Goal: Task Accomplishment & Management: Use online tool/utility

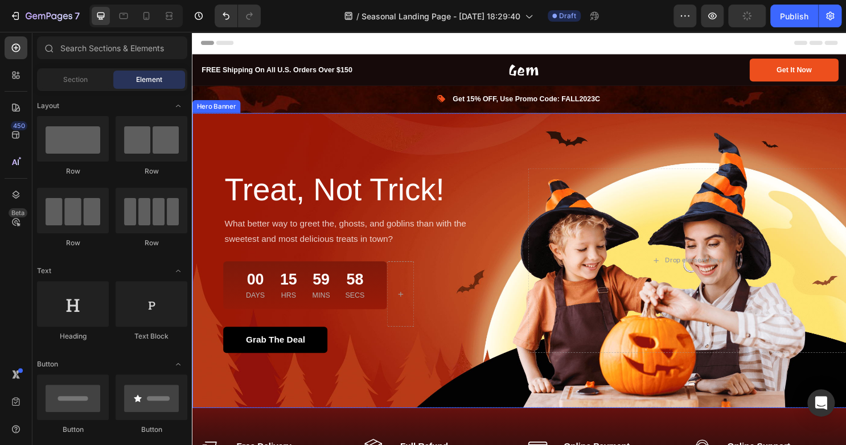
click at [388, 139] on div "Overlay" at bounding box center [533, 271] width 683 height 309
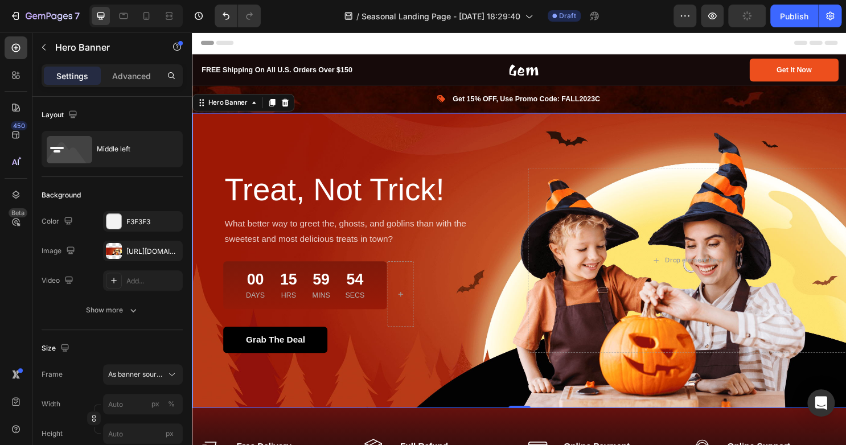
click at [268, 157] on div "Overlay" at bounding box center [533, 271] width 683 height 309
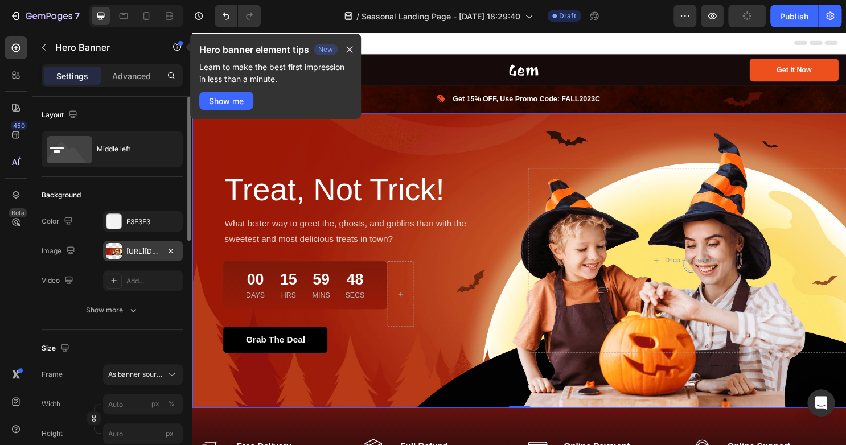
click at [134, 255] on div "https://ucarecdn.com/482173eb-06e1-49b7-abc7-048450d98c37/-/format/auto/" at bounding box center [142, 252] width 33 height 10
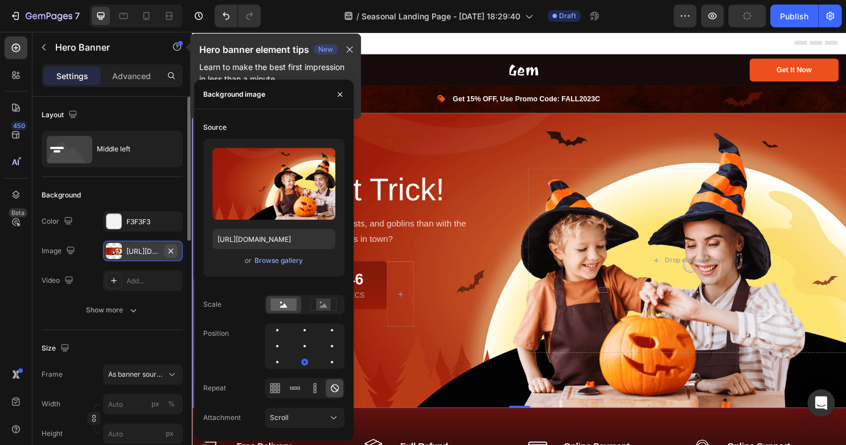
click at [174, 250] on icon "button" at bounding box center [170, 251] width 9 height 9
type input "100"
type input "Auto"
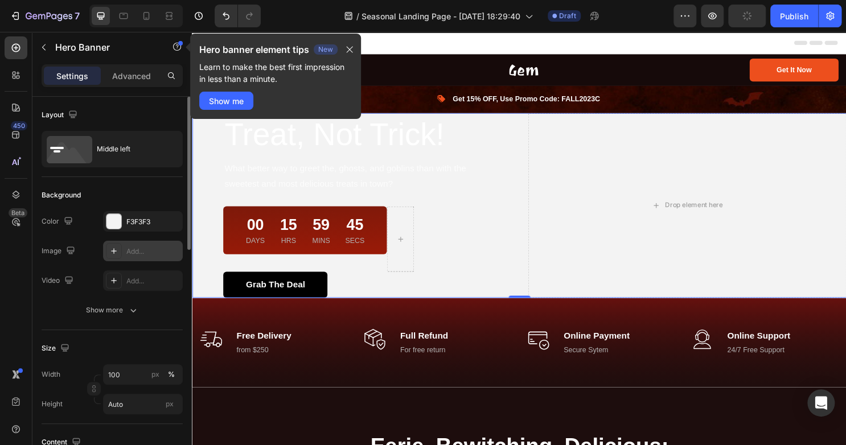
click at [115, 250] on icon at bounding box center [114, 251] width 6 height 6
type input "[URL][DOMAIN_NAME]"
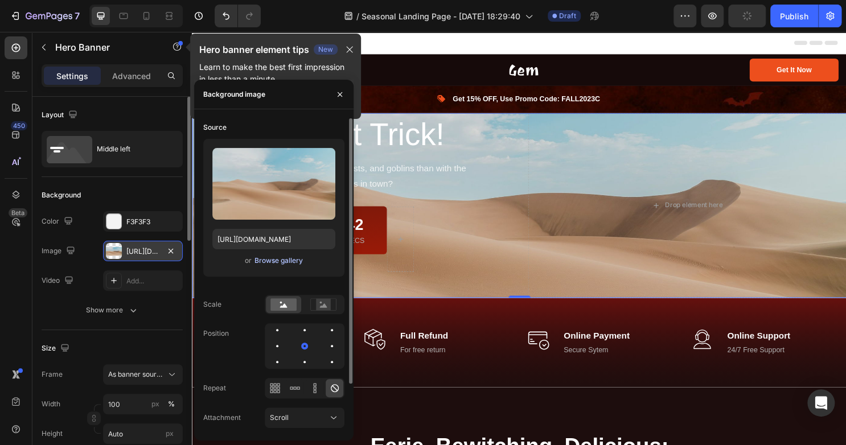
click at [263, 257] on div "Browse gallery" at bounding box center [278, 261] width 48 height 10
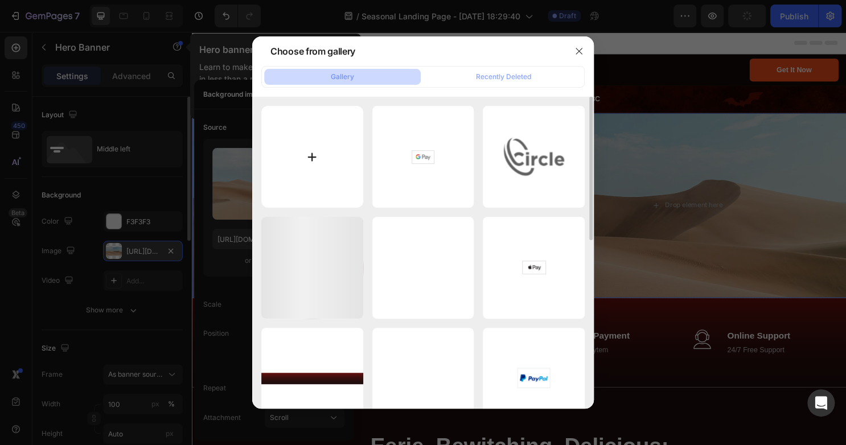
click at [313, 143] on input "file" at bounding box center [312, 157] width 102 height 102
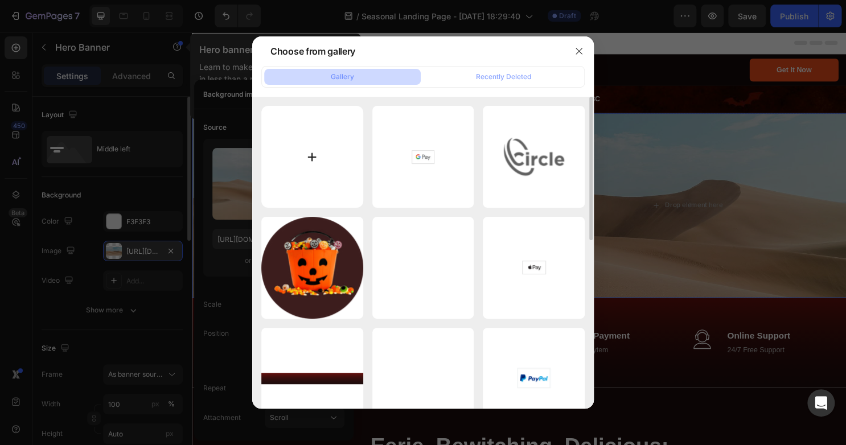
type input "C:\fakepath\Generated Image [DATE] - 9_40PM (9)_imgupscaler.ai_General_4K.jpg"
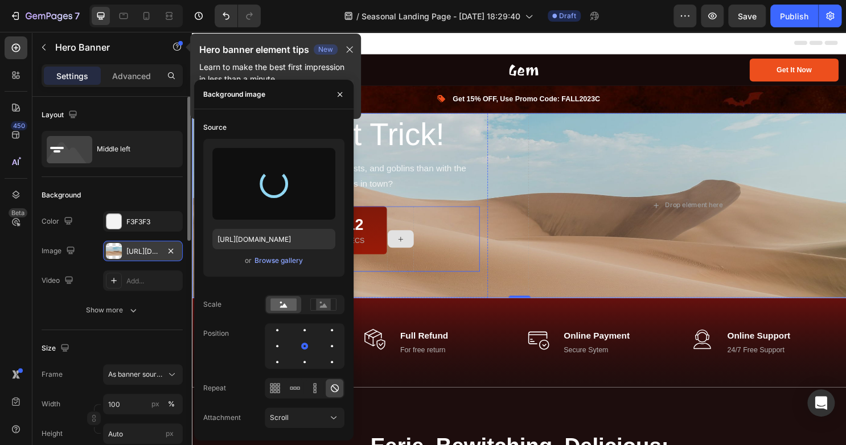
type input "[URL][DOMAIN_NAME]"
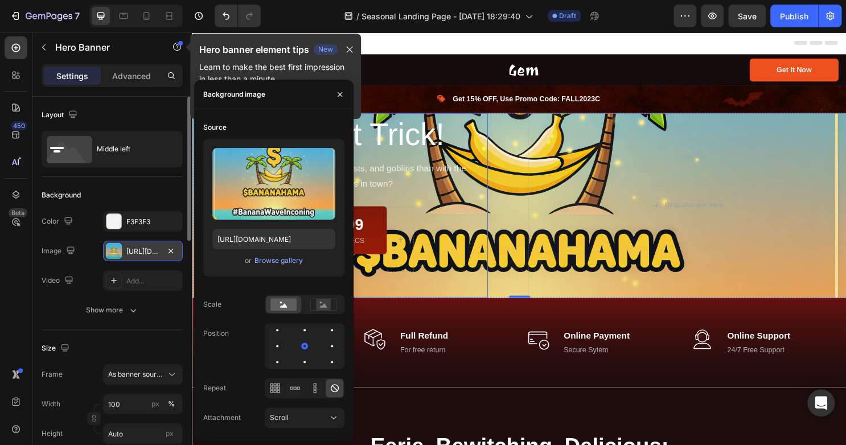
scroll to position [24, 0]
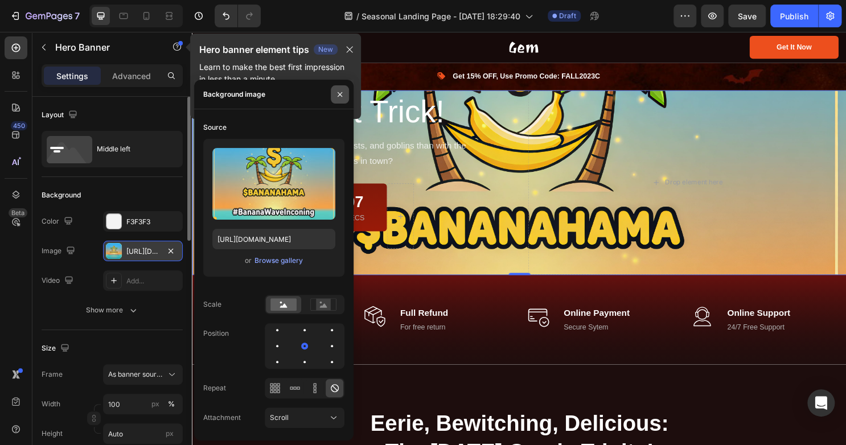
click at [338, 93] on icon "button" at bounding box center [339, 94] width 9 height 9
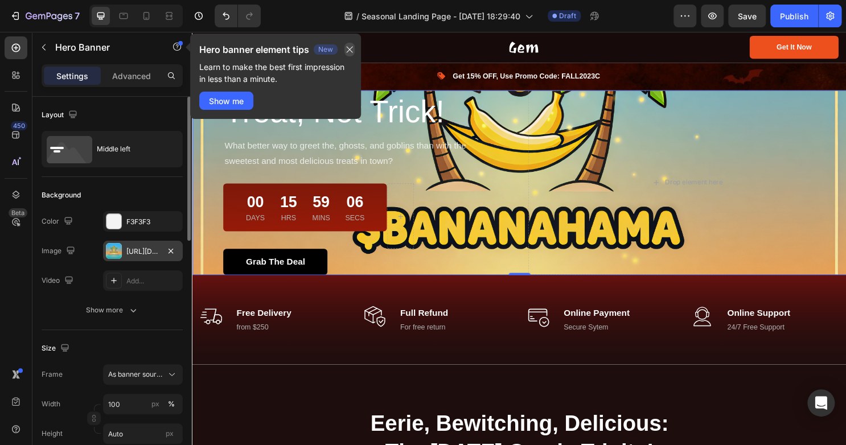
click at [351, 50] on icon "button" at bounding box center [349, 49] width 9 height 9
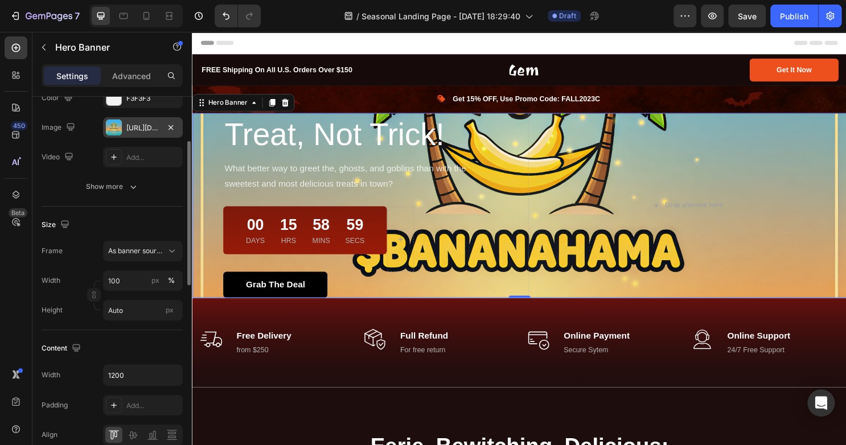
scroll to position [124, 0]
click at [126, 312] on input "Auto" at bounding box center [143, 309] width 80 height 20
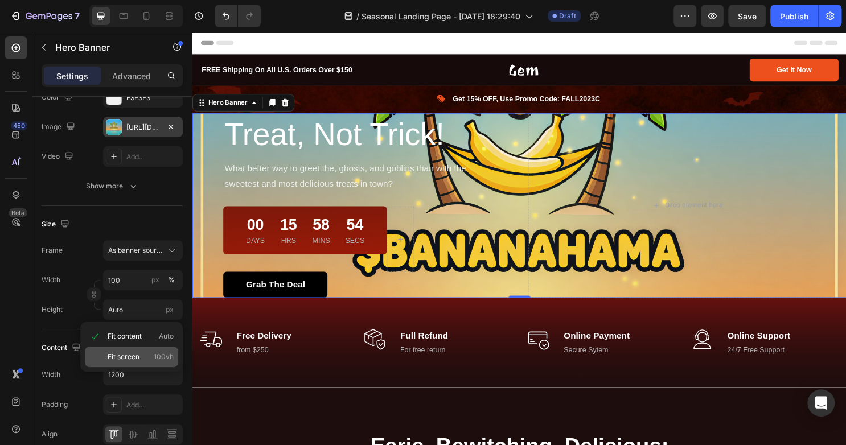
click at [122, 354] on span "Fit screen" at bounding box center [124, 357] width 32 height 10
type input "100 vh"
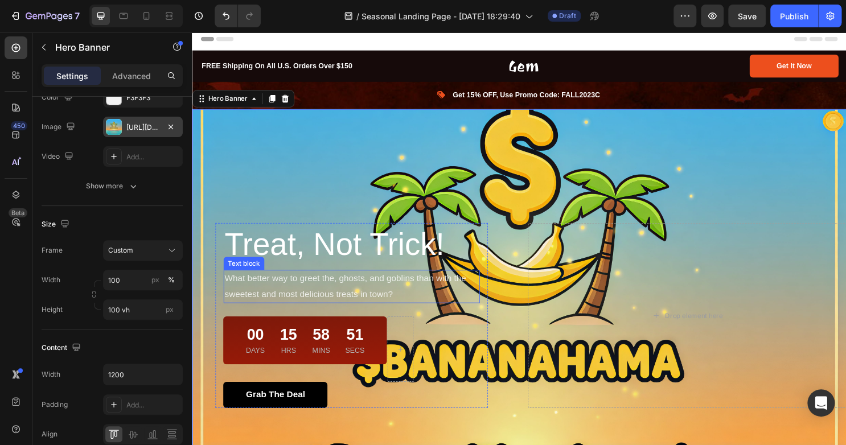
scroll to position [0, 0]
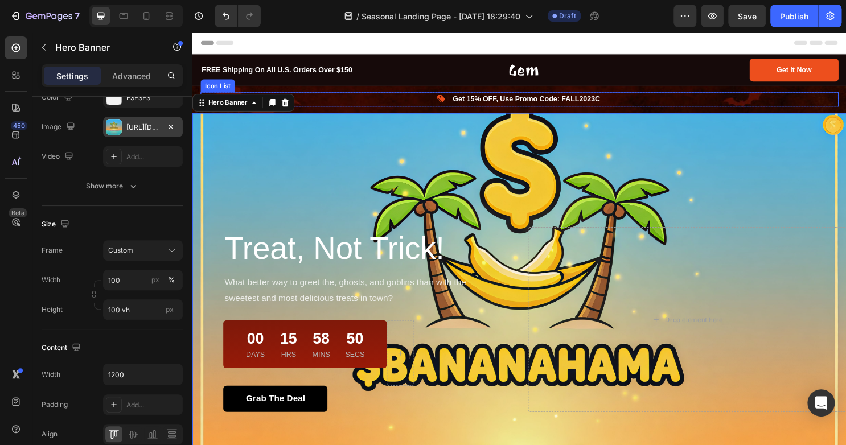
click at [421, 95] on div "Image Get 15% OFF, Use Promo Code: FALL2023C Text block" at bounding box center [533, 102] width 666 height 15
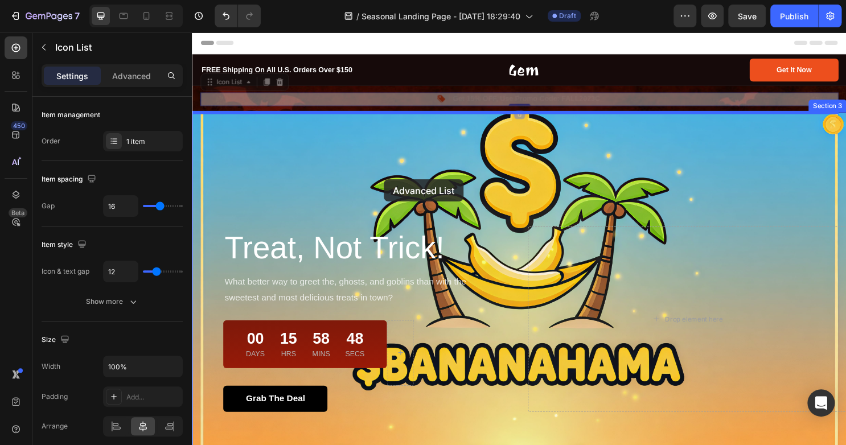
drag, startPoint x: 421, startPoint y: 95, endPoint x: 392, endPoint y: 186, distance: 95.6
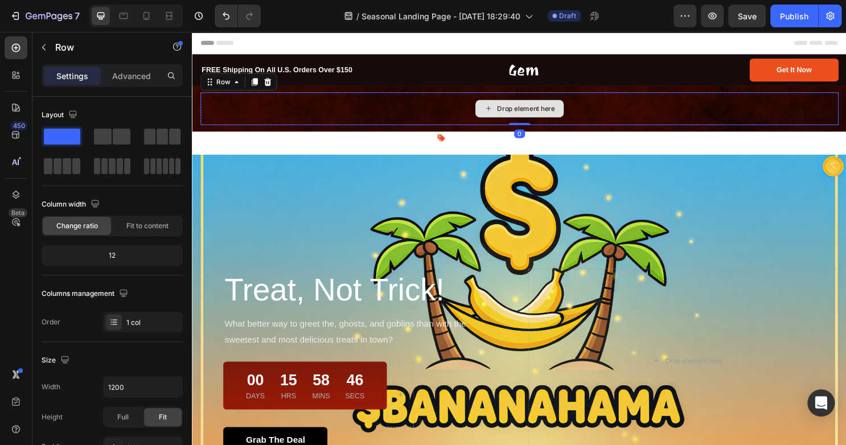
click at [434, 101] on div "Drop element here" at bounding box center [533, 112] width 666 height 34
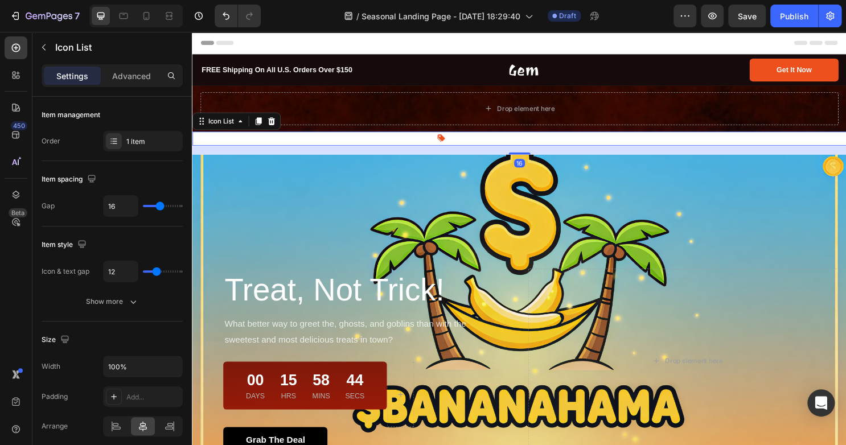
click at [252, 147] on div "Image Get 15% OFF, Use Promo Code: FALL2023C Text block" at bounding box center [533, 143] width 683 height 15
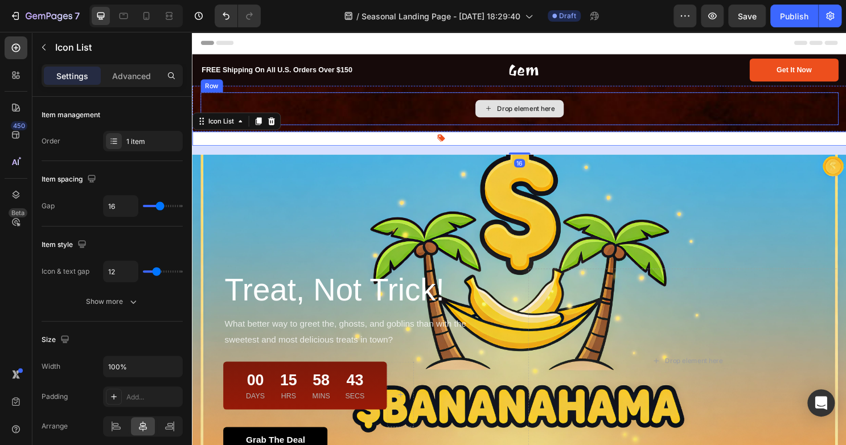
click at [327, 118] on div "Drop element here" at bounding box center [533, 112] width 666 height 34
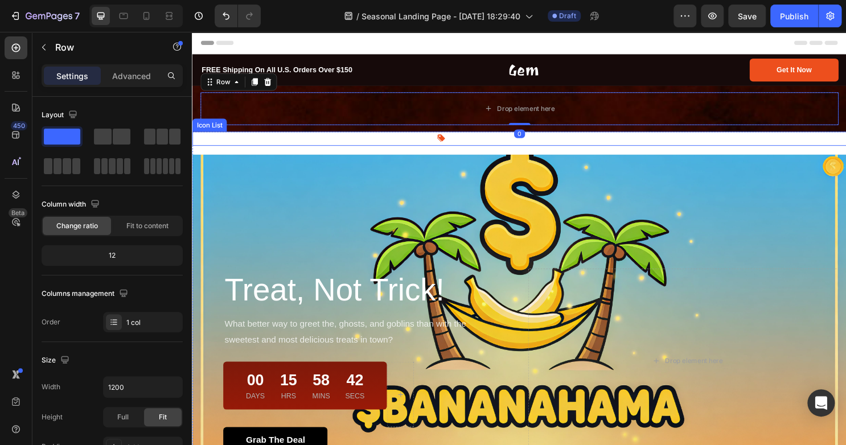
click at [300, 151] on div "Image Get 15% OFF, Use Promo Code: FALL2023C Text block Icon List Treat, Not Tr…" at bounding box center [533, 363] width 683 height 455
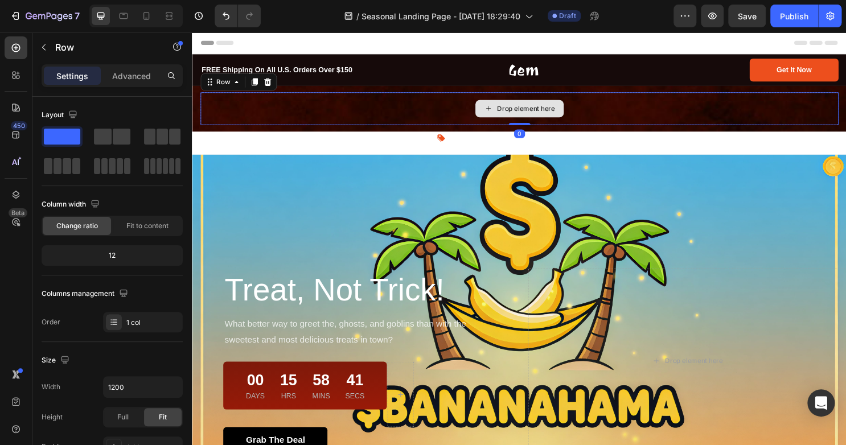
click at [270, 109] on div "Drop element here" at bounding box center [533, 112] width 666 height 34
click at [266, 84] on icon at bounding box center [270, 84] width 9 height 9
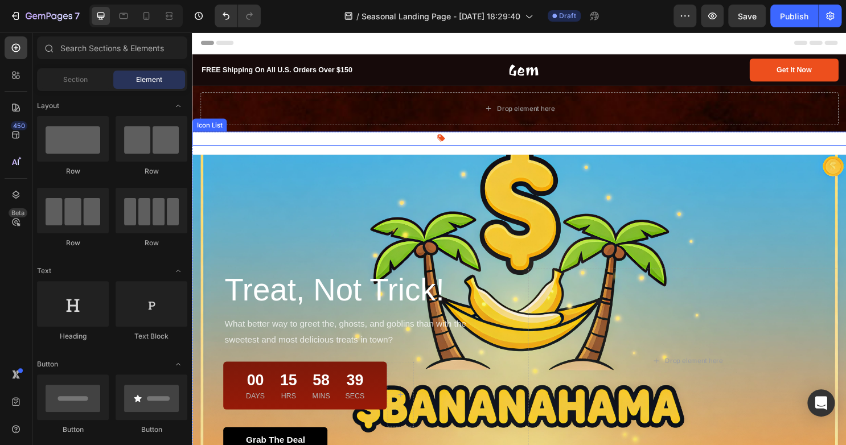
click at [284, 121] on div "Drop element here" at bounding box center [533, 112] width 666 height 34
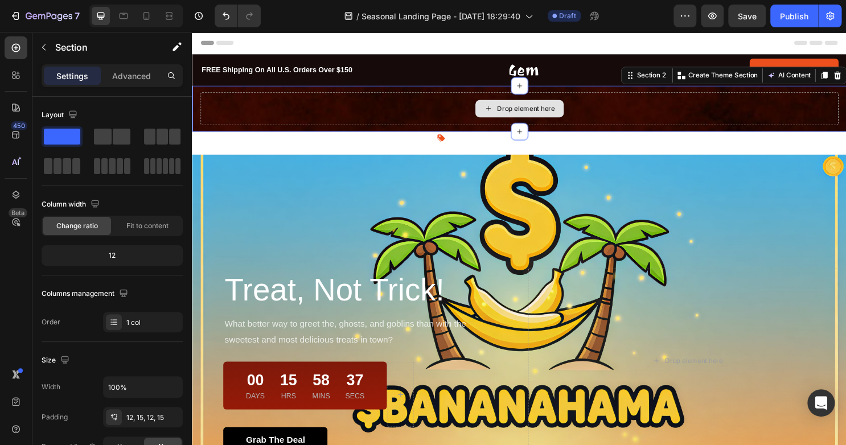
click at [269, 101] on div "Drop element here" at bounding box center [533, 112] width 666 height 34
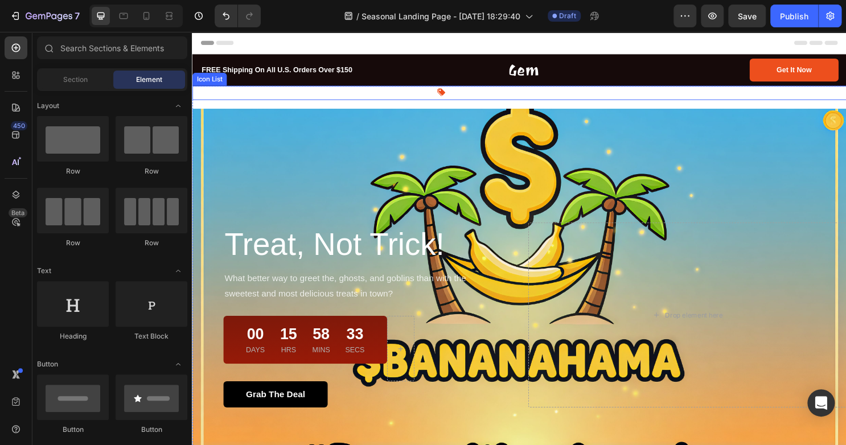
click at [415, 96] on div "Image Get 15% OFF, Use Promo Code: FALL2023C Text block" at bounding box center [533, 95] width 683 height 15
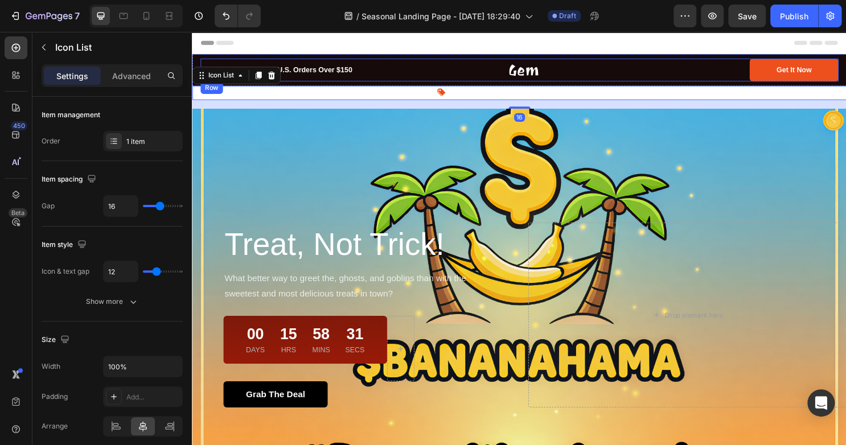
click at [414, 83] on div "FREE Shipping On All U.S. Orders Over $150 Text block Image Get It Now Button R…" at bounding box center [533, 72] width 666 height 24
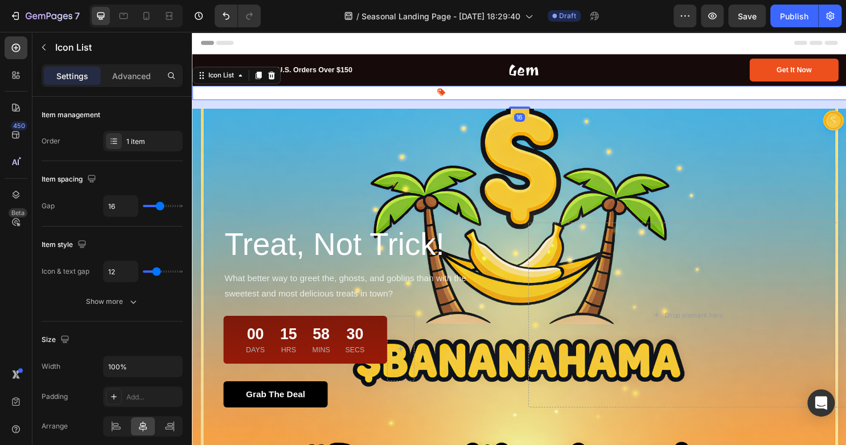
click at [411, 91] on div "Image Get 15% OFF, Use Promo Code: FALL2023C Text block" at bounding box center [533, 95] width 683 height 15
click at [393, 110] on div "16" at bounding box center [533, 107] width 683 height 9
click at [405, 88] on div "Image Get 15% OFF, Use Promo Code: FALL2023C Text block" at bounding box center [533, 95] width 683 height 15
click at [399, 202] on div "Overlay" at bounding box center [533, 328] width 683 height 432
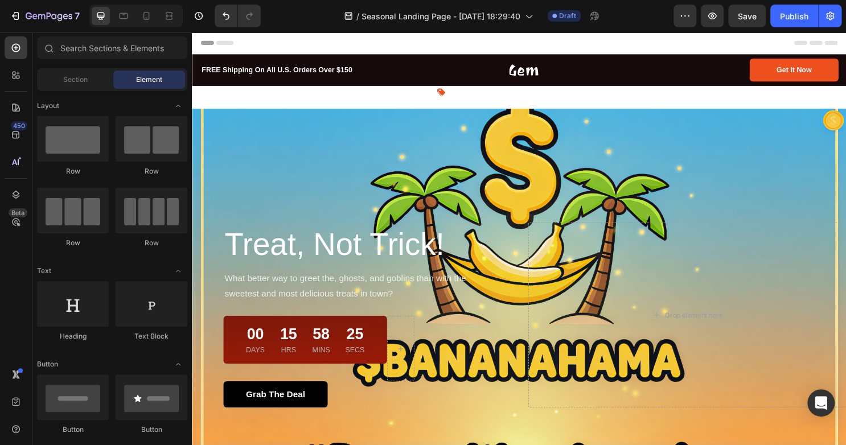
click at [506, 42] on div "Header" at bounding box center [533, 43] width 665 height 23
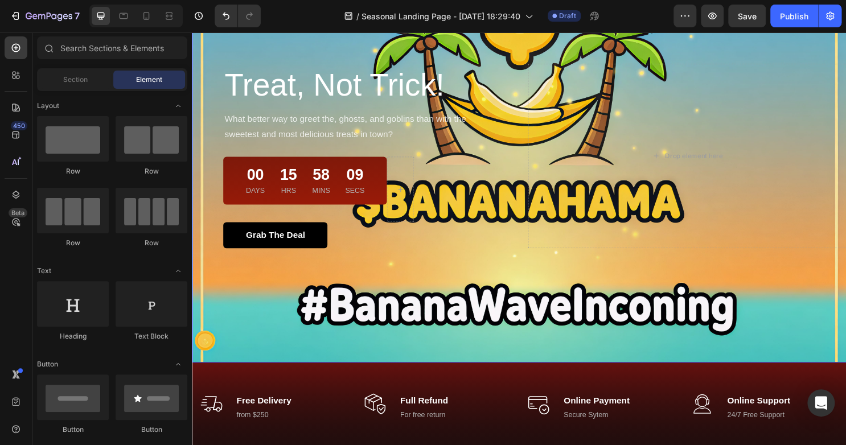
scroll to position [157, 0]
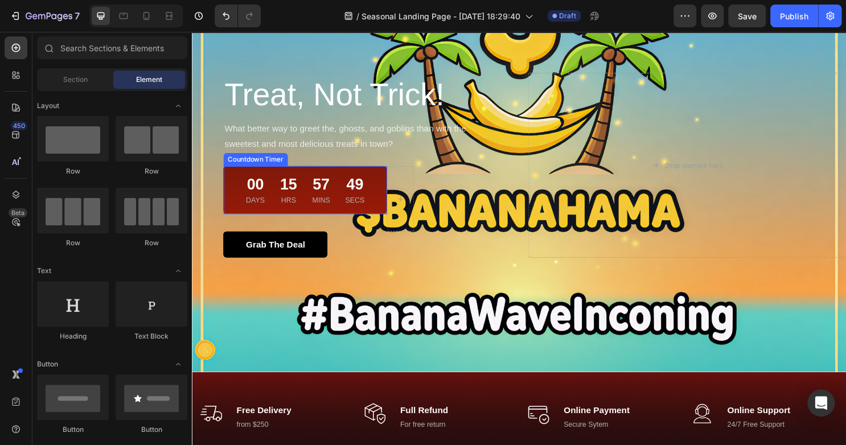
click at [376, 207] on div "00 Days 15 Hrs 57 Mins 49 Secs" at bounding box center [309, 197] width 143 height 32
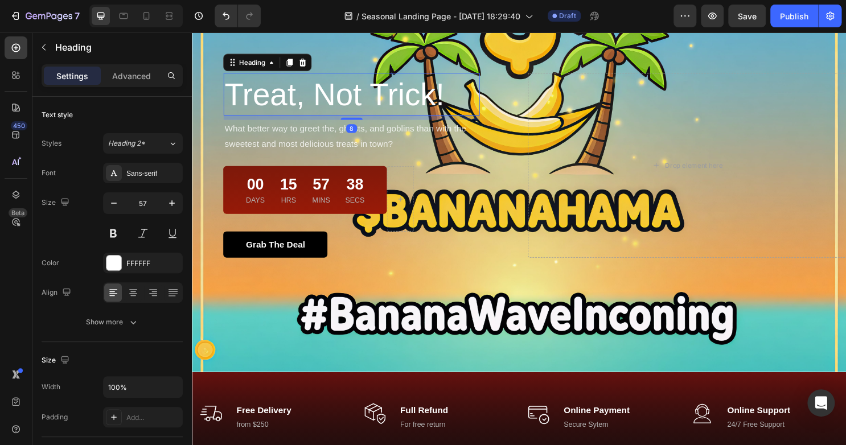
click at [359, 92] on p "Treat, Not Trick!" at bounding box center [357, 97] width 265 height 42
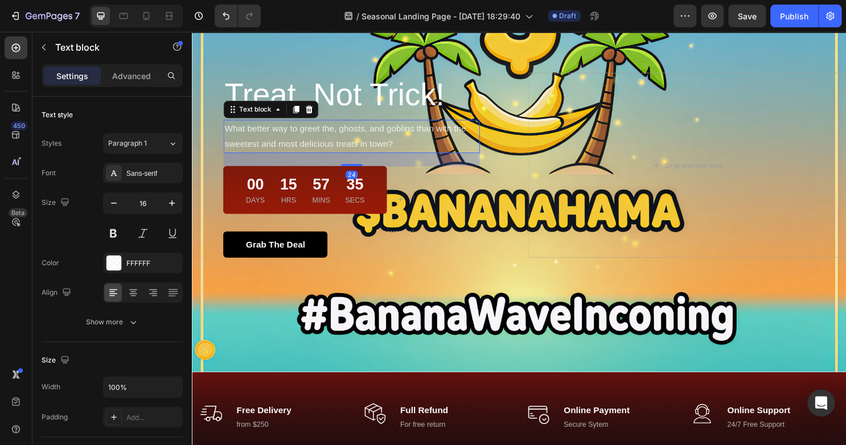
click at [377, 142] on p "What better way to greet the, ghosts, and goblins than with the sweetest and mo…" at bounding box center [357, 141] width 265 height 33
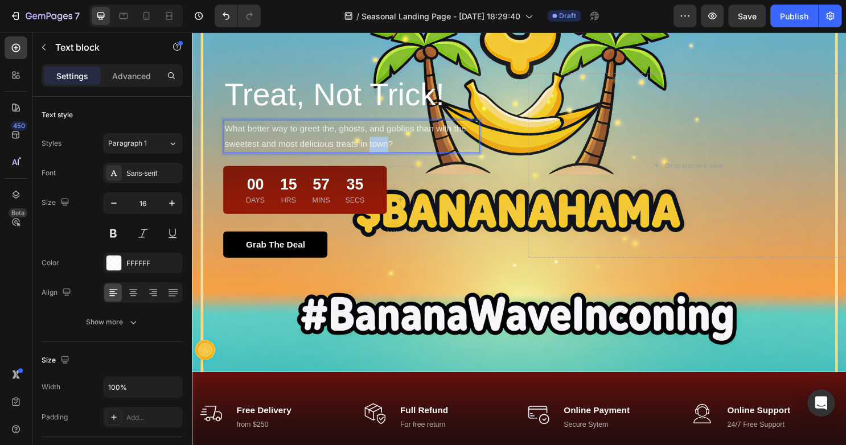
click at [377, 142] on p "What better way to greet the, ghosts, and goblins than with the sweetest and mo…" at bounding box center [357, 141] width 265 height 33
click at [334, 153] on p "What better way to greet the, ghosts, and goblins than with the sweetest and mo…" at bounding box center [357, 141] width 265 height 33
click at [387, 149] on p "What better way to greet the, ghosts, and goblins than with the sweetest and mo…" at bounding box center [357, 141] width 265 height 33
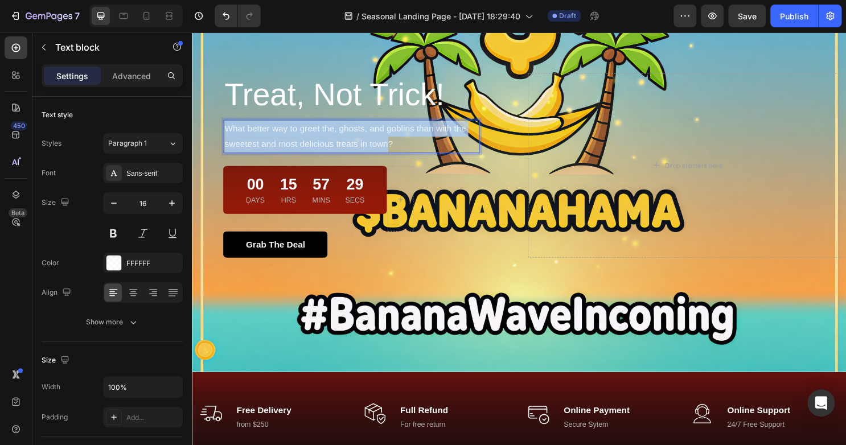
drag, startPoint x: 394, startPoint y: 149, endPoint x: 225, endPoint y: 135, distance: 169.1
click at [225, 135] on p "What better way to greet the, ghosts, and goblins than with the sweetest and mo…" at bounding box center [357, 141] width 265 height 33
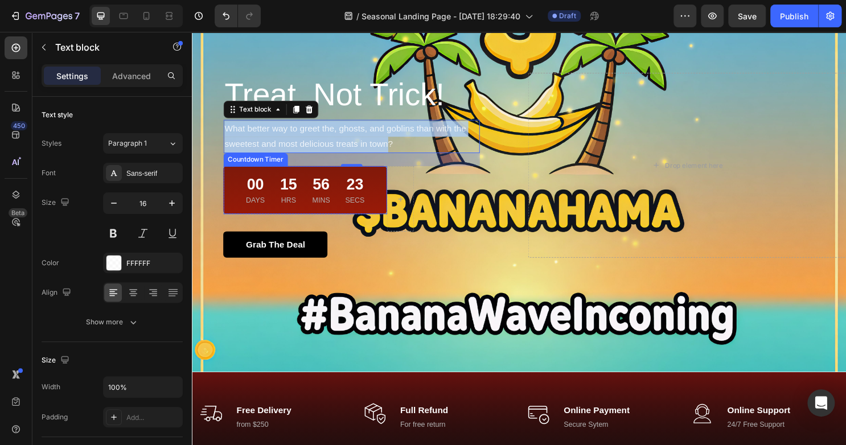
click at [371, 205] on div "23 Secs" at bounding box center [361, 197] width 29 height 32
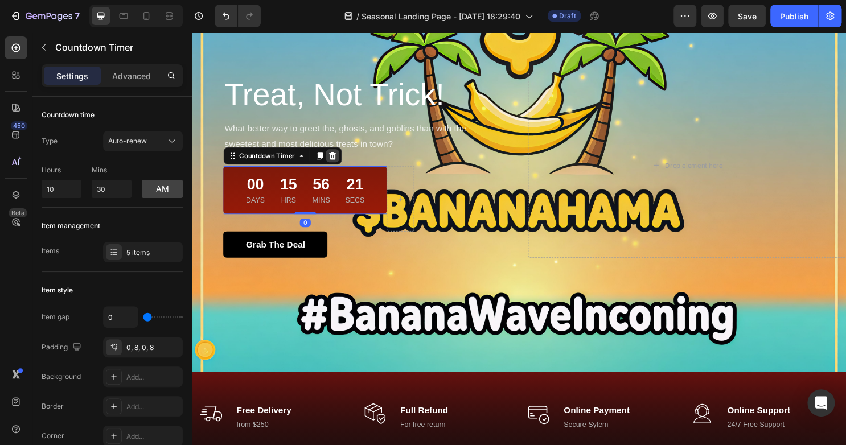
click at [336, 159] on icon at bounding box center [338, 161] width 7 height 8
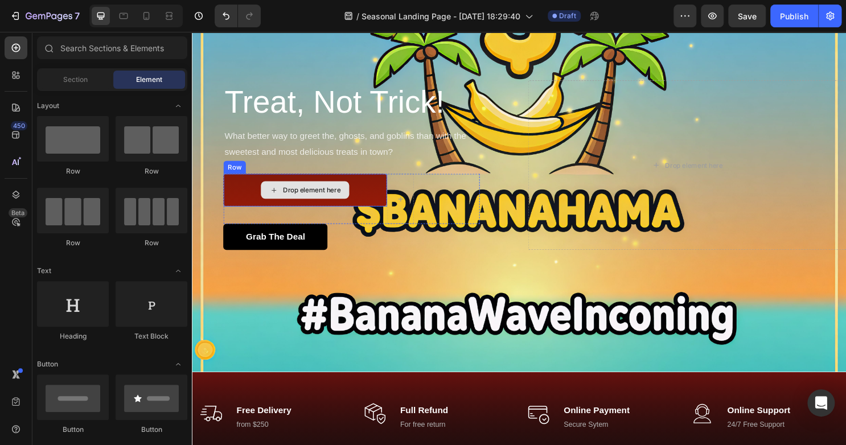
click at [371, 188] on div "Drop element here" at bounding box center [309, 197] width 171 height 34
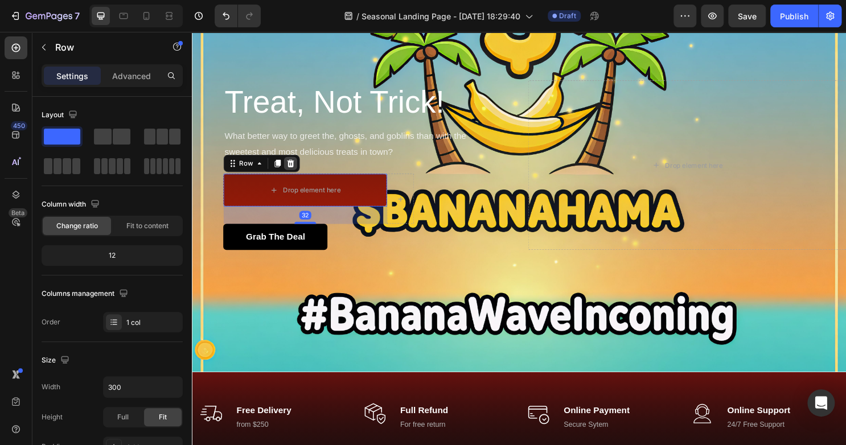
click at [293, 172] on icon at bounding box center [294, 169] width 7 height 8
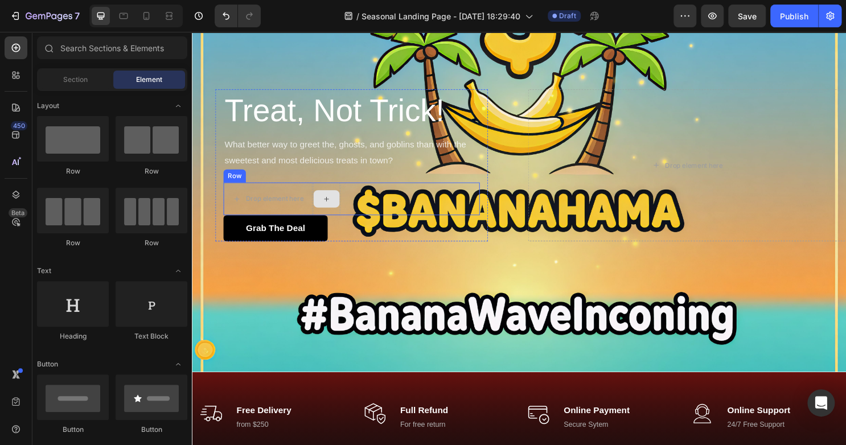
click at [312, 192] on div "Drop element here" at bounding box center [270, 206] width 93 height 34
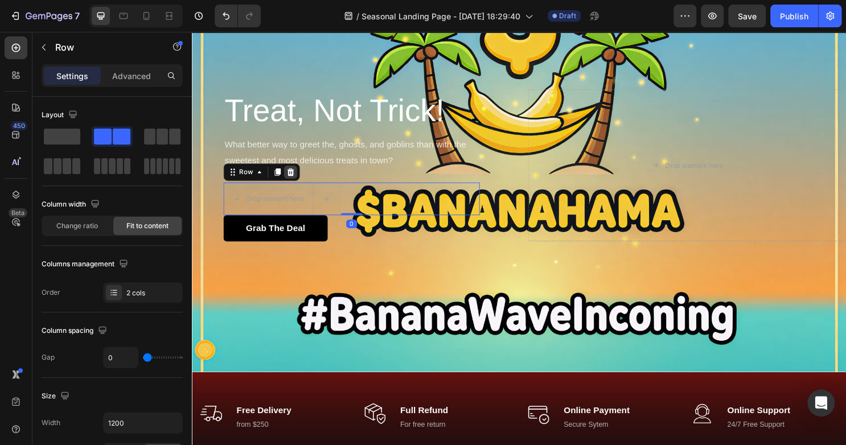
click at [291, 179] on icon at bounding box center [294, 178] width 7 height 8
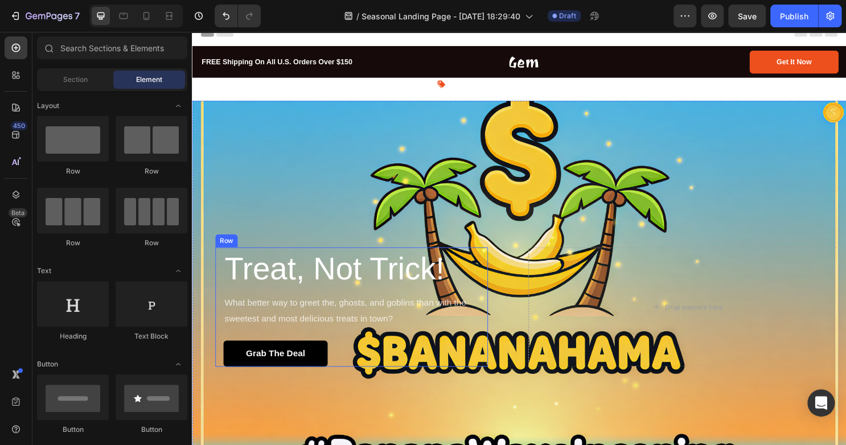
scroll to position [0, 0]
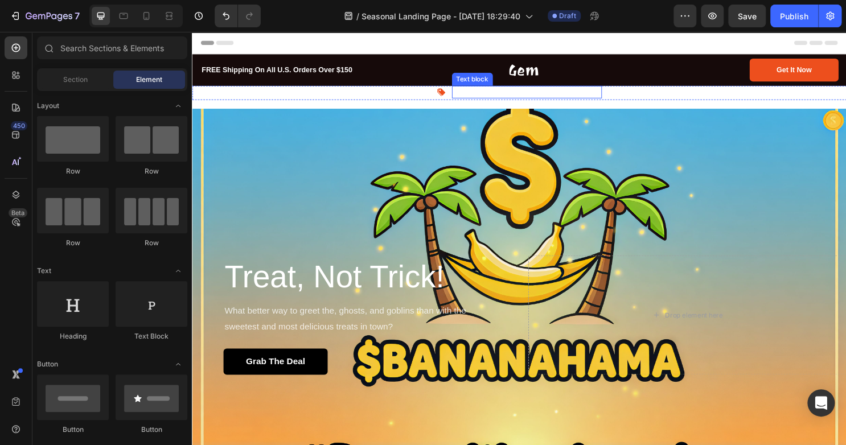
click at [520, 93] on p "Get 15% OFF, Use Promo Code: FALL2023C" at bounding box center [541, 94] width 155 height 11
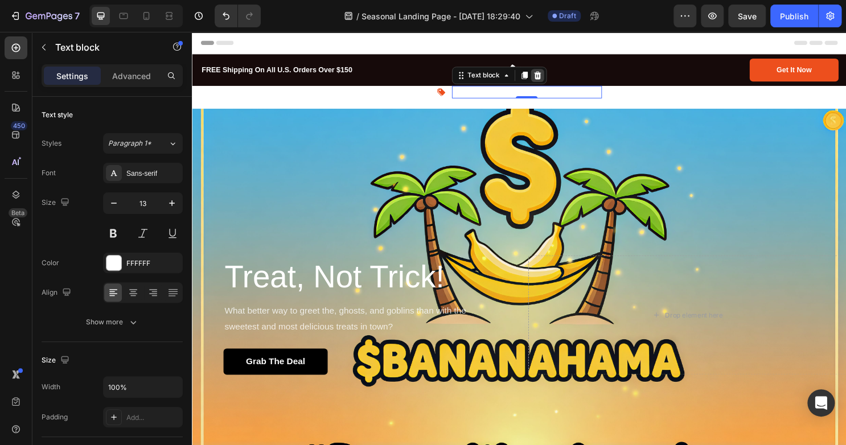
click at [550, 81] on icon at bounding box center [552, 77] width 9 height 9
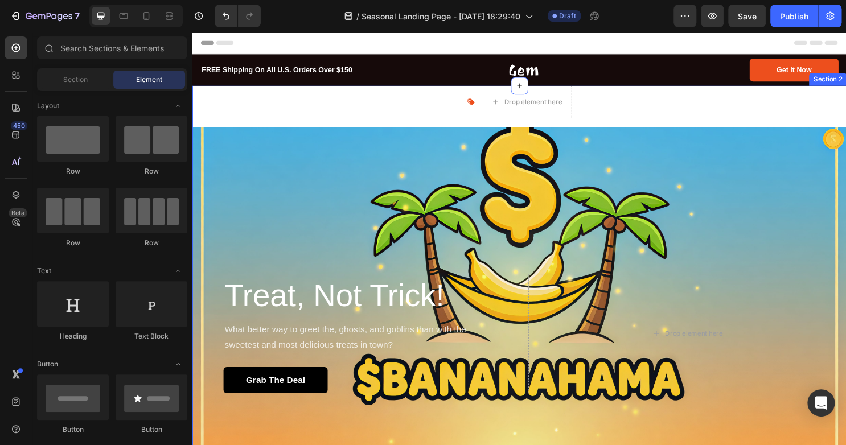
click at [524, 126] on div "Image Drop element here Icon List Treat, Not Trick! Heading What better way to …" at bounding box center [533, 325] width 683 height 475
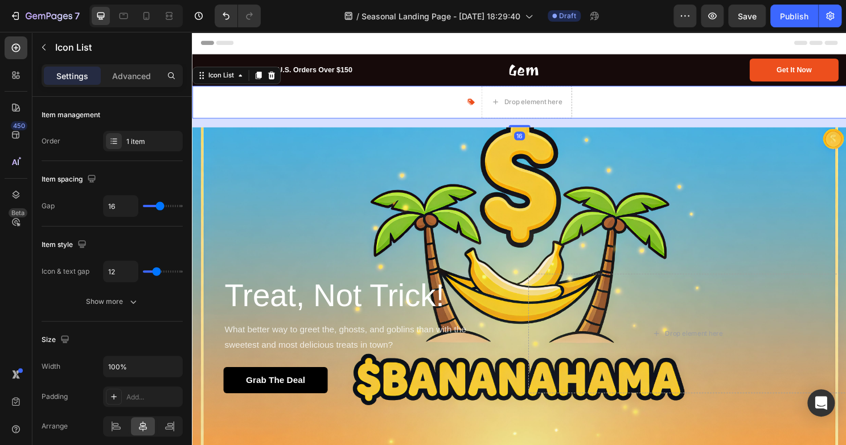
click at [399, 109] on div "Image Drop element here" at bounding box center [533, 105] width 683 height 34
click at [270, 76] on icon at bounding box center [274, 77] width 9 height 9
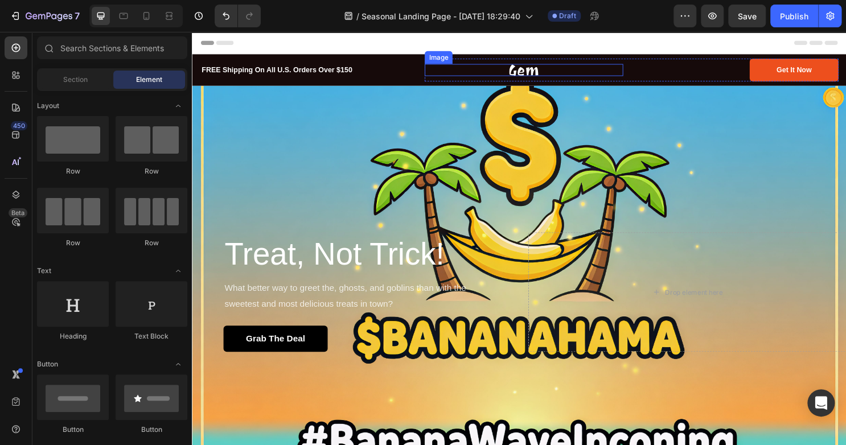
click at [540, 71] on img at bounding box center [538, 71] width 31 height 13
click at [254, 50] on div "Header" at bounding box center [533, 43] width 665 height 23
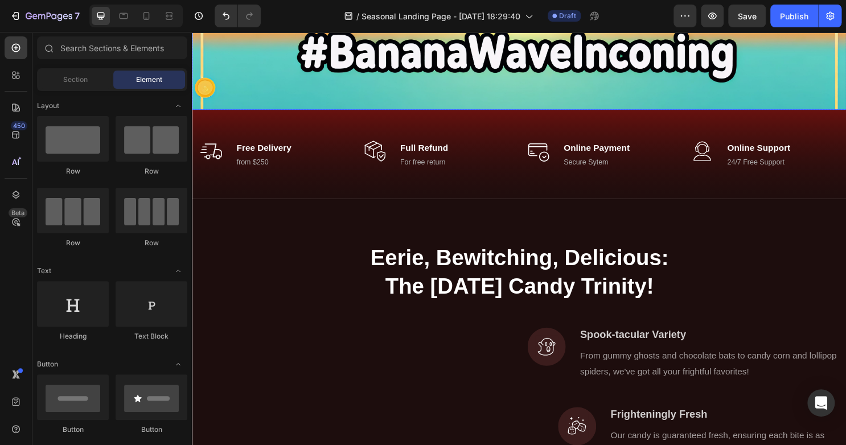
scroll to position [410, 0]
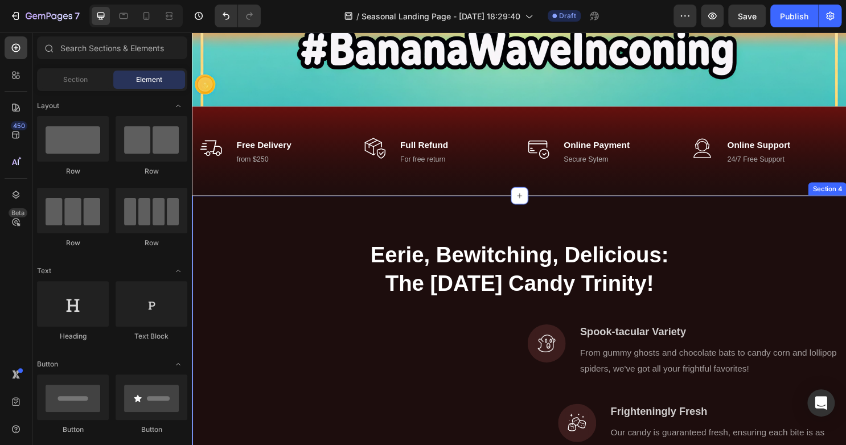
click at [313, 233] on div "Eerie, Bewitching, Delicious: The Halloween Candy Trinity! Heading Row Image Im…" at bounding box center [533, 436] width 683 height 467
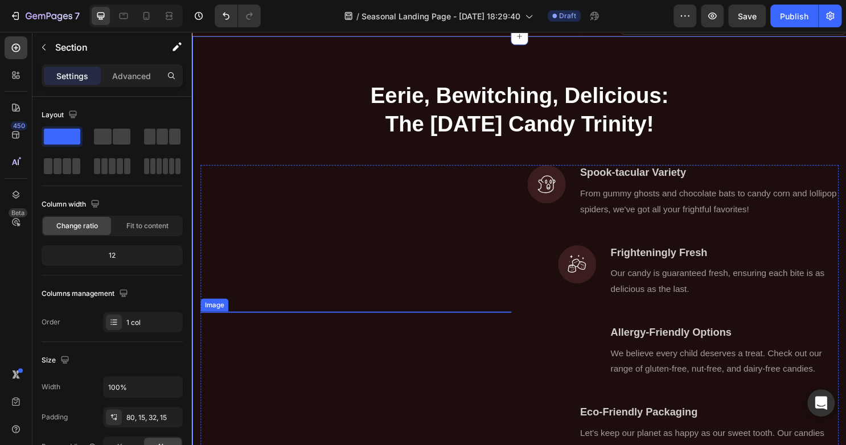
scroll to position [573, 0]
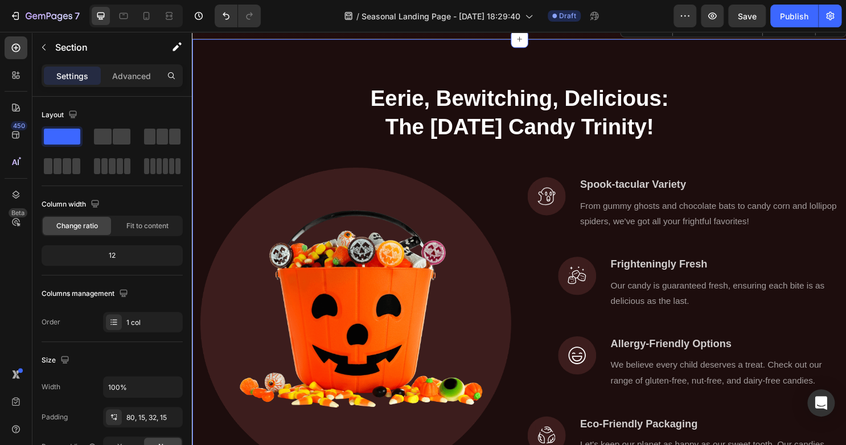
click at [299, 131] on div "Eerie, Bewitching, Delicious: The Halloween Candy Trinity! Heading Row Image Im…" at bounding box center [533, 296] width 666 height 422
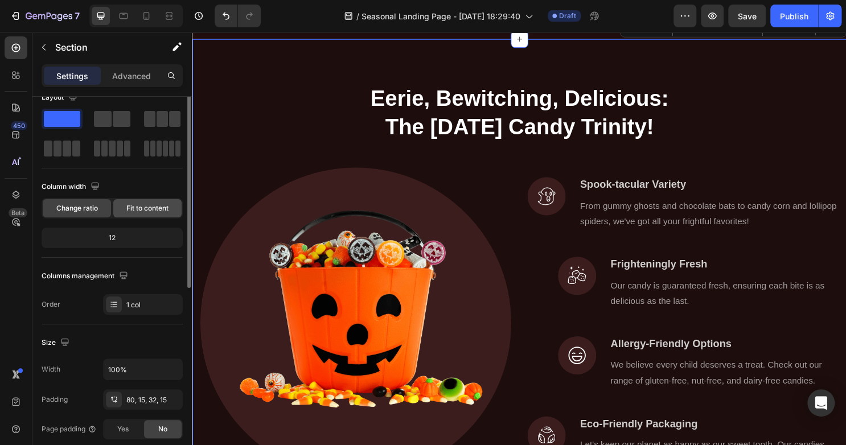
scroll to position [0, 0]
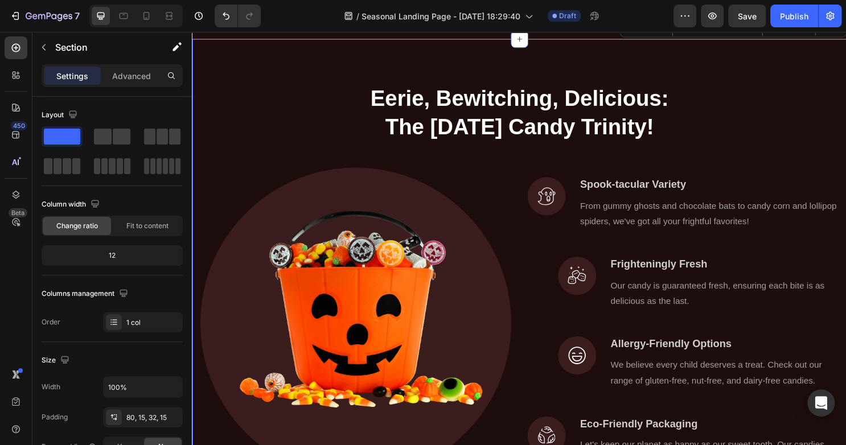
click at [264, 130] on div "Eerie, Bewitching, Delicious: The Halloween Candy Trinity! Heading Row Image Im…" at bounding box center [533, 296] width 666 height 422
click at [46, 46] on icon "button" at bounding box center [43, 47] width 9 height 9
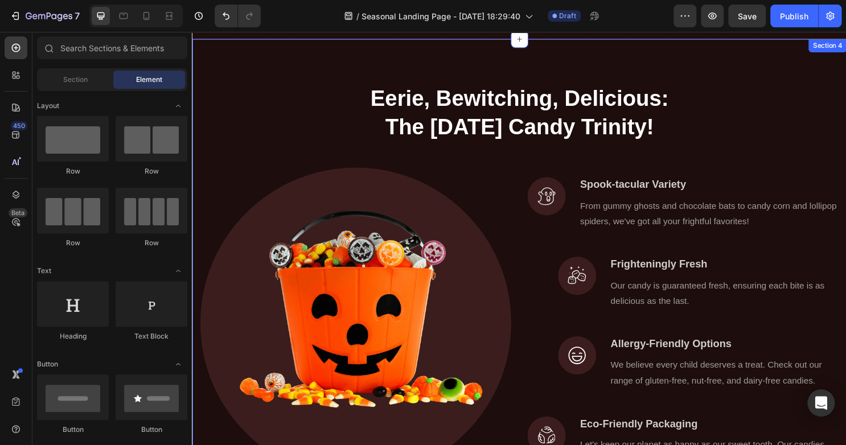
click at [271, 81] on div "Eerie, Bewitching, Delicious: The Halloween Candy Trinity! Heading Row Image Im…" at bounding box center [533, 282] width 683 height 486
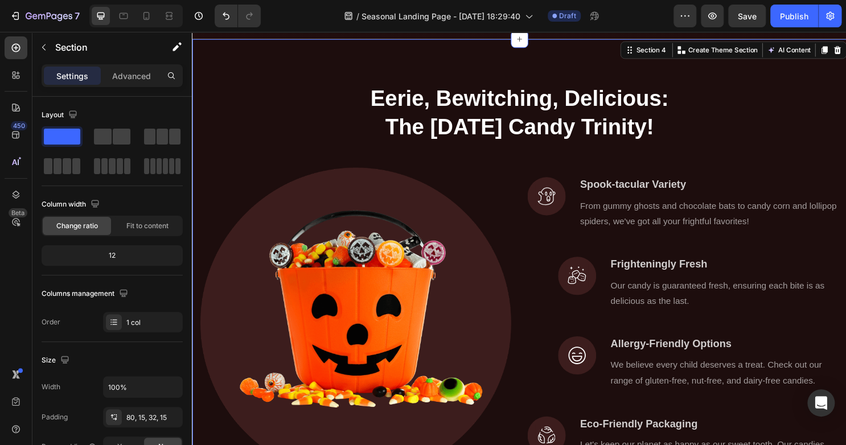
click at [266, 81] on div "Eerie, Bewitching, Delicious: The Halloween Candy Trinity! Heading Row Image Im…" at bounding box center [533, 282] width 683 height 486
click at [146, 77] on p "Advanced" at bounding box center [131, 76] width 39 height 12
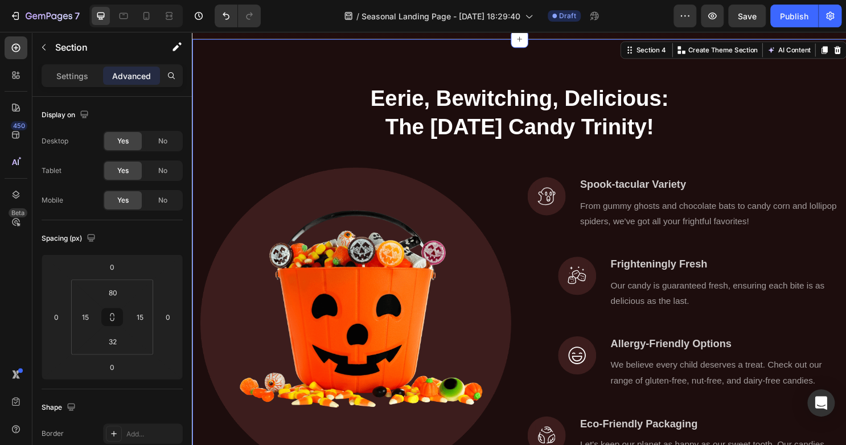
click at [70, 64] on div "Settings Advanced" at bounding box center [112, 75] width 141 height 23
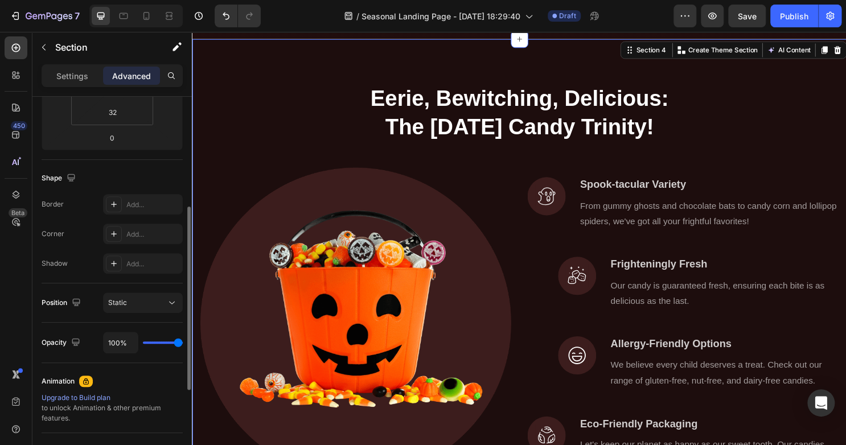
scroll to position [229, 0]
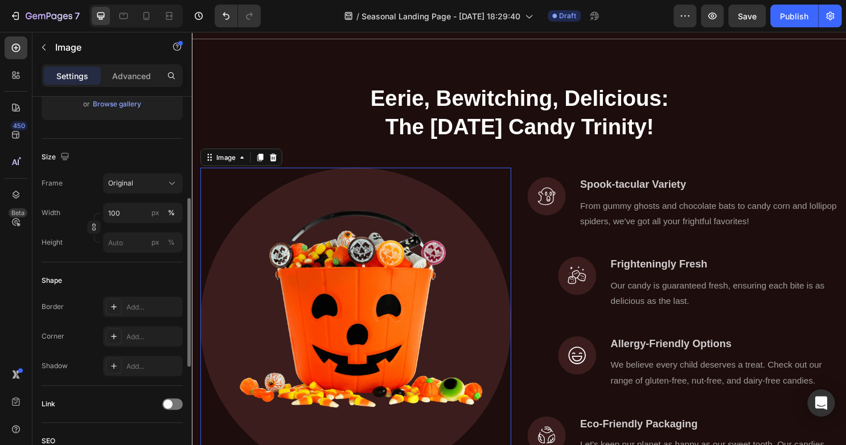
click at [381, 347] on img at bounding box center [362, 336] width 324 height 324
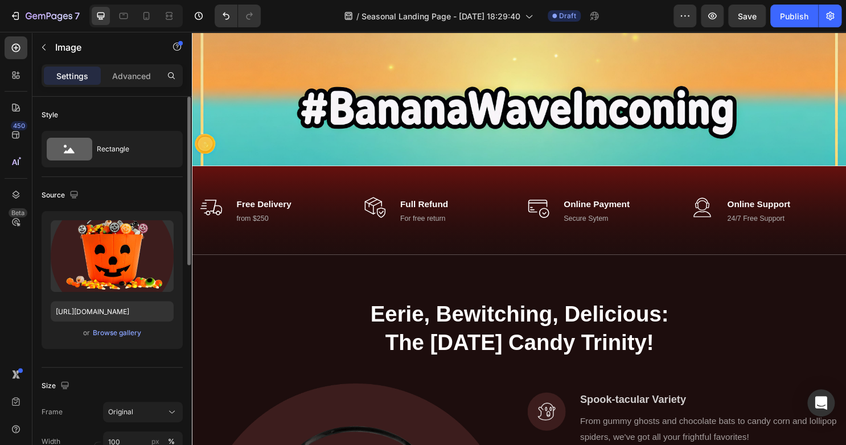
scroll to position [387, 0]
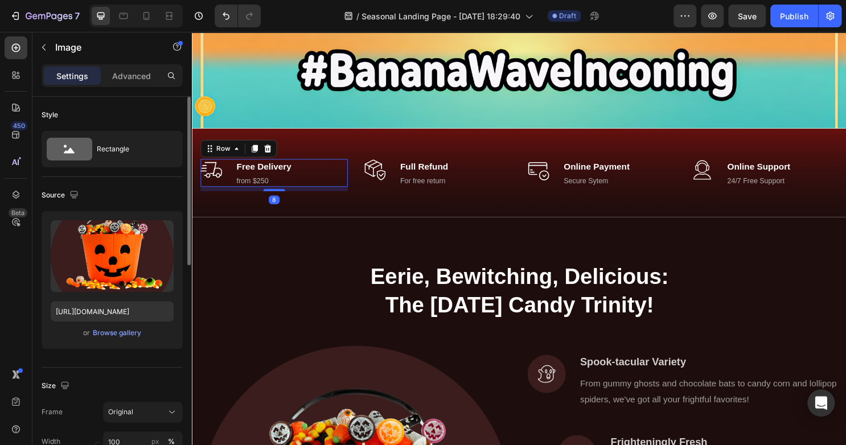
click at [330, 190] on div "Image Free Delivery Text block from $250 Text block Row 8" at bounding box center [277, 180] width 154 height 30
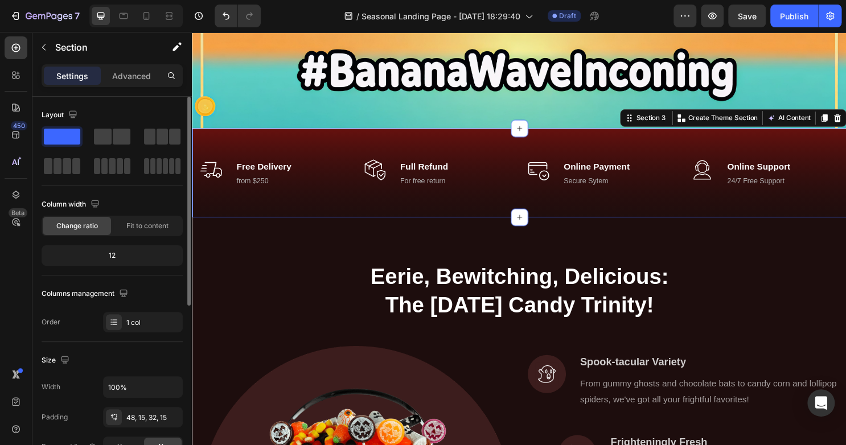
click at [360, 135] on div "Image Free Delivery Text block from $250 Text block Row Image Full Refund Text …" at bounding box center [533, 179] width 683 height 93
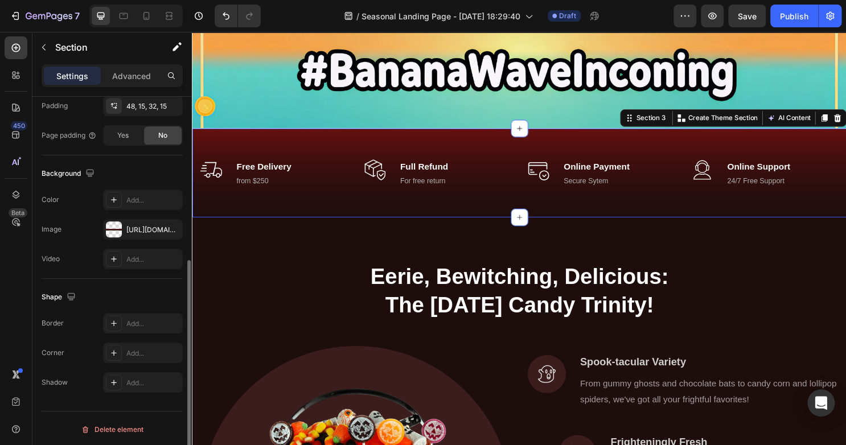
scroll to position [313, 0]
click at [149, 183] on div "Background The changes might be hidden by the video. Color Add... Image https:/…" at bounding box center [112, 216] width 141 height 124
click at [143, 194] on div "Add..." at bounding box center [153, 199] width 54 height 10
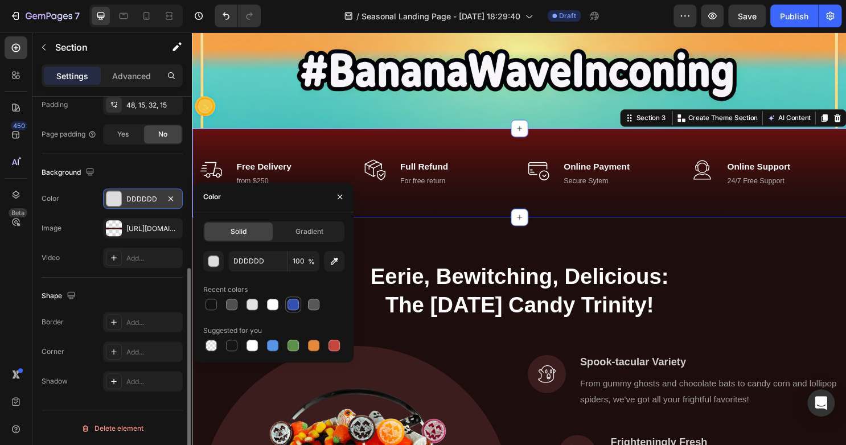
click at [293, 309] on div at bounding box center [292, 304] width 11 height 11
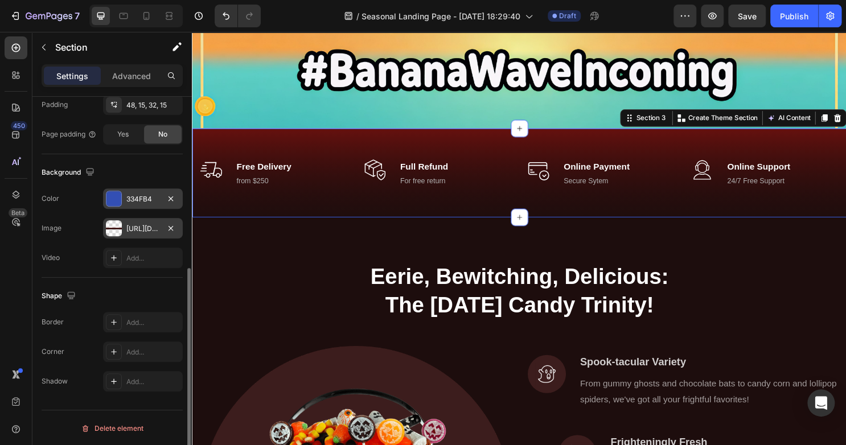
click at [130, 229] on div "https://ucarecdn.com/cf492e15-f515-4c4f-a0c1-818450e3560f/-/format/auto/" at bounding box center [142, 229] width 33 height 10
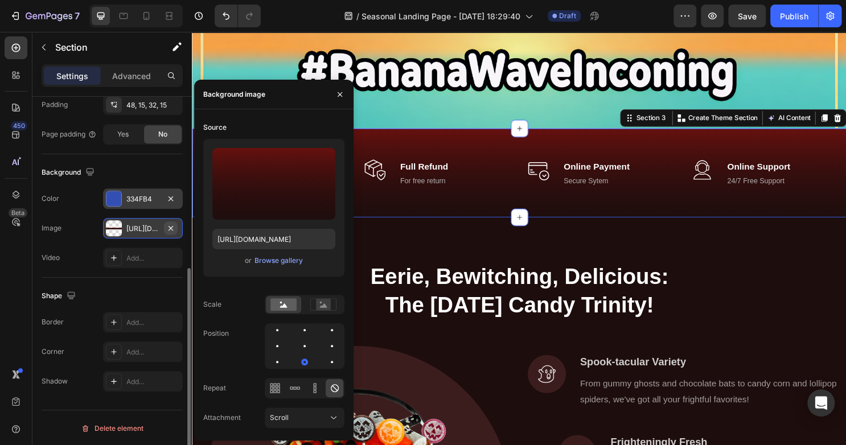
click at [175, 228] on icon "button" at bounding box center [170, 228] width 9 height 9
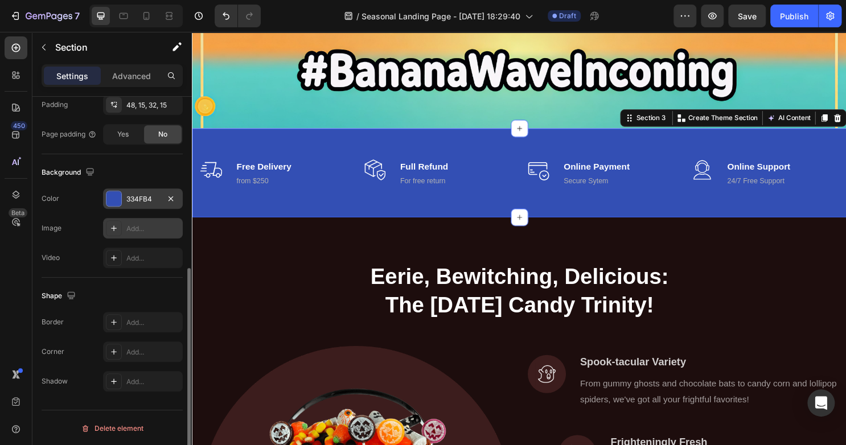
click at [324, 206] on div "Image Free Delivery Text block from $250 Text block Row Image Full Refund Text …" at bounding box center [533, 184] width 666 height 48
click at [125, 197] on div "334FB4" at bounding box center [143, 198] width 80 height 20
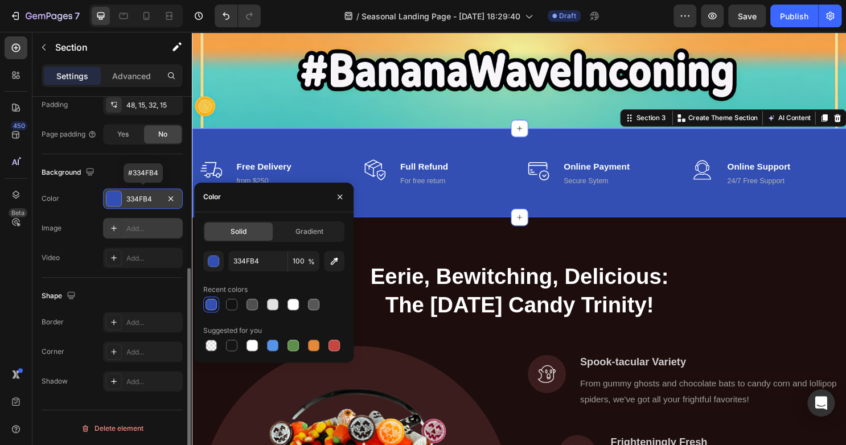
click at [156, 198] on div "334FB4" at bounding box center [142, 199] width 33 height 10
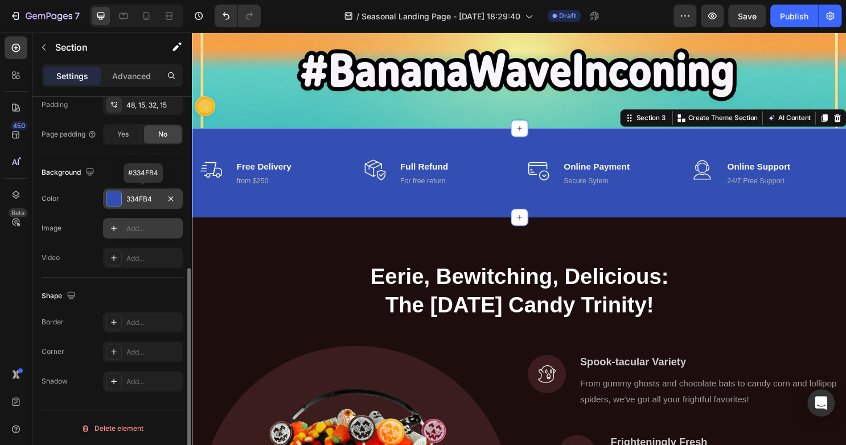
click at [156, 198] on div "334FB4" at bounding box center [142, 199] width 33 height 10
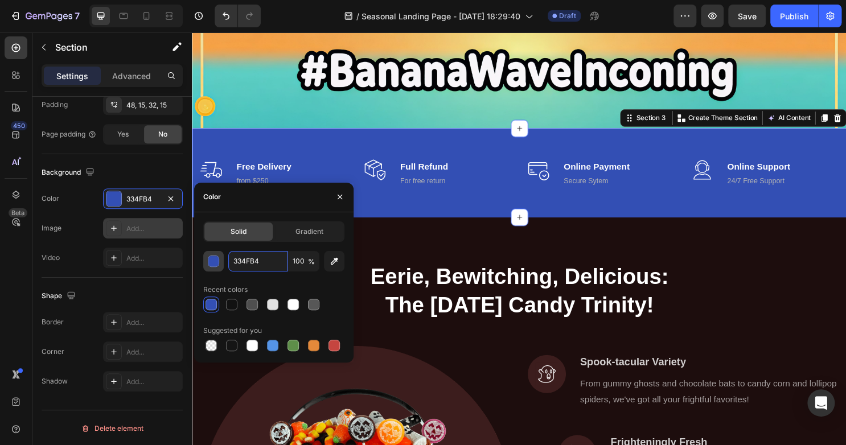
paste input "23a4b7"
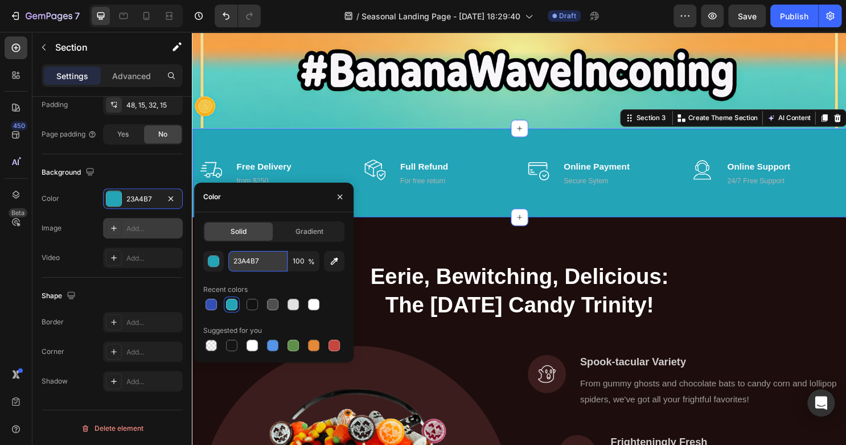
click at [262, 260] on input "23A4B7" at bounding box center [257, 261] width 59 height 20
paste input "42bdbb"
click at [262, 260] on input "23A4B742bdbb" at bounding box center [257, 261] width 59 height 20
drag, startPoint x: 282, startPoint y: 262, endPoint x: 180, endPoint y: 244, distance: 104.2
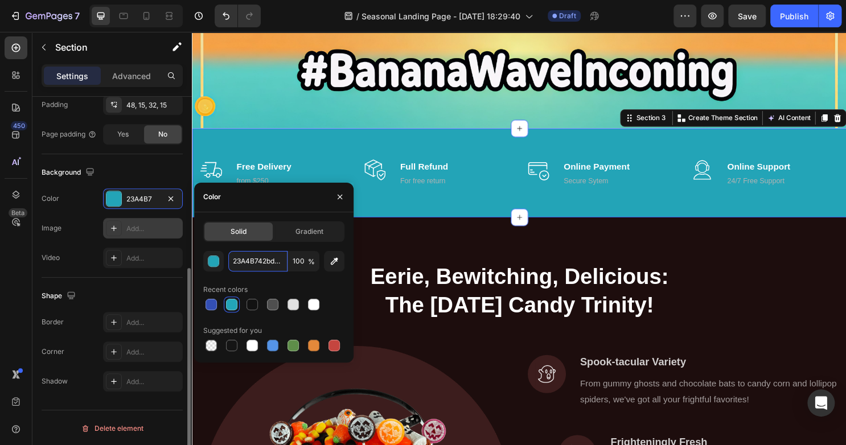
click at [180, 244] on div "450 Beta Sections(18) Elements(83) Section Element Hero Section Product Detail …" at bounding box center [96, 238] width 192 height 413
paste input "text"
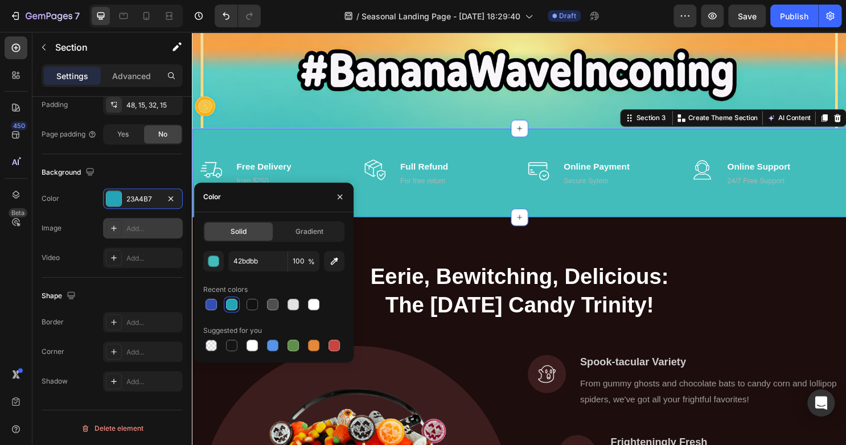
type input "42BDBB"
click at [260, 263] on input "42BDBB" at bounding box center [257, 261] width 59 height 20
drag, startPoint x: 260, startPoint y: 263, endPoint x: 228, endPoint y: 254, distance: 33.7
click at [228, 254] on input "42BDBB" at bounding box center [257, 261] width 59 height 20
paste input "68c9b8"
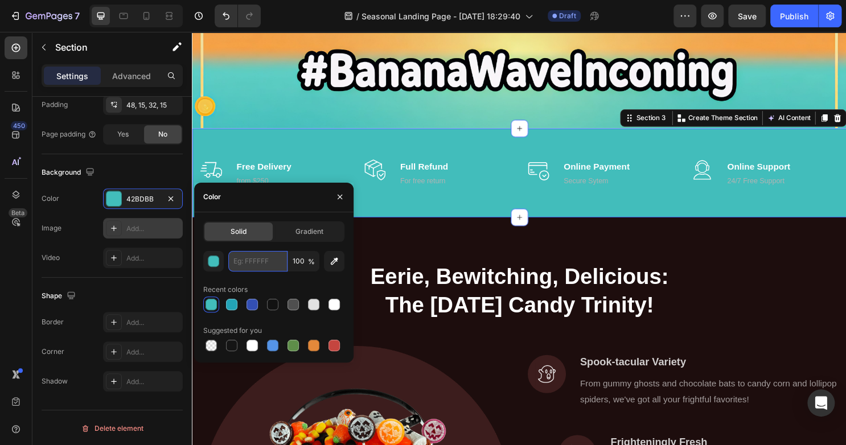
type input "68c9b8"
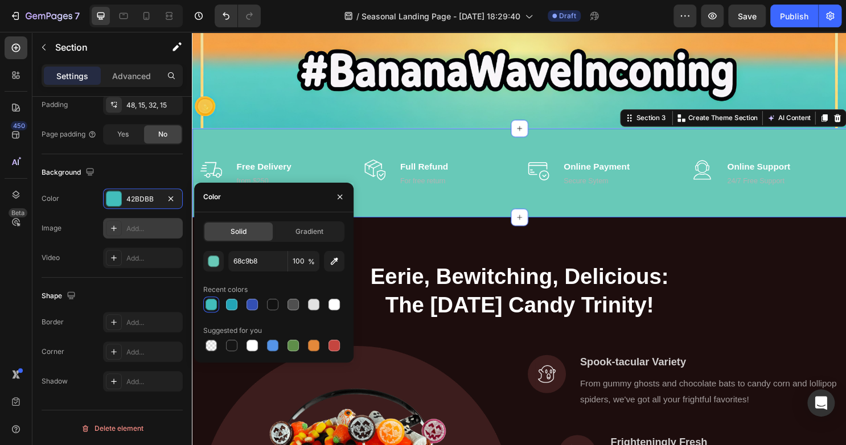
click at [255, 134] on div "Image Free Delivery Text block from $250 Text block Row Image Full Refund Text …" at bounding box center [533, 179] width 683 height 93
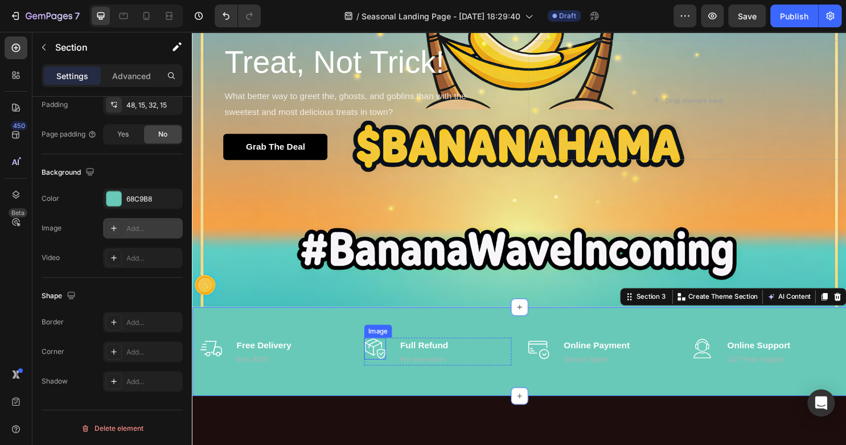
scroll to position [196, 0]
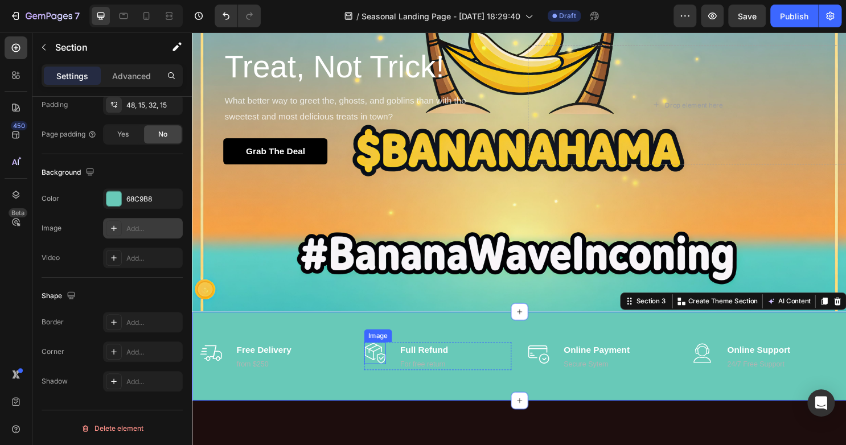
click at [381, 175] on div "Overlay" at bounding box center [533, 108] width 683 height 432
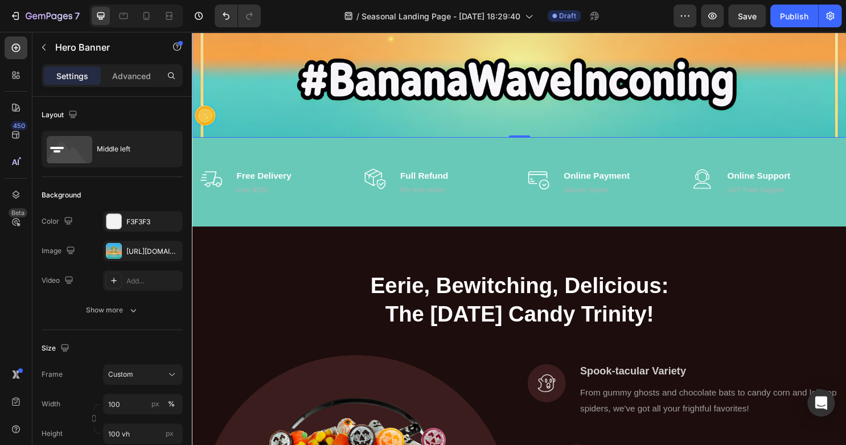
scroll to position [378, 0]
click at [243, 191] on p "from $250" at bounding box center [266, 196] width 57 height 11
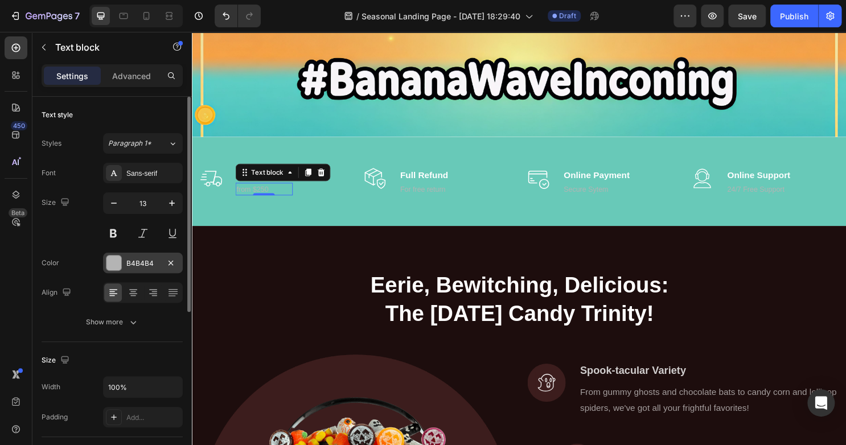
click at [113, 267] on div at bounding box center [113, 263] width 15 height 15
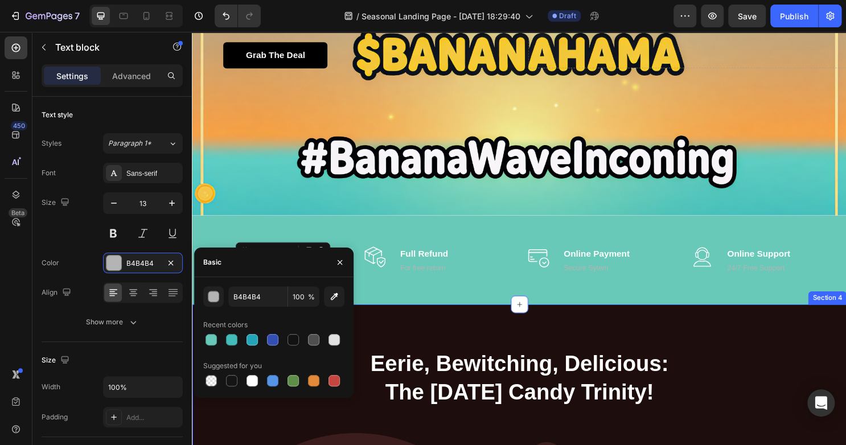
scroll to position [290, 0]
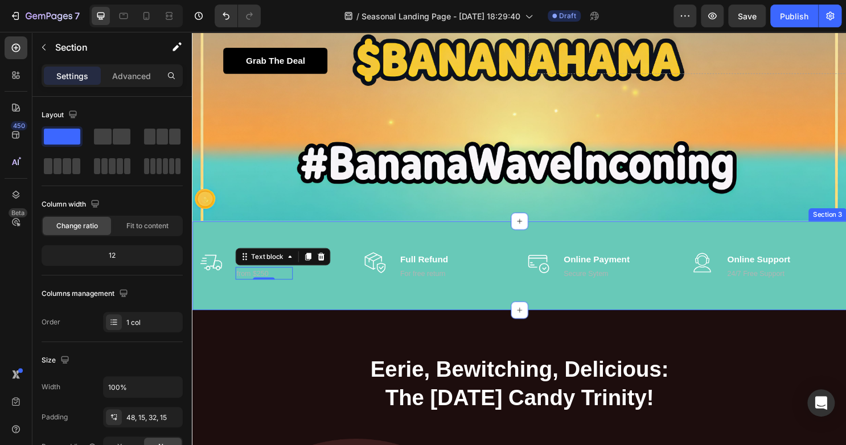
click at [396, 244] on div "Image Free Delivery Text block from $250 Text block 0 Row Image Full Refund Tex…" at bounding box center [533, 275] width 683 height 93
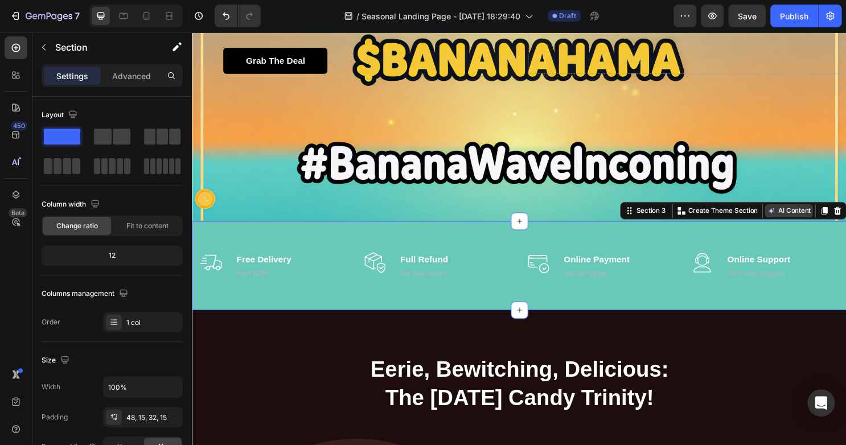
click at [820, 219] on button "AI Content" at bounding box center [815, 219] width 50 height 14
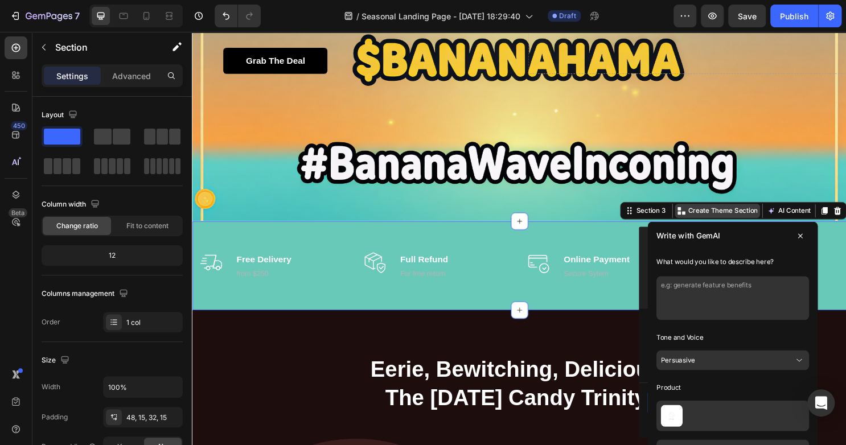
click at [739, 217] on p "Create Theme Section" at bounding box center [745, 218] width 73 height 10
click at [824, 249] on button at bounding box center [827, 245] width 18 height 18
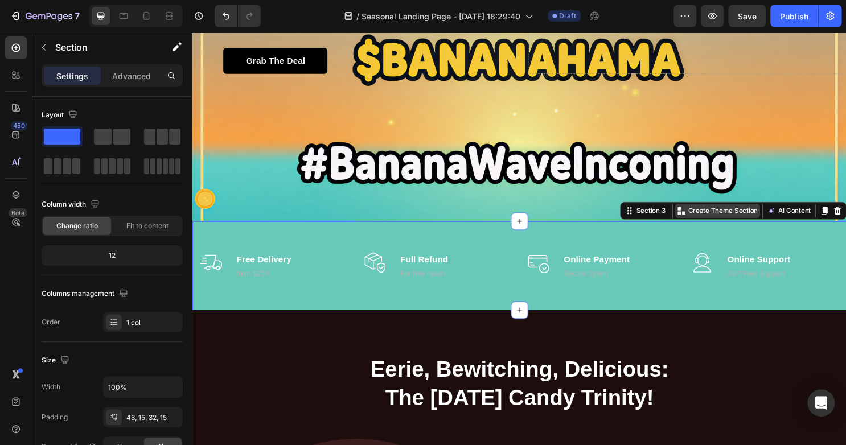
click at [735, 220] on p "Create Theme Section" at bounding box center [745, 218] width 73 height 10
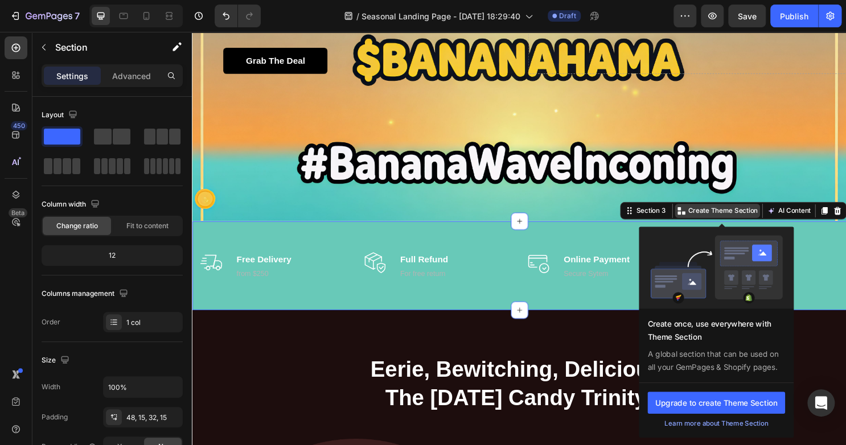
click at [735, 219] on p "Create Theme Section" at bounding box center [745, 218] width 73 height 10
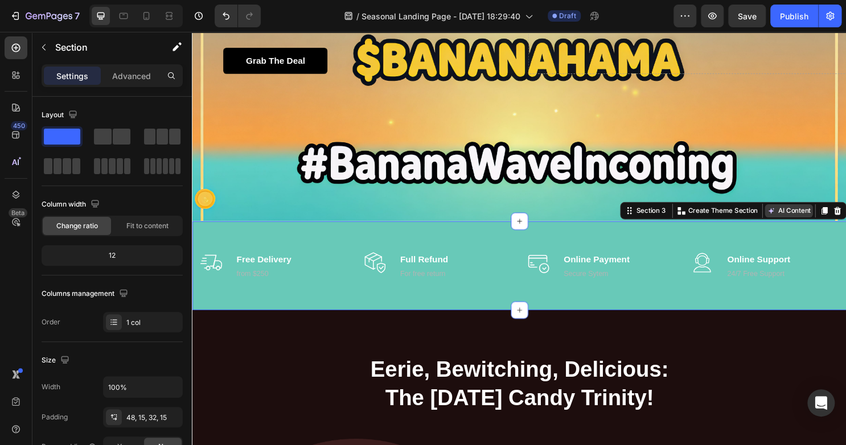
click at [804, 218] on button "AI Content" at bounding box center [815, 219] width 50 height 14
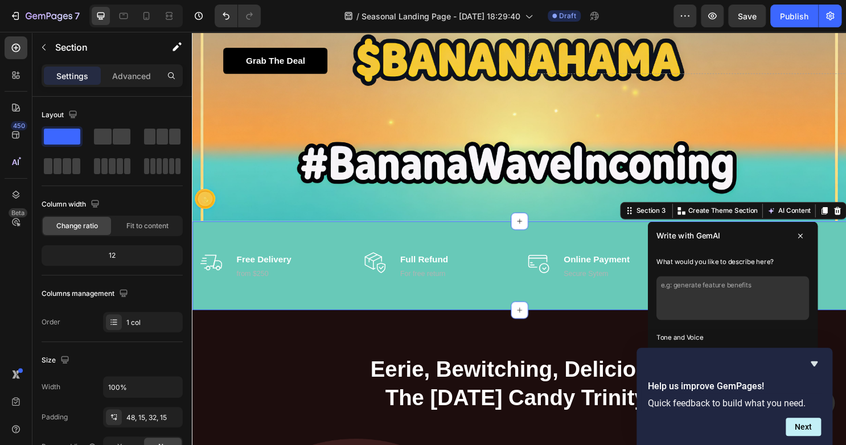
click at [458, 243] on div "Image Free Delivery Text block from $250 Text block Row Image Full Refund Text …" at bounding box center [533, 275] width 683 height 93
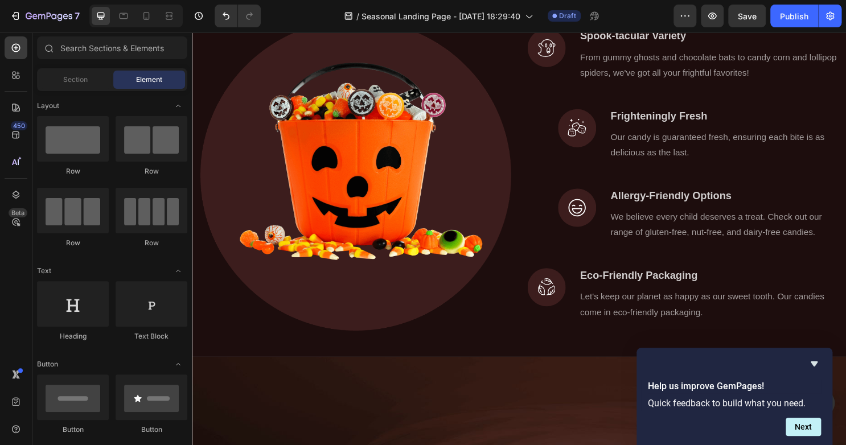
scroll to position [367, 0]
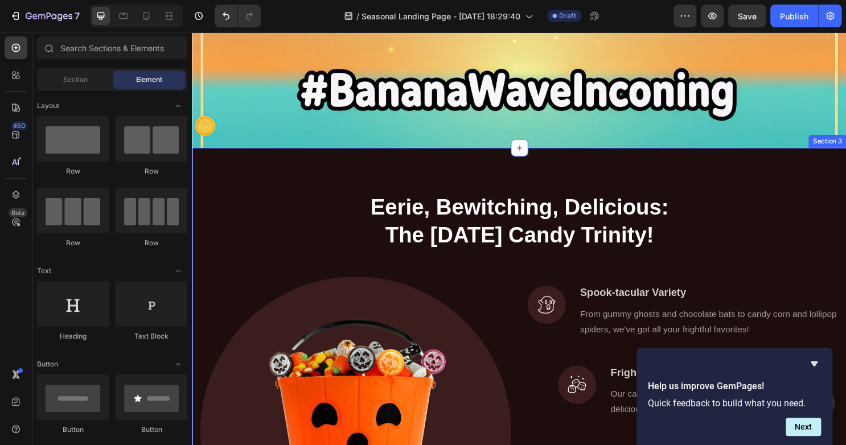
click at [721, 185] on div "Eerie, Bewitching, Delicious: The Halloween Candy Trinity! Heading Row Image Im…" at bounding box center [533, 396] width 683 height 486
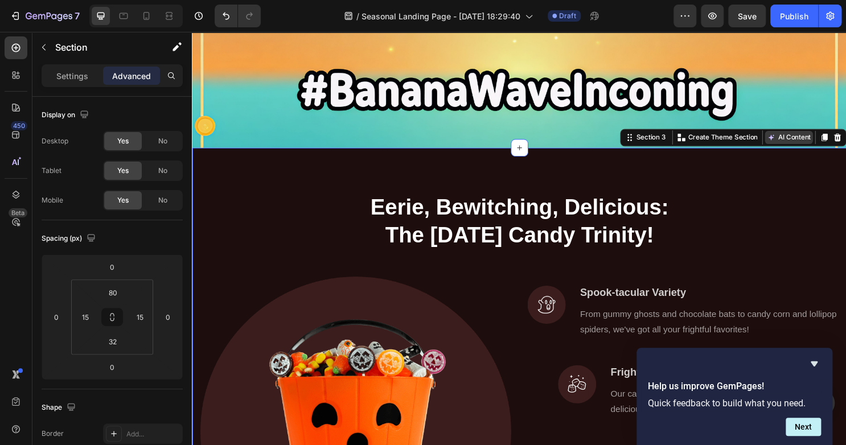
click at [824, 141] on button "AI Content" at bounding box center [815, 142] width 50 height 14
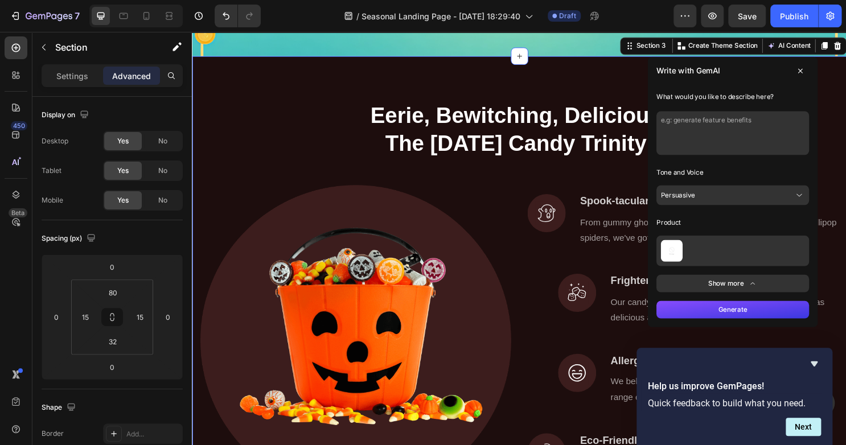
scroll to position [463, 0]
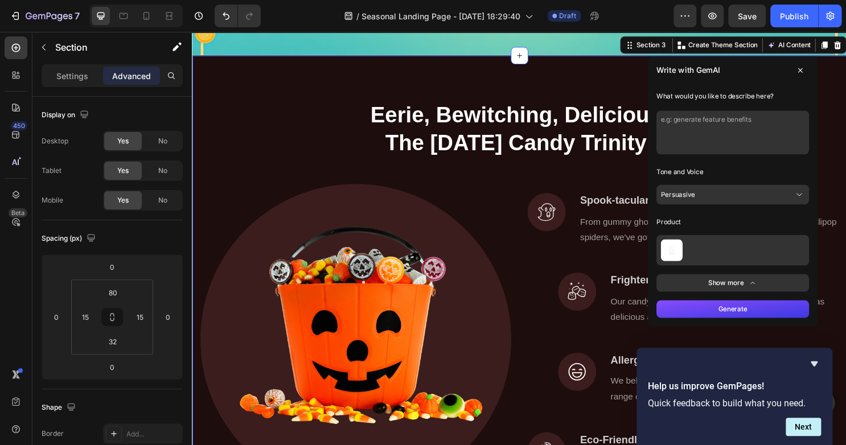
click at [708, 295] on button "Show more" at bounding box center [755, 294] width 159 height 18
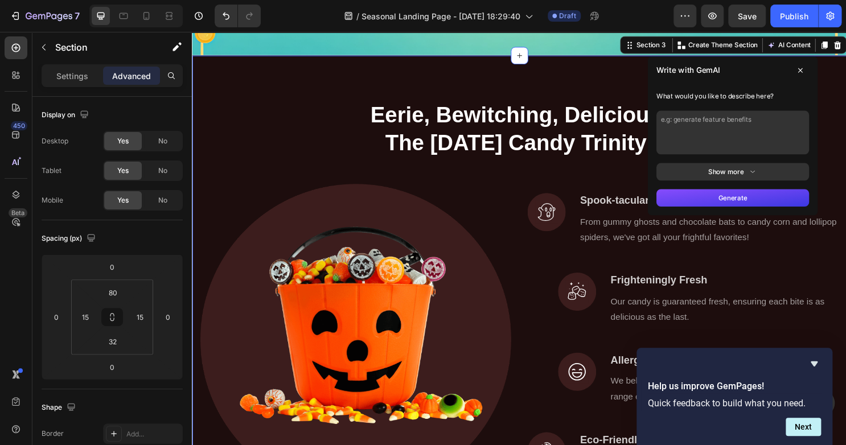
click at [775, 176] on button "Show more" at bounding box center [755, 178] width 159 height 18
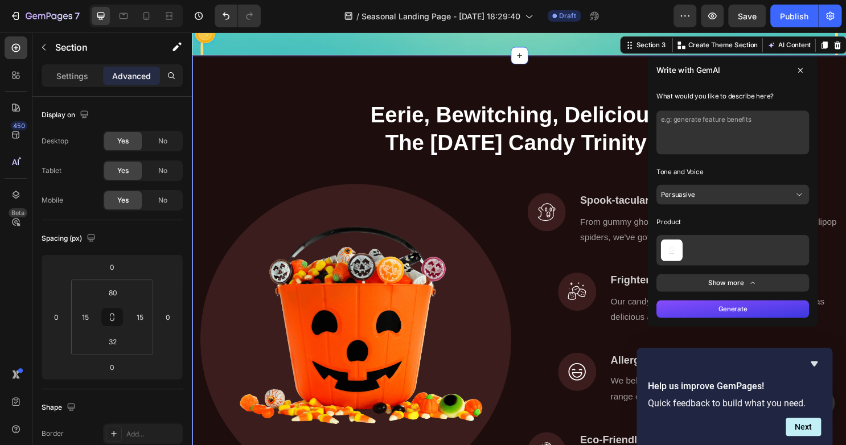
click at [736, 190] on div "Tone and Voice Persuasive" at bounding box center [755, 190] width 159 height 43
click at [727, 200] on button "Persuasive" at bounding box center [755, 201] width 159 height 20
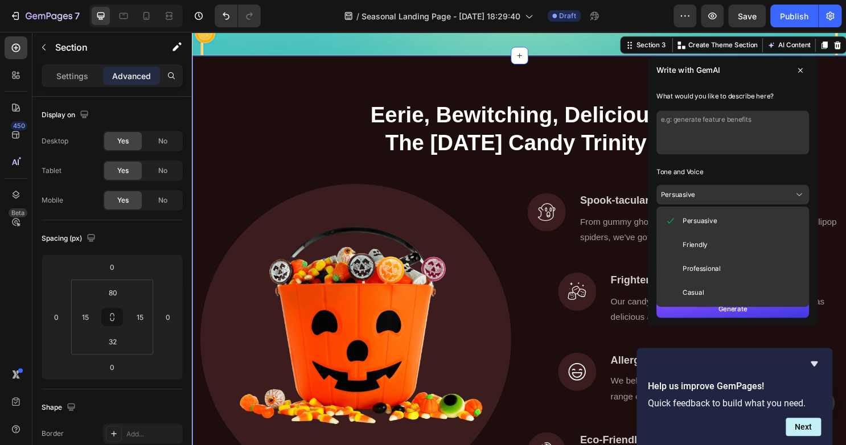
click at [727, 200] on button "Persuasive" at bounding box center [755, 201] width 159 height 20
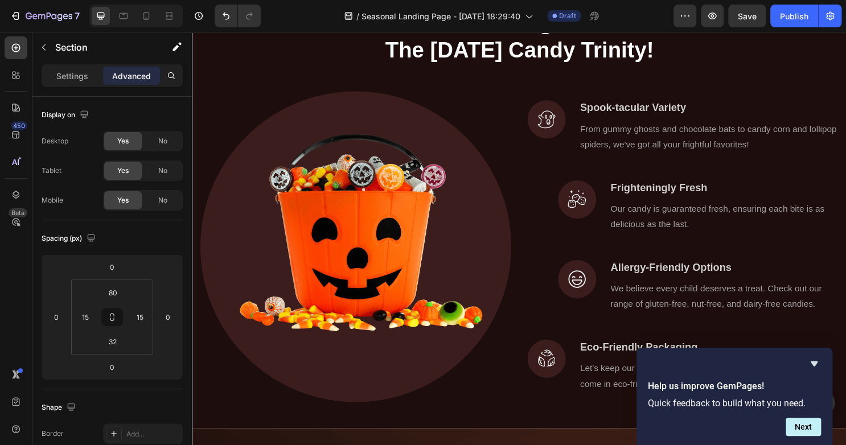
scroll to position [555, 0]
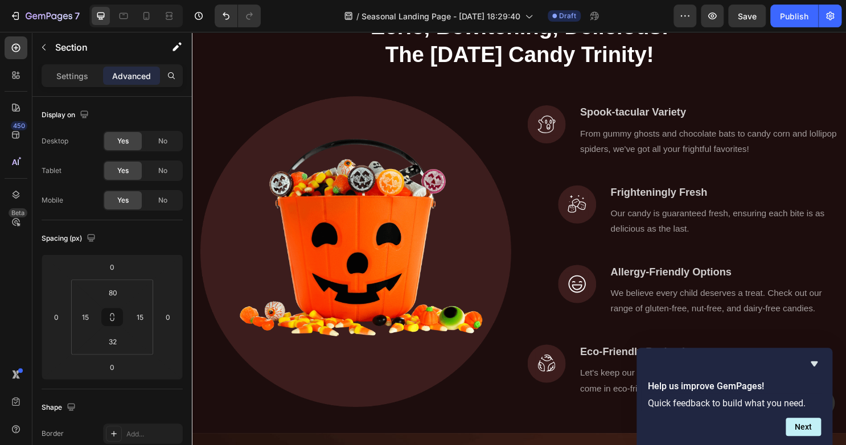
click at [483, 126] on img at bounding box center [362, 261] width 324 height 324
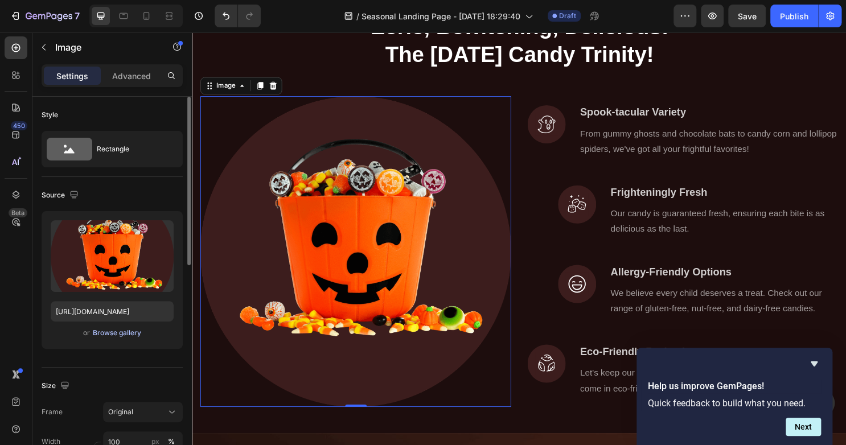
click at [114, 337] on div "Browse gallery" at bounding box center [117, 333] width 48 height 10
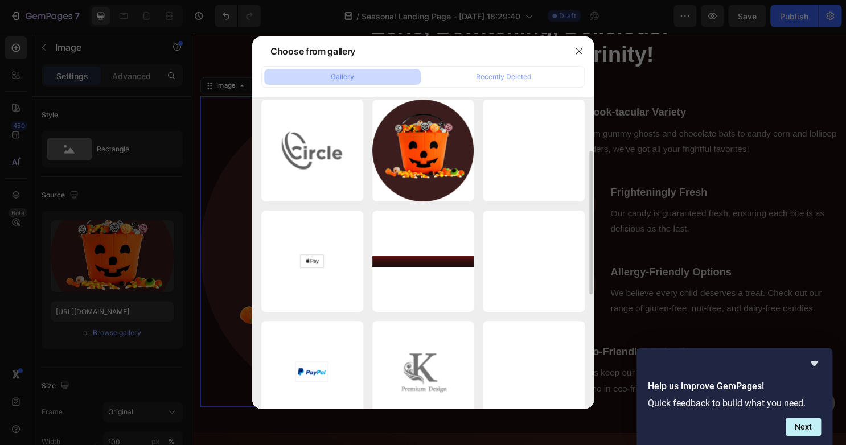
scroll to position [0, 0]
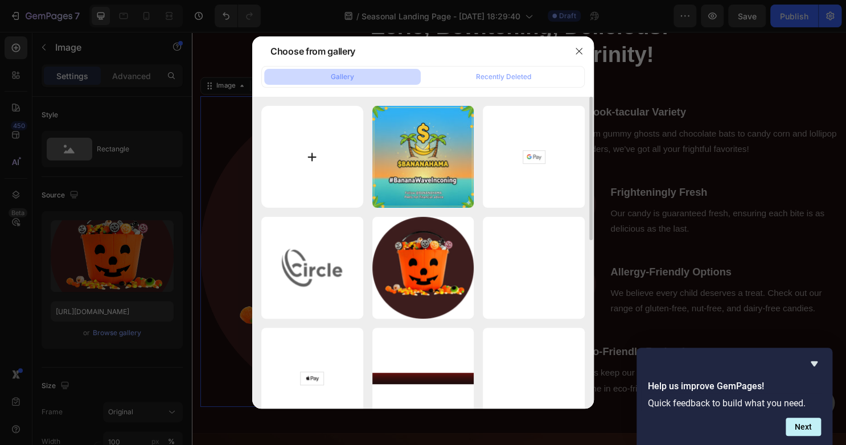
click at [314, 157] on input "file" at bounding box center [312, 157] width 102 height 102
click at [572, 53] on button "button" at bounding box center [579, 51] width 18 height 18
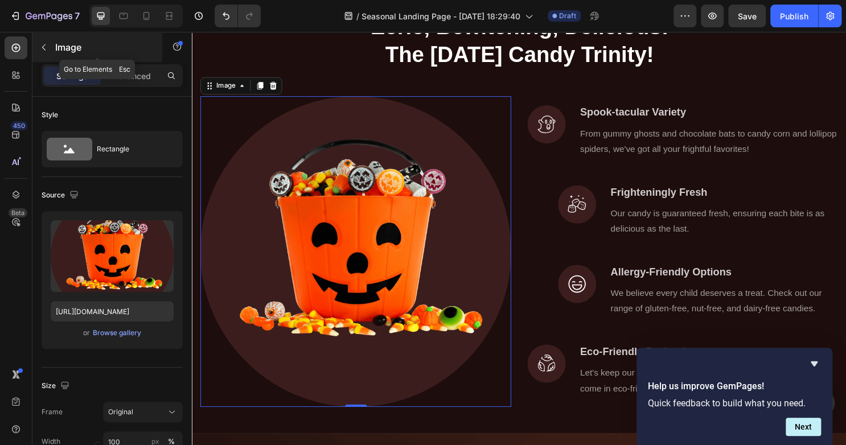
click at [55, 47] on p "Image" at bounding box center [103, 47] width 97 height 14
click at [297, 220] on img at bounding box center [362, 261] width 324 height 324
click at [38, 43] on button "button" at bounding box center [44, 47] width 18 height 18
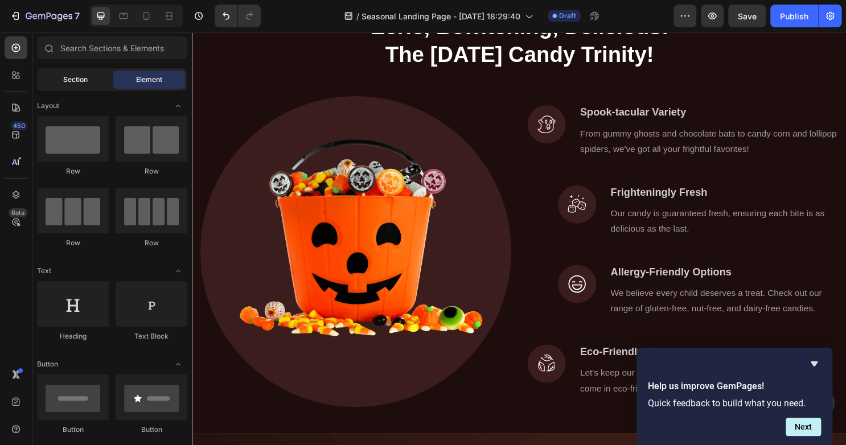
click at [76, 73] on div "Section" at bounding box center [75, 80] width 72 height 18
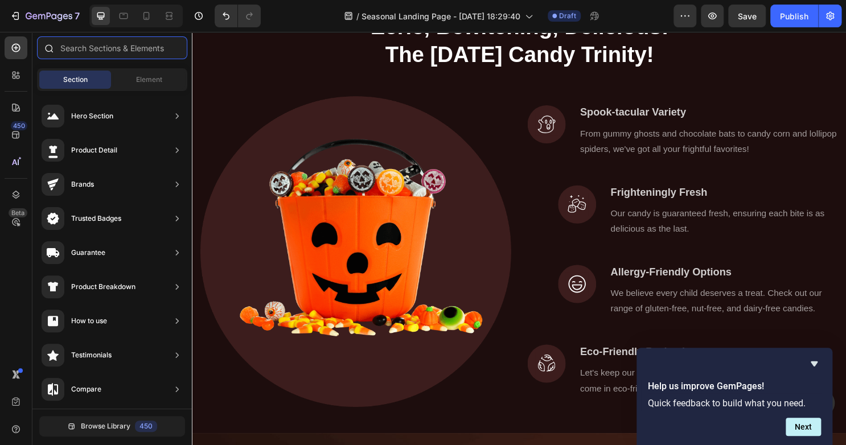
click at [103, 52] on input "text" at bounding box center [112, 47] width 150 height 23
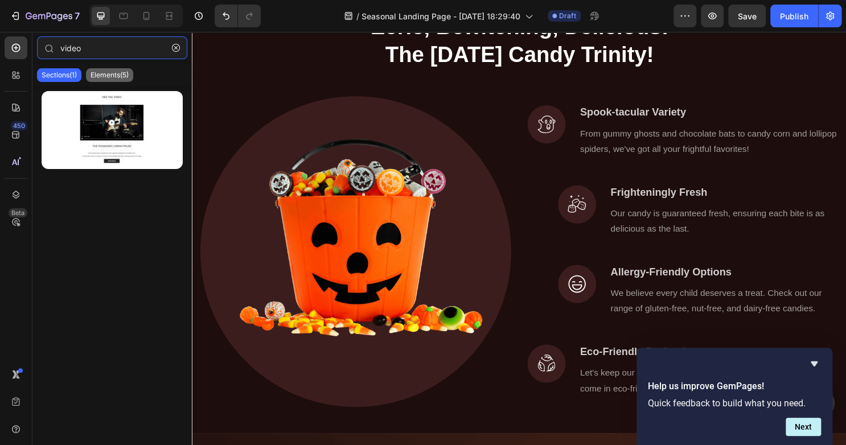
type input "video"
click at [106, 77] on p "Elements(5)" at bounding box center [110, 75] width 38 height 9
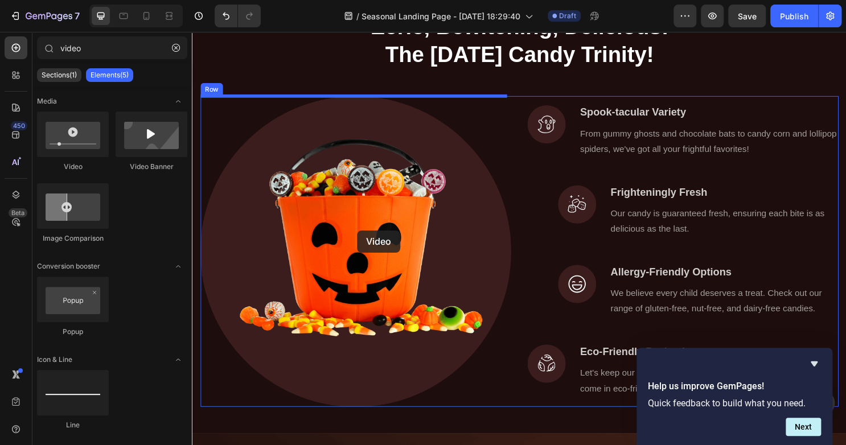
drag, startPoint x: 276, startPoint y: 181, endPoint x: 364, endPoint y: 239, distance: 106.1
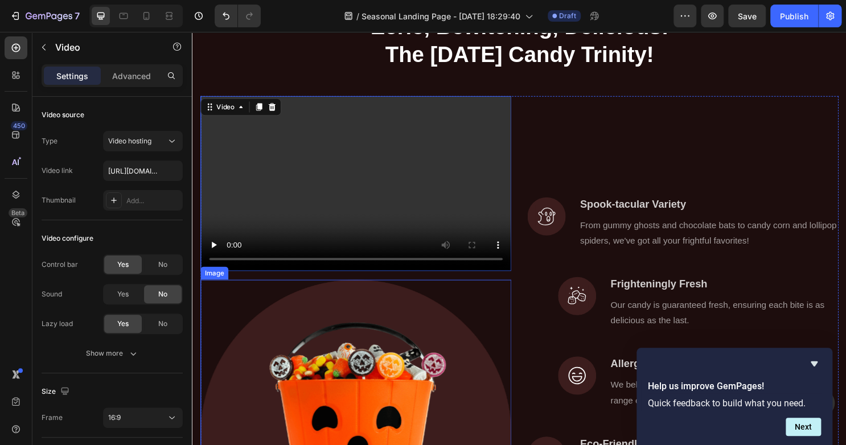
click at [359, 348] on img at bounding box center [362, 453] width 324 height 324
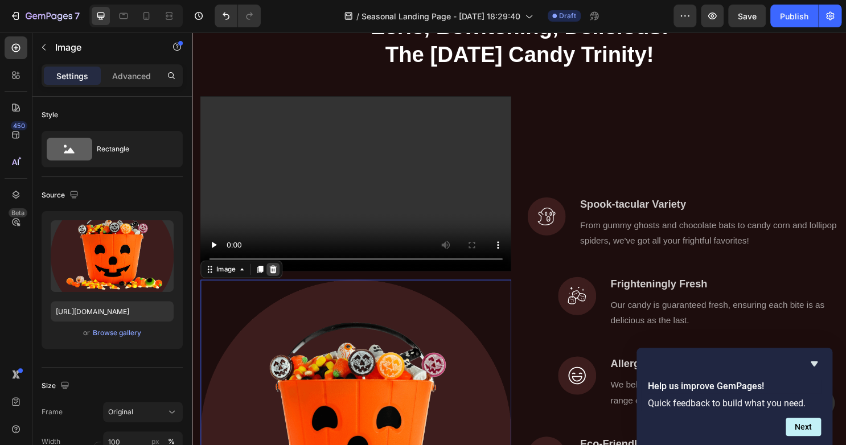
click at [277, 278] on icon at bounding box center [276, 280] width 9 height 9
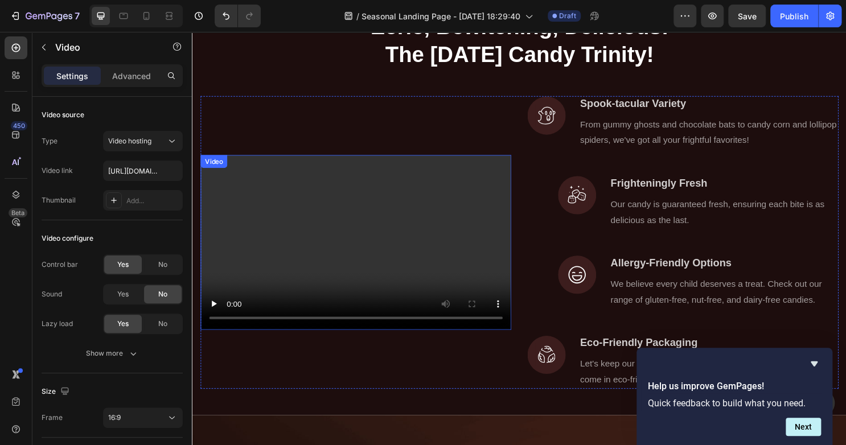
click at [377, 221] on video at bounding box center [362, 252] width 324 height 183
click at [376, 221] on video at bounding box center [362, 252] width 324 height 183
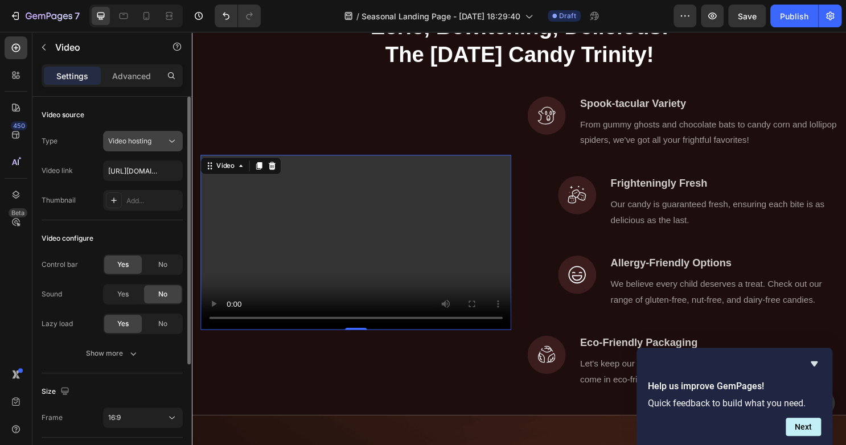
click at [148, 144] on span "Video hosting" at bounding box center [129, 141] width 43 height 9
click at [149, 144] on span "Video hosting" at bounding box center [129, 141] width 43 height 9
click at [150, 175] on input "https://cdn.shopify.com/videos/c/o/v/2cd3deb506b54b009063f7270ab5cf2e.mp4" at bounding box center [143, 171] width 80 height 20
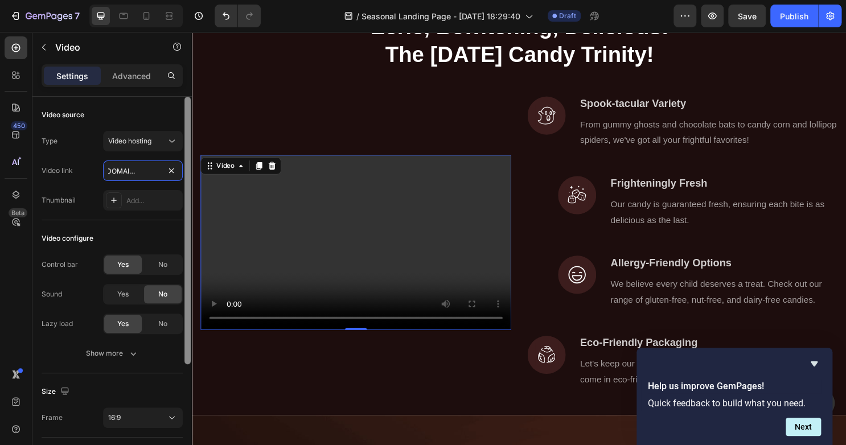
scroll to position [0, 216]
drag, startPoint x: 342, startPoint y: 207, endPoint x: 212, endPoint y: 172, distance: 135.1
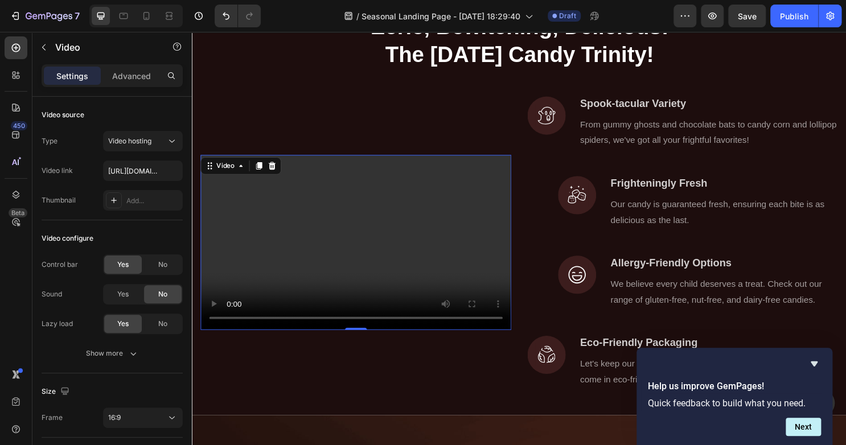
click at [303, 207] on video at bounding box center [362, 252] width 324 height 183
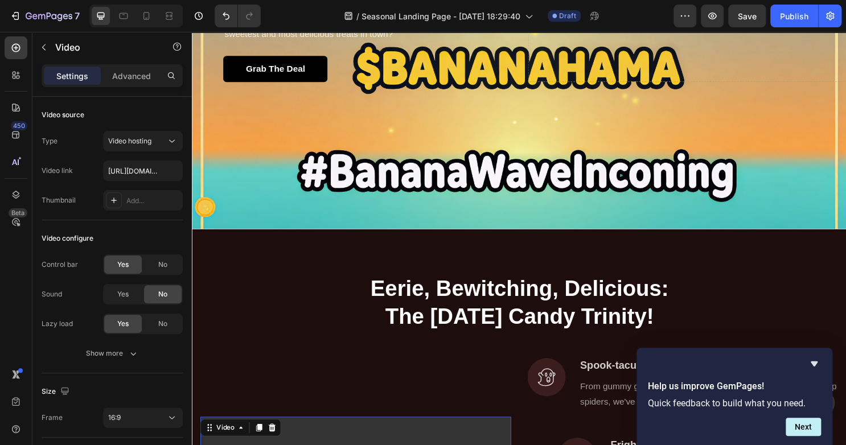
scroll to position [282, 0]
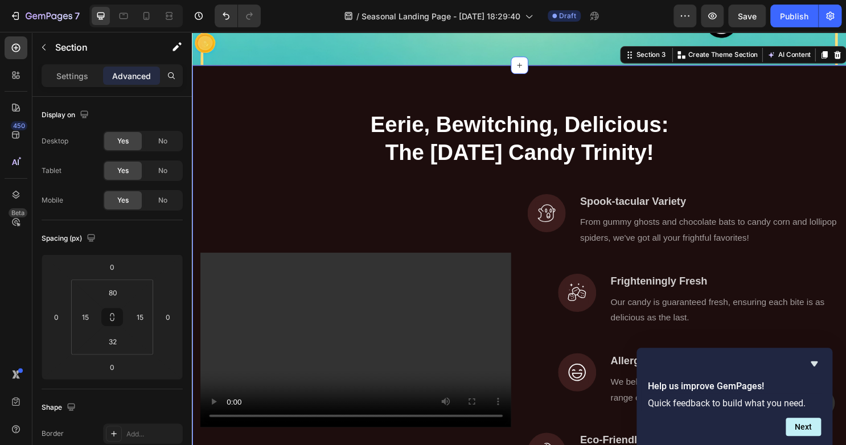
scroll to position [453, 0]
click at [266, 317] on video at bounding box center [362, 353] width 324 height 183
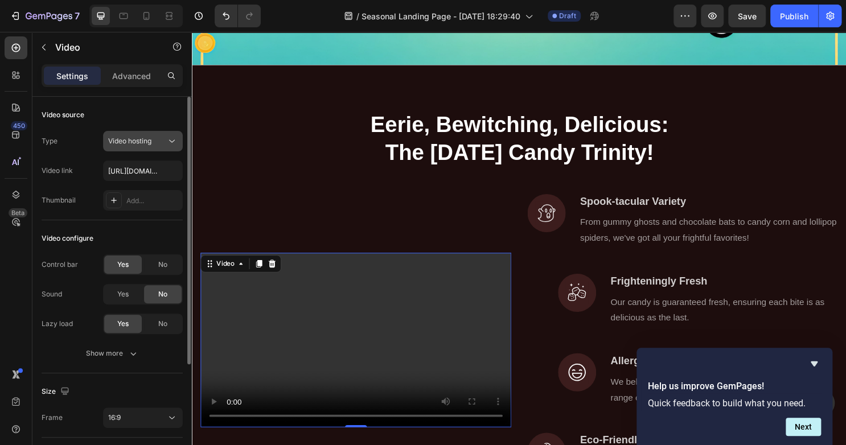
click at [164, 139] on div "Video hosting" at bounding box center [137, 141] width 58 height 10
click at [114, 203] on icon at bounding box center [113, 200] width 9 height 9
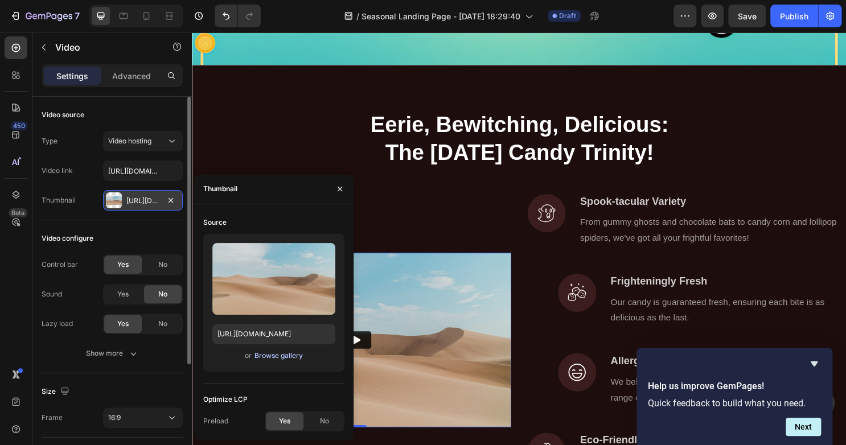
click at [274, 358] on div "Browse gallery" at bounding box center [278, 356] width 48 height 10
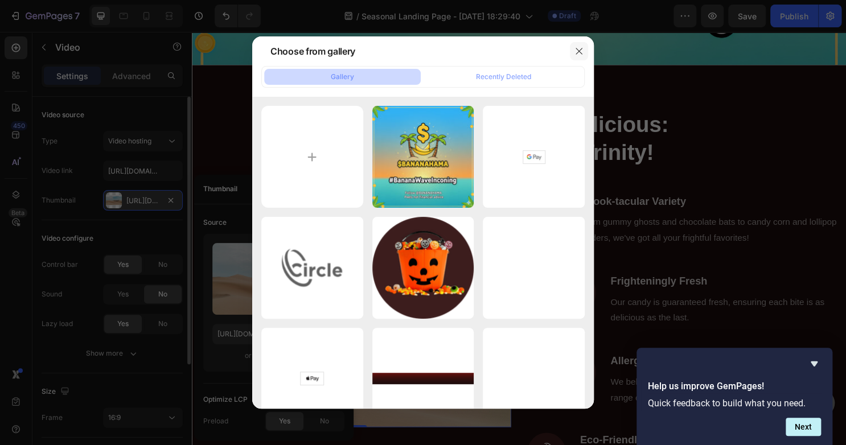
click at [578, 53] on icon "button" at bounding box center [578, 51] width 9 height 9
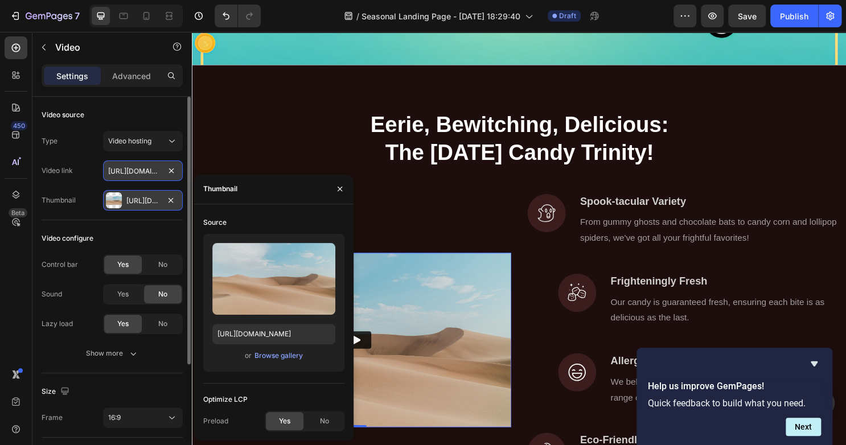
click at [159, 175] on input "https://cdn.shopify.com/videos/c/o/v/2cd3deb506b54b009063f7270ab5cf2e.mp4" at bounding box center [143, 171] width 80 height 20
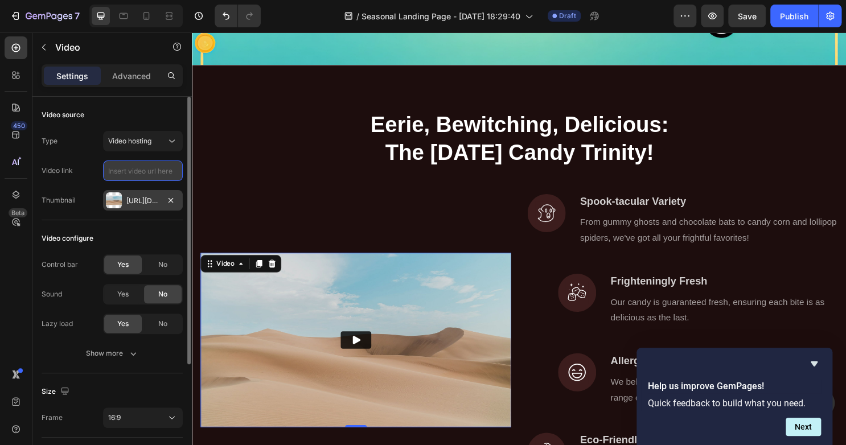
click at [137, 174] on input "text" at bounding box center [143, 171] width 80 height 20
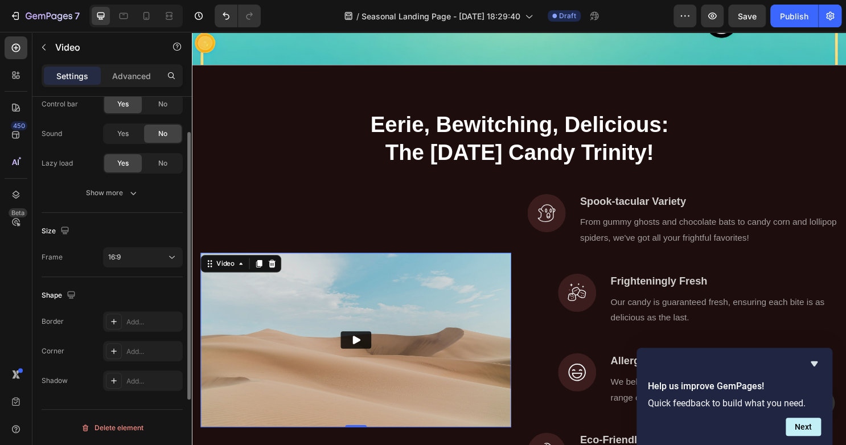
scroll to position [0, 0]
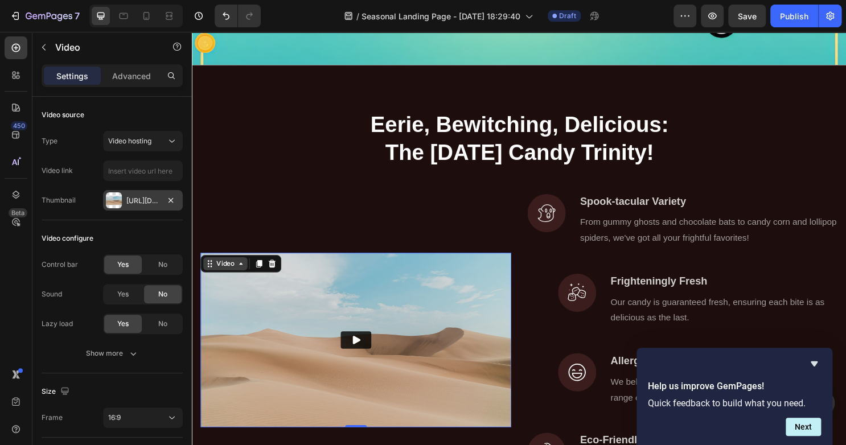
click at [226, 280] on div "Video" at bounding box center [226, 274] width 46 height 14
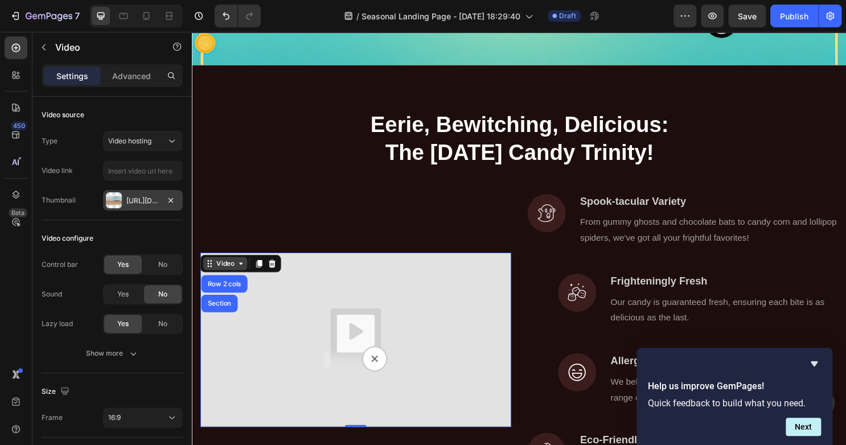
click at [226, 280] on div "Video" at bounding box center [226, 274] width 46 height 14
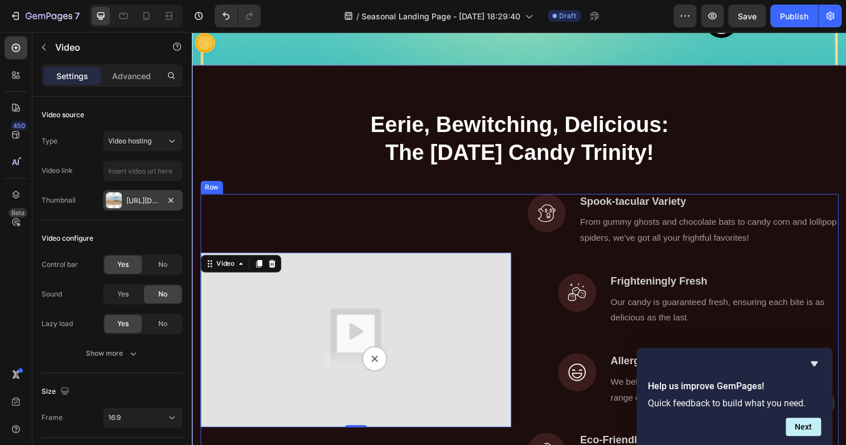
click at [345, 208] on div "Video 0" at bounding box center [362, 354] width 324 height 306
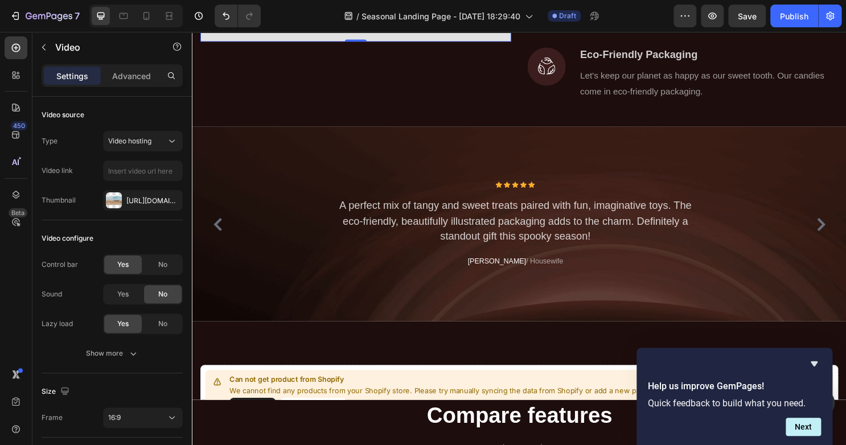
scroll to position [738, 0]
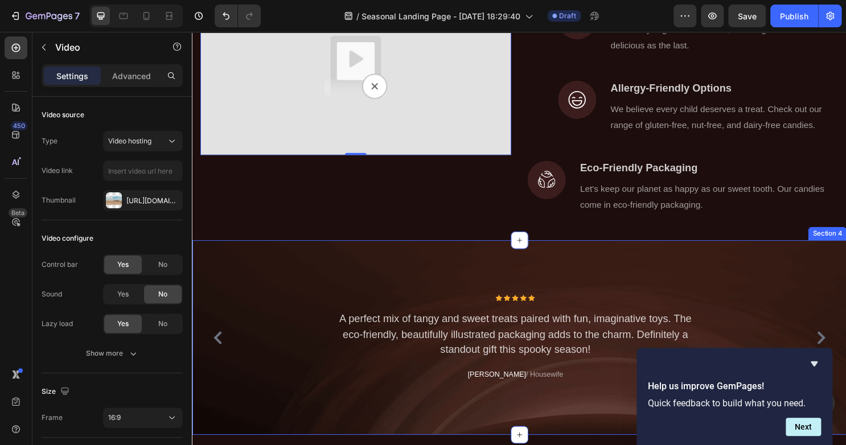
click at [432, 266] on div "Icon Icon Icon Icon Icon Icon List Hoz A perfect mix of tangy and sweet treats …" at bounding box center [533, 350] width 683 height 203
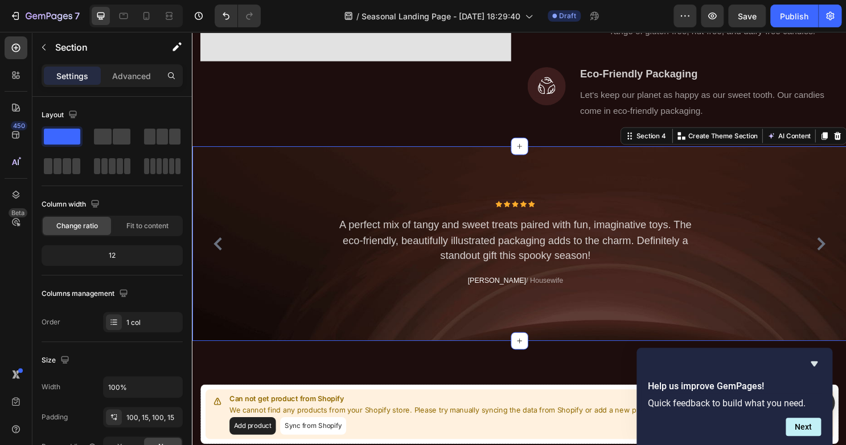
scroll to position [915, 0]
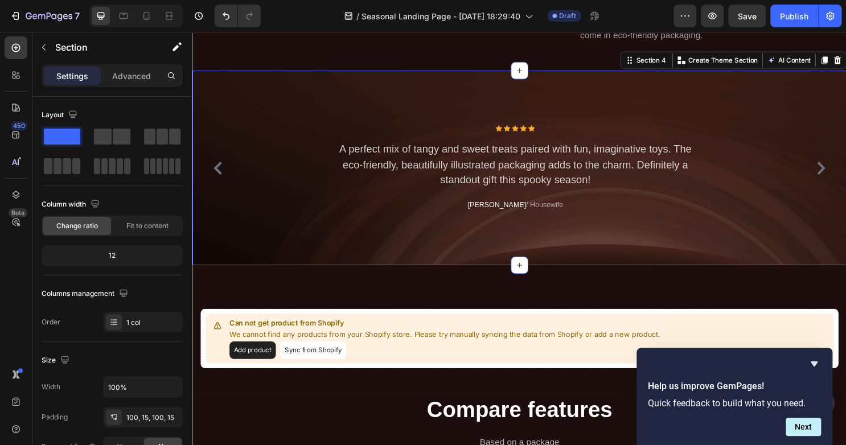
click at [327, 250] on div "Icon Icon Icon Icon Icon Icon List Hoz A perfect mix of tangy and sweet treats …" at bounding box center [533, 173] width 683 height 203
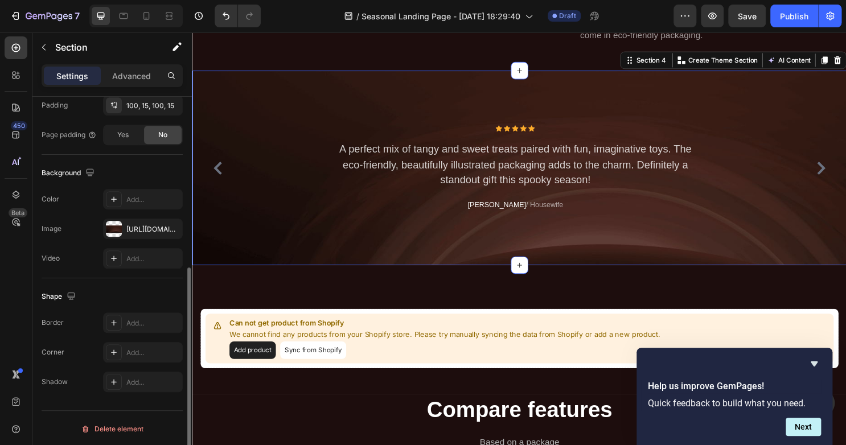
scroll to position [313, 0]
click at [111, 223] on div at bounding box center [114, 228] width 16 height 16
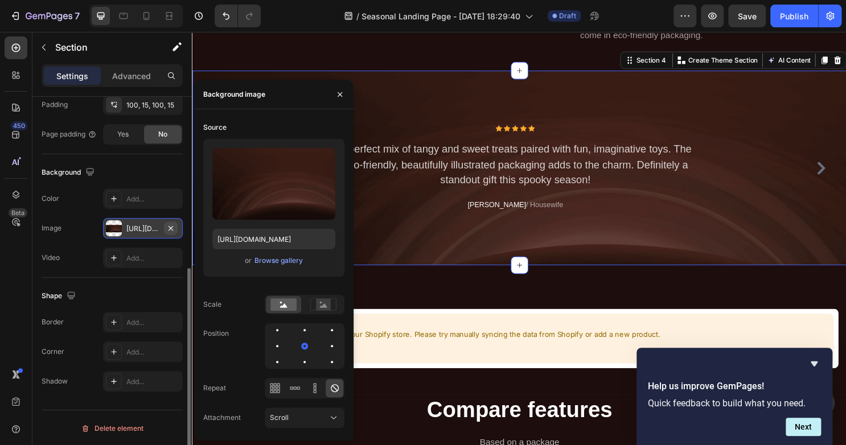
click at [169, 225] on icon "button" at bounding box center [171, 227] width 5 height 5
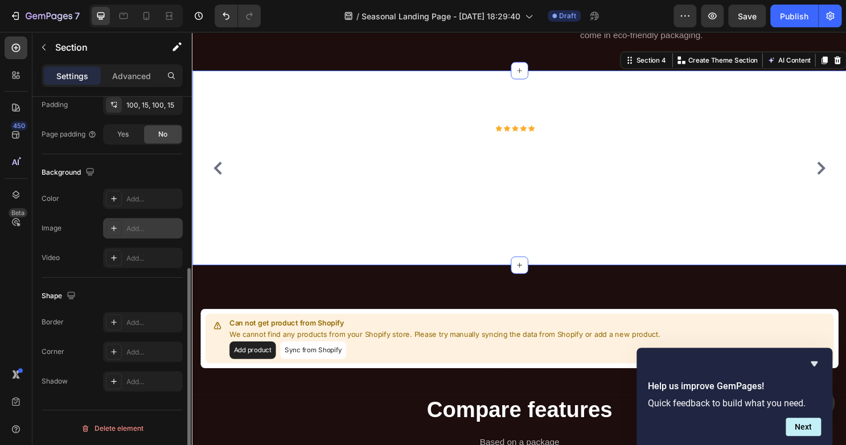
click at [111, 228] on icon at bounding box center [113, 228] width 9 height 9
type input "[URL][DOMAIN_NAME]"
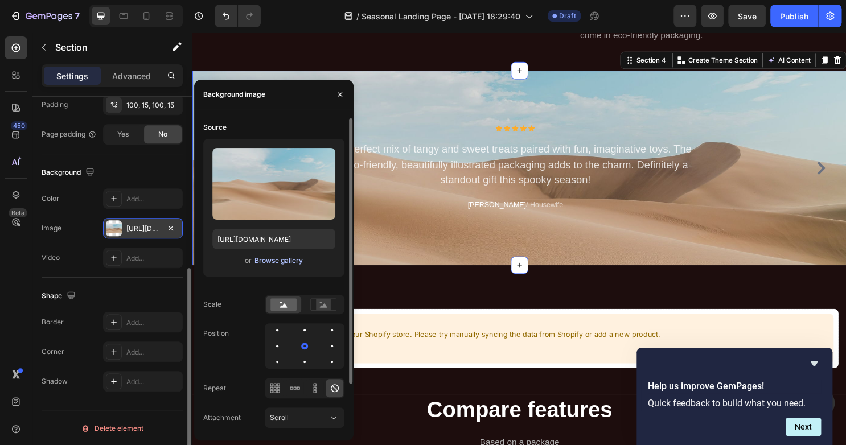
click at [280, 259] on div "Browse gallery" at bounding box center [278, 261] width 48 height 10
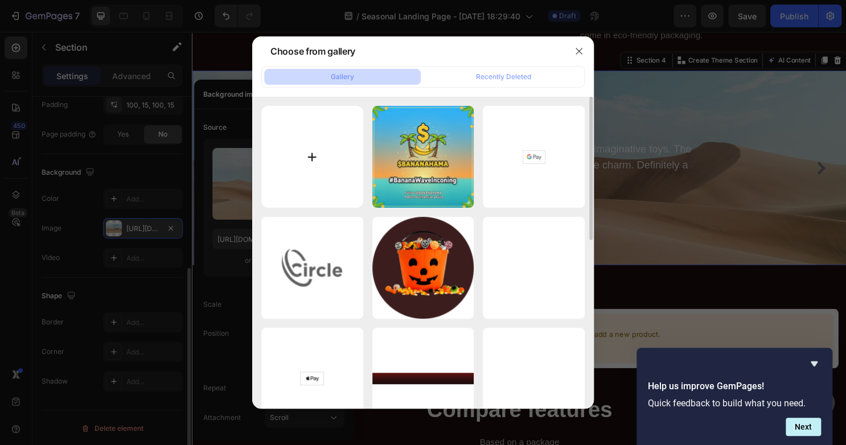
click at [322, 164] on input "file" at bounding box center [312, 157] width 102 height 102
type input "C:\fakepath\Generated Image [DATE] - 10_01PM_imgupscaler.ai_General_4K.jpg"
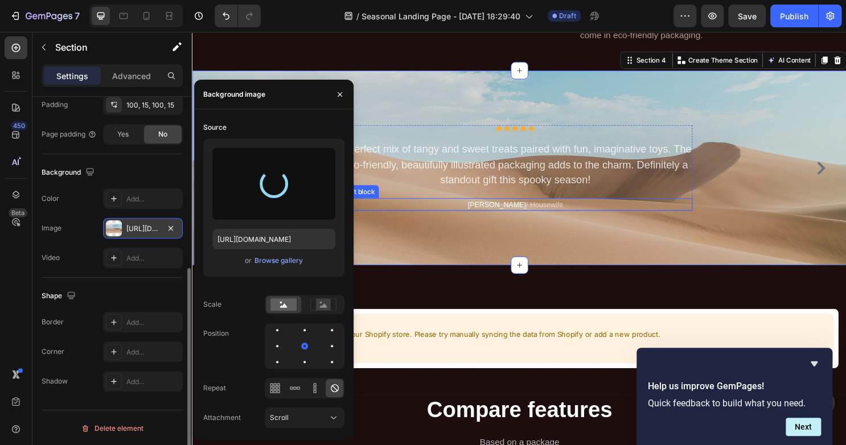
type input "[URL][DOMAIN_NAME]"
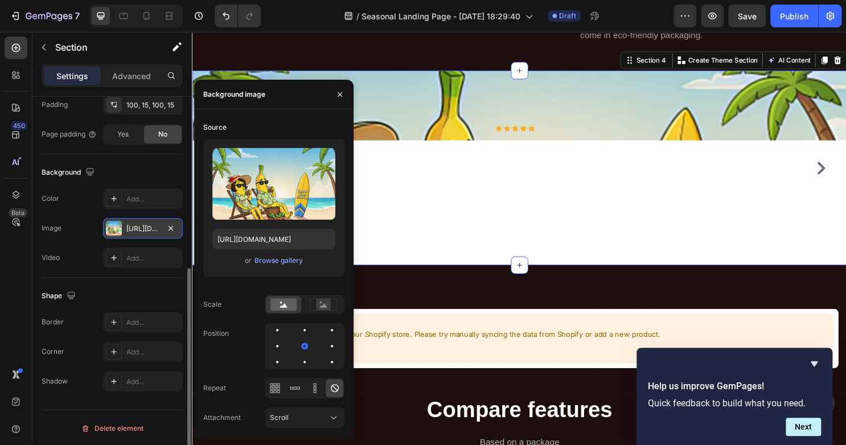
click at [410, 90] on div "Icon Icon Icon Icon Icon Icon List Hoz A perfect mix of tangy and sweet treats …" at bounding box center [533, 173] width 683 height 203
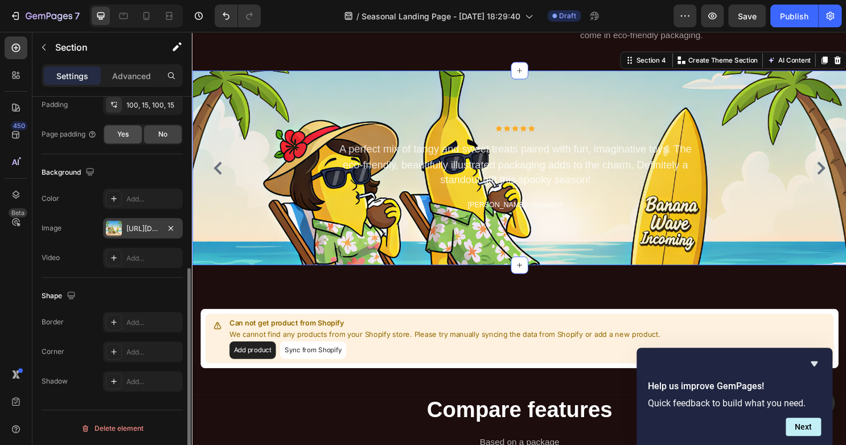
click at [135, 137] on div "Yes" at bounding box center [123, 134] width 38 height 18
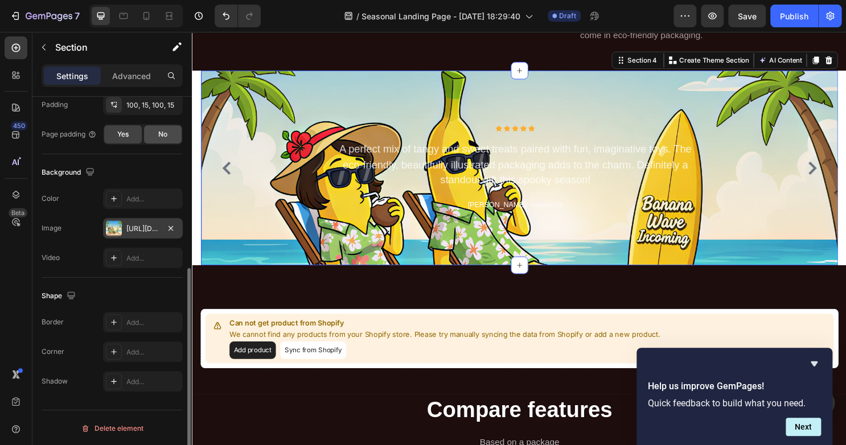
click at [161, 134] on span "No" at bounding box center [162, 134] width 9 height 10
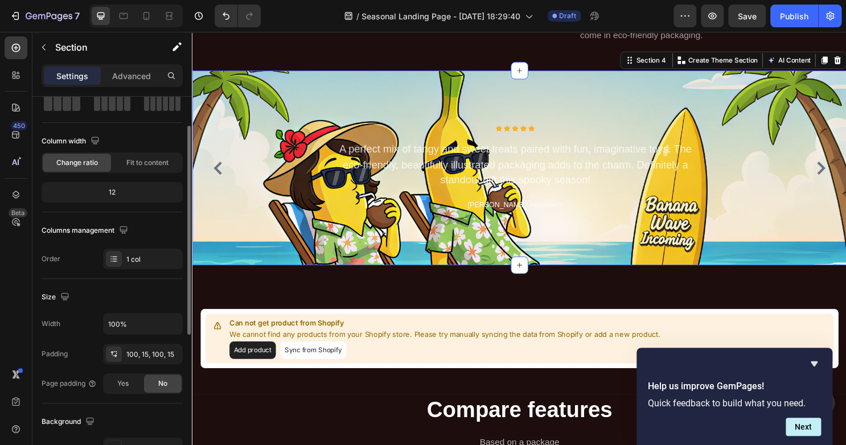
scroll to position [77, 0]
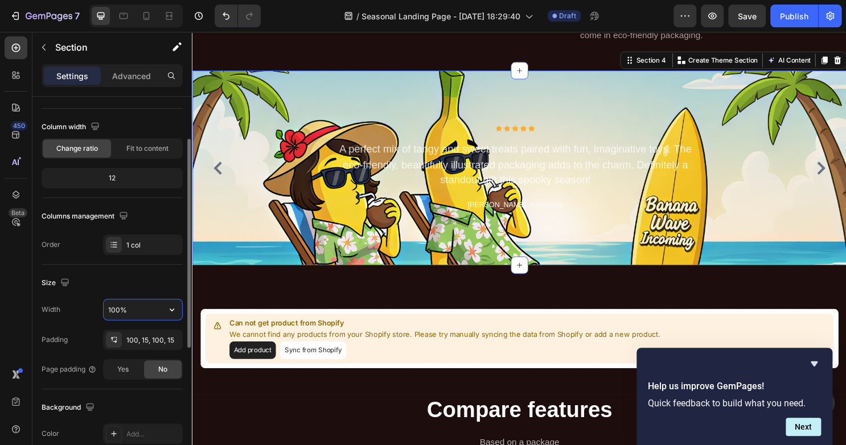
click at [150, 314] on input "100%" at bounding box center [143, 309] width 79 height 20
click at [148, 150] on span "Fit to content" at bounding box center [147, 148] width 42 height 10
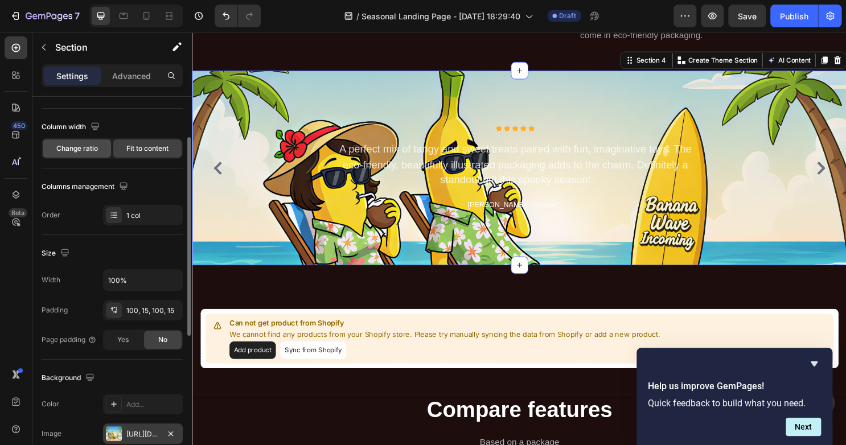
click at [93, 142] on div "Change ratio" at bounding box center [77, 148] width 68 height 18
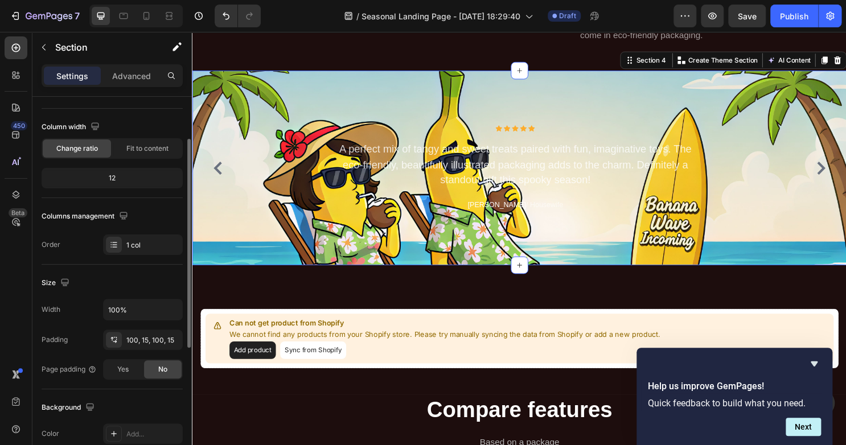
click at [122, 178] on div "12" at bounding box center [112, 178] width 137 height 16
click at [103, 175] on div "12" at bounding box center [112, 178] width 137 height 16
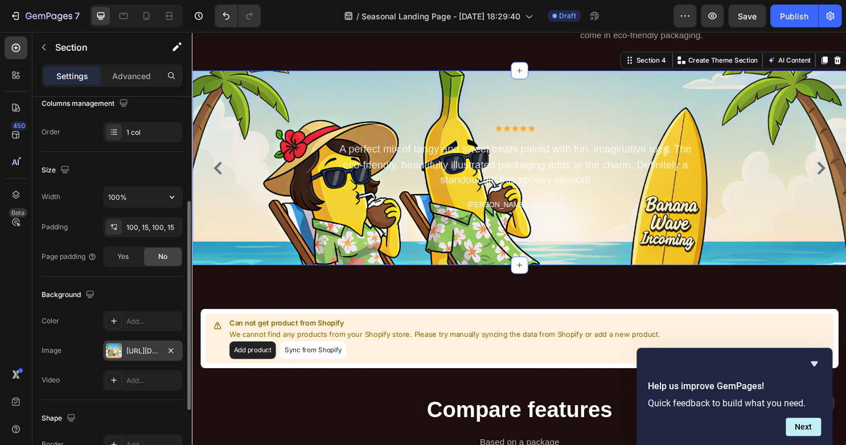
scroll to position [191, 0]
click at [130, 228] on div "100, 15, 100, 15" at bounding box center [142, 227] width 33 height 10
click at [109, 289] on div "Background" at bounding box center [112, 294] width 141 height 18
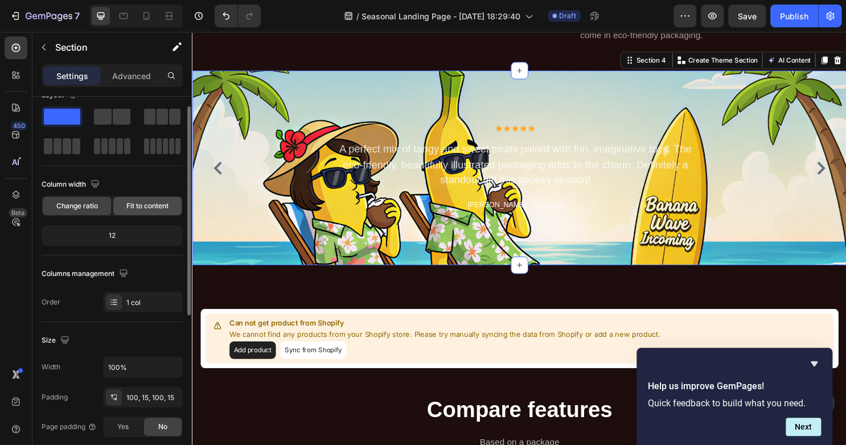
scroll to position [19, 0]
click at [145, 203] on span "Fit to content" at bounding box center [147, 207] width 42 height 10
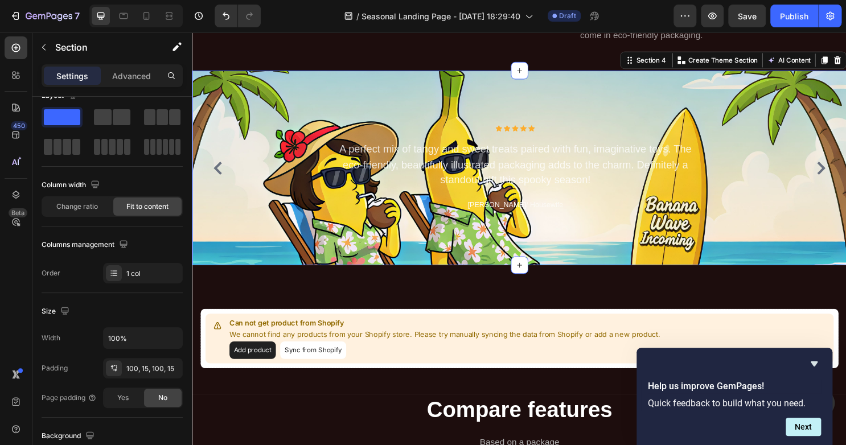
scroll to position [0, 0]
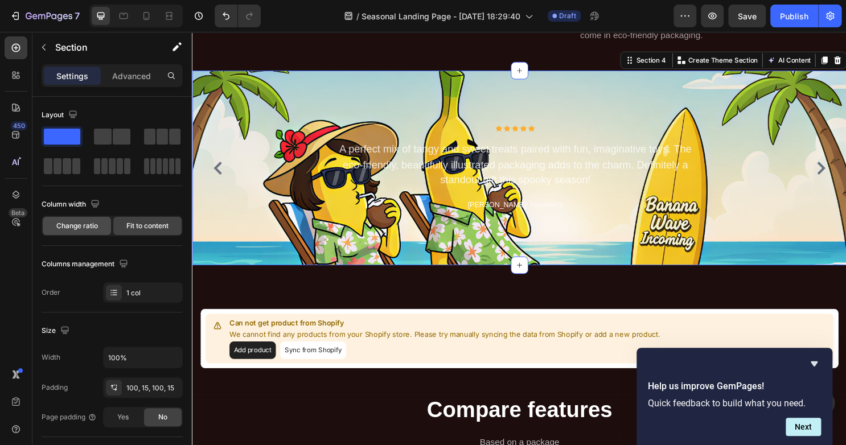
click at [80, 228] on span "Change ratio" at bounding box center [77, 226] width 42 height 10
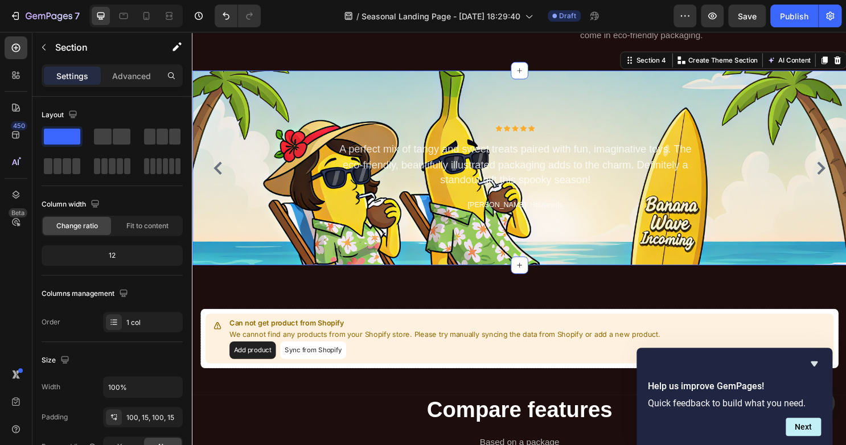
click at [137, 250] on div "12" at bounding box center [112, 256] width 137 height 16
click at [134, 256] on div "12" at bounding box center [112, 256] width 137 height 16
click at [150, 221] on span "Fit to content" at bounding box center [147, 226] width 42 height 10
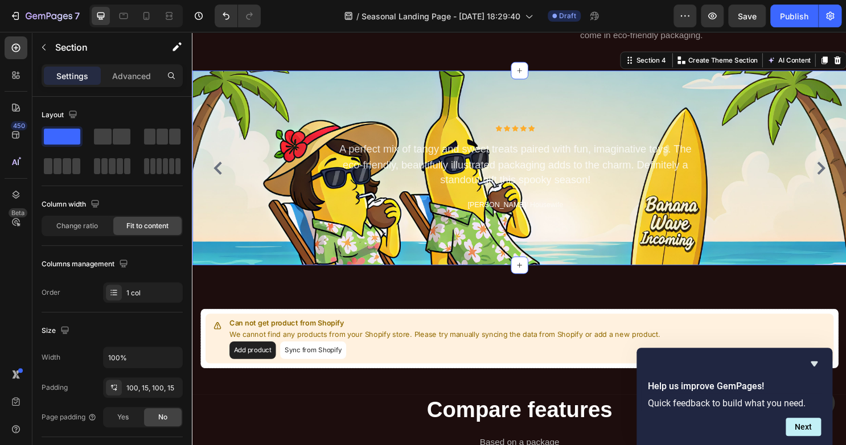
drag, startPoint x: 106, startPoint y: 267, endPoint x: 110, endPoint y: 280, distance: 13.7
click at [106, 267] on div "Columns management" at bounding box center [86, 264] width 89 height 15
click at [116, 291] on icon at bounding box center [113, 292] width 9 height 9
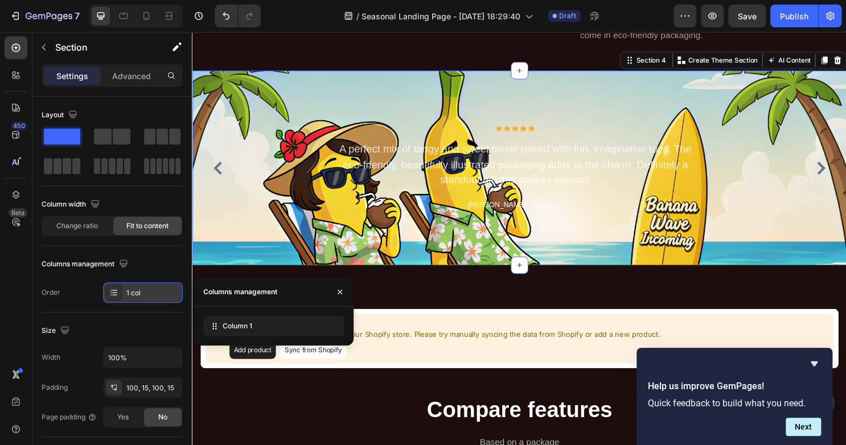
click at [116, 291] on icon at bounding box center [113, 292] width 9 height 9
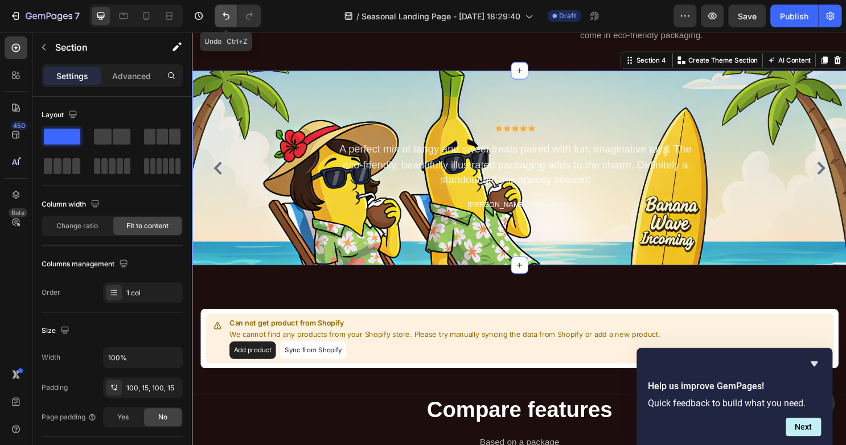
click at [228, 18] on icon "Undo/Redo" at bounding box center [226, 16] width 7 height 7
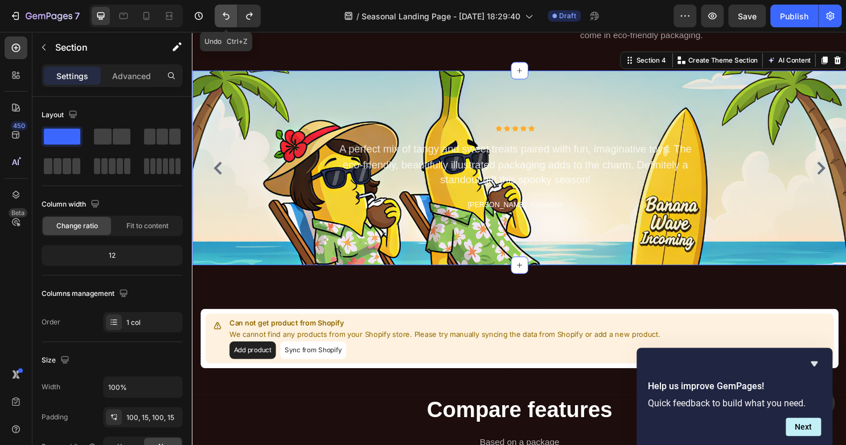
click at [227, 22] on button "Undo/Redo" at bounding box center [226, 16] width 23 height 23
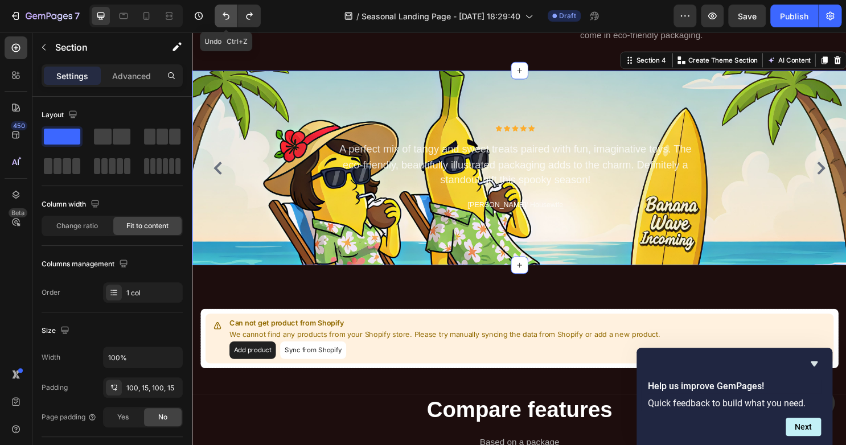
click at [227, 22] on button "Undo/Redo" at bounding box center [226, 16] width 23 height 23
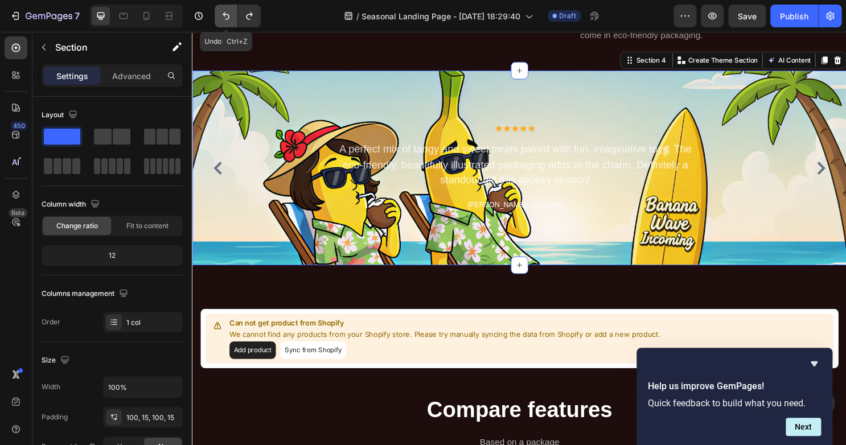
click at [227, 22] on button "Undo/Redo" at bounding box center [226, 16] width 23 height 23
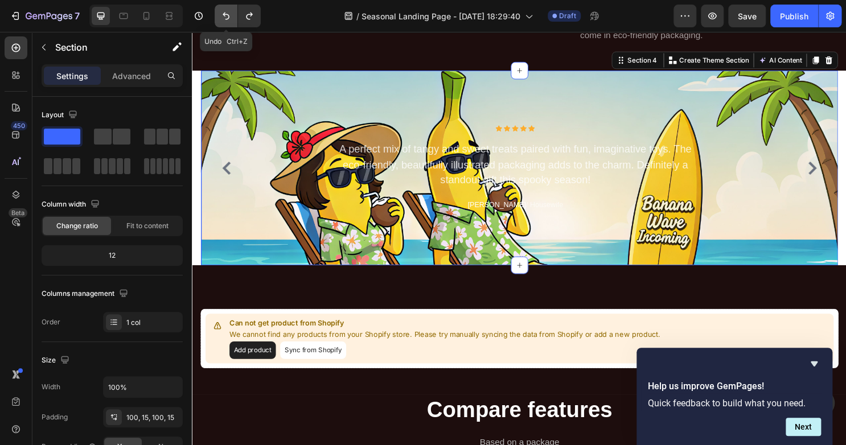
click at [227, 22] on button "Undo/Redo" at bounding box center [226, 16] width 23 height 23
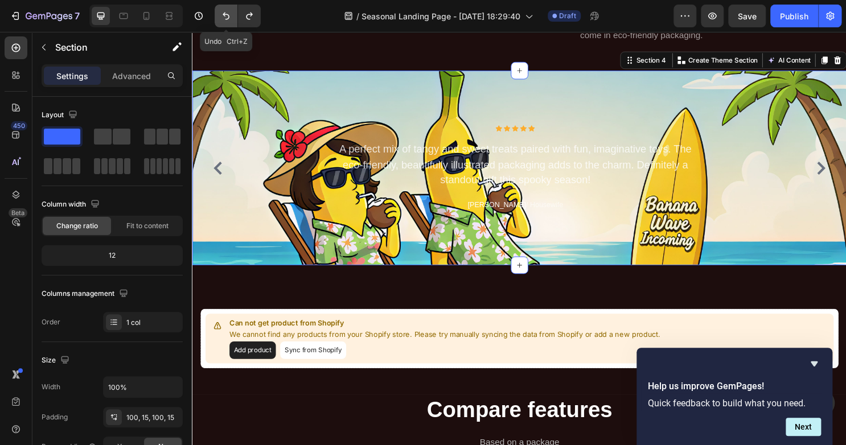
click at [227, 22] on button "Undo/Redo" at bounding box center [226, 16] width 23 height 23
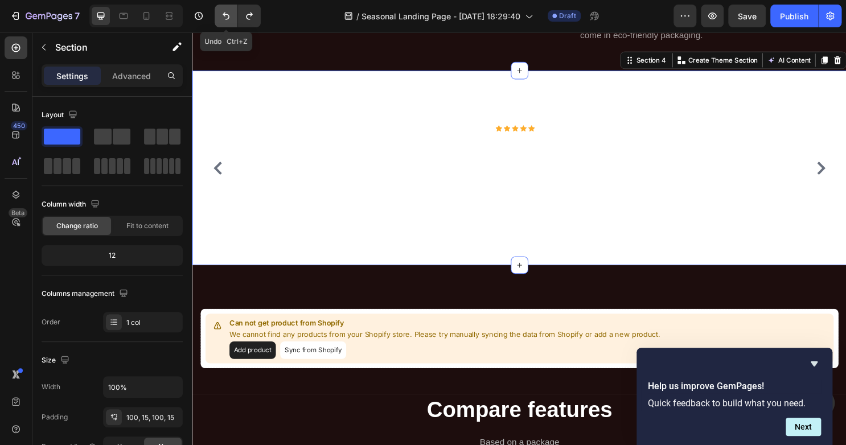
click at [227, 20] on icon "Undo/Redo" at bounding box center [225, 15] width 11 height 11
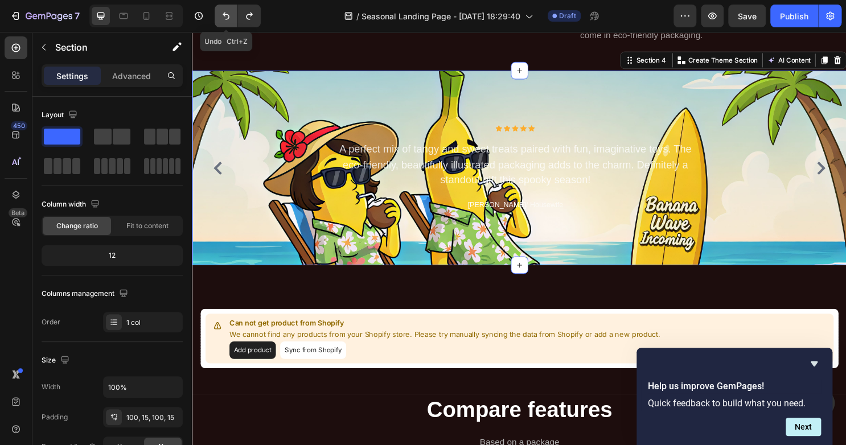
click at [228, 8] on button "Undo/Redo" at bounding box center [226, 16] width 23 height 23
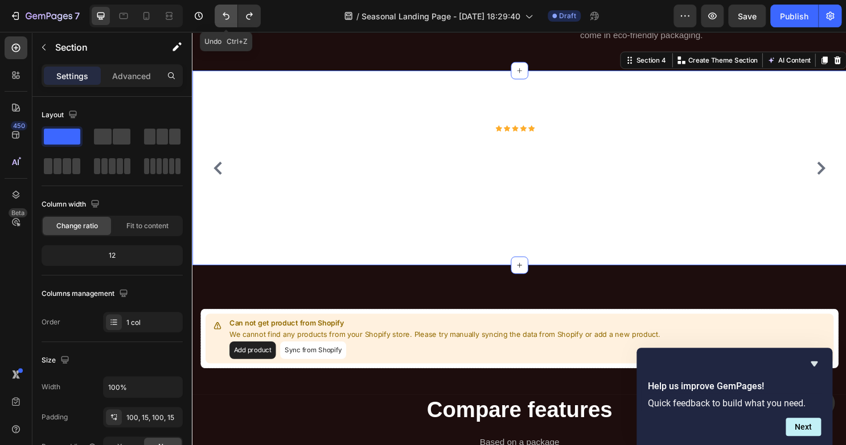
click at [228, 8] on button "Undo/Redo" at bounding box center [226, 16] width 23 height 23
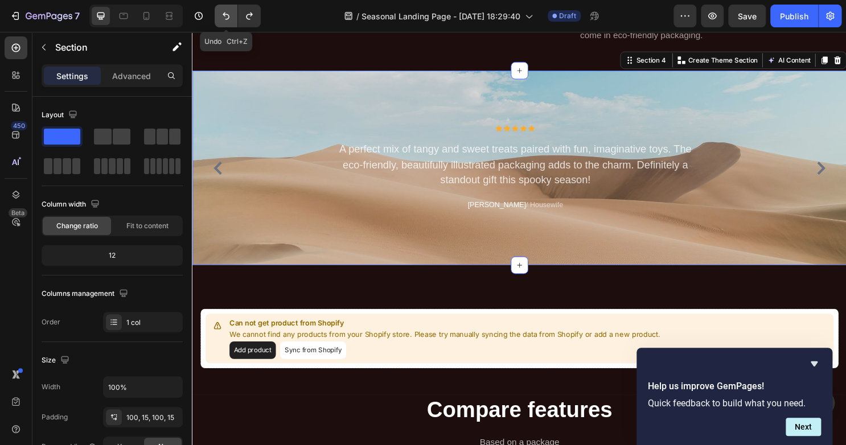
click at [228, 8] on button "Undo/Redo" at bounding box center [226, 16] width 23 height 23
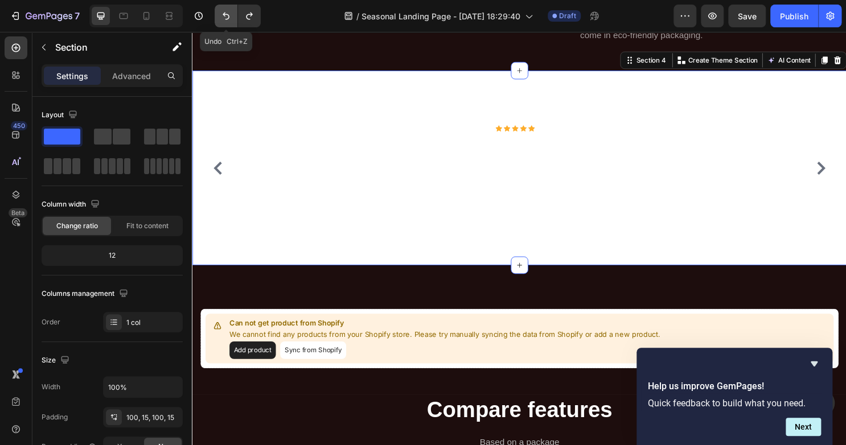
click at [228, 8] on button "Undo/Redo" at bounding box center [226, 16] width 23 height 23
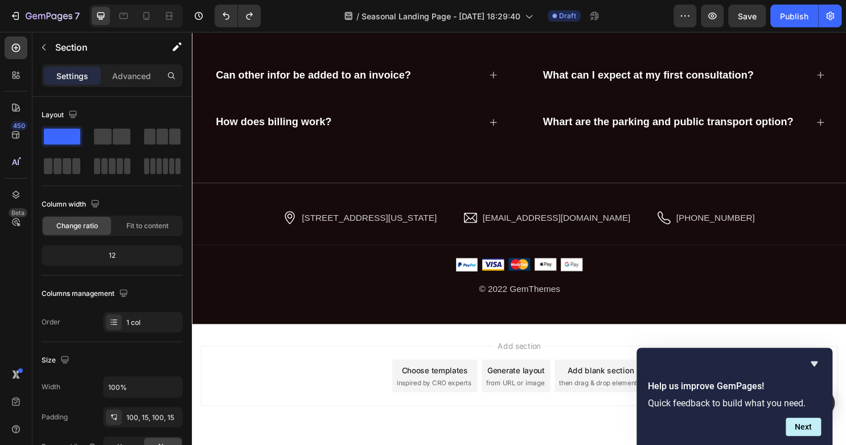
scroll to position [2377, 0]
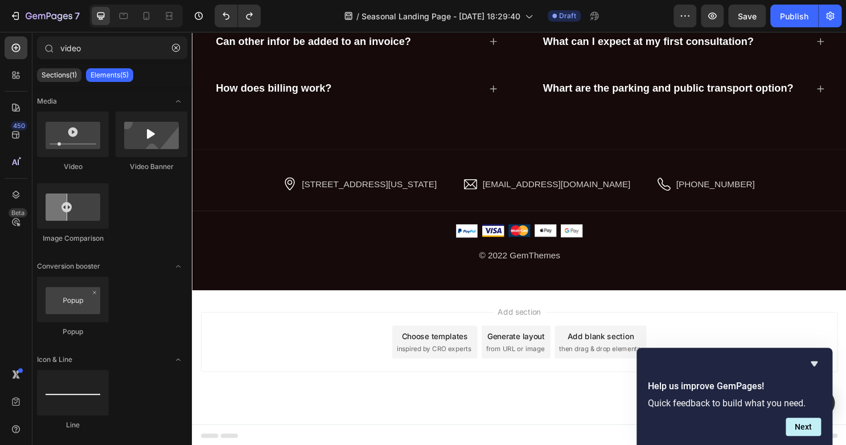
click at [322, 405] on div "Add section Choose templates inspired by CRO experts Generate layout from URL o…" at bounding box center [533, 372] width 683 height 140
click at [813, 360] on icon "Hide survey" at bounding box center [814, 364] width 14 height 14
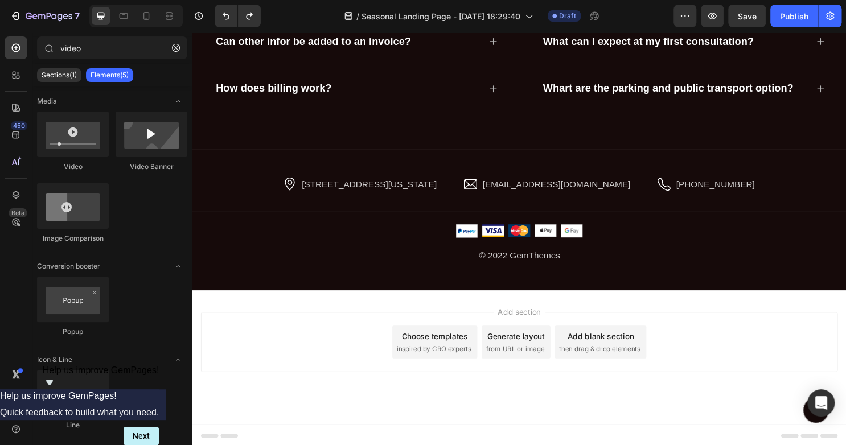
click at [481, 413] on div "Add section Choose templates inspired by CRO experts Generate layout from URL o…" at bounding box center [533, 372] width 683 height 140
click at [422, 364] on span "inspired by CRO experts" at bounding box center [444, 363] width 78 height 10
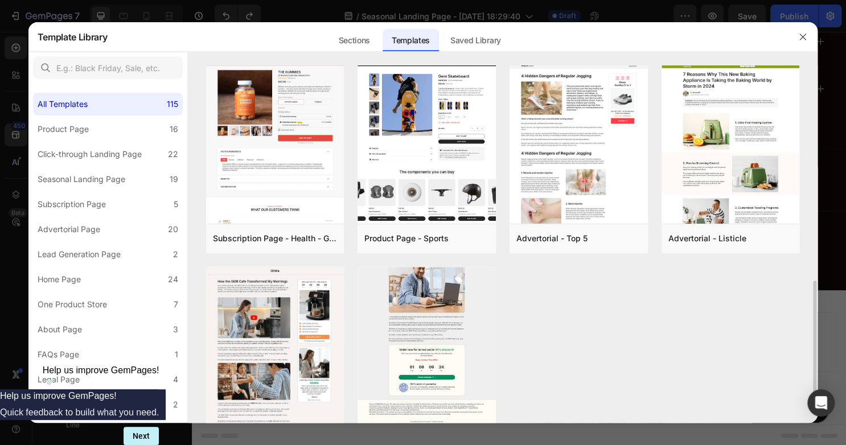
scroll to position [619, 0]
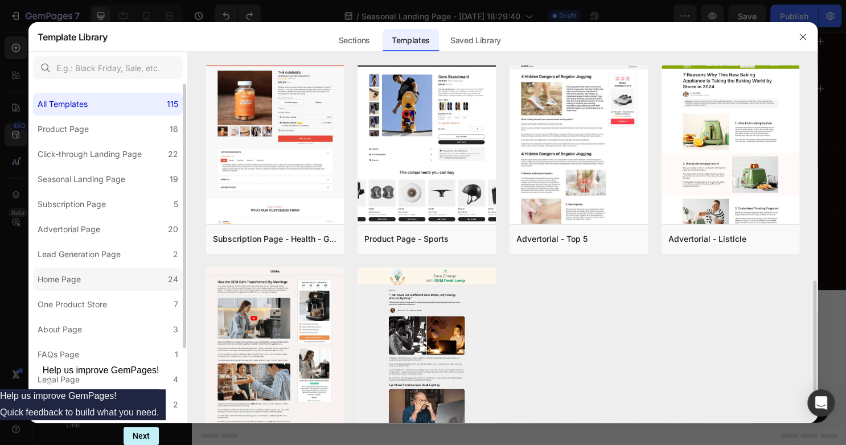
click at [133, 288] on label "Home Page 24" at bounding box center [108, 279] width 150 height 23
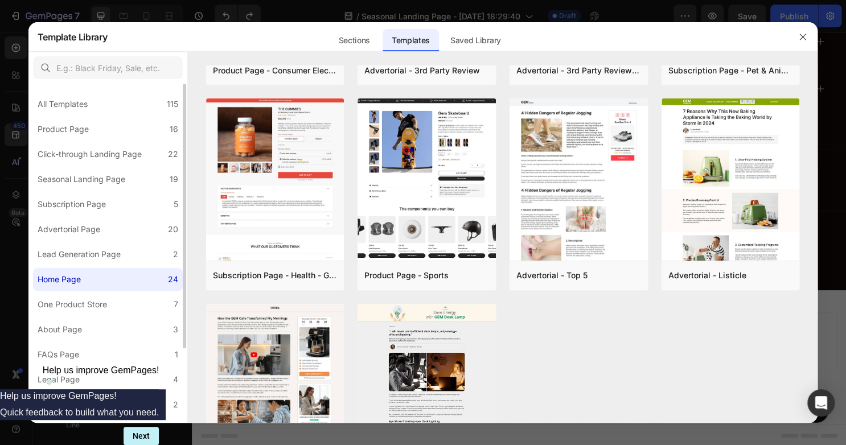
scroll to position [0, 0]
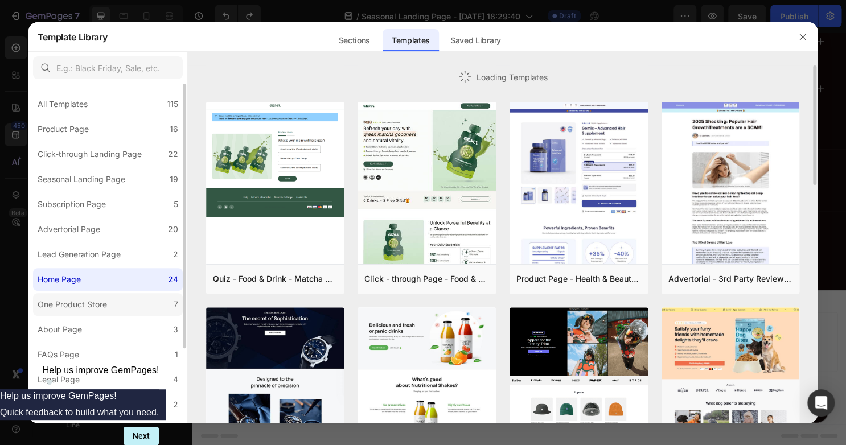
click at [117, 301] on label "One Product Store 7" at bounding box center [108, 304] width 150 height 23
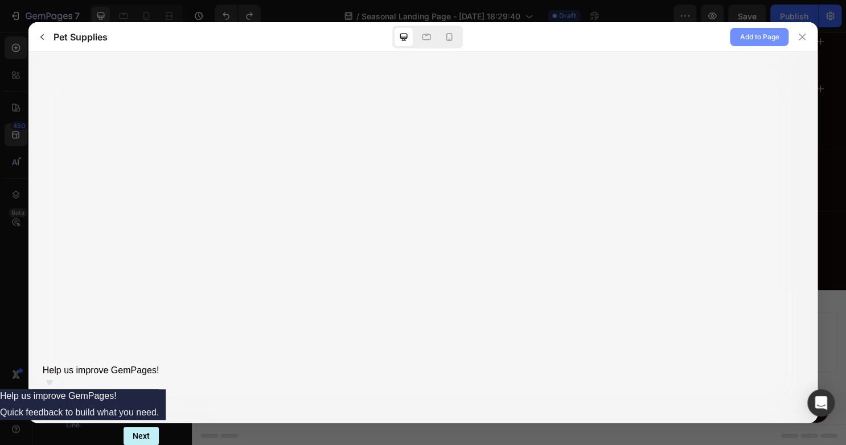
click at [751, 38] on span "Add to Page" at bounding box center [759, 37] width 39 height 14
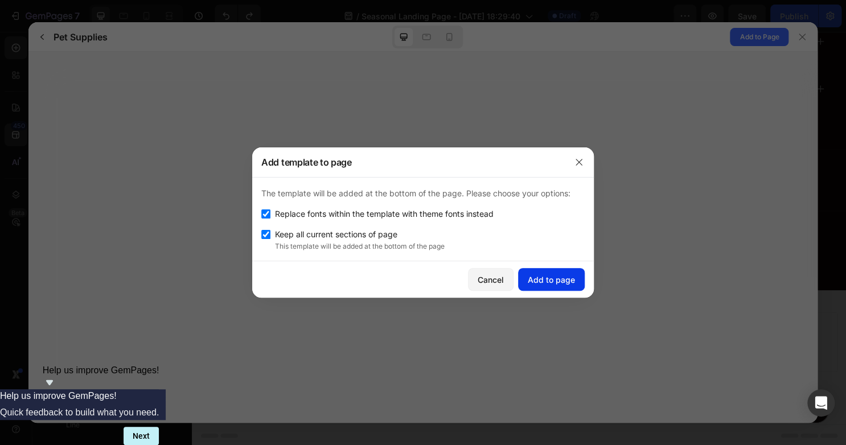
click at [535, 280] on div "Add to page" at bounding box center [551, 280] width 47 height 12
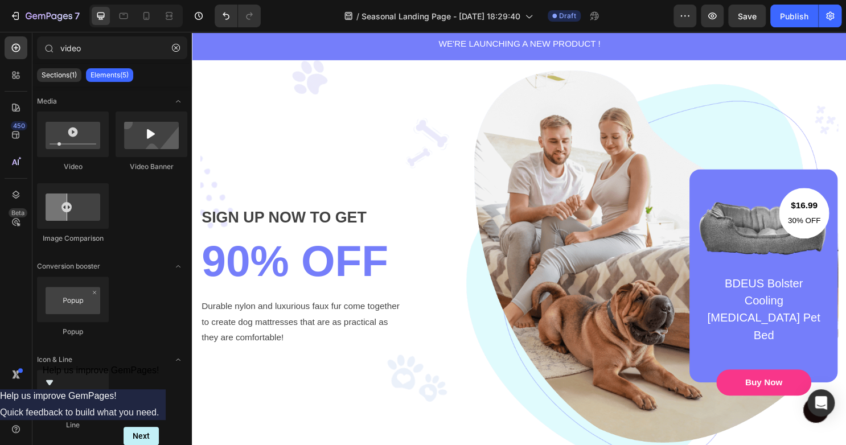
scroll to position [2453, 0]
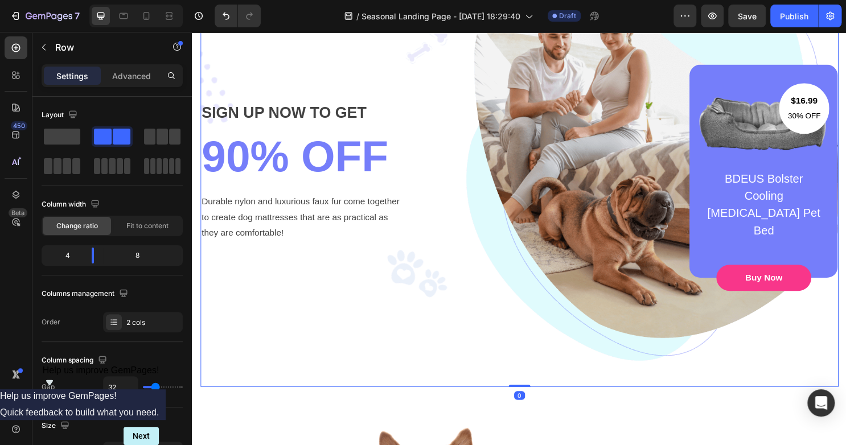
scroll to position [2762, 0]
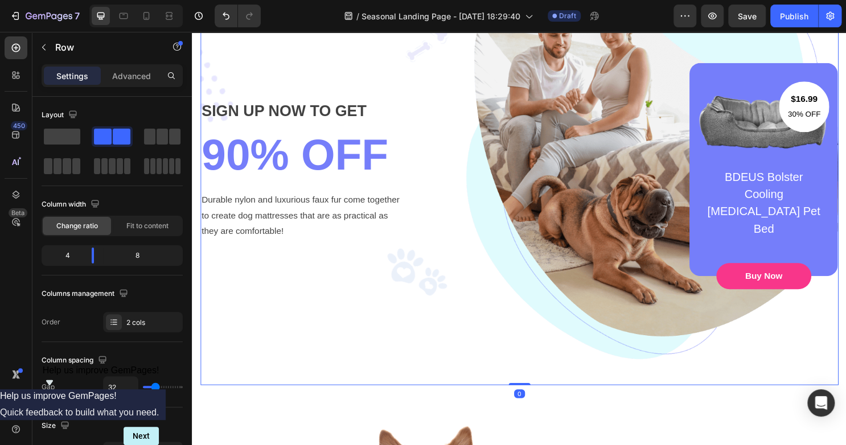
click at [341, 291] on div "SIGN UP NOW TO GET Text block 90% OFF Heading Durable nylon and luxurious faux …" at bounding box center [533, 175] width 666 height 450
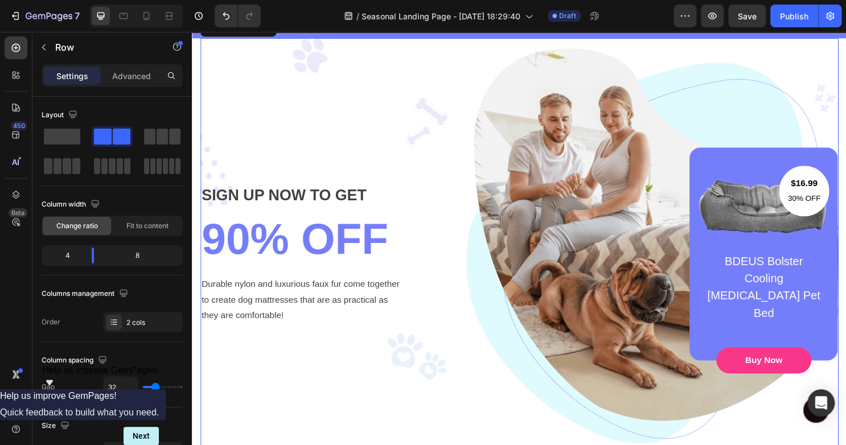
scroll to position [2615, 0]
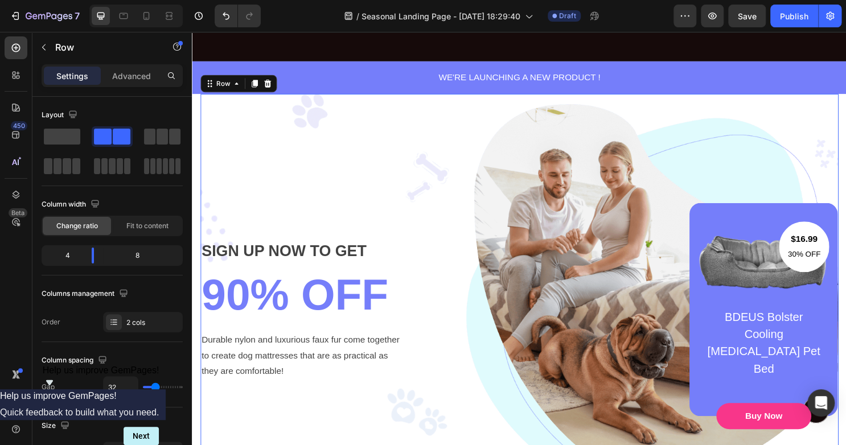
click at [344, 121] on div "SIGN UP NOW TO GET Text block 90% OFF Heading Durable nylon and luxurious faux …" at bounding box center [533, 322] width 666 height 450
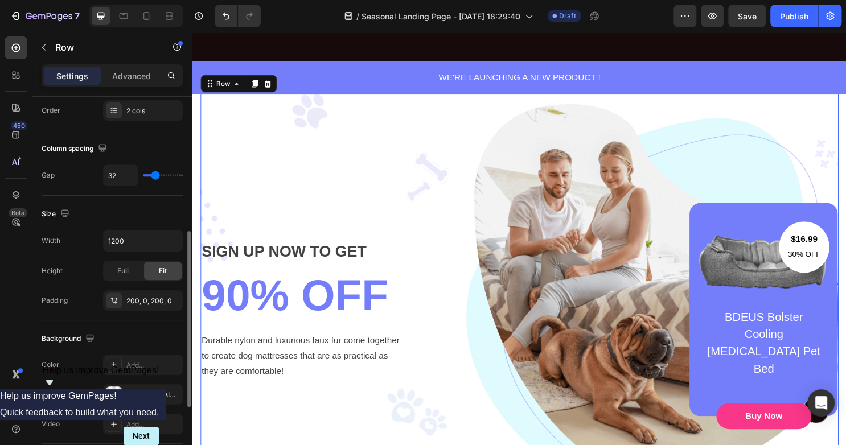
scroll to position [320, 0]
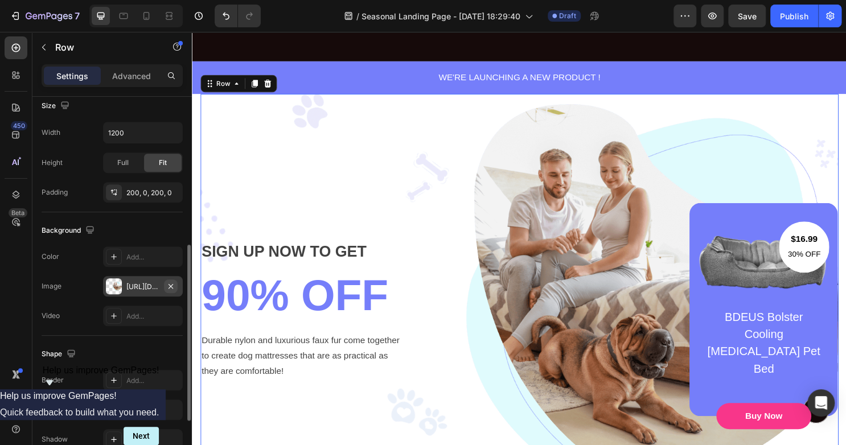
click at [171, 282] on icon "button" at bounding box center [170, 286] width 9 height 9
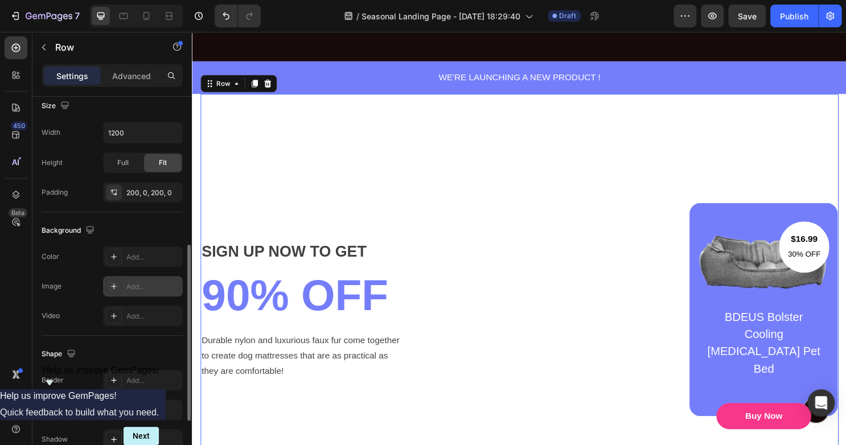
click at [112, 288] on icon at bounding box center [113, 286] width 9 height 9
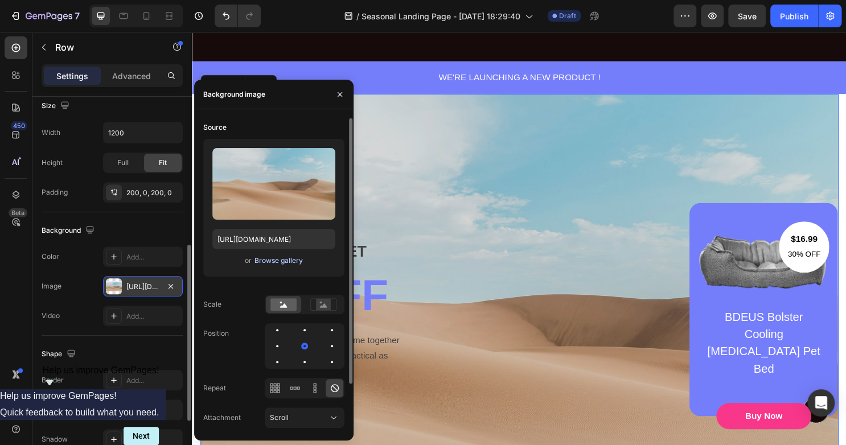
click at [262, 261] on div "Browse gallery" at bounding box center [278, 261] width 48 height 10
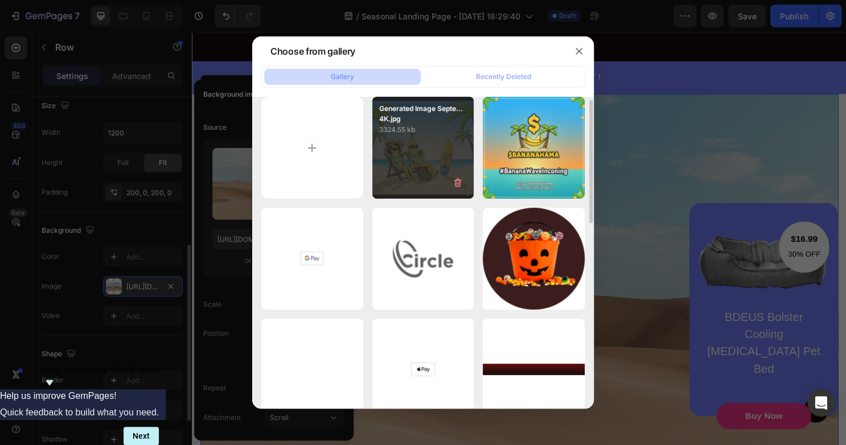
scroll to position [9, 0]
click at [430, 163] on div "Generated Image Septe...4K.jpg 3324.55 kb" at bounding box center [423, 148] width 102 height 102
type input "[URL][DOMAIN_NAME]"
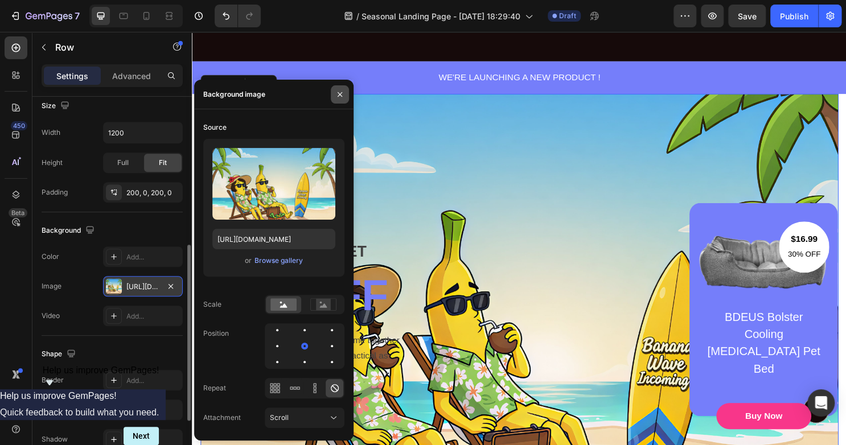
click at [342, 94] on icon "button" at bounding box center [339, 94] width 9 height 9
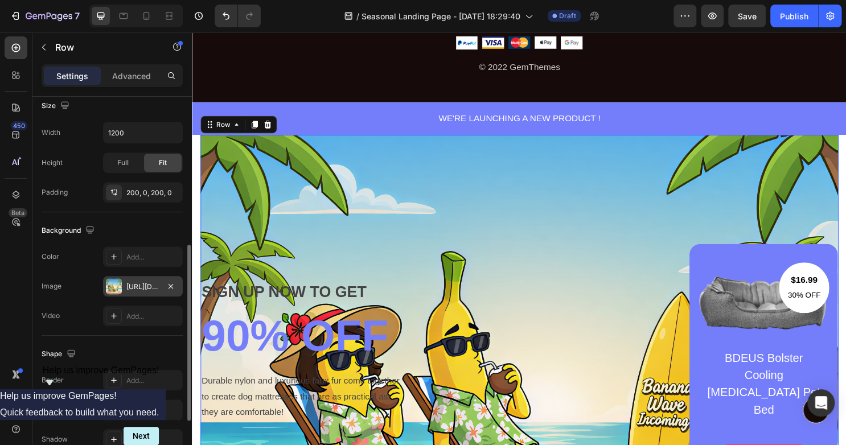
scroll to position [2572, 0]
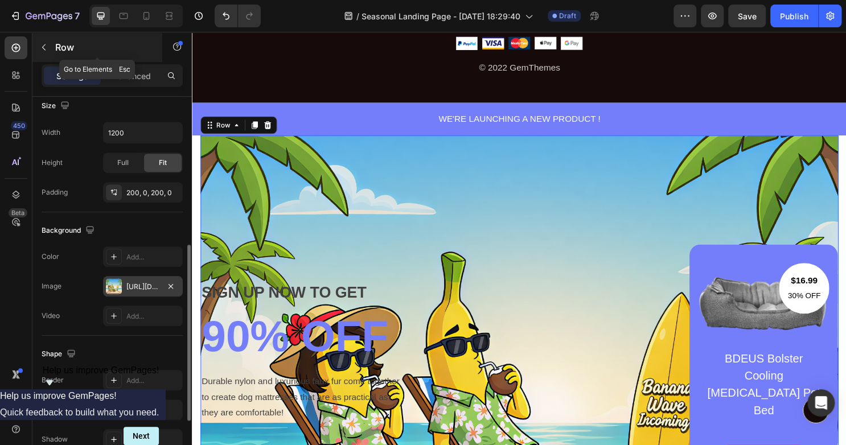
click at [36, 53] on button "button" at bounding box center [44, 47] width 18 height 18
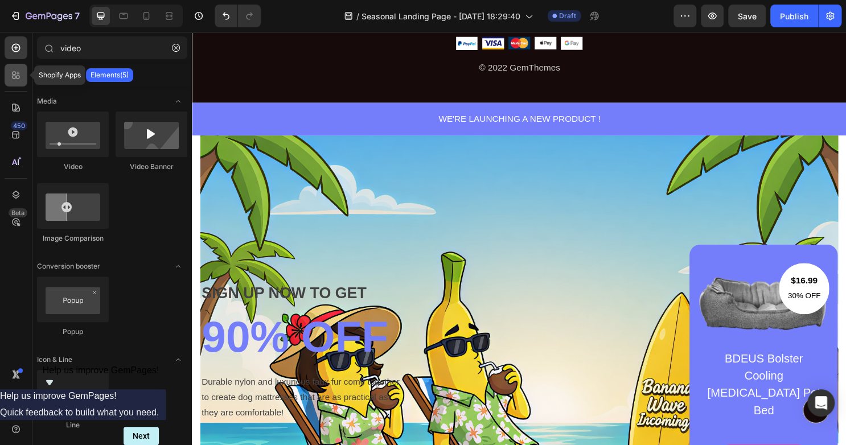
click at [20, 79] on icon at bounding box center [15, 74] width 11 height 11
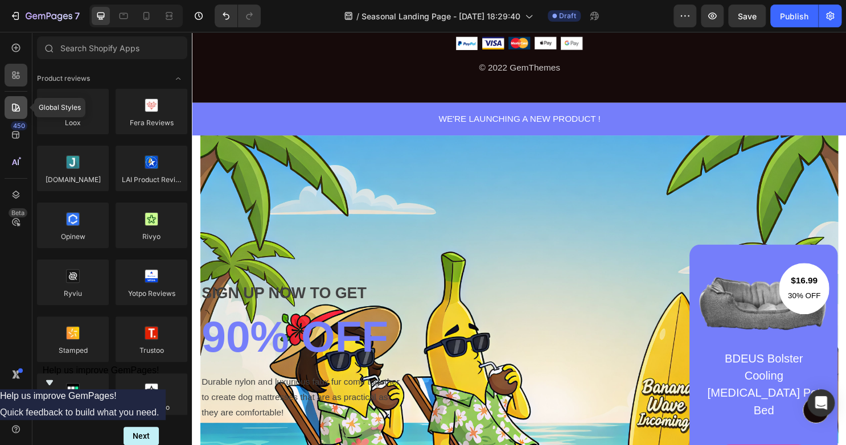
click at [18, 105] on icon at bounding box center [15, 107] width 11 height 11
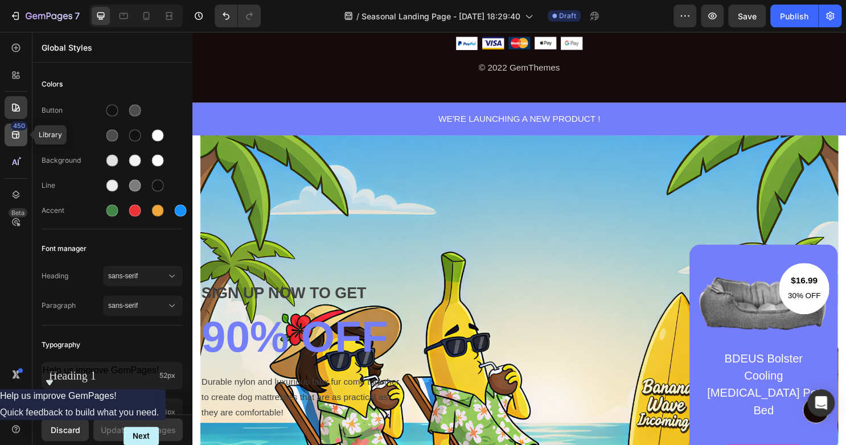
click at [18, 132] on icon at bounding box center [15, 135] width 7 height 7
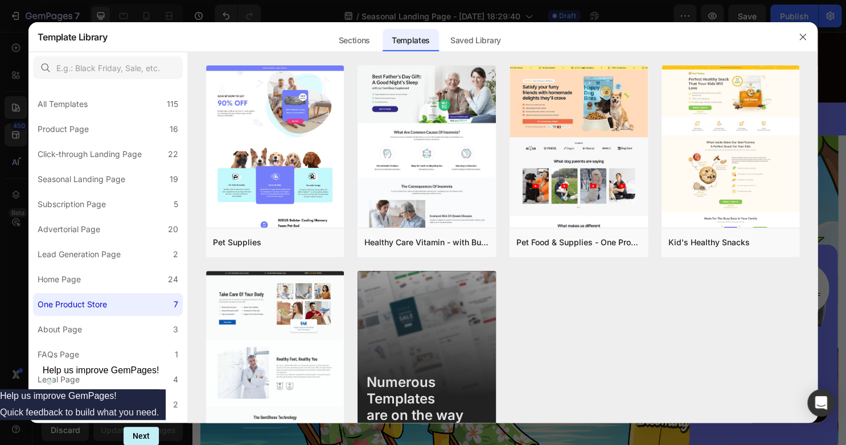
click at [17, 141] on div at bounding box center [423, 222] width 846 height 445
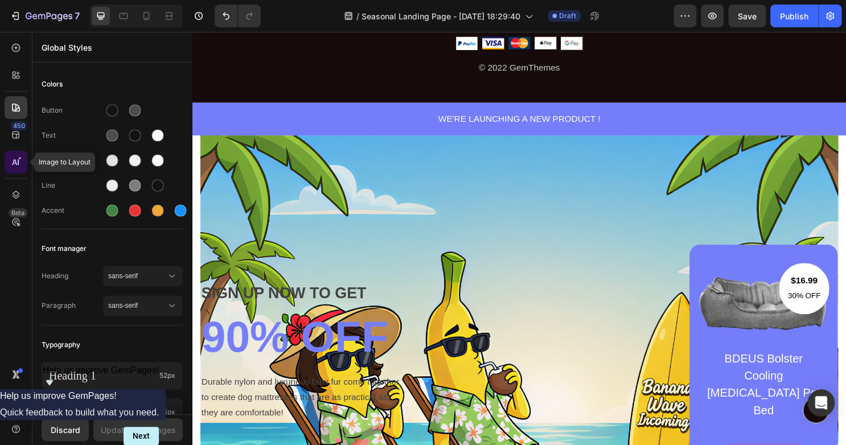
click at [16, 160] on icon at bounding box center [15, 162] width 11 height 11
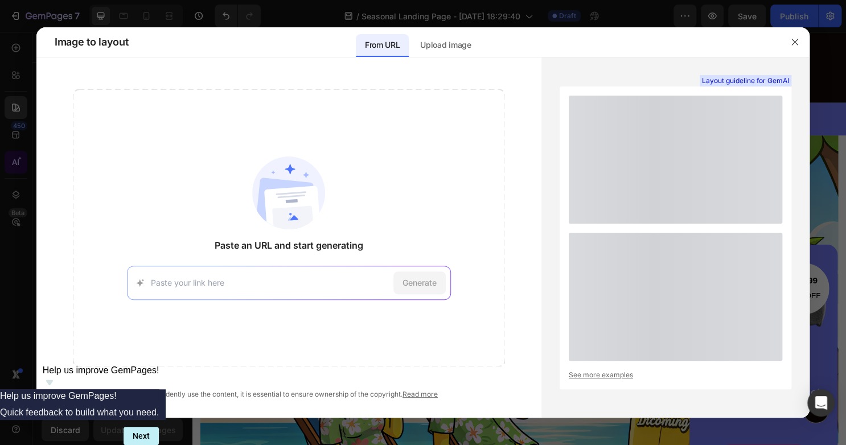
click at [16, 161] on div at bounding box center [423, 222] width 846 height 445
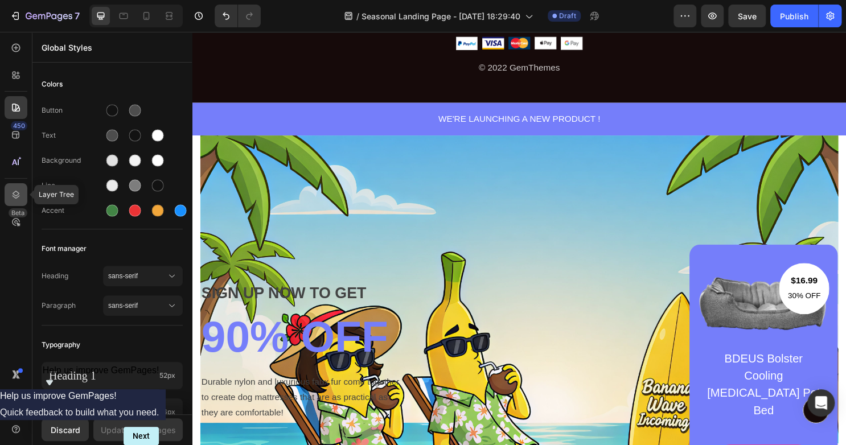
click at [20, 198] on icon at bounding box center [15, 194] width 11 height 11
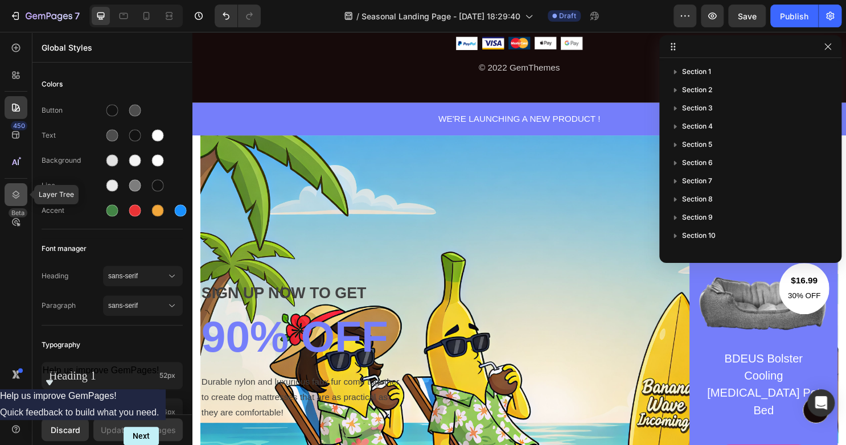
click at [20, 199] on icon at bounding box center [15, 194] width 11 height 11
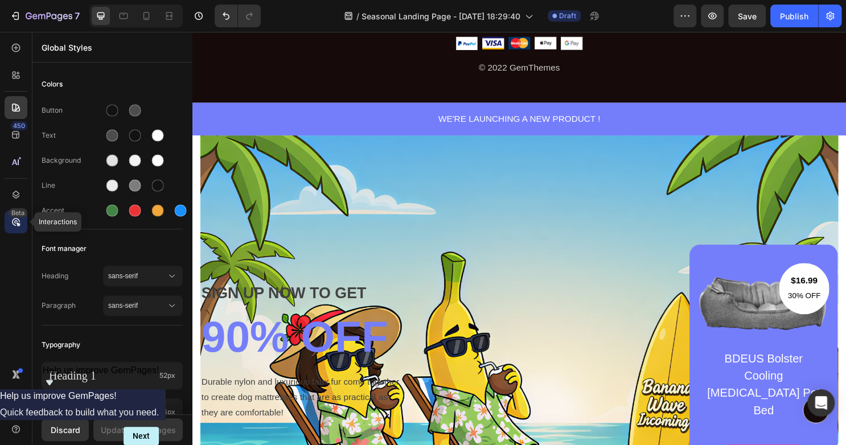
click at [19, 221] on icon at bounding box center [16, 222] width 8 height 8
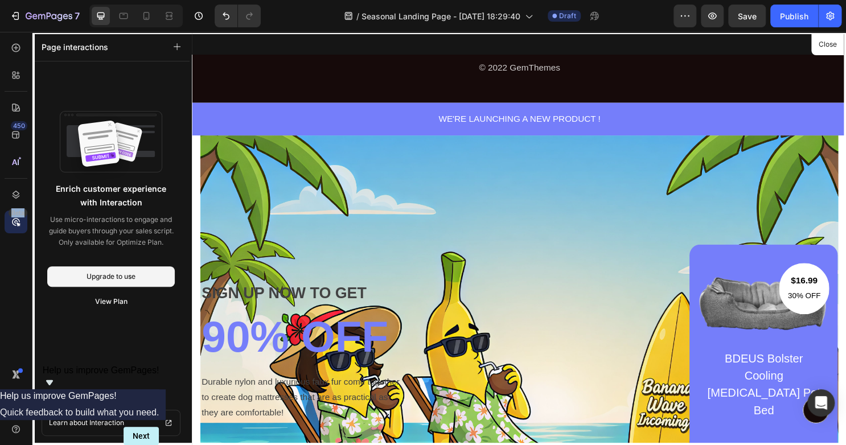
click at [19, 221] on icon at bounding box center [16, 222] width 8 height 8
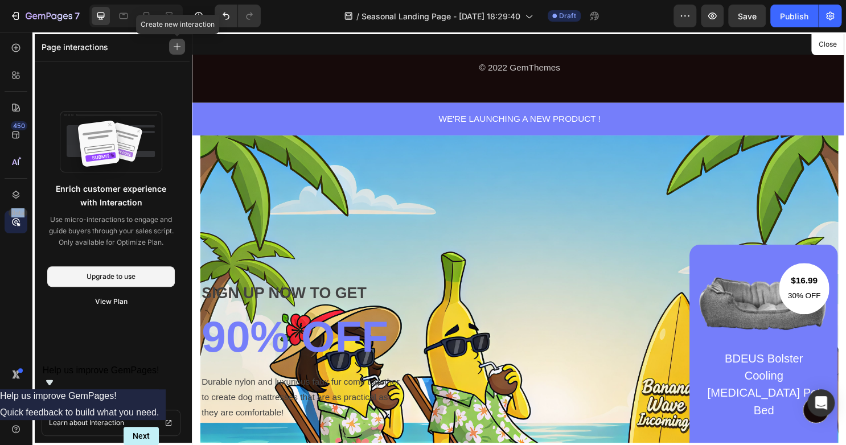
click at [173, 45] on icon "button" at bounding box center [177, 47] width 8 height 8
click at [159, 56] on div "Page interactions" at bounding box center [110, 47] width 157 height 30
click at [211, 44] on div at bounding box center [533, 248] width 683 height 432
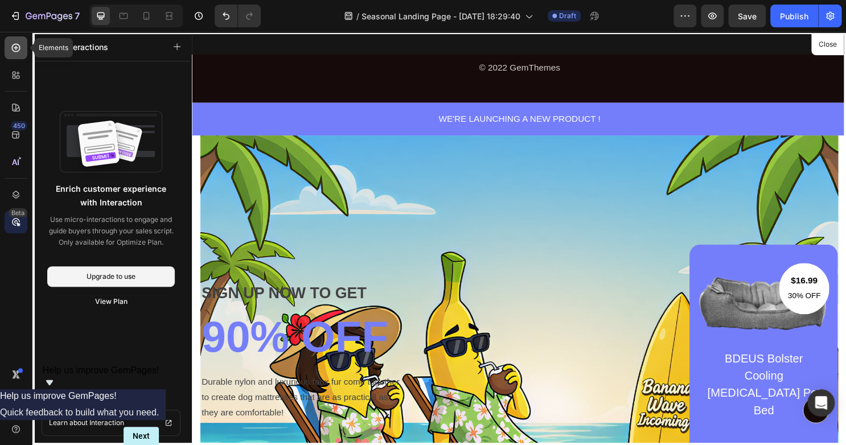
click at [18, 50] on icon at bounding box center [16, 48] width 9 height 9
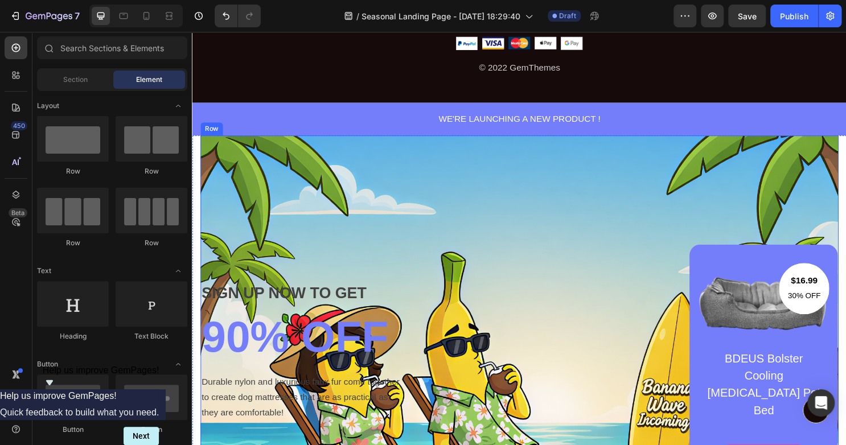
click at [368, 208] on div "SIGN UP NOW TO GET Text block 90% OFF Heading Durable nylon and luxurious faux …" at bounding box center [533, 365] width 666 height 450
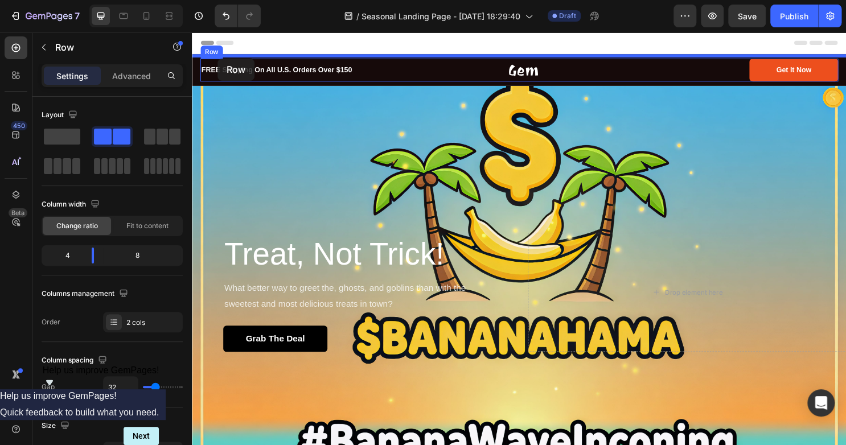
scroll to position [0, 0]
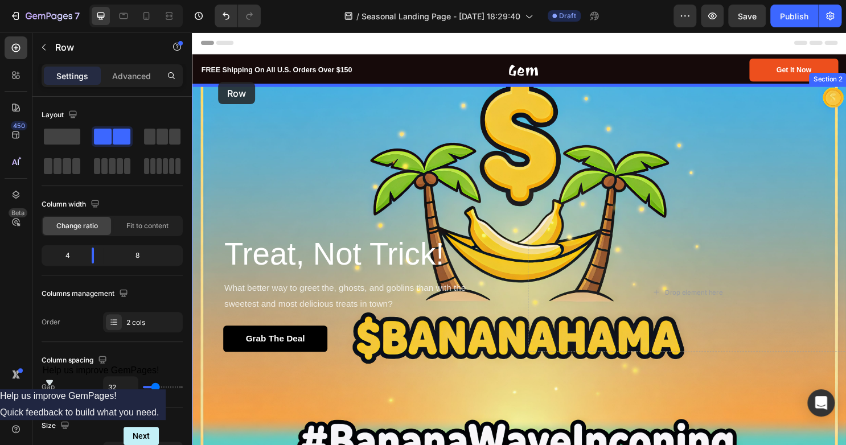
drag, startPoint x: 208, startPoint y: 132, endPoint x: 219, endPoint y: 84, distance: 48.5
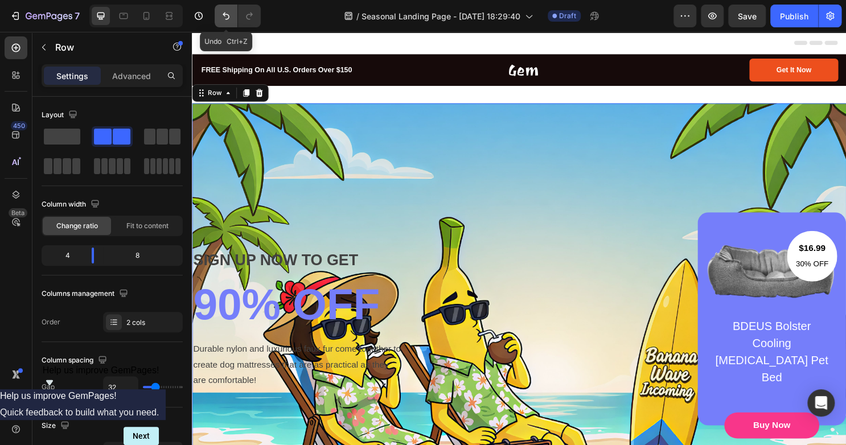
click at [230, 18] on icon "Undo/Redo" at bounding box center [225, 15] width 11 height 11
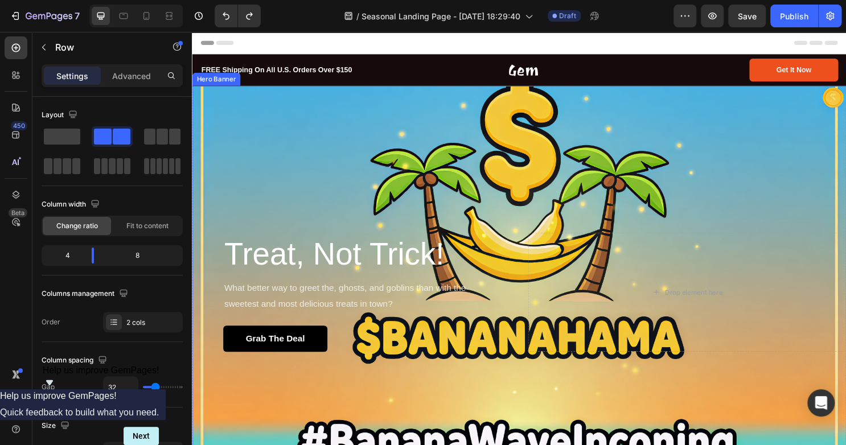
click at [409, 156] on div "Overlay" at bounding box center [533, 304] width 683 height 432
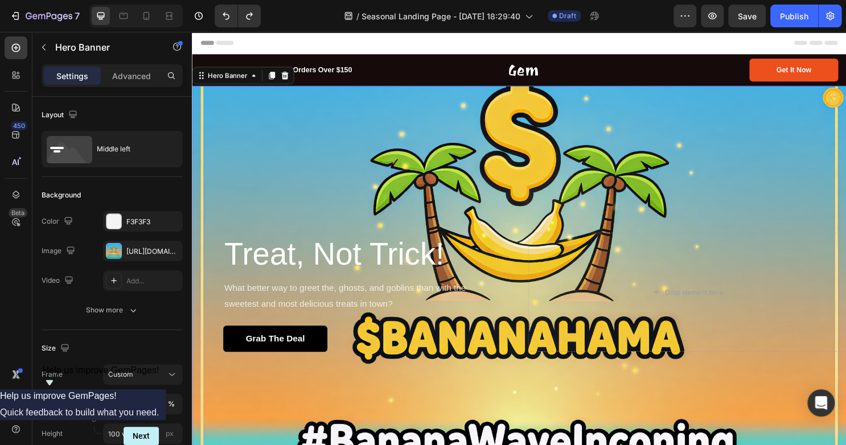
click at [282, 95] on div "Overlay" at bounding box center [533, 304] width 683 height 432
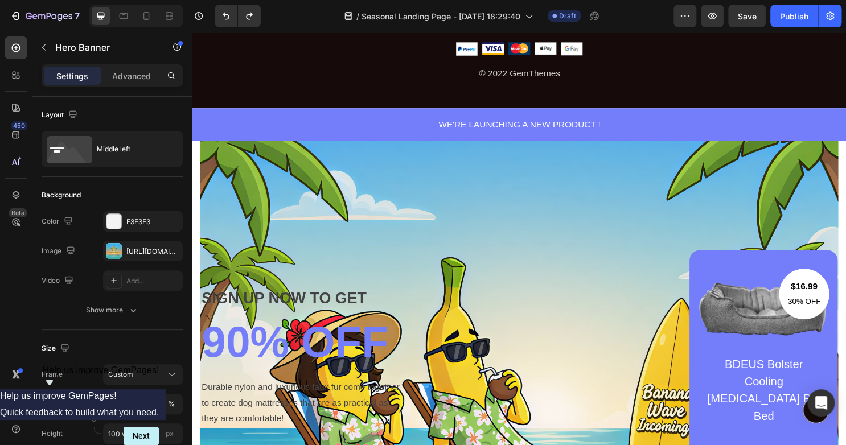
scroll to position [2516, 0]
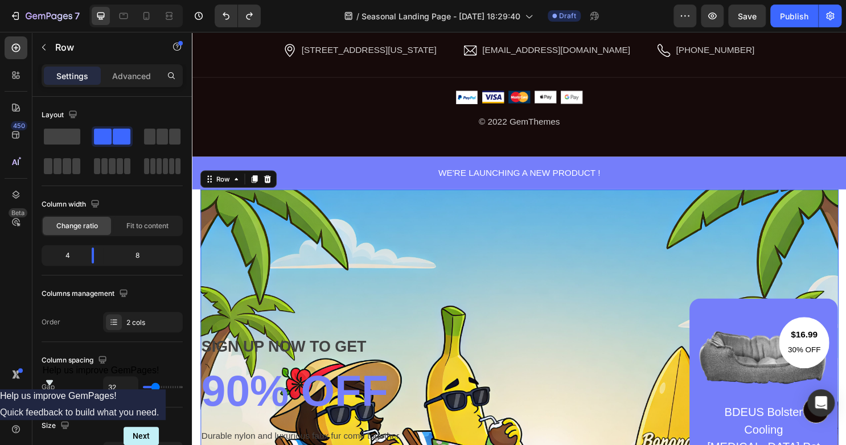
click at [245, 200] on div "SIGN UP NOW TO GET Text block 90% OFF Heading Durable nylon and luxurious faux …" at bounding box center [533, 421] width 666 height 450
click at [235, 188] on icon at bounding box center [237, 185] width 9 height 9
click at [243, 187] on div "Row" at bounding box center [224, 186] width 42 height 14
click at [220, 188] on div "Row" at bounding box center [224, 185] width 19 height 10
click at [221, 188] on div "Row" at bounding box center [224, 185] width 19 height 10
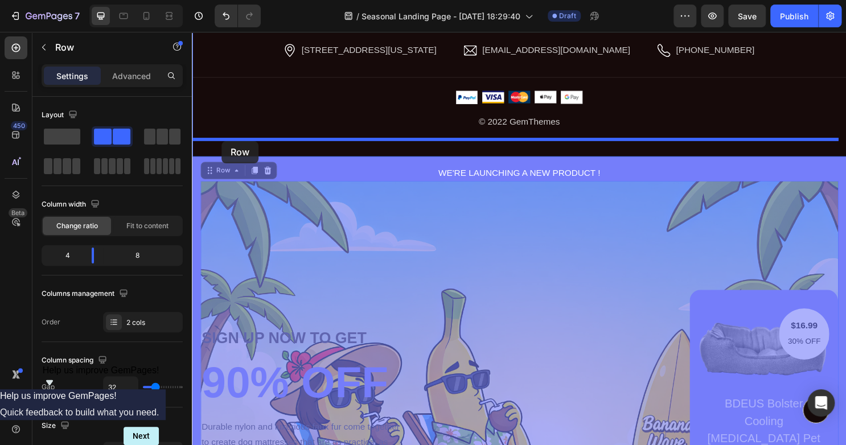
drag, startPoint x: 223, startPoint y: 180, endPoint x: 223, endPoint y: 145, distance: 34.7
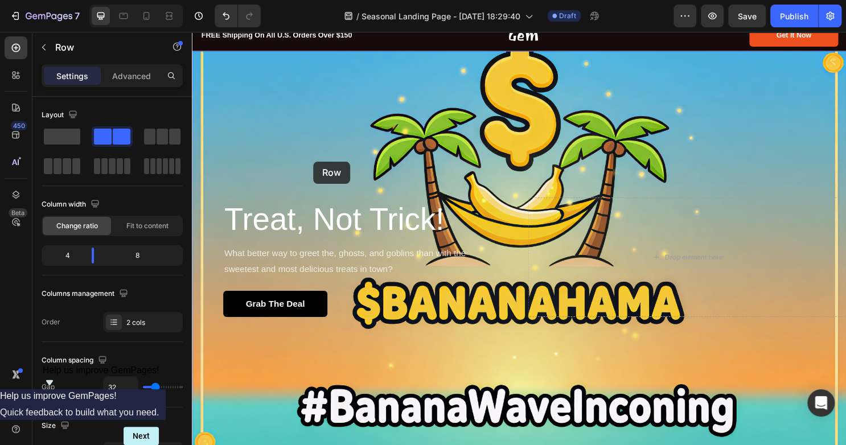
scroll to position [0, 0]
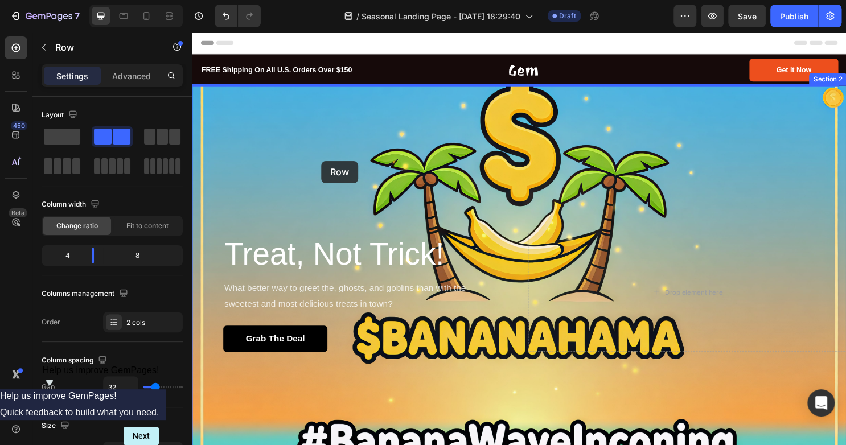
drag, startPoint x: 214, startPoint y: 364, endPoint x: 327, endPoint y: 167, distance: 227.4
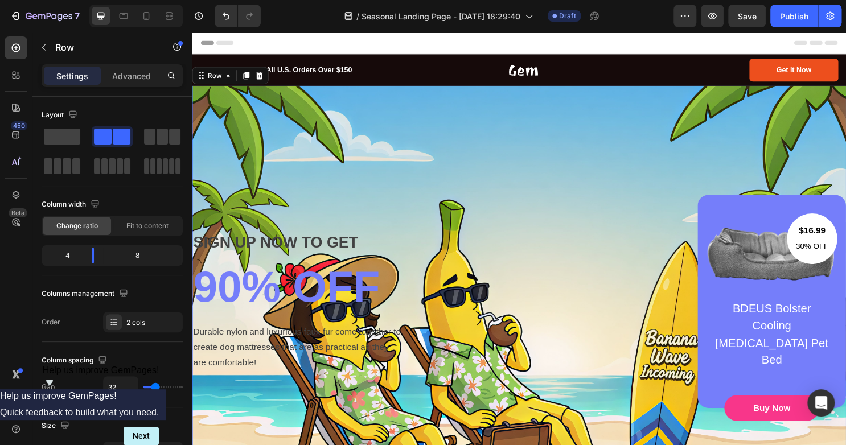
scroll to position [9, 0]
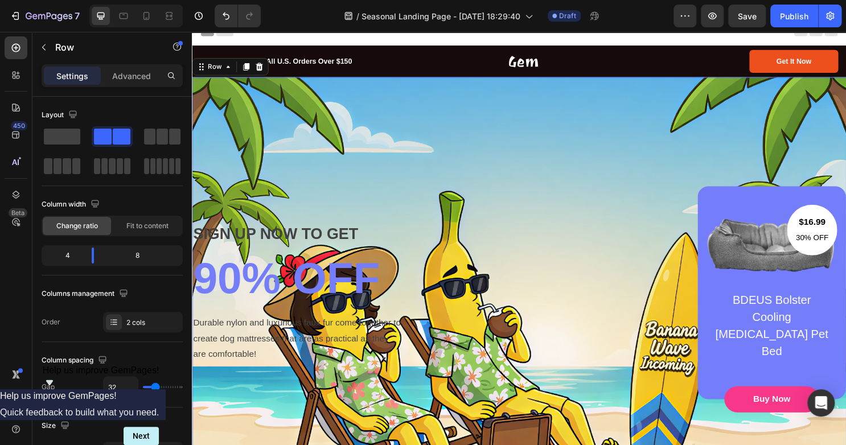
click at [327, 178] on div "SIGN UP NOW TO GET Text block 90% OFF Heading Durable nylon and luxurious faux …" at bounding box center [533, 304] width 683 height 450
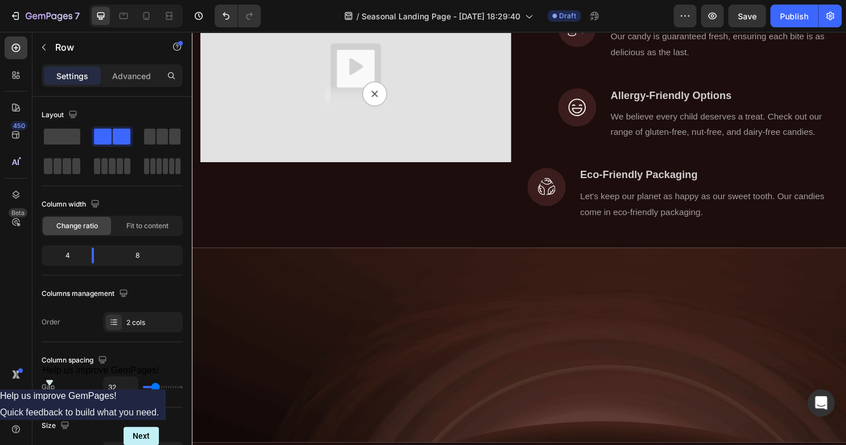
scroll to position [885, 0]
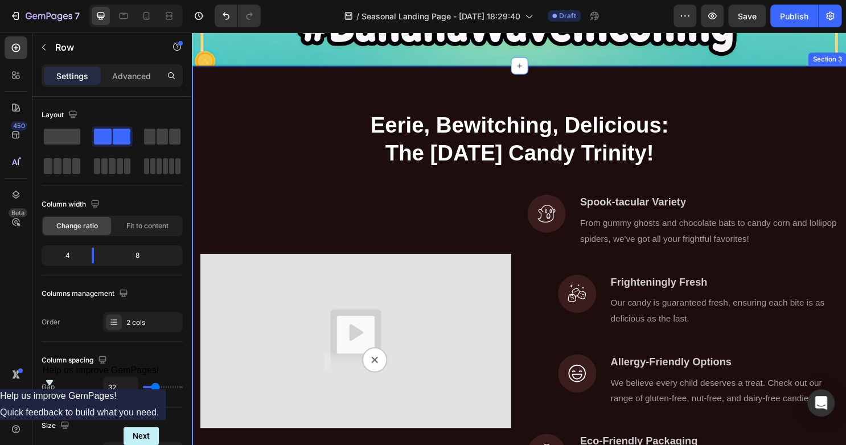
click at [340, 99] on div "Eerie, Bewitching, Delicious: The Halloween Candy Trinity! Heading Row Video Im…" at bounding box center [533, 300] width 683 height 467
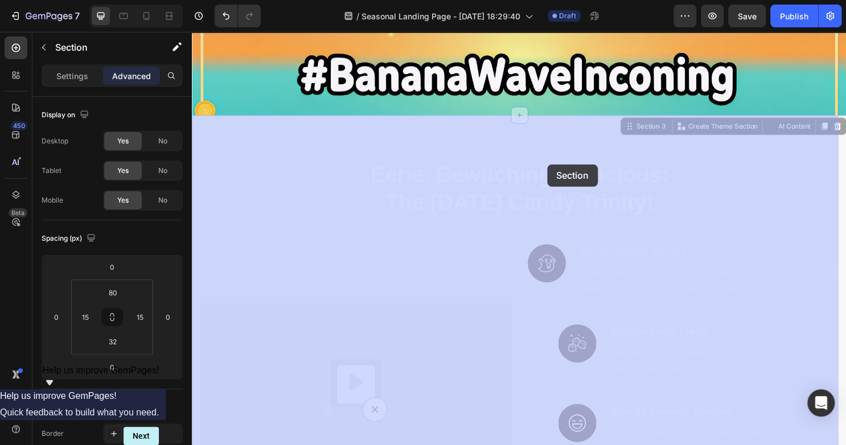
scroll to position [825, 0]
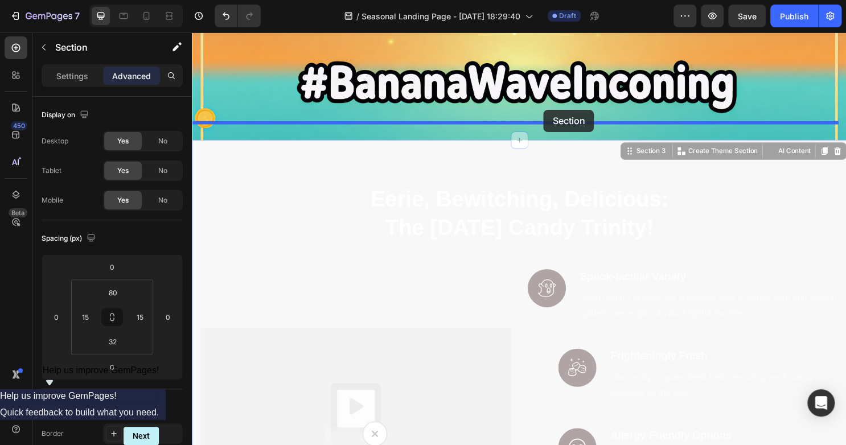
drag, startPoint x: 649, startPoint y: 266, endPoint x: 559, endPoint y: 113, distance: 177.1
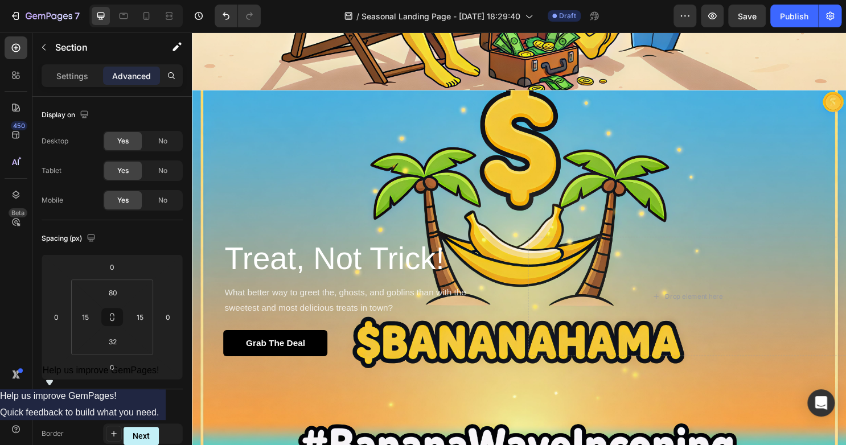
scroll to position [438, 0]
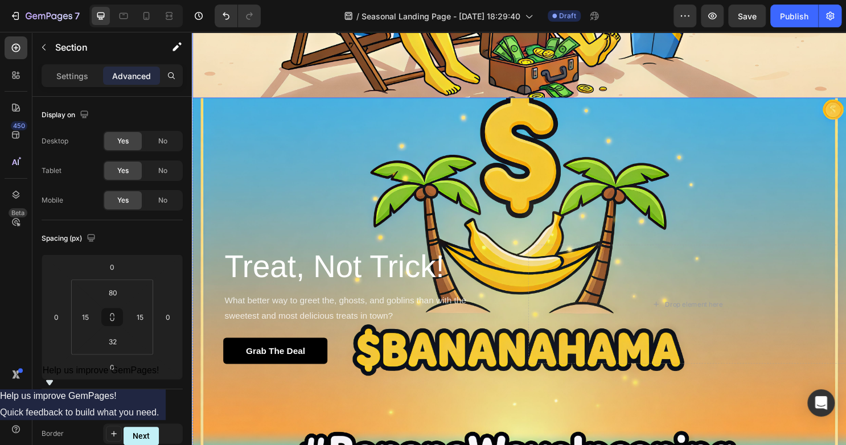
click at [381, 101] on div "Treat, Not Trick! Heading What better way to greet the, ghosts, and goblins tha…" at bounding box center [533, 317] width 683 height 432
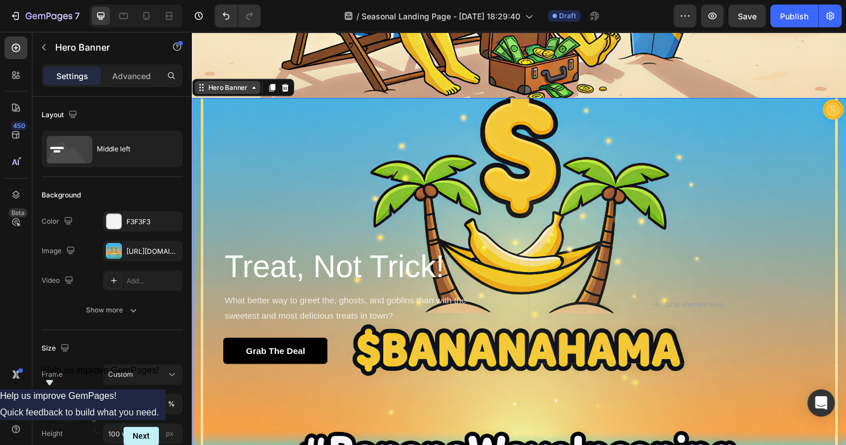
click at [258, 85] on icon at bounding box center [256, 89] width 9 height 9
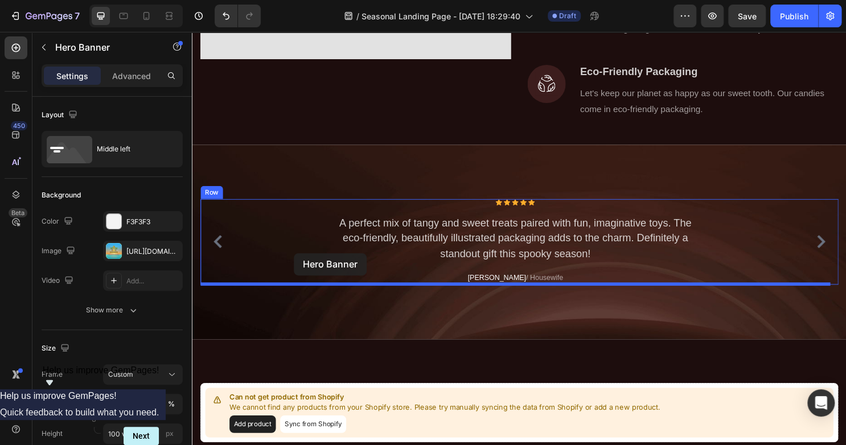
scroll to position [1323, 0]
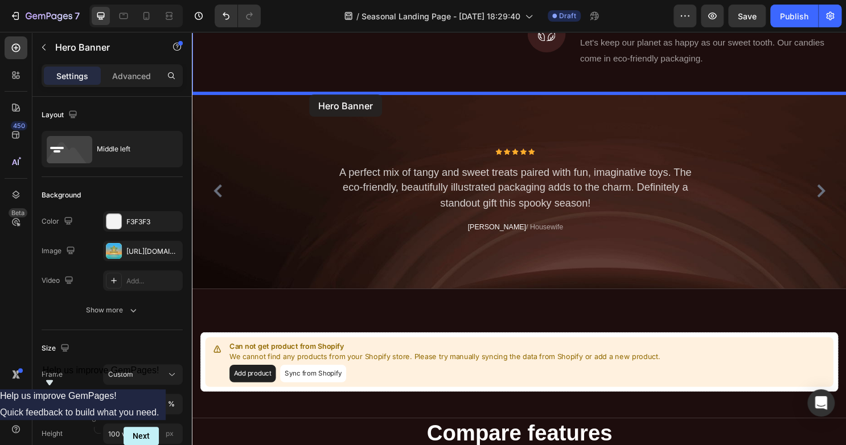
drag, startPoint x: 217, startPoint y: 72, endPoint x: 314, endPoint y: 97, distance: 100.0
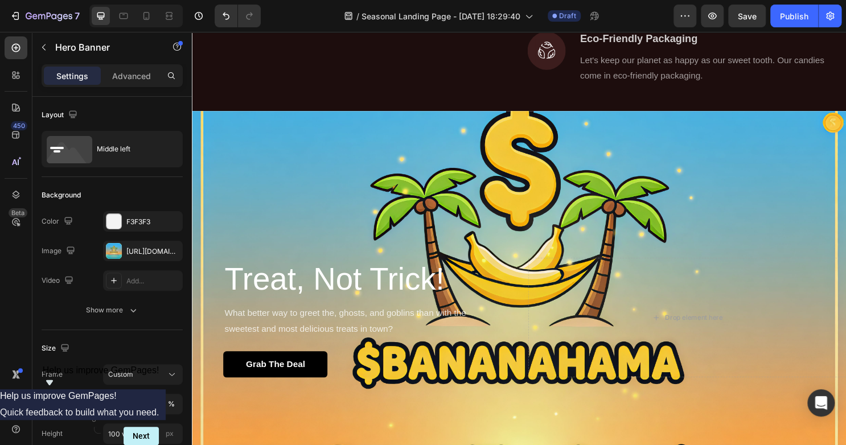
scroll to position [890, 0]
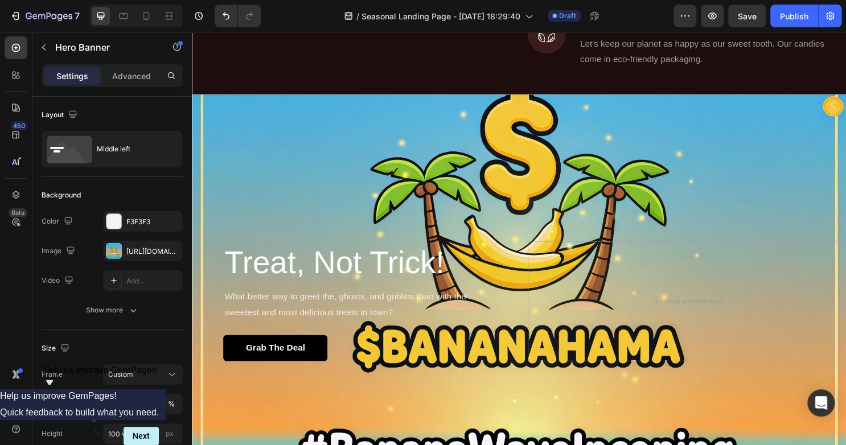
click at [393, 155] on div "Overlay" at bounding box center [533, 313] width 683 height 432
click at [324, 151] on div "Overlay" at bounding box center [533, 313] width 683 height 432
click at [325, 174] on div "Overlay" at bounding box center [533, 313] width 683 height 432
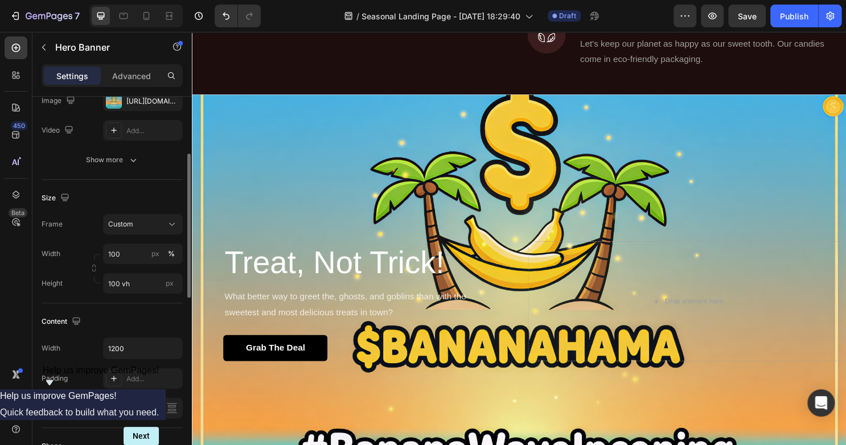
scroll to position [150, 0]
click at [126, 286] on input "100 vh" at bounding box center [143, 283] width 80 height 20
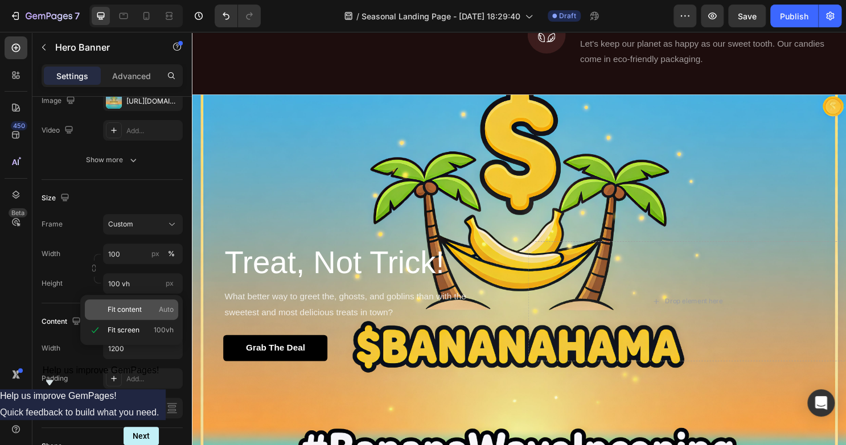
click at [119, 303] on div "Fit content Auto" at bounding box center [131, 309] width 93 height 20
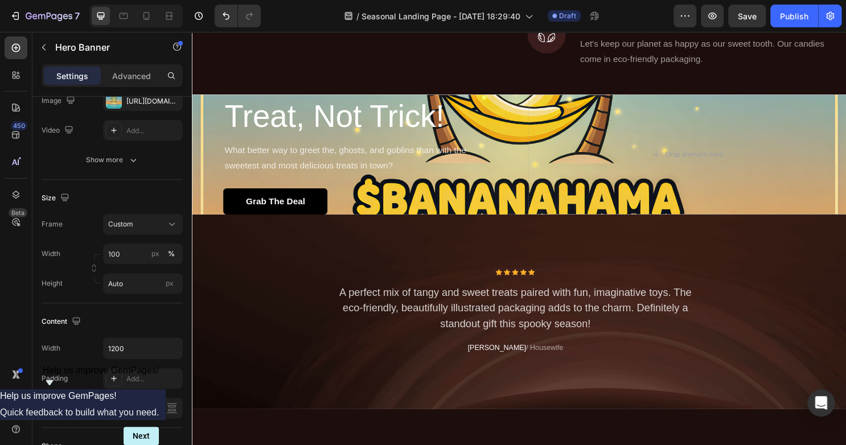
scroll to position [695, 0]
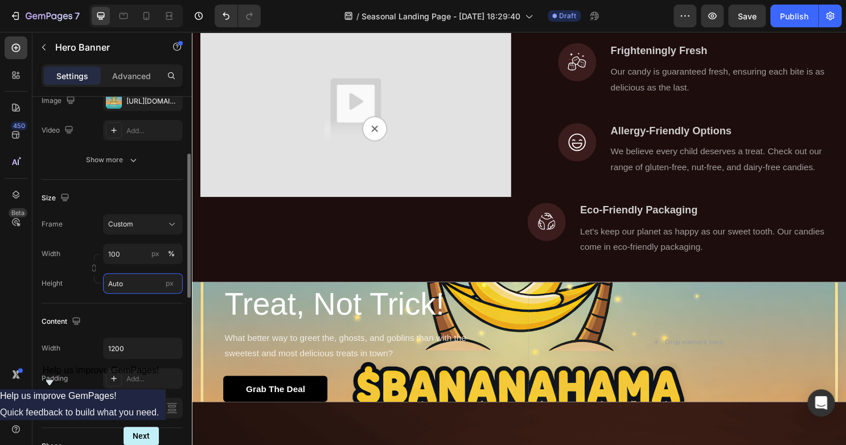
click at [148, 284] on input "Auto" at bounding box center [143, 283] width 80 height 20
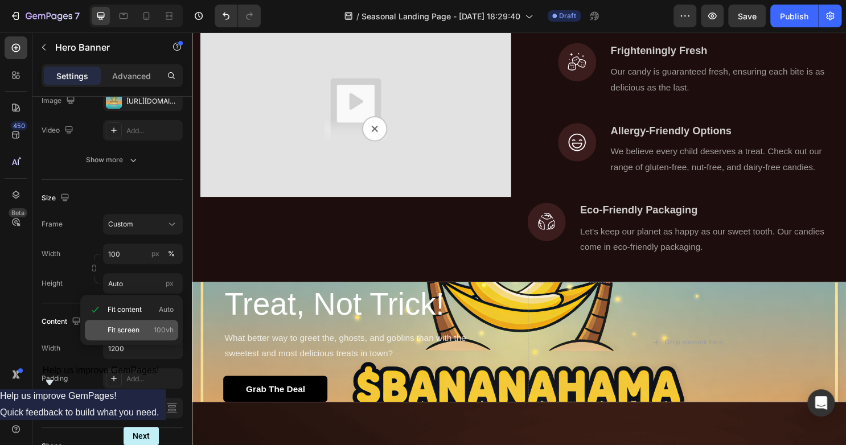
click at [139, 325] on div "Fit screen 100vh" at bounding box center [131, 330] width 93 height 20
type input "100 vh"
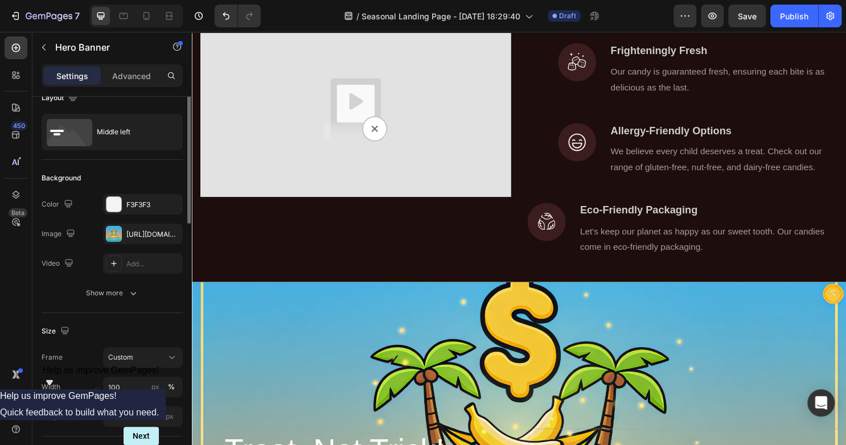
scroll to position [0, 0]
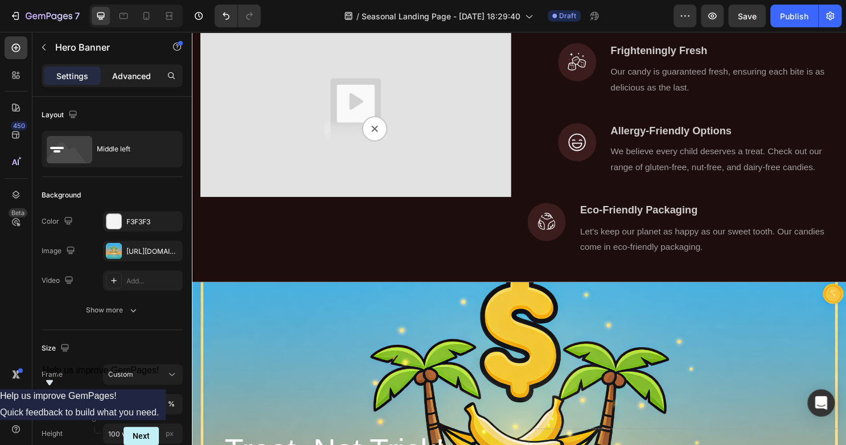
click at [146, 71] on p "Advanced" at bounding box center [131, 76] width 39 height 12
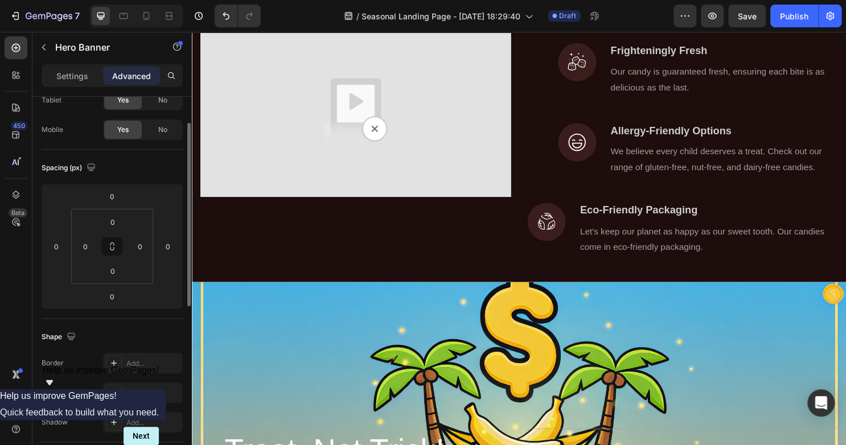
scroll to position [71, 0]
click at [113, 190] on input "0" at bounding box center [112, 195] width 23 height 17
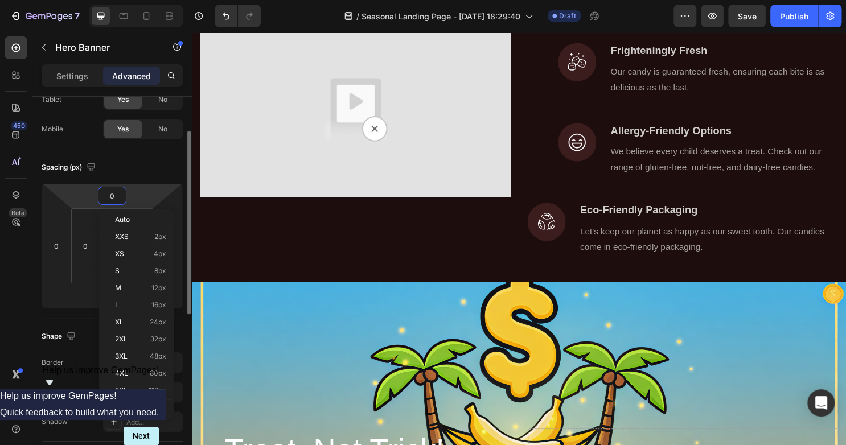
click at [113, 190] on input "0" at bounding box center [112, 195] width 23 height 17
click at [128, 273] on p "S 8px" at bounding box center [140, 271] width 51 height 8
type input "8"
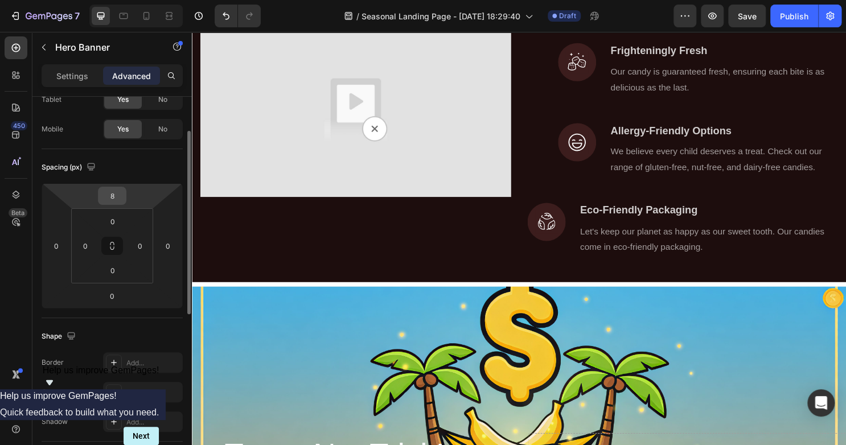
click at [123, 195] on input "8" at bounding box center [112, 195] width 23 height 17
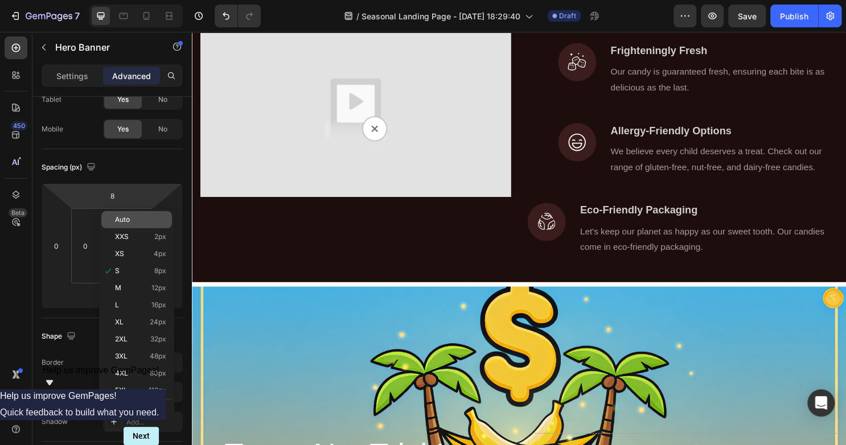
click at [112, 217] on div "Auto" at bounding box center [136, 219] width 71 height 17
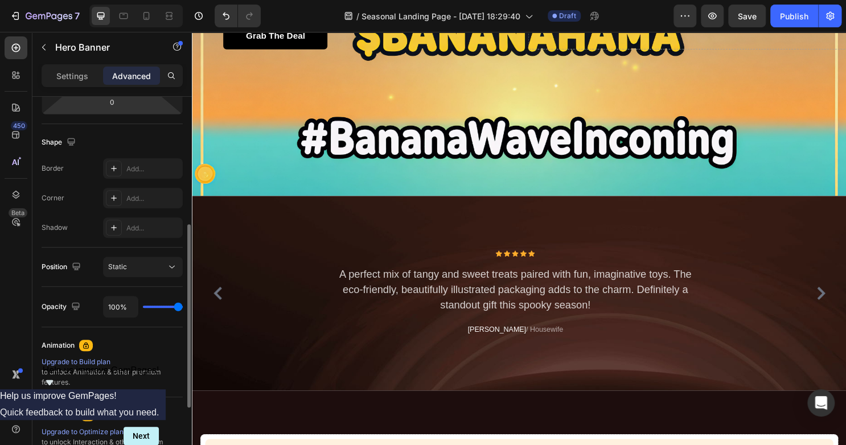
scroll to position [265, 0]
click at [109, 165] on icon at bounding box center [113, 169] width 9 height 9
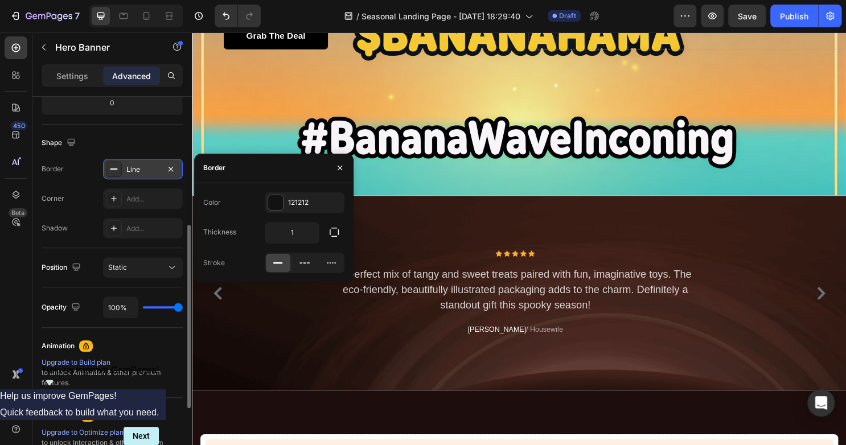
scroll to position [1217, 0]
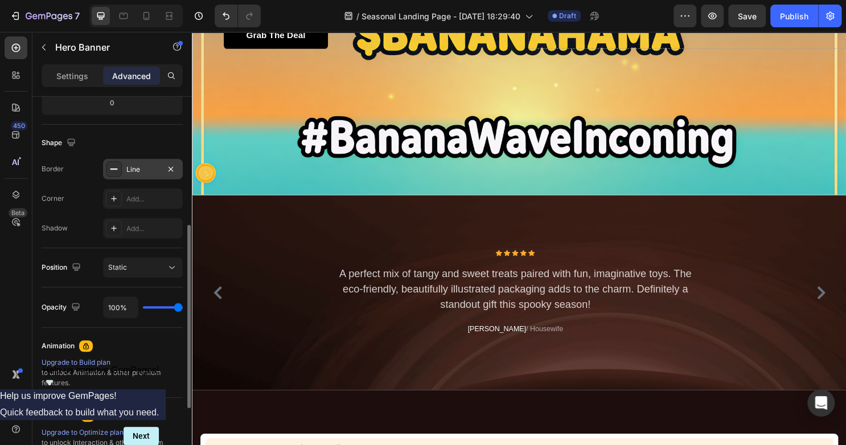
click at [142, 136] on div "Shape" at bounding box center [112, 143] width 141 height 18
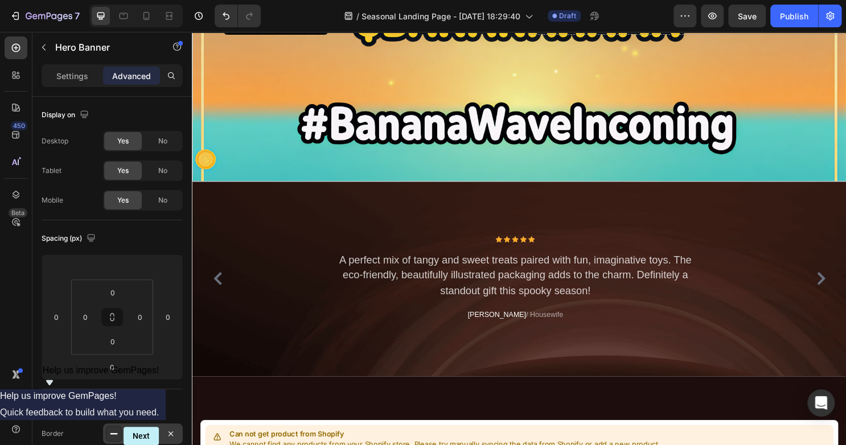
scroll to position [1230, 0]
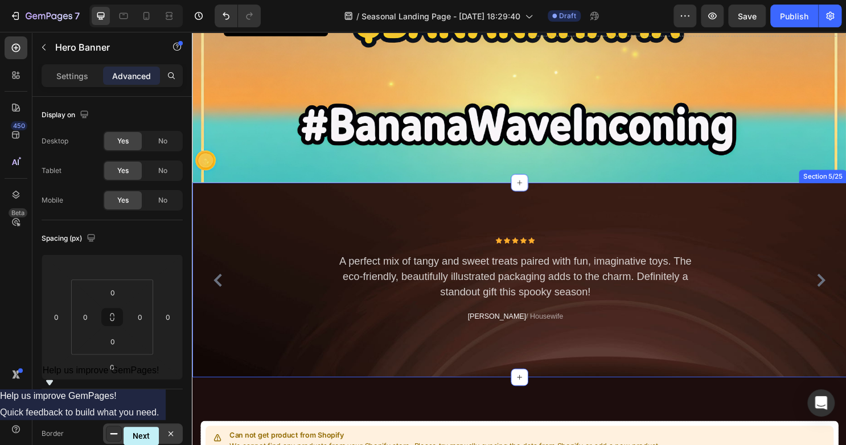
click at [281, 208] on div "Icon Icon Icon Icon Icon Icon List Hoz A perfect mix of tangy and sweet treats …" at bounding box center [533, 291] width 683 height 203
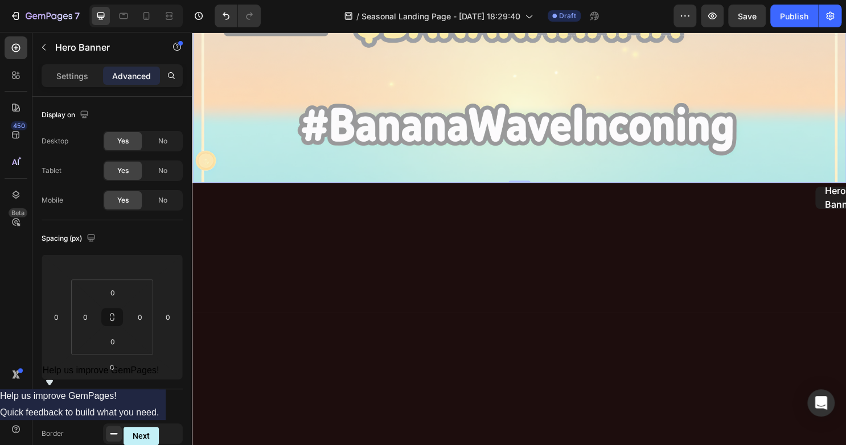
scroll to position [798, 0]
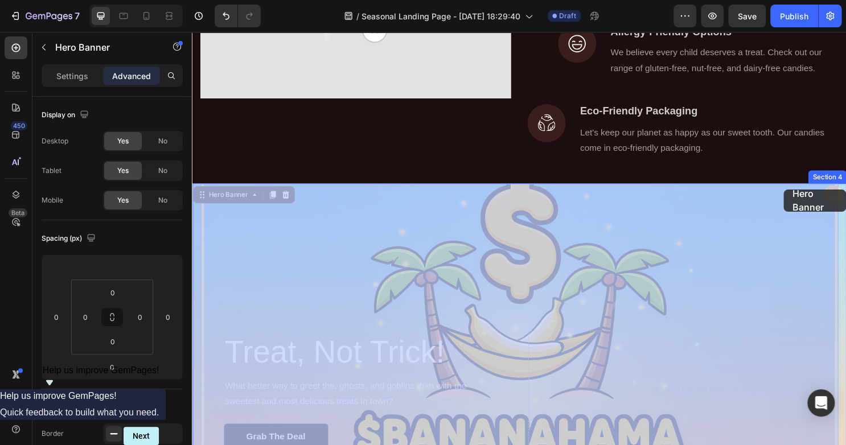
drag, startPoint x: 856, startPoint y: 183, endPoint x: 810, endPoint y: 196, distance: 47.9
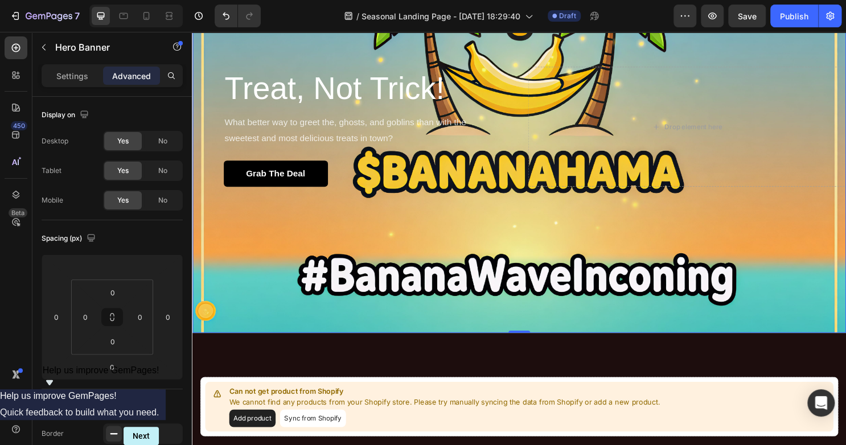
scroll to position [1260, 0]
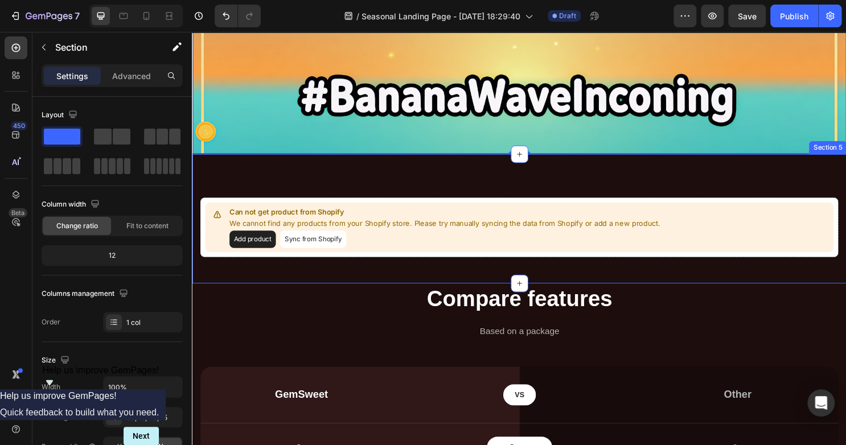
click at [625, 195] on div "Can not get product from Shopify We cannot find any products from your Shopify …" at bounding box center [533, 226] width 683 height 135
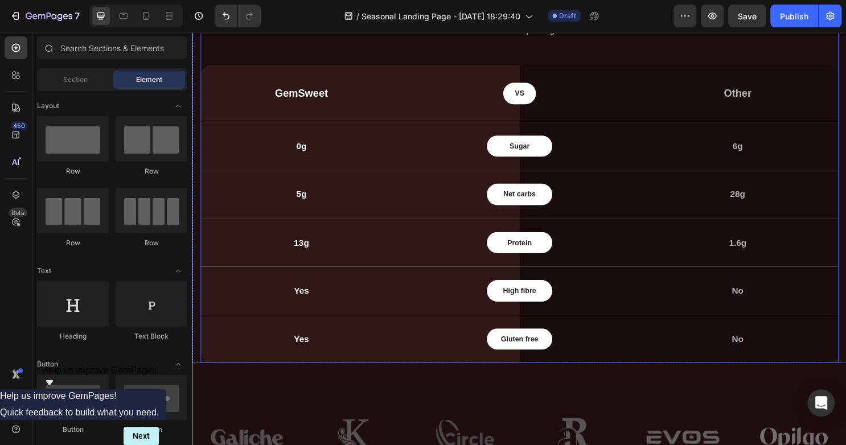
scroll to position [1449, 0]
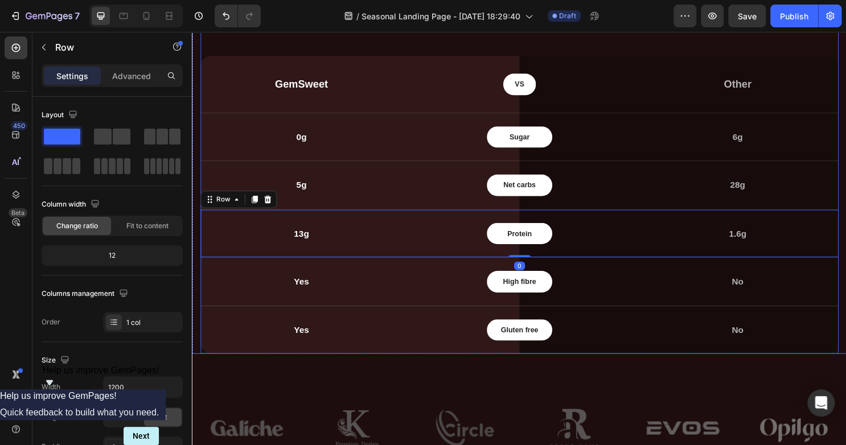
click at [436, 42] on div "Compare features Heading Based on a package Text block GemSweet Text block VS T…" at bounding box center [533, 169] width 666 height 398
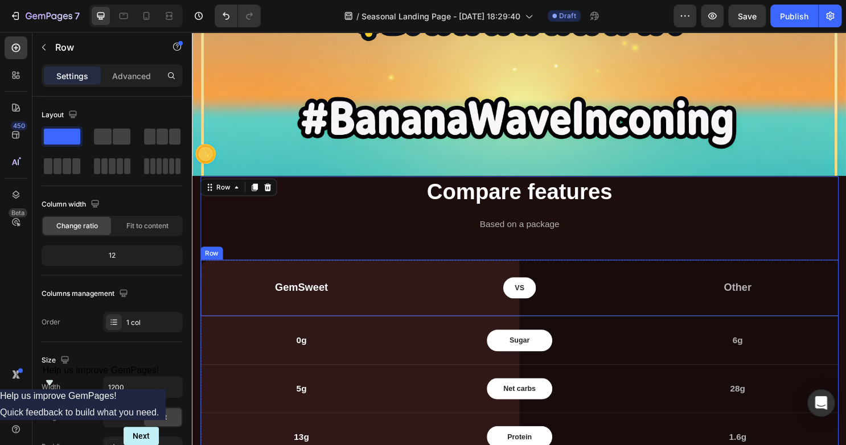
scroll to position [1235, 0]
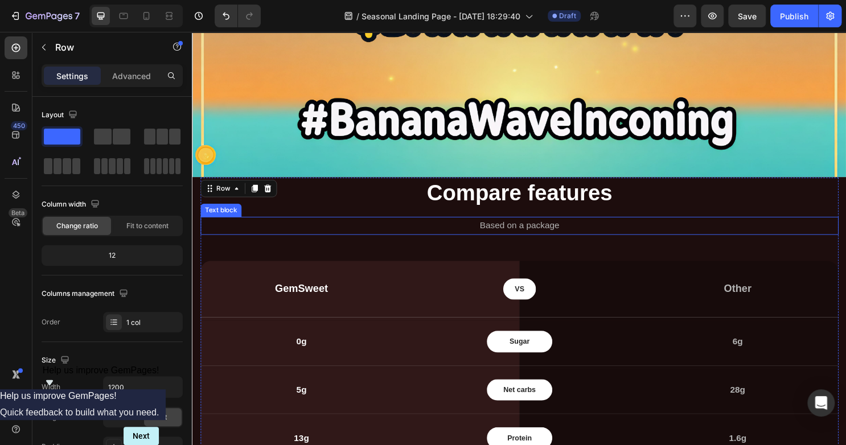
click at [603, 236] on p "Based on a package" at bounding box center [534, 234] width 664 height 17
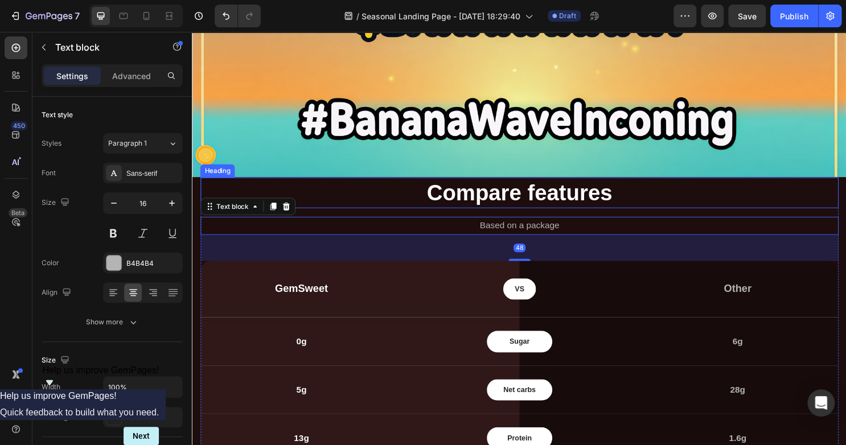
click at [617, 192] on p "Compare features" at bounding box center [534, 200] width 664 height 30
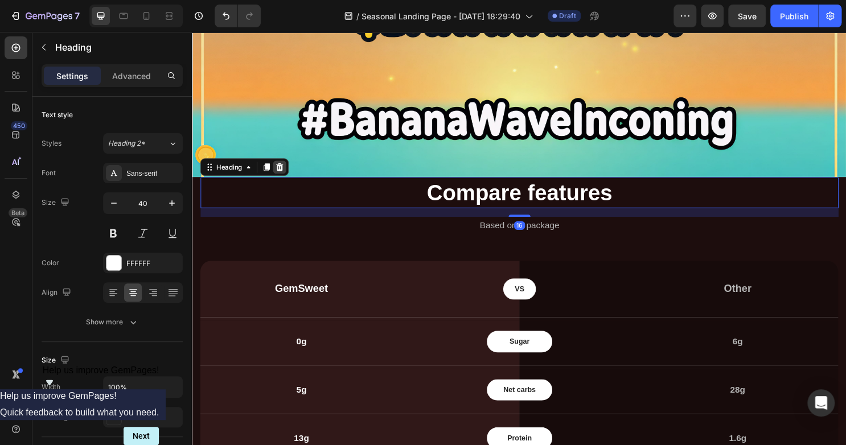
click at [278, 175] on div at bounding box center [283, 173] width 14 height 14
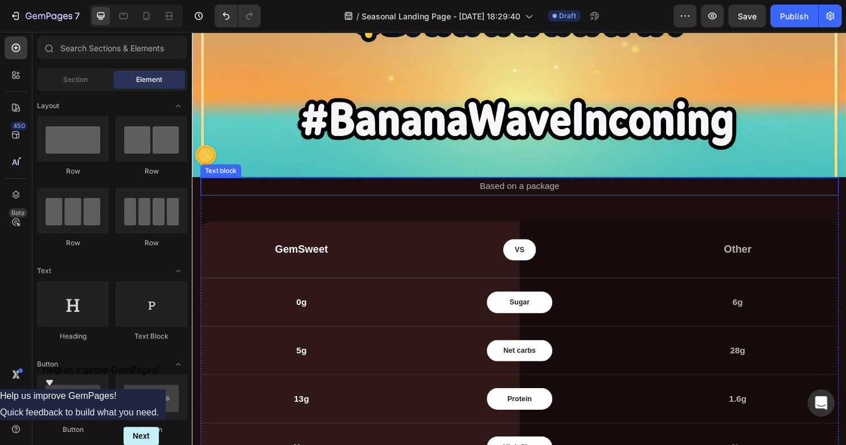
click at [284, 202] on div "Based on a package Text block" at bounding box center [533, 193] width 666 height 19
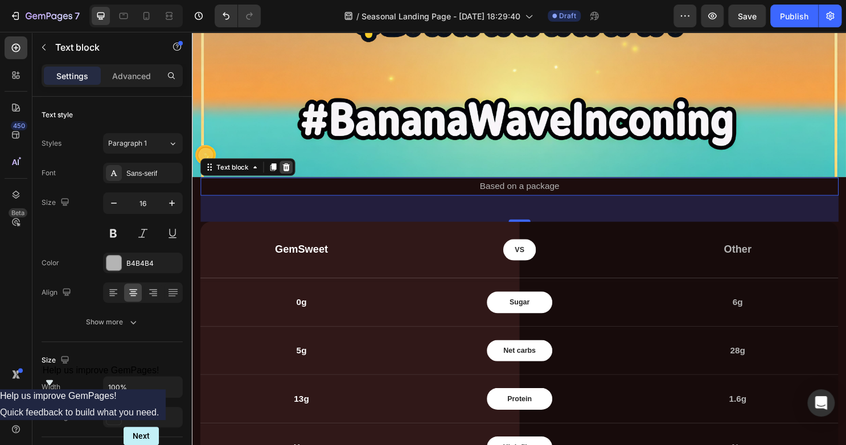
click at [289, 178] on div at bounding box center [290, 173] width 14 height 14
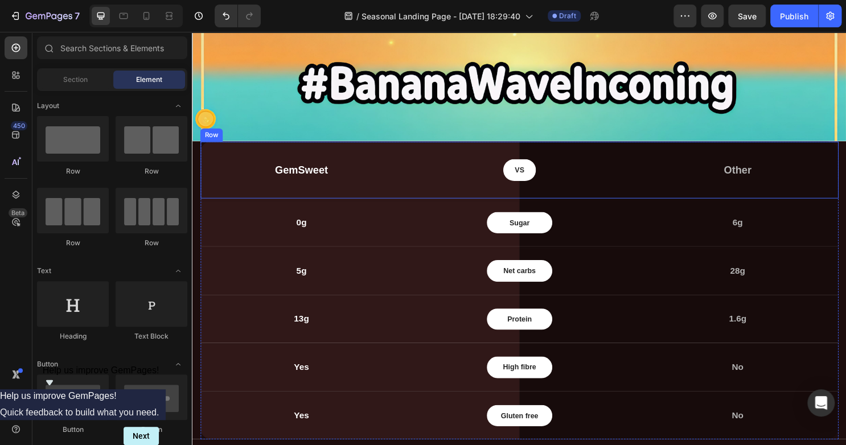
scroll to position [1272, 0]
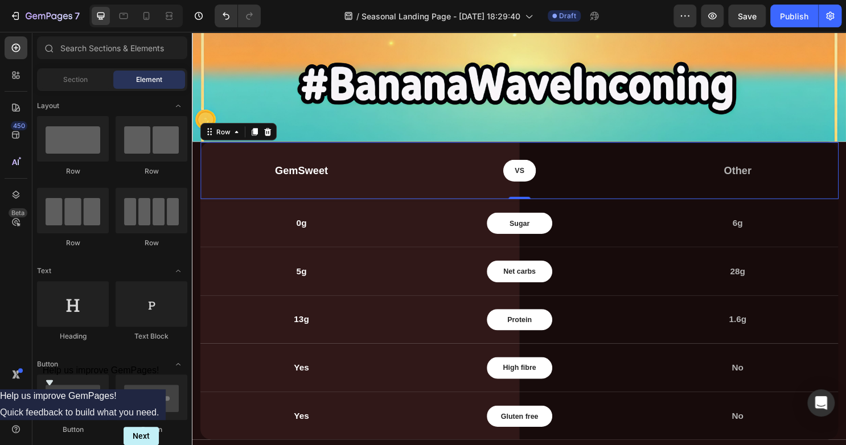
click at [413, 175] on div "GemSweet Text block VS Text block Row Other Text block Row 0" at bounding box center [533, 177] width 666 height 60
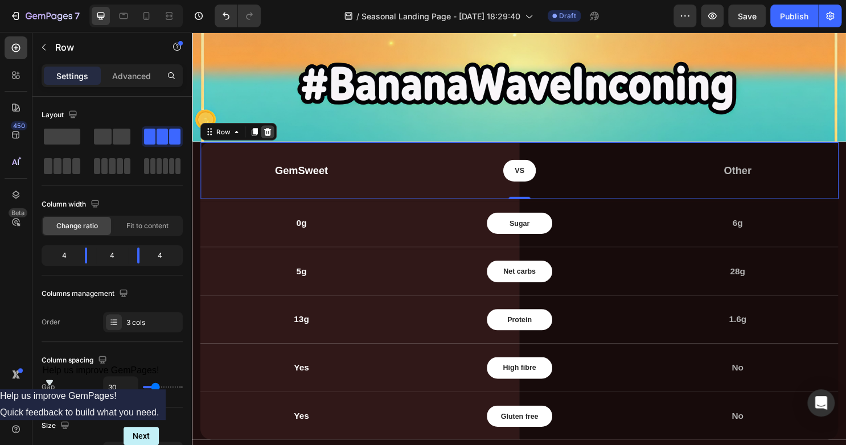
click at [264, 139] on div at bounding box center [271, 136] width 14 height 14
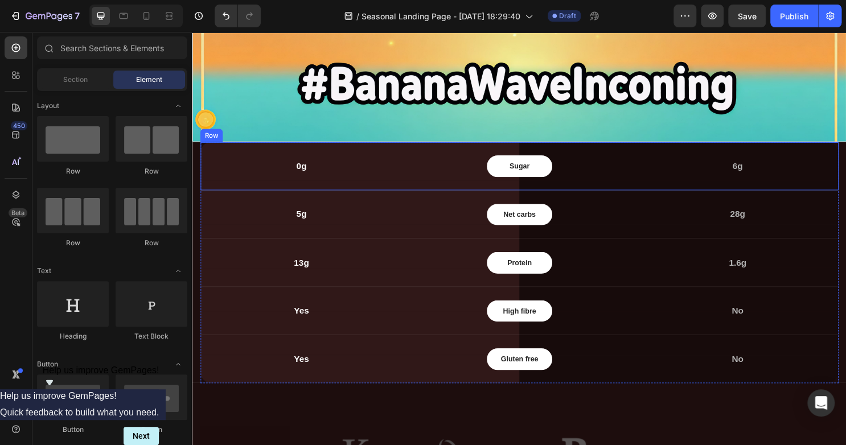
click at [281, 161] on div "0g Text block" at bounding box center [305, 172] width 211 height 23
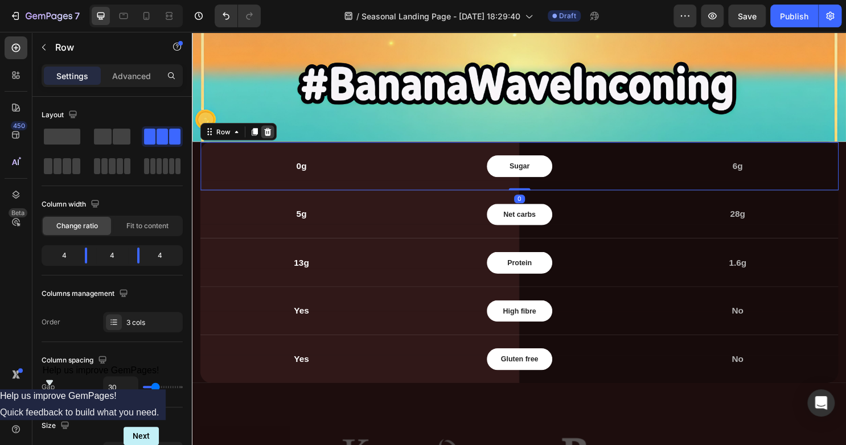
click at [271, 141] on div at bounding box center [271, 136] width 14 height 14
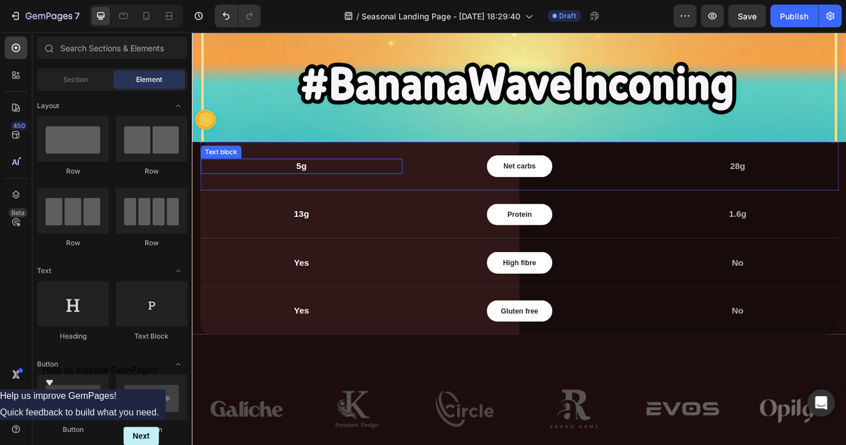
click at [274, 167] on p "5g" at bounding box center [306, 172] width 208 height 14
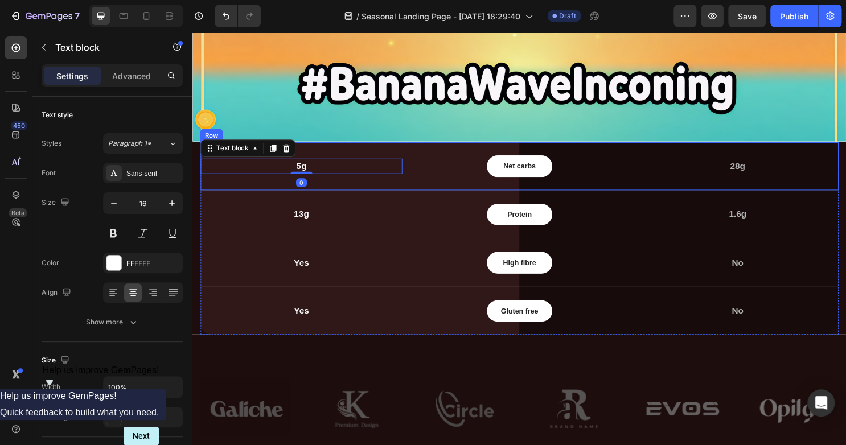
click at [472, 169] on div "Net carbs Text block Row" at bounding box center [533, 172] width 211 height 23
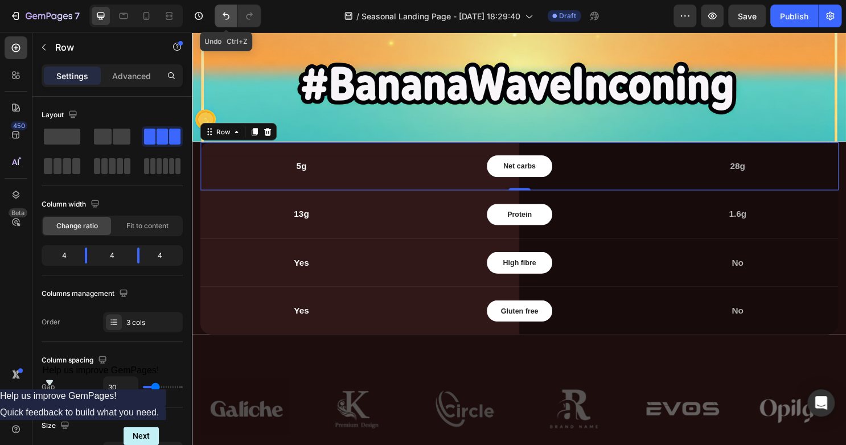
click at [219, 23] on button "Undo/Redo" at bounding box center [226, 16] width 23 height 23
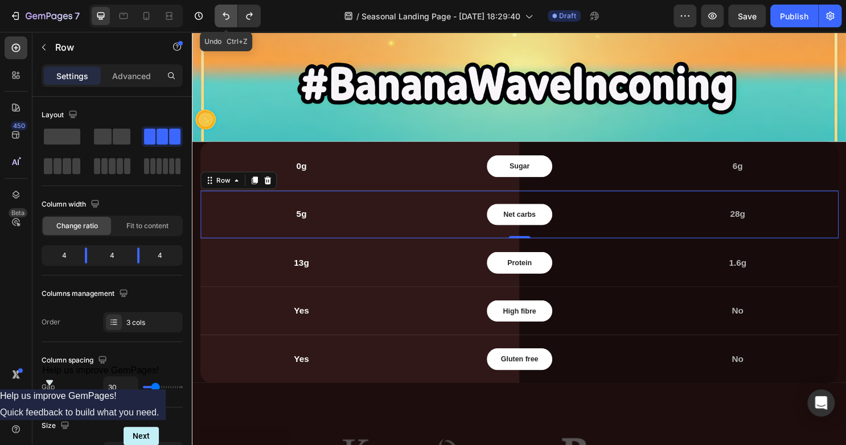
click at [219, 23] on button "Undo/Redo" at bounding box center [226, 16] width 23 height 23
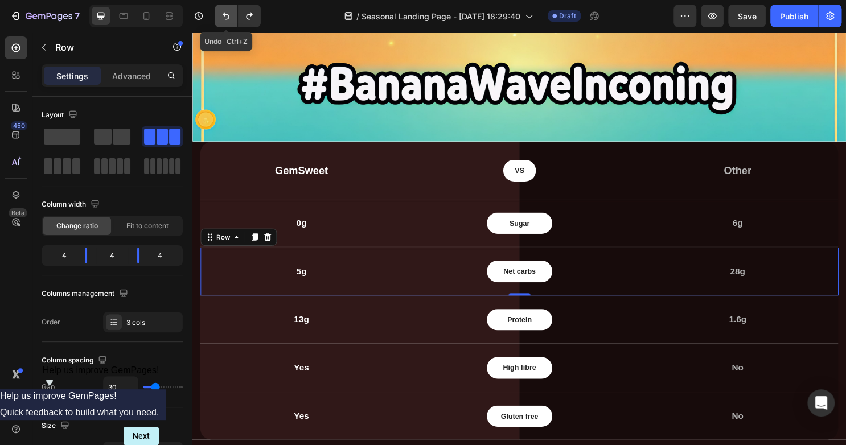
click at [219, 23] on button "Undo/Redo" at bounding box center [226, 16] width 23 height 23
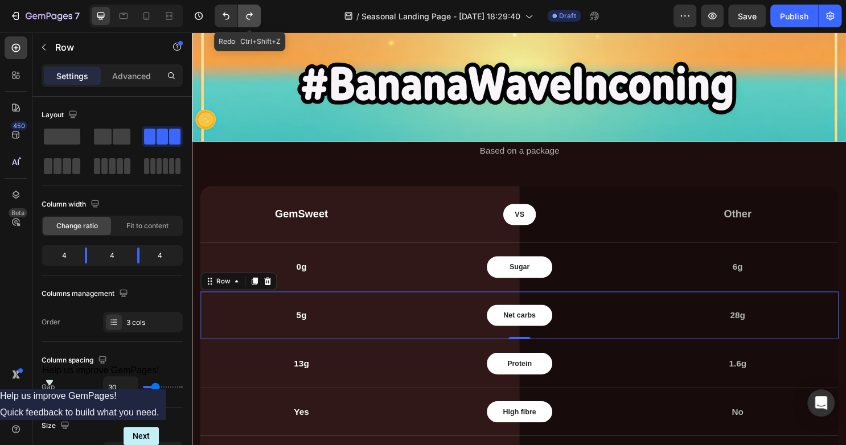
click at [244, 14] on icon "Undo/Redo" at bounding box center [249, 15] width 11 height 11
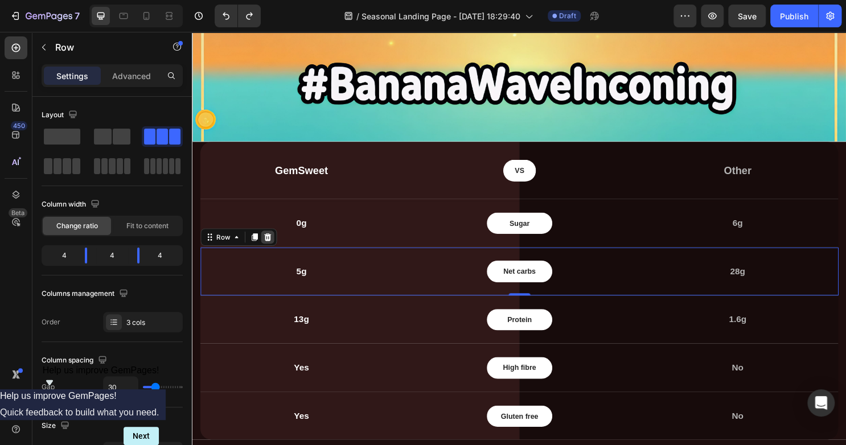
click at [270, 247] on icon at bounding box center [270, 246] width 7 height 8
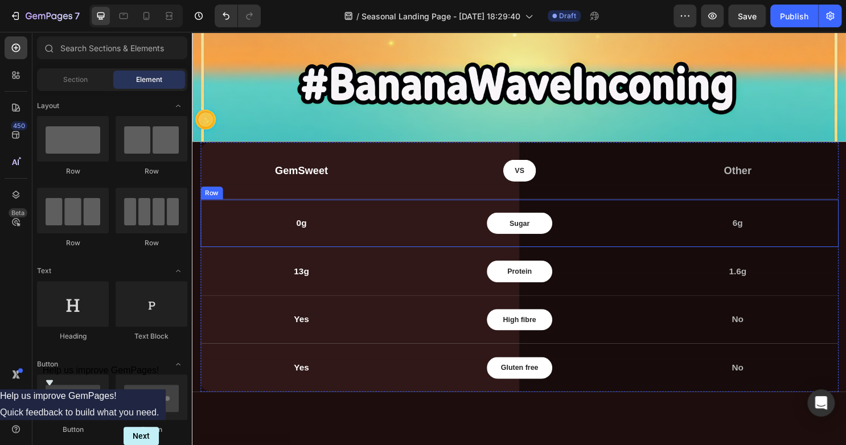
click at [257, 219] on div "0g Text block Sugar Text block Row 6g Text block Row" at bounding box center [533, 232] width 666 height 51
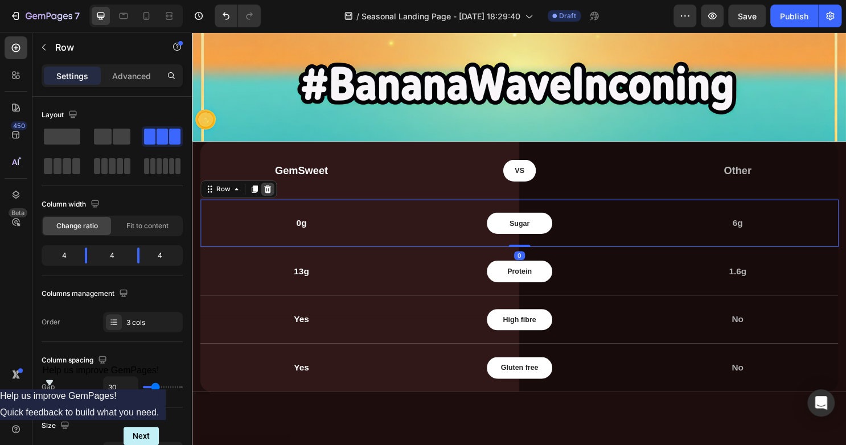
click at [268, 198] on icon at bounding box center [270, 196] width 7 height 8
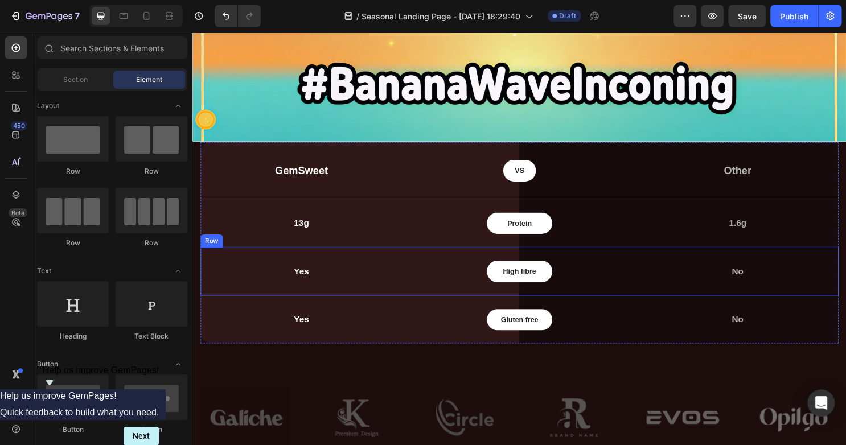
click at [272, 246] on div "13g Text block Protein Text block Row 1.6g Text block Row" at bounding box center [533, 232] width 666 height 51
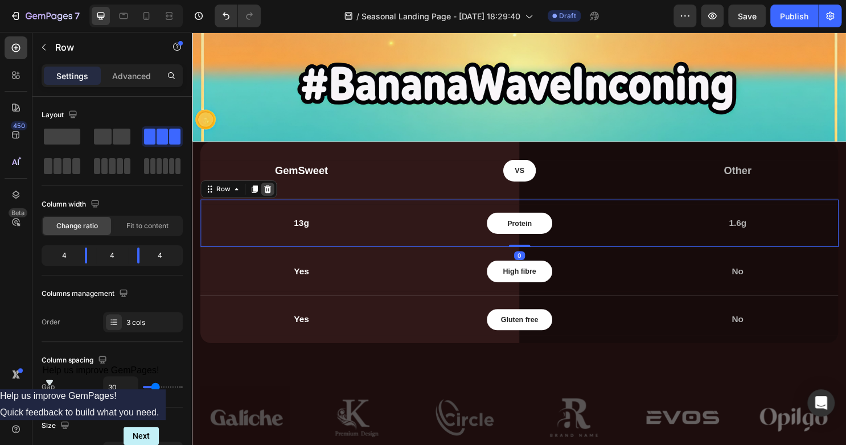
click at [270, 199] on icon at bounding box center [270, 196] width 7 height 8
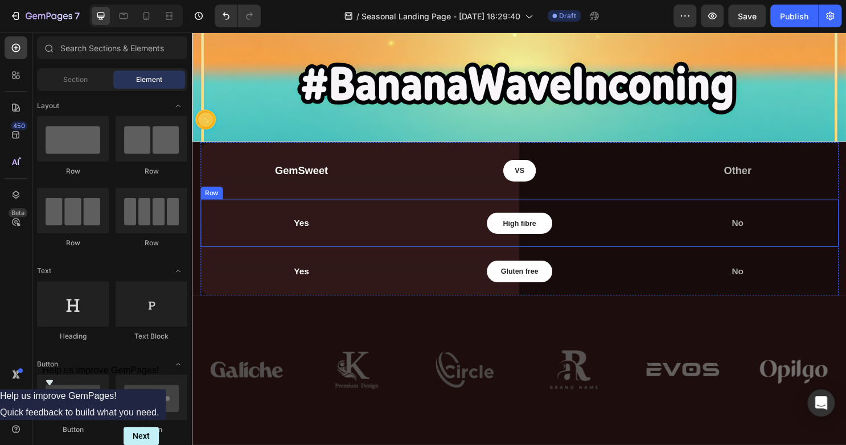
click at [273, 251] on div "Yes Text block High fibre Text block Row No Text block Row" at bounding box center [533, 232] width 666 height 51
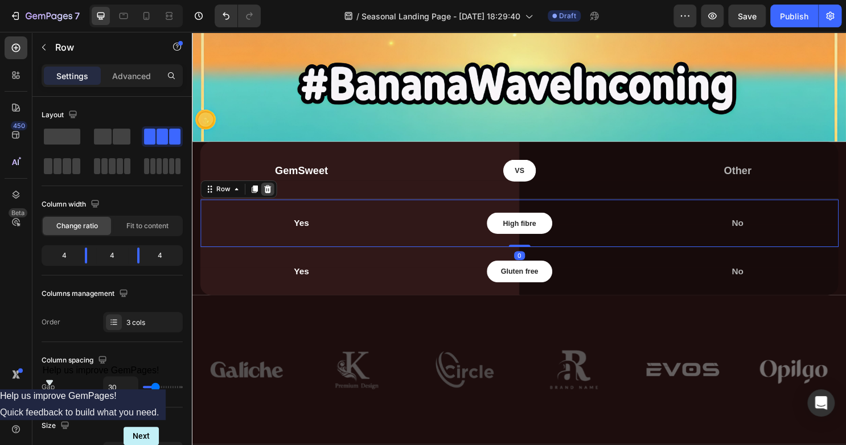
click at [270, 199] on div at bounding box center [271, 196] width 14 height 14
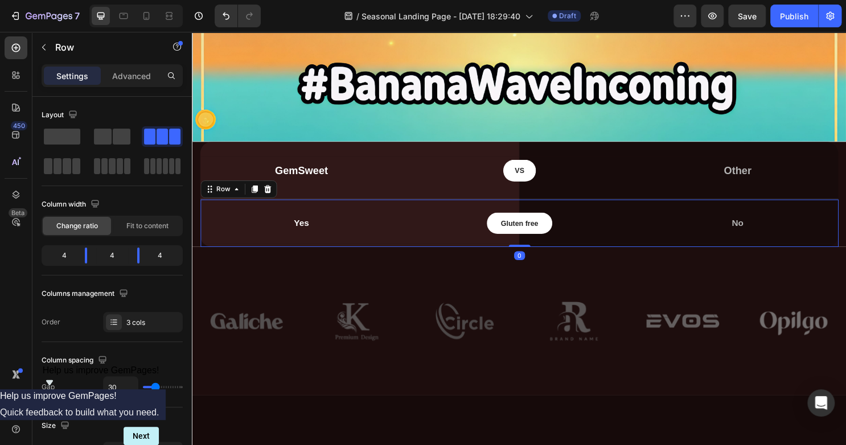
click at [270, 239] on div "Yes Text block" at bounding box center [305, 231] width 211 height 23
click at [272, 199] on icon at bounding box center [270, 196] width 7 height 8
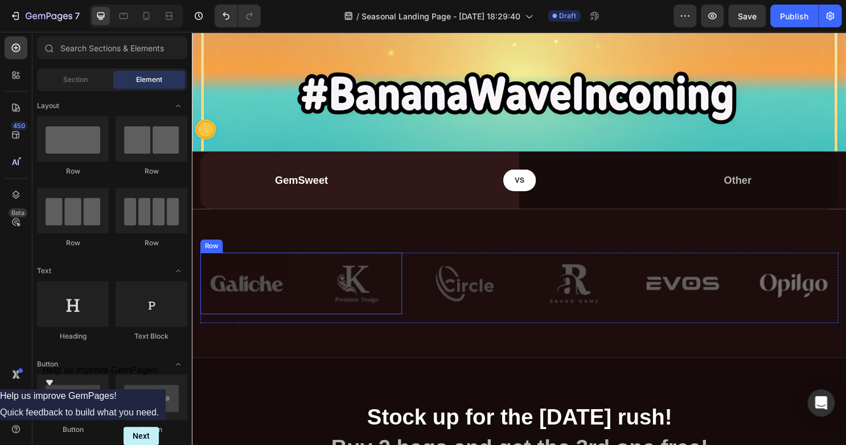
scroll to position [1263, 0]
click at [254, 300] on img at bounding box center [248, 294] width 97 height 64
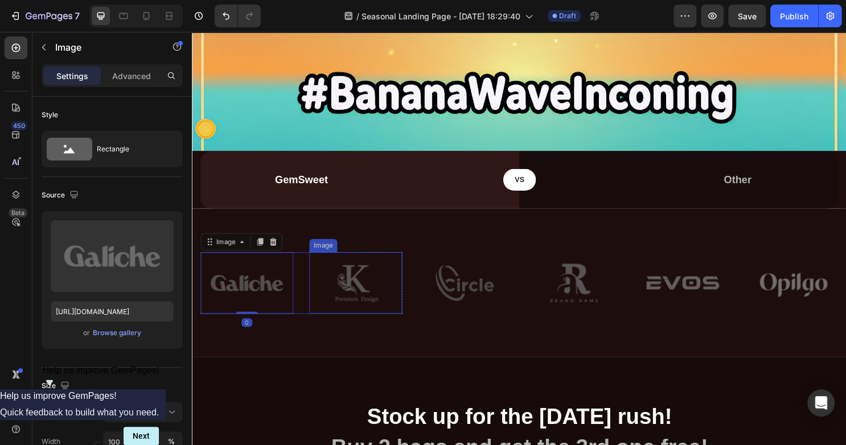
click at [343, 289] on img at bounding box center [362, 294] width 97 height 64
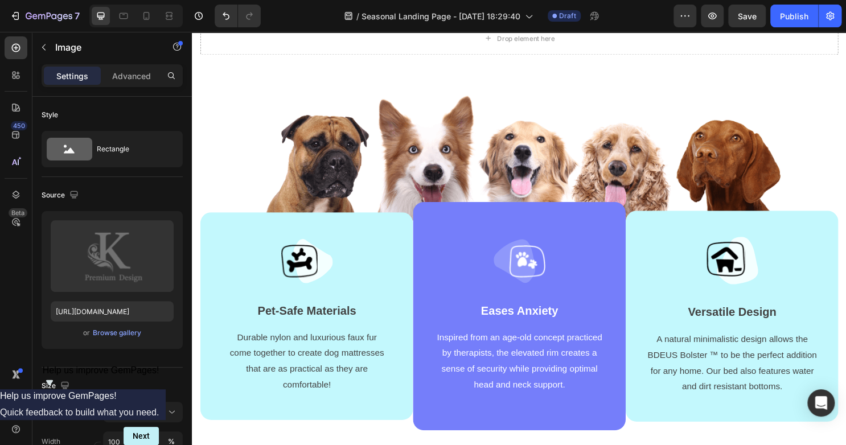
scroll to position [2444, 0]
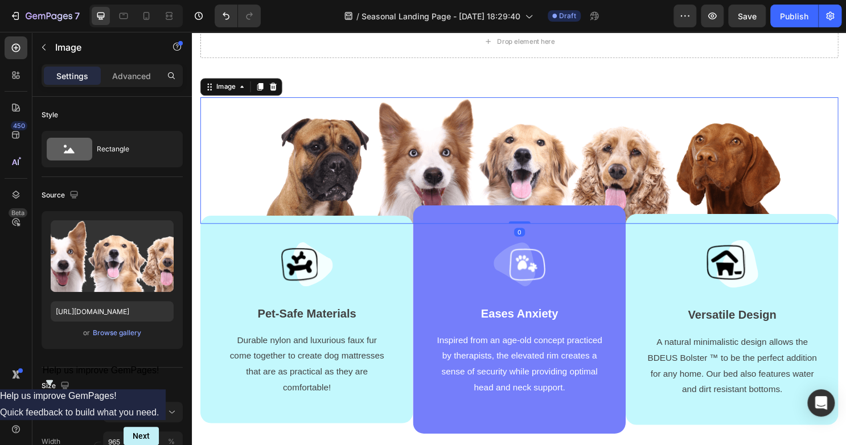
click at [412, 165] on img at bounding box center [533, 166] width 549 height 132
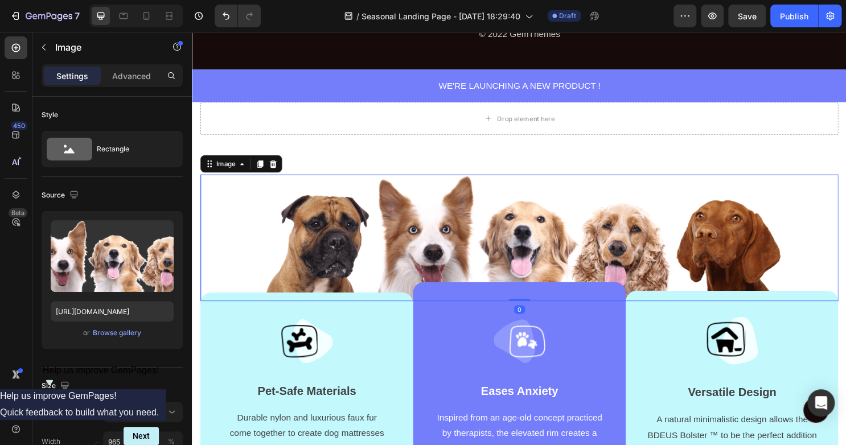
scroll to position [2363, 0]
click at [412, 165] on div "Image 0 Image Pet-Safe Materials Text block Durable nylon and luxurious faux fu…" at bounding box center [533, 357] width 683 height 434
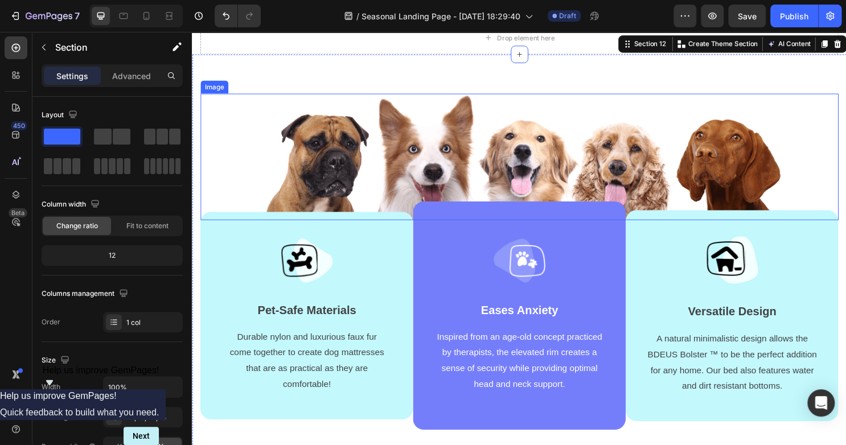
scroll to position [2456, 0]
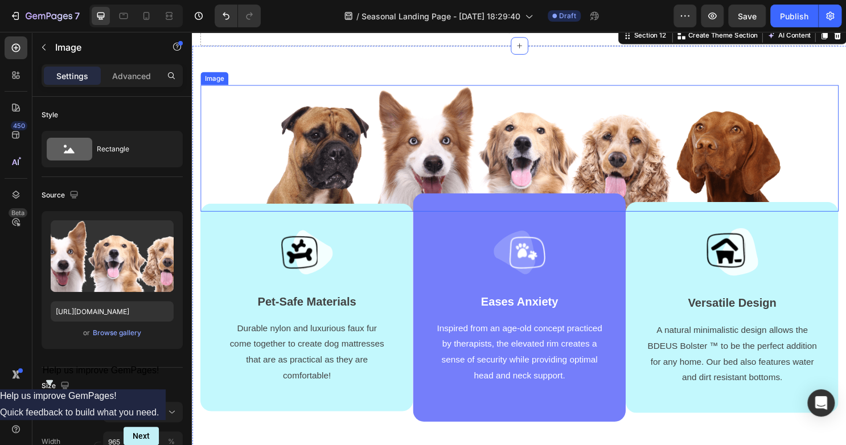
click at [471, 152] on img at bounding box center [533, 154] width 549 height 132
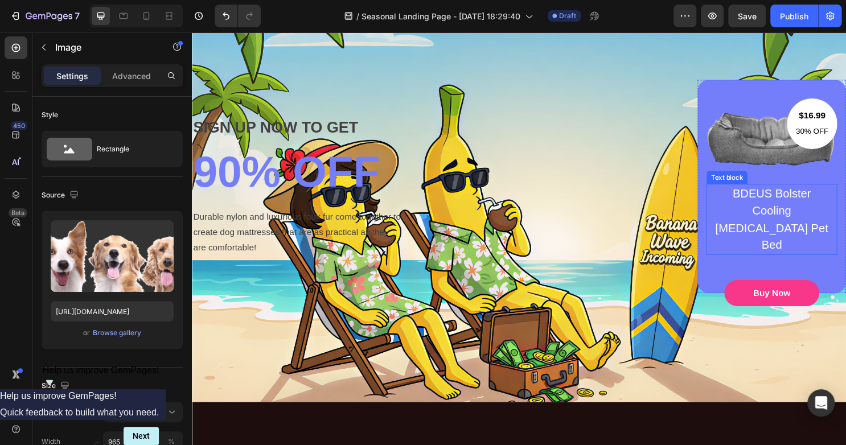
scroll to position [109, 0]
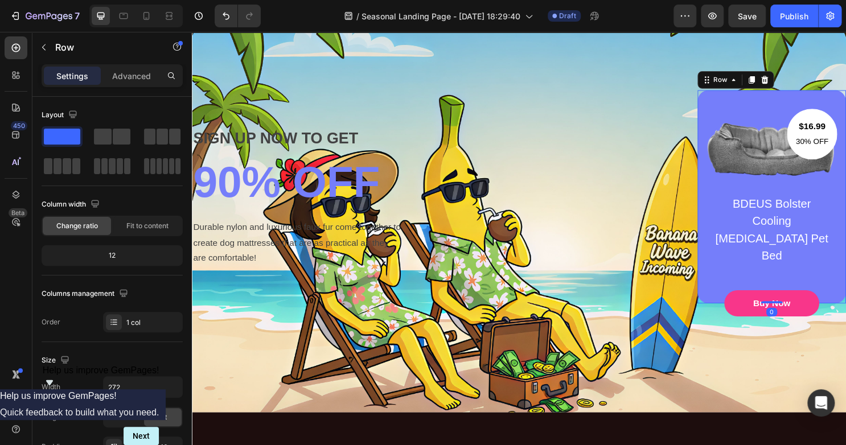
click at [784, 100] on div "$16.99 Text block 30% OFF Text block Row Image BDEUS Bolster Cooling Memory Foa…" at bounding box center [797, 204] width 155 height 223
click at [745, 248] on p "BDEUS Bolster Cooling Memory Foam Pet Bed" at bounding box center [797, 239] width 122 height 72
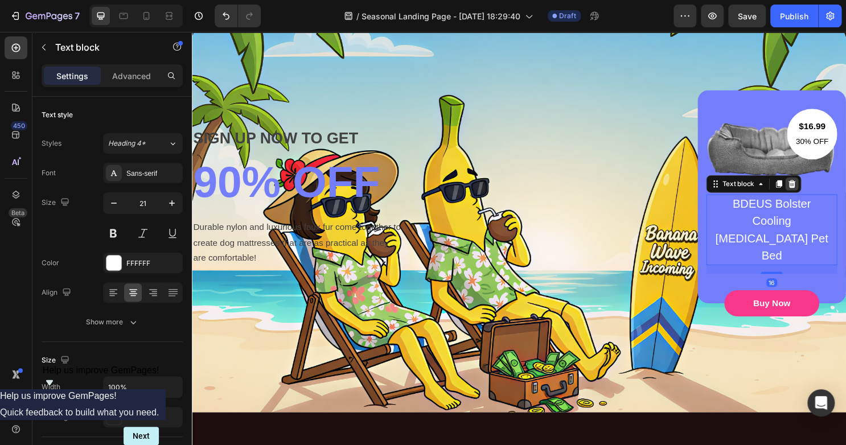
click at [815, 194] on icon at bounding box center [818, 190] width 7 height 8
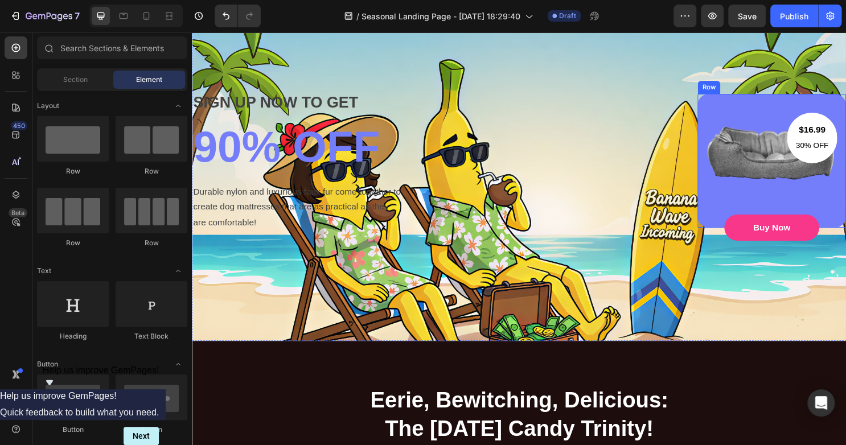
click at [806, 203] on div "$16.99 Text block 30% OFF Text block Row Image Buy Now Button" at bounding box center [797, 167] width 137 height 78
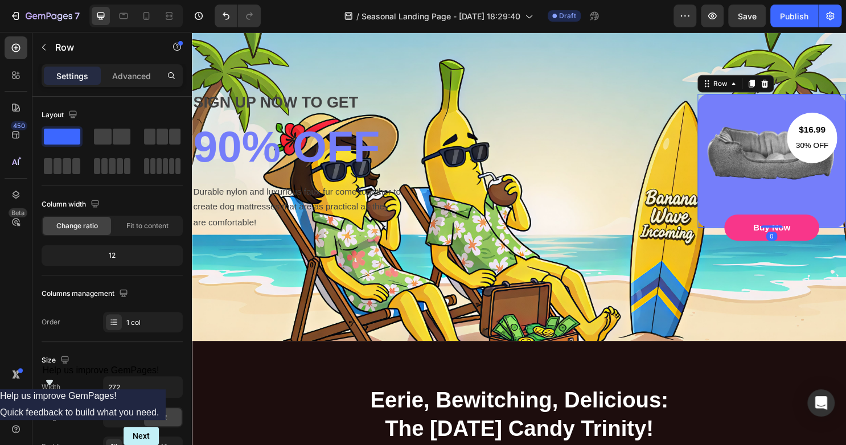
click at [741, 208] on div "$16.99 Text block 30% OFF Text block Row Image Buy Now Button Row 0" at bounding box center [797, 166] width 155 height 139
click at [778, 166] on img at bounding box center [797, 158] width 137 height 60
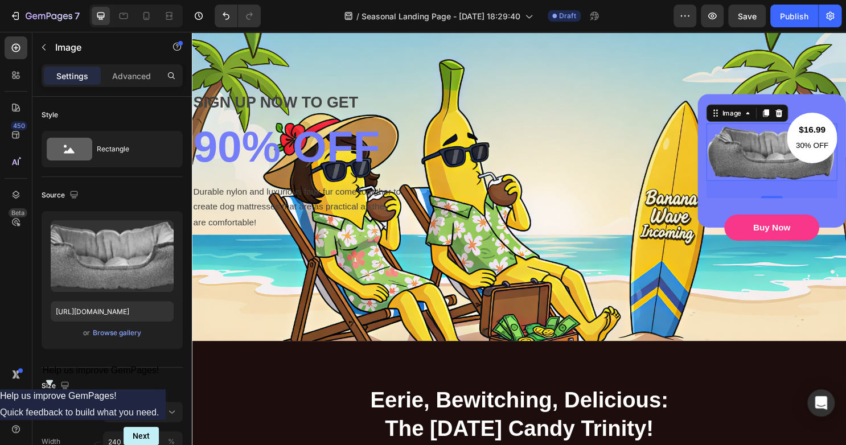
click at [787, 159] on img at bounding box center [797, 158] width 137 height 60
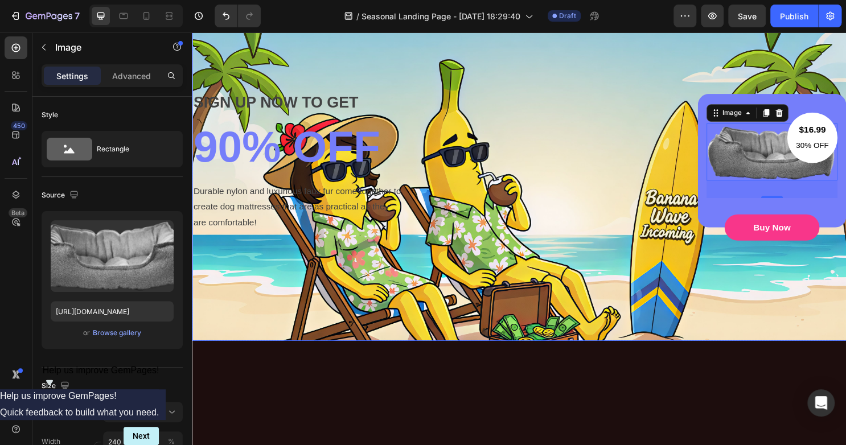
scroll to position [0, 0]
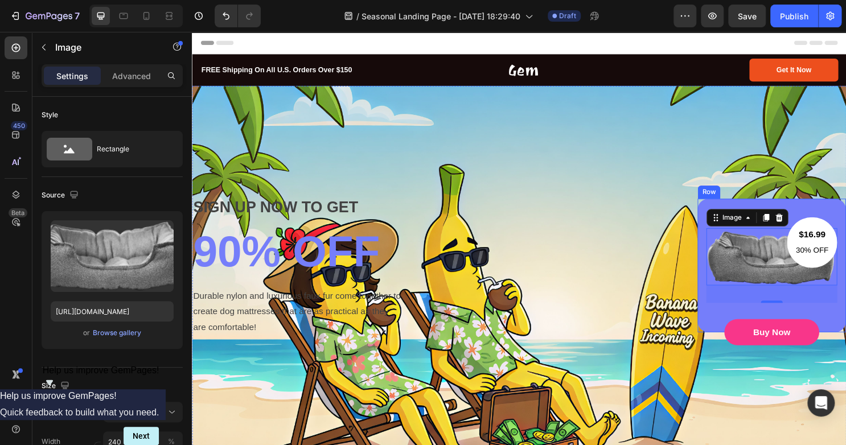
click at [831, 212] on div "$16.99 Text block 30% OFF Text block Row Image 32 Buy Now Button Row" at bounding box center [797, 275] width 155 height 139
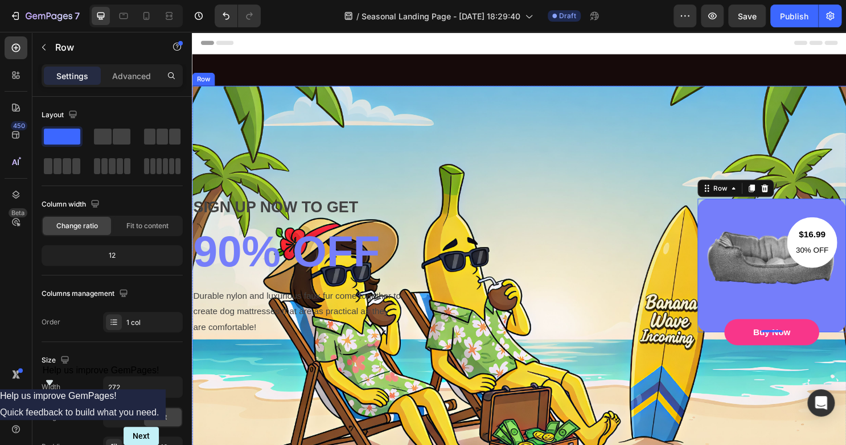
scroll to position [102, 0]
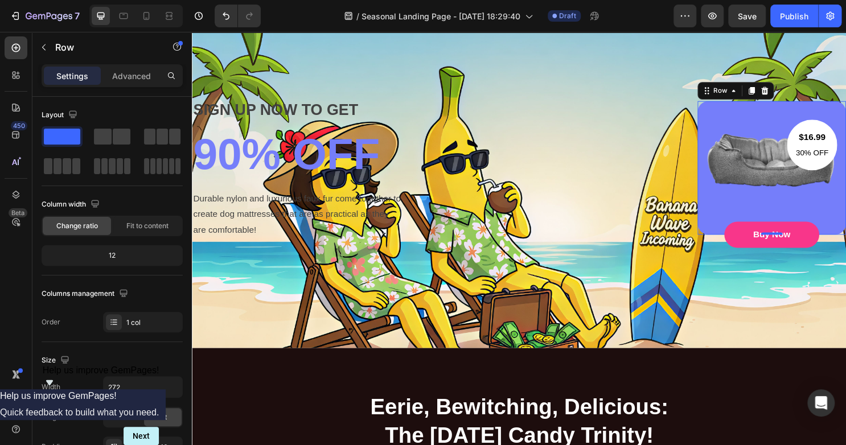
click at [782, 121] on div "$16.99 Text block 30% OFF Text block Row Image Buy Now Button Row 0" at bounding box center [797, 173] width 155 height 139
click at [782, 161] on img at bounding box center [797, 165] width 137 height 60
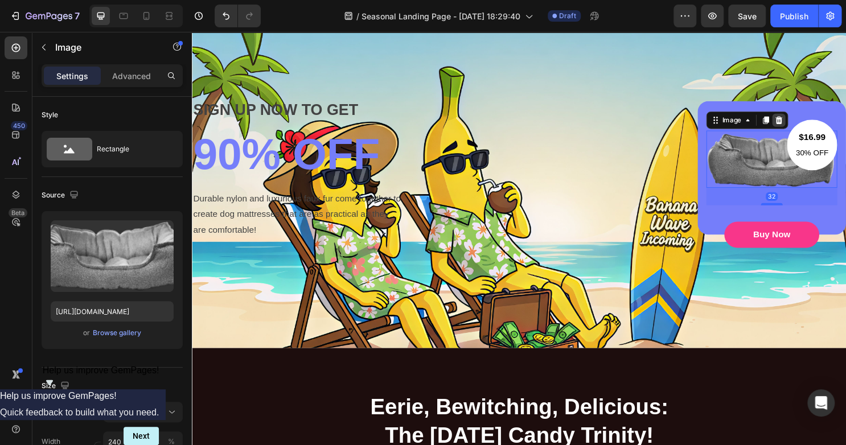
click at [800, 126] on icon at bounding box center [804, 124] width 9 height 9
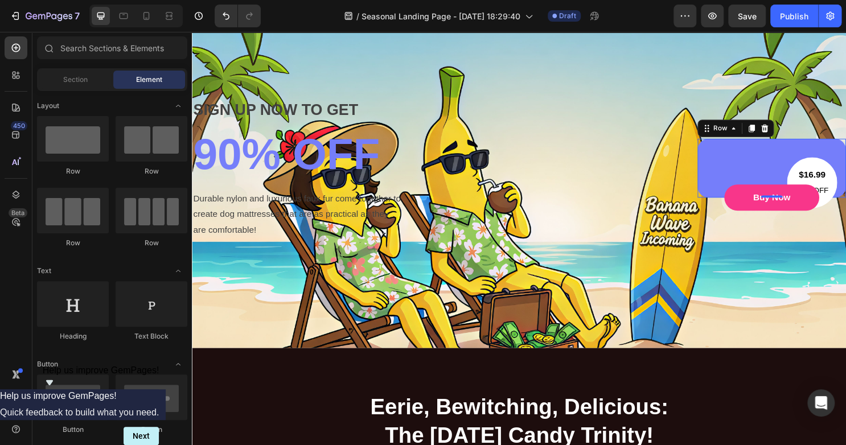
click at [772, 172] on div "$16.99 Text block 30% OFF Text block Row Buy Now Button Row 0" at bounding box center [797, 173] width 155 height 61
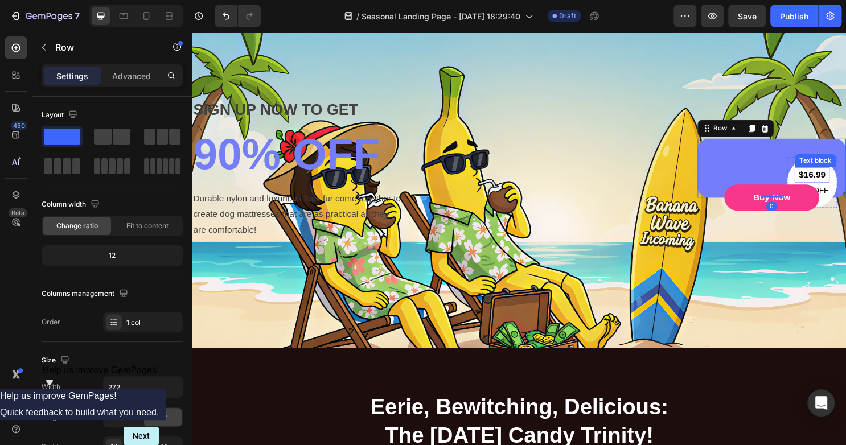
click at [830, 184] on p "$16.99" at bounding box center [839, 181] width 34 height 14
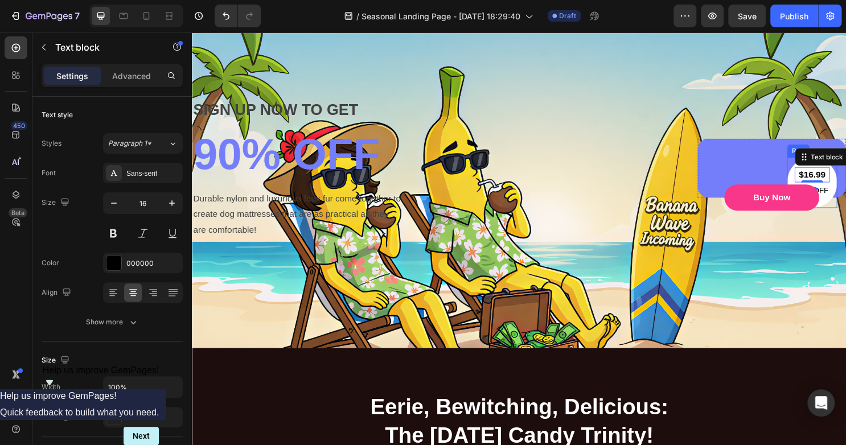
click at [845, 191] on div "$16.99 Text block 0 30% OFF Text block Row" at bounding box center [839, 189] width 52 height 53
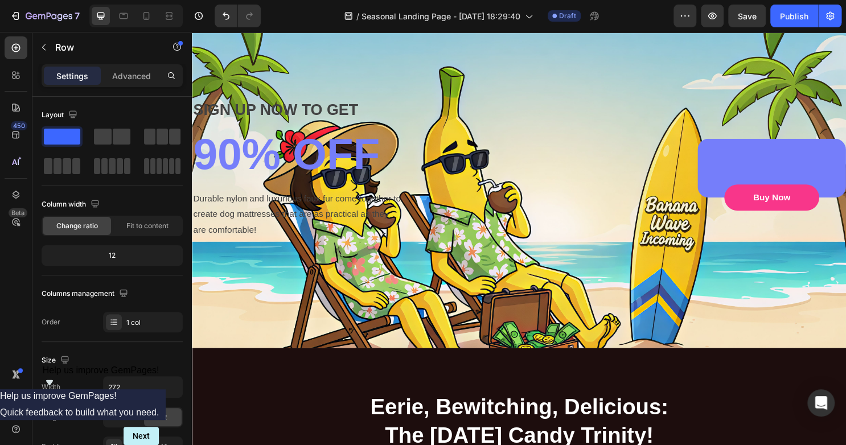
click at [829, 154] on div "Buy Now Button Row" at bounding box center [797, 173] width 155 height 61
click at [785, 133] on icon at bounding box center [789, 132] width 9 height 9
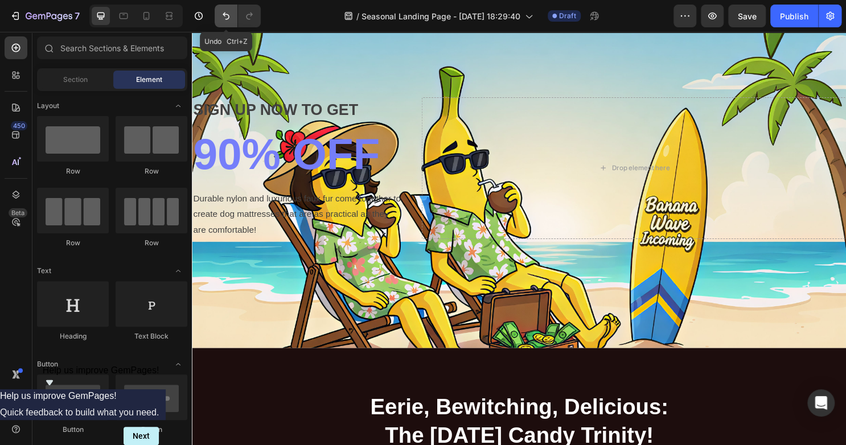
click at [219, 15] on button "Undo/Redo" at bounding box center [226, 16] width 23 height 23
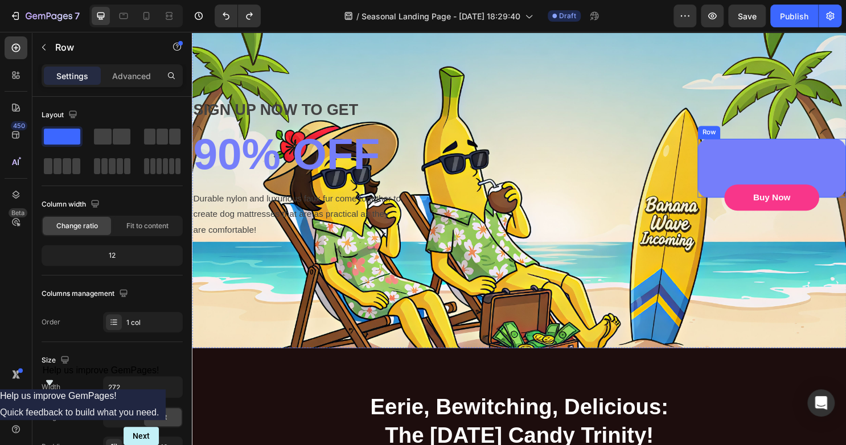
click at [799, 165] on div "Buy Now Button Row" at bounding box center [797, 173] width 155 height 61
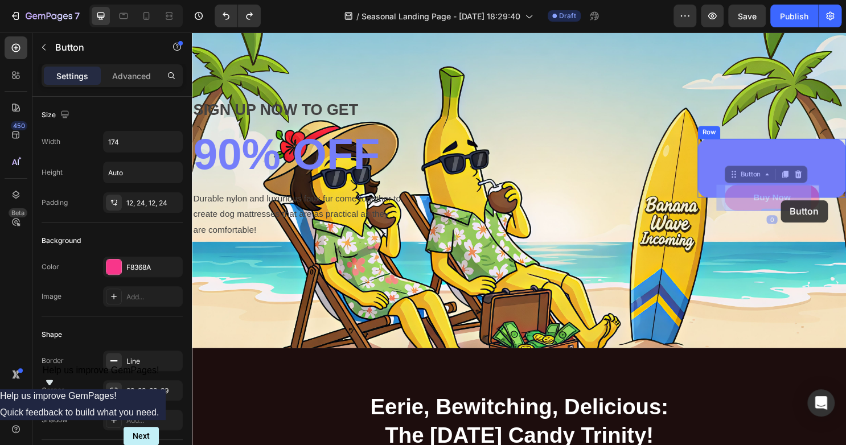
drag, startPoint x: 799, startPoint y: 209, endPoint x: 807, endPoint y: 208, distance: 8.2
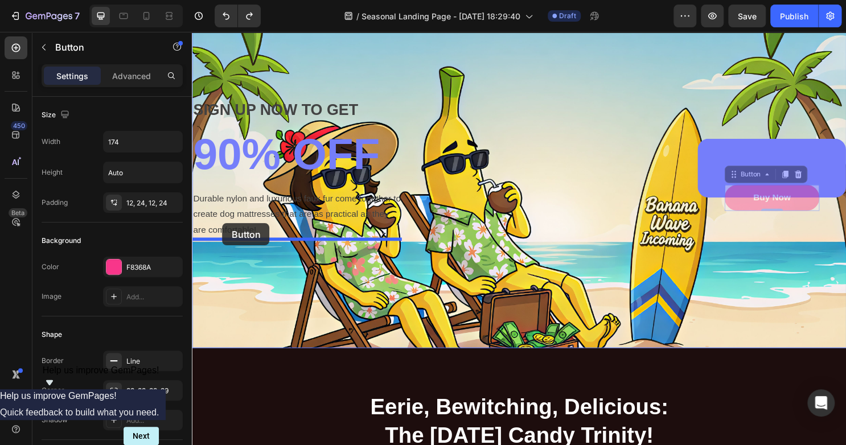
drag, startPoint x: 746, startPoint y: 183, endPoint x: 223, endPoint y: 237, distance: 525.4
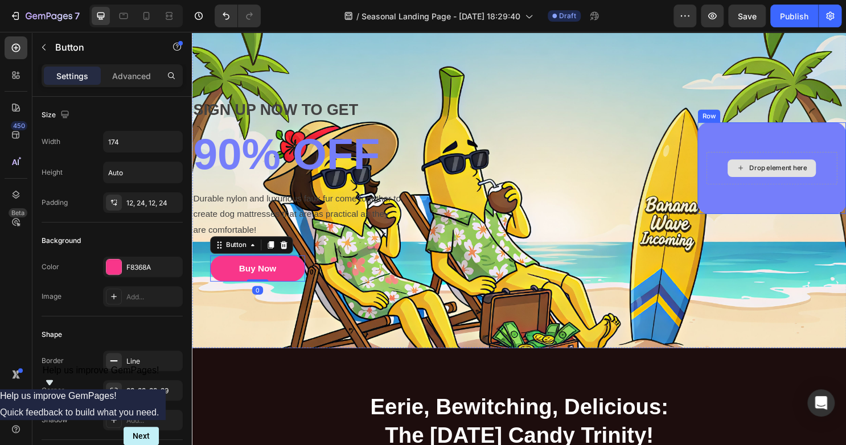
click at [804, 172] on div "Drop element here" at bounding box center [804, 174] width 60 height 9
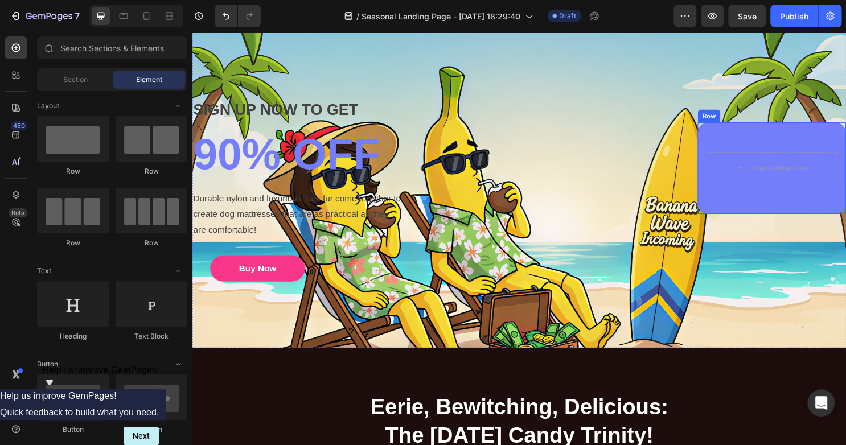
click at [816, 139] on div "Drop element here Row" at bounding box center [797, 174] width 155 height 96
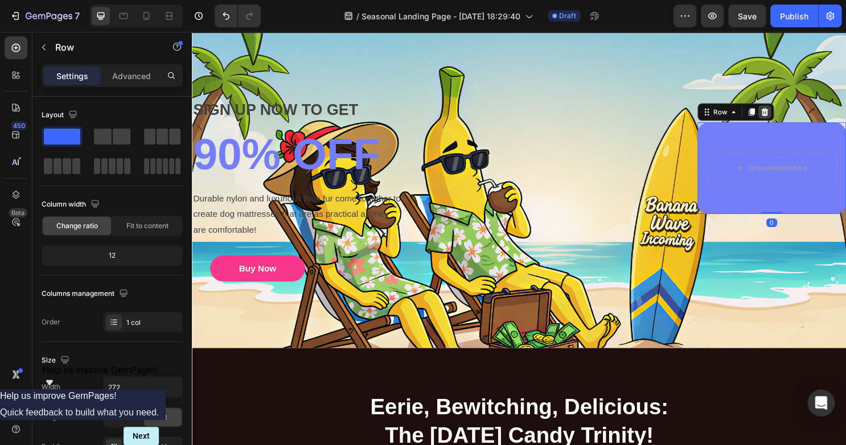
click at [785, 113] on icon at bounding box center [789, 115] width 9 height 9
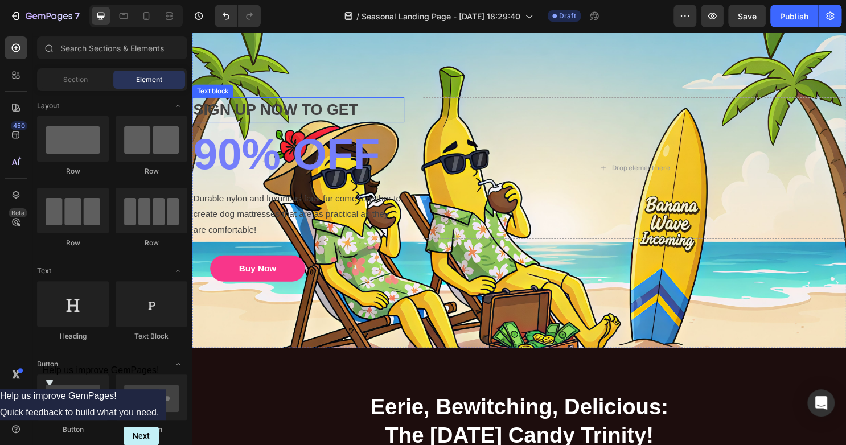
click at [327, 117] on p "SIGN UP NOW TO GET" at bounding box center [302, 113] width 219 height 24
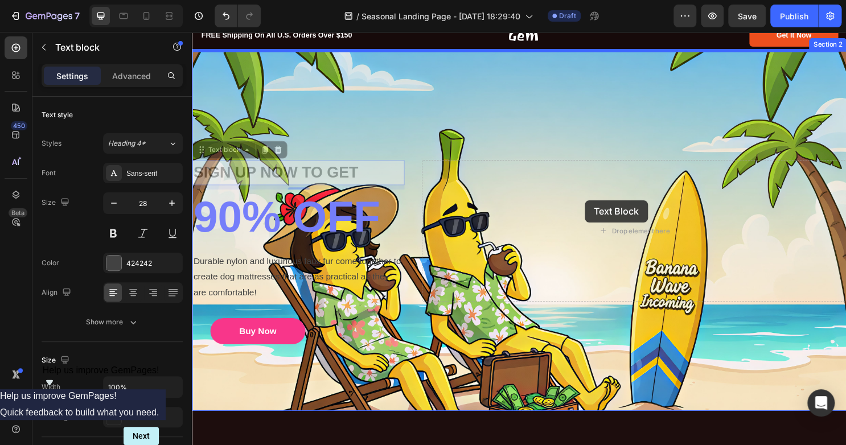
scroll to position [30, 0]
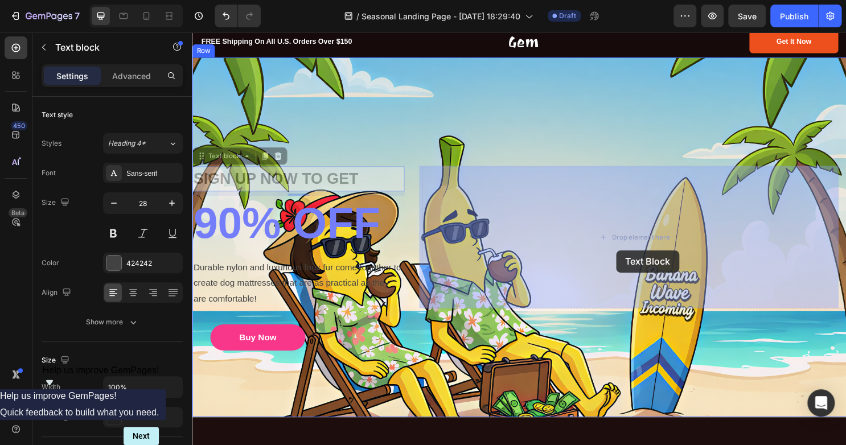
drag, startPoint x: 202, startPoint y: 89, endPoint x: 635, endPoint y: 260, distance: 465.7
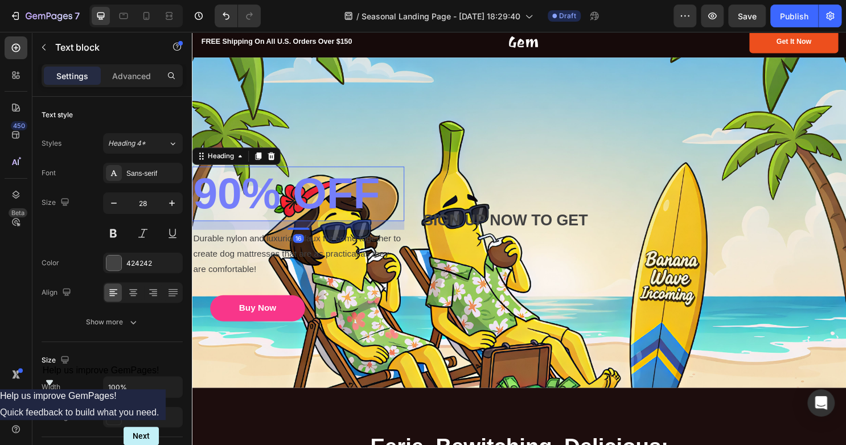
click at [227, 185] on p "90% OFF" at bounding box center [302, 201] width 219 height 55
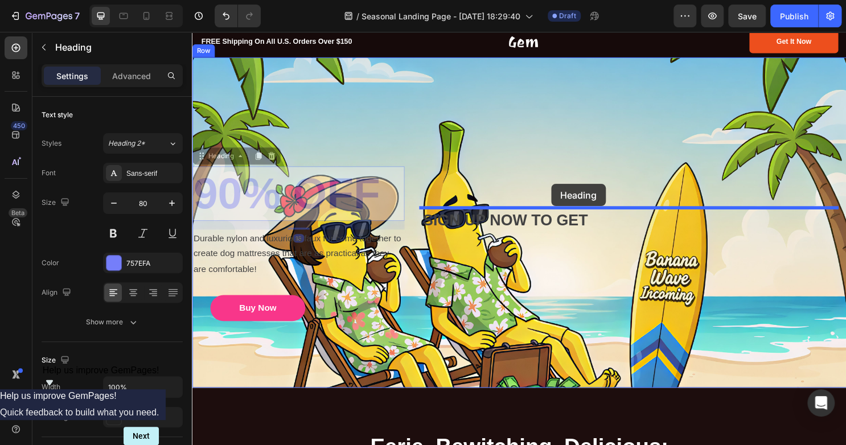
drag, startPoint x: 200, startPoint y: 165, endPoint x: 566, endPoint y: 194, distance: 367.2
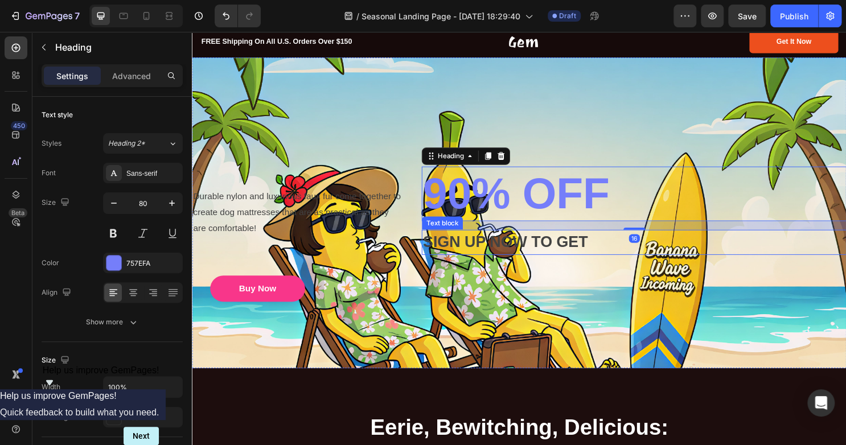
click at [545, 243] on p "SIGN UP NOW TO GET" at bounding box center [653, 252] width 441 height 24
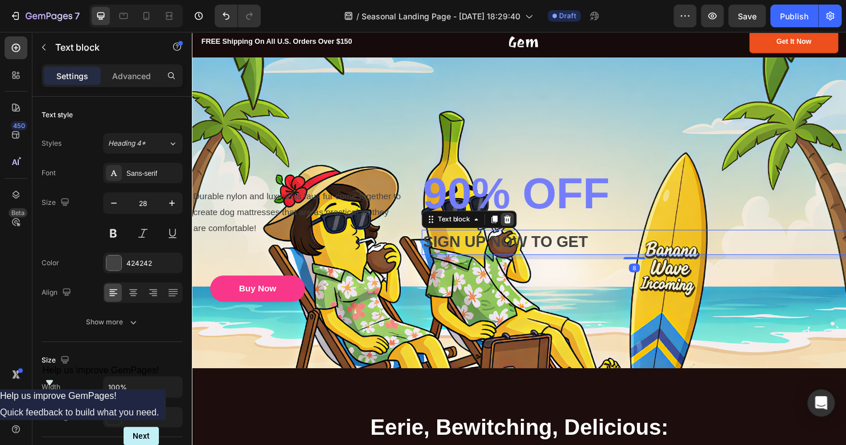
click at [514, 232] on div at bounding box center [521, 228] width 14 height 14
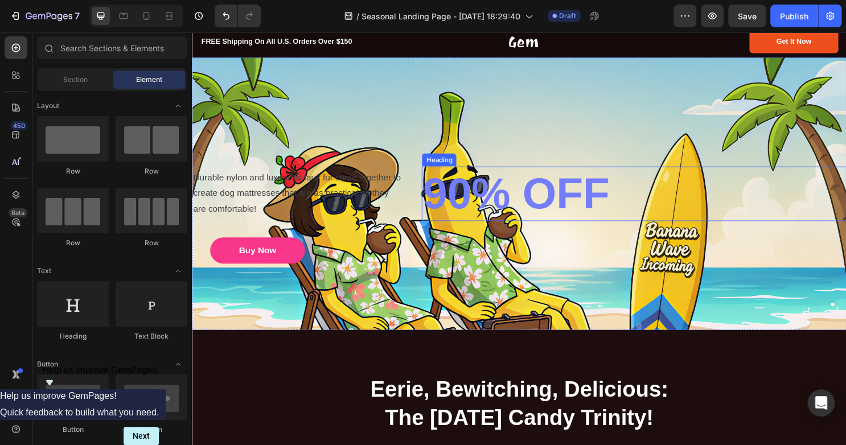
click at [480, 205] on p "90% OFF" at bounding box center [653, 201] width 441 height 55
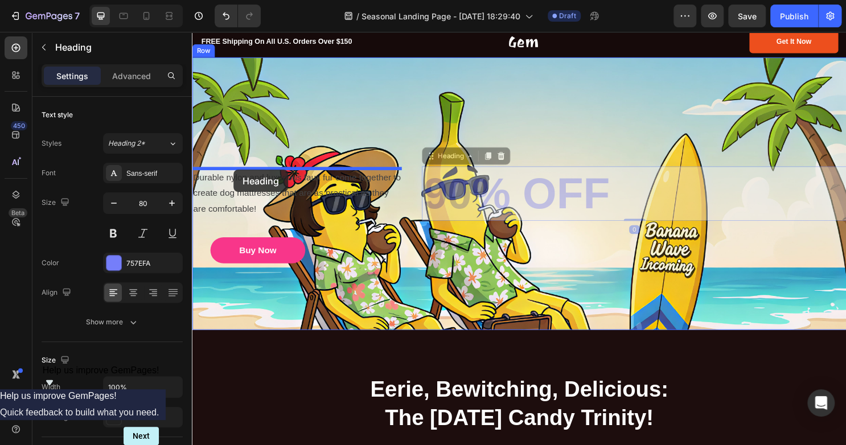
drag, startPoint x: 438, startPoint y: 161, endPoint x: 235, endPoint y: 176, distance: 203.8
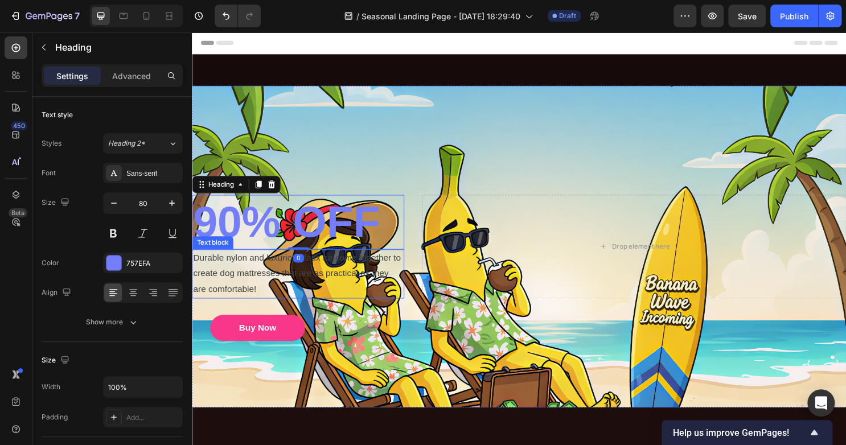
scroll to position [65, 0]
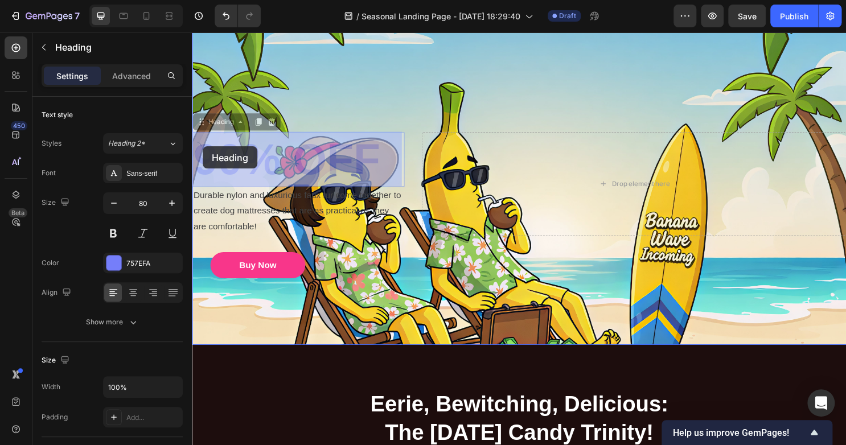
drag, startPoint x: 199, startPoint y: 123, endPoint x: 203, endPoint y: 151, distance: 28.8
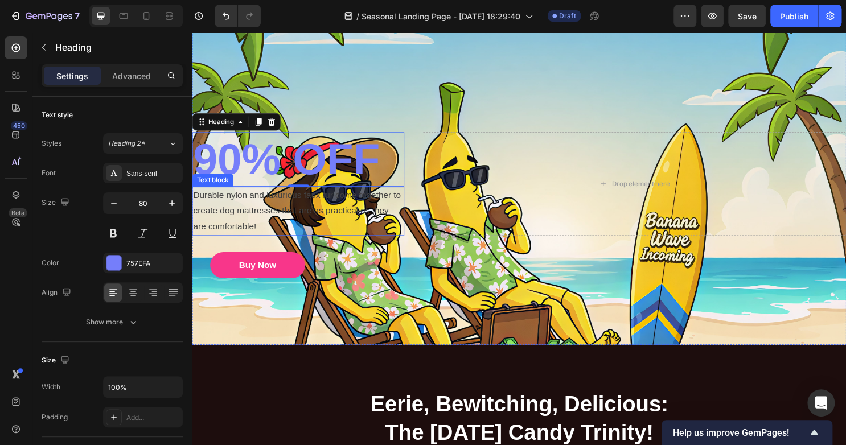
click at [229, 232] on p "Durable nylon and luxurious faux fur come together to create dog mattresses tha…" at bounding box center [302, 219] width 219 height 49
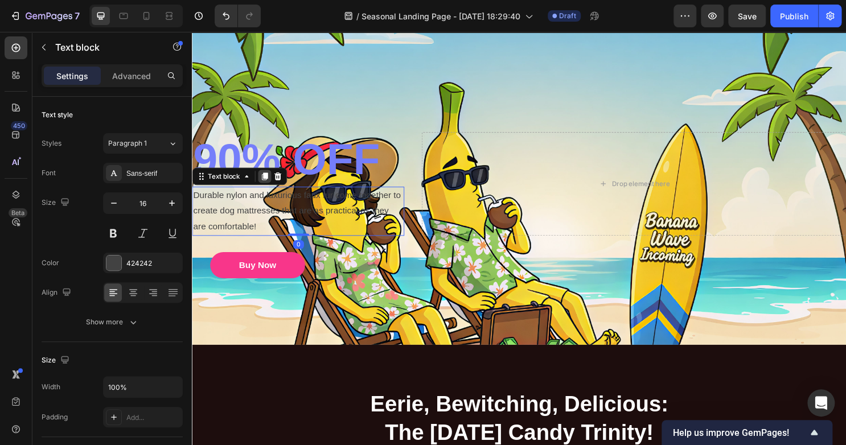
click at [271, 182] on icon at bounding box center [267, 182] width 9 height 9
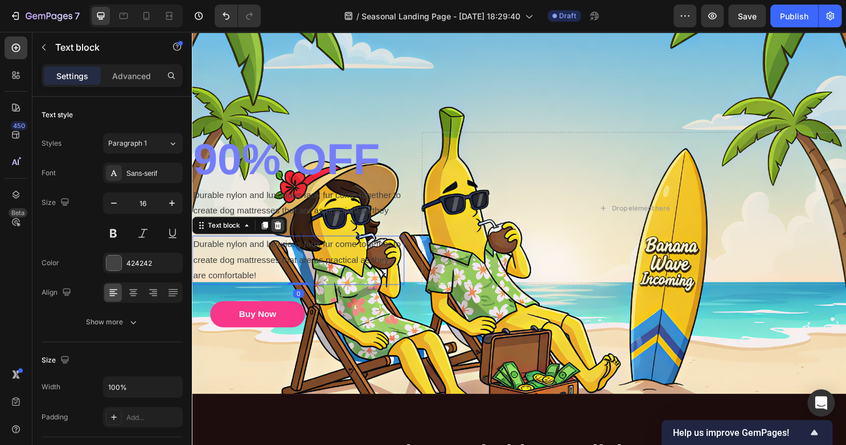
drag, startPoint x: 271, startPoint y: 182, endPoint x: 283, endPoint y: 237, distance: 56.5
click at [283, 236] on icon at bounding box center [281, 234] width 7 height 8
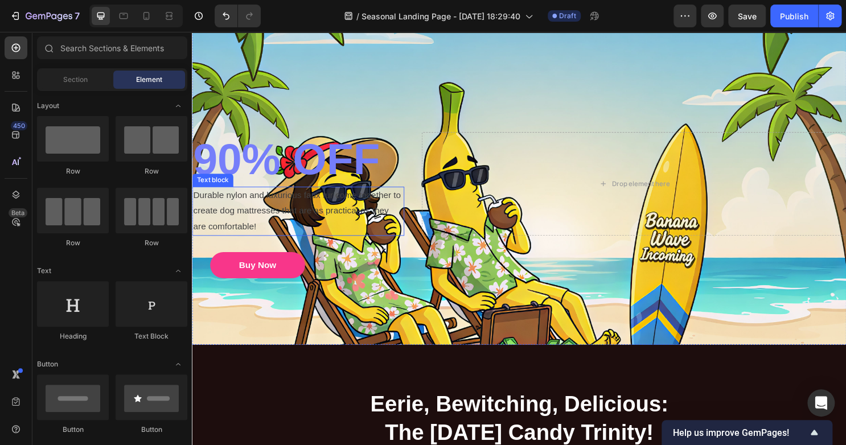
click at [278, 215] on p "Durable nylon and luxurious faux fur come together to create dog mattresses tha…" at bounding box center [302, 219] width 219 height 49
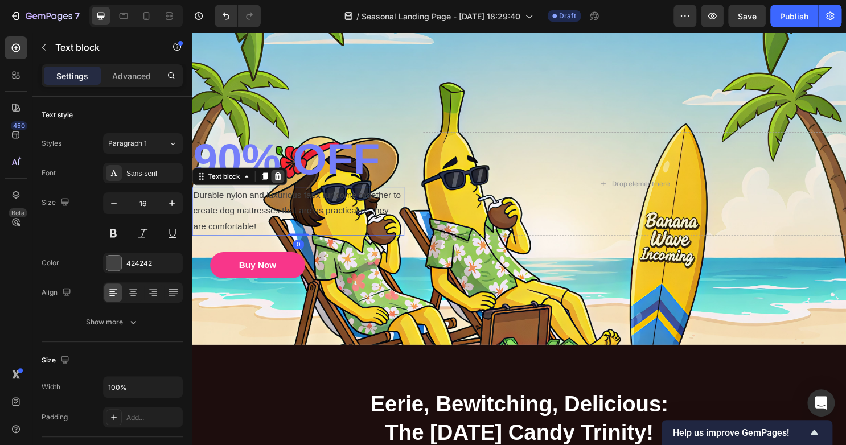
click at [277, 183] on icon at bounding box center [281, 182] width 9 height 9
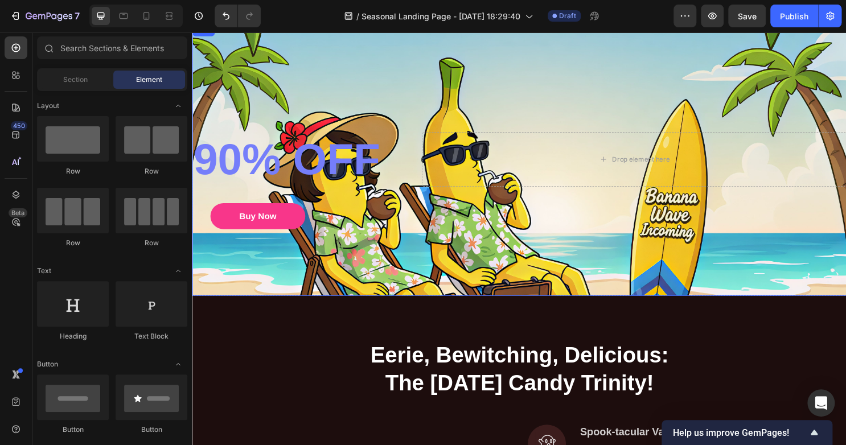
scroll to position [0, 0]
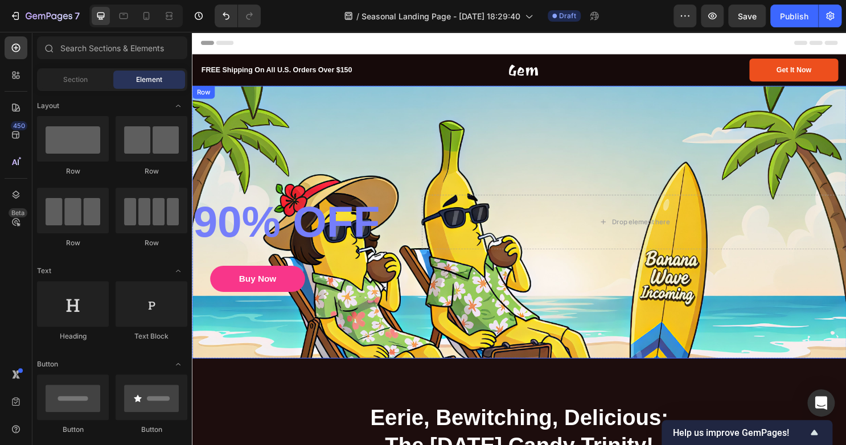
click at [560, 211] on div "Drop element here" at bounding box center [653, 230] width 443 height 57
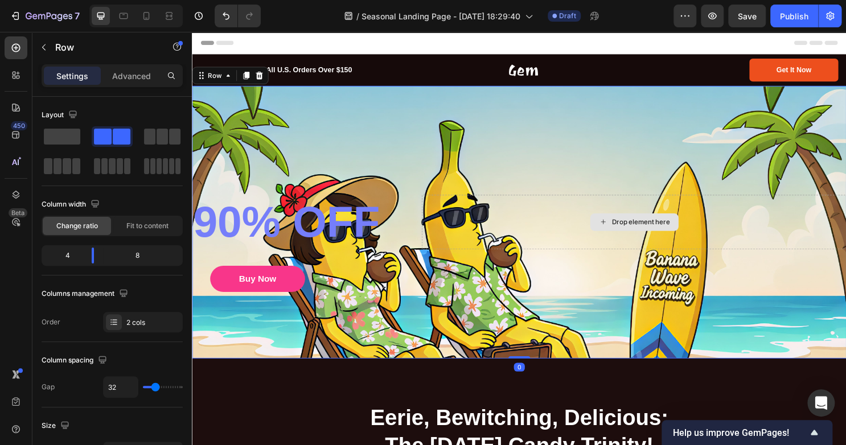
click at [642, 257] on div "Drop element here" at bounding box center [653, 230] width 443 height 57
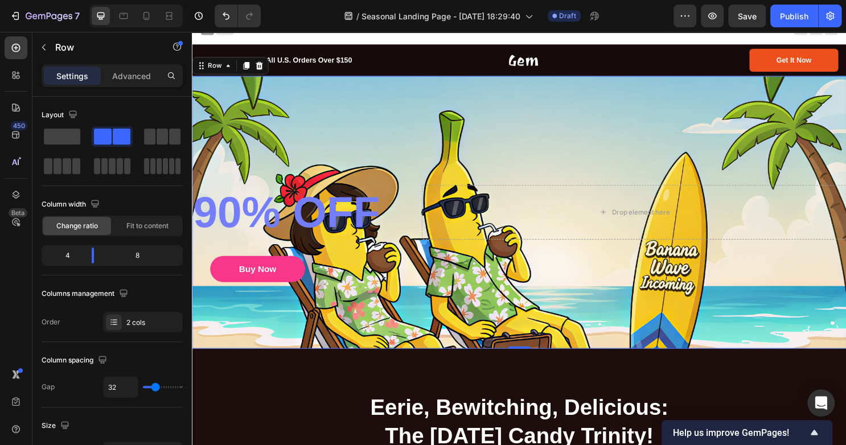
scroll to position [11, 0]
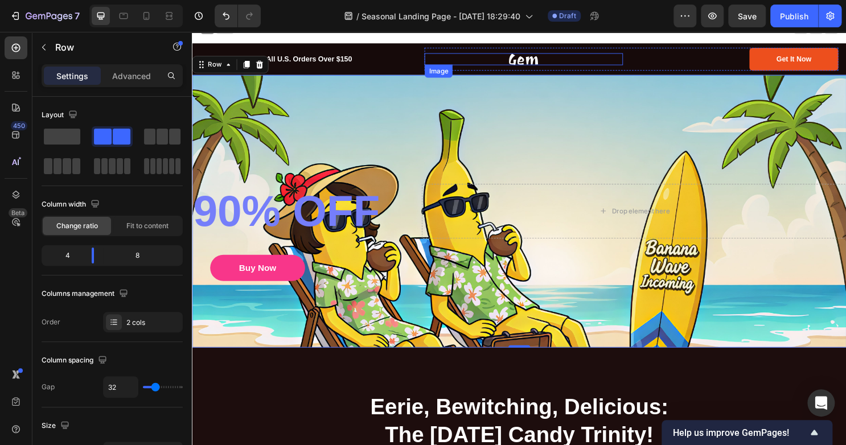
click at [566, 54] on div at bounding box center [537, 60] width 207 height 13
click at [535, 105] on div "90% OFF Heading Buy Now Button Drop element here Row" at bounding box center [533, 219] width 683 height 285
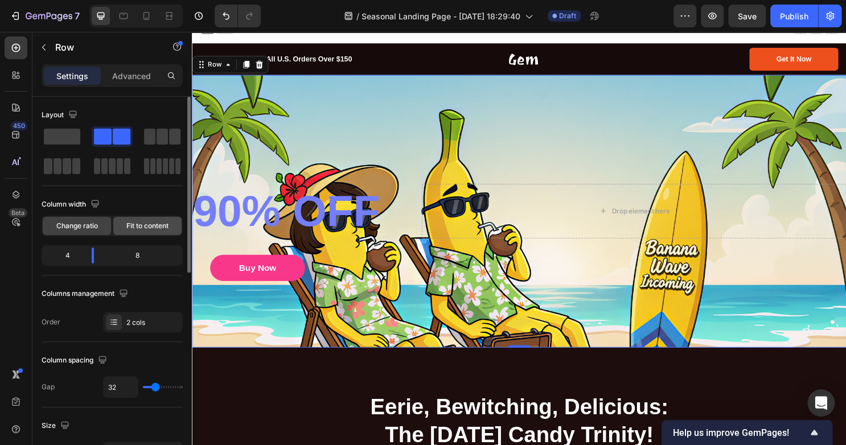
click at [146, 221] on span "Fit to content" at bounding box center [147, 226] width 42 height 10
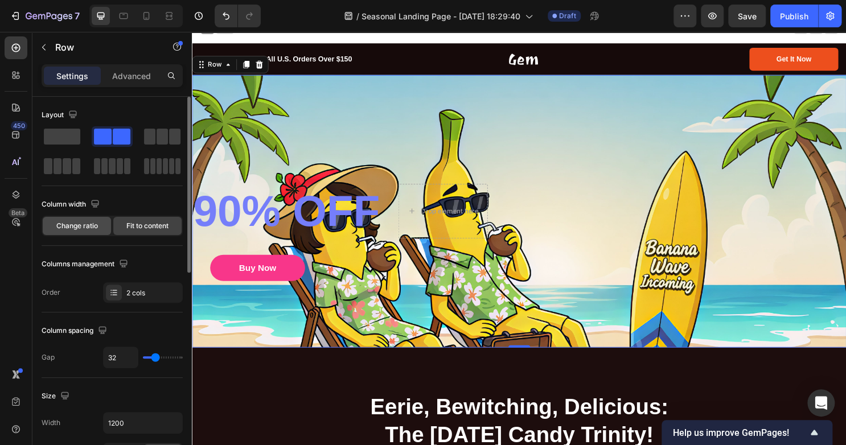
click at [84, 227] on span "Change ratio" at bounding box center [77, 226] width 42 height 10
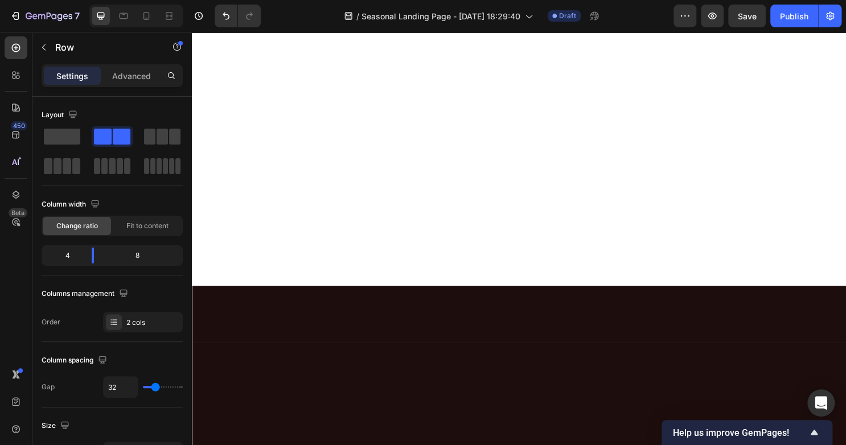
scroll to position [0, 0]
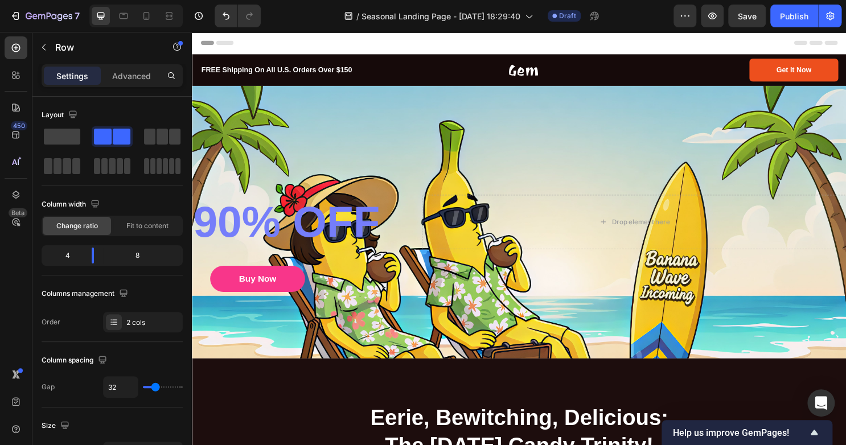
click at [310, 102] on div "90% OFF Heading Buy Now Button Drop element here Row" at bounding box center [533, 230] width 683 height 285
click at [618, 220] on div "Drop element here" at bounding box center [653, 230] width 443 height 57
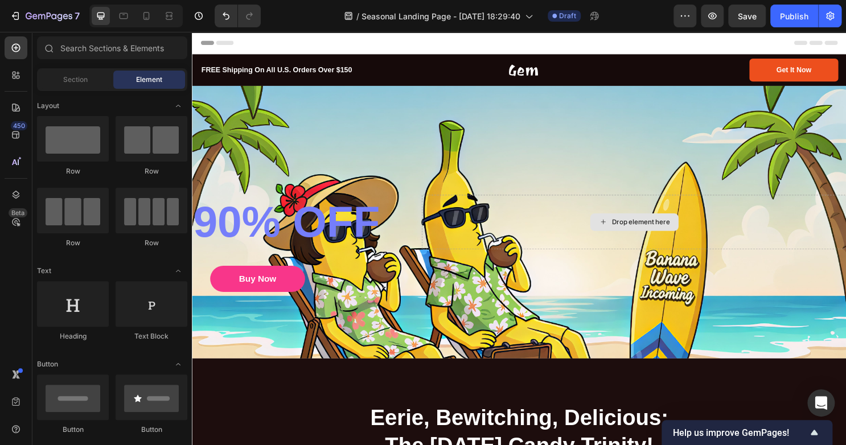
click at [619, 223] on div "Drop element here" at bounding box center [653, 230] width 92 height 18
click at [617, 233] on icon at bounding box center [621, 230] width 9 height 10
click at [215, 98] on div "90% OFF Heading Buy Now Button Drop element here Row" at bounding box center [533, 230] width 683 height 285
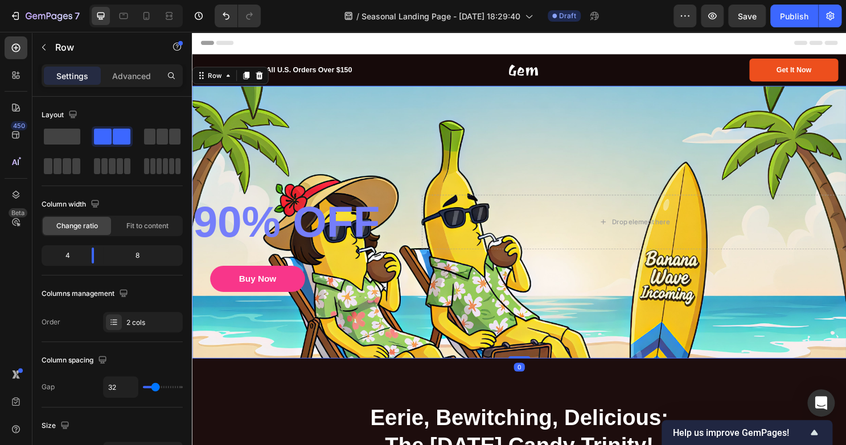
click at [261, 79] on icon at bounding box center [261, 77] width 9 height 9
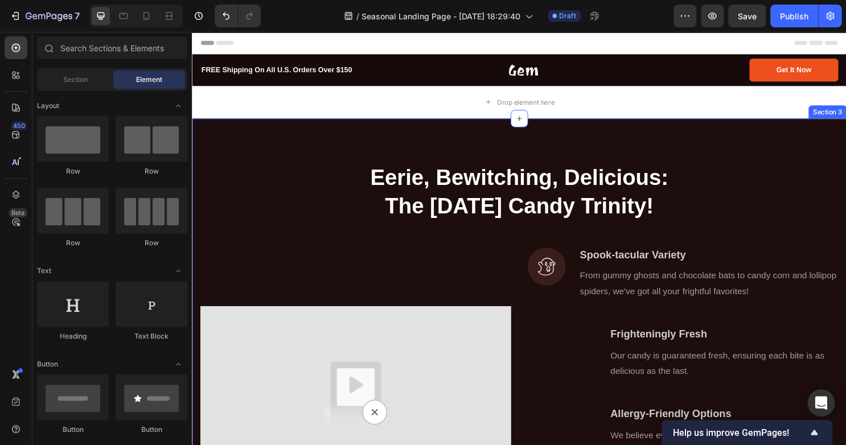
click at [260, 174] on div "Eerie, Bewitching, Delicious: The [DATE] Candy Trinity! Heading Row Video Image…" at bounding box center [533, 370] width 666 height 404
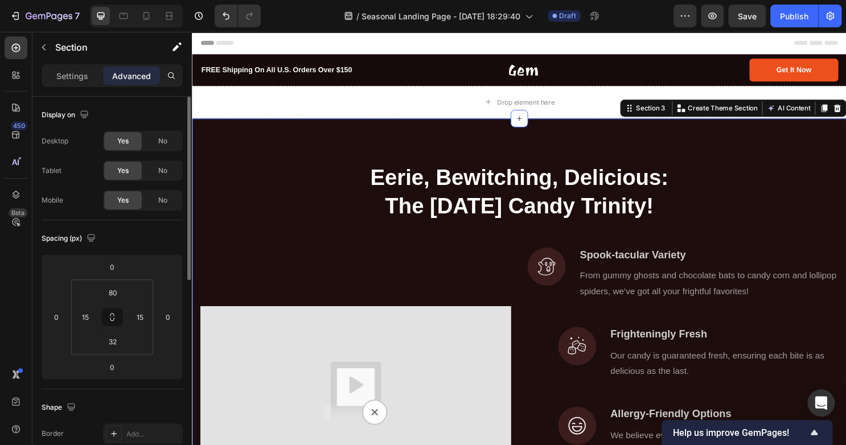
click at [72, 85] on div "Settings Advanced" at bounding box center [112, 75] width 141 height 23
click at [72, 82] on div "Settings" at bounding box center [72, 76] width 57 height 18
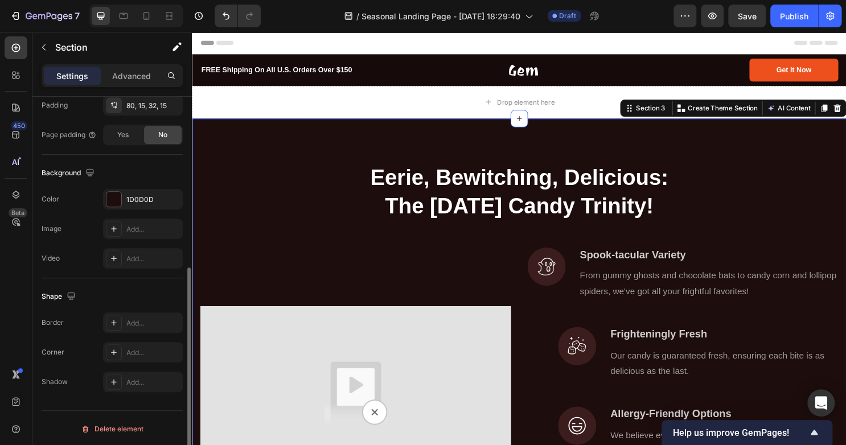
scroll to position [313, 0]
click at [117, 219] on div "Add..." at bounding box center [143, 228] width 80 height 20
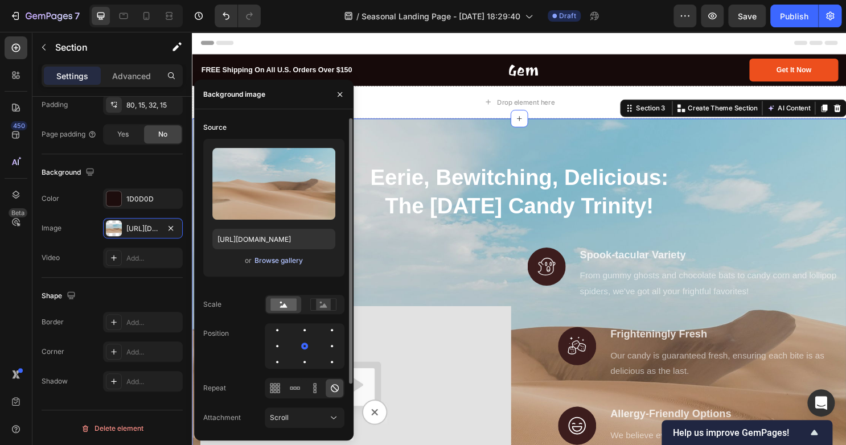
click at [282, 264] on div "Browse gallery" at bounding box center [278, 261] width 48 height 10
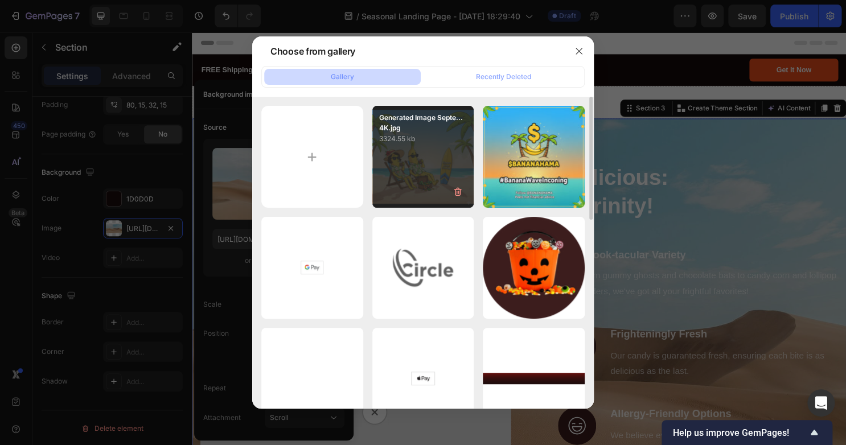
click at [426, 170] on div "Generated Image Septe...4K.jpg 3324.55 kb" at bounding box center [423, 157] width 102 height 102
type input "[URL][DOMAIN_NAME]"
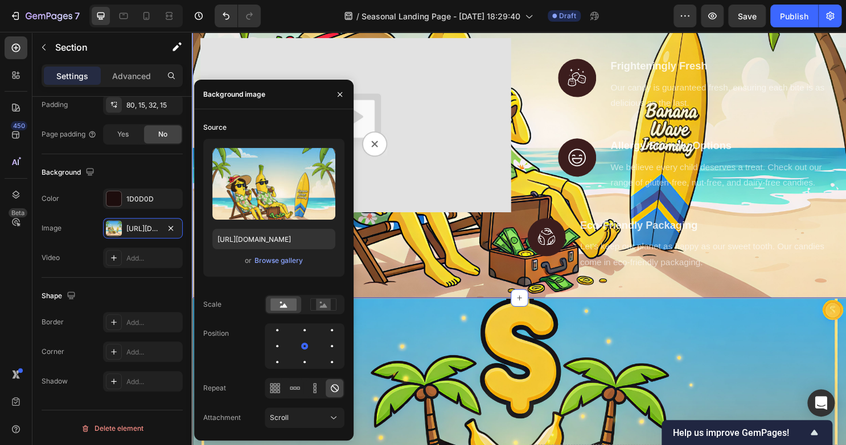
scroll to position [286, 0]
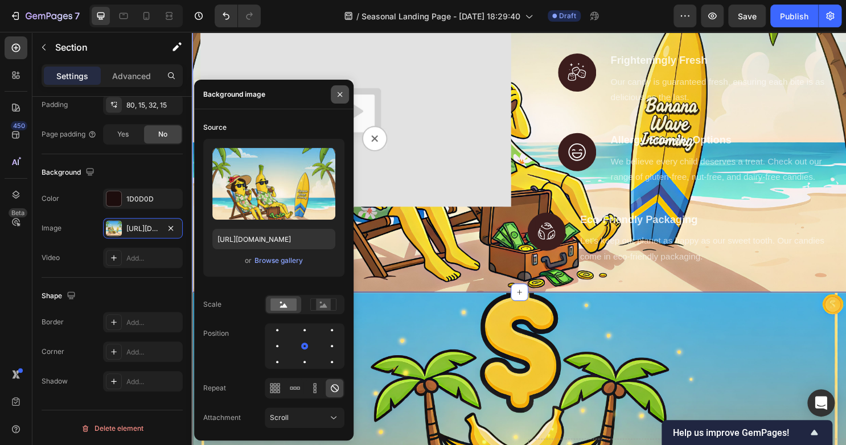
click at [339, 96] on icon "button" at bounding box center [339, 94] width 9 height 9
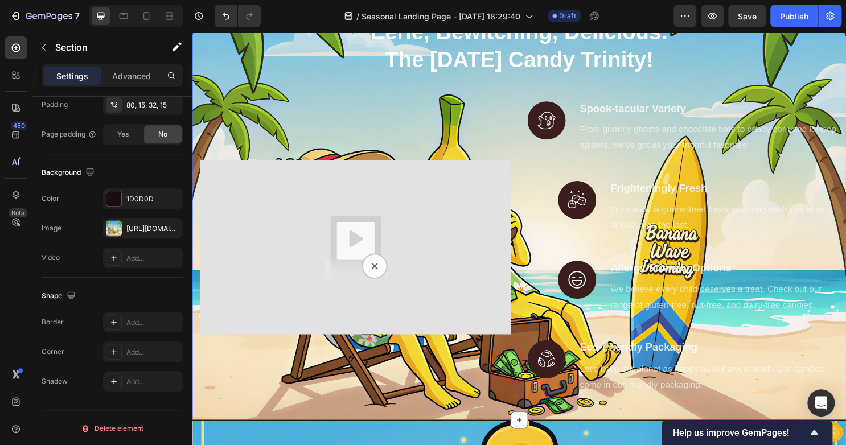
scroll to position [154, 0]
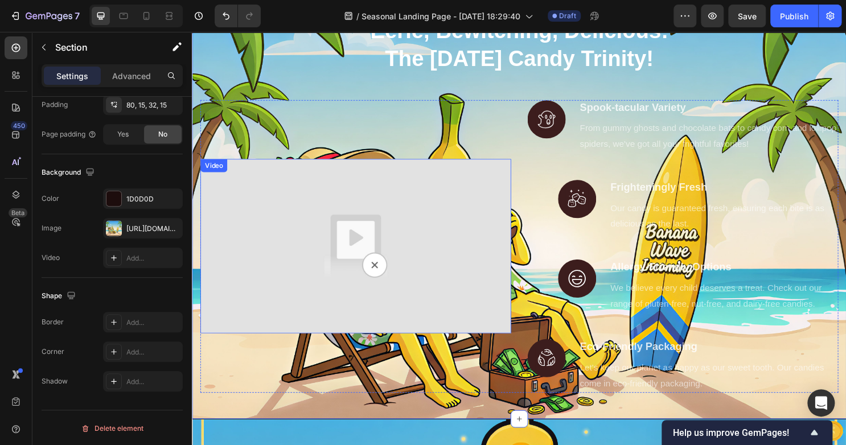
click at [376, 207] on img at bounding box center [362, 256] width 324 height 183
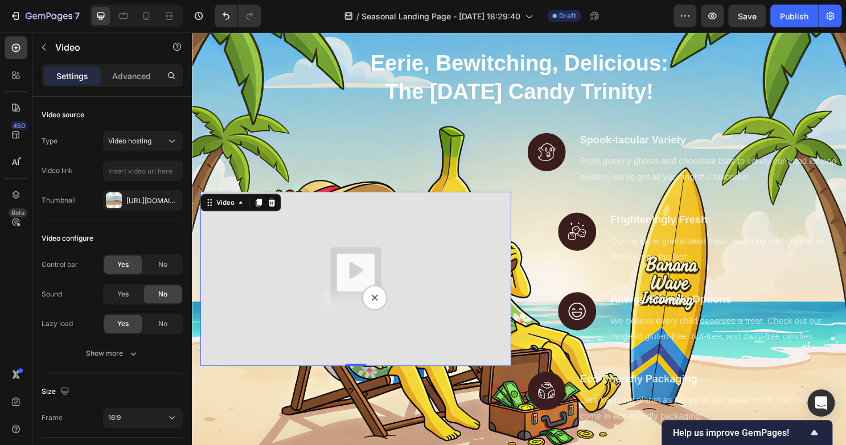
scroll to position [138, 0]
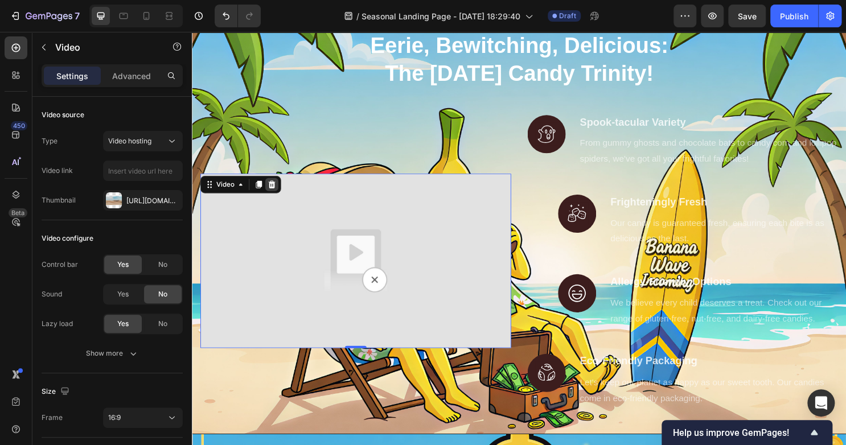
click at [277, 196] on div at bounding box center [275, 191] width 14 height 14
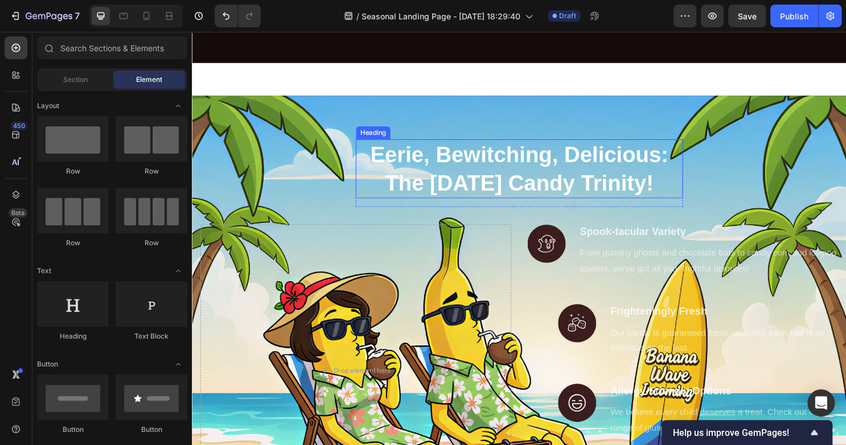
scroll to position [141, 0]
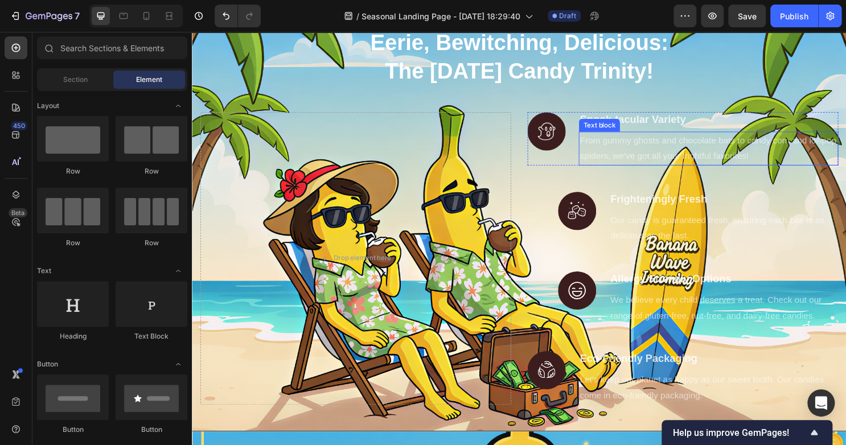
click at [678, 150] on p "From gummy ghosts and chocolate bats to candy corn and lollipop spiders, we've …" at bounding box center [731, 153] width 269 height 33
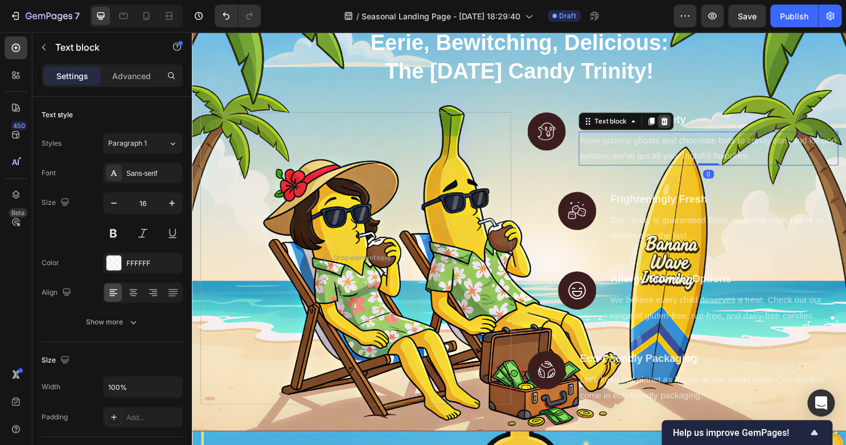
click at [680, 121] on icon at bounding box center [684, 125] width 9 height 9
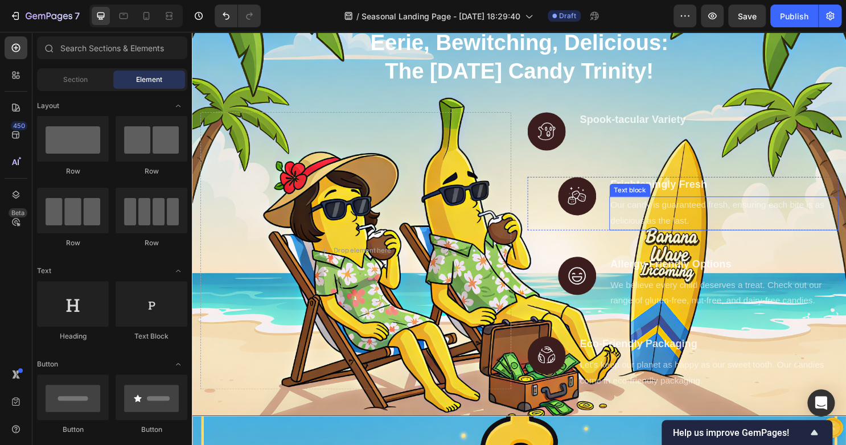
click at [683, 225] on p "Our candy is guaranteed fresh, ensuring each bite is as delicious as the last." at bounding box center [746, 221] width 237 height 33
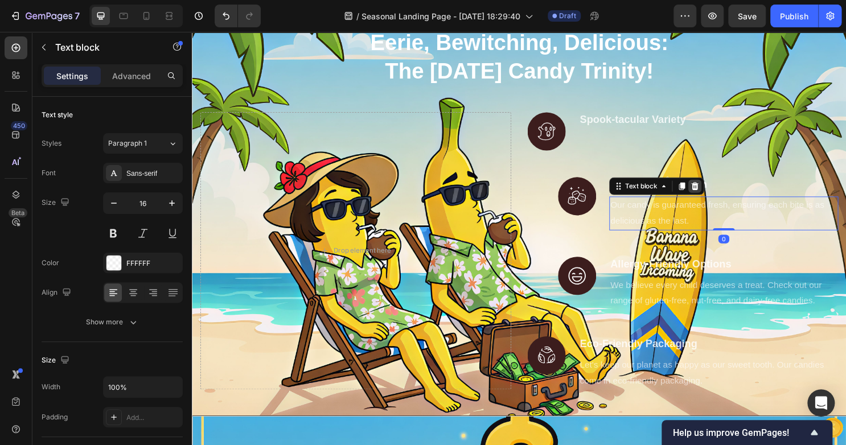
click at [712, 194] on icon at bounding box center [716, 192] width 9 height 9
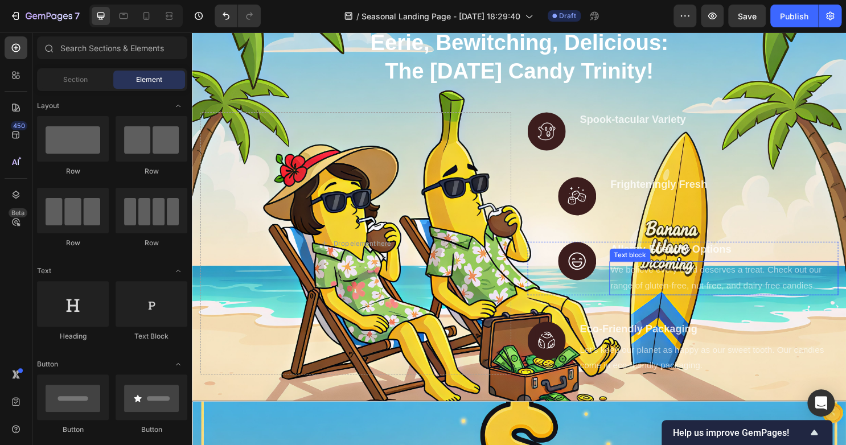
click at [686, 284] on p "We believe every child deserves a treat. Check out our range of gluten-free, nu…" at bounding box center [746, 289] width 237 height 33
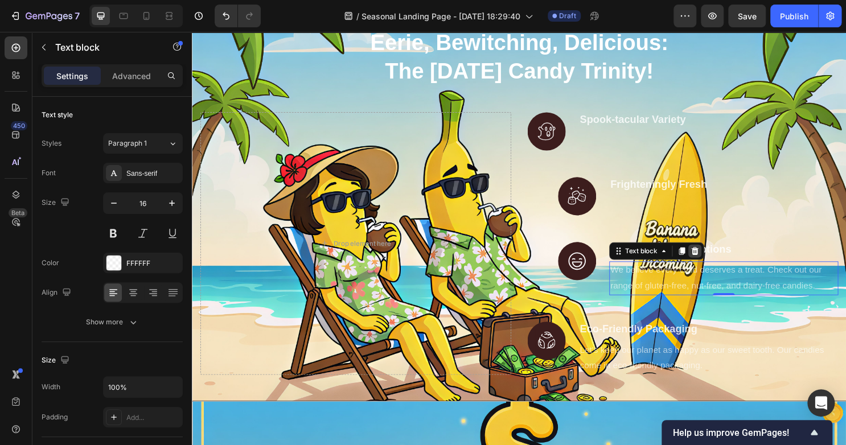
click at [713, 262] on icon at bounding box center [716, 261] width 7 height 8
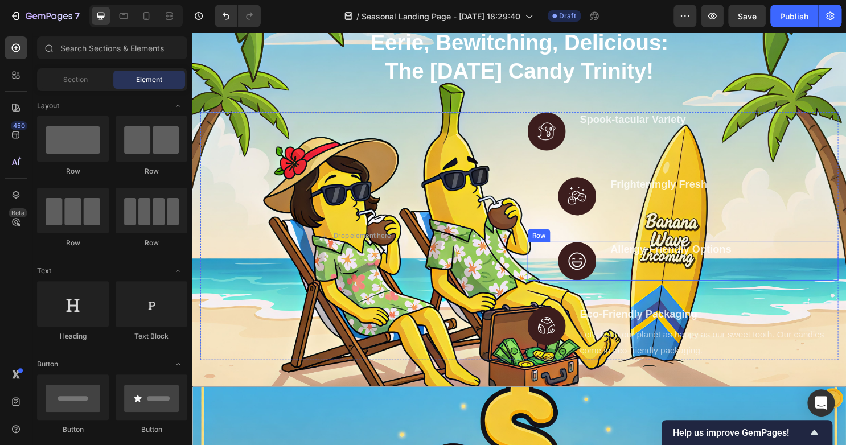
click at [615, 254] on div "Image Allergy-Friendly Options Text block Row" at bounding box center [704, 271] width 324 height 40
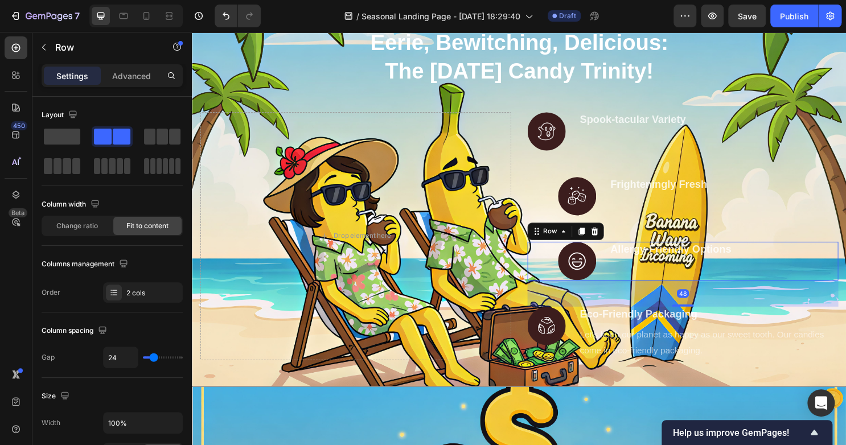
click at [608, 243] on icon at bounding box center [611, 240] width 9 height 9
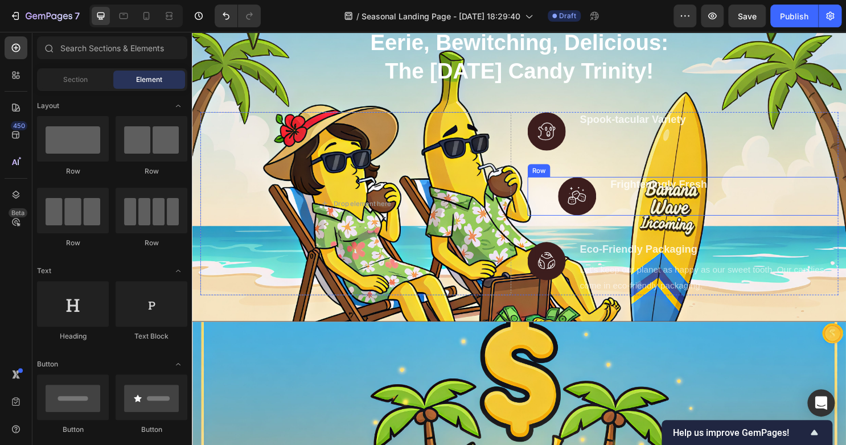
click at [618, 192] on div "Image Frighteningly Fresh Text block Row" at bounding box center [704, 203] width 324 height 40
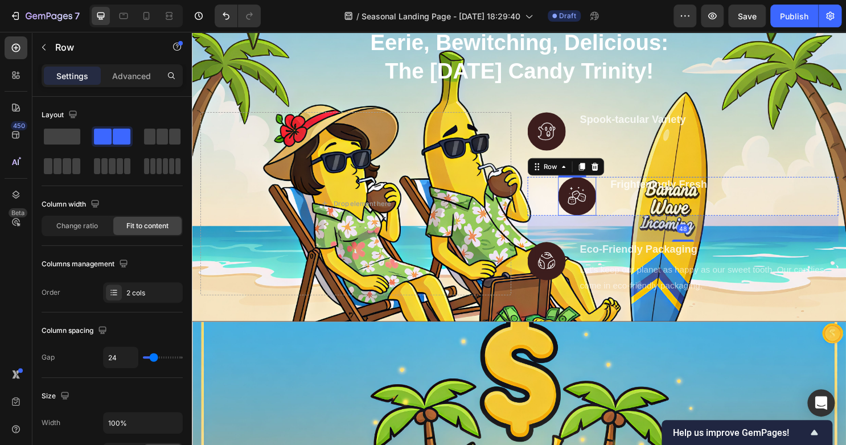
click at [595, 195] on img at bounding box center [594, 203] width 40 height 40
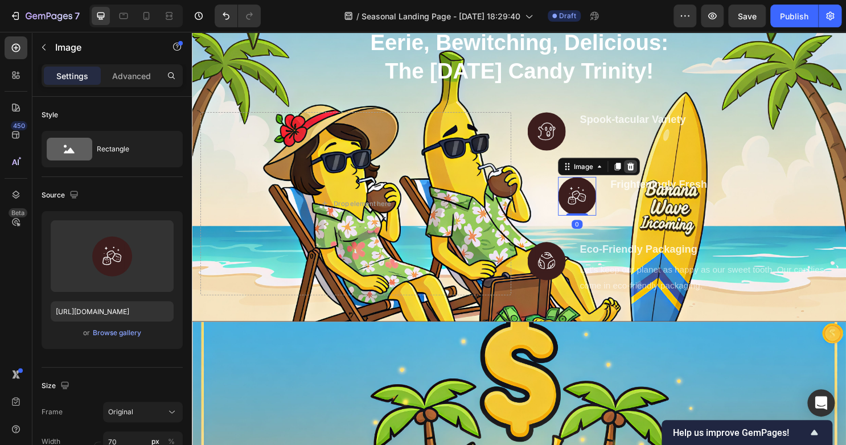
click at [646, 170] on icon at bounding box center [649, 172] width 7 height 8
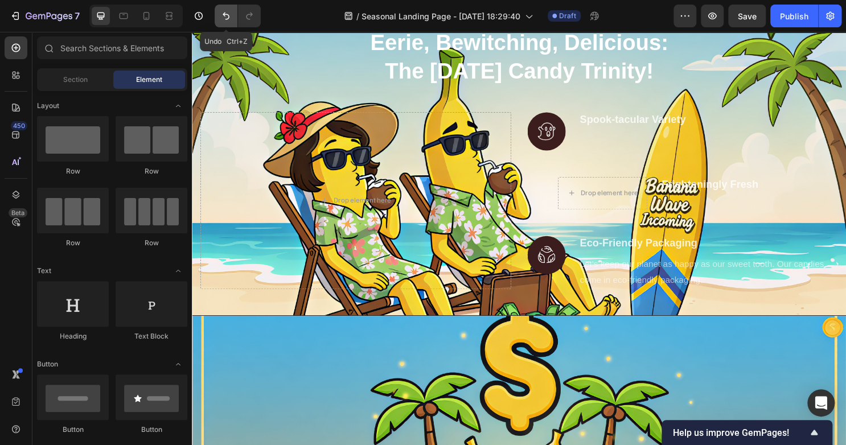
click at [227, 14] on icon "Undo/Redo" at bounding box center [226, 16] width 7 height 7
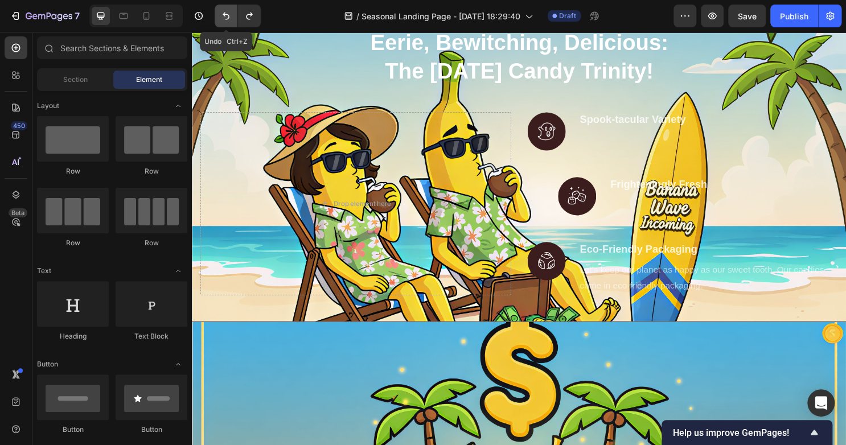
click at [227, 14] on icon "Undo/Redo" at bounding box center [226, 16] width 7 height 7
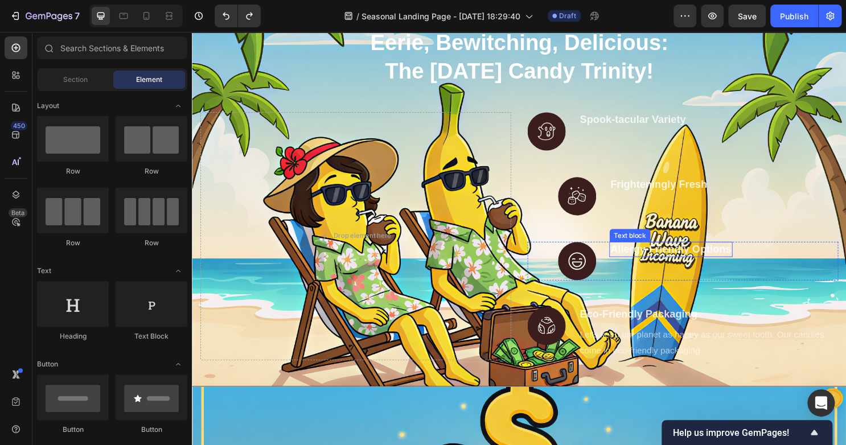
click at [659, 264] on p "Allergy-Friendly Options" at bounding box center [691, 259] width 126 height 14
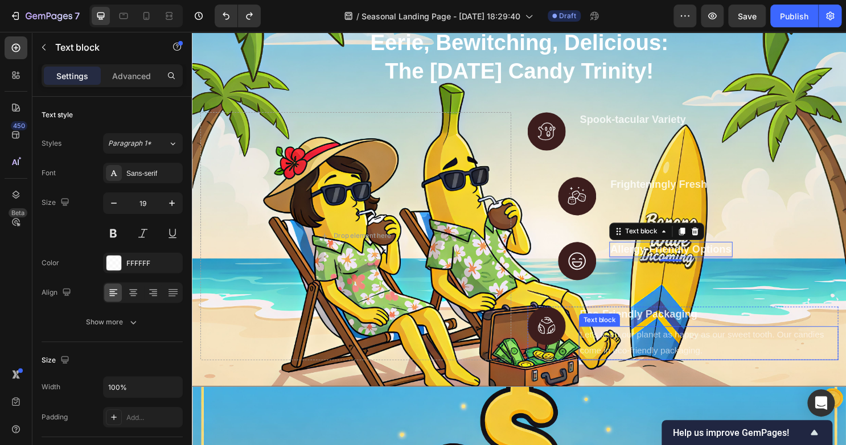
click at [615, 350] on p "Let's keep our planet as happy as our sweet tooth. Our candies come in eco-frie…" at bounding box center [731, 356] width 269 height 33
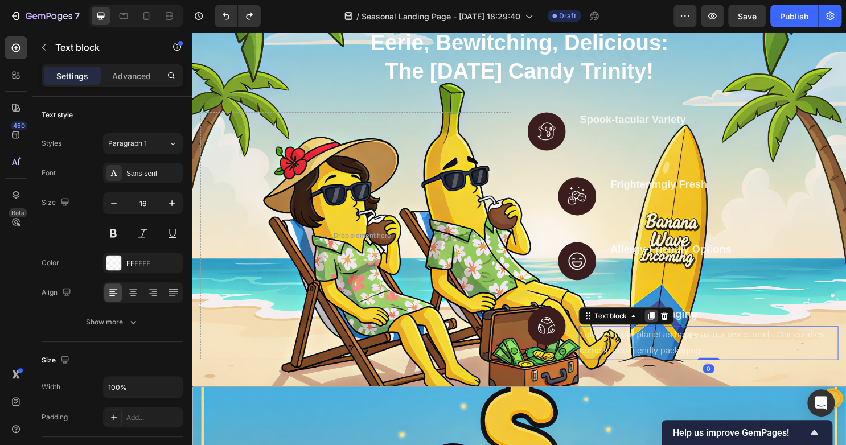
click at [667, 330] on icon at bounding box center [671, 328] width 9 height 9
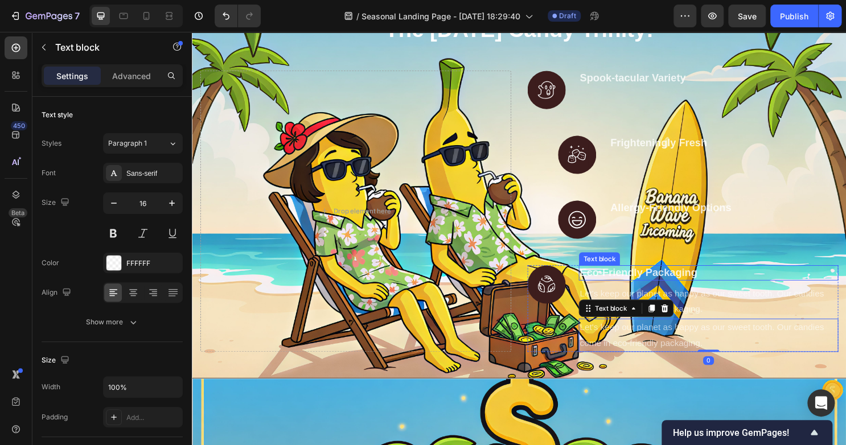
scroll to position [212, 0]
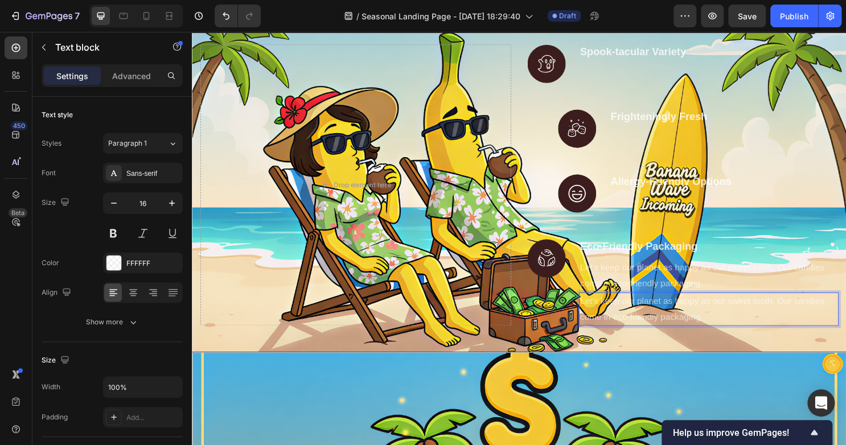
click at [654, 329] on p "Let's keep our planet as happy as our sweet tooth. Our candies come in eco-frie…" at bounding box center [731, 321] width 269 height 33
click at [710, 326] on p "Let's keep our planet as happy as our sweet tooth. Our candies come in eco-frie…" at bounding box center [731, 321] width 269 height 33
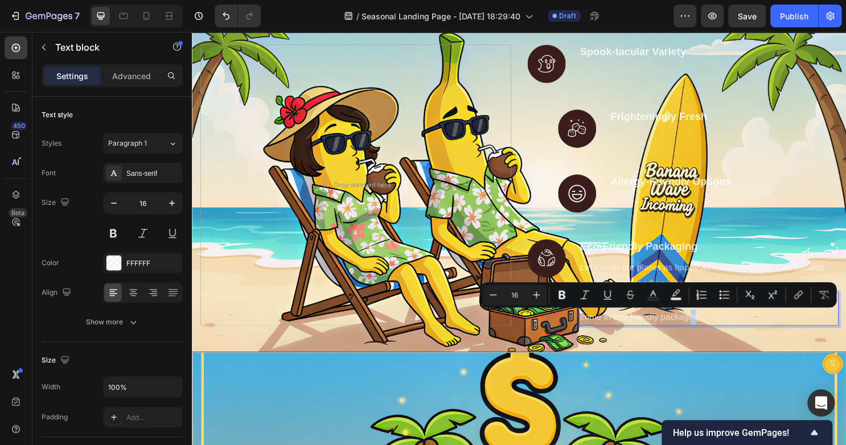
click at [720, 327] on p "Let's keep our planet as happy as our sweet tooth. Our candies come in eco-frie…" at bounding box center [731, 321] width 269 height 33
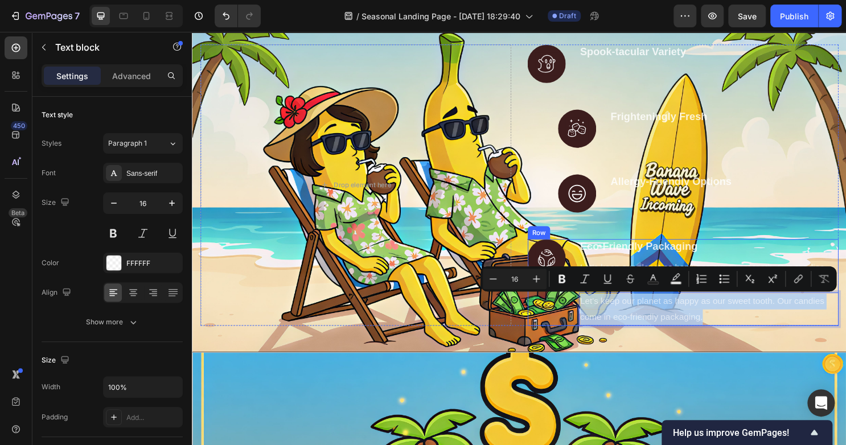
drag, startPoint x: 720, startPoint y: 330, endPoint x: 588, endPoint y: 308, distance: 133.8
click at [588, 308] on div "Image Eco-Friendly Packaging Text block Let's keep our planet as happy as our s…" at bounding box center [704, 293] width 324 height 91
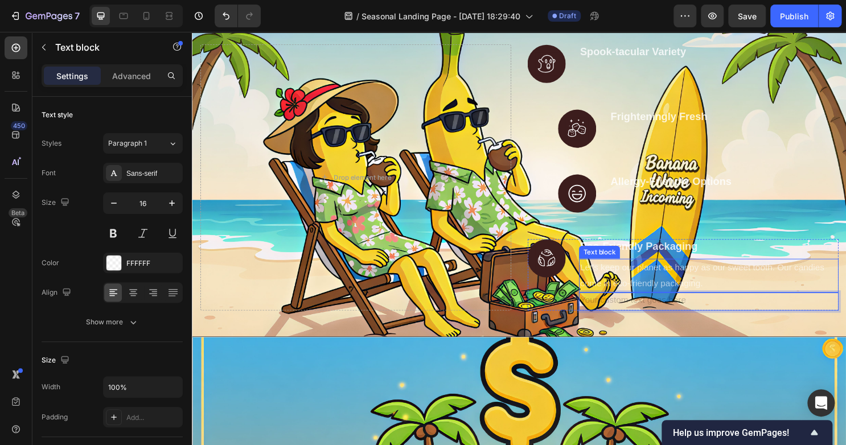
click at [734, 271] on p "Let's keep our planet as happy as our sweet tooth. Our candies come in eco-frie…" at bounding box center [731, 286] width 269 height 33
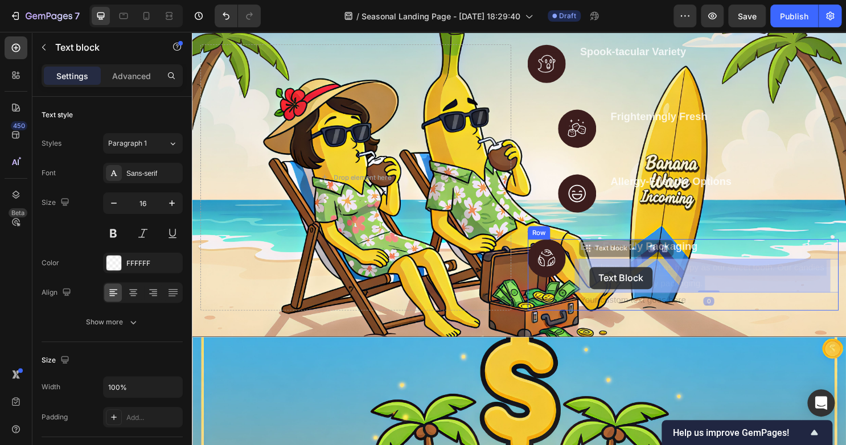
drag, startPoint x: 725, startPoint y: 291, endPoint x: 607, endPoint y: 277, distance: 119.3
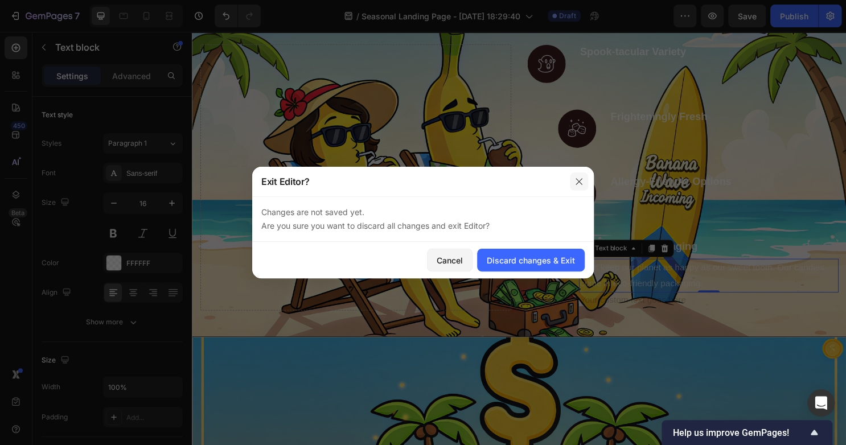
click at [580, 180] on icon "button" at bounding box center [579, 181] width 6 height 6
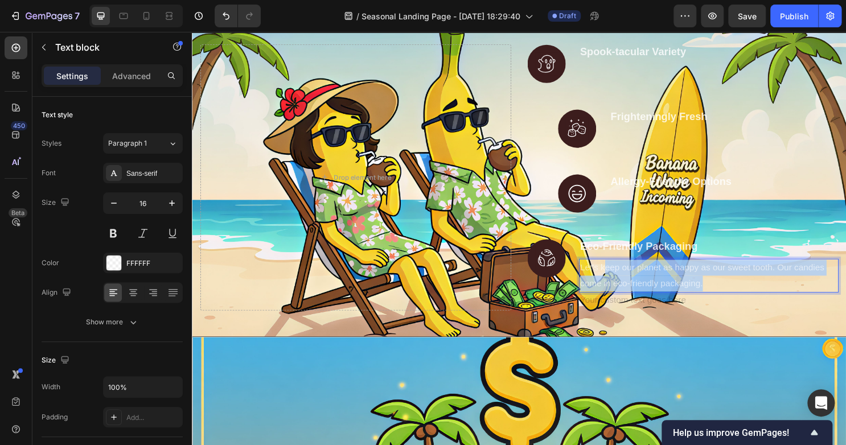
drag, startPoint x: 724, startPoint y: 293, endPoint x: 615, endPoint y: 282, distance: 108.7
click at [615, 283] on p "Let's keep our planet as happy as our sweet tooth. Our candies come in eco-frie…" at bounding box center [731, 286] width 269 height 33
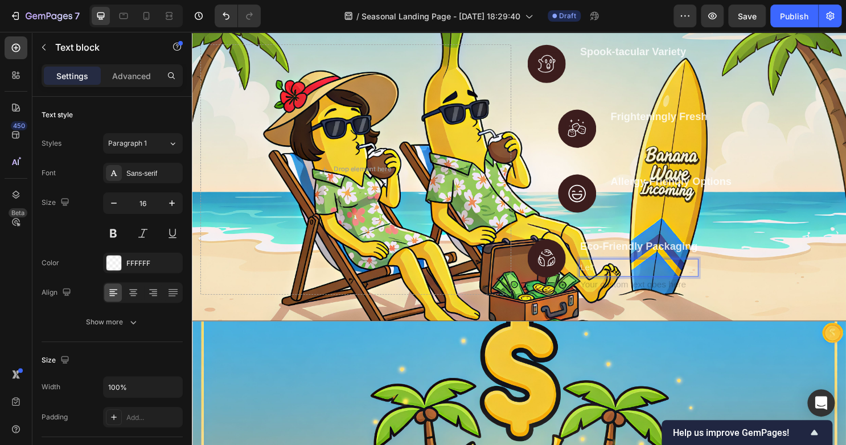
click at [631, 275] on p "Let'" at bounding box center [658, 278] width 122 height 17
drag, startPoint x: 631, startPoint y: 275, endPoint x: 590, endPoint y: 273, distance: 41.0
click at [595, 273] on div "Let'" at bounding box center [657, 278] width 125 height 19
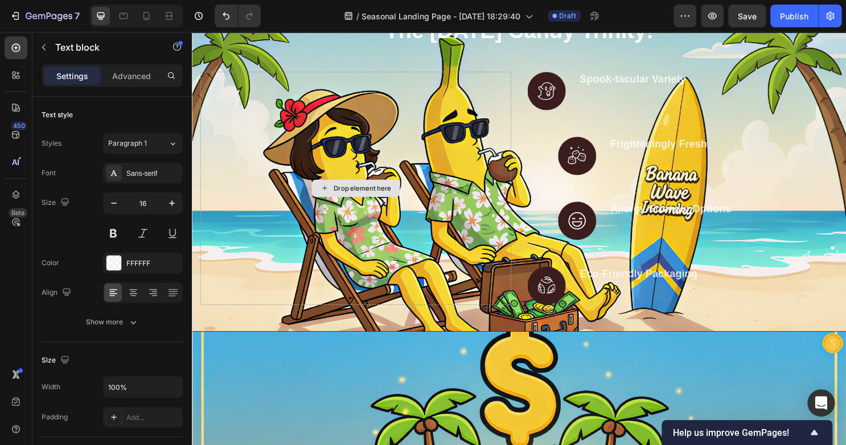
scroll to position [196, 0]
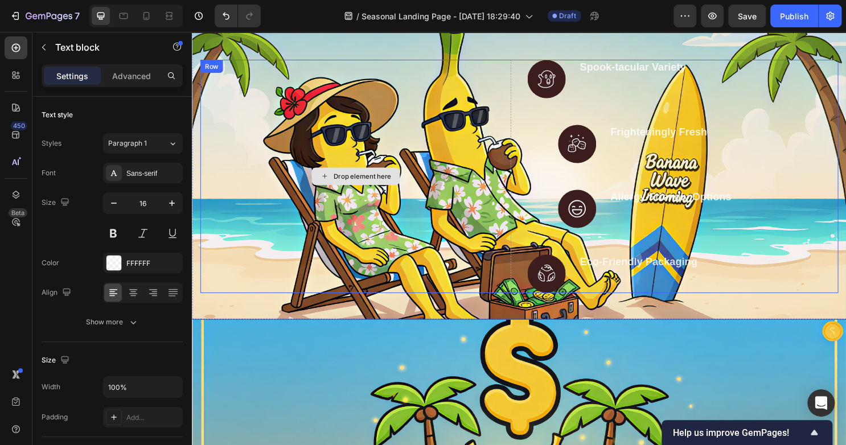
click at [371, 179] on div "Drop element here" at bounding box center [369, 182] width 60 height 9
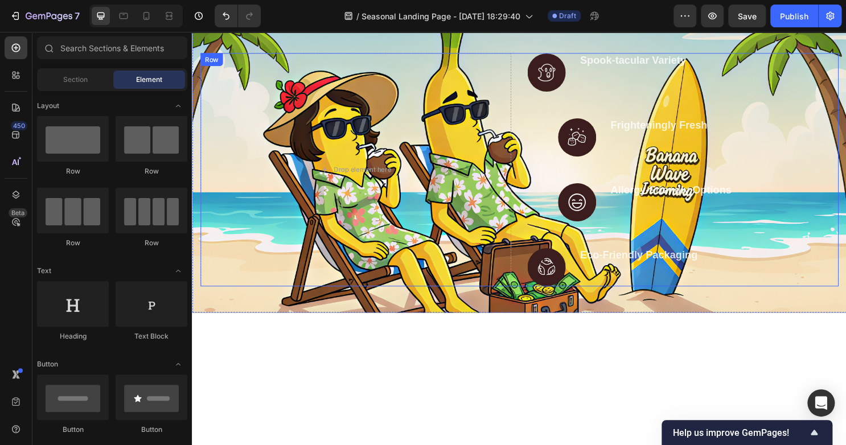
scroll to position [0, 0]
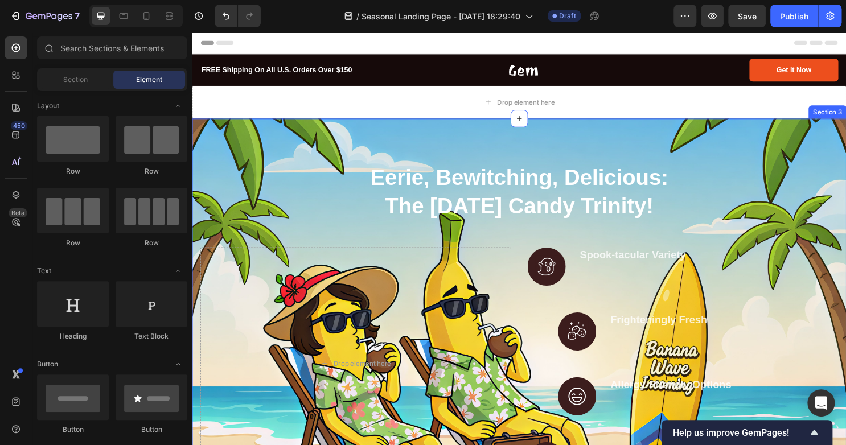
click at [447, 131] on div "Eerie, Bewitching, Delicious: The [DATE] Candy Trinity! Heading Row Drop elemen…" at bounding box center [533, 324] width 683 height 405
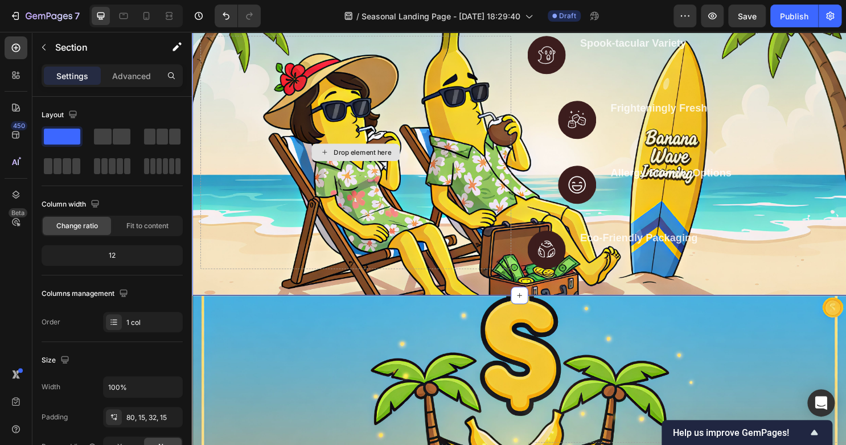
scroll to position [239, 0]
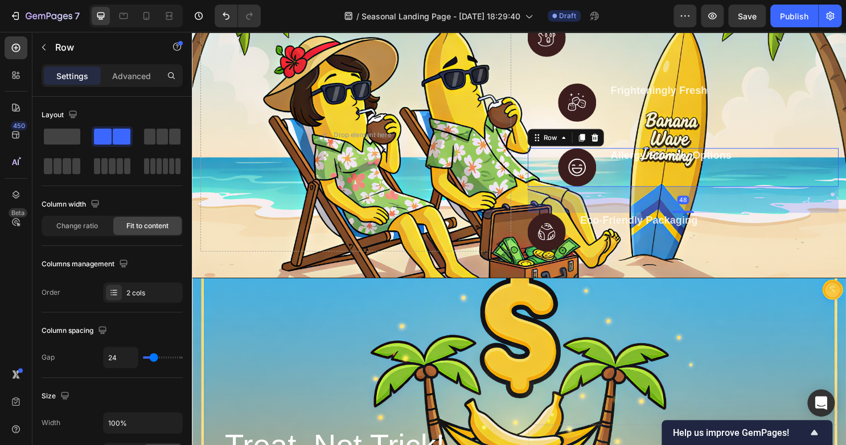
click at [631, 183] on div "Allergy-Friendly Options Text block" at bounding box center [691, 173] width 129 height 40
click at [627, 211] on div "48" at bounding box center [704, 207] width 324 height 27
click at [625, 247] on div "Eco-Friendly Packaging Text block Text block Text block" at bounding box center [657, 241] width 125 height 40
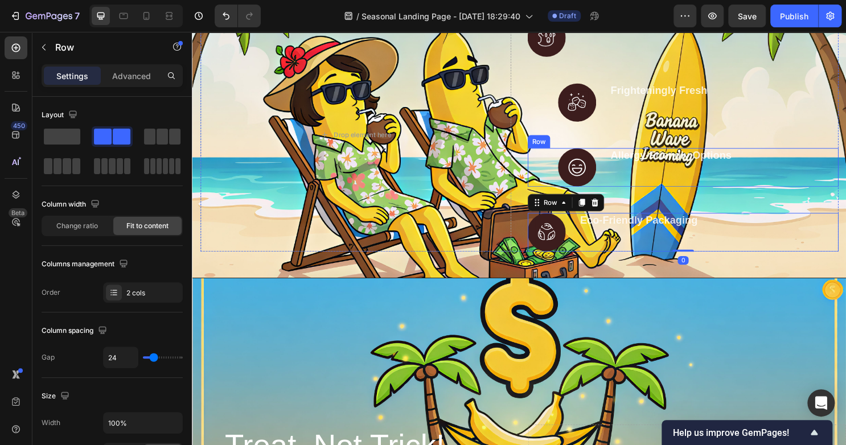
click at [660, 184] on div "Allergy-Friendly Options Text block" at bounding box center [691, 173] width 129 height 40
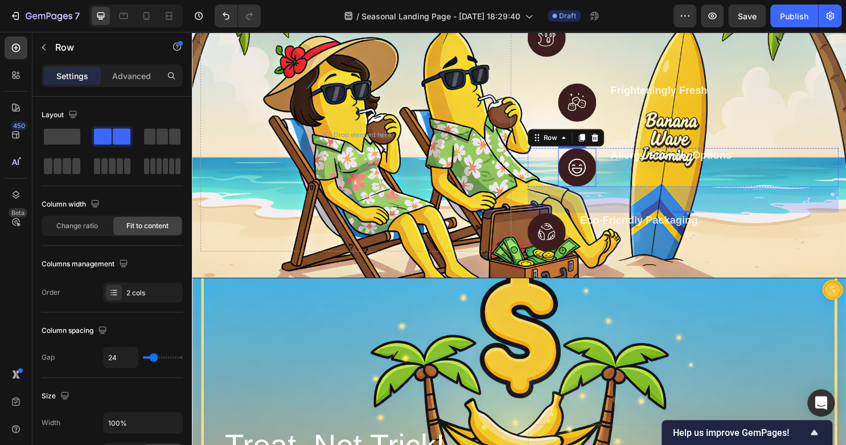
click at [598, 176] on img at bounding box center [594, 173] width 40 height 40
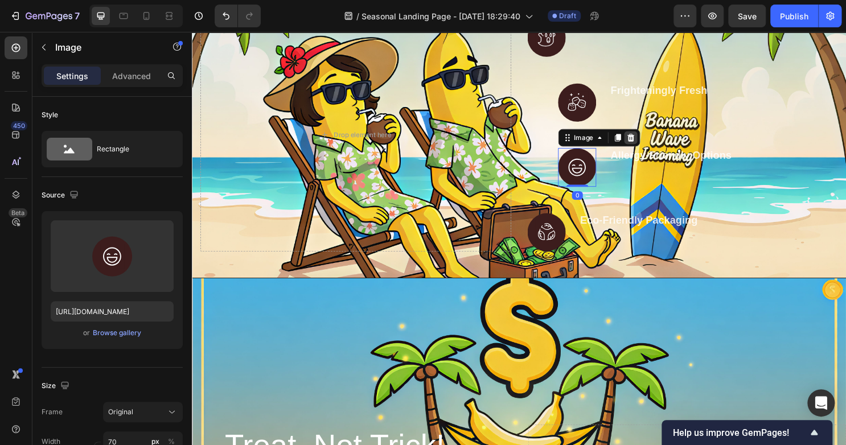
click at [643, 146] on div at bounding box center [650, 142] width 14 height 14
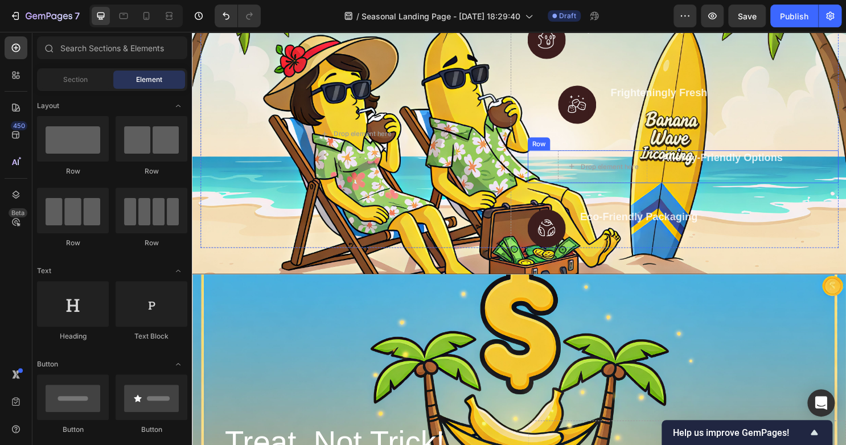
click at [667, 172] on div "Drop element here Allergy-Friendly Options Text block Row" at bounding box center [704, 172] width 324 height 34
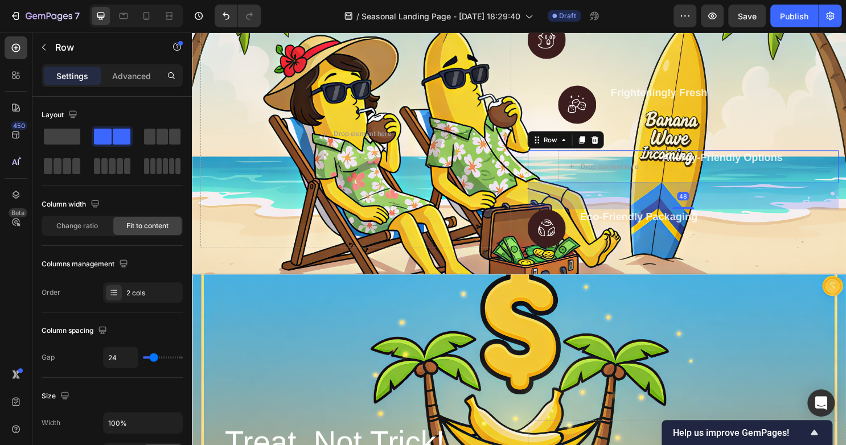
click at [657, 208] on div "48" at bounding box center [704, 203] width 324 height 27
click at [681, 181] on div "Allergy-Friendly Options Text block" at bounding box center [745, 172] width 129 height 34
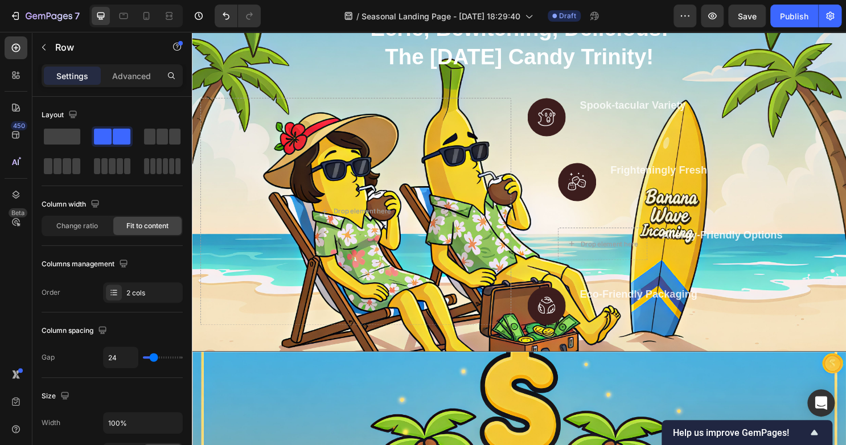
scroll to position [151, 0]
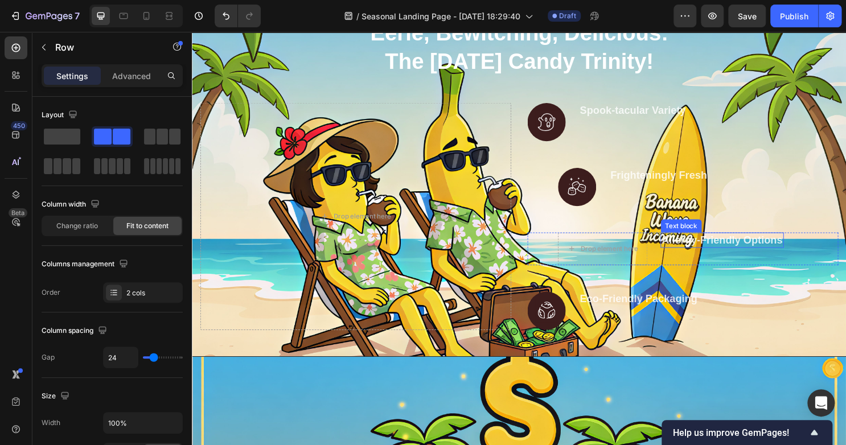
click at [725, 248] on p "Allergy-Friendly Options" at bounding box center [745, 250] width 126 height 14
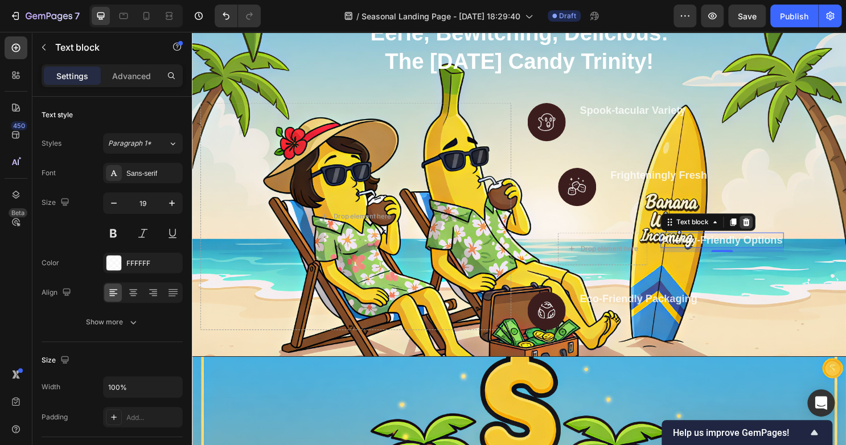
click at [766, 229] on icon at bounding box center [770, 230] width 9 height 9
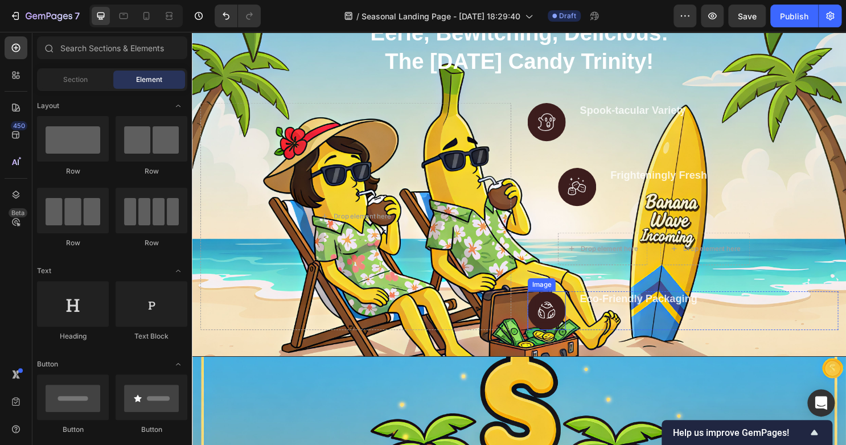
click at [563, 330] on img at bounding box center [562, 323] width 40 height 40
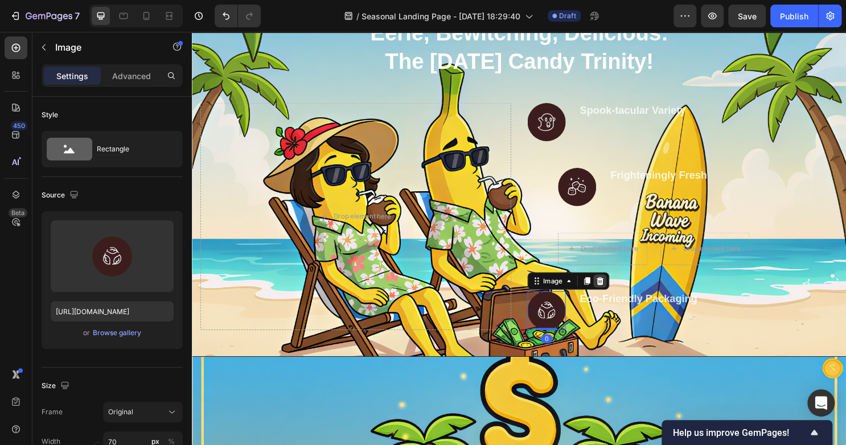
click at [617, 295] on div at bounding box center [618, 292] width 14 height 14
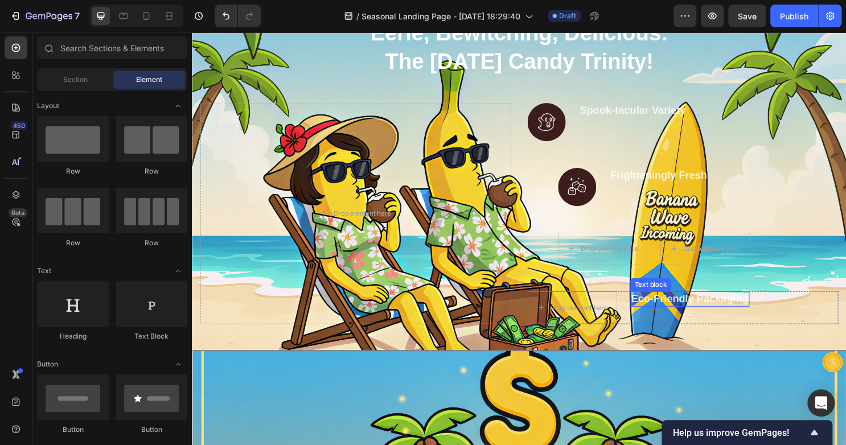
click at [684, 314] on p "Eco-Friendly Packaging" at bounding box center [711, 311] width 122 height 14
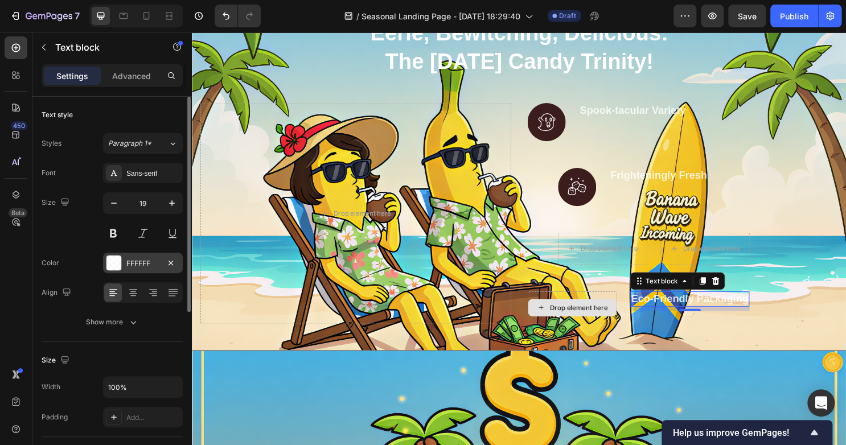
click at [108, 255] on div at bounding box center [114, 263] width 16 height 16
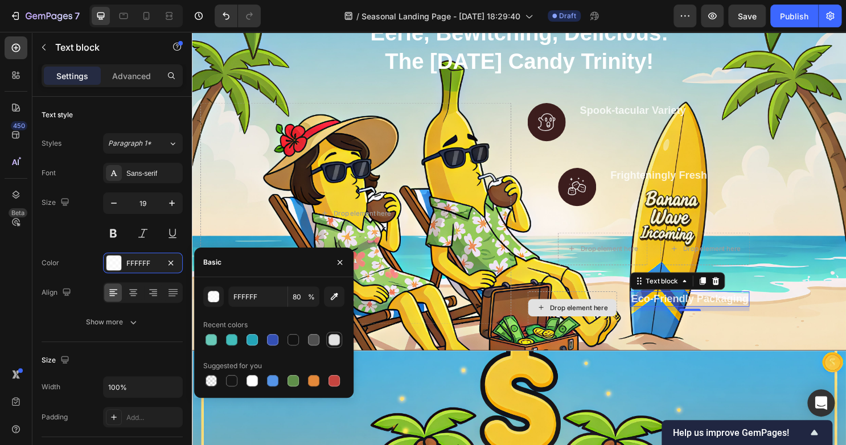
click at [335, 337] on div at bounding box center [333, 339] width 11 height 11
type input "E2E2E2"
type input "100"
click at [335, 338] on div at bounding box center [333, 339] width 11 height 11
click at [252, 379] on div at bounding box center [252, 380] width 11 height 11
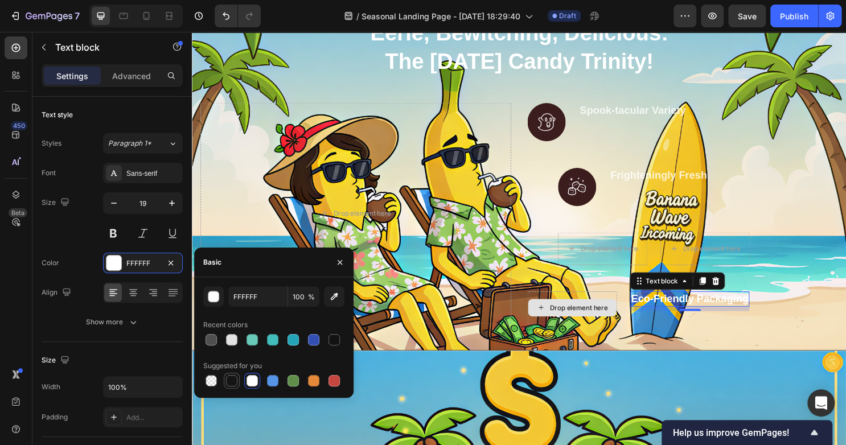
click at [228, 380] on div at bounding box center [231, 380] width 11 height 11
type input "151515"
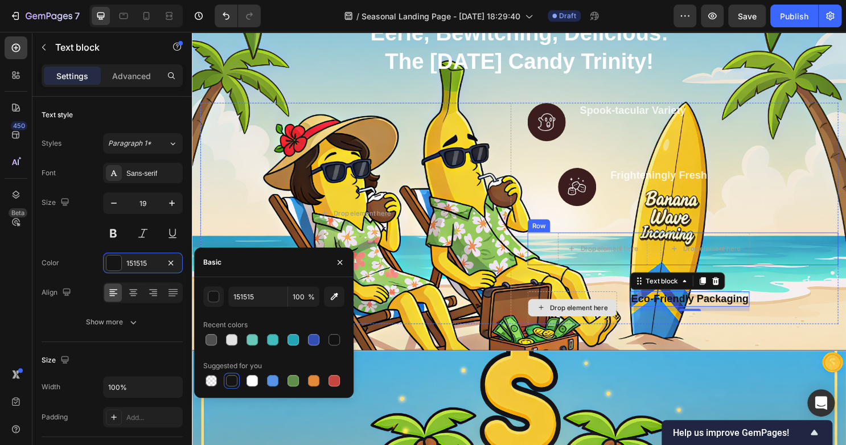
click at [770, 269] on div "Drop element here Drop element here Row" at bounding box center [704, 258] width 324 height 34
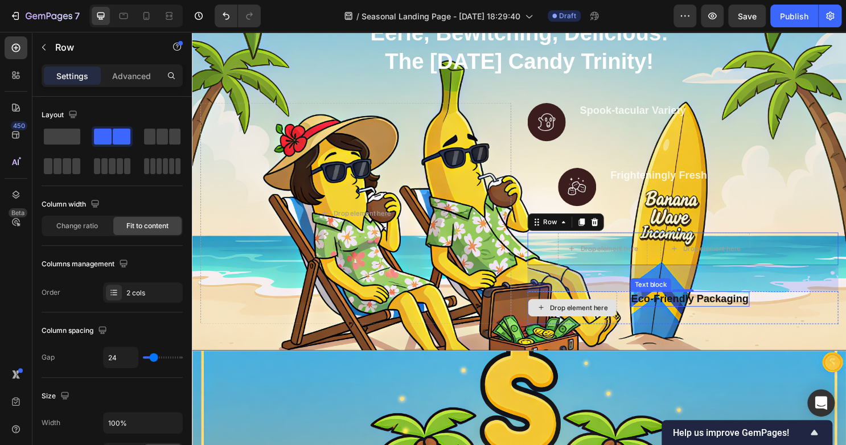
click at [704, 307] on p "Eco-Friendly Packaging" at bounding box center [711, 311] width 122 height 14
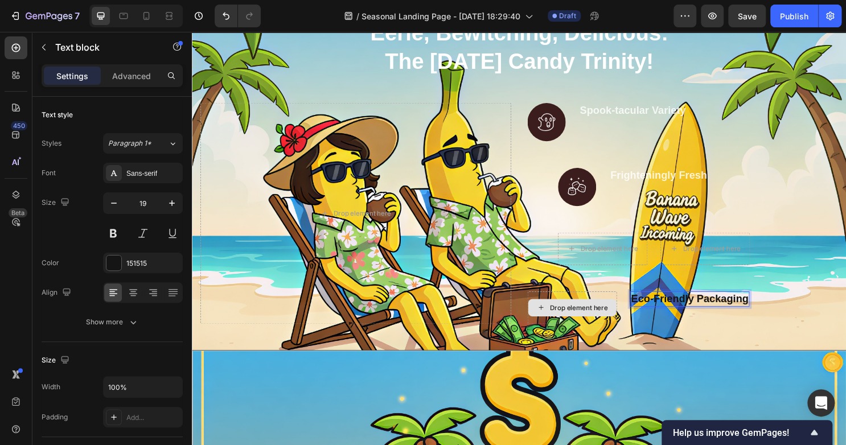
click at [714, 311] on p "Eco-Friendly Packaging" at bounding box center [711, 311] width 122 height 14
drag, startPoint x: 768, startPoint y: 312, endPoint x: 667, endPoint y: 313, distance: 100.8
click at [667, 313] on div "Eco-Friendly Packaging" at bounding box center [711, 311] width 125 height 17
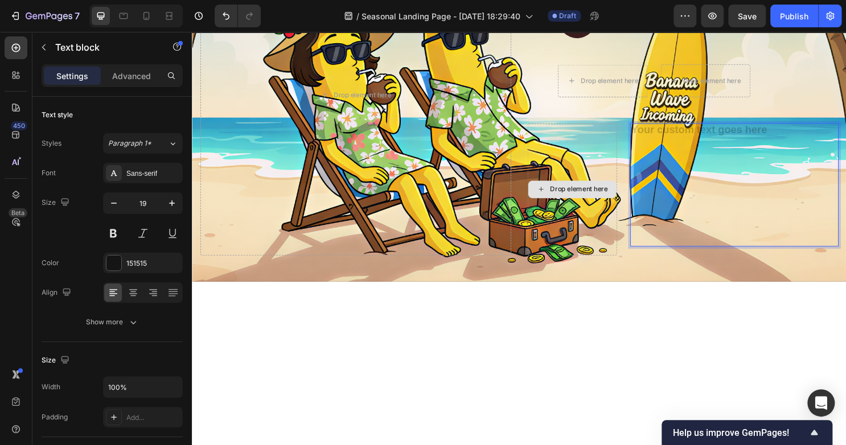
scroll to position [158, 0]
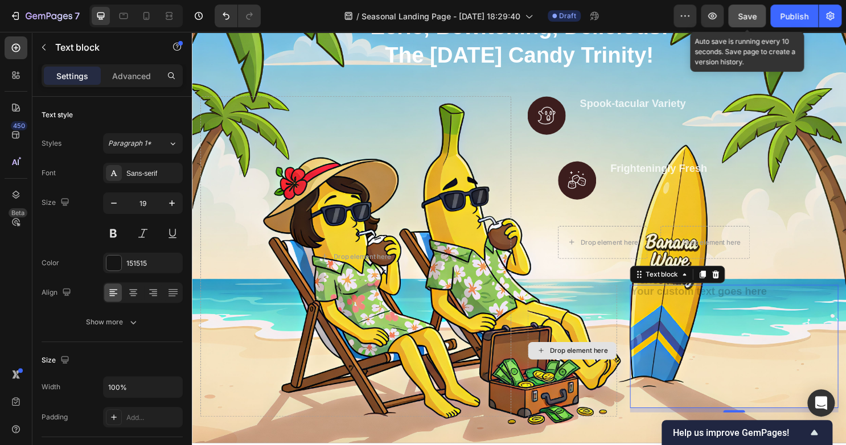
click at [750, 10] on div "Save" at bounding box center [747, 16] width 19 height 12
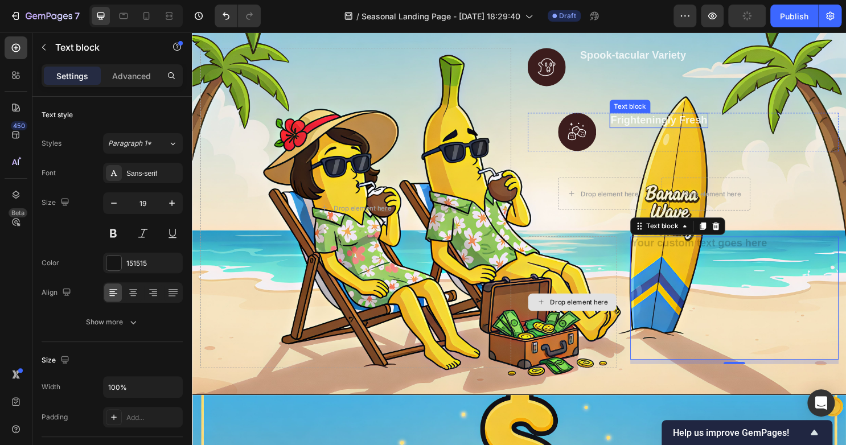
scroll to position [208, 0]
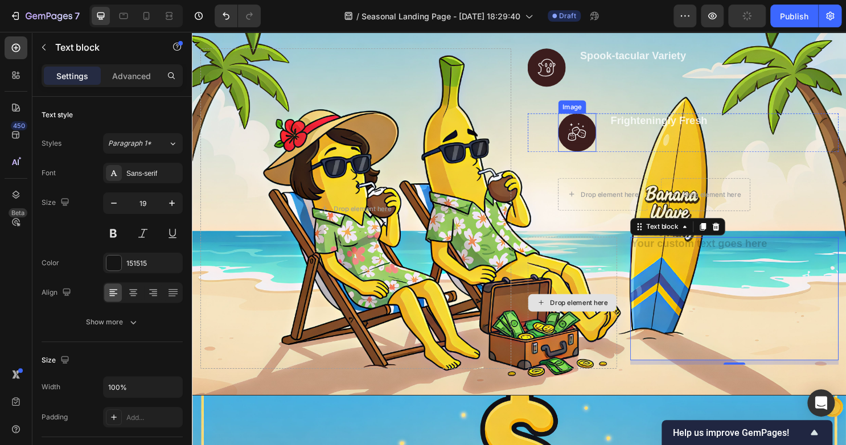
click at [594, 129] on img at bounding box center [594, 137] width 40 height 40
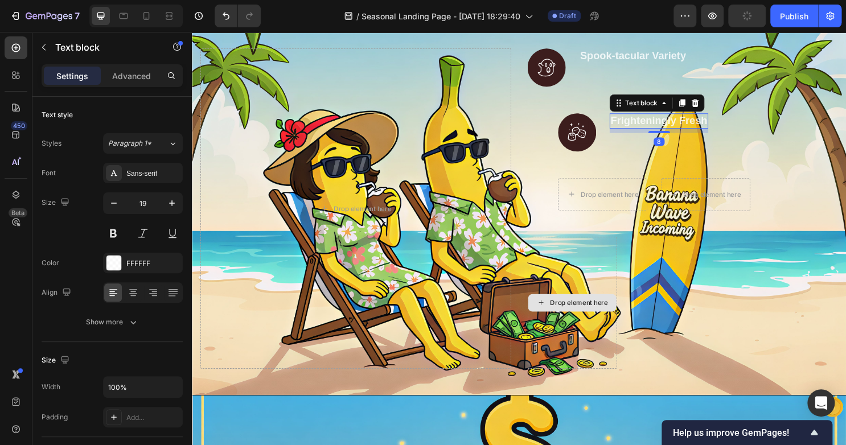
click at [646, 127] on p "Frighteningly Fresh" at bounding box center [678, 125] width 101 height 14
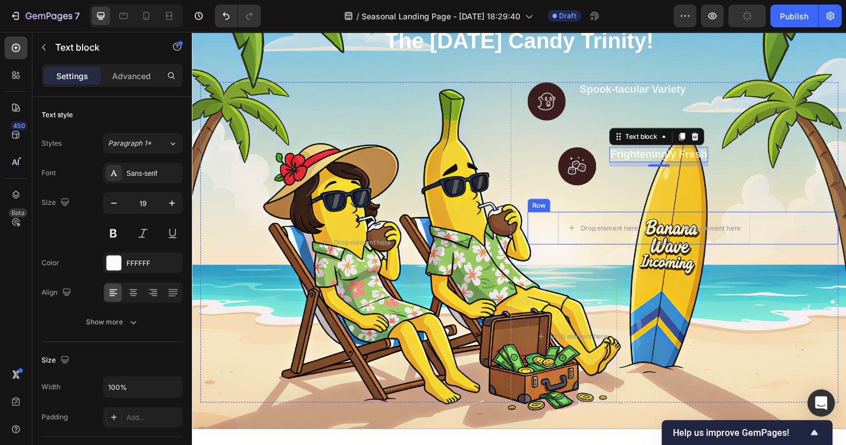
scroll to position [161, 0]
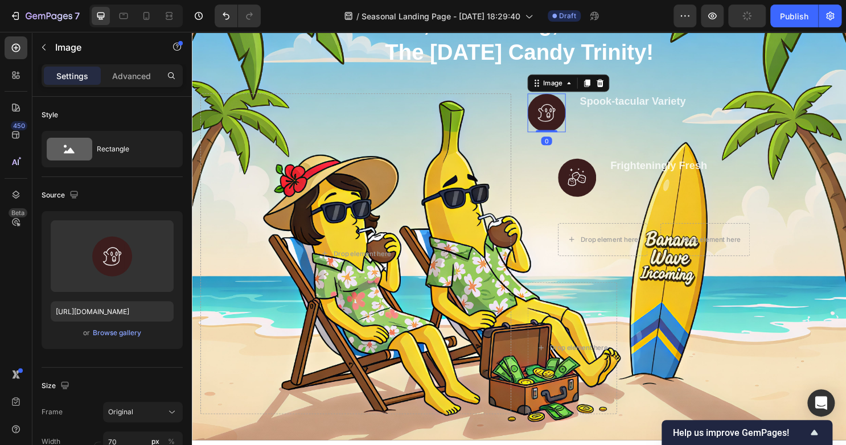
click at [561, 116] on img at bounding box center [562, 116] width 40 height 40
click at [618, 89] on div at bounding box center [618, 86] width 14 height 14
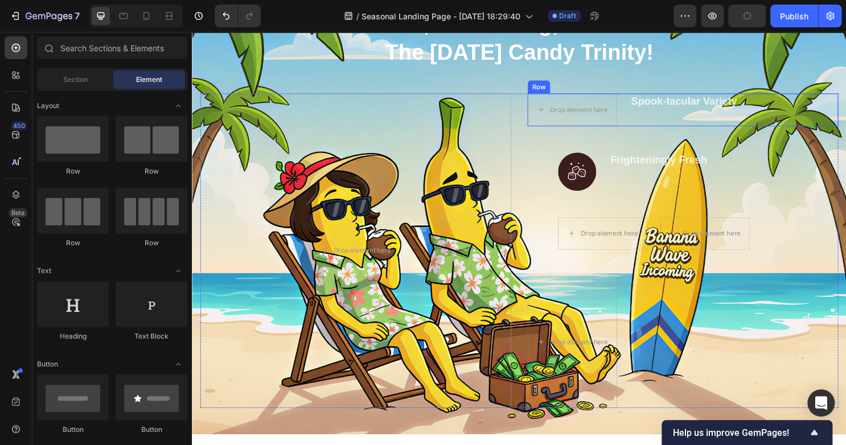
click at [688, 116] on div "Spook-tacular Variety Text block" at bounding box center [705, 113] width 113 height 34
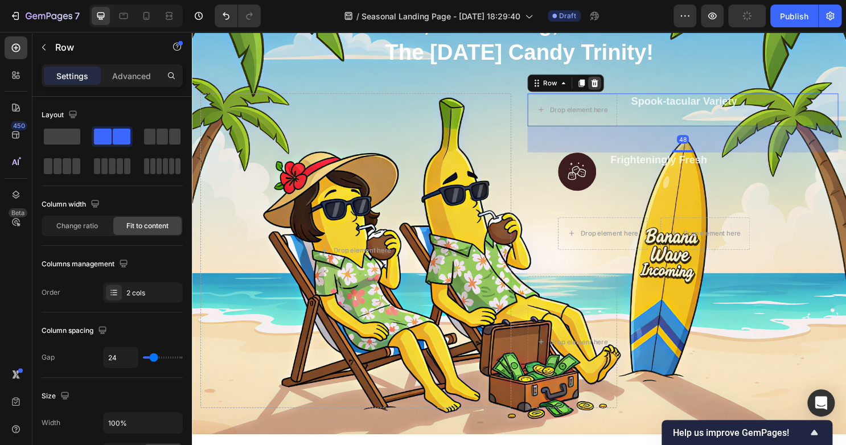
click at [613, 89] on div "Row" at bounding box center [582, 85] width 80 height 18
click at [611, 87] on icon at bounding box center [611, 85] width 9 height 9
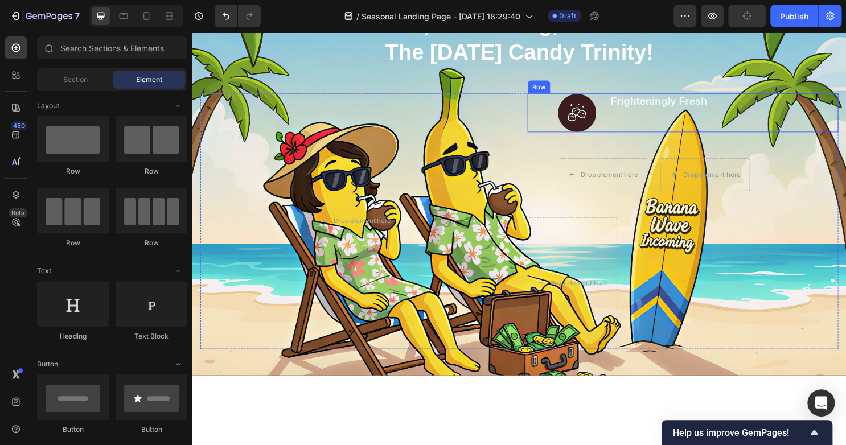
click at [640, 121] on div "Frighteningly Fresh Text block" at bounding box center [678, 116] width 103 height 40
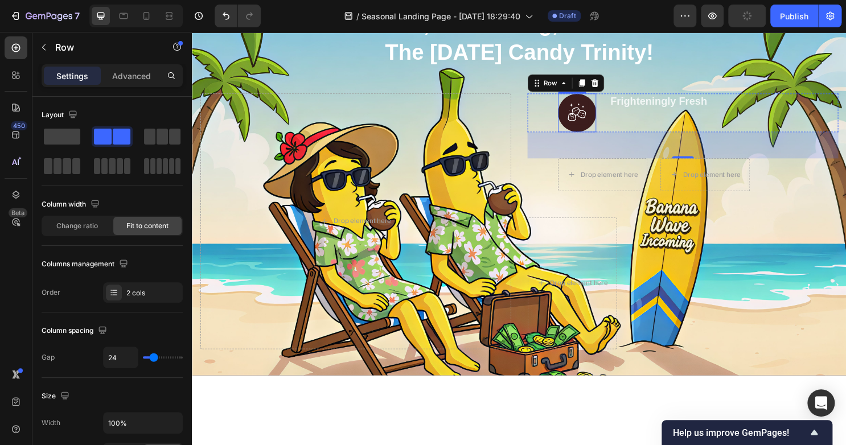
click at [578, 116] on img at bounding box center [594, 116] width 40 height 40
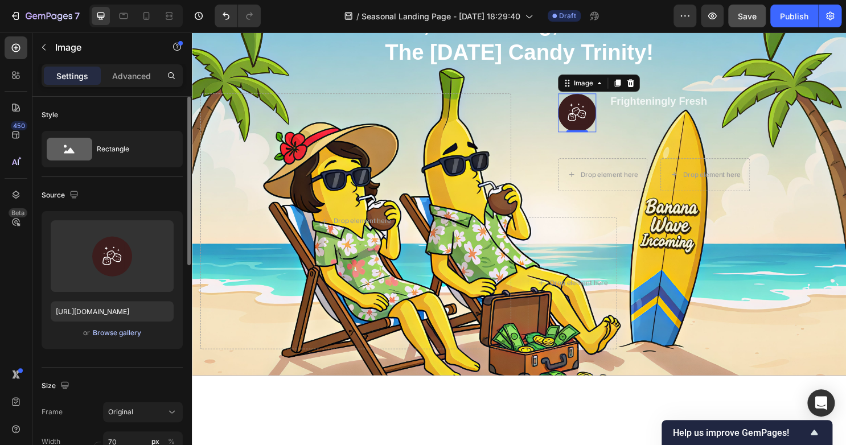
click at [107, 330] on div "Browse gallery" at bounding box center [117, 333] width 48 height 10
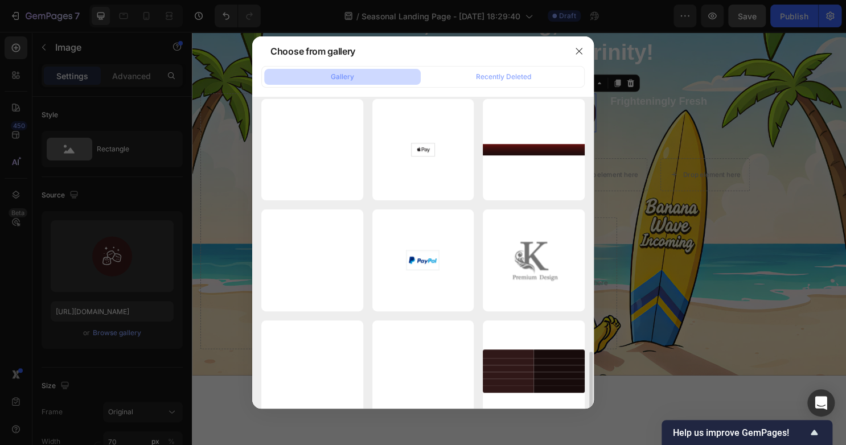
scroll to position [0, 0]
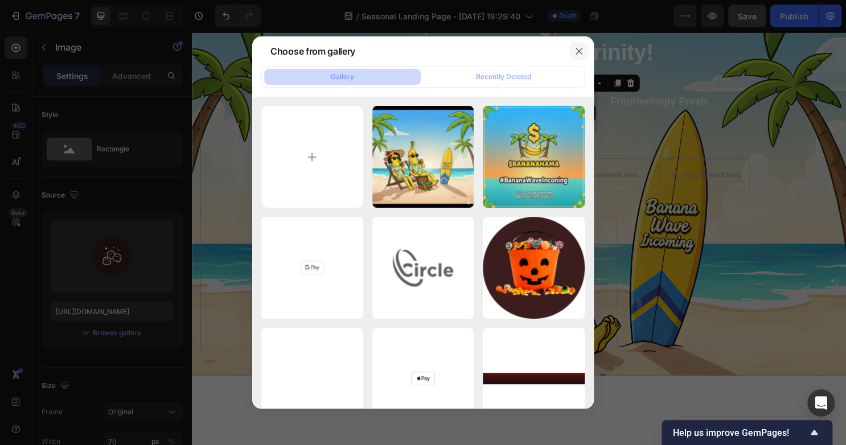
click at [573, 56] on button "button" at bounding box center [579, 51] width 18 height 18
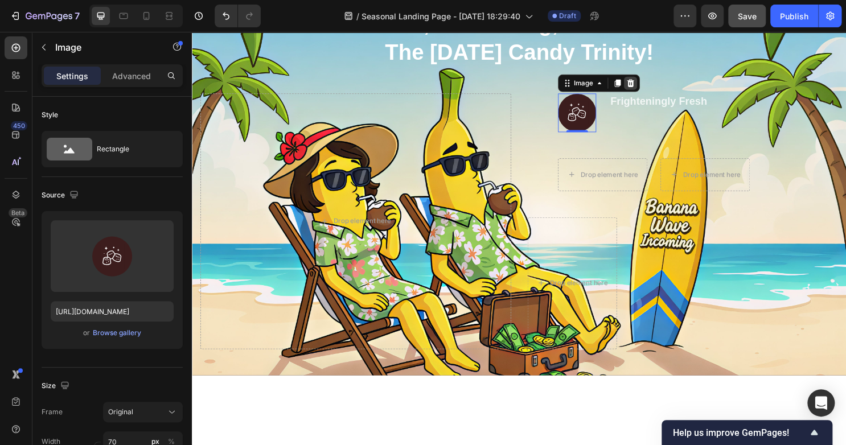
click at [646, 84] on icon at bounding box center [649, 85] width 9 height 9
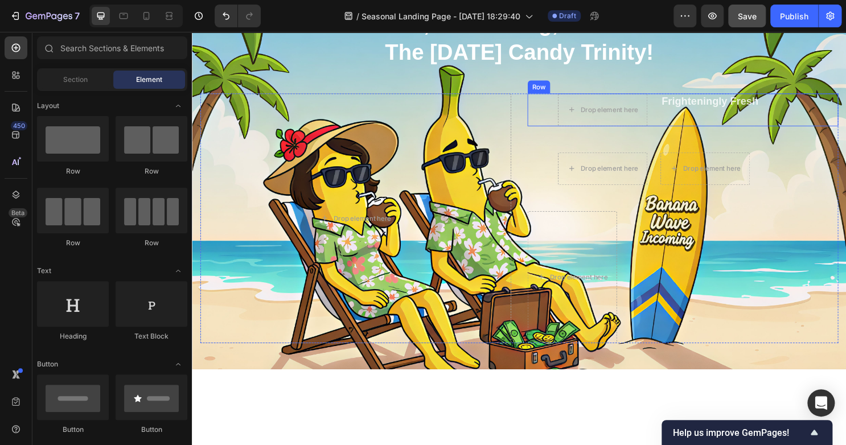
click at [706, 117] on div "Frighteningly Fresh Text block" at bounding box center [732, 113] width 103 height 34
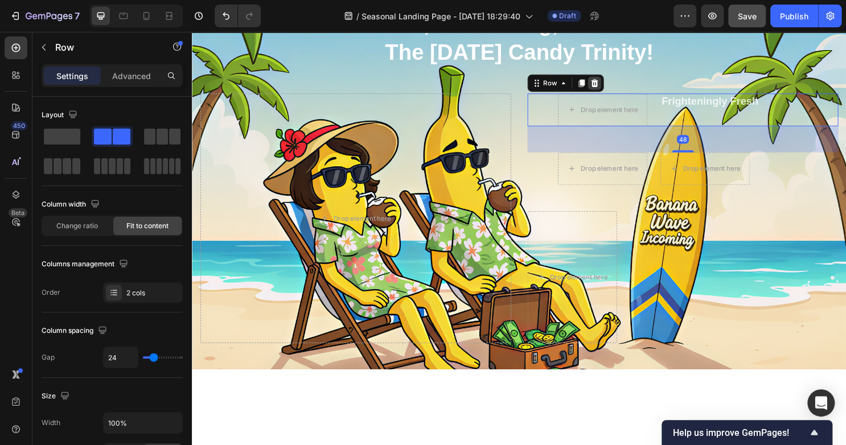
click at [609, 86] on icon at bounding box center [612, 85] width 7 height 8
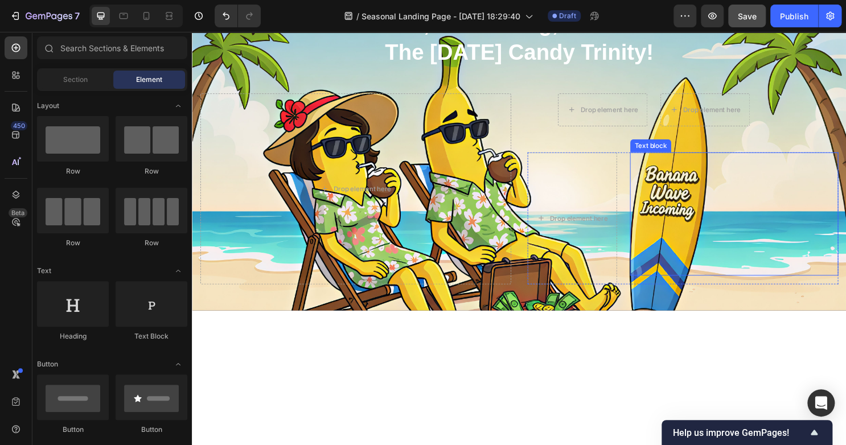
click at [717, 270] on p "Rich Text Editor. Editing area: main" at bounding box center [757, 222] width 215 height 126
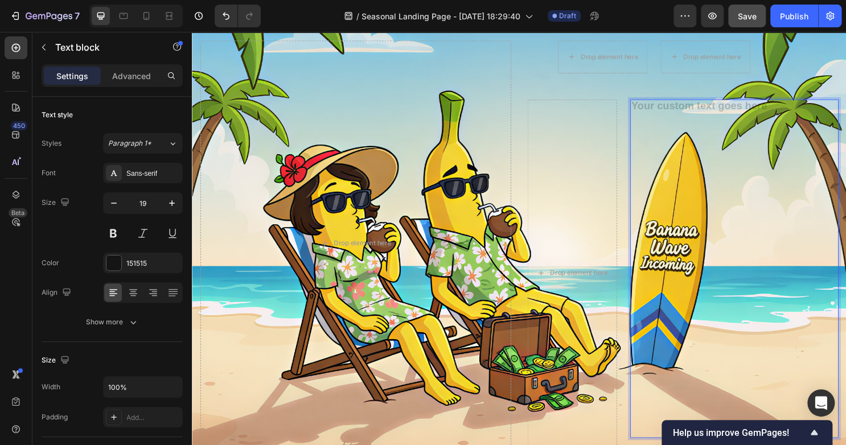
scroll to position [293, 0]
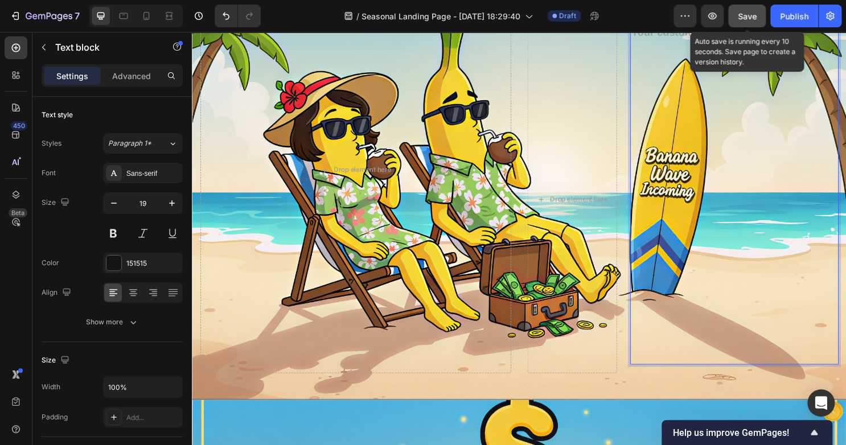
click at [758, 17] on button "Save" at bounding box center [747, 16] width 38 height 23
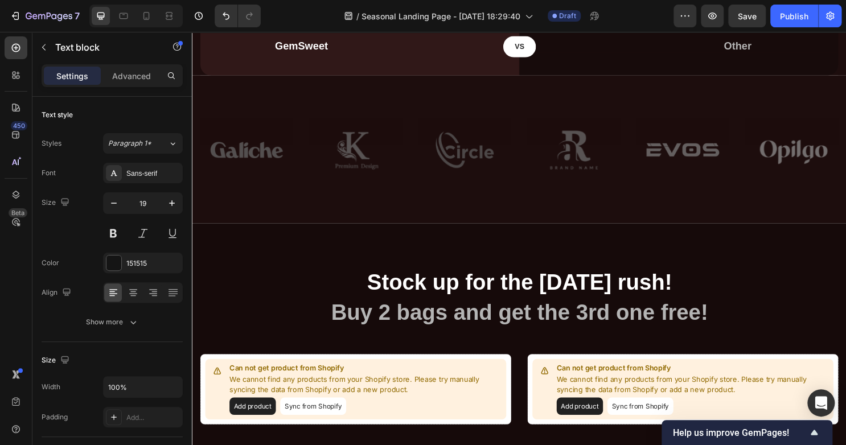
scroll to position [1147, 0]
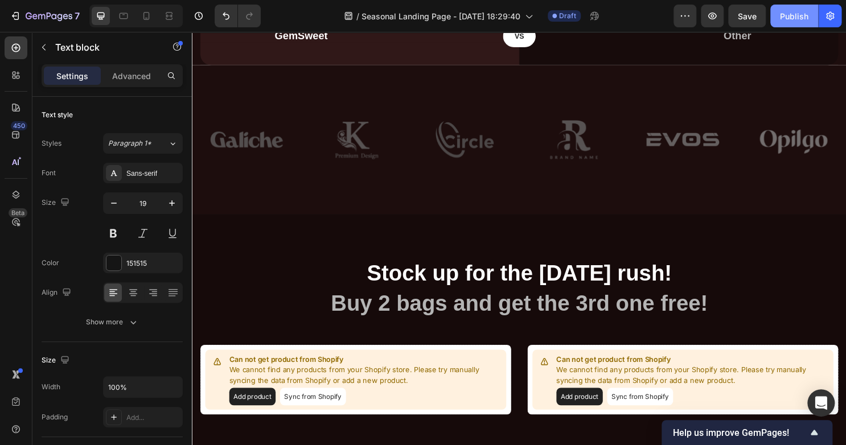
click at [794, 18] on div "Publish" at bounding box center [794, 16] width 28 height 12
click at [710, 20] on icon "button" at bounding box center [711, 15] width 11 height 11
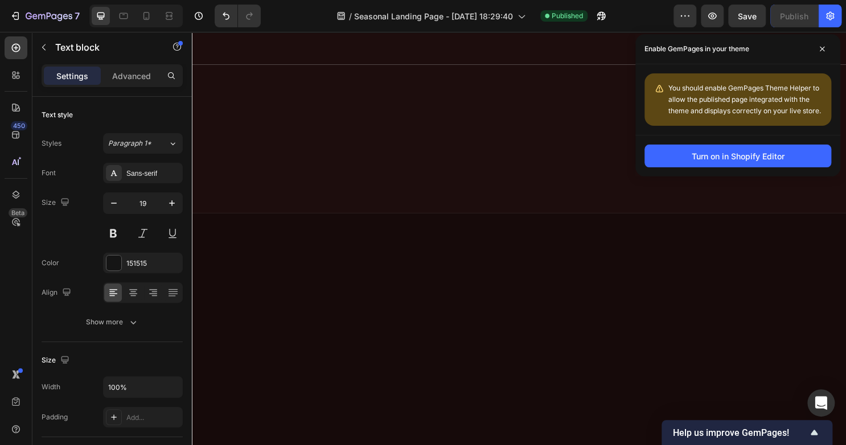
scroll to position [0, 0]
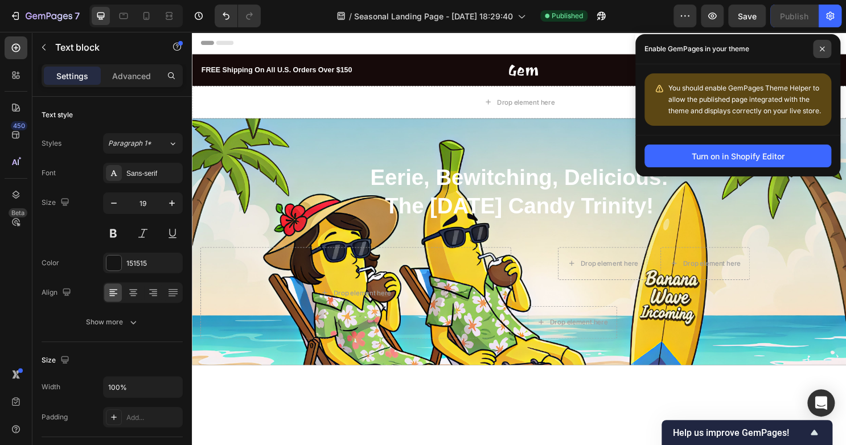
click at [825, 50] on span at bounding box center [822, 49] width 18 height 18
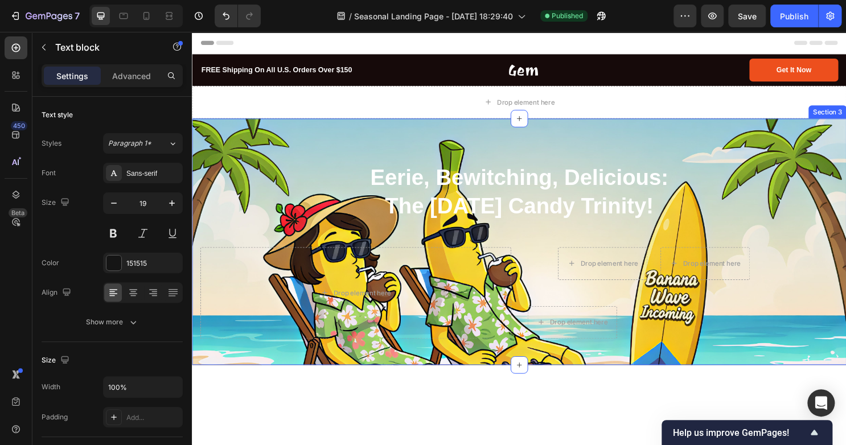
click at [520, 135] on div "Eerie, Bewitching, Delicious: The [DATE] Candy Trinity! Heading Row Drop elemen…" at bounding box center [533, 250] width 683 height 257
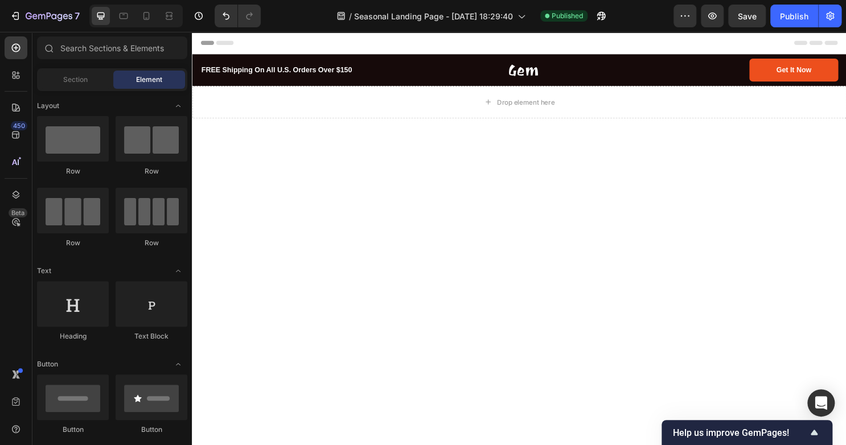
click at [513, 143] on div at bounding box center [533, 338] width 683 height 432
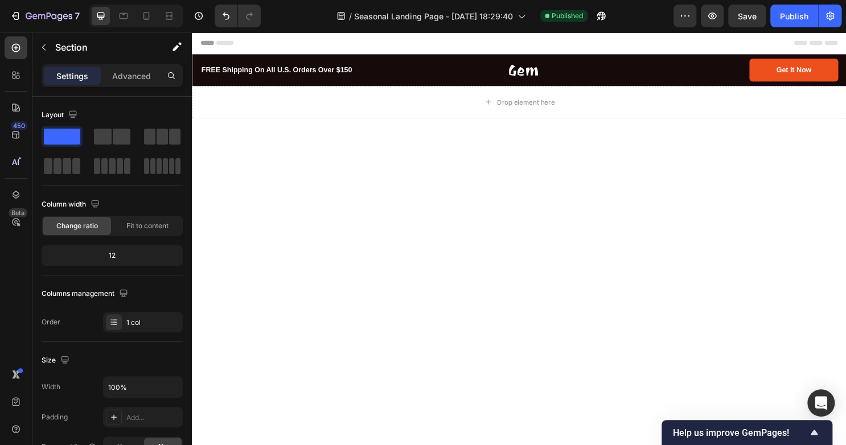
click at [377, 183] on div at bounding box center [533, 338] width 683 height 432
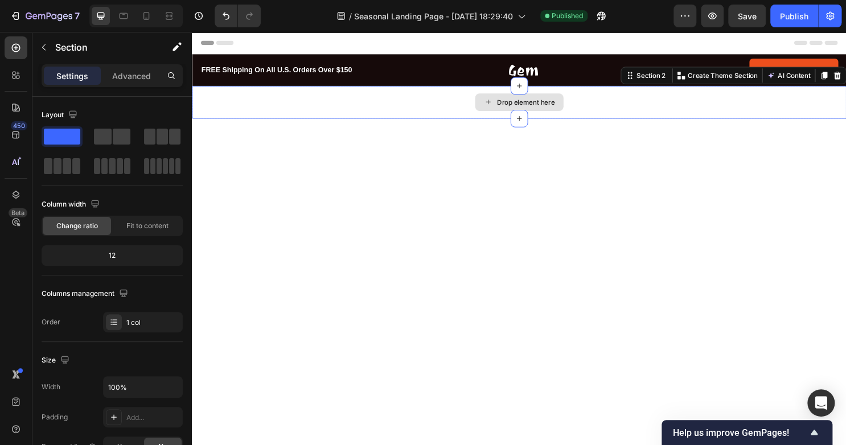
click at [458, 100] on div "Drop element here" at bounding box center [533, 105] width 683 height 34
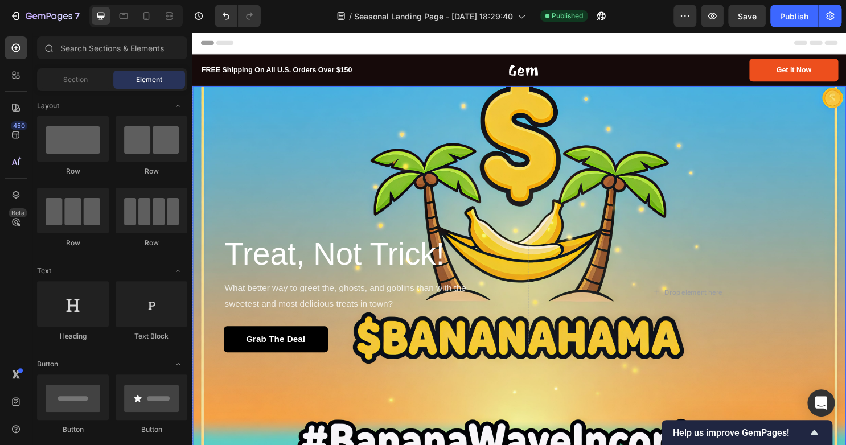
click at [425, 95] on div "Overlay" at bounding box center [533, 304] width 682 height 430
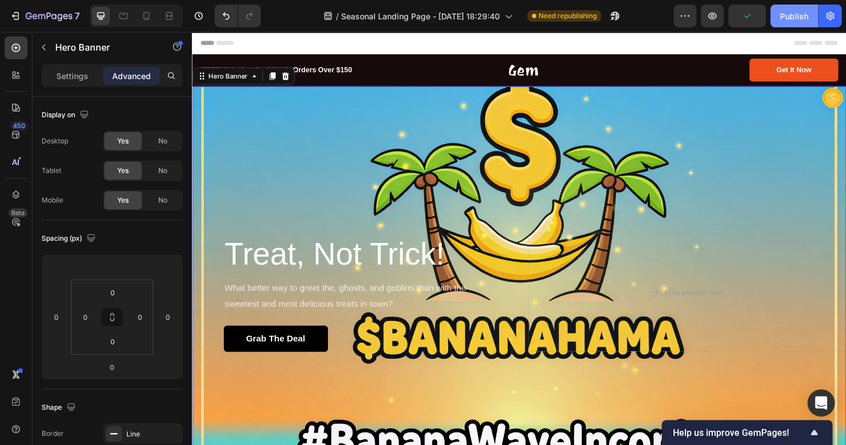
click at [799, 10] on div "Publish" at bounding box center [794, 16] width 28 height 12
click at [706, 14] on button "button" at bounding box center [712, 16] width 23 height 23
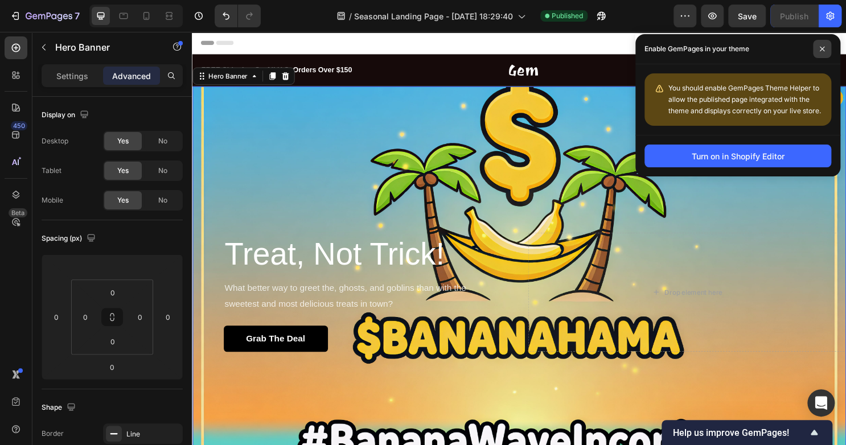
click at [825, 44] on span at bounding box center [822, 49] width 18 height 18
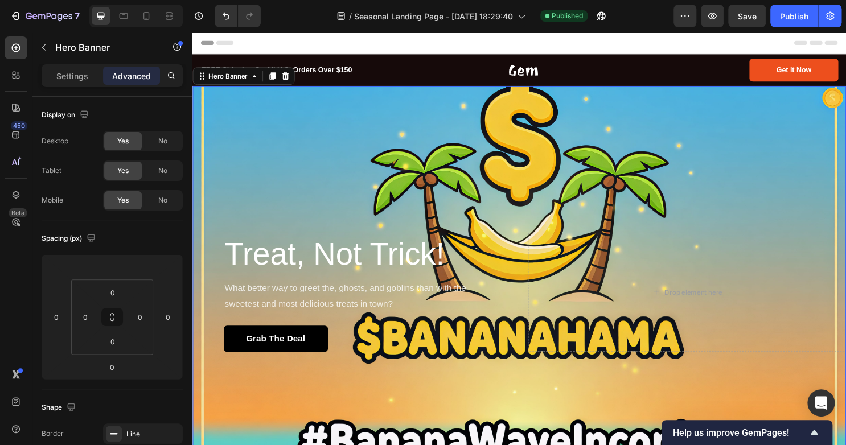
click at [453, 94] on div "Overlay" at bounding box center [533, 304] width 682 height 430
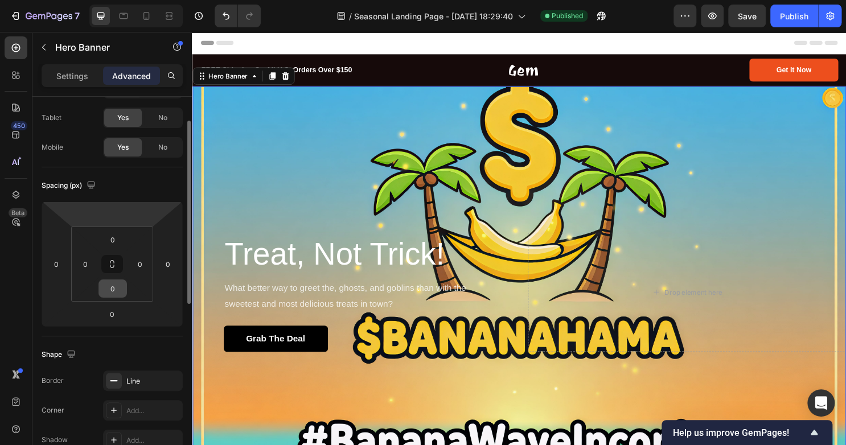
scroll to position [51, 0]
click at [108, 241] on input "0" at bounding box center [112, 241] width 23 height 17
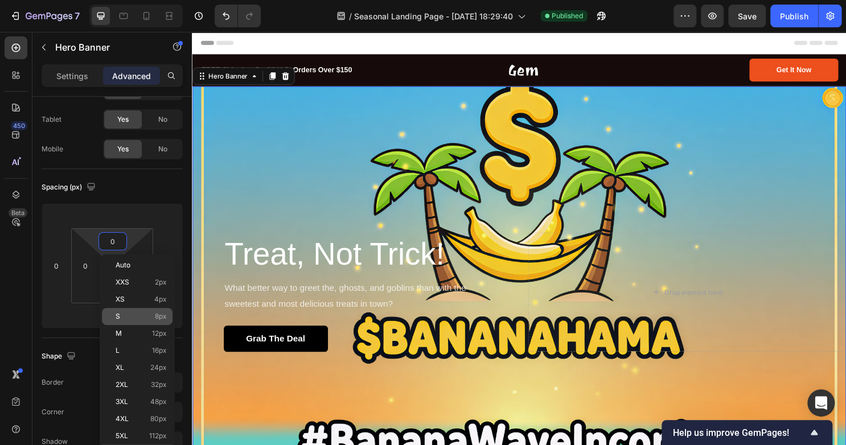
click at [126, 319] on p "S 8px" at bounding box center [141, 317] width 51 height 8
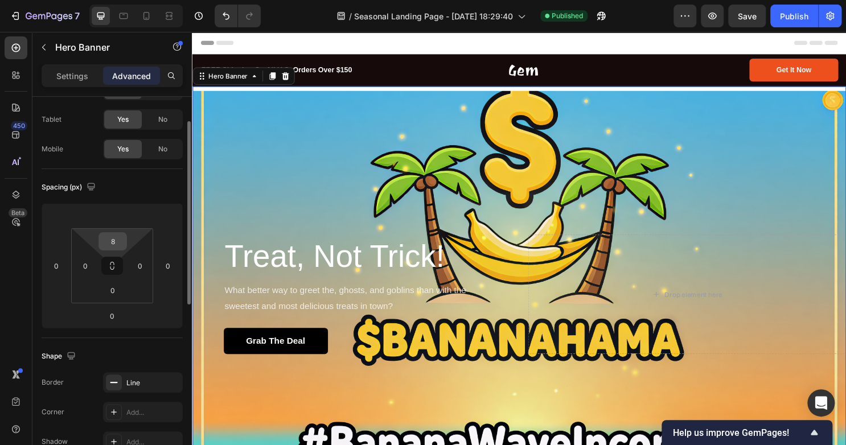
click at [113, 234] on input "8" at bounding box center [112, 241] width 23 height 17
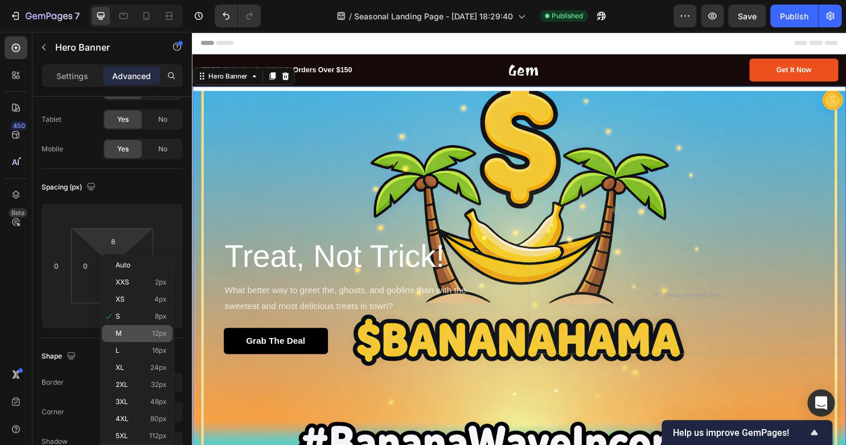
click at [130, 339] on div "M 12px" at bounding box center [137, 333] width 71 height 17
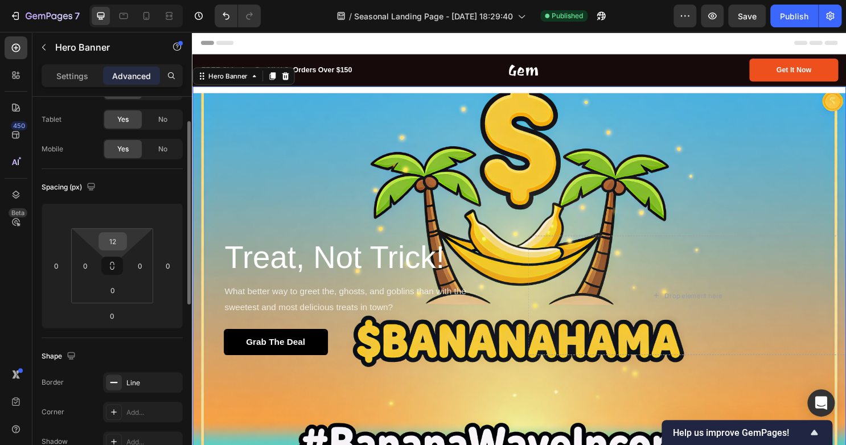
click at [118, 244] on input "12" at bounding box center [112, 241] width 23 height 17
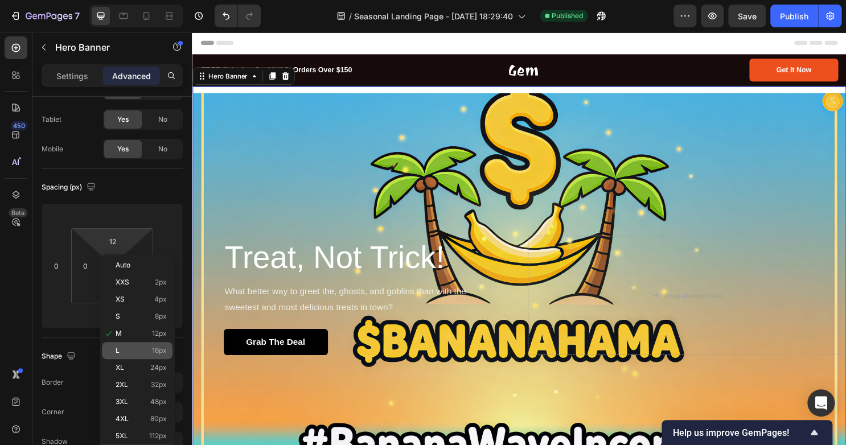
click at [139, 347] on p "L 16px" at bounding box center [141, 351] width 51 height 8
type input "16"
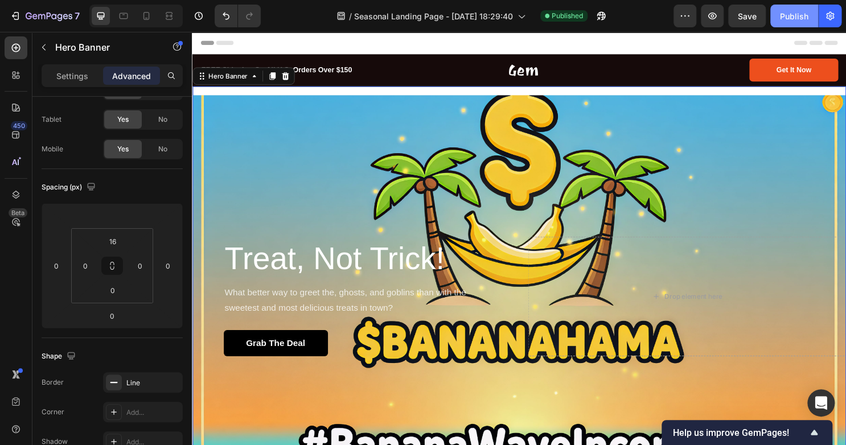
click at [800, 14] on div "Publish" at bounding box center [794, 16] width 28 height 12
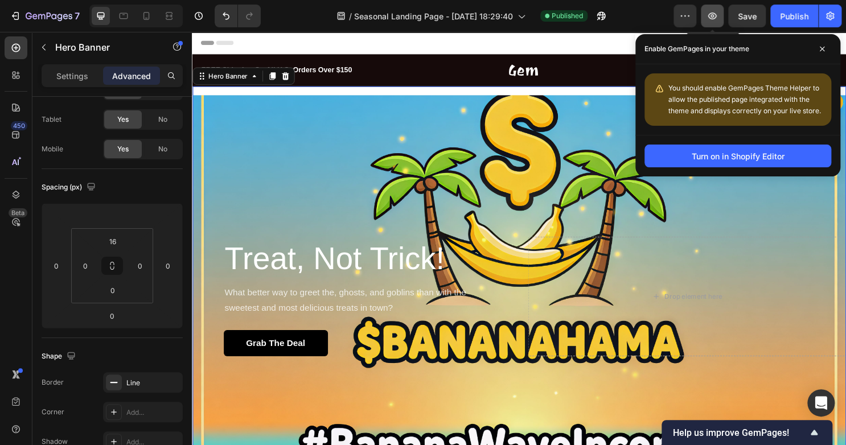
click at [703, 16] on button "button" at bounding box center [712, 16] width 23 height 23
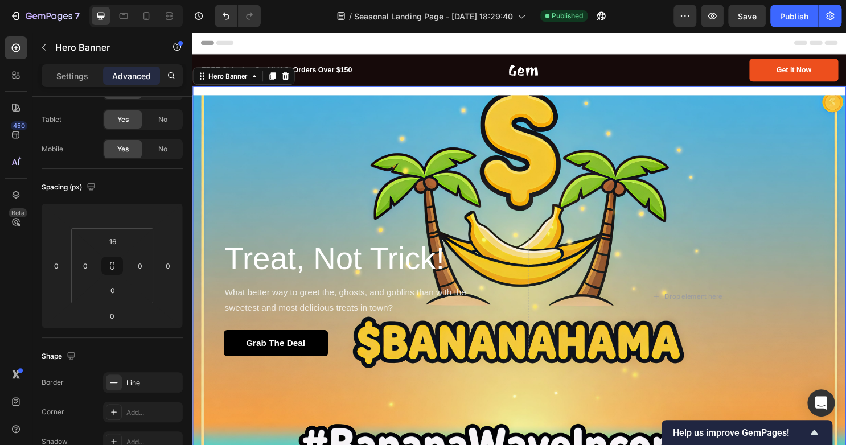
click at [286, 179] on div "Overlay" at bounding box center [533, 308] width 682 height 421
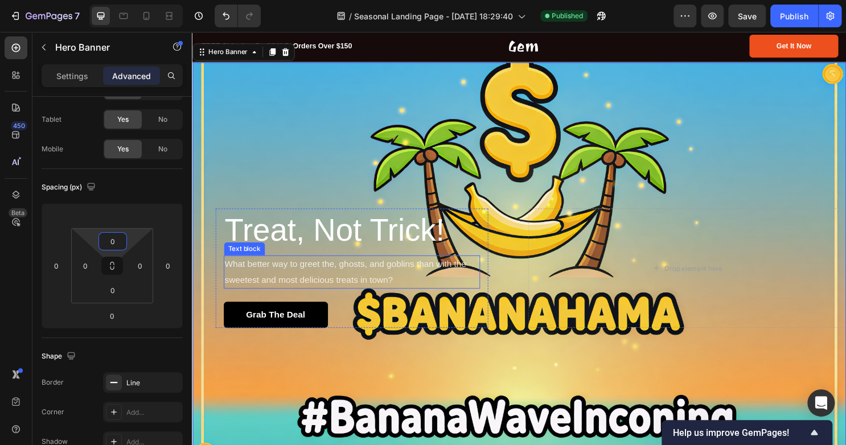
scroll to position [0, 0]
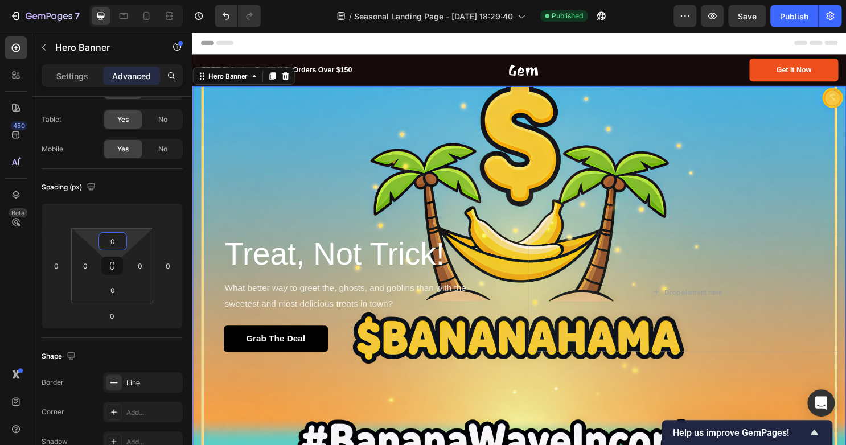
type input "0"
click at [587, 186] on div "Overlay" at bounding box center [533, 304] width 682 height 430
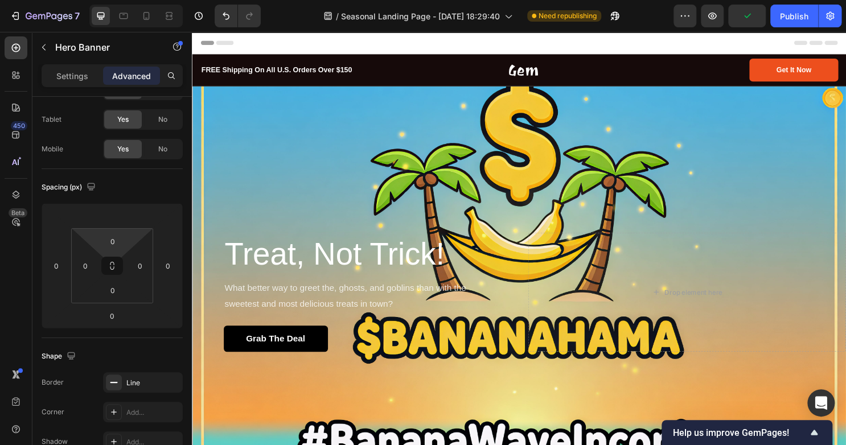
click at [782, 108] on div "Overlay" at bounding box center [533, 304] width 682 height 430
click at [800, 96] on div "Overlay" at bounding box center [533, 304] width 682 height 430
click at [330, 108] on div "Overlay" at bounding box center [533, 304] width 682 height 430
click at [229, 126] on div "Overlay" at bounding box center [533, 304] width 682 height 430
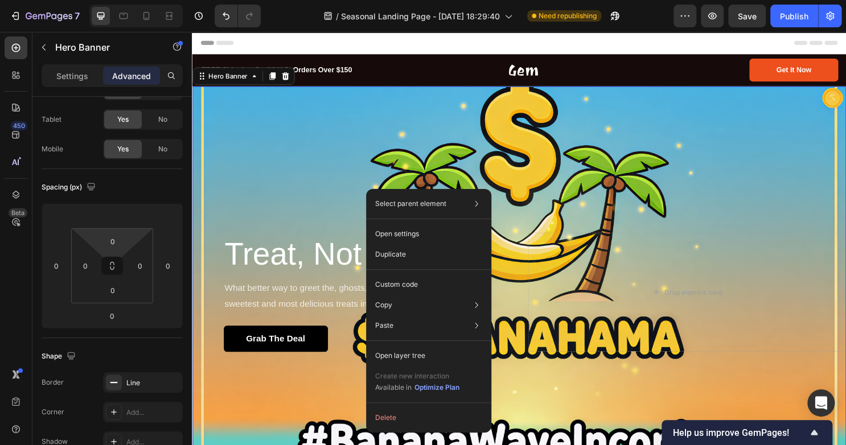
click at [775, 262] on div "Drop element here" at bounding box center [709, 303] width 332 height 125
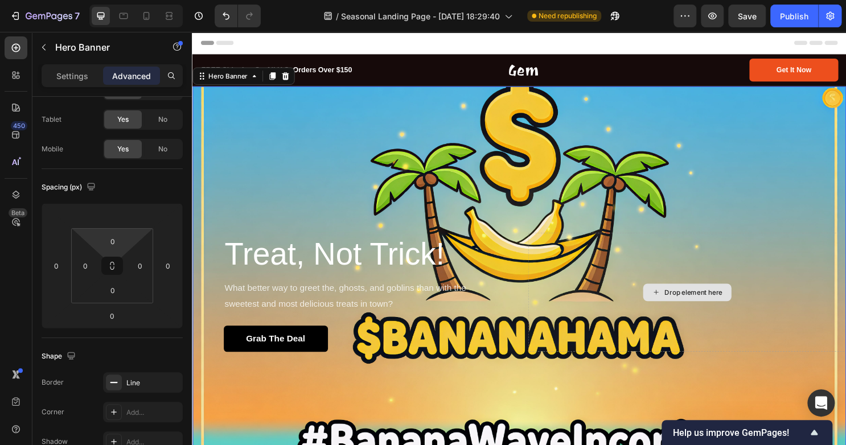
click at [635, 241] on div "Drop element here" at bounding box center [709, 303] width 332 height 125
click at [573, 174] on div "Overlay" at bounding box center [533, 304] width 682 height 430
click at [524, 96] on div "Overlay" at bounding box center [533, 304] width 682 height 430
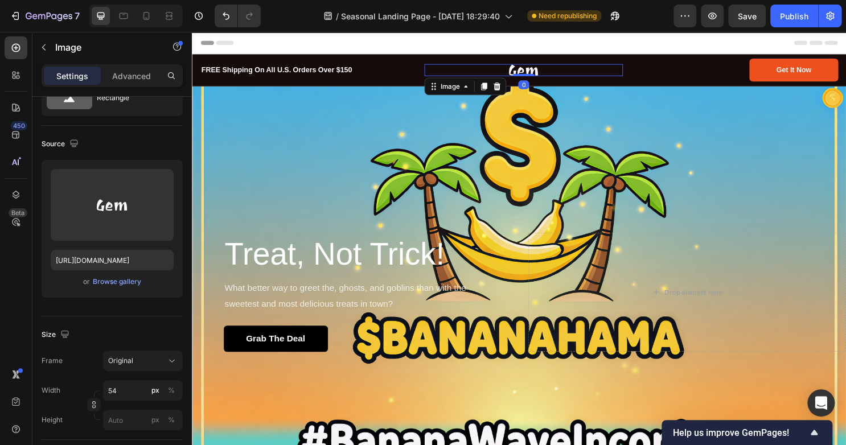
click at [507, 77] on div at bounding box center [537, 71] width 207 height 13
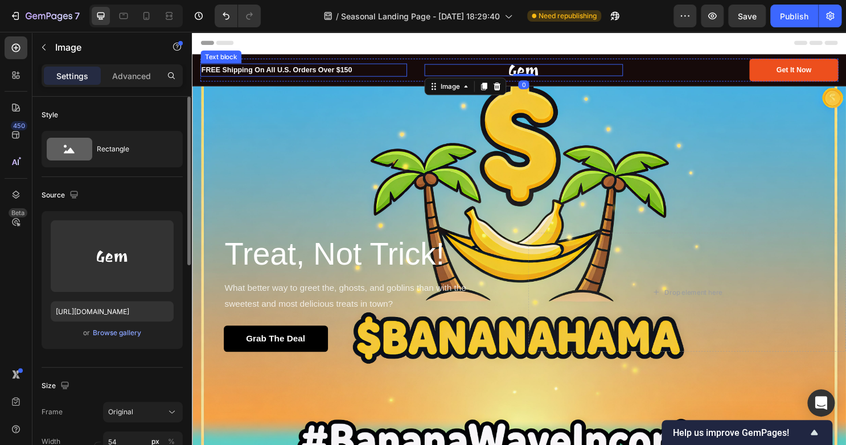
click at [388, 76] on p "FREE Shipping On All U.S. Orders Over $150" at bounding box center [308, 71] width 213 height 11
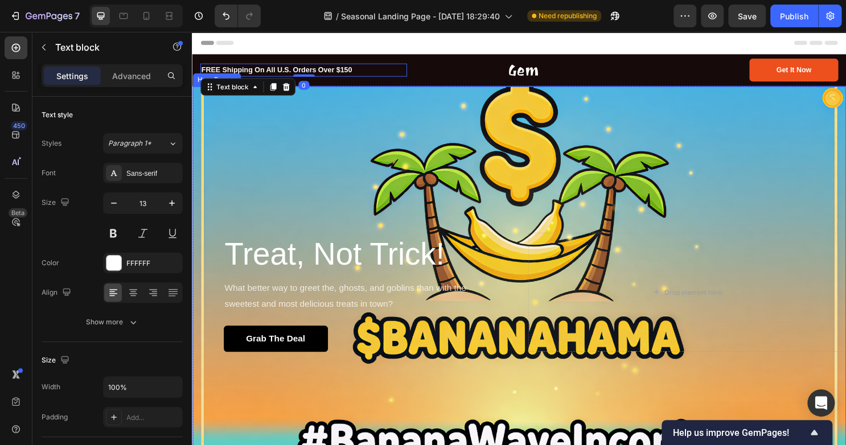
click at [350, 97] on div "Overlay" at bounding box center [533, 304] width 682 height 430
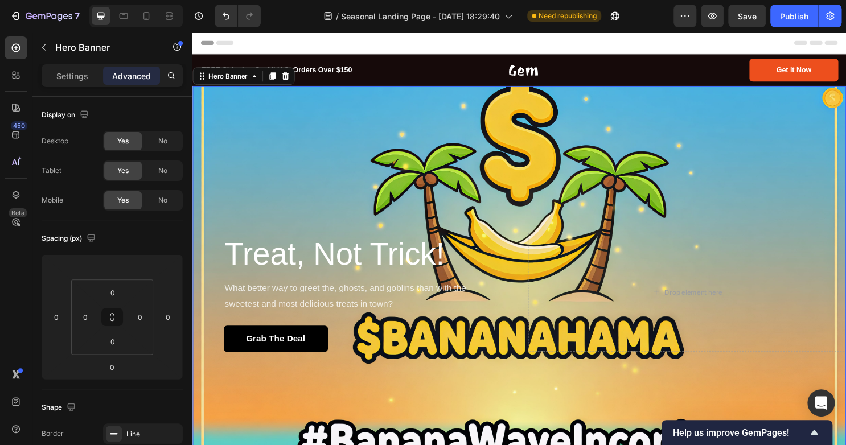
click at [346, 98] on div "Overlay" at bounding box center [533, 304] width 682 height 430
click at [287, 81] on icon at bounding box center [289, 77] width 9 height 9
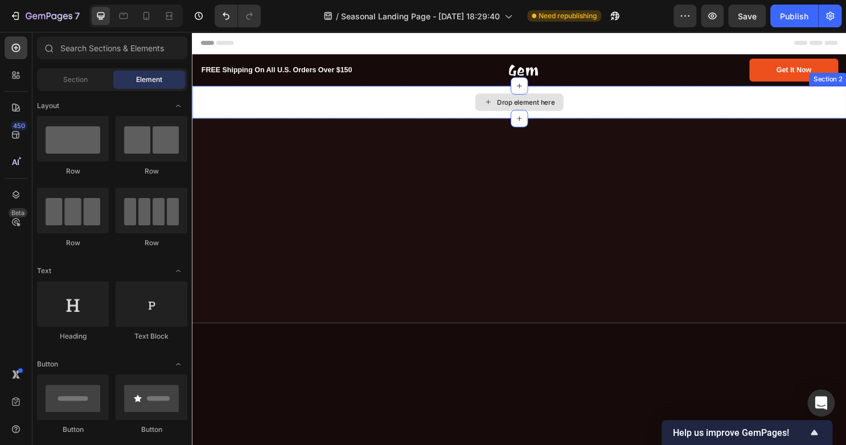
click at [302, 106] on div "Drop element here" at bounding box center [533, 105] width 683 height 34
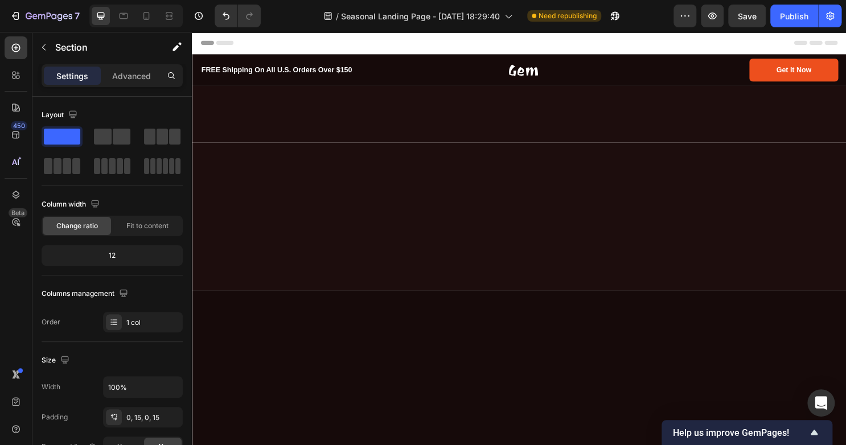
click at [753, 112] on div at bounding box center [533, 117] width 683 height 59
click at [490, 175] on div at bounding box center [533, 224] width 683 height 154
click at [424, 133] on div at bounding box center [533, 117] width 683 height 59
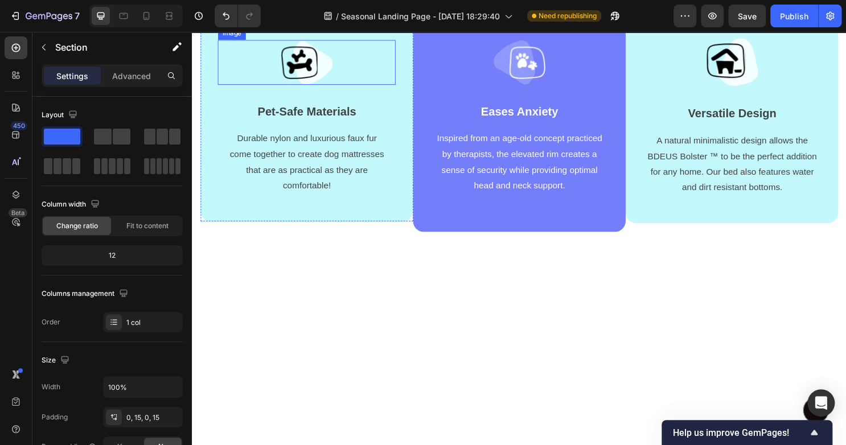
scroll to position [1049, 0]
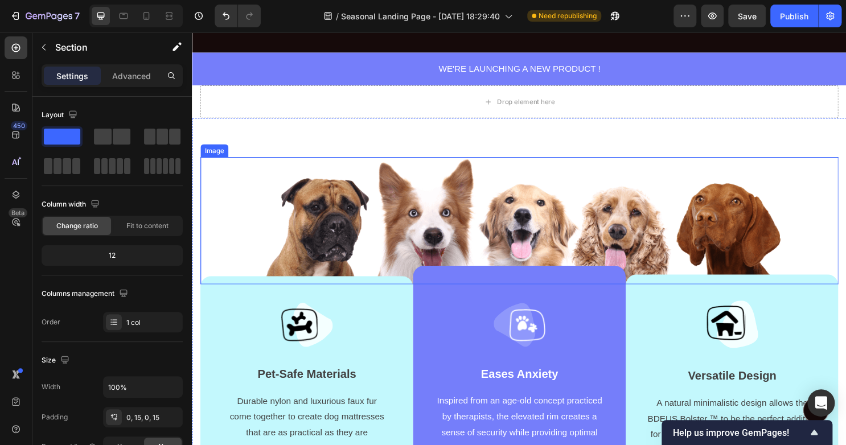
click at [426, 235] on img at bounding box center [533, 229] width 549 height 132
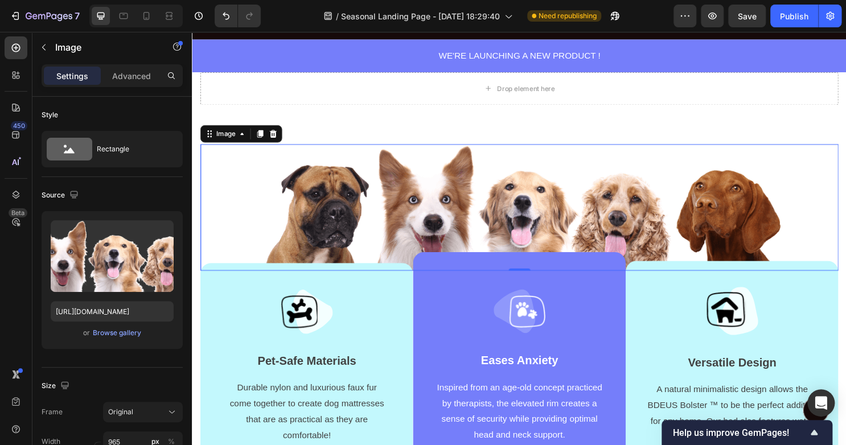
click at [304, 207] on img at bounding box center [533, 215] width 549 height 132
click at [106, 333] on div "Browse gallery" at bounding box center [117, 333] width 48 height 10
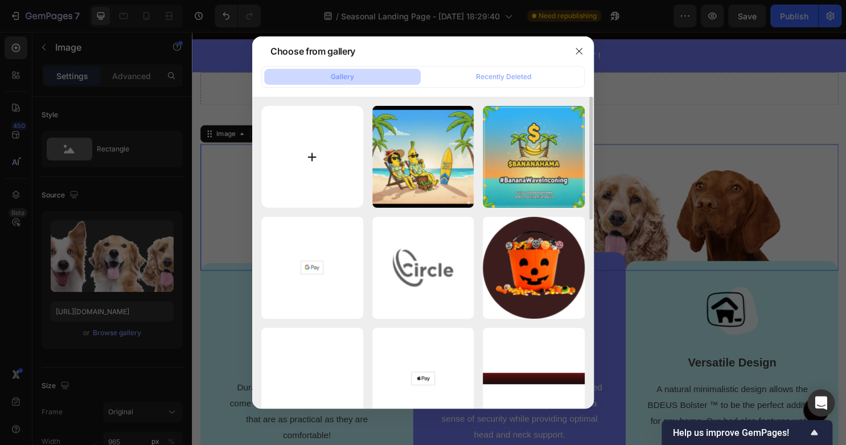
click at [309, 150] on input "file" at bounding box center [312, 157] width 102 height 102
type input "C:\fakepath\white-Photoroom.png"
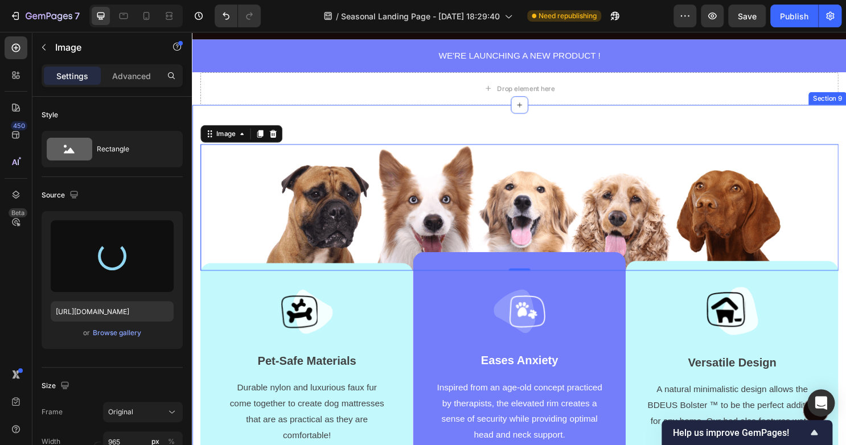
type input "[URL][DOMAIN_NAME]"
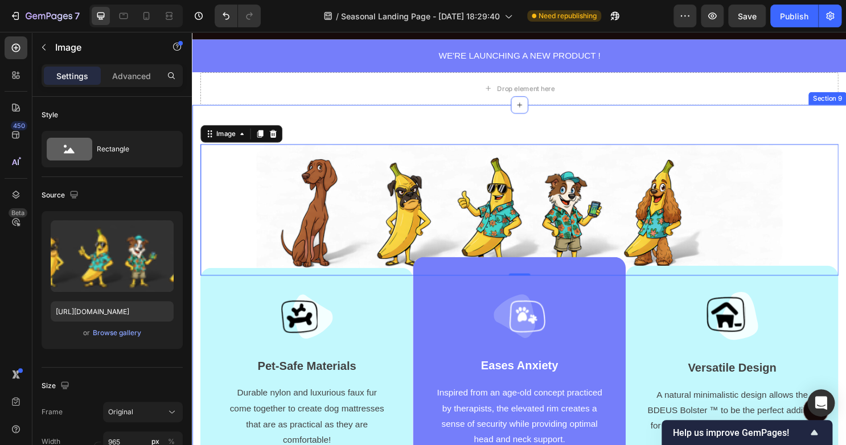
click at [335, 142] on div "Image 0 Image Pet-Safe Materials Text block Durable nylon and luxurious faux fu…" at bounding box center [533, 327] width 683 height 439
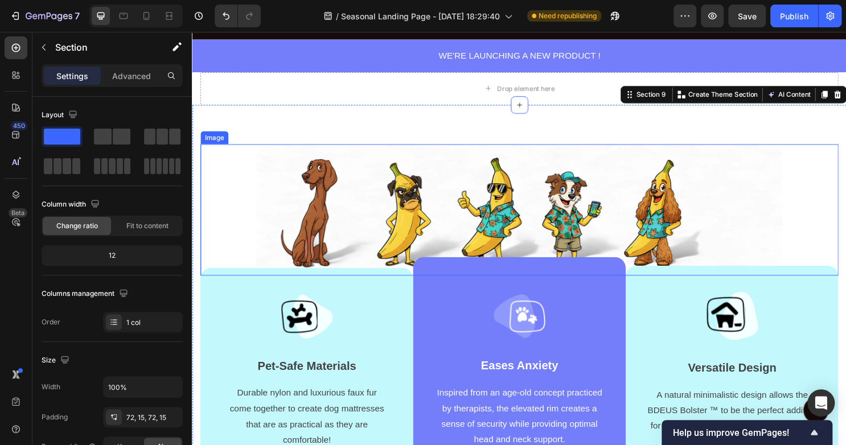
click at [331, 229] on img at bounding box center [533, 217] width 549 height 137
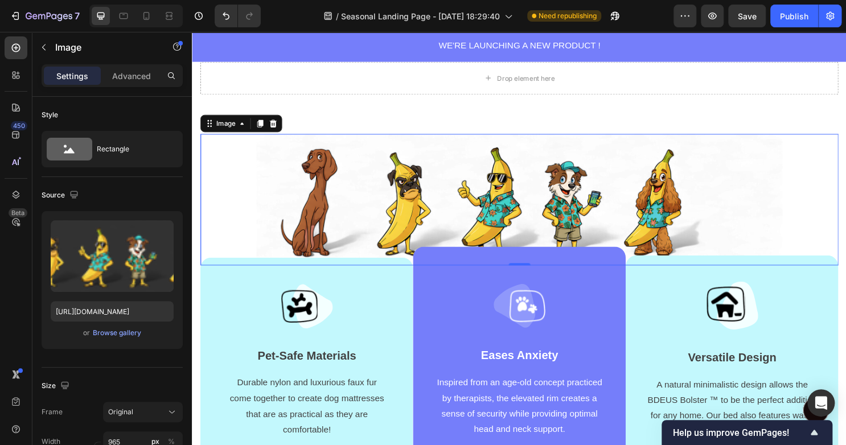
scroll to position [1063, 0]
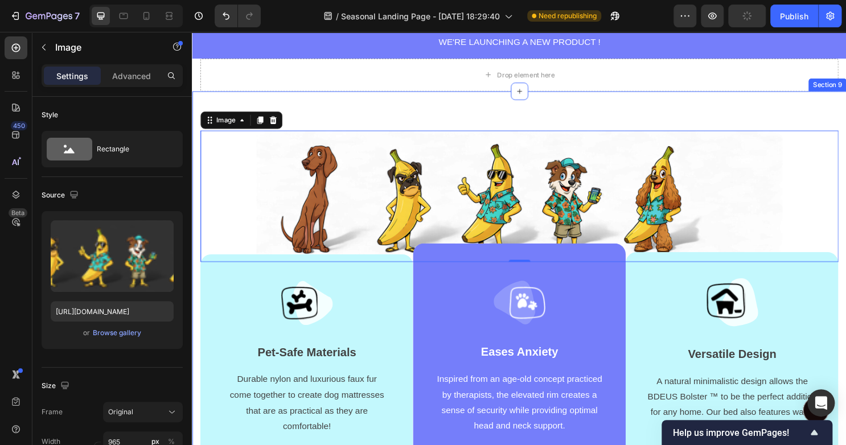
click at [373, 135] on div "Image 0 Image Pet-Safe Materials Text block Durable nylon and luxurious faux fu…" at bounding box center [533, 313] width 683 height 439
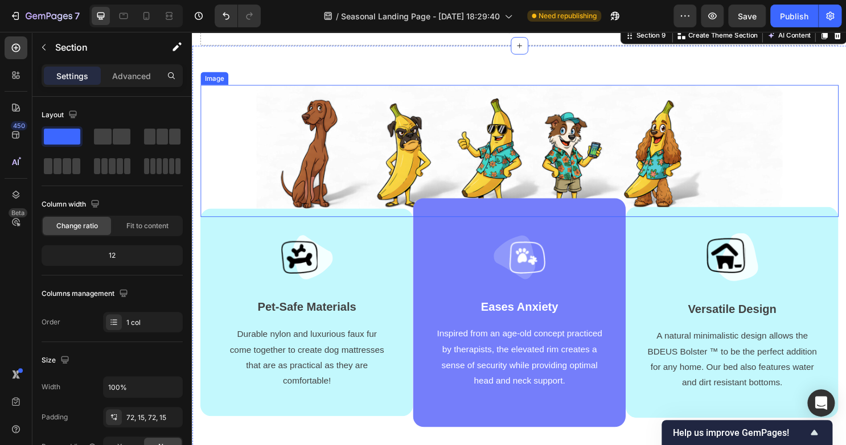
scroll to position [1128, 0]
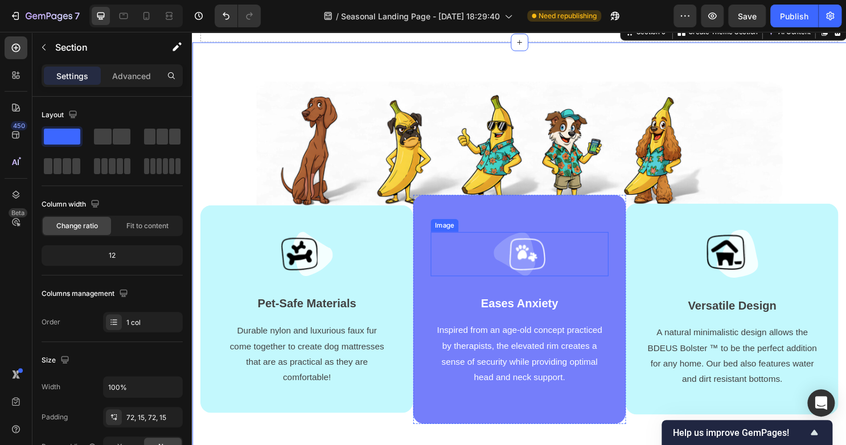
click at [471, 272] on div at bounding box center [534, 264] width 186 height 46
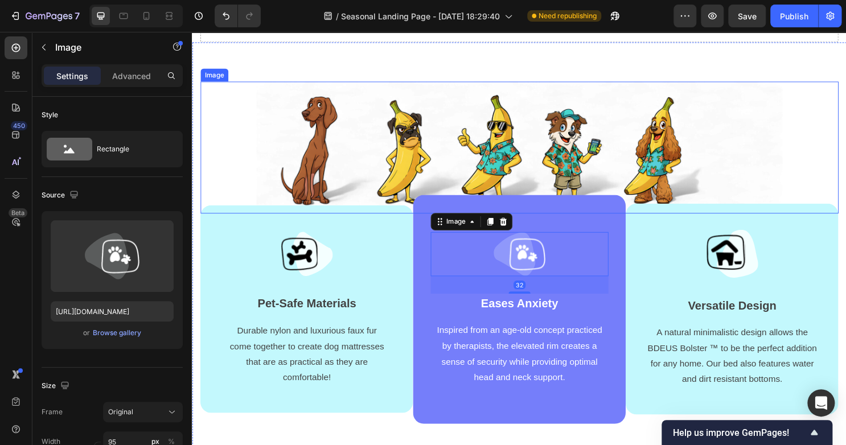
click at [503, 165] on img at bounding box center [533, 152] width 549 height 137
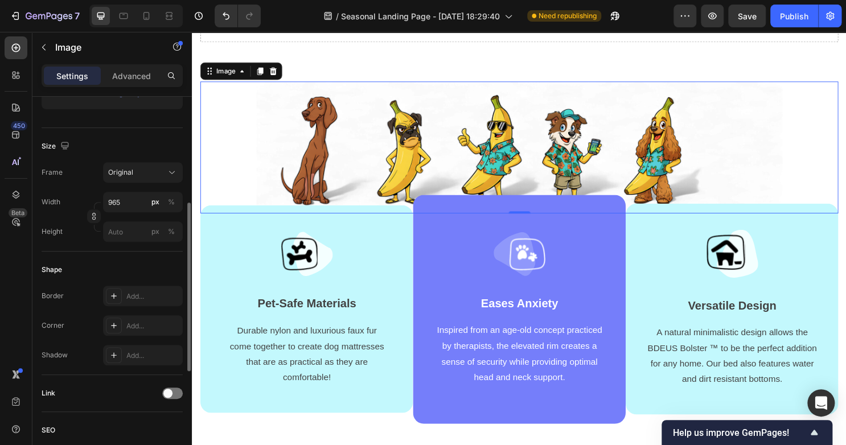
scroll to position [240, 0]
click at [126, 227] on input "px %" at bounding box center [143, 231] width 80 height 20
click at [124, 259] on p "Full 100%" at bounding box center [141, 258] width 66 height 10
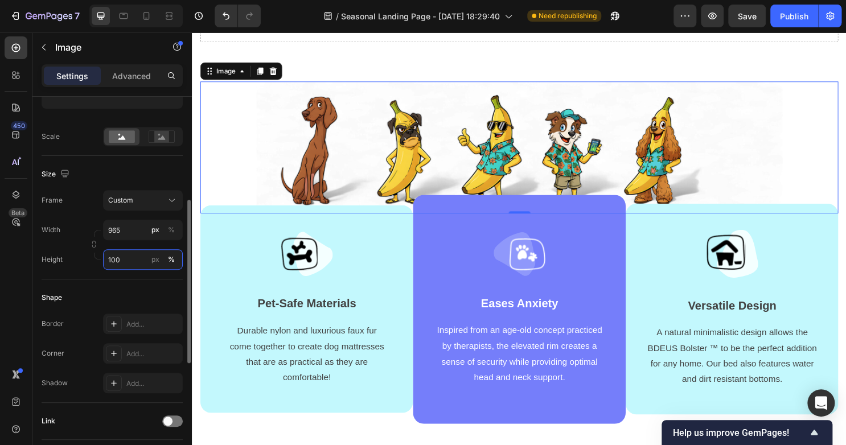
click at [125, 257] on input "100" at bounding box center [143, 259] width 80 height 20
drag, startPoint x: 125, startPoint y: 257, endPoint x: 108, endPoint y: 256, distance: 17.7
click at [108, 257] on input "100" at bounding box center [143, 259] width 80 height 20
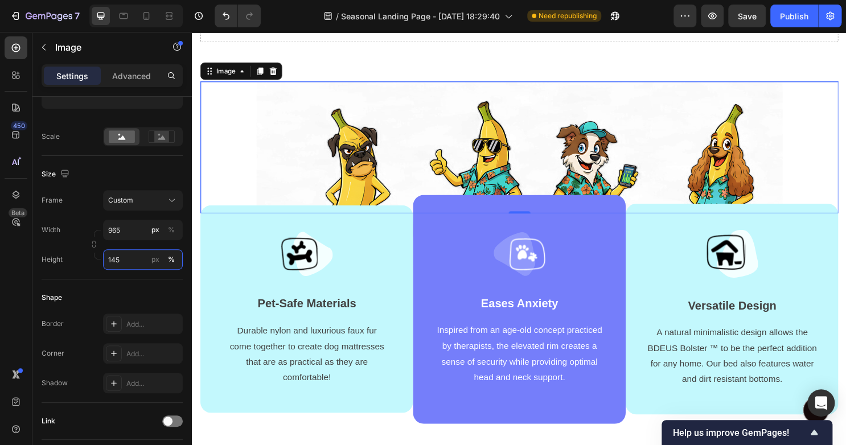
scroll to position [1022, 0]
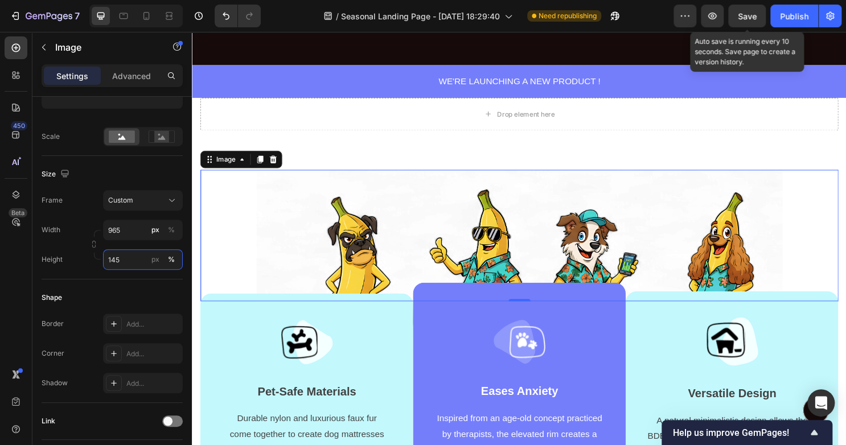
type input "145"
click at [738, 19] on span "Save" at bounding box center [747, 16] width 19 height 10
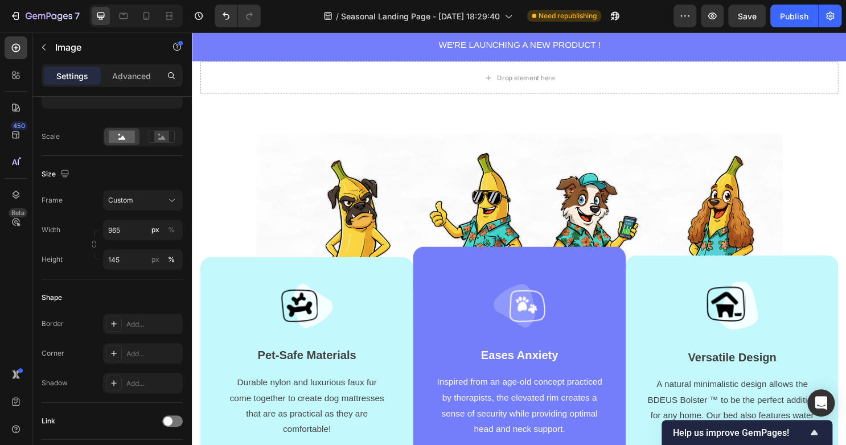
scroll to position [1075, 0]
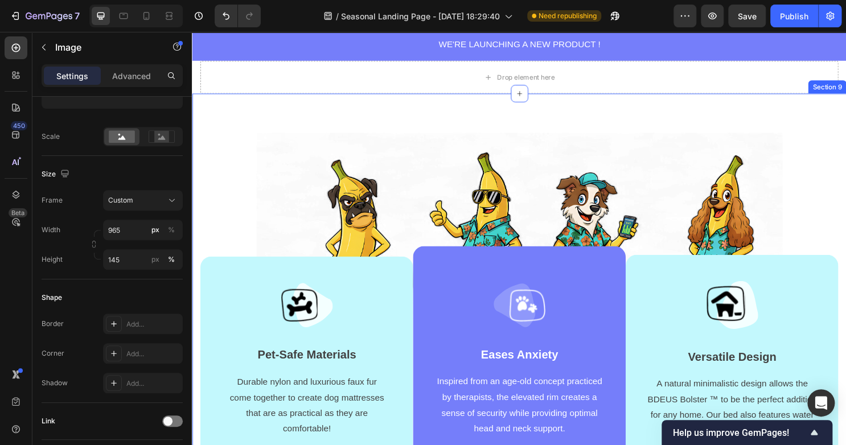
click at [510, 117] on div "Image Image Pet-Safe Materials Text block Durable nylon and luxurious faux fur …" at bounding box center [533, 315] width 683 height 439
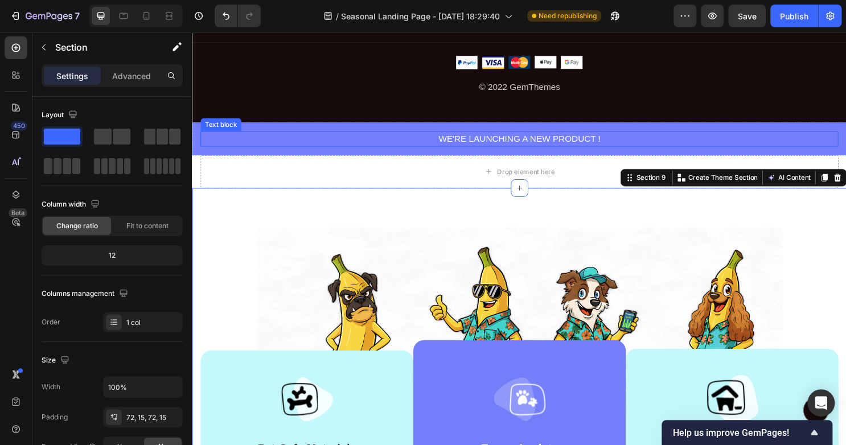
scroll to position [977, 0]
click at [342, 130] on div "WE'RE LAUNCHING A NEW PRODUCT ! Text block Section 7" at bounding box center [533, 143] width 683 height 34
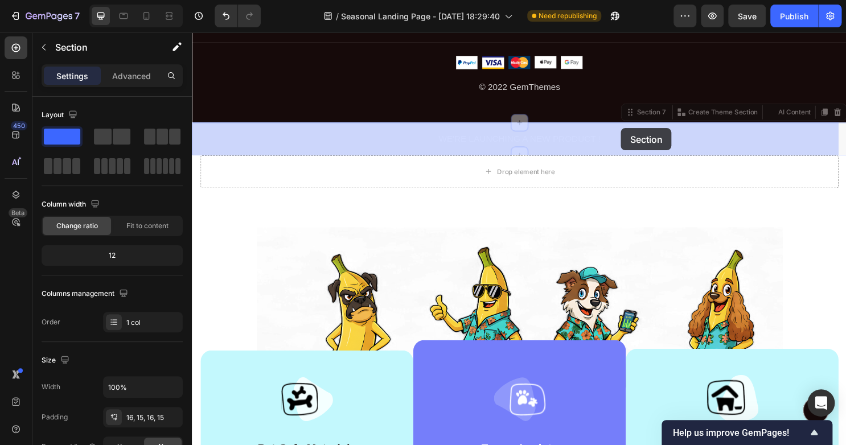
drag, startPoint x: 646, startPoint y: 117, endPoint x: 640, endPoint y: 133, distance: 16.4
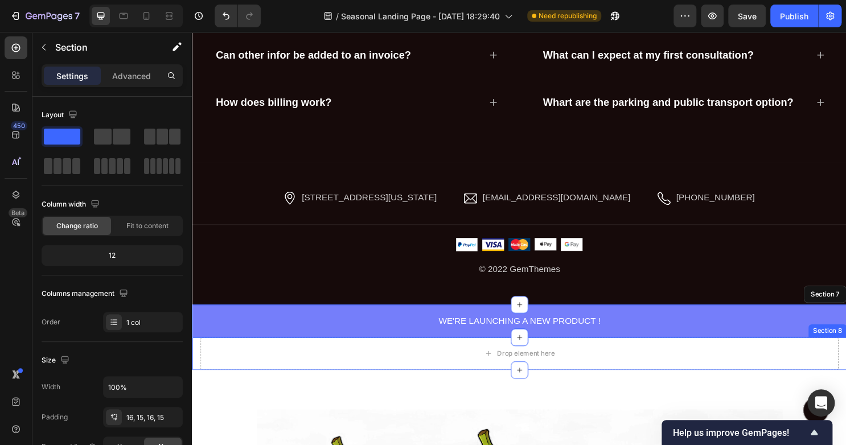
scroll to position [788, 0]
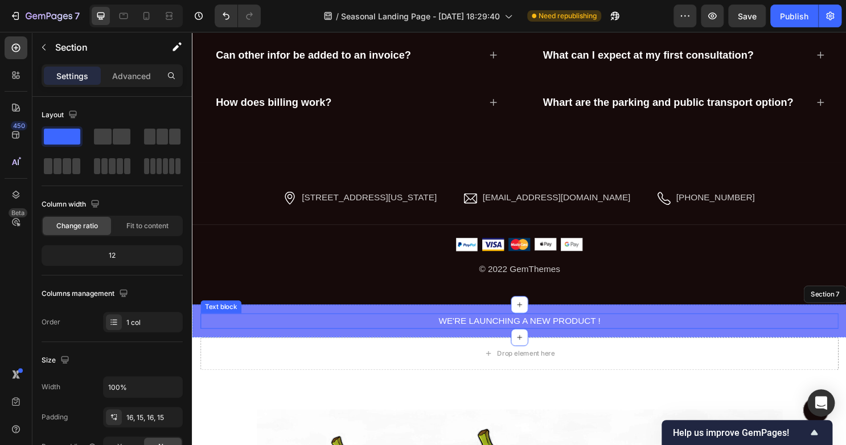
click at [402, 327] on p "WE'RE LAUNCHING A NEW PRODUCT !" at bounding box center [534, 334] width 664 height 14
click at [672, 318] on div "WE'RE LAUNCHING A NEW PRODUCT ! Text block 0 Section 7" at bounding box center [533, 334] width 683 height 34
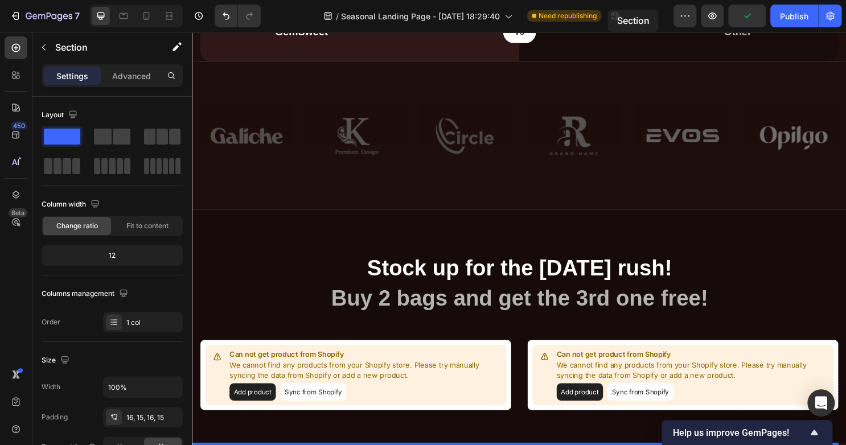
scroll to position [0, 0]
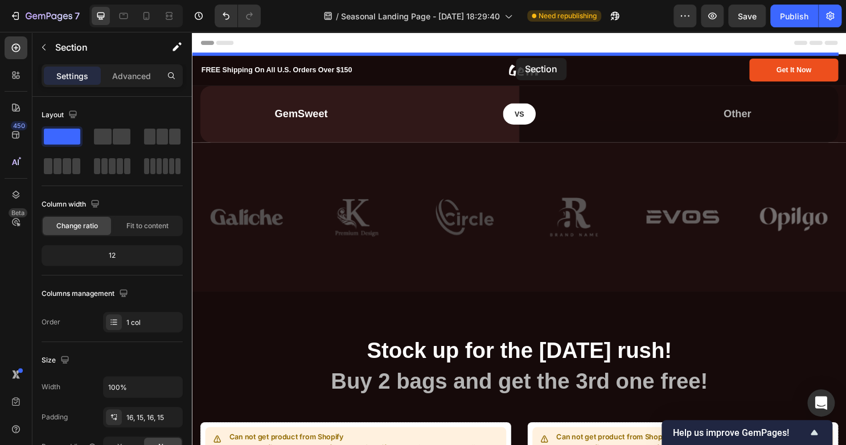
drag, startPoint x: 643, startPoint y: 309, endPoint x: 530, endPoint y: 59, distance: 273.6
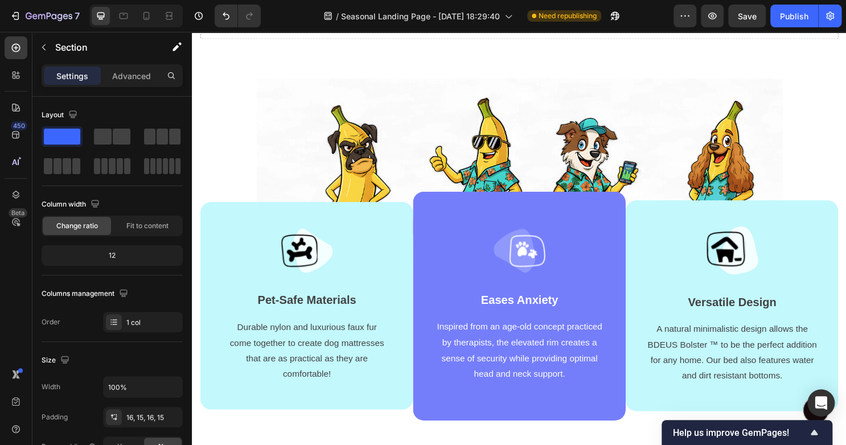
scroll to position [1075, 0]
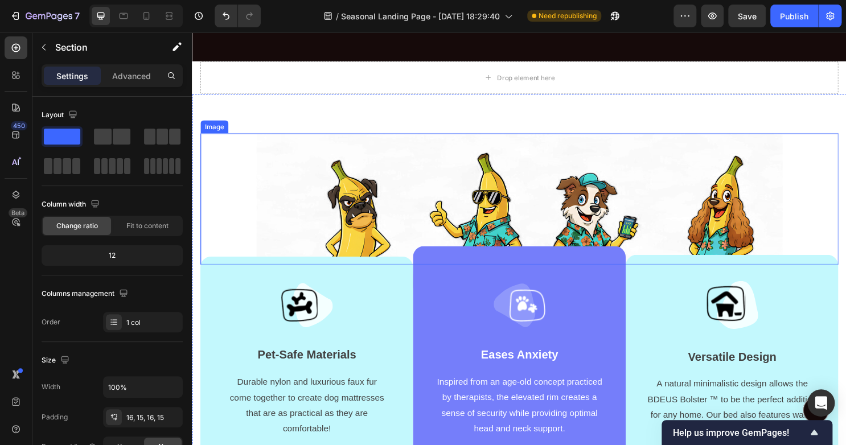
click at [521, 147] on img at bounding box center [533, 237] width 549 height 199
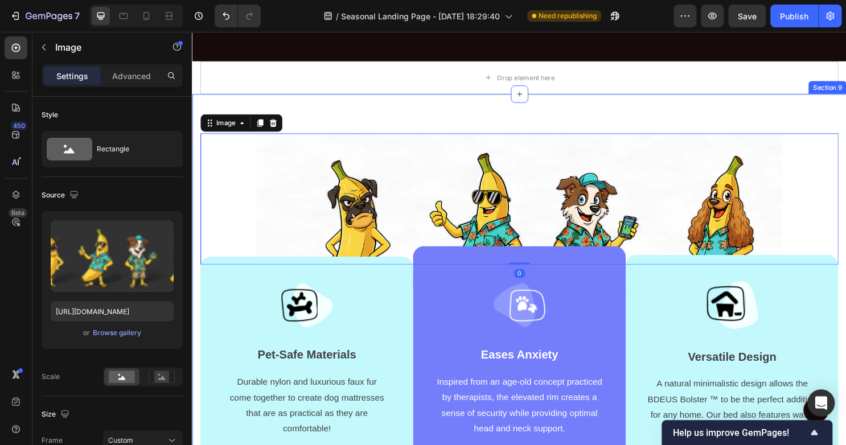
click at [524, 126] on div "Image 0 Image Pet-Safe Materials Text block Durable nylon and luxurious faux fu…" at bounding box center [533, 316] width 683 height 439
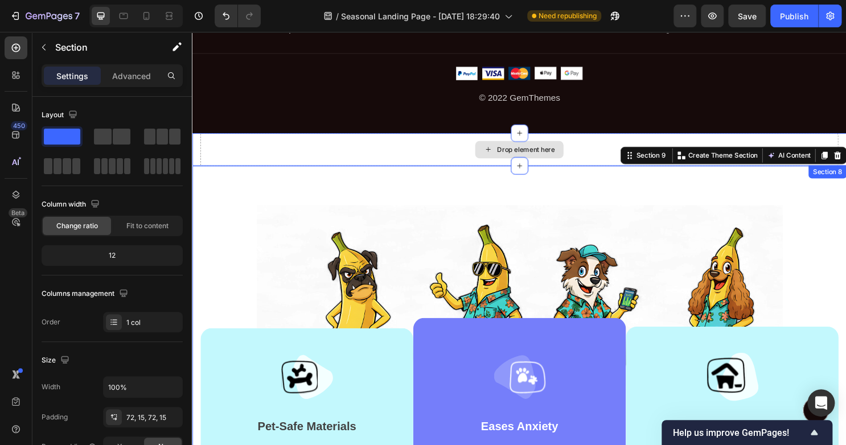
scroll to position [997, 0]
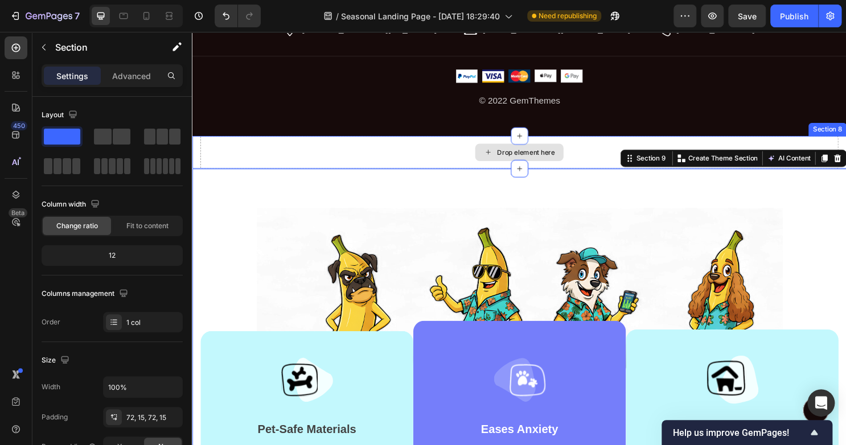
click at [570, 149] on div "Drop element here" at bounding box center [533, 158] width 92 height 18
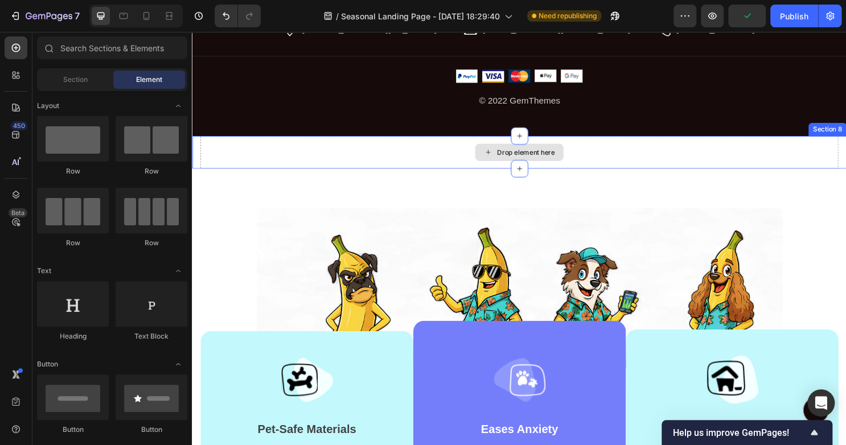
click at [590, 158] on div "Drop element here" at bounding box center [533, 158] width 666 height 34
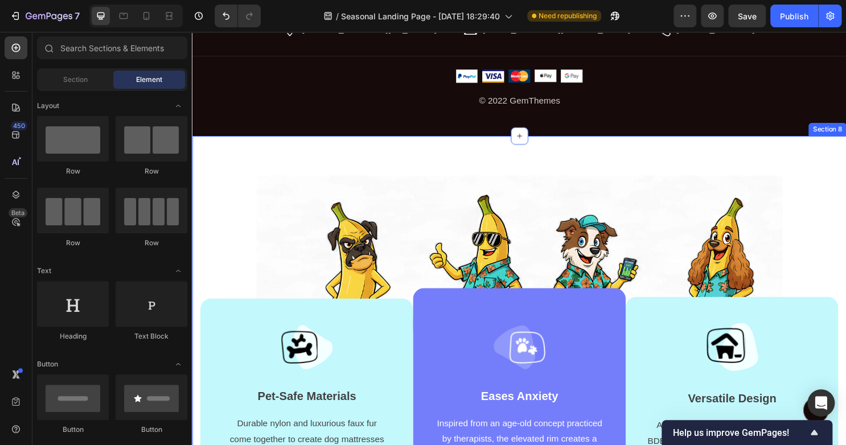
click at [659, 167] on div "Image Image Pet-Safe Materials Text block Durable nylon and luxurious faux fur …" at bounding box center [533, 360] width 683 height 439
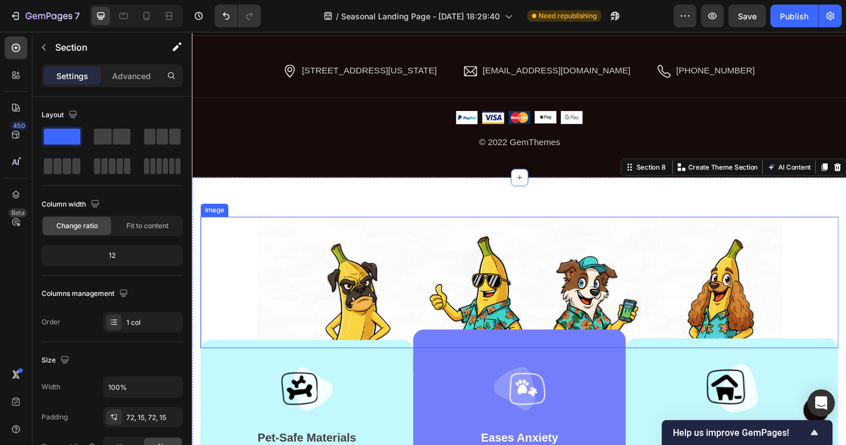
scroll to position [923, 0]
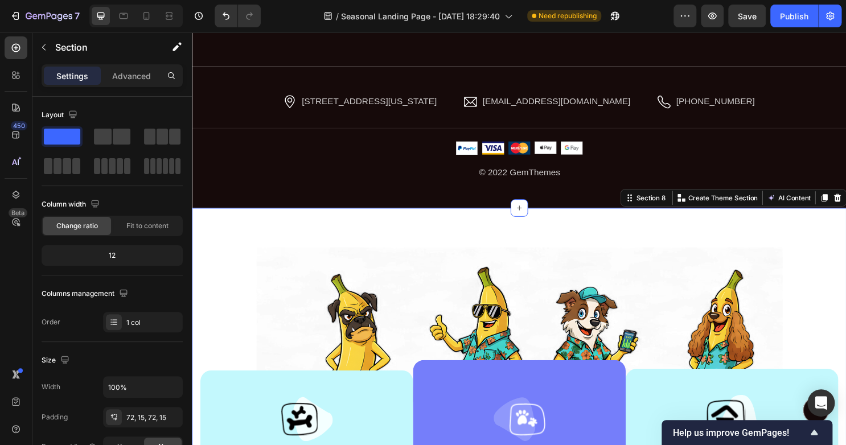
click at [607, 243] on div "Image Image Pet-Safe Materials Text block Durable nylon and luxurious faux fur …" at bounding box center [533, 435] width 683 height 439
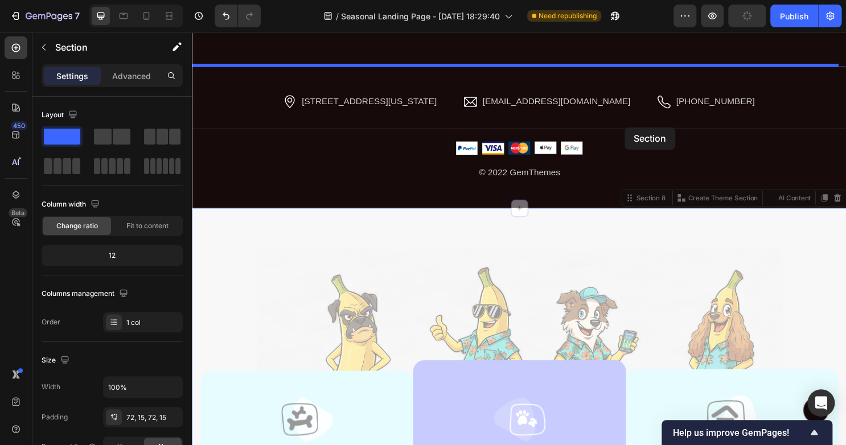
drag, startPoint x: 638, startPoint y: 204, endPoint x: 644, endPoint y: 132, distance: 73.1
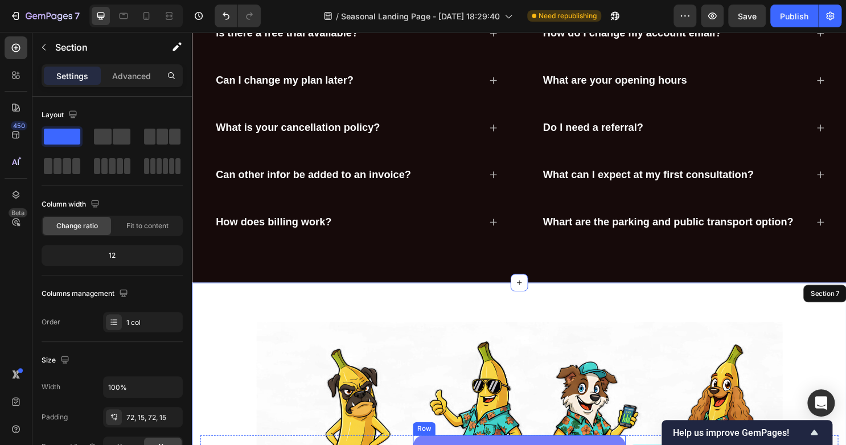
scroll to position [692, 0]
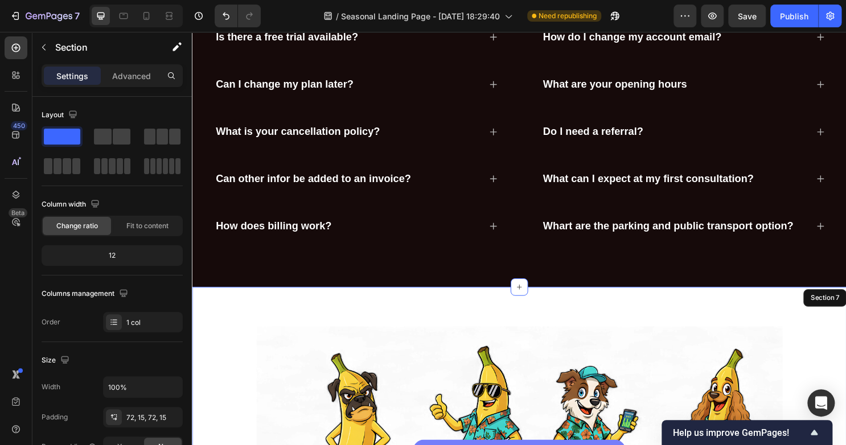
click at [835, 310] on div "Section 7" at bounding box center [852, 310] width 35 height 10
drag, startPoint x: 452, startPoint y: 309, endPoint x: 450, endPoint y: 327, distance: 18.3
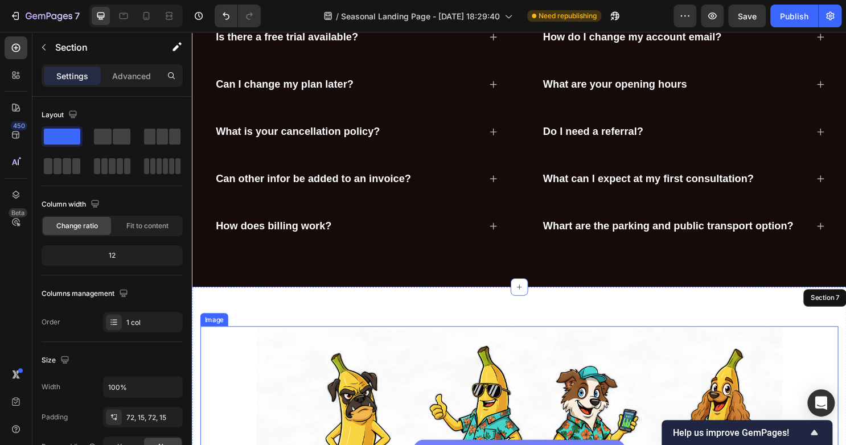
click at [426, 380] on img at bounding box center [533, 438] width 549 height 199
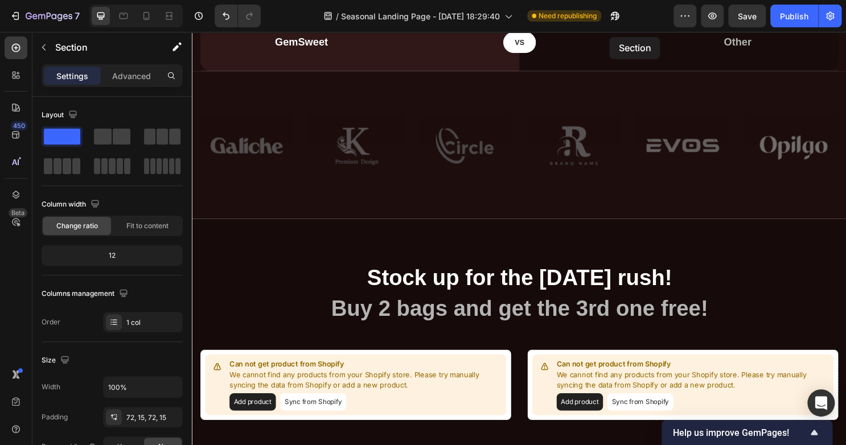
scroll to position [0, 0]
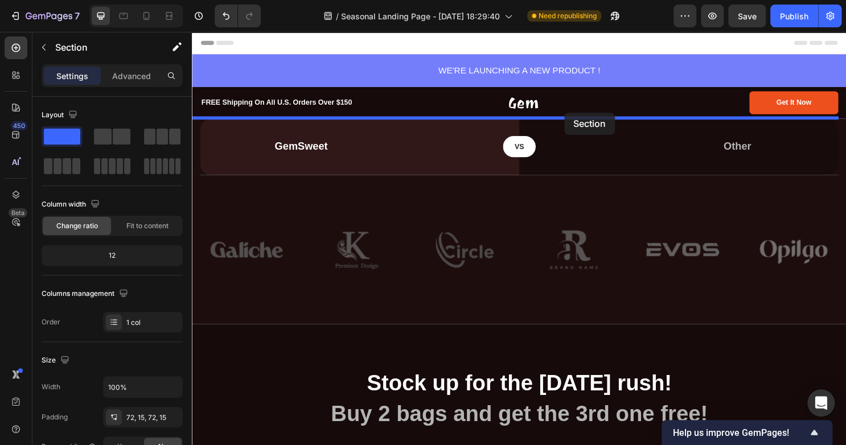
drag, startPoint x: 640, startPoint y: 287, endPoint x: 581, endPoint y: 116, distance: 180.8
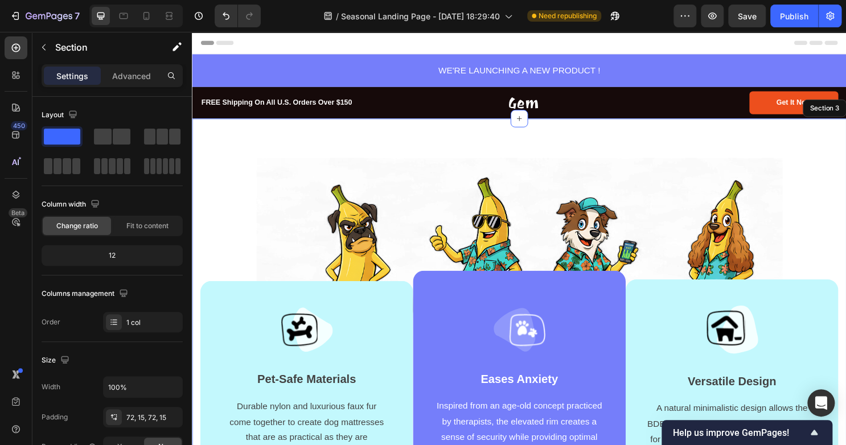
click at [590, 133] on div "Image Image Pet-Safe Materials Text block Durable nylon and luxurious faux fur …" at bounding box center [533, 341] width 683 height 439
click at [447, 153] on div "Image Image Pet-Safe Materials Text block Durable nylon and luxurious faux fur …" at bounding box center [533, 341] width 683 height 439
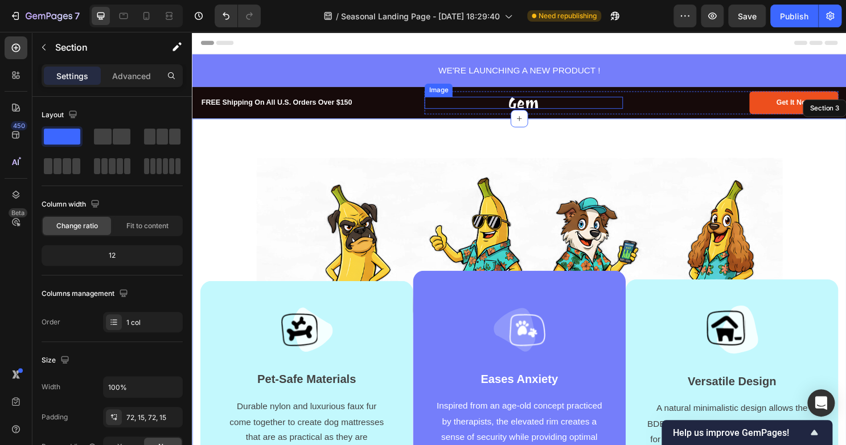
click at [460, 103] on div at bounding box center [537, 106] width 207 height 13
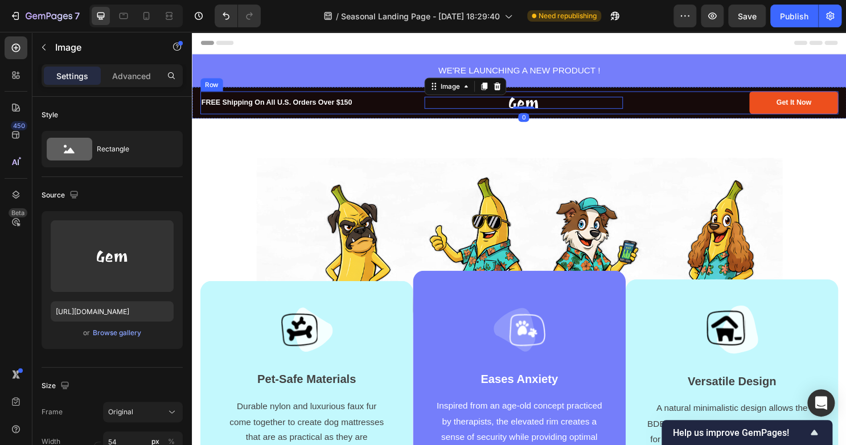
click at [404, 97] on div "FREE Shipping On All U.S. Orders Over $150 Text block" at bounding box center [308, 106] width 216 height 24
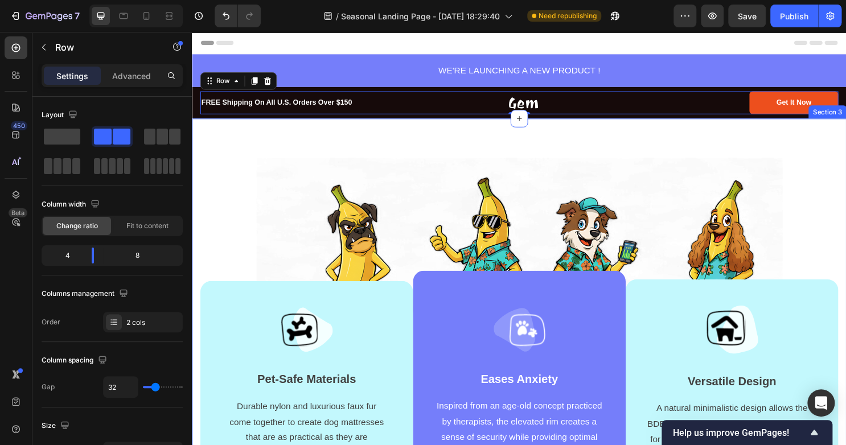
click at [506, 128] on div "Image Image Pet-Safe Materials Text block Durable nylon and luxurious faux fur …" at bounding box center [533, 341] width 683 height 439
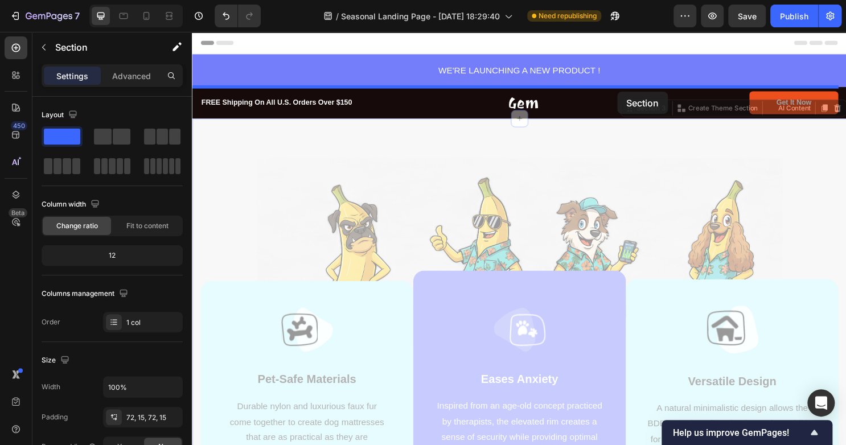
drag, startPoint x: 637, startPoint y: 111, endPoint x: 636, endPoint y: 103, distance: 8.1
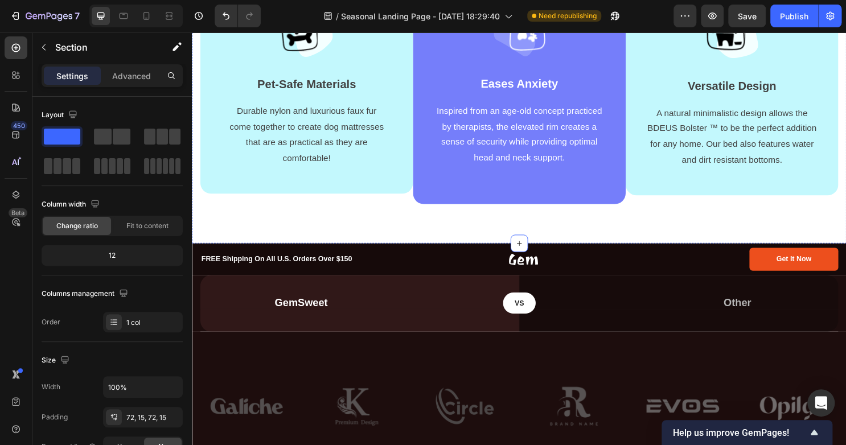
scroll to position [295, 0]
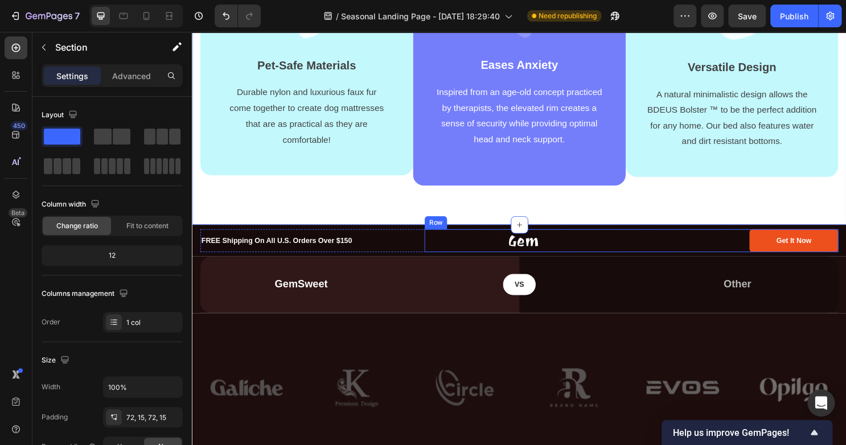
click at [589, 240] on div "Image" at bounding box center [537, 250] width 207 height 24
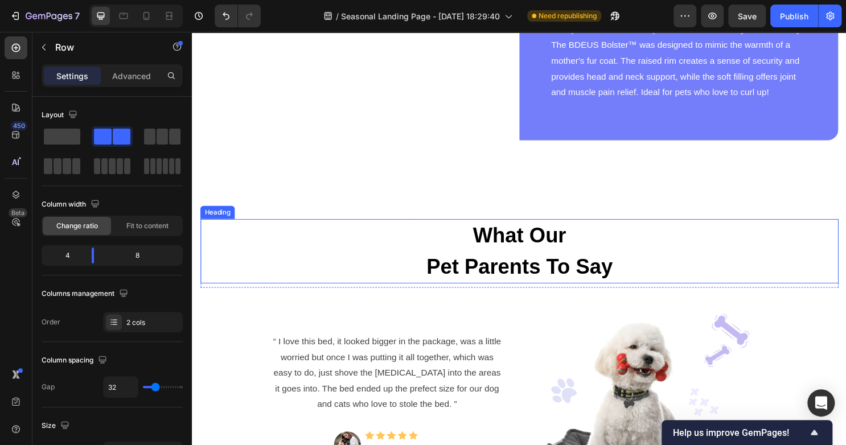
scroll to position [2014, 0]
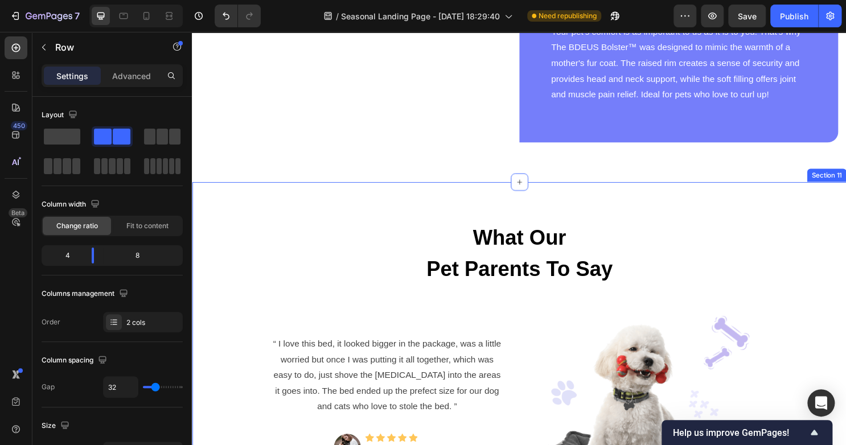
click at [346, 226] on div "What Our Pet Parents To Say Heading Row “ I love this bed, it looked bigger in …" at bounding box center [533, 381] width 683 height 387
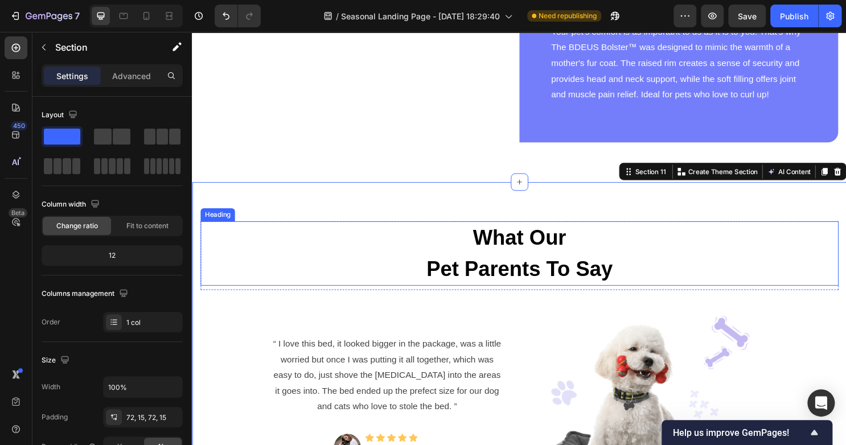
click at [458, 286] on p "What Our Pet Parents To Say" at bounding box center [534, 263] width 664 height 65
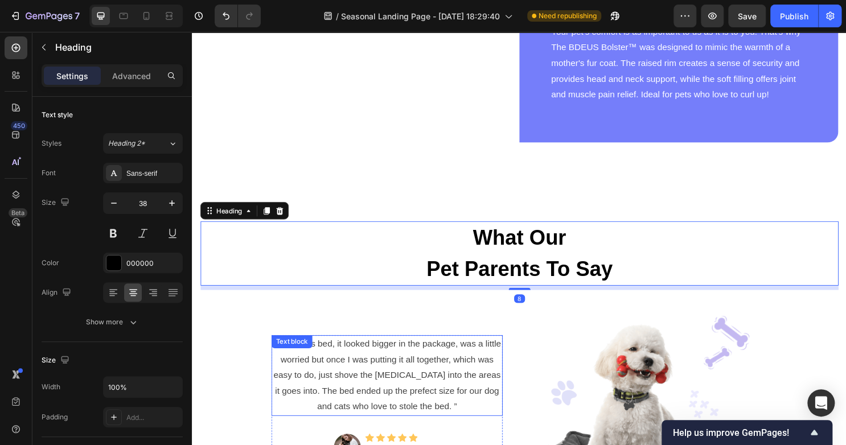
click at [472, 350] on p "“ I love this bed, it looked bigger in the package, was a little worried but on…" at bounding box center [395, 391] width 239 height 82
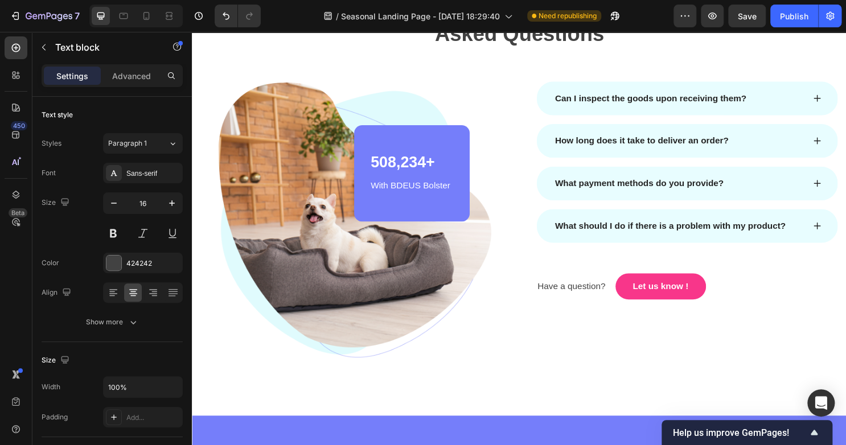
scroll to position [2897, 0]
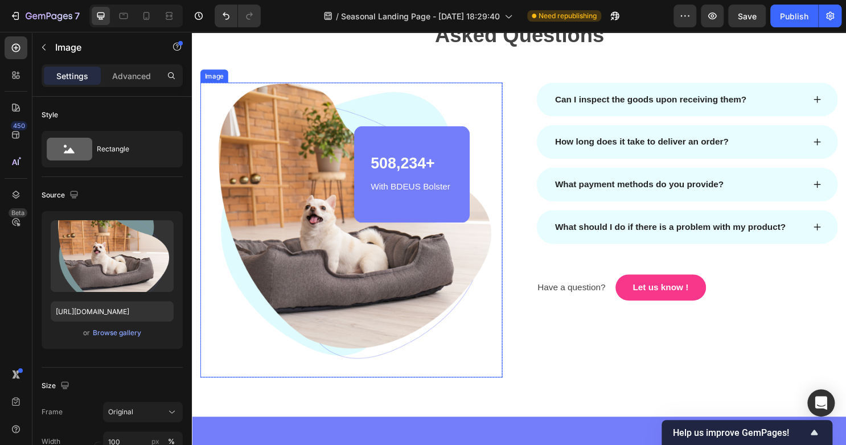
click at [458, 332] on img at bounding box center [357, 239] width 315 height 308
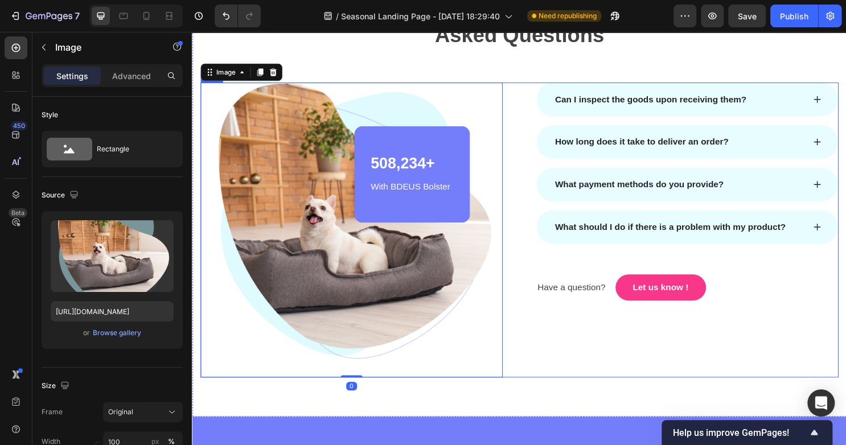
click at [530, 352] on div "Image 0 508,234+ Heading With BDEUS Bolster Text block Row Row Can I inspect th…" at bounding box center [533, 239] width 666 height 308
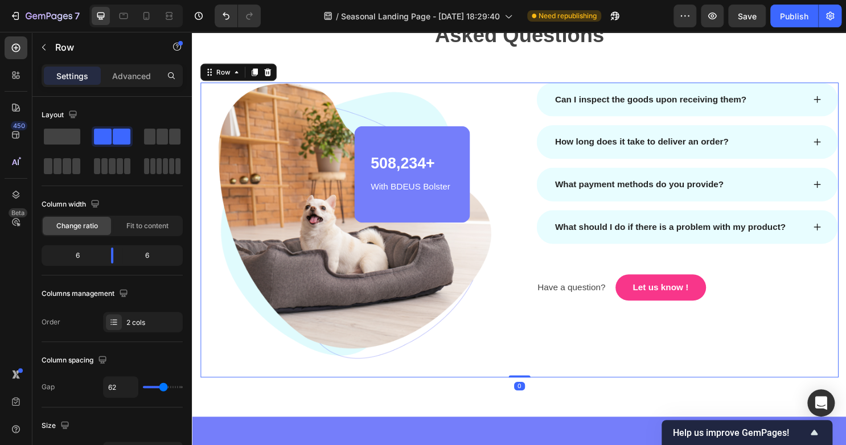
scroll to position [2812, 0]
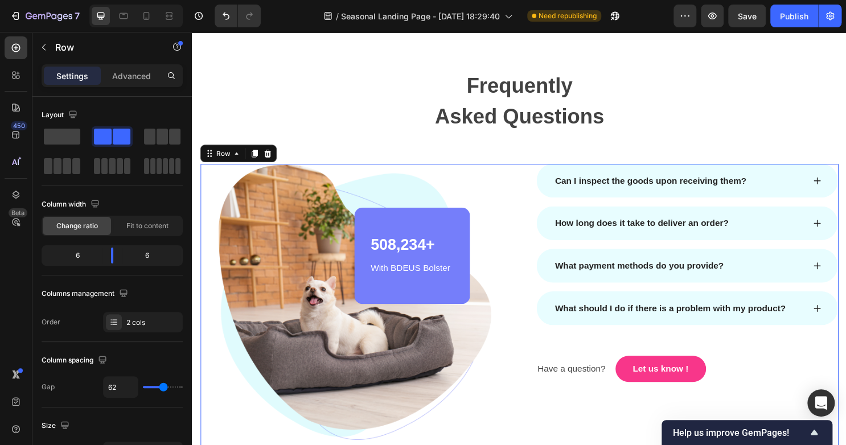
click at [521, 147] on div "Frequently Asked Questions Heading Row Image 508,234+ Heading With BDEUS Bolste…" at bounding box center [533, 274] width 666 height 407
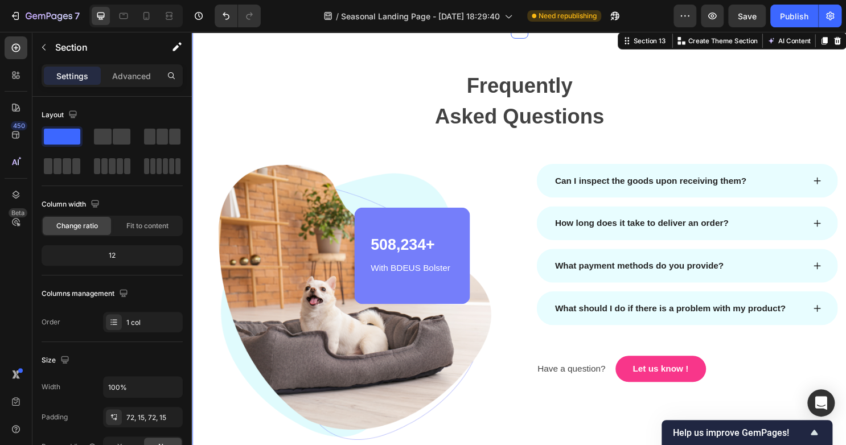
click at [499, 217] on img at bounding box center [357, 324] width 315 height 308
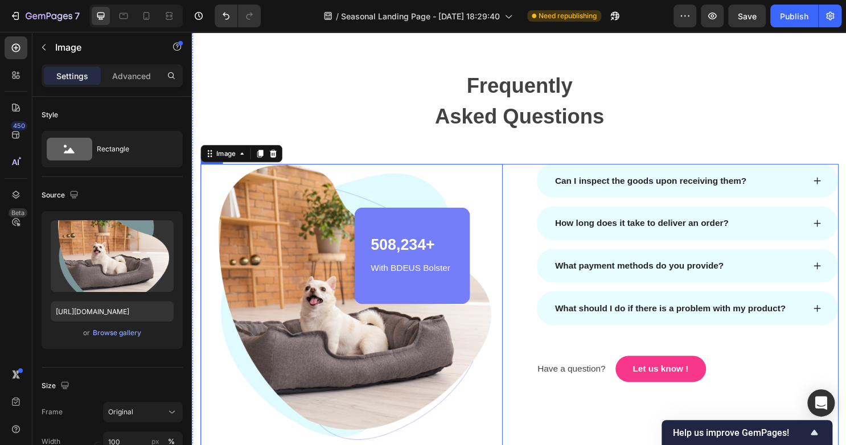
click at [522, 201] on div "Image 0 508,234+ Heading With BDEUS Bolster Text block Row Row Can I inspect th…" at bounding box center [533, 324] width 666 height 308
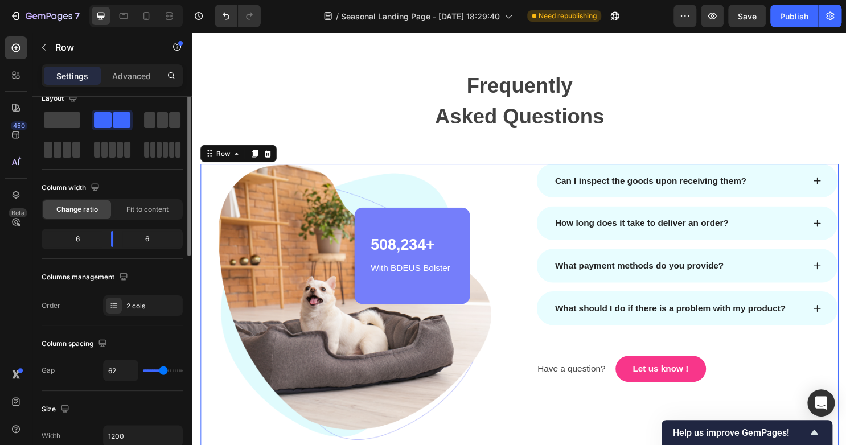
scroll to position [0, 0]
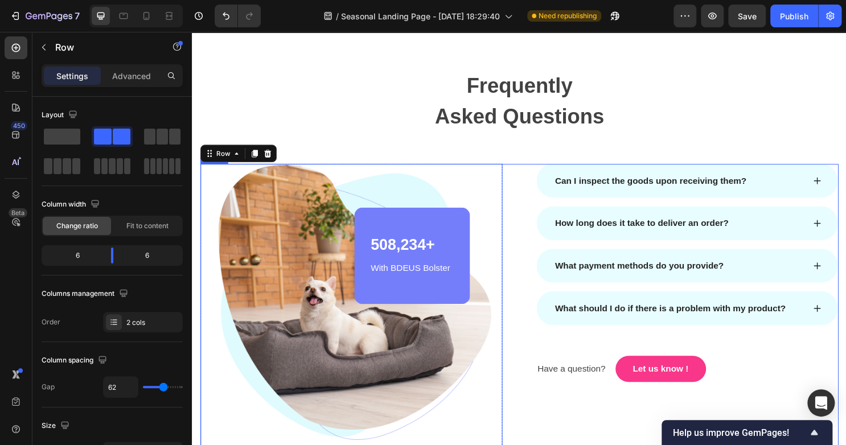
click at [327, 287] on img at bounding box center [357, 324] width 315 height 308
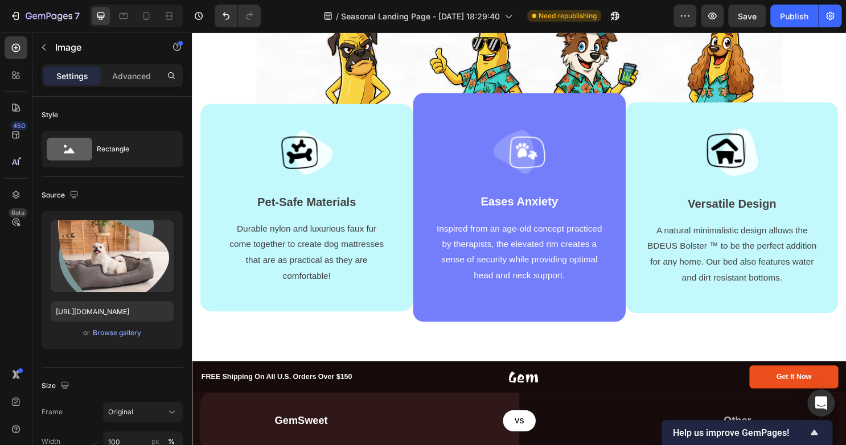
scroll to position [233, 0]
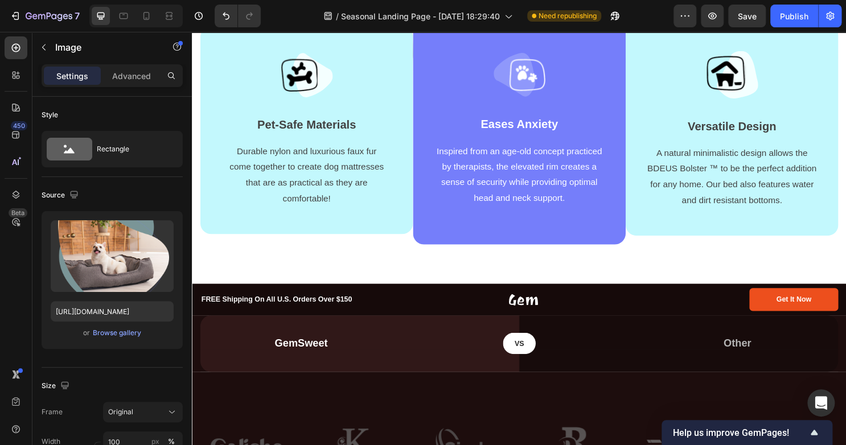
click at [327, 287] on div "Image Image Pet-Safe Materials Text block Durable nylon and luxurious faux fur …" at bounding box center [533, 75] width 683 height 439
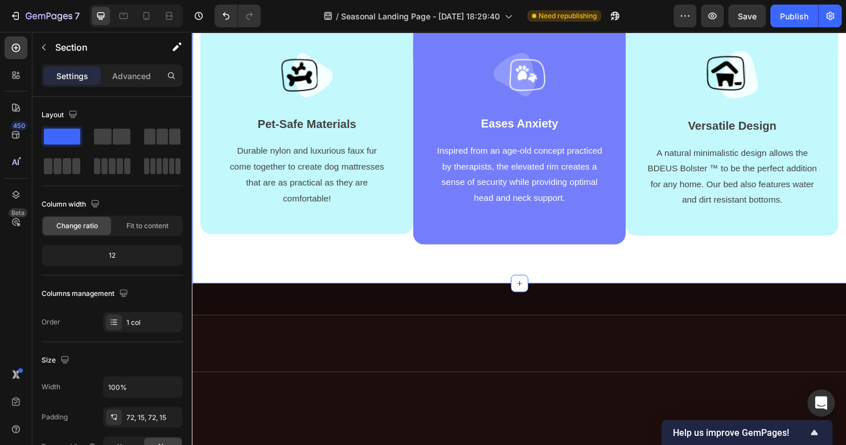
scroll to position [0, 0]
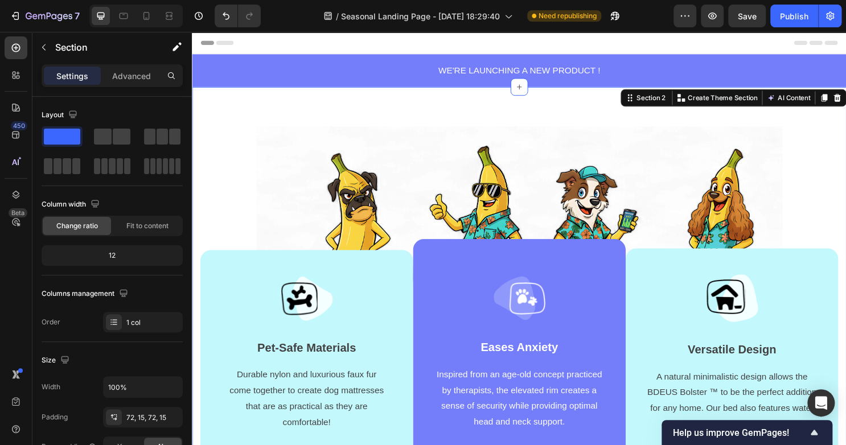
click at [605, 118] on div "Image Image Pet-Safe Materials Text block Durable nylon and luxurious faux fur …" at bounding box center [533, 308] width 683 height 439
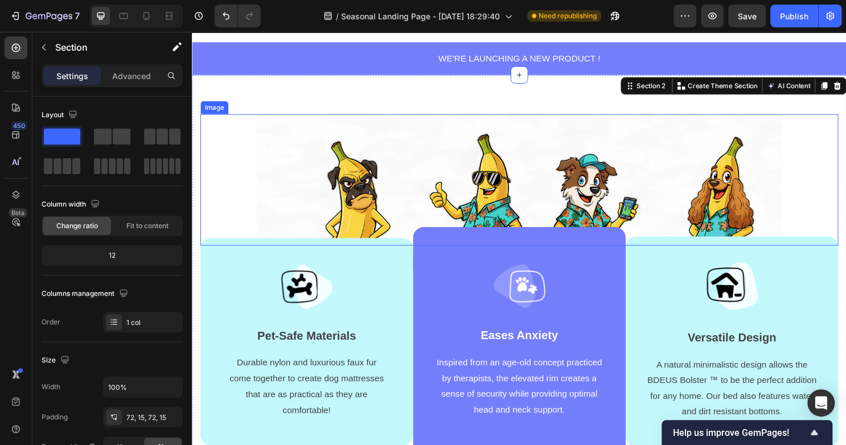
scroll to position [11, 0]
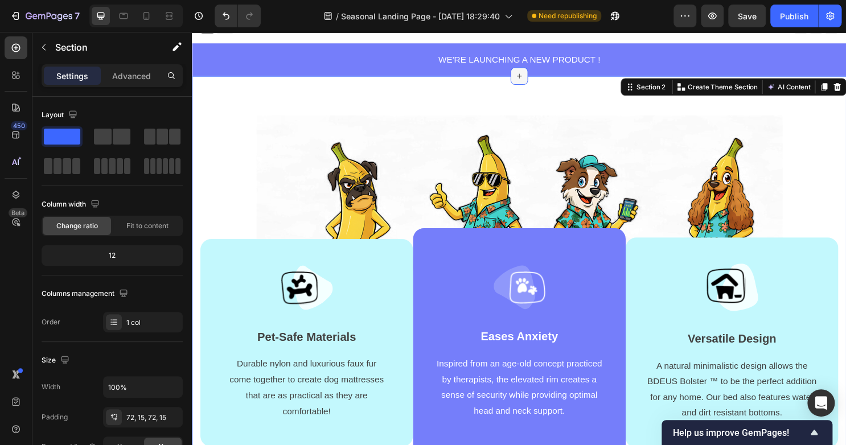
click at [531, 81] on icon at bounding box center [533, 77] width 9 height 9
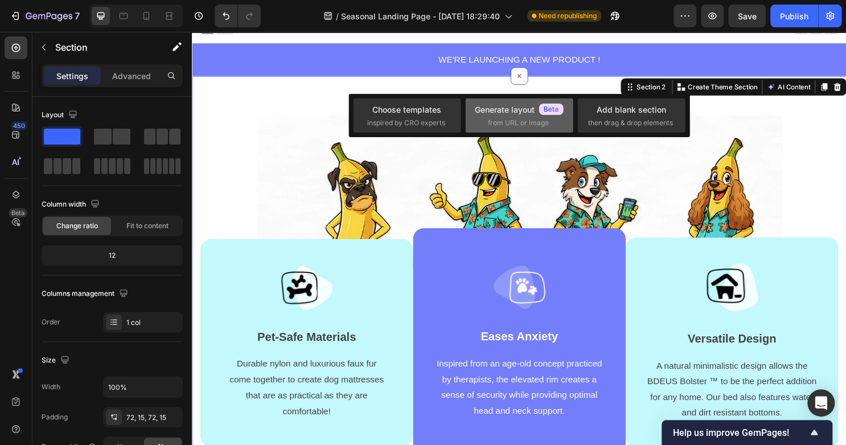
click at [465, 122] on div "Generate layout from URL or image" at bounding box center [519, 115] width 108 height 34
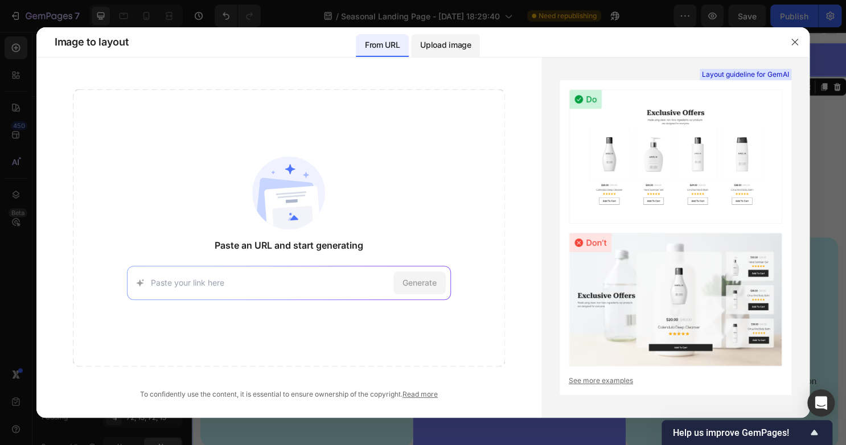
click at [439, 43] on p "Upload image" at bounding box center [445, 45] width 51 height 14
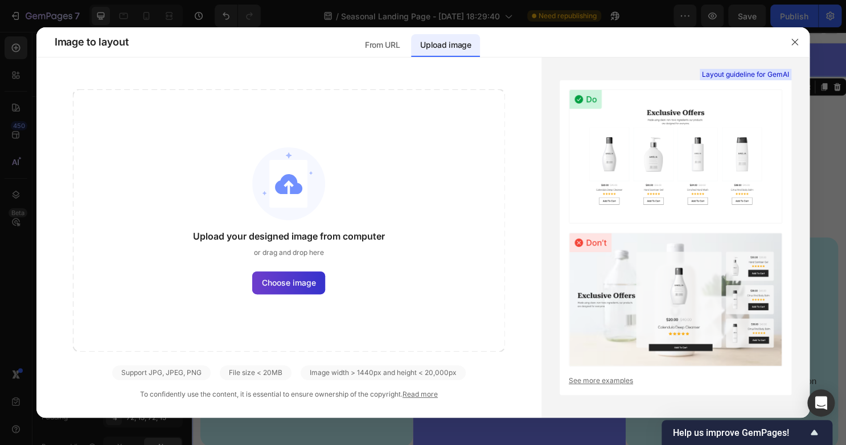
click at [280, 289] on label "Choose image" at bounding box center [288, 283] width 73 height 23
click at [0, 0] on input "Choose image" at bounding box center [0, 0] width 0 height 0
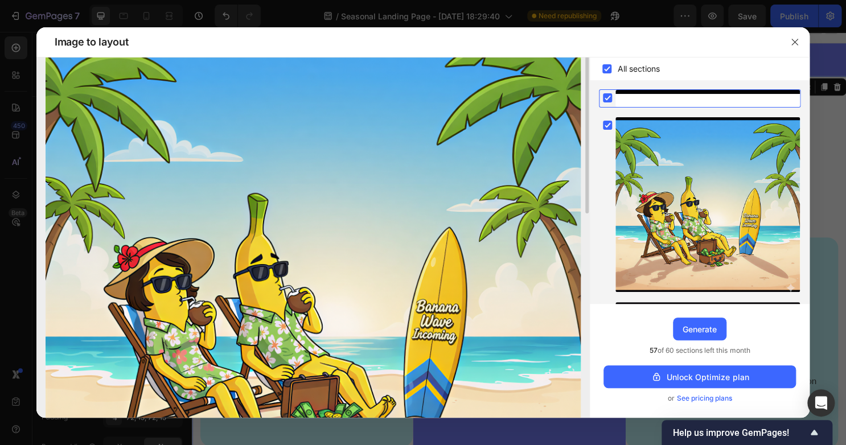
scroll to position [0, 0]
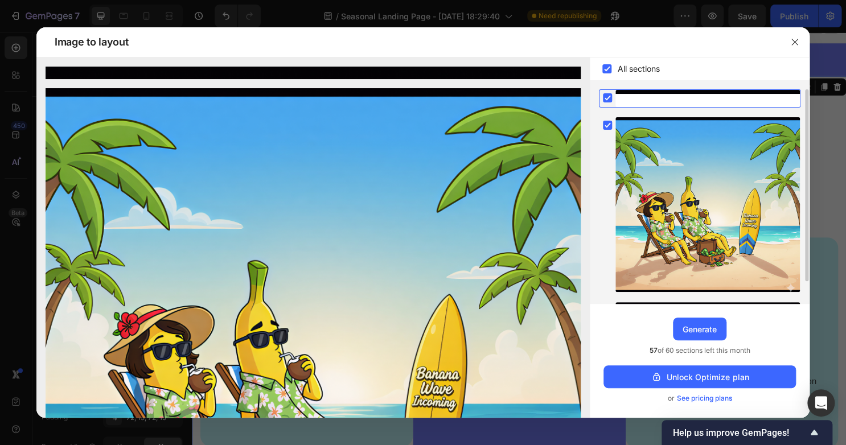
click at [608, 93] on rect at bounding box center [607, 97] width 9 height 9
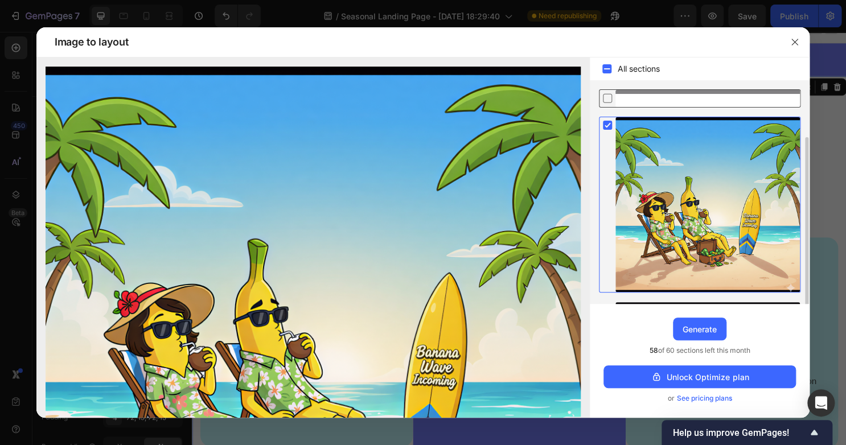
scroll to position [25, 0]
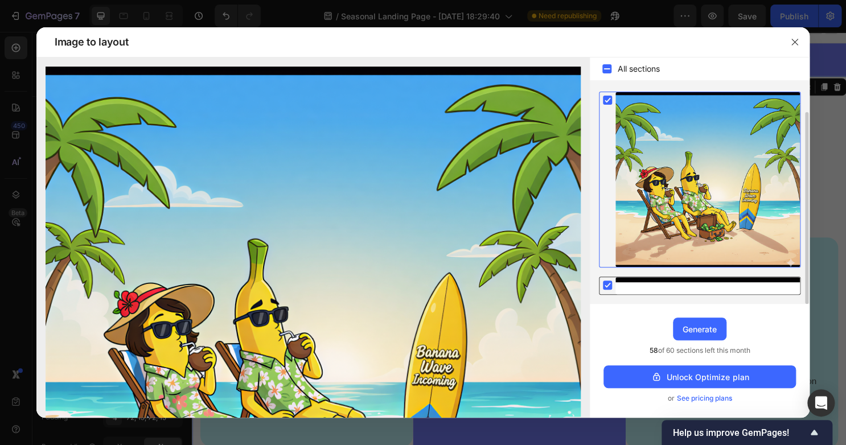
click at [605, 281] on rect at bounding box center [607, 285] width 9 height 9
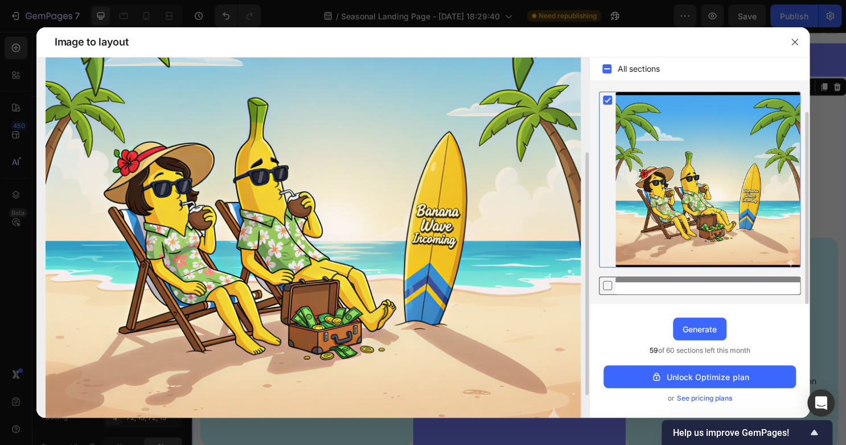
scroll to position [175, 0]
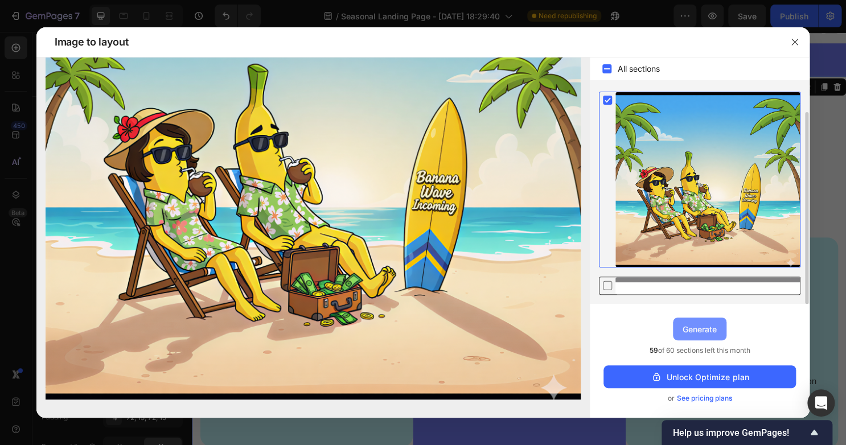
click at [699, 321] on button "Generate" at bounding box center [700, 329] width 54 height 23
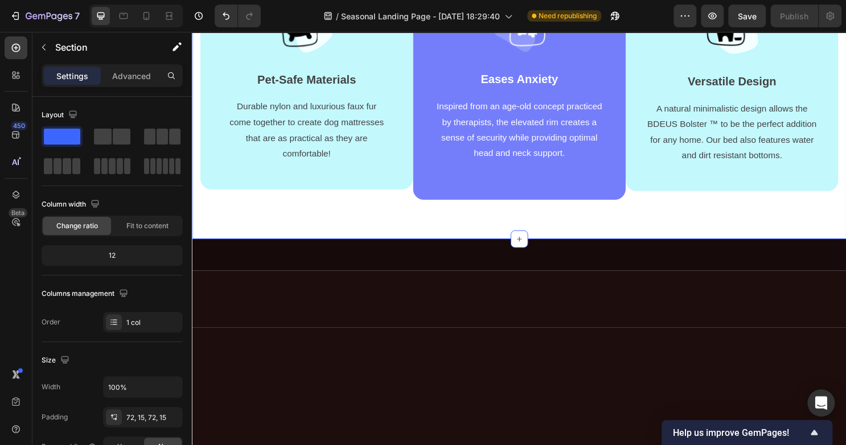
scroll to position [0, 0]
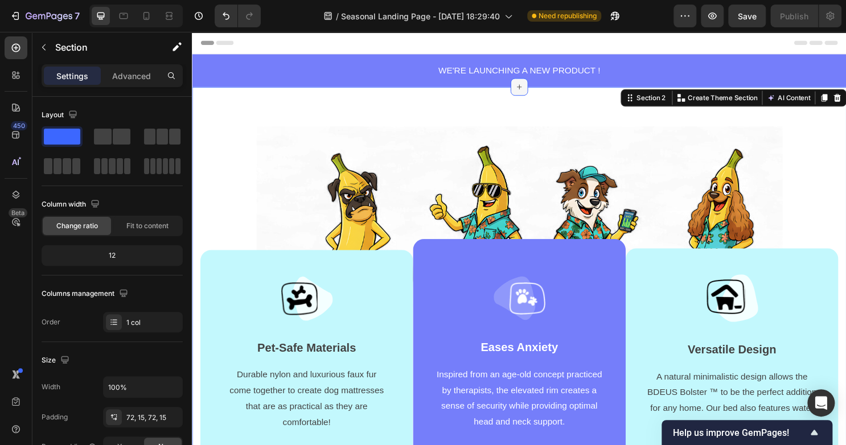
click at [532, 95] on div at bounding box center [533, 89] width 18 height 18
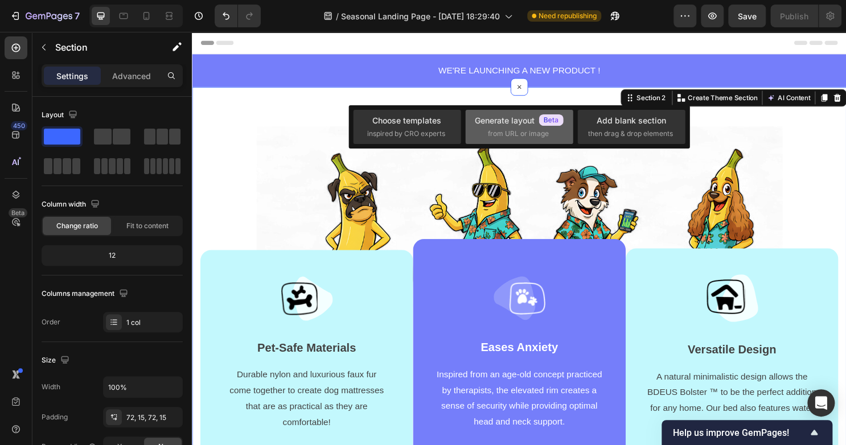
click at [538, 131] on span "from URL or image" at bounding box center [518, 134] width 61 height 10
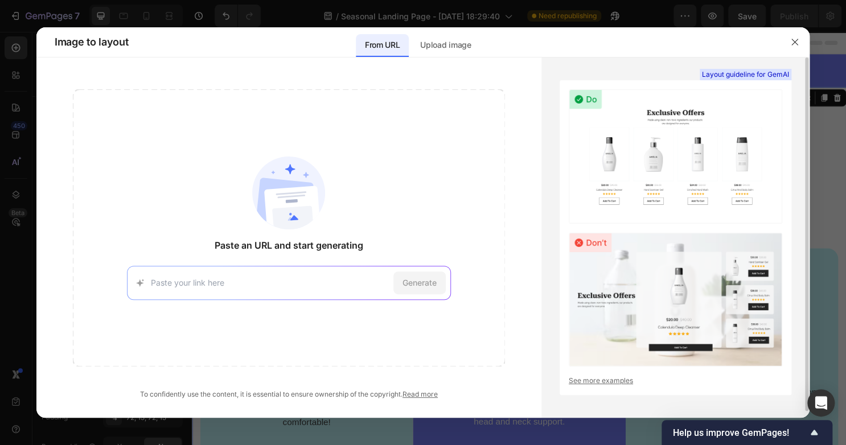
scroll to position [7, 0]
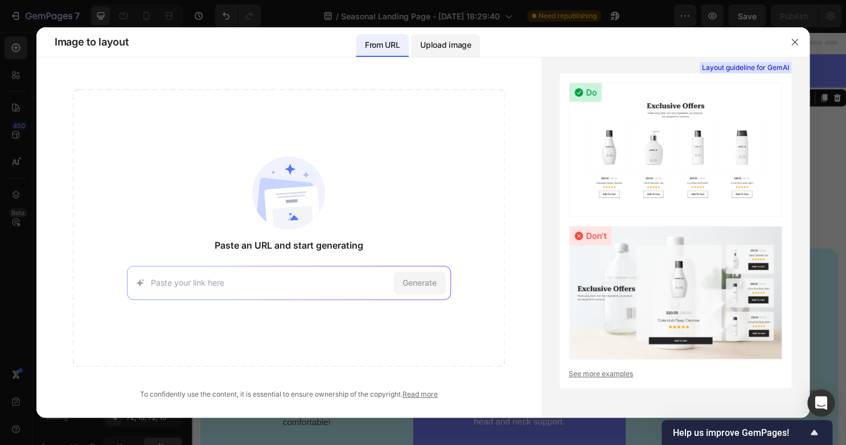
click at [438, 47] on p "Upload image" at bounding box center [445, 45] width 51 height 14
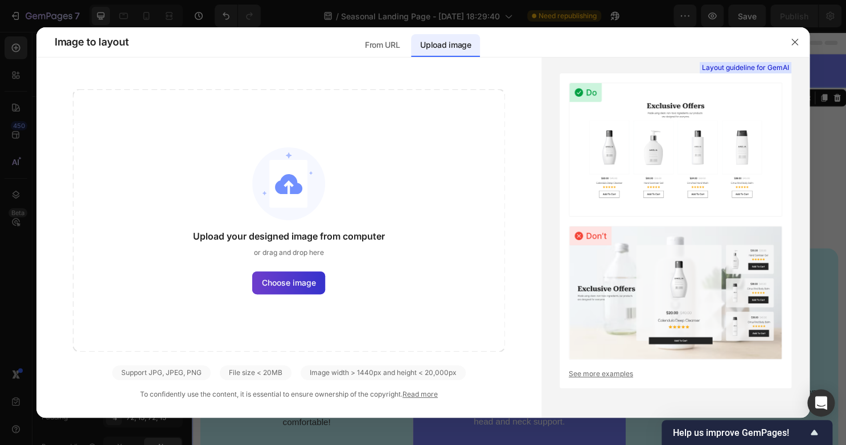
click at [291, 280] on span "Choose image" at bounding box center [289, 283] width 54 height 12
click at [0, 0] on input "Choose image" at bounding box center [0, 0] width 0 height 0
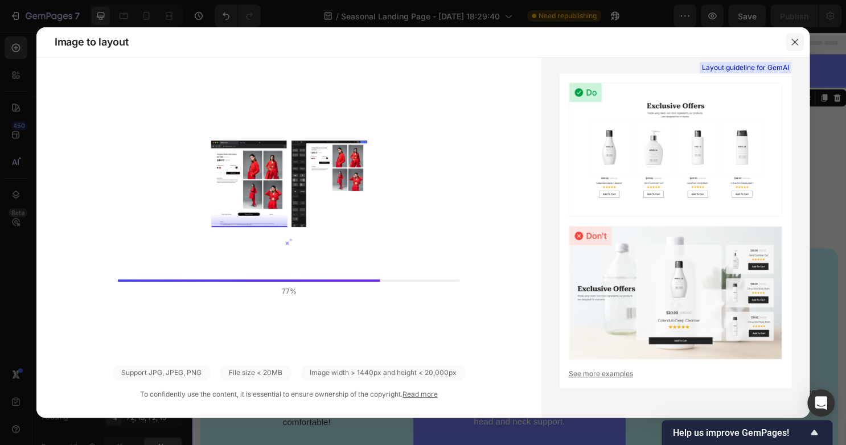
click at [790, 39] on icon "button" at bounding box center [794, 42] width 9 height 9
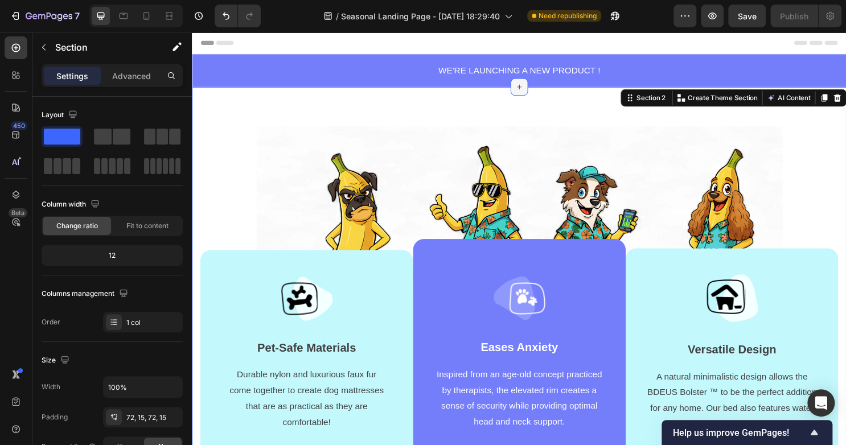
click at [529, 90] on icon at bounding box center [533, 89] width 9 height 9
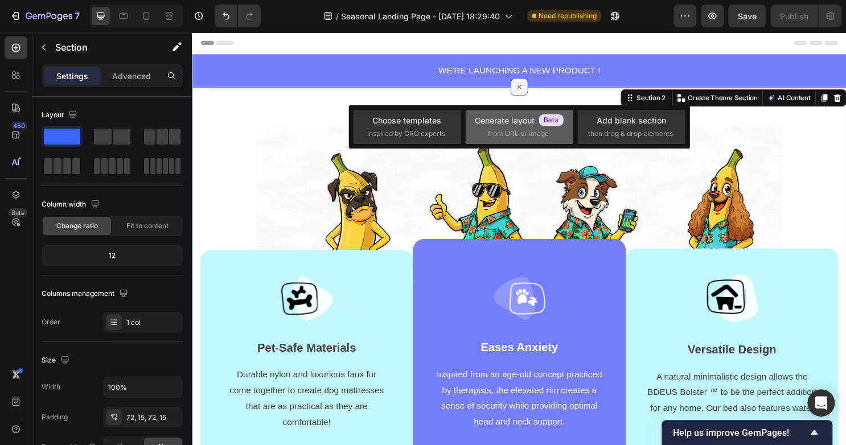
click at [515, 142] on div "Generate layout from URL or image" at bounding box center [519, 127] width 108 height 34
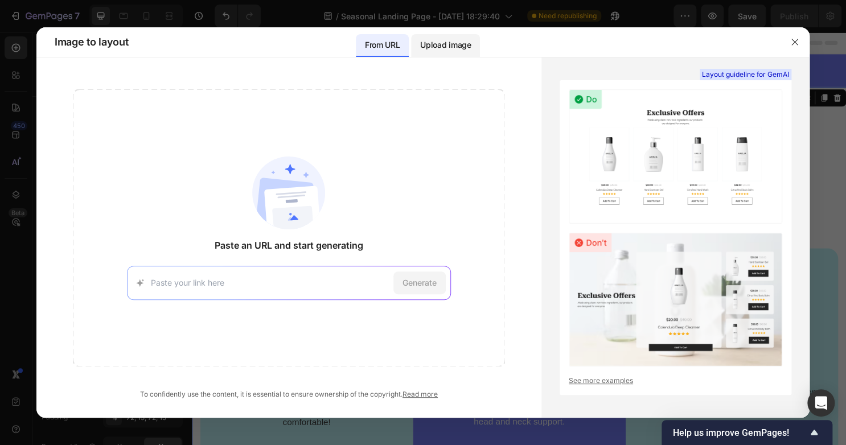
click at [444, 42] on p "Upload image" at bounding box center [445, 45] width 51 height 14
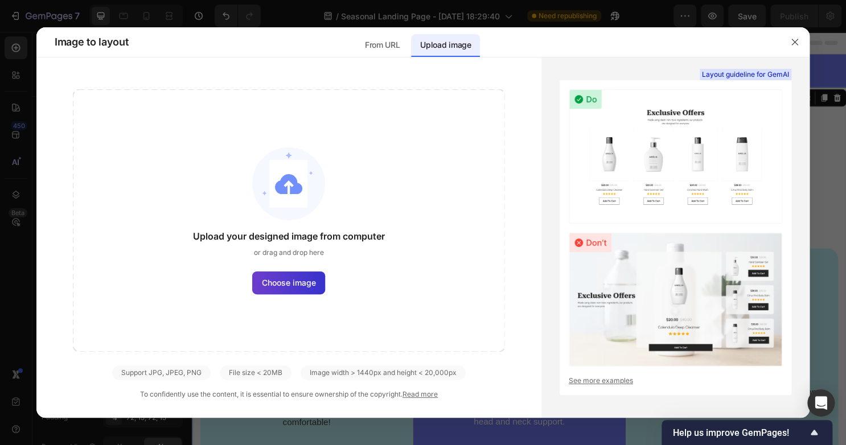
click at [273, 272] on label "Choose image" at bounding box center [288, 283] width 73 height 23
click at [0, 0] on input "Choose image" at bounding box center [0, 0] width 0 height 0
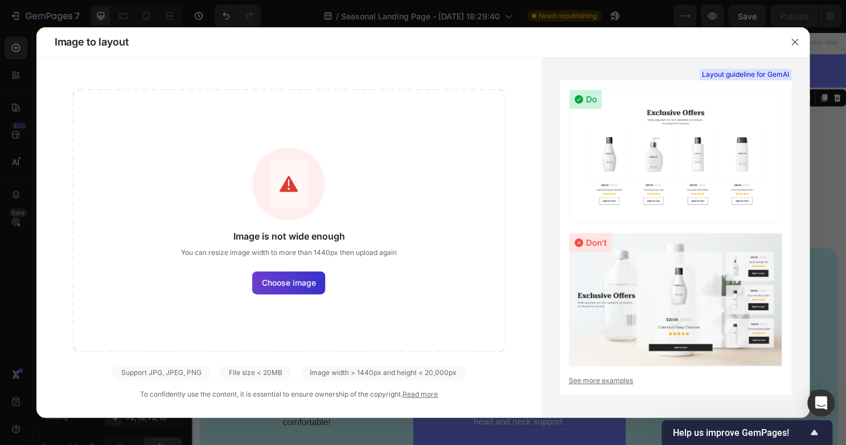
click at [284, 286] on span "Choose image" at bounding box center [289, 283] width 54 height 12
click at [0, 0] on input "Choose image" at bounding box center [0, 0] width 0 height 0
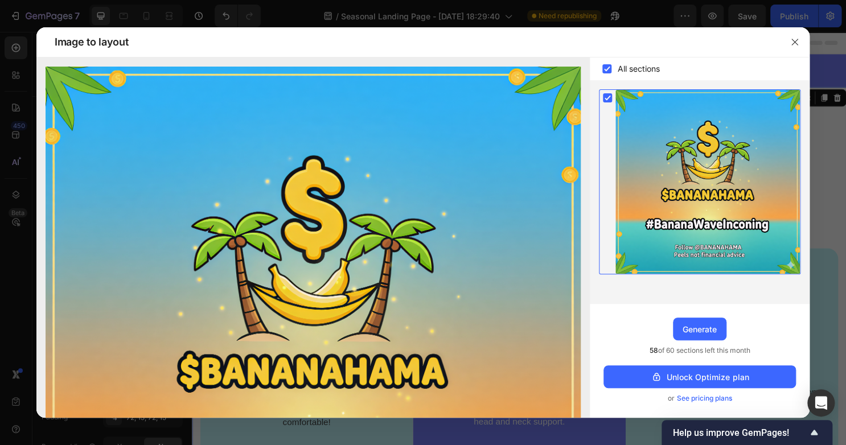
click at [607, 67] on rect at bounding box center [606, 68] width 9 height 9
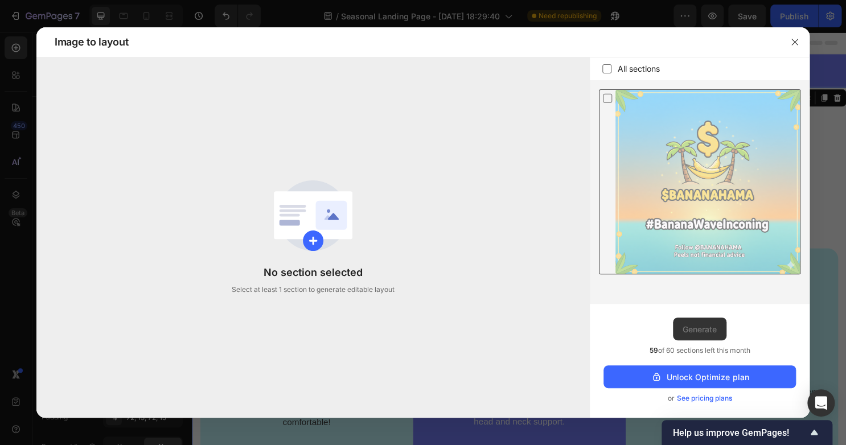
click at [607, 100] on icon at bounding box center [607, 98] width 11 height 12
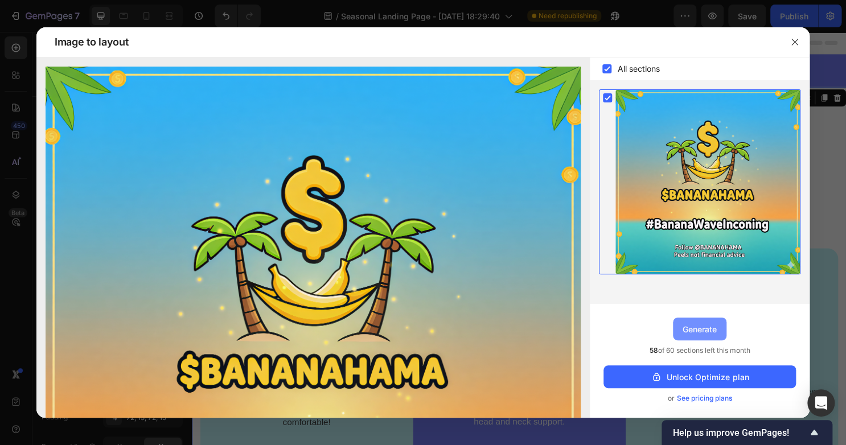
click at [696, 328] on div "Generate" at bounding box center [700, 329] width 34 height 12
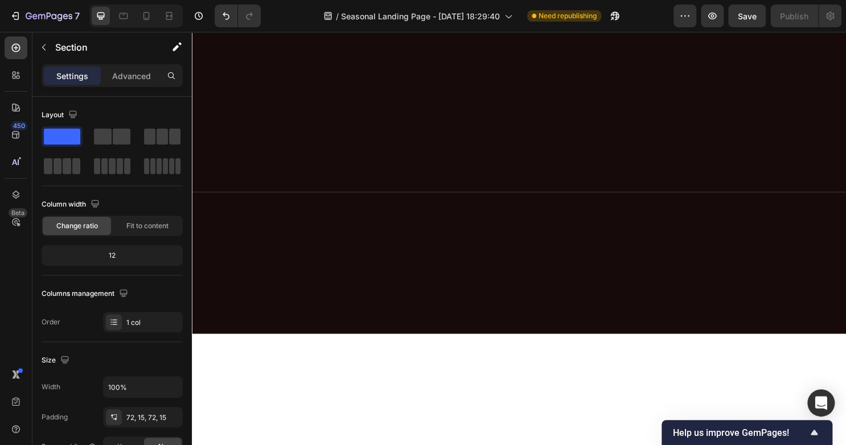
scroll to position [0, 0]
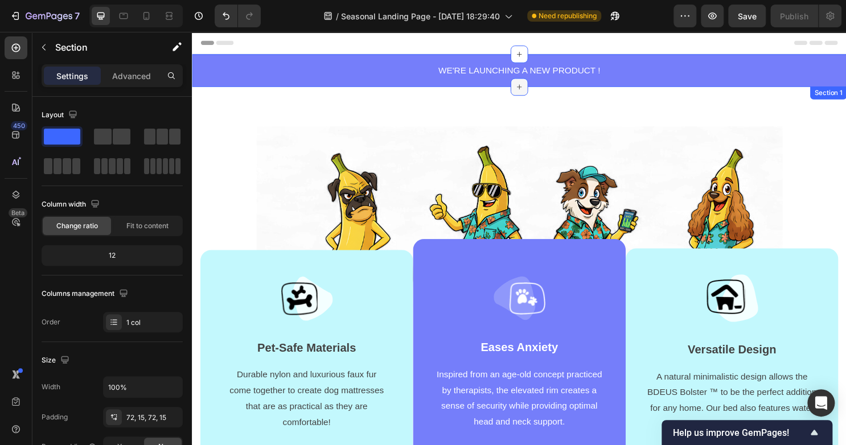
click at [529, 89] on icon at bounding box center [533, 89] width 9 height 9
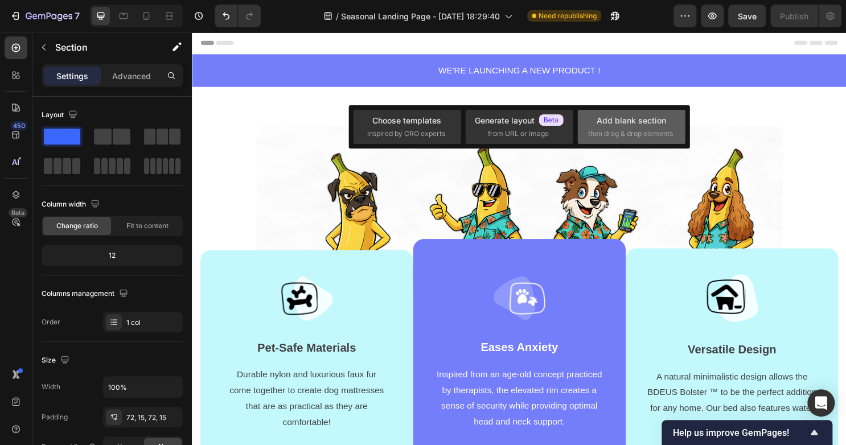
click at [606, 131] on span "then drag & drop elements" at bounding box center [630, 134] width 85 height 10
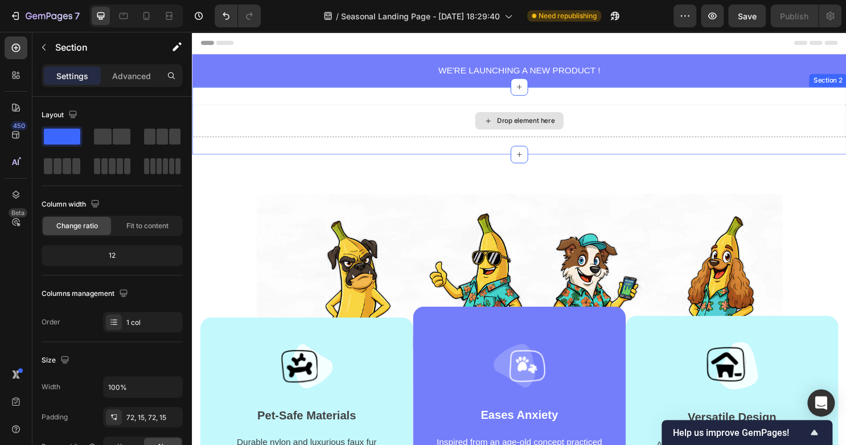
click at [544, 120] on div "Drop element here" at bounding box center [540, 124] width 60 height 9
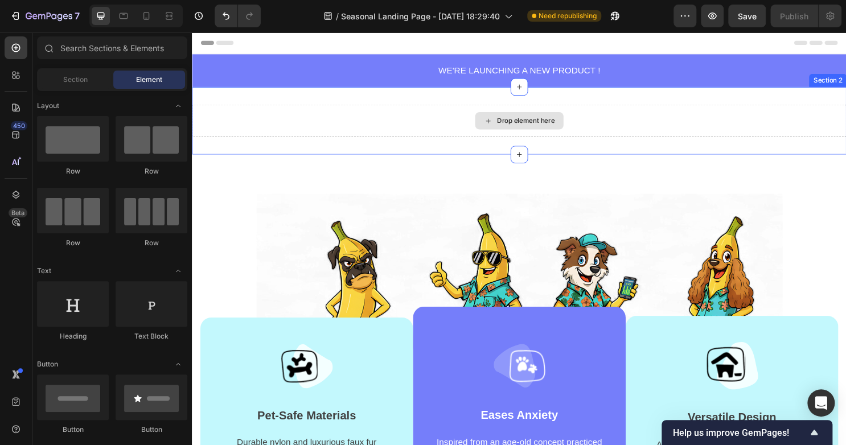
click at [498, 125] on icon at bounding box center [500, 125] width 9 height 10
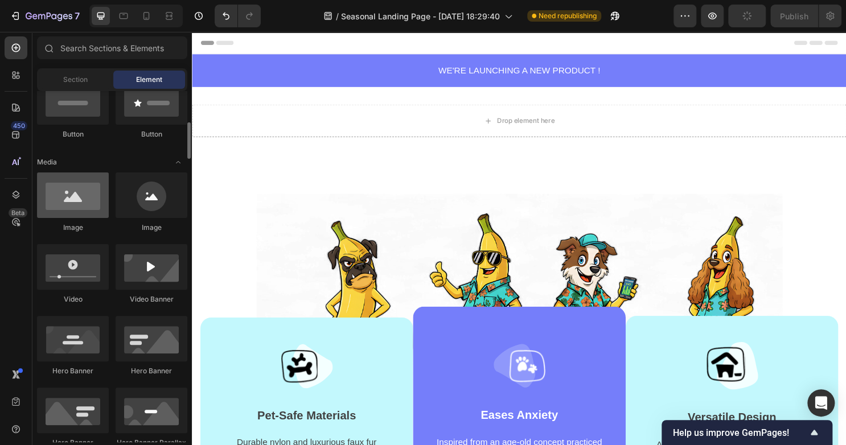
scroll to position [296, 0]
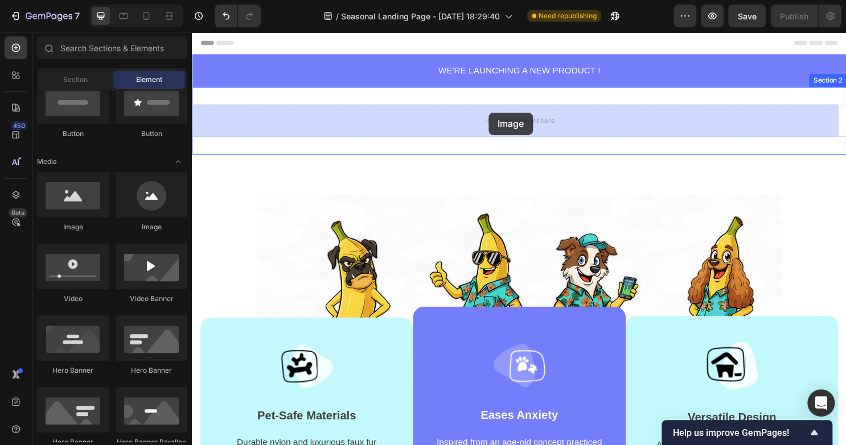
drag, startPoint x: 277, startPoint y: 244, endPoint x: 502, endPoint y: 116, distance: 258.5
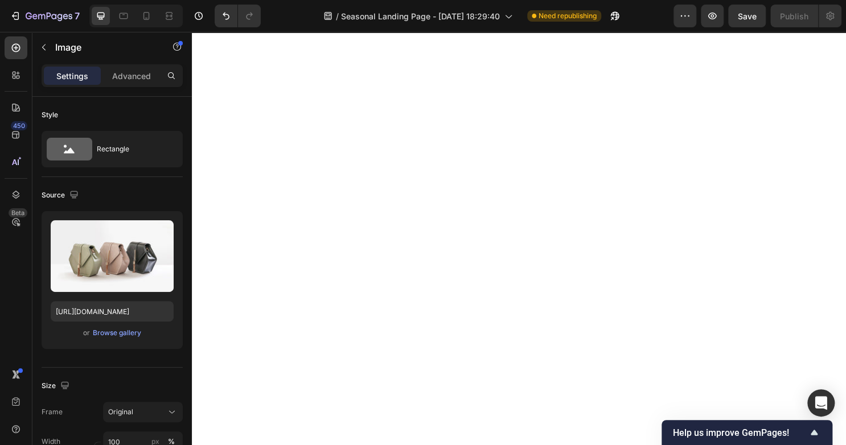
scroll to position [101, 0]
click at [99, 340] on div "Upload Image [URL][DOMAIN_NAME] or Browse gallery" at bounding box center [112, 280] width 141 height 138
click at [102, 333] on div "Browse gallery" at bounding box center [117, 333] width 48 height 10
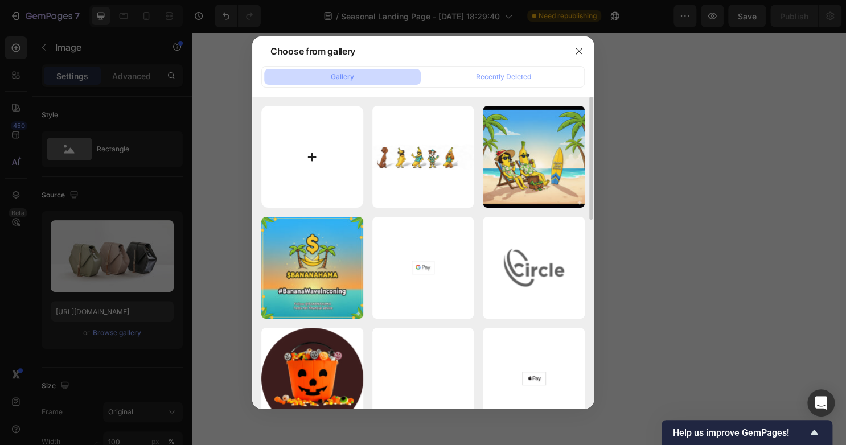
click at [307, 162] on input "file" at bounding box center [312, 157] width 102 height 102
click at [311, 170] on input "file" at bounding box center [312, 157] width 102 height 102
type input "C:\fakepath\clideo-editor-c781b24db8da4fc086bf52067e334971_puwjec21.gif"
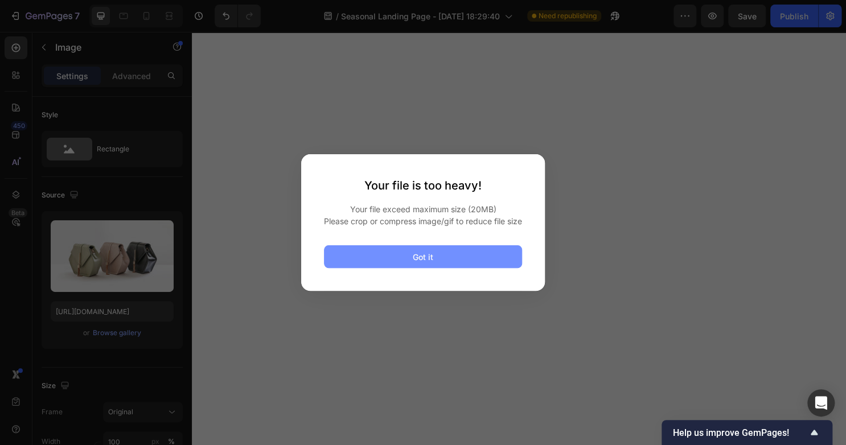
click at [449, 256] on button "Got it" at bounding box center [423, 256] width 198 height 23
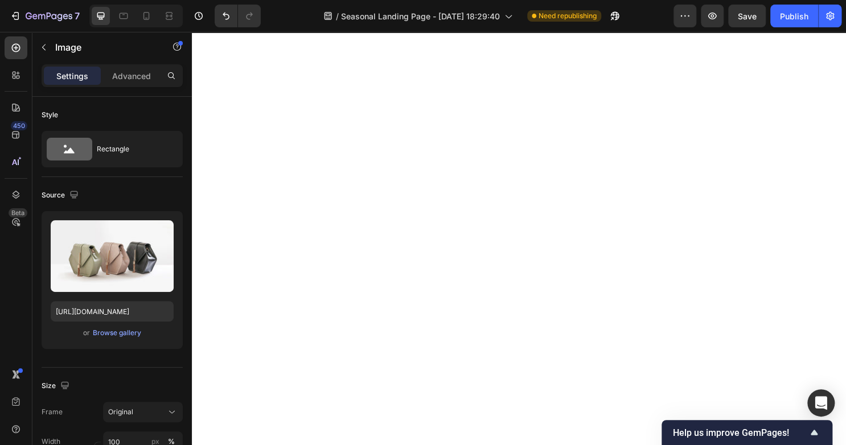
click at [286, 6] on img at bounding box center [533, 6] width 683 height 0
click at [114, 328] on div "Browse gallery" at bounding box center [117, 333] width 48 height 10
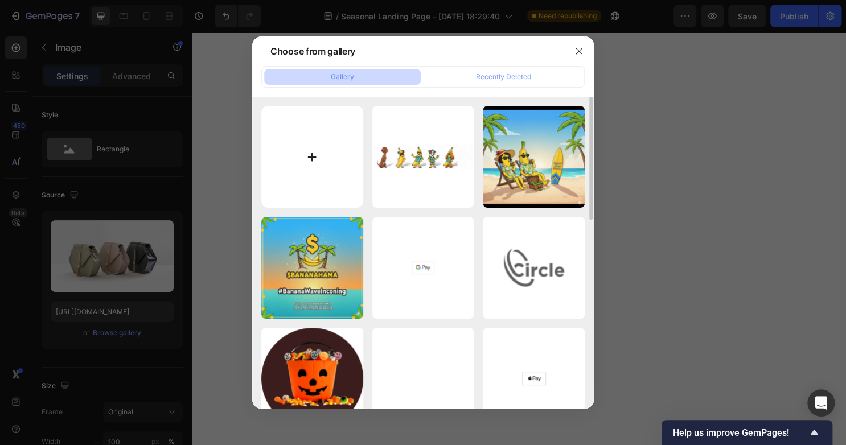
click at [321, 165] on input "file" at bounding box center [312, 157] width 102 height 102
type input "C:\fakepath\clideo-editor-c781b24db8da4fc086bf52067e334971_um5I6Lyy.gif"
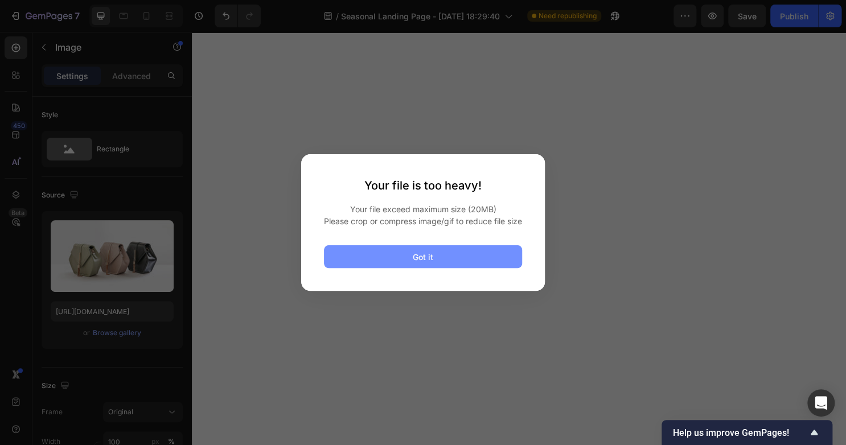
click at [342, 253] on button "Got it" at bounding box center [423, 256] width 198 height 23
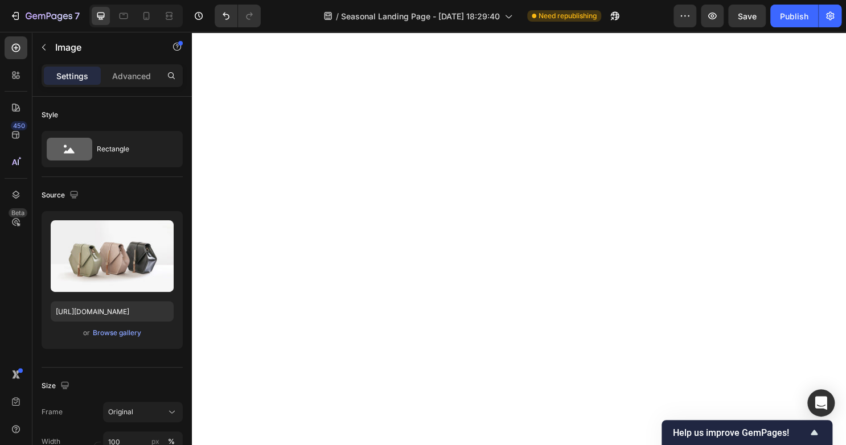
scroll to position [0, 0]
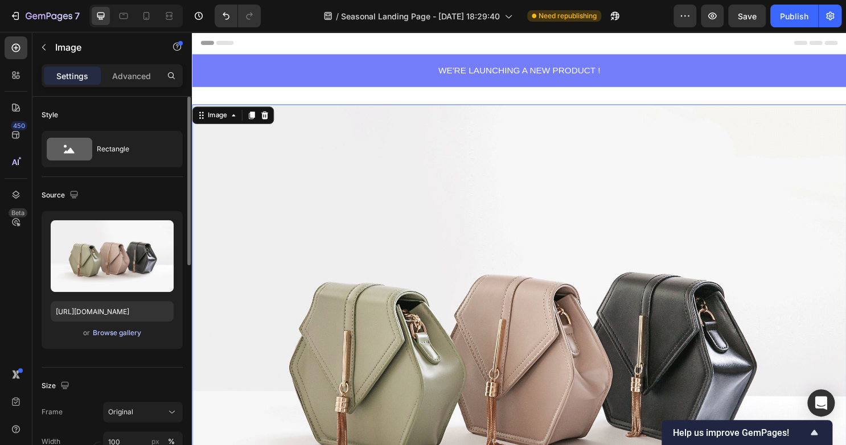
click at [105, 330] on div "Browse gallery" at bounding box center [117, 333] width 48 height 10
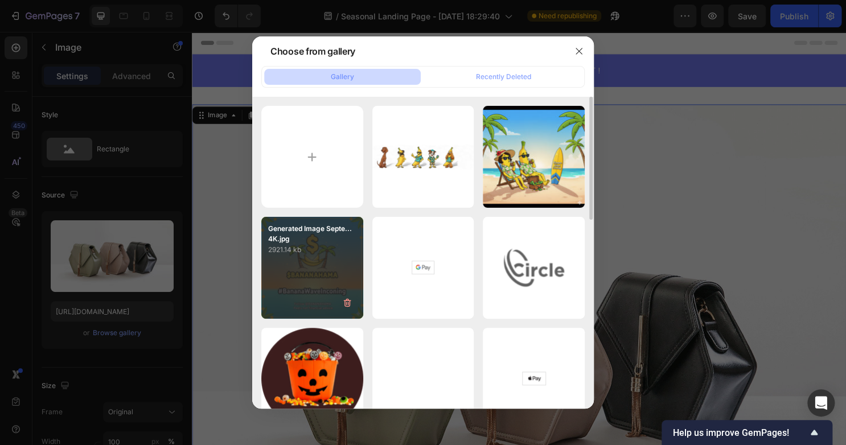
click at [321, 248] on p "2921.14 kb" at bounding box center [312, 249] width 88 height 11
type input "[URL][DOMAIN_NAME]"
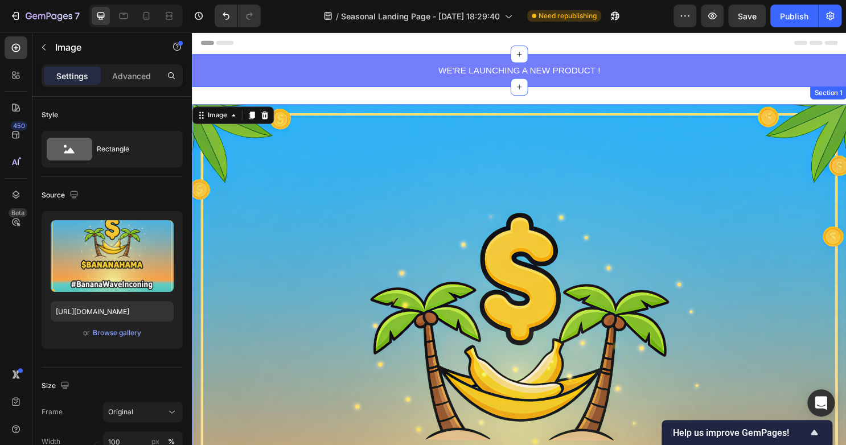
click at [385, 88] on div "WE'RE LAUNCHING A NEW PRODUCT ! Text block Section 1" at bounding box center [533, 72] width 683 height 34
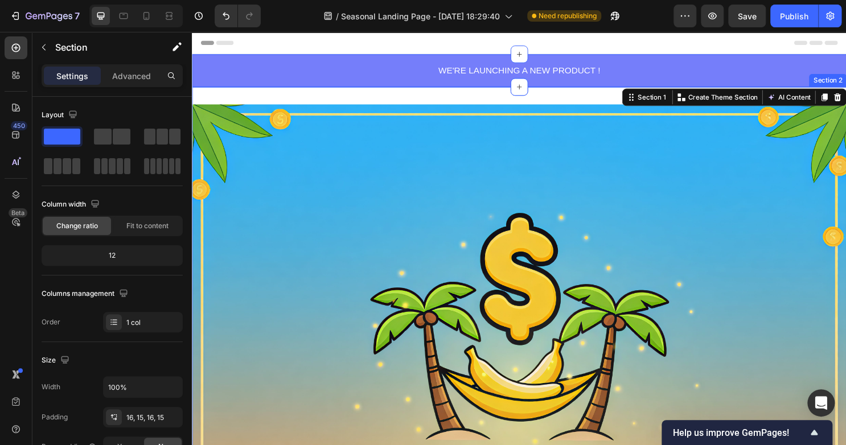
click at [385, 99] on div "Image Section 2" at bounding box center [533, 449] width 683 height 720
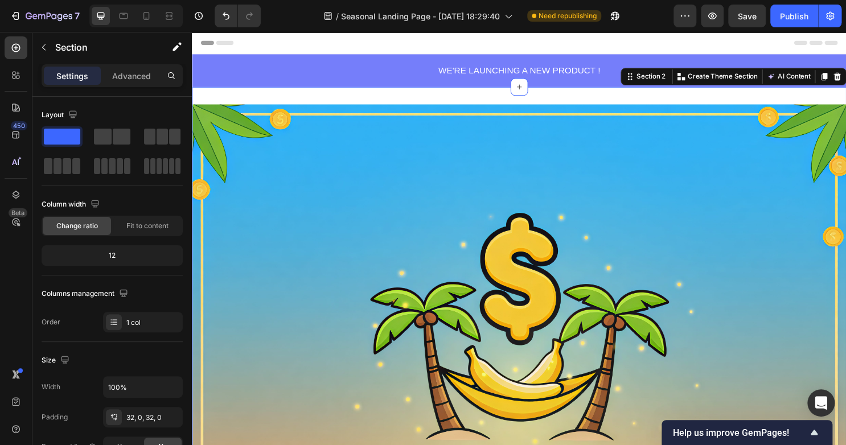
click at [402, 101] on div "Image Section 2 You can create reusable sections Create Theme Section AI Conten…" at bounding box center [533, 449] width 683 height 720
click at [372, 100] on div "Image Section 2 You can create reusable sections Create Theme Section AI Conten…" at bounding box center [533, 449] width 683 height 720
click at [598, 63] on div "WE'RE LAUNCHING A NEW PRODUCT ! Text block Section 1" at bounding box center [533, 72] width 683 height 34
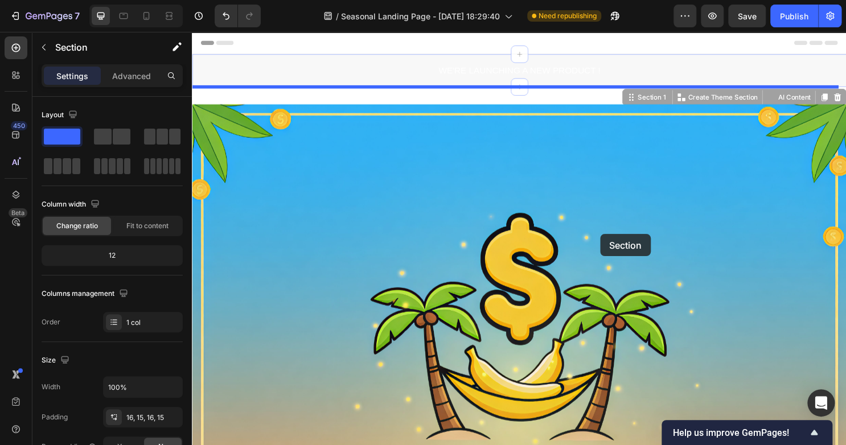
drag, startPoint x: 641, startPoint y: 98, endPoint x: 618, endPoint y: 243, distance: 146.9
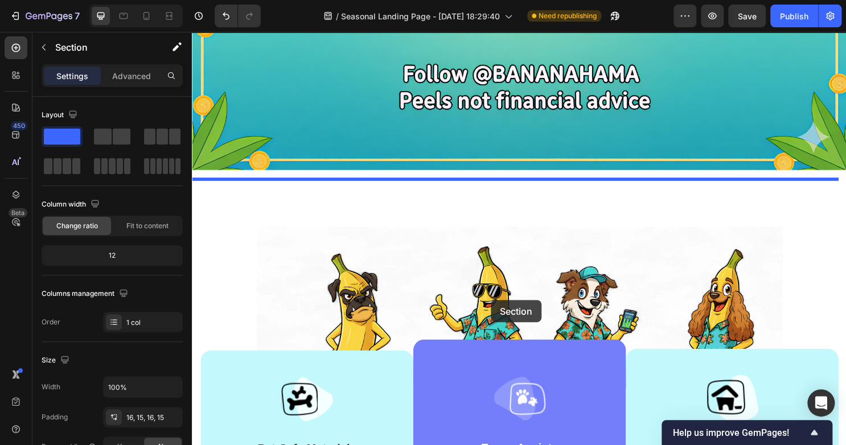
scroll to position [627, 0]
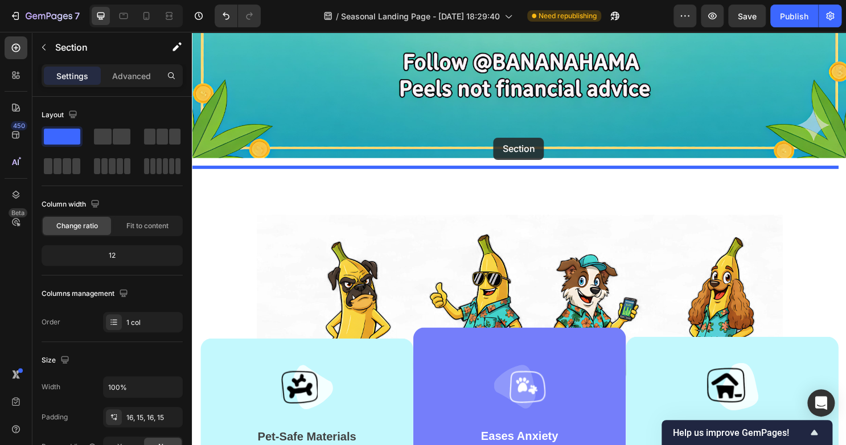
drag, startPoint x: 640, startPoint y: 97, endPoint x: 507, endPoint y: 142, distance: 140.6
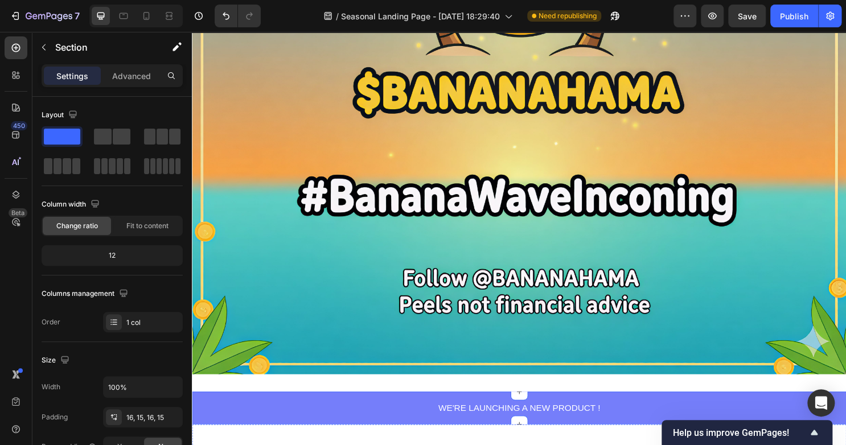
scroll to position [0, 0]
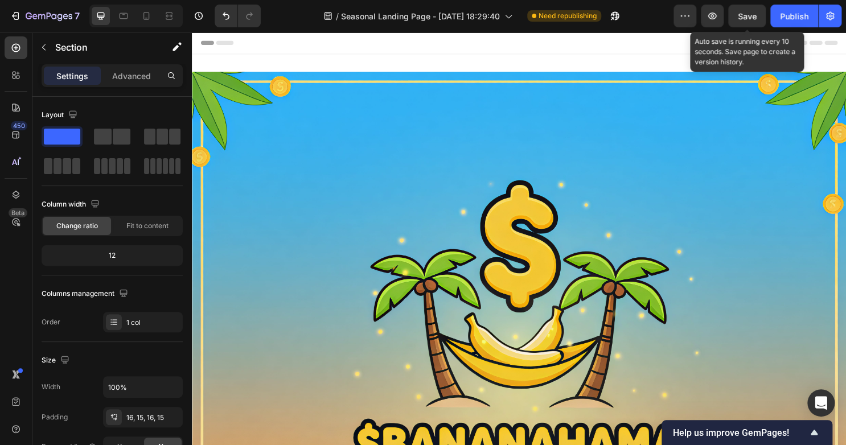
click at [750, 15] on span "Save" at bounding box center [747, 16] width 19 height 10
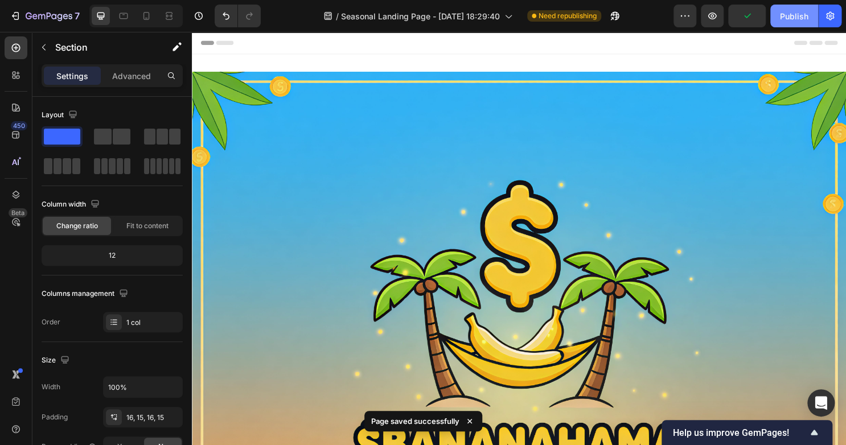
click at [784, 18] on div "Publish" at bounding box center [794, 16] width 28 height 12
click at [355, 60] on div "Image Section 1" at bounding box center [533, 415] width 683 height 720
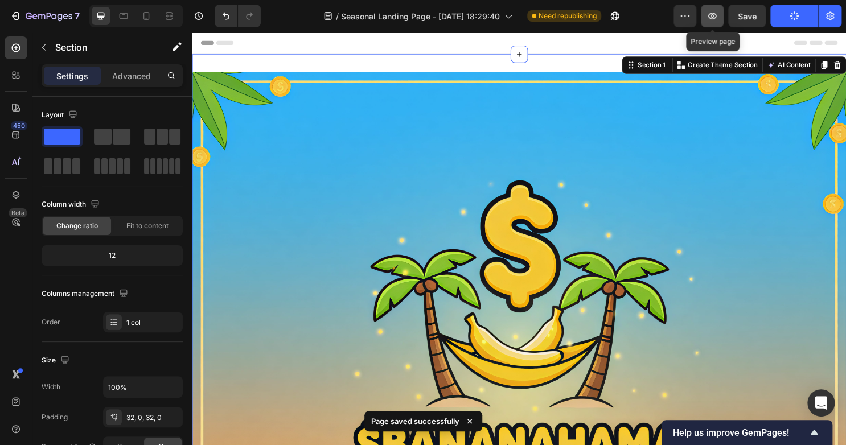
click at [712, 14] on icon "button" at bounding box center [711, 15] width 11 height 11
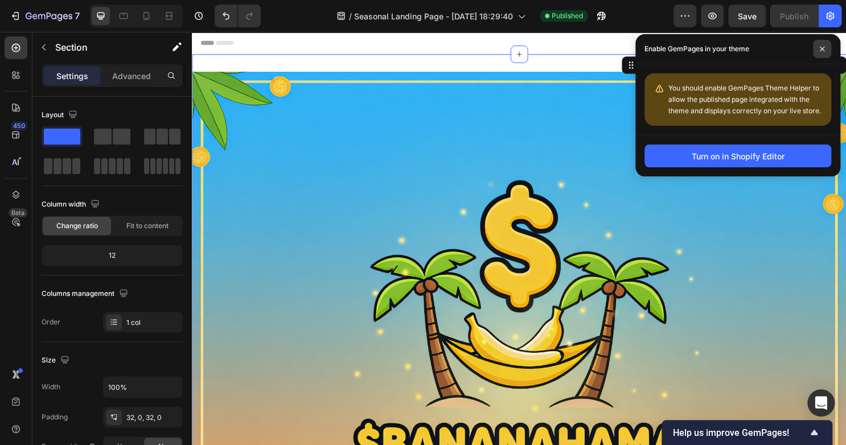
click at [825, 51] on span at bounding box center [822, 49] width 18 height 18
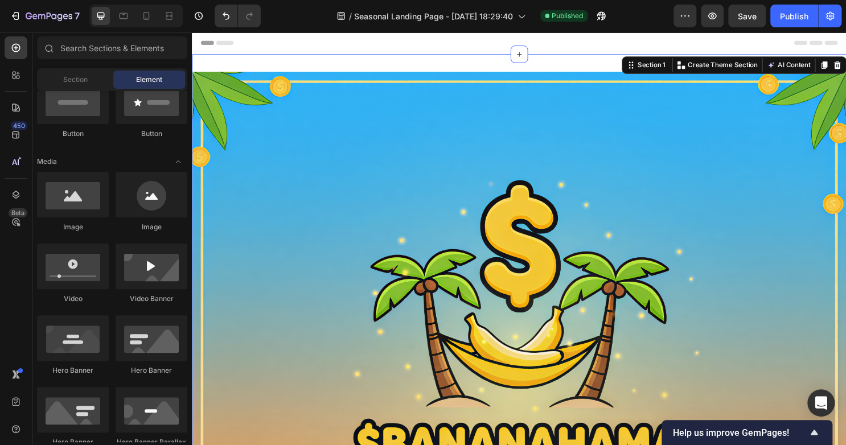
click at [330, 53] on div "Header" at bounding box center [533, 43] width 665 height 23
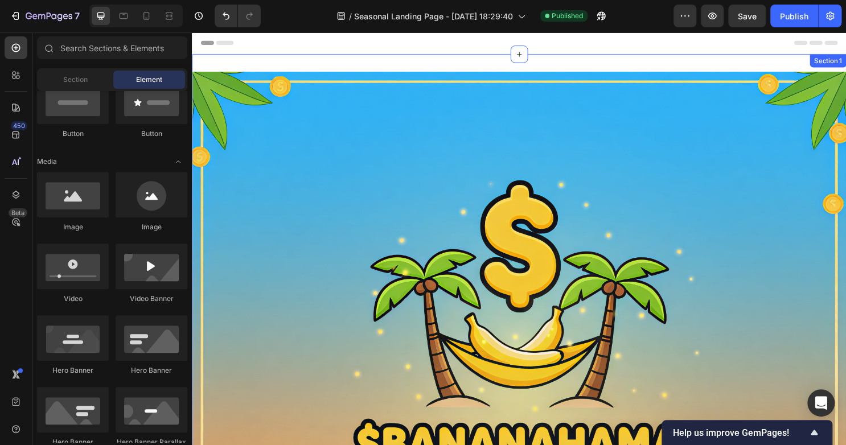
click at [326, 64] on div "Image Section 1" at bounding box center [533, 415] width 683 height 720
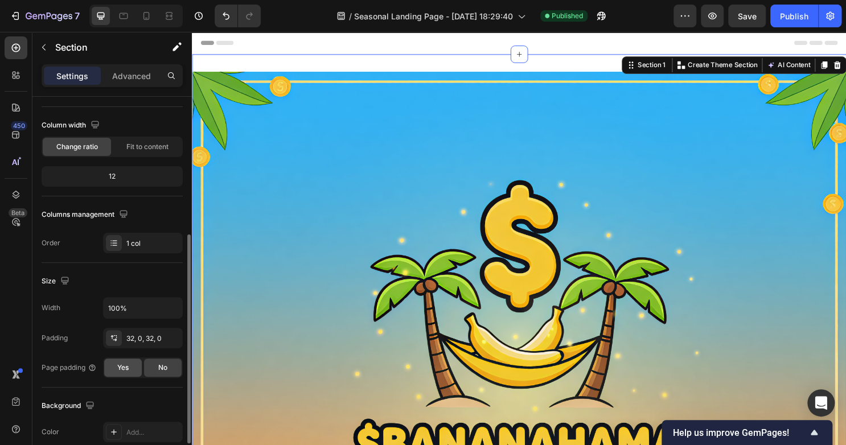
scroll to position [60, 0]
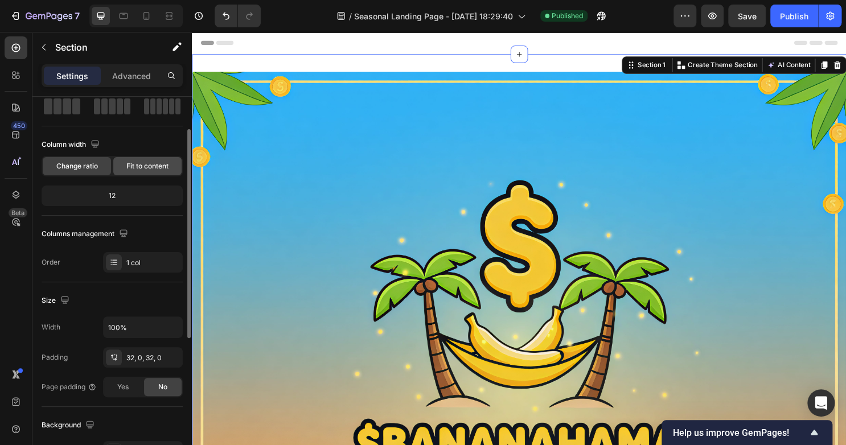
click at [138, 166] on span "Fit to content" at bounding box center [147, 166] width 42 height 10
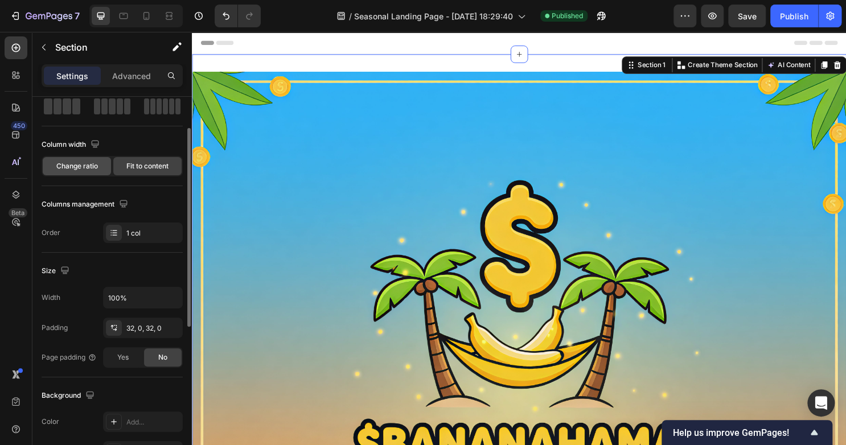
click at [80, 162] on span "Change ratio" at bounding box center [77, 166] width 42 height 10
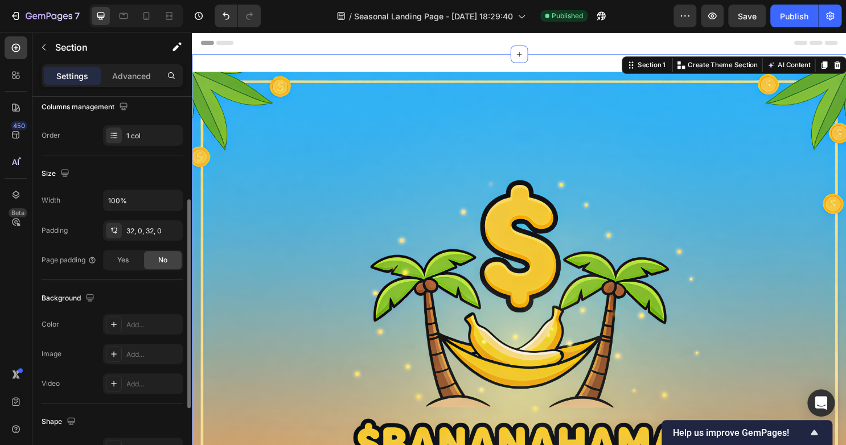
scroll to position [187, 0]
click at [129, 264] on div "Yes" at bounding box center [123, 260] width 38 height 18
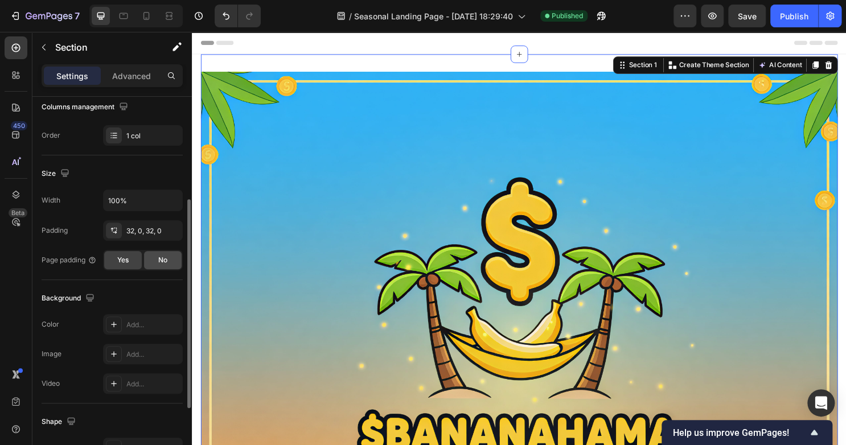
click at [149, 261] on div "No" at bounding box center [163, 260] width 38 height 18
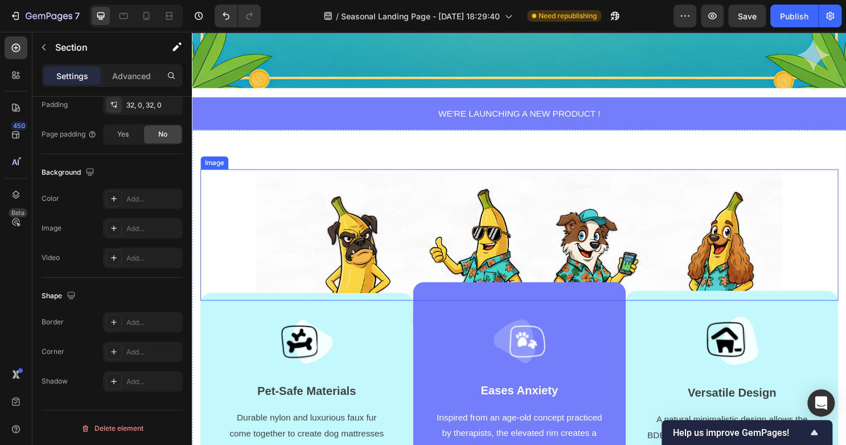
scroll to position [665, 0]
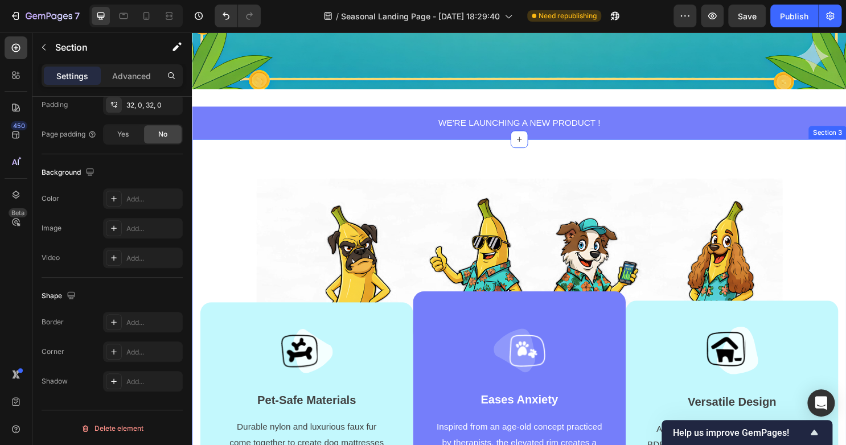
click at [375, 147] on div "Image Image Pet-Safe Materials Text block Durable nylon and luxurious faux fur …" at bounding box center [533, 363] width 683 height 439
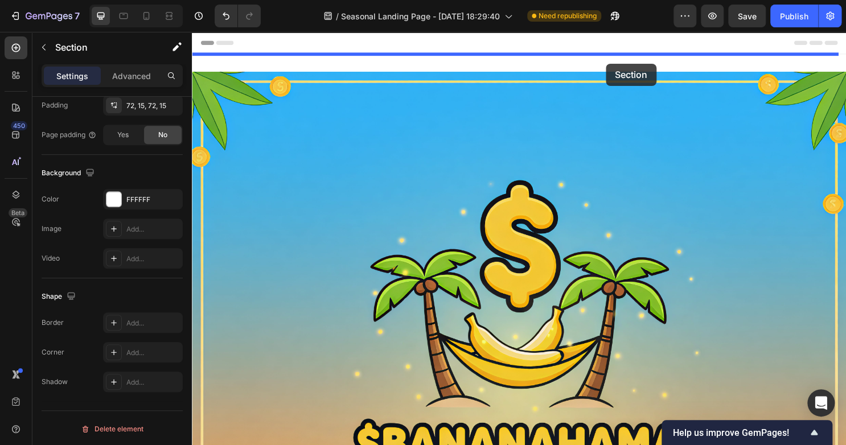
scroll to position [0, 0]
drag, startPoint x: 640, startPoint y: 193, endPoint x: 616, endPoint y: 85, distance: 110.2
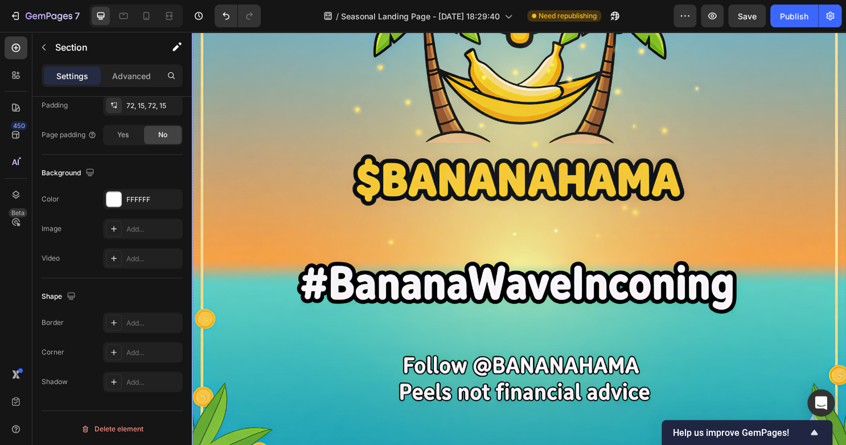
scroll to position [929, 0]
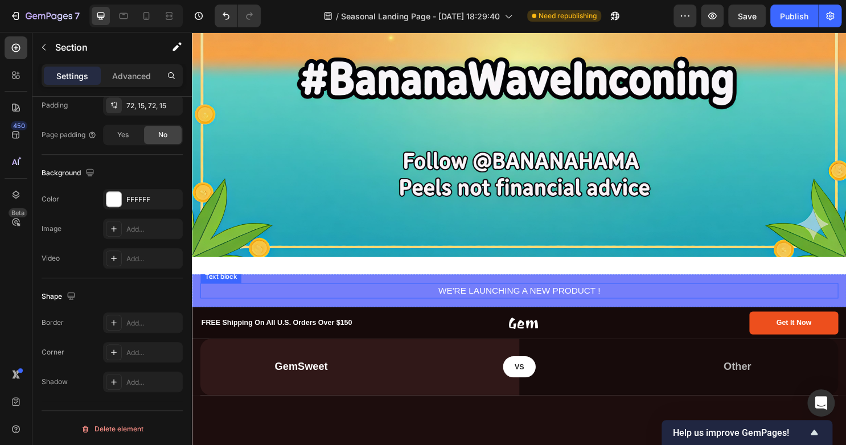
click at [524, 295] on p "WE'RE LAUNCHING A NEW PRODUCT !" at bounding box center [534, 302] width 664 height 14
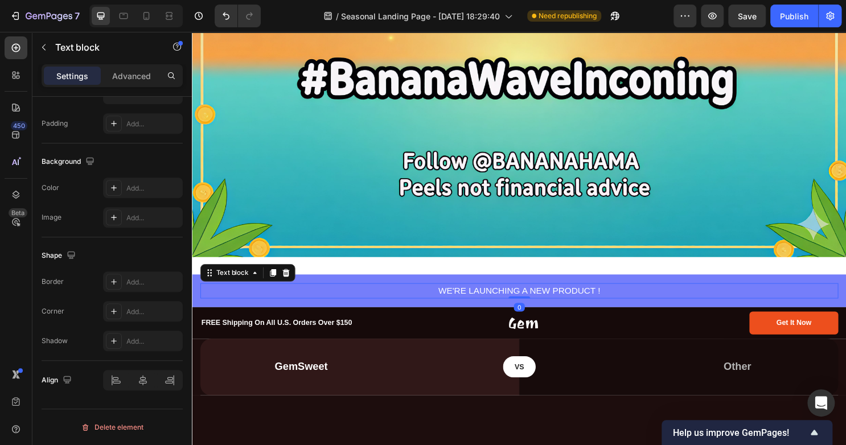
scroll to position [0, 0]
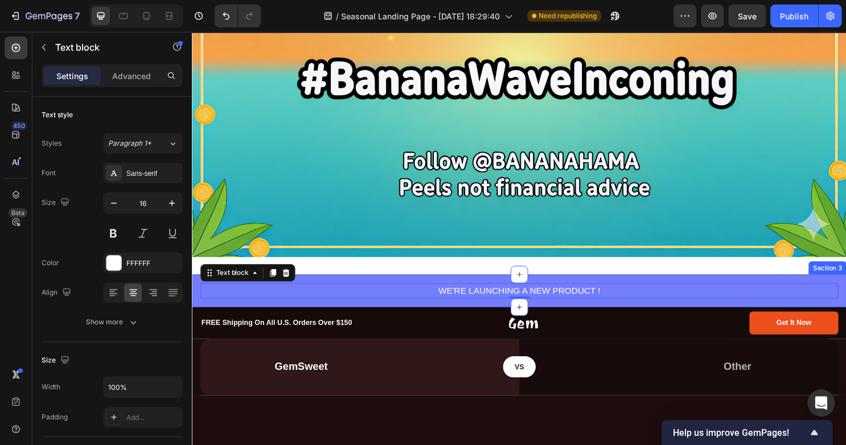
click at [194, 289] on div "WE'RE LAUNCHING A NEW PRODUCT ! Text block 0 Section 3" at bounding box center [533, 302] width 683 height 34
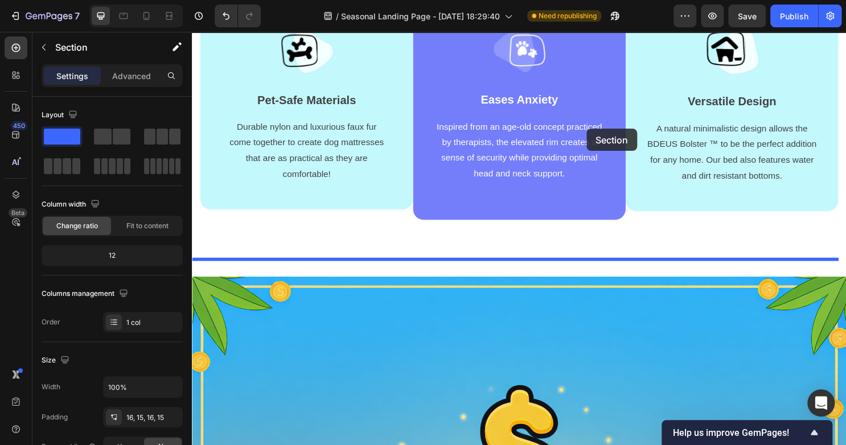
scroll to position [202, 0]
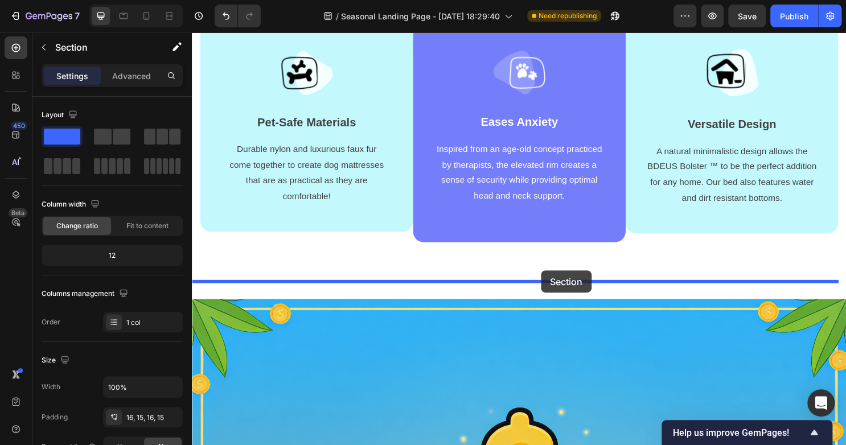
drag, startPoint x: 638, startPoint y: 264, endPoint x: 556, endPoint y: 280, distance: 83.1
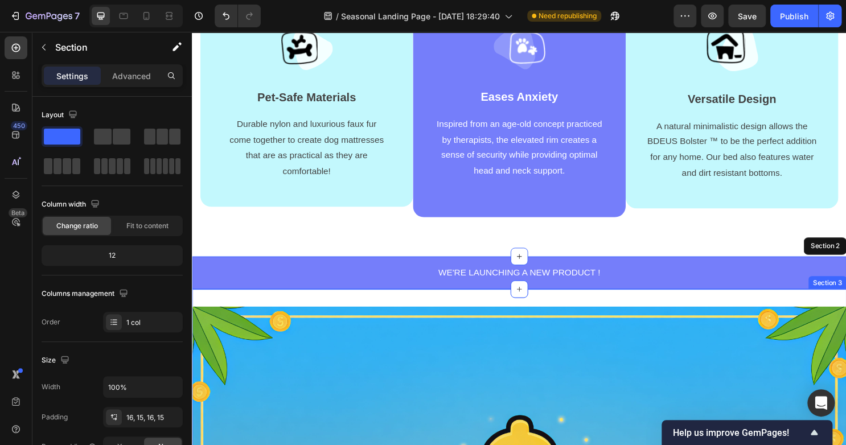
scroll to position [228, 0]
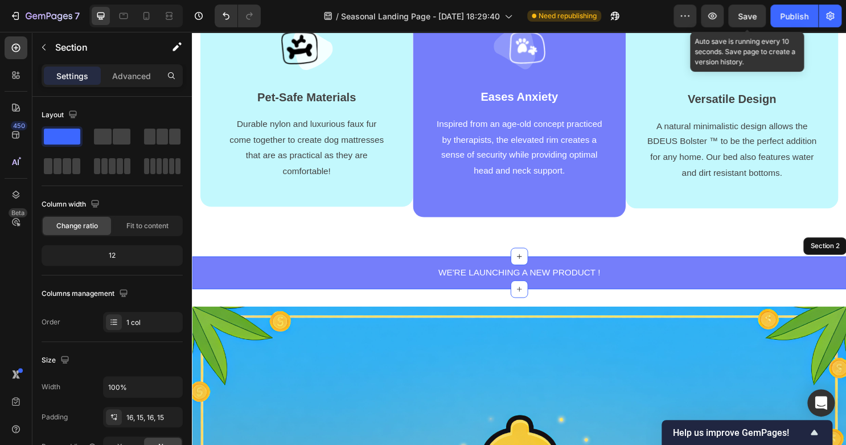
click at [751, 15] on span "Save" at bounding box center [747, 16] width 19 height 10
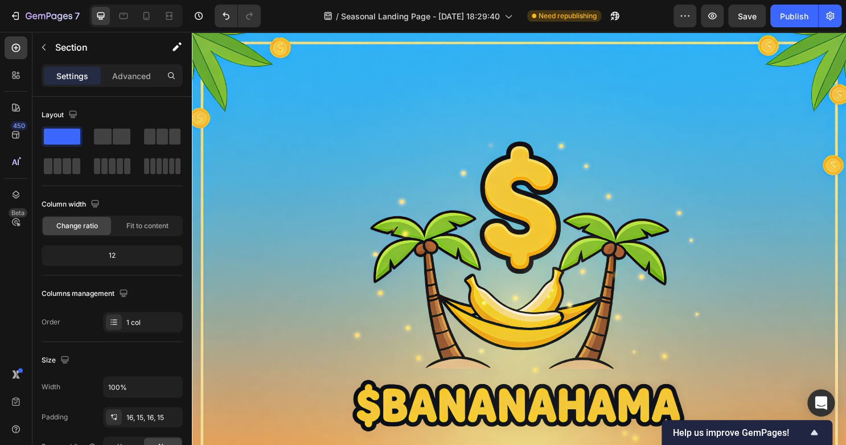
scroll to position [0, 0]
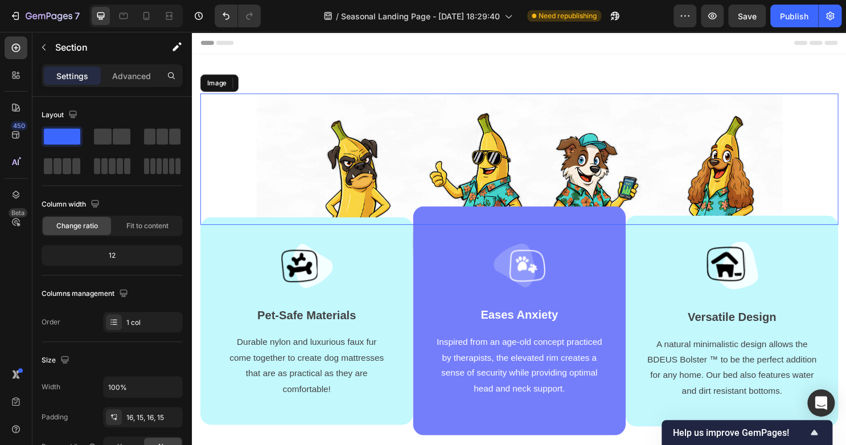
click at [623, 116] on img at bounding box center [533, 195] width 549 height 199
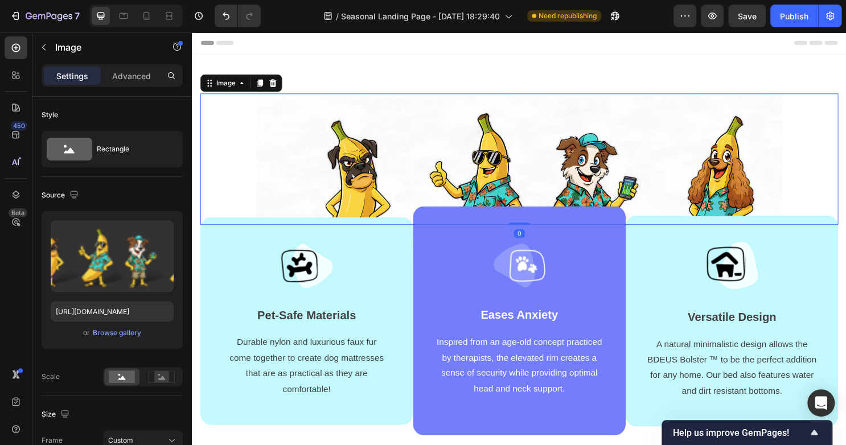
click at [596, 80] on div "Image 0 Image Pet-Safe Materials Text block Durable nylon and luxurious faux fu…" at bounding box center [533, 274] width 683 height 439
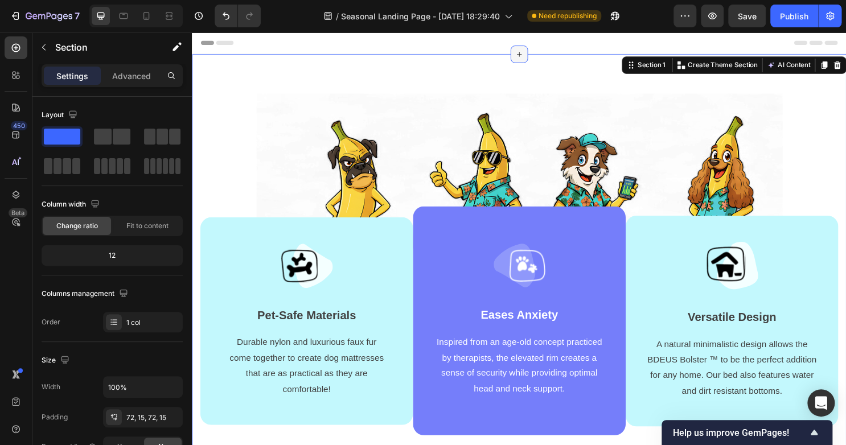
click at [527, 60] on div at bounding box center [533, 55] width 18 height 18
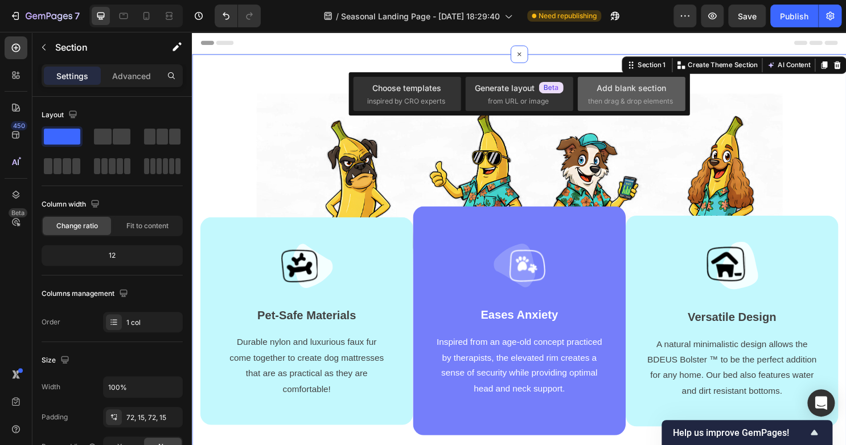
click at [594, 94] on div "Add blank section then drag & drop elements" at bounding box center [631, 94] width 87 height 24
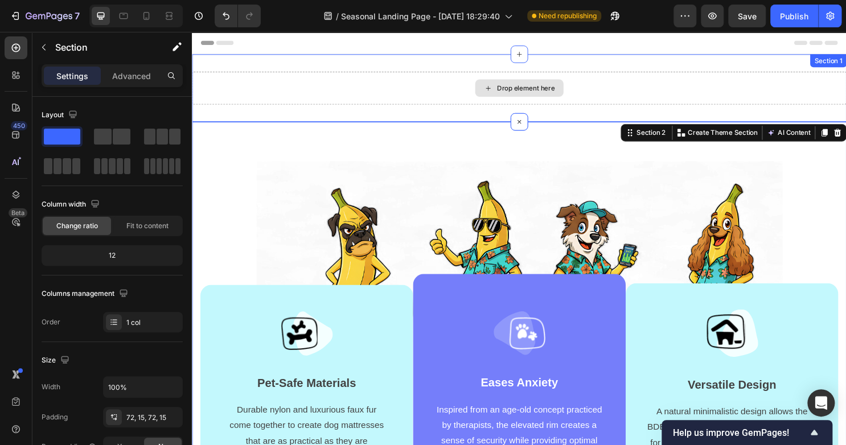
click at [428, 88] on div "Drop element here" at bounding box center [533, 90] width 683 height 34
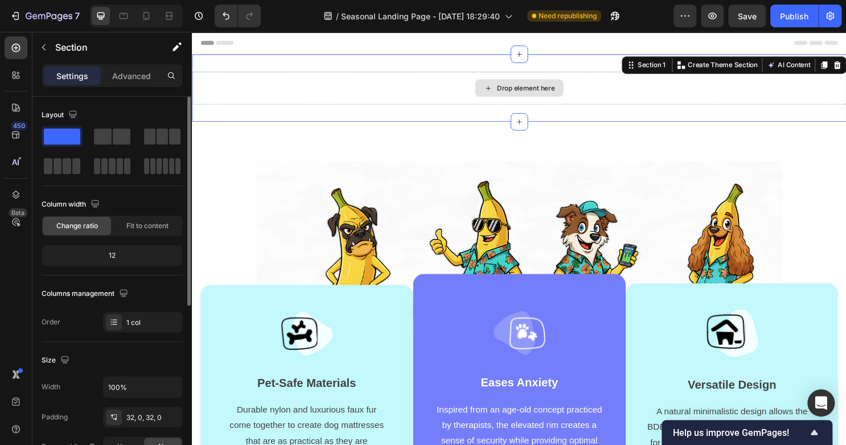
click at [354, 80] on div "Drop element here" at bounding box center [533, 90] width 683 height 34
click at [43, 50] on icon "button" at bounding box center [43, 47] width 9 height 9
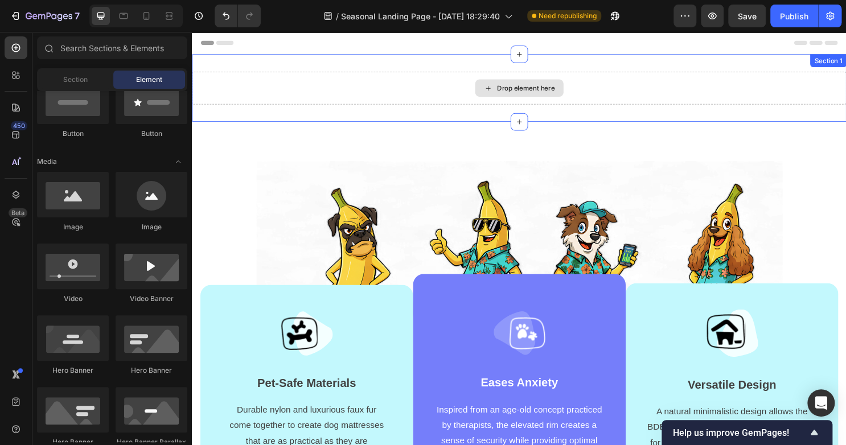
click at [431, 86] on div "Drop element here" at bounding box center [533, 90] width 683 height 34
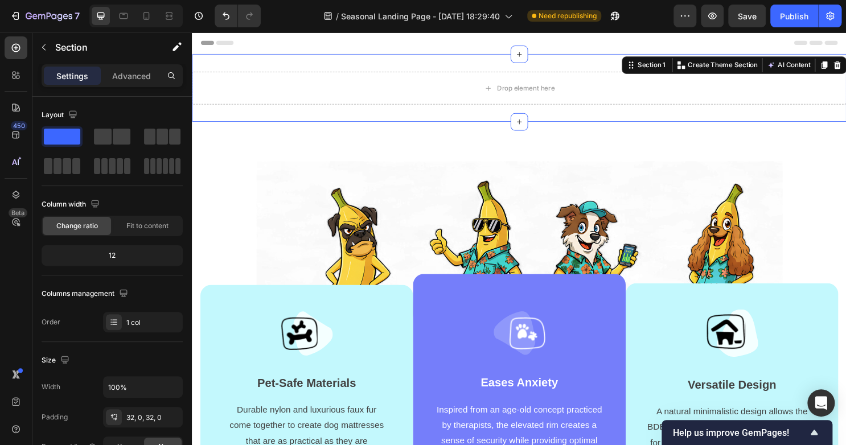
click at [238, 54] on div "Header" at bounding box center [533, 43] width 665 height 23
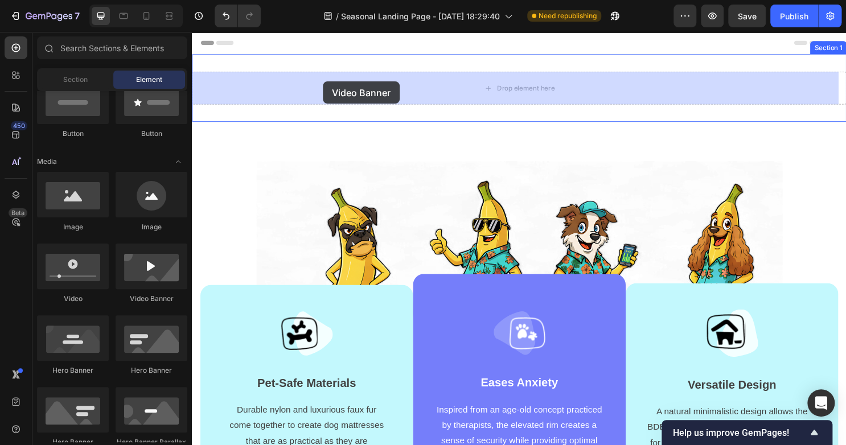
drag, startPoint x: 338, startPoint y: 306, endPoint x: 313, endPoint y: 105, distance: 202.6
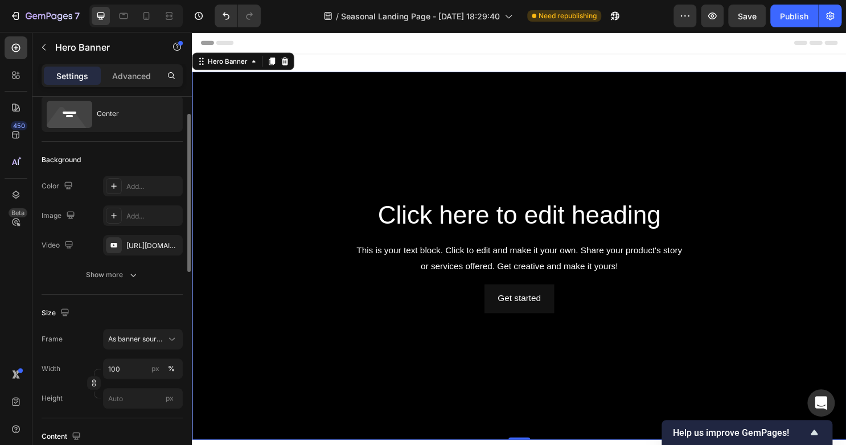
scroll to position [36, 0]
click at [172, 243] on icon "button" at bounding box center [171, 244] width 5 height 5
type input "Auto"
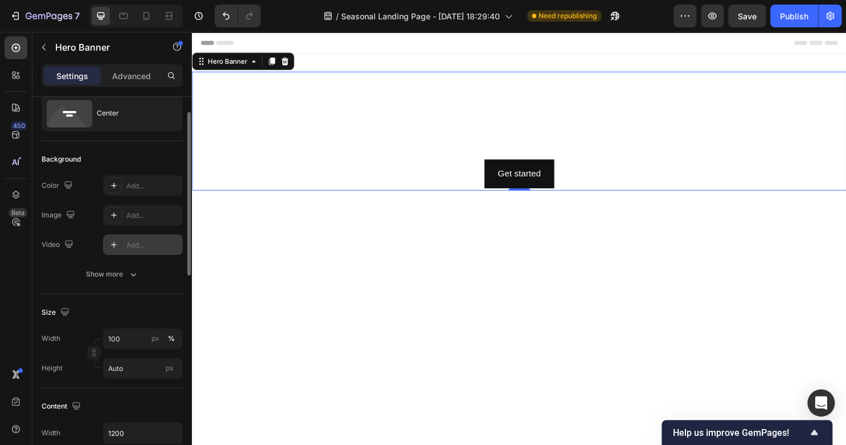
click at [116, 247] on icon at bounding box center [113, 244] width 9 height 9
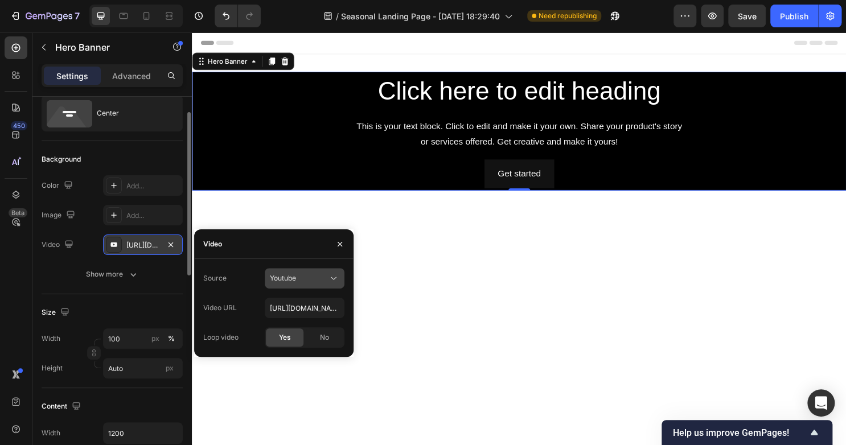
click at [337, 281] on icon at bounding box center [333, 278] width 11 height 11
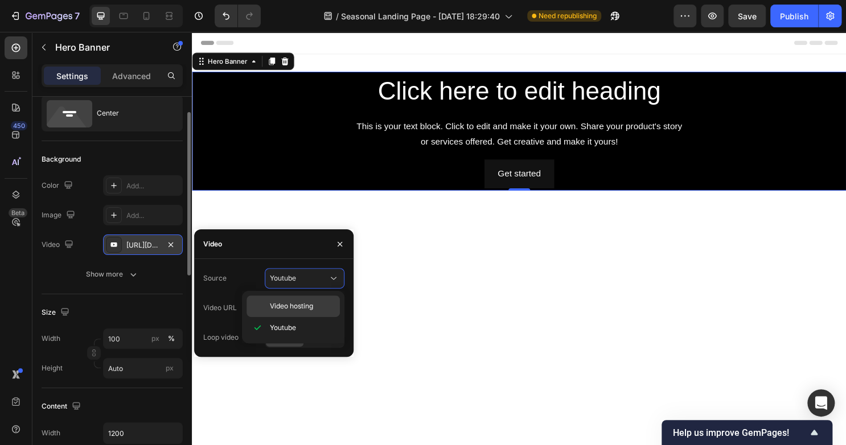
click at [326, 310] on p "Video hosting" at bounding box center [302, 306] width 65 height 10
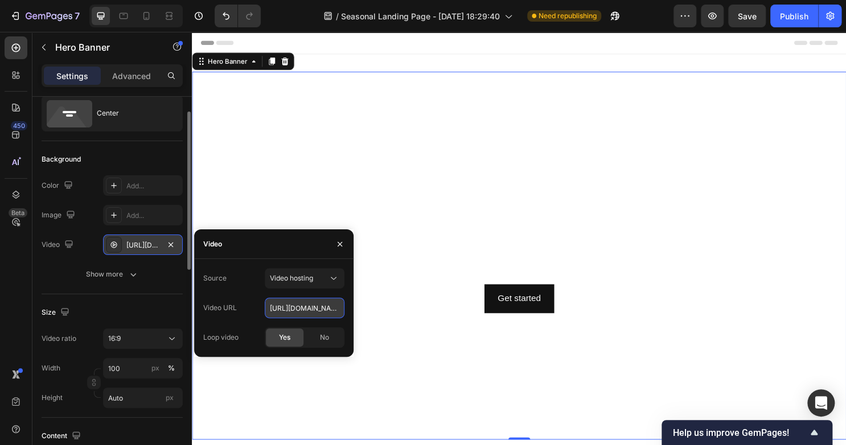
click at [334, 305] on input "[URL][DOMAIN_NAME]" at bounding box center [305, 308] width 80 height 20
paste input "[DOMAIN_NAME]/cdn/shop/files/preview_….thumbnail.0000000000.jpg?v=1758904874&wi…"
type input "[URL][DOMAIN_NAME]….thumbnail.0000000000.jpg?v=1758904874&width=1200"
click at [289, 249] on div "Video" at bounding box center [273, 244] width 159 height 30
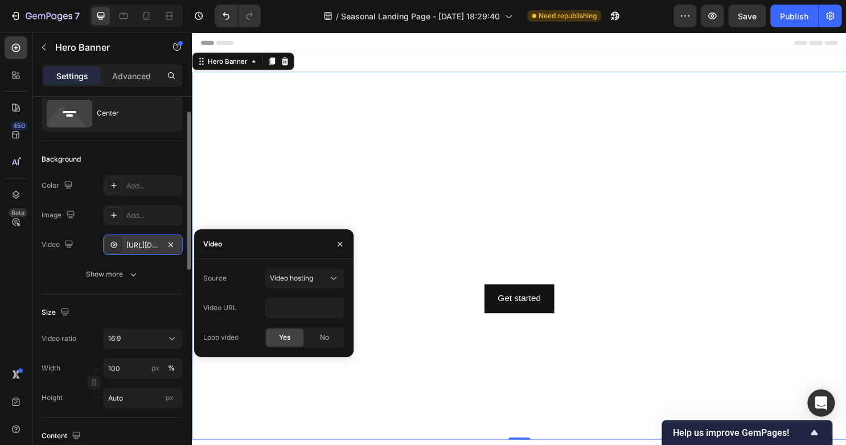
scroll to position [0, 0]
click at [301, 245] on div "Video" at bounding box center [273, 244] width 159 height 30
click at [335, 245] on icon "button" at bounding box center [339, 244] width 9 height 9
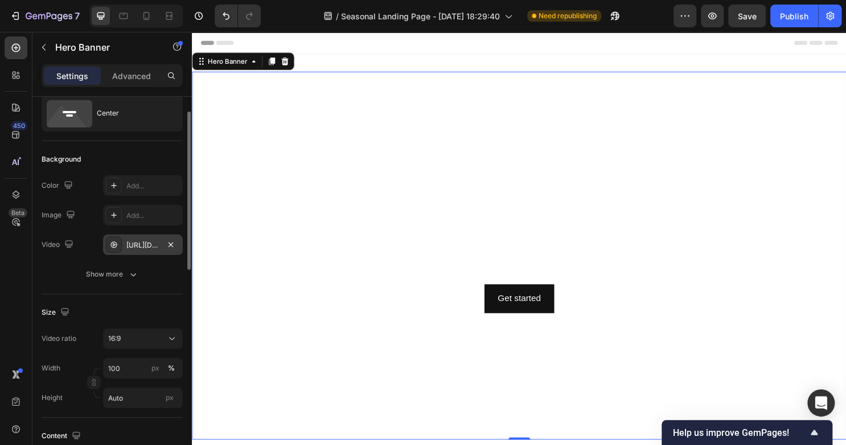
click at [454, 165] on video "Background Image" at bounding box center [533, 265] width 683 height 384
click at [114, 244] on icon at bounding box center [114, 244] width 3 height 3
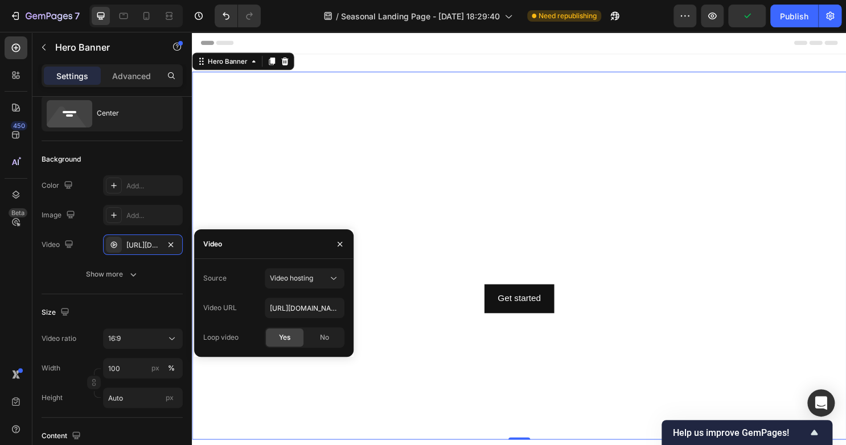
drag, startPoint x: 504, startPoint y: 146, endPoint x: 663, endPoint y: 66, distance: 177.5
click at [509, 143] on video "Background Image" at bounding box center [533, 265] width 683 height 384
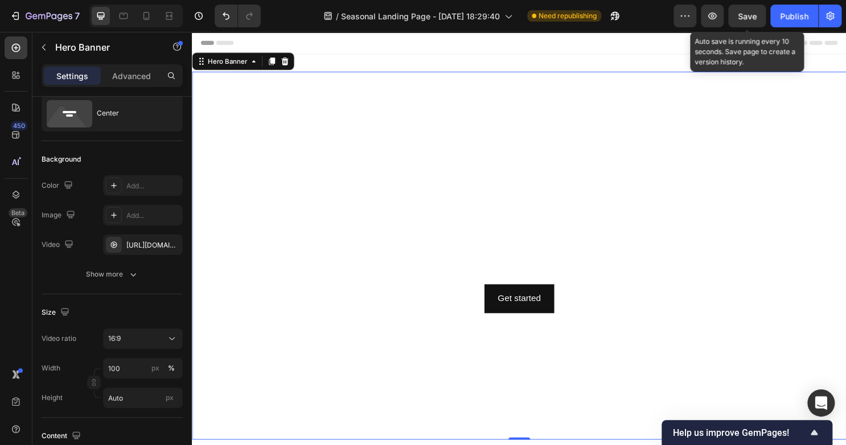
click at [746, 13] on span "Save" at bounding box center [747, 16] width 19 height 10
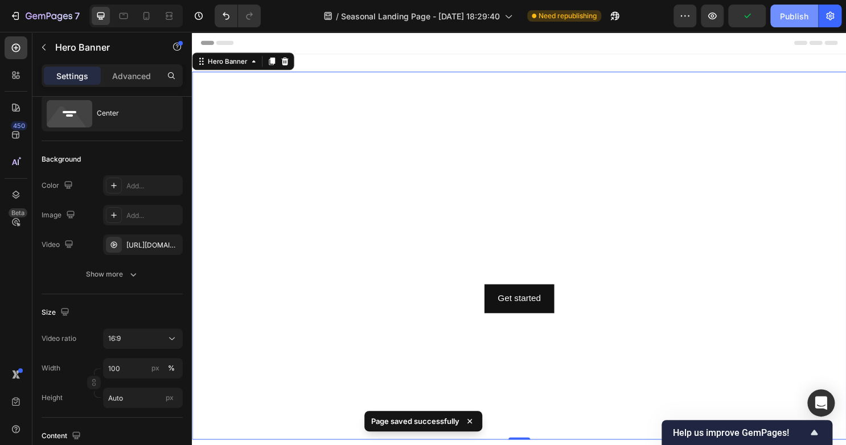
click at [783, 17] on div "Publish" at bounding box center [794, 16] width 28 height 12
click at [708, 8] on button "button" at bounding box center [712, 16] width 23 height 23
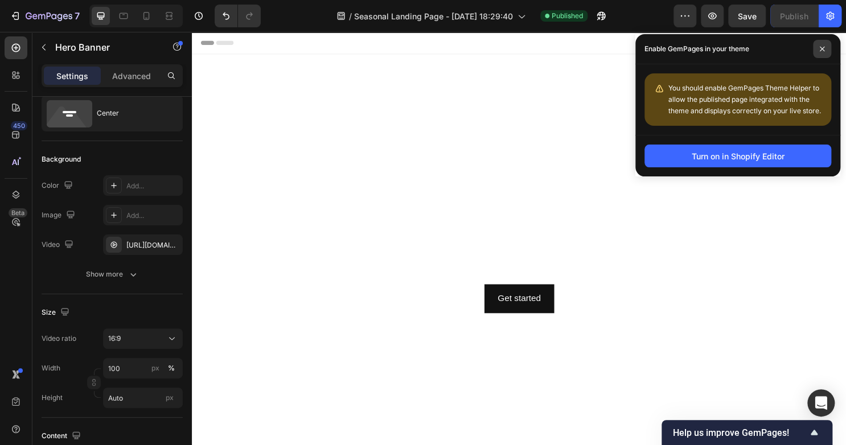
click at [827, 47] on span at bounding box center [822, 49] width 18 height 18
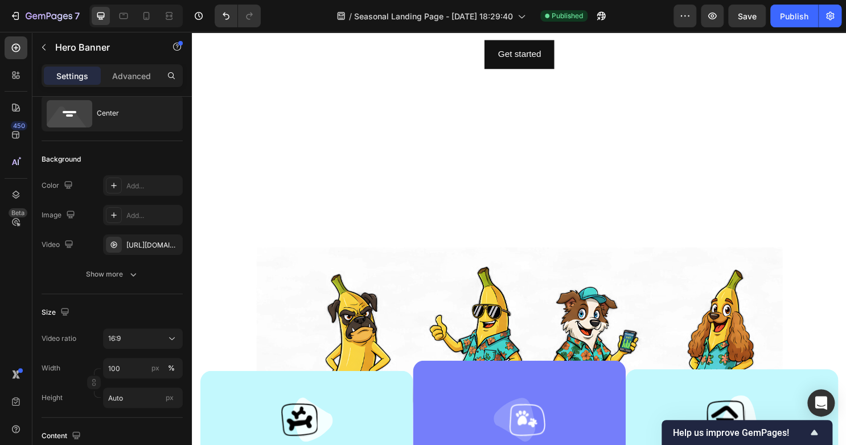
scroll to position [220, 0]
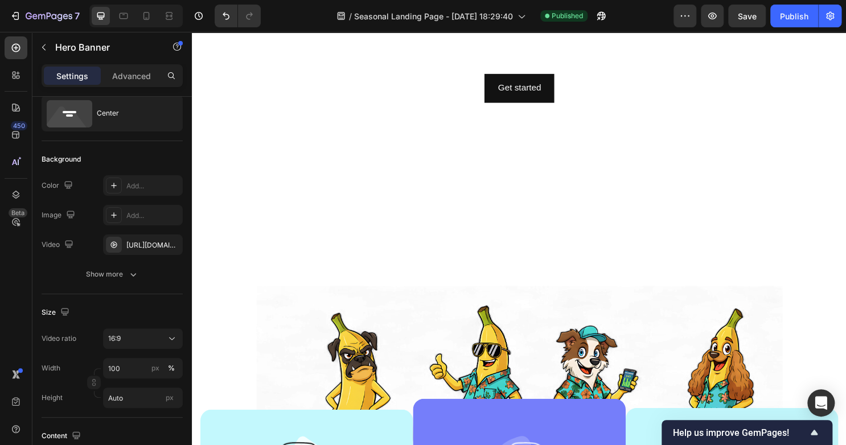
click at [360, 200] on video "Background Image" at bounding box center [533, 46] width 683 height 384
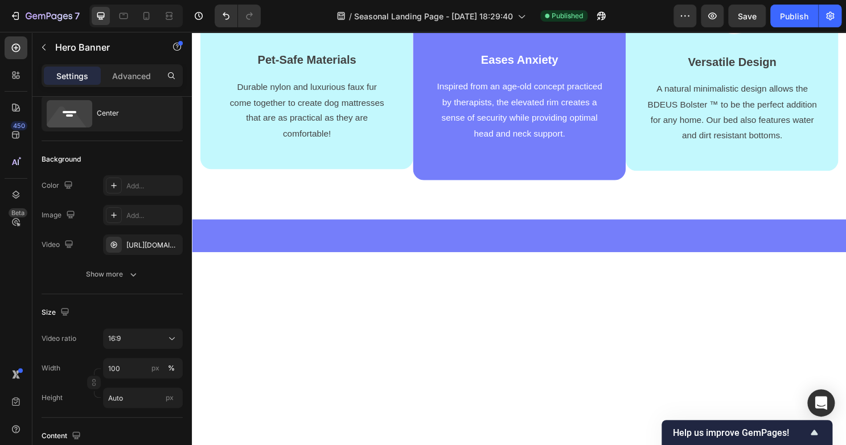
scroll to position [0, 0]
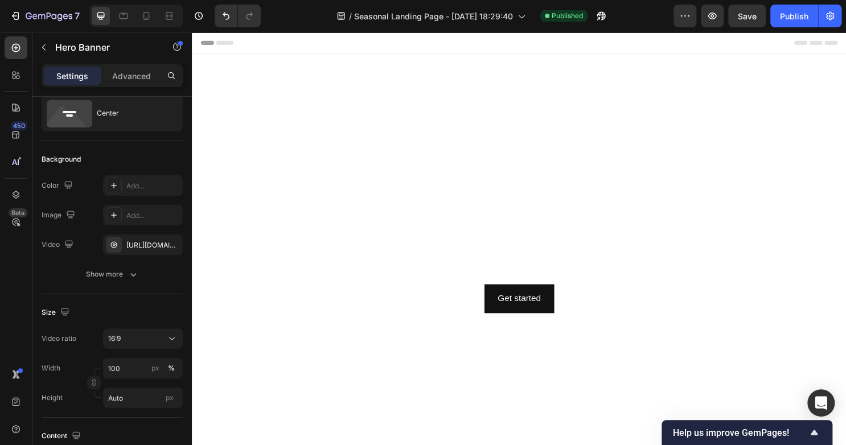
click at [498, 216] on h2 "Click here to edit heading" at bounding box center [533, 224] width 665 height 36
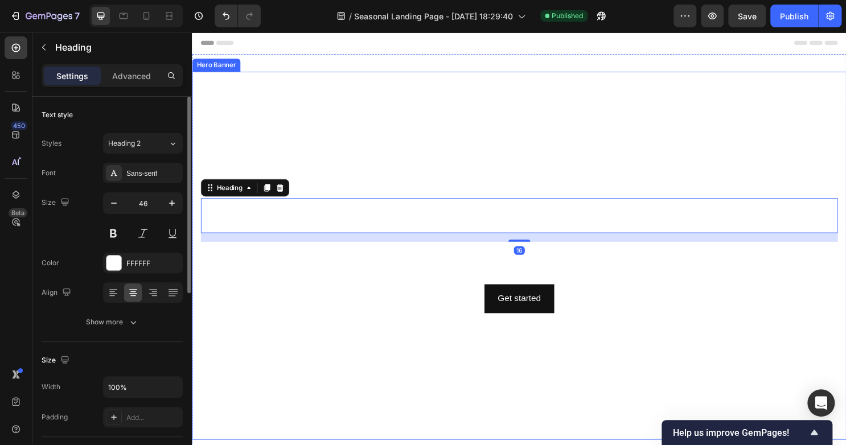
click at [562, 70] on div "Click here to edit heading Heading 16 This is your text block. Click to edit an…" at bounding box center [533, 265] width 683 height 421
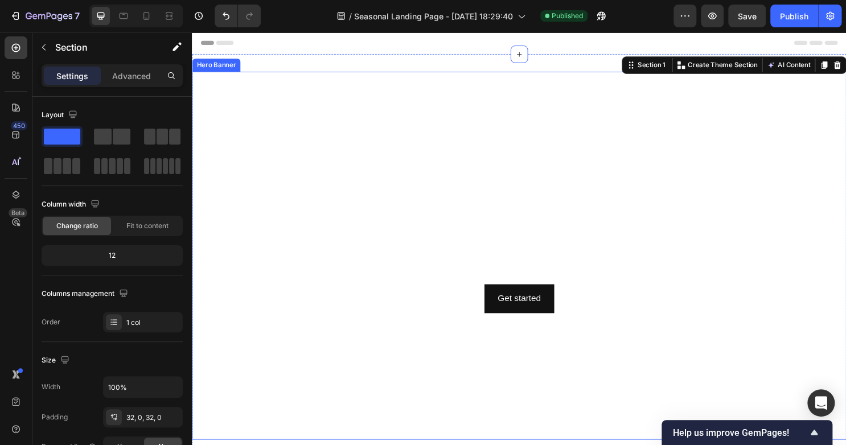
click at [528, 141] on video "Background Image" at bounding box center [533, 265] width 683 height 384
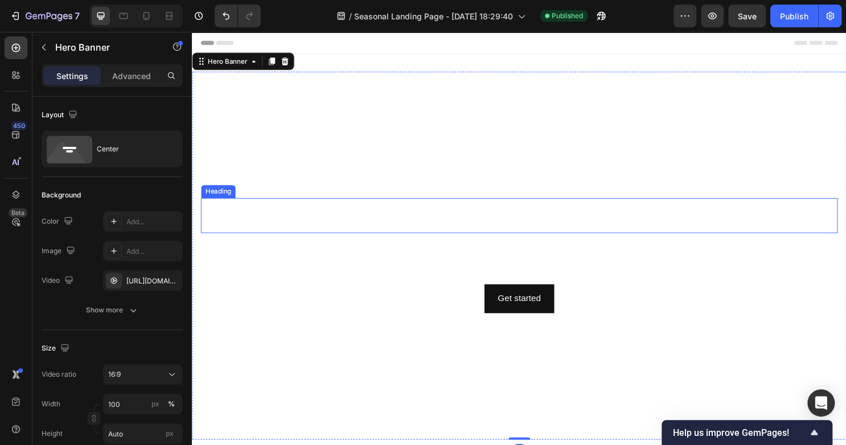
click at [524, 279] on div "This is your text block. Click to edit and make it your own. Share your product…" at bounding box center [533, 268] width 665 height 35
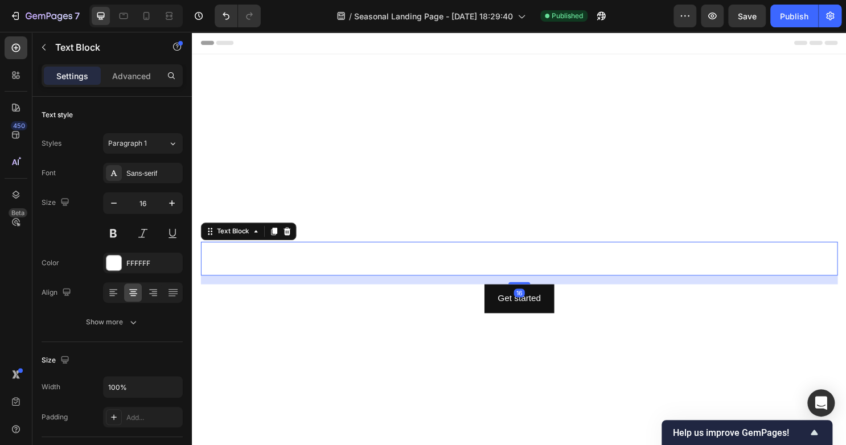
click at [548, 179] on video "Background Image" at bounding box center [533, 265] width 683 height 384
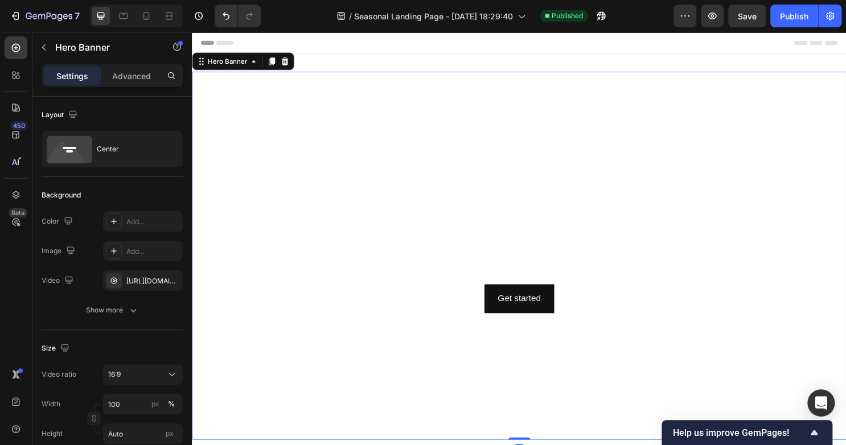
click at [355, 68] on div "Click here to edit heading Heading This is your text block. Click to edit and m…" at bounding box center [533, 265] width 683 height 421
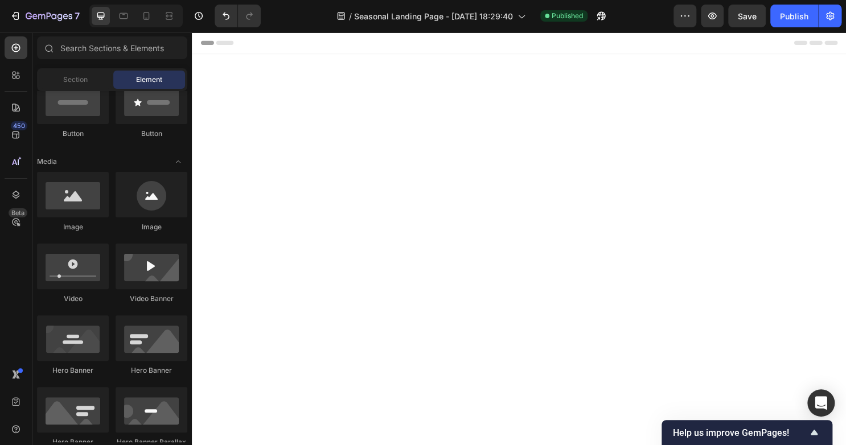
click at [791, 48] on div "Header" at bounding box center [533, 43] width 665 height 23
click at [799, 75] on div at bounding box center [533, 274] width 683 height 439
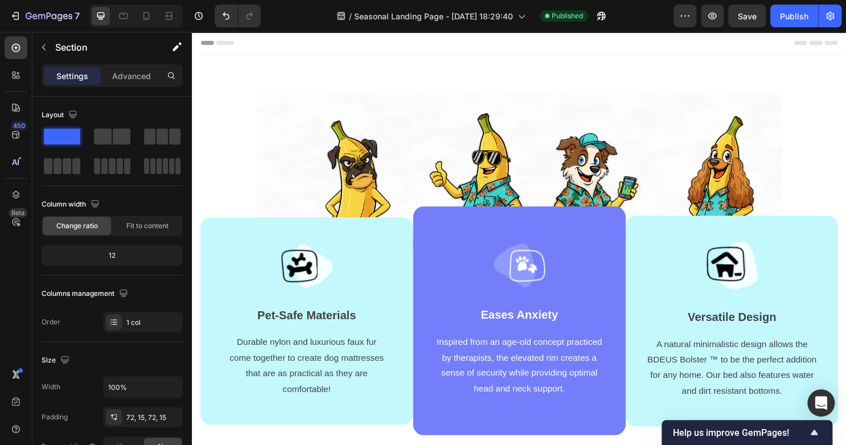
scroll to position [216, 0]
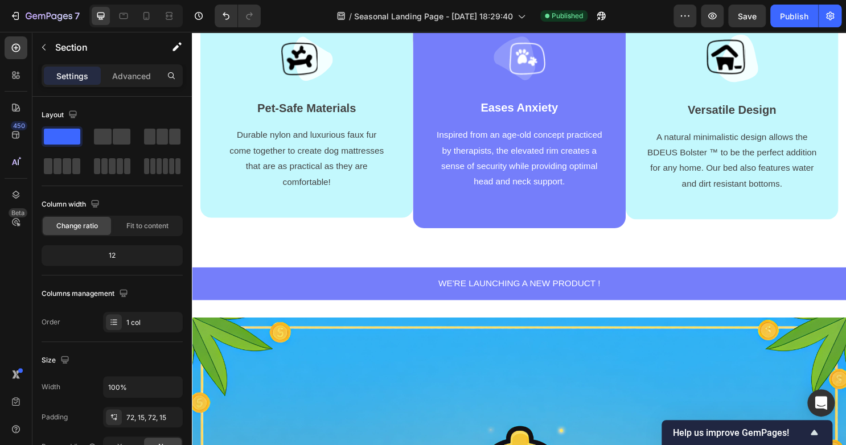
click at [663, 140] on div "A natural minimalistic design allows the BDEUS Bolster ™ to be the perfect addi…" at bounding box center [756, 167] width 186 height 68
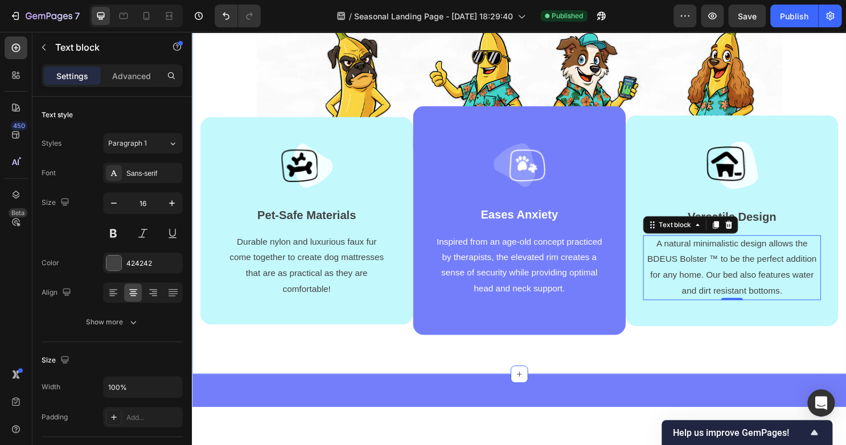
scroll to position [0, 0]
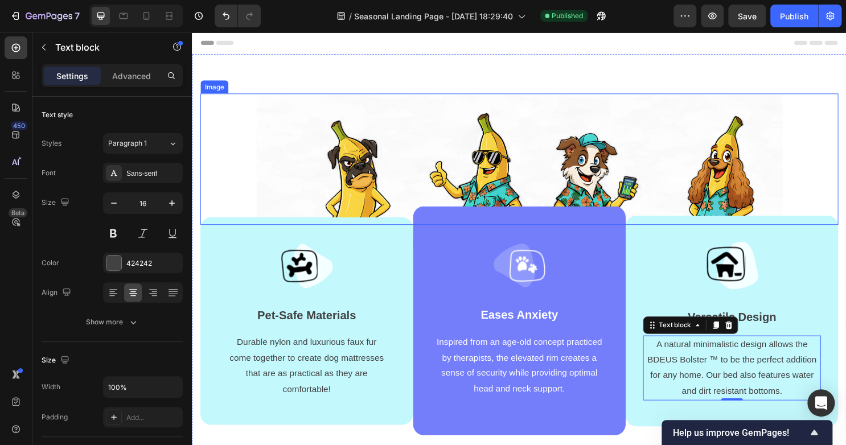
click at [308, 111] on img at bounding box center [533, 195] width 549 height 199
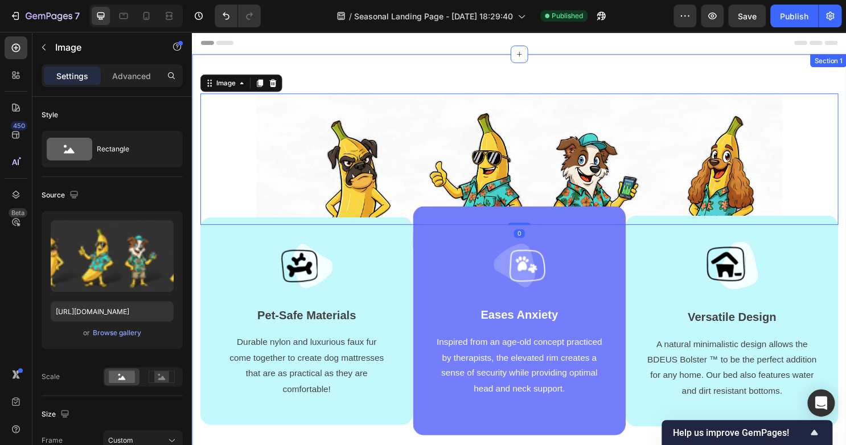
click at [305, 75] on div "Image 0 Image Pet-Safe Materials Text block Durable nylon and luxurious faux fu…" at bounding box center [533, 274] width 683 height 439
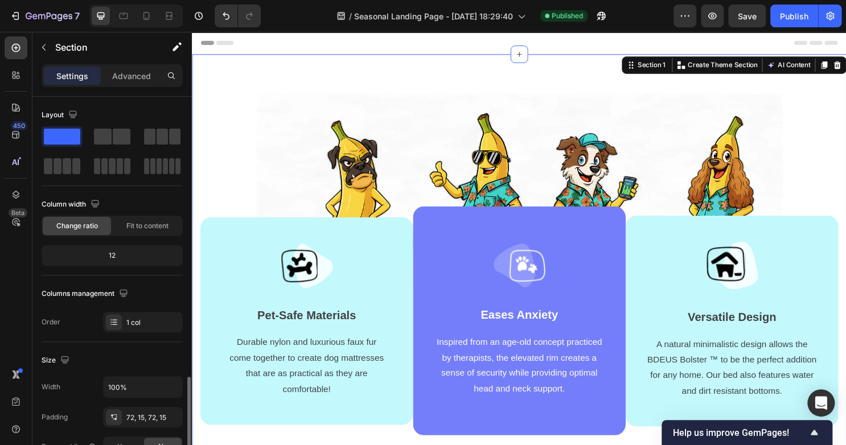
scroll to position [313, 0]
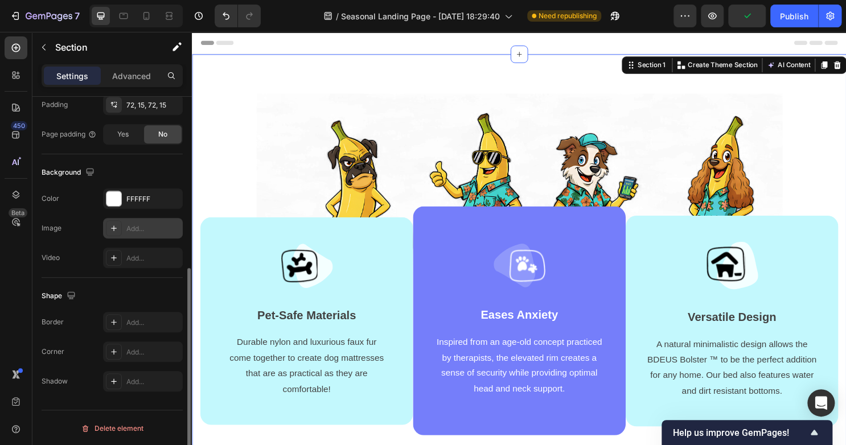
click at [116, 227] on icon at bounding box center [114, 228] width 6 height 6
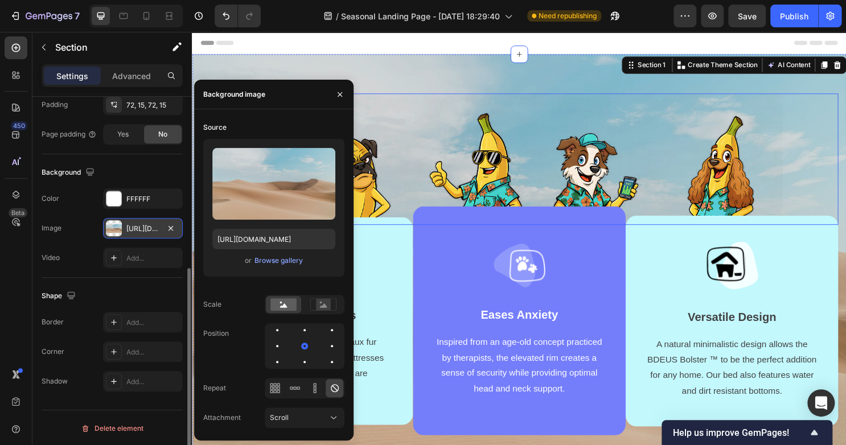
click at [405, 109] on img at bounding box center [533, 195] width 549 height 199
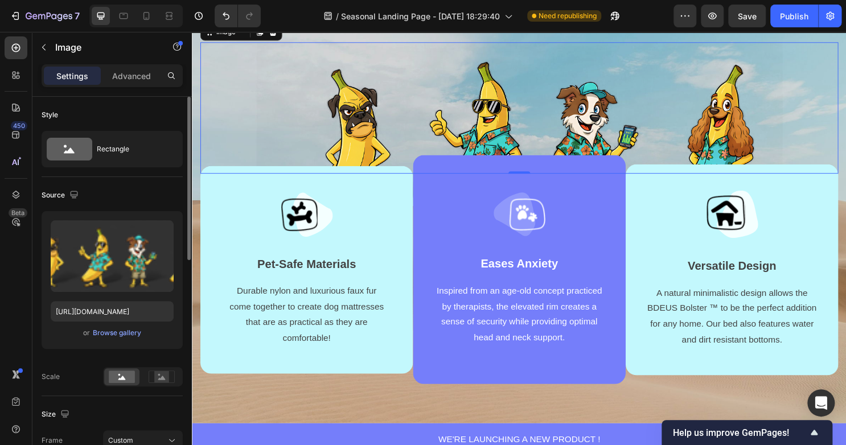
scroll to position [0, 0]
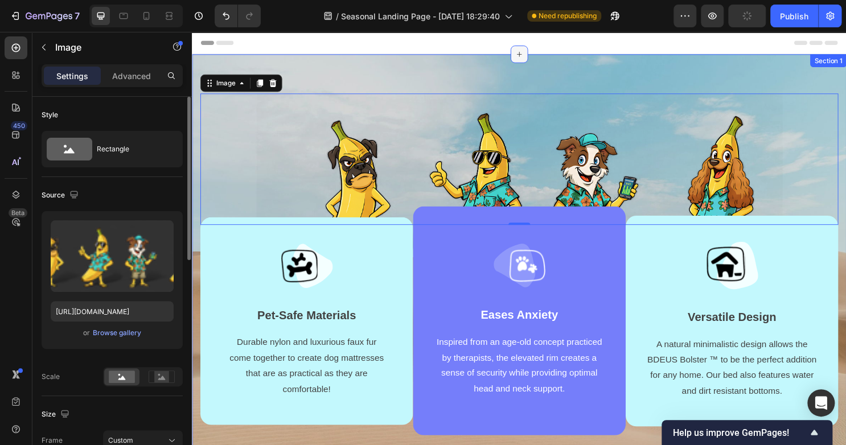
click at [530, 60] on div at bounding box center [533, 55] width 18 height 18
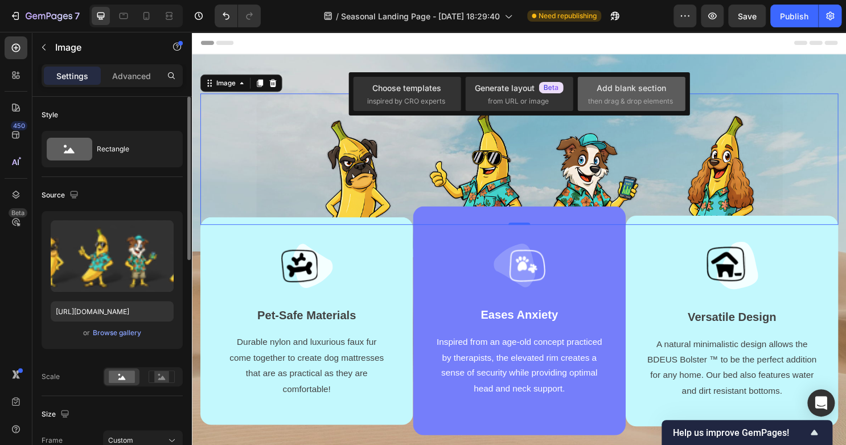
click at [607, 102] on span "then drag & drop elements" at bounding box center [630, 101] width 85 height 10
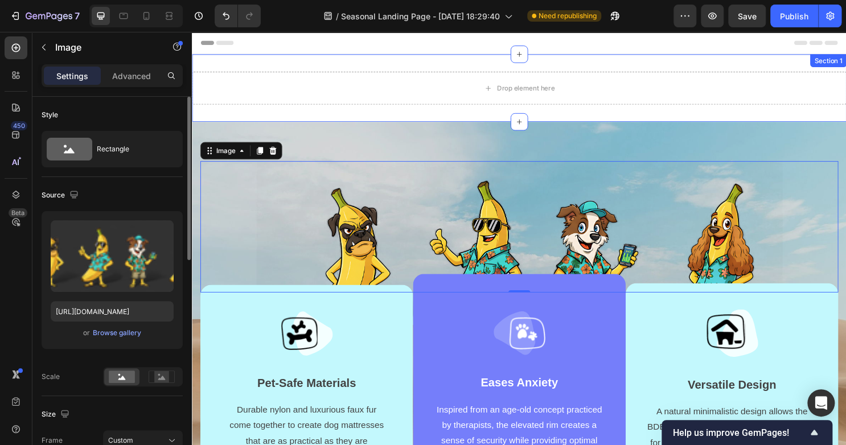
click at [317, 89] on div "Drop element here" at bounding box center [533, 90] width 683 height 34
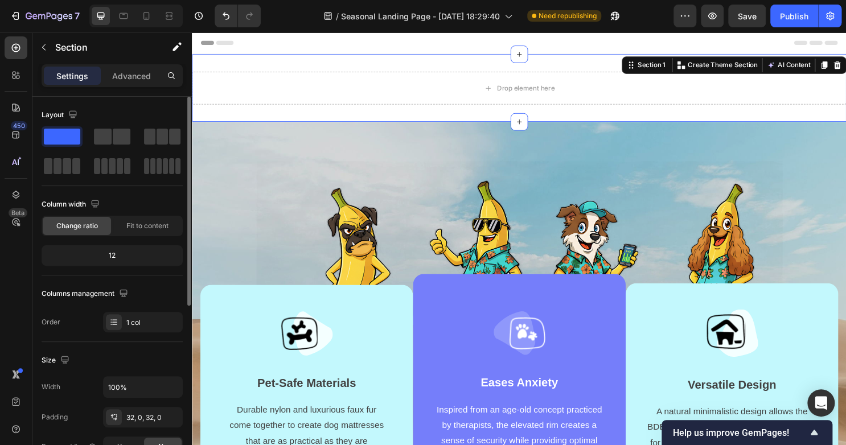
click at [244, 63] on div "Drop element here Section 1 You can create reusable sections Create Theme Secti…" at bounding box center [533, 90] width 683 height 71
click at [300, 64] on div "Drop element here Section 1 You can create reusable sections Create Theme Secti…" at bounding box center [533, 90] width 683 height 71
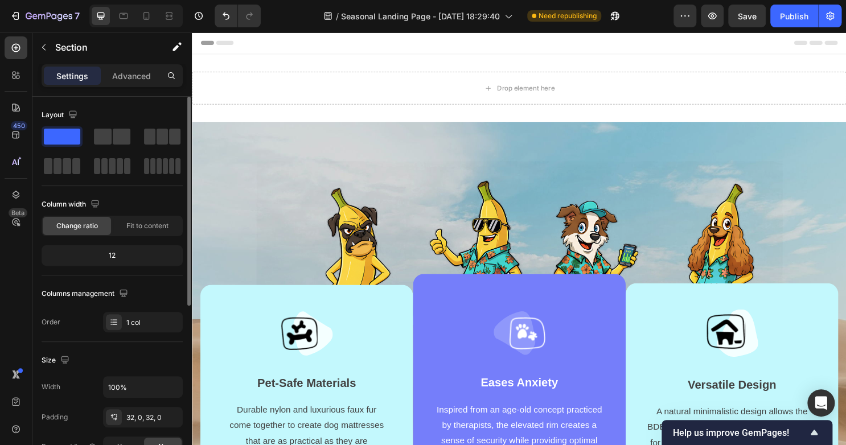
click at [330, 46] on div "Header" at bounding box center [533, 43] width 665 height 23
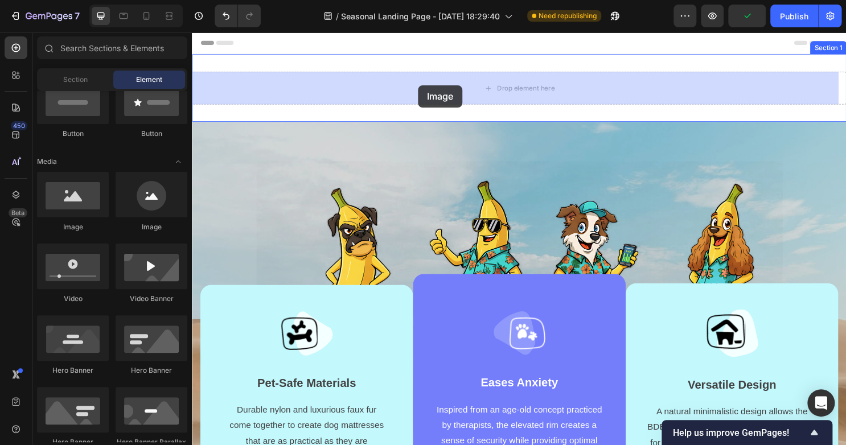
drag, startPoint x: 266, startPoint y: 248, endPoint x: 428, endPoint y: 88, distance: 227.8
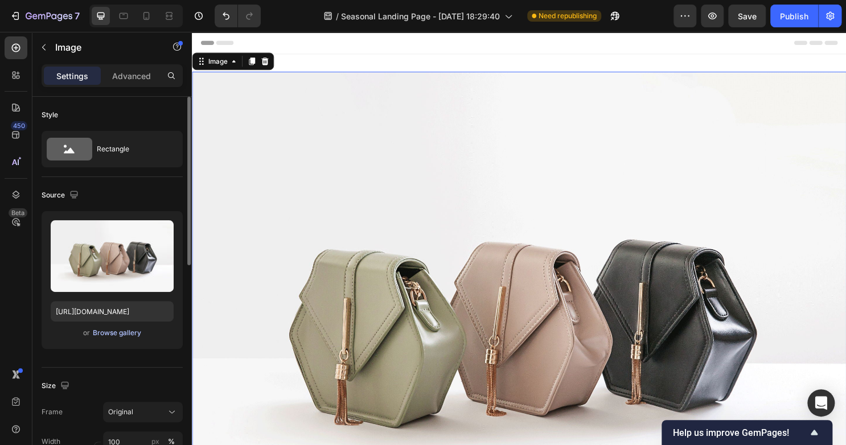
click at [100, 338] on div "or Browse gallery" at bounding box center [112, 333] width 123 height 14
click at [102, 333] on div "Browse gallery" at bounding box center [117, 333] width 48 height 10
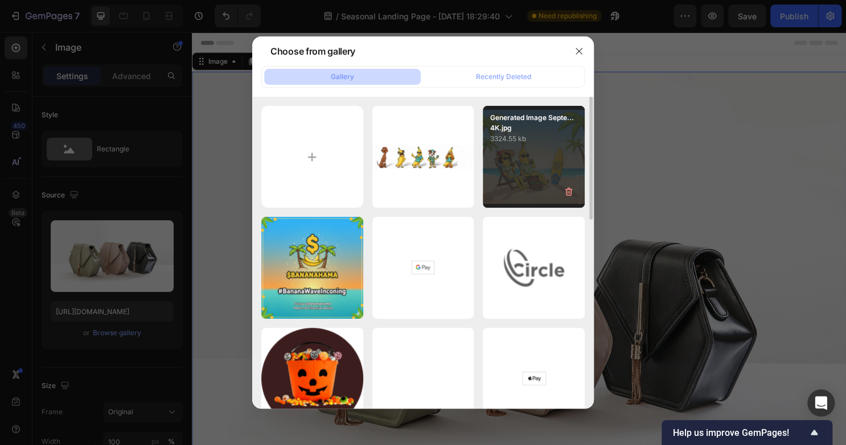
click at [496, 147] on div "Generated Image Septe...4K.jpg 3324.55 kb" at bounding box center [534, 157] width 102 height 102
type input "[URL][DOMAIN_NAME]"
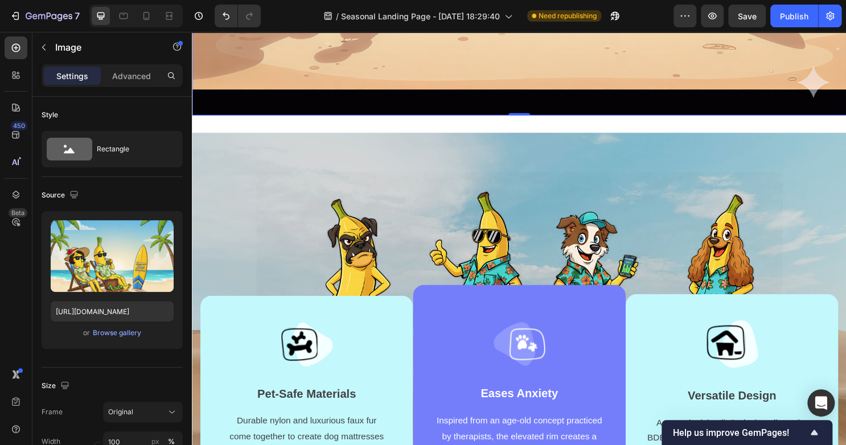
scroll to position [639, 0]
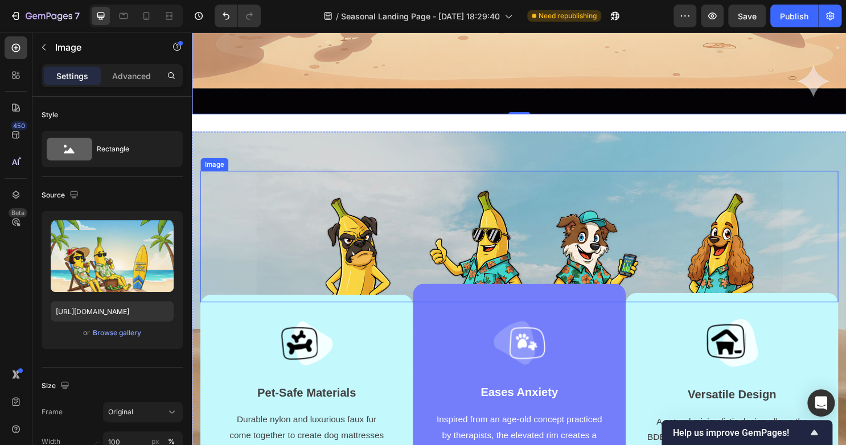
click at [553, 177] on img at bounding box center [533, 276] width 549 height 199
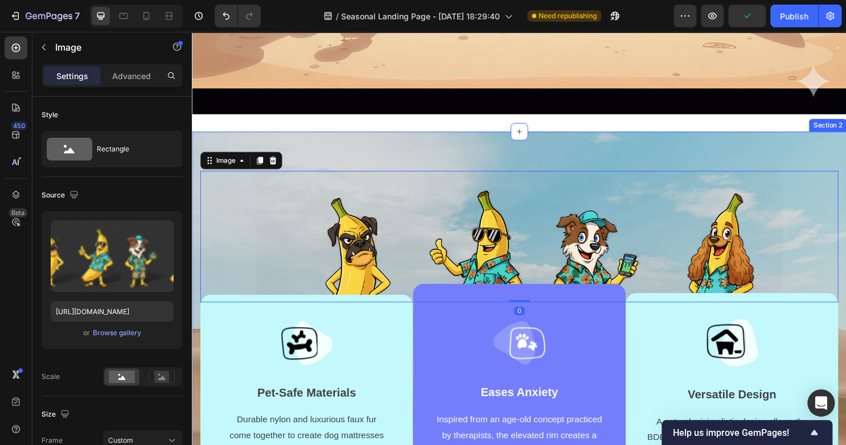
click at [550, 150] on div "Image 0 Image Pet-Safe Materials Text block Durable nylon and luxurious faux fu…" at bounding box center [533, 355] width 683 height 439
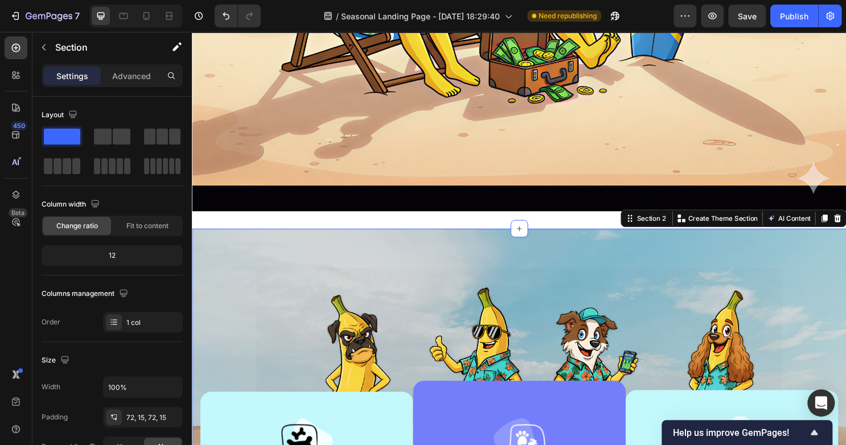
scroll to position [708, 0]
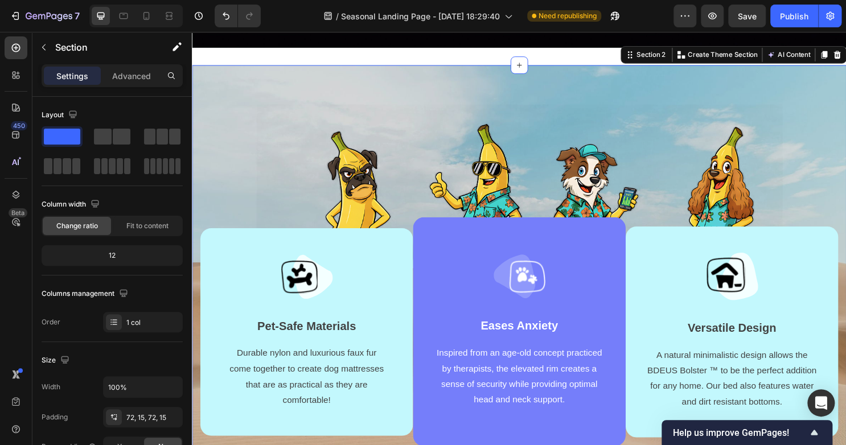
click at [422, 83] on div "Image Image Pet-Safe Materials Text block Durable nylon and luxurious faux fur …" at bounding box center [533, 286] width 683 height 439
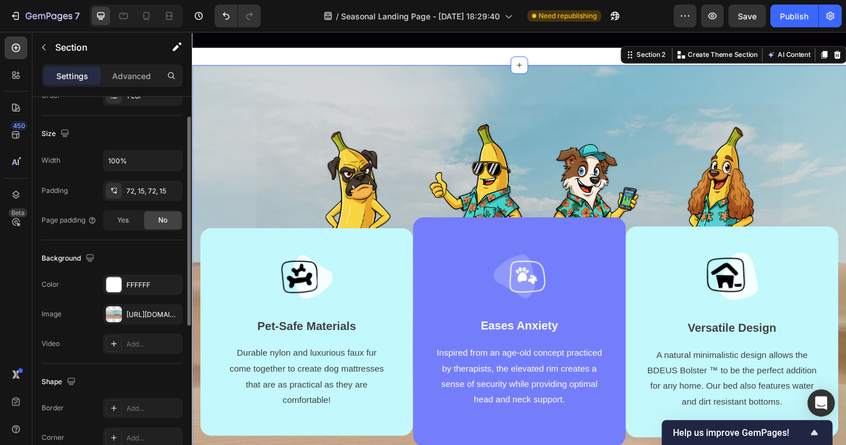
scroll to position [232, 0]
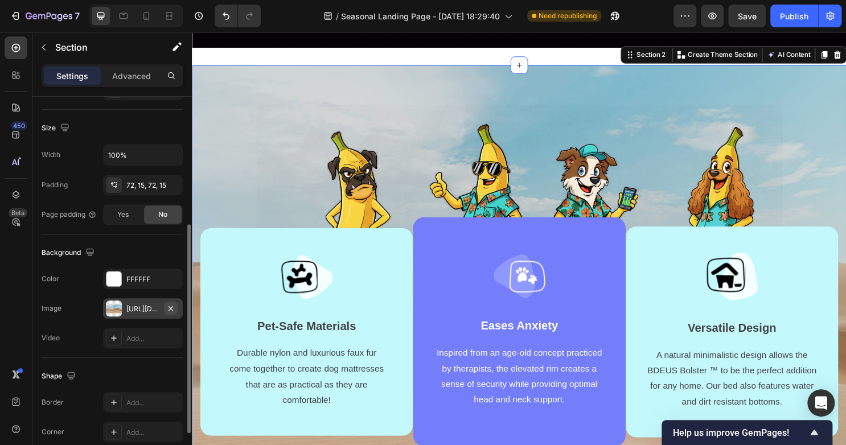
click at [169, 304] on icon "button" at bounding box center [170, 308] width 9 height 9
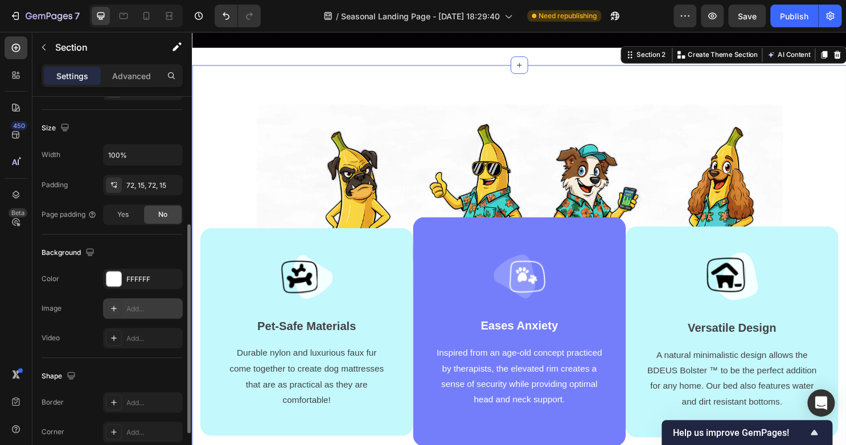
click at [111, 310] on icon at bounding box center [113, 308] width 9 height 9
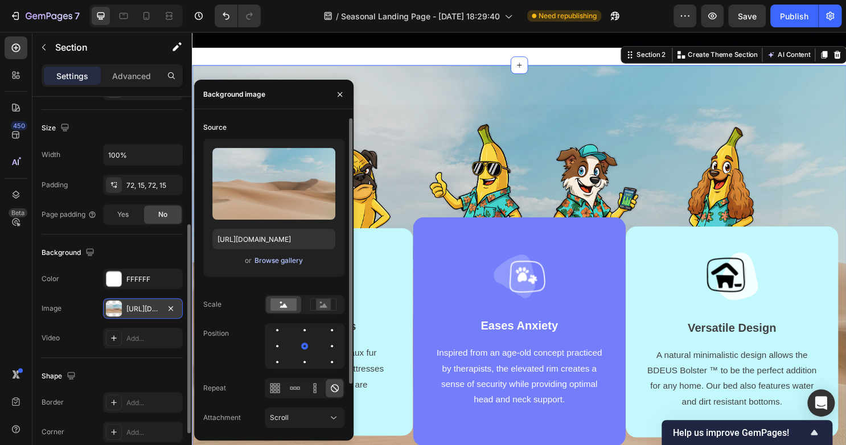
click at [273, 259] on div "Browse gallery" at bounding box center [278, 261] width 48 height 10
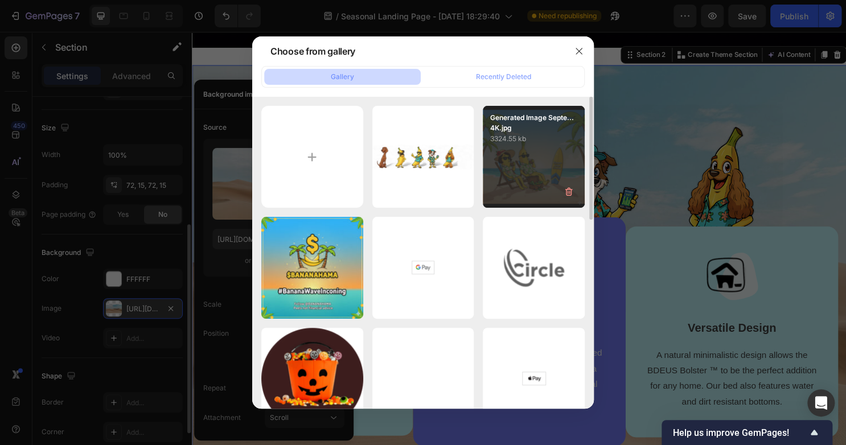
click at [524, 165] on div "Generated Image Septe...4K.jpg 3324.55 kb" at bounding box center [534, 157] width 102 height 102
type input "[URL][DOMAIN_NAME]"
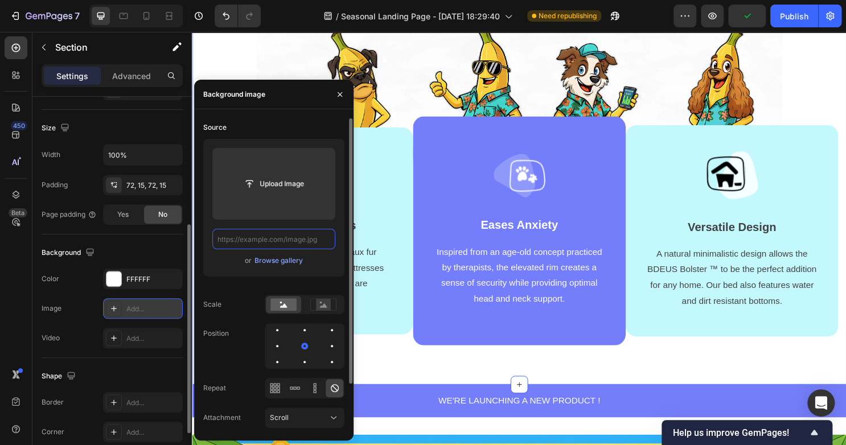
scroll to position [0, 0]
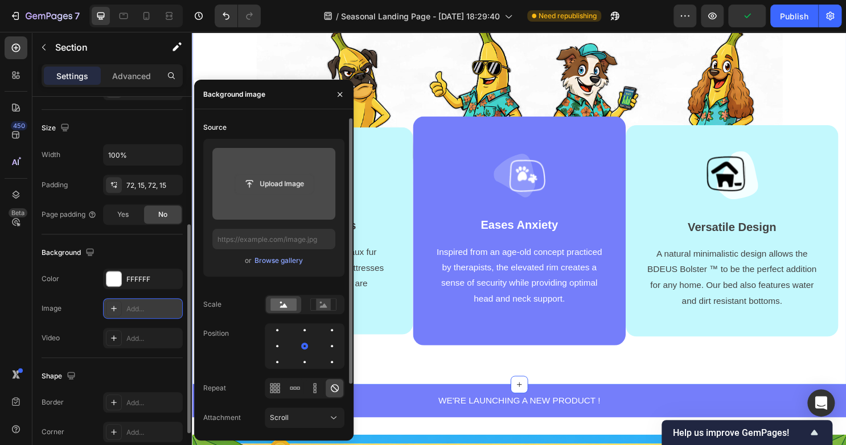
click at [257, 187] on input "file" at bounding box center [274, 183] width 79 height 19
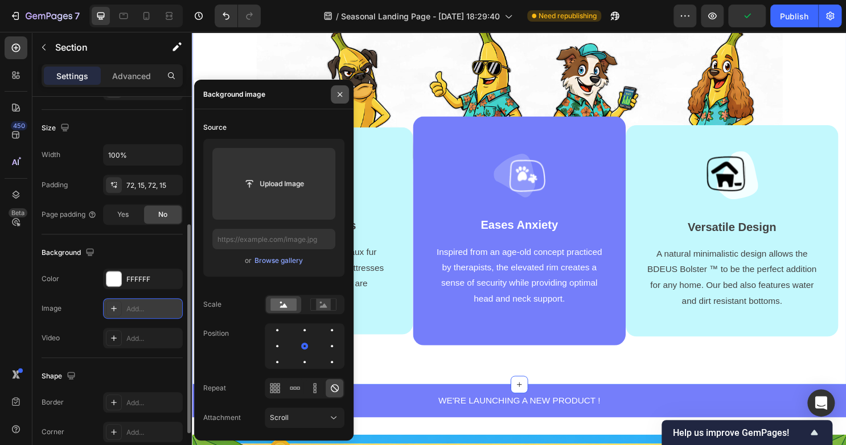
click at [338, 93] on icon "button" at bounding box center [339, 94] width 9 height 9
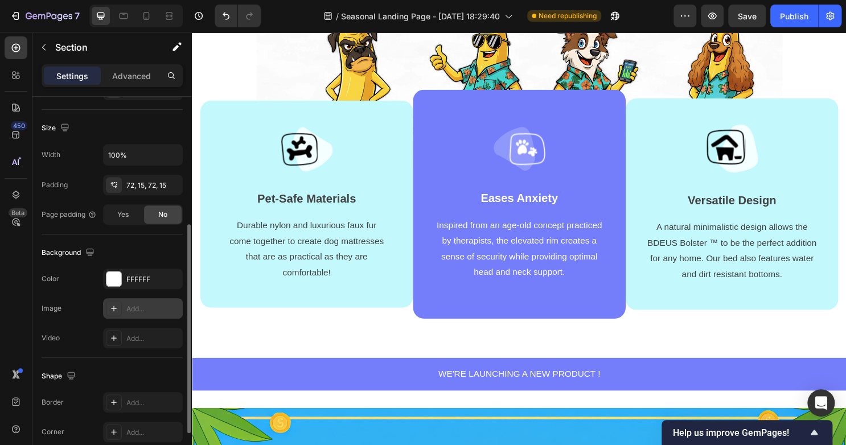
scroll to position [1142, 0]
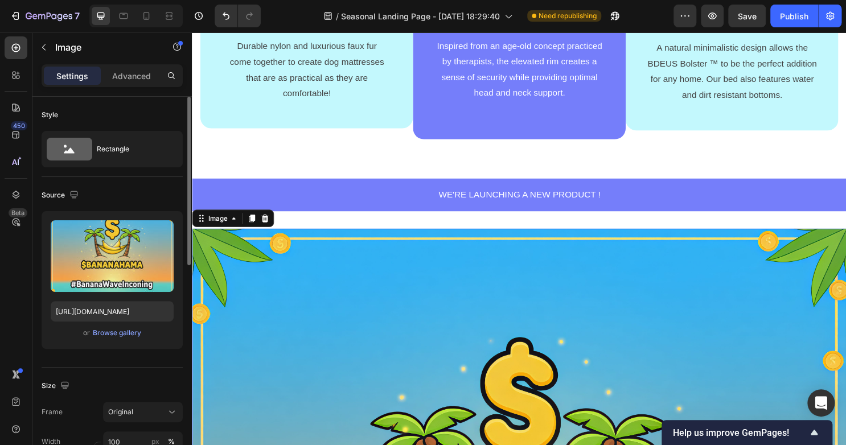
scroll to position [1020, 0]
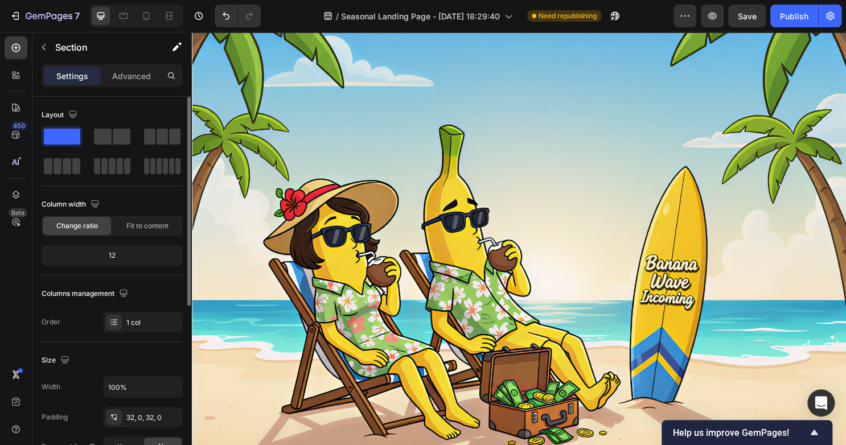
scroll to position [0, 0]
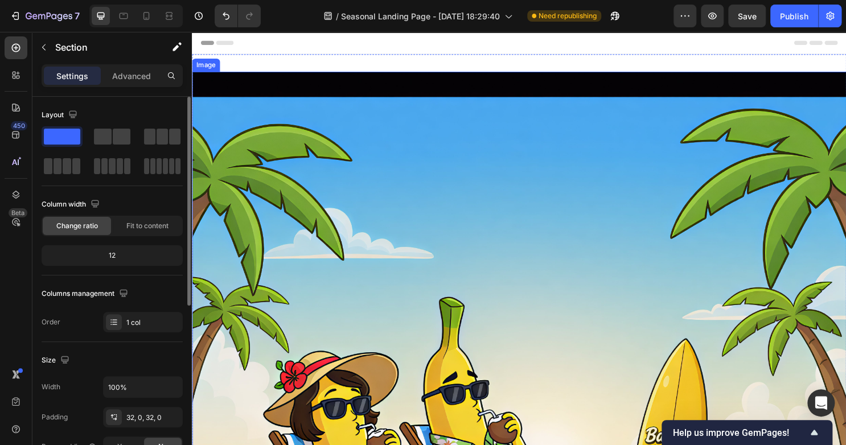
click at [440, 174] on img at bounding box center [533, 414] width 683 height 683
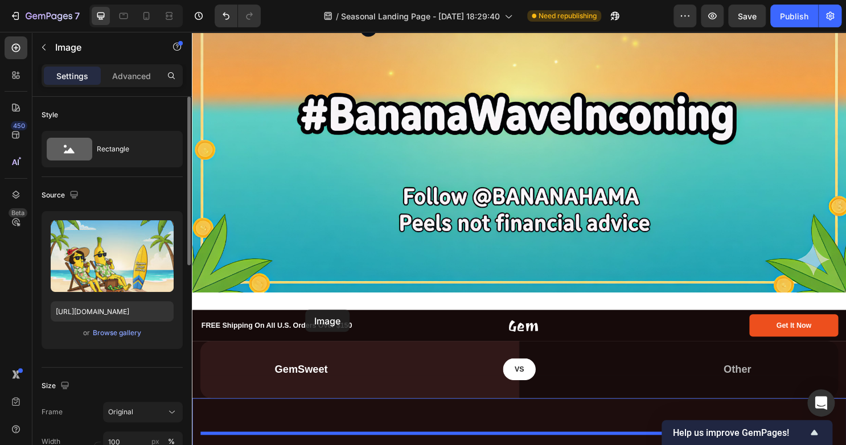
scroll to position [1682, 0]
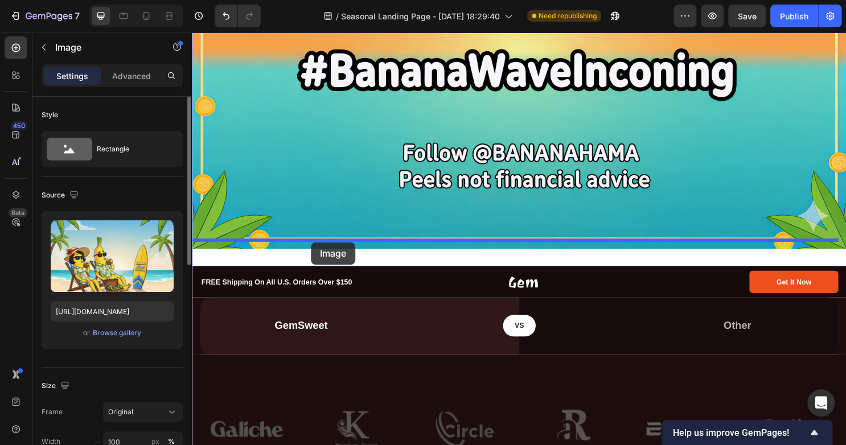
drag, startPoint x: 203, startPoint y: 63, endPoint x: 316, endPoint y: 251, distance: 219.4
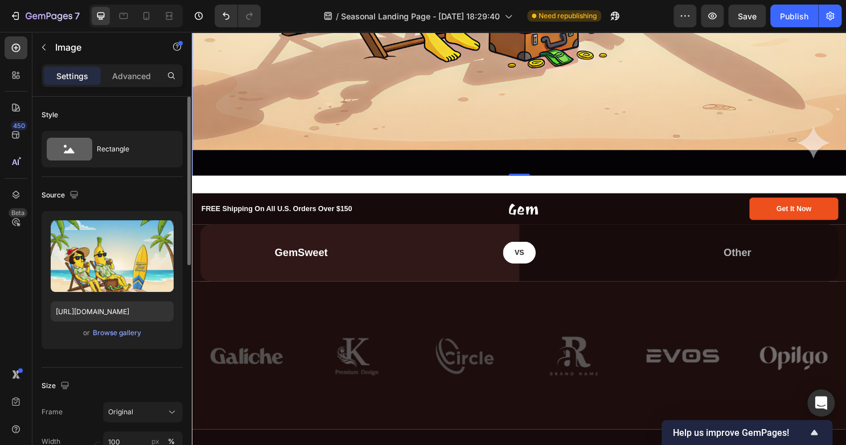
scroll to position [2441, 0]
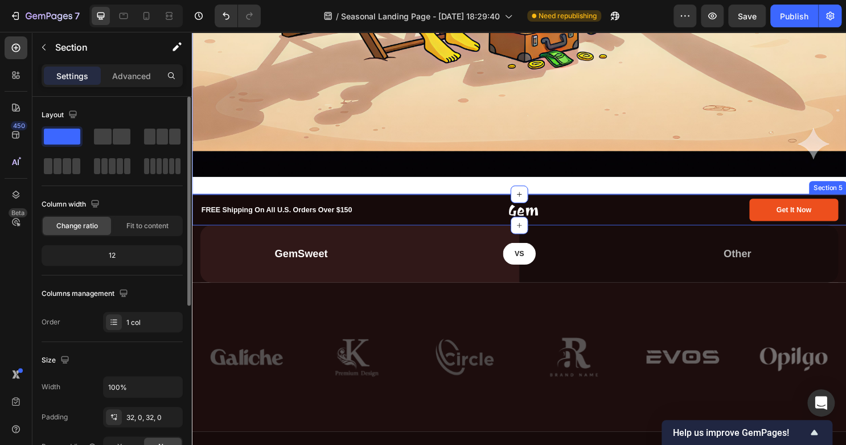
click at [617, 212] on div at bounding box center [537, 218] width 207 height 13
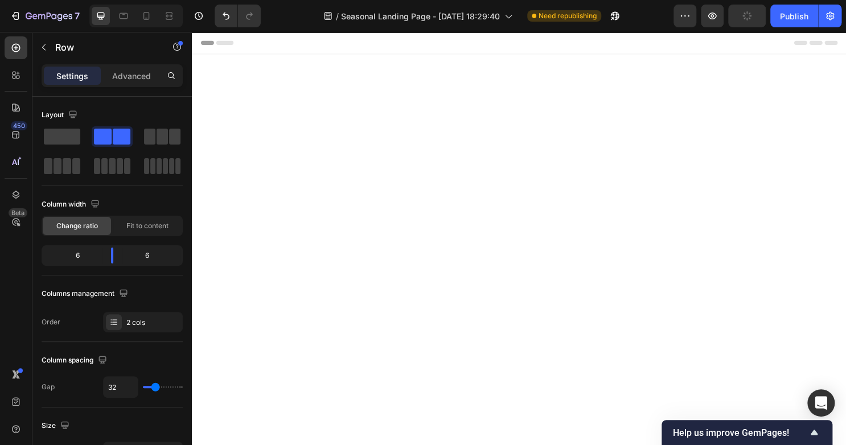
scroll to position [2441, 0]
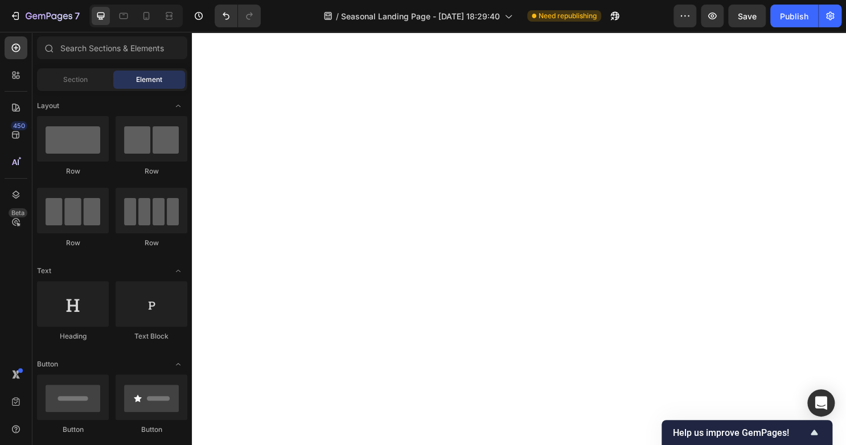
scroll to position [2547, 0]
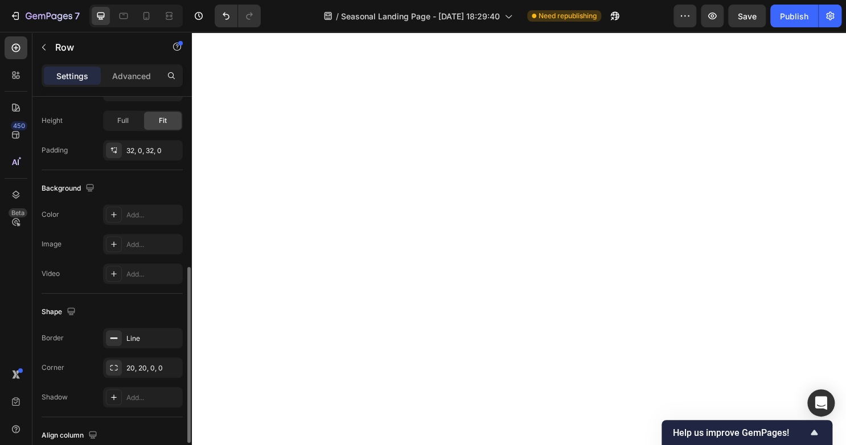
scroll to position [360, 0]
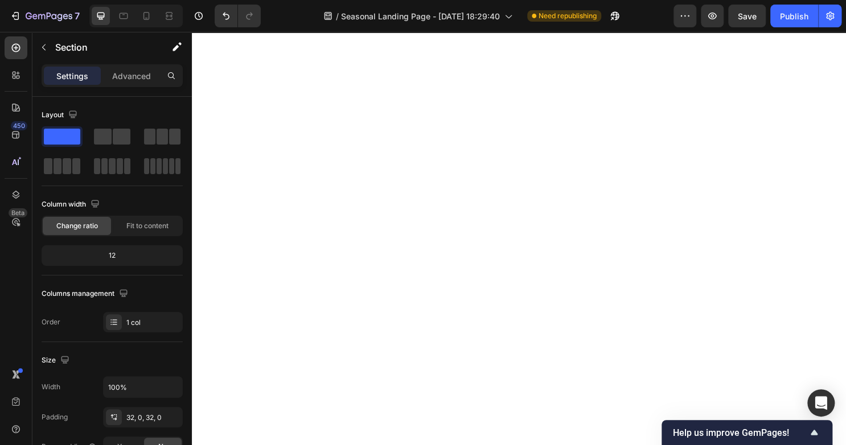
scroll to position [2458, 0]
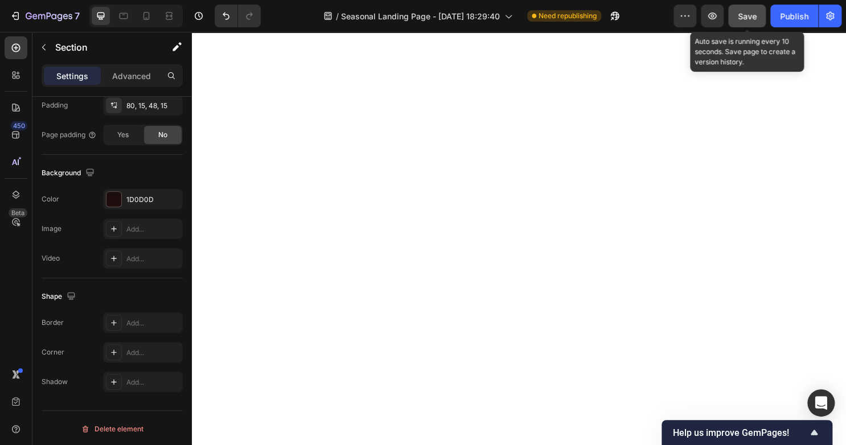
click at [750, 20] on div "Save" at bounding box center [747, 16] width 19 height 12
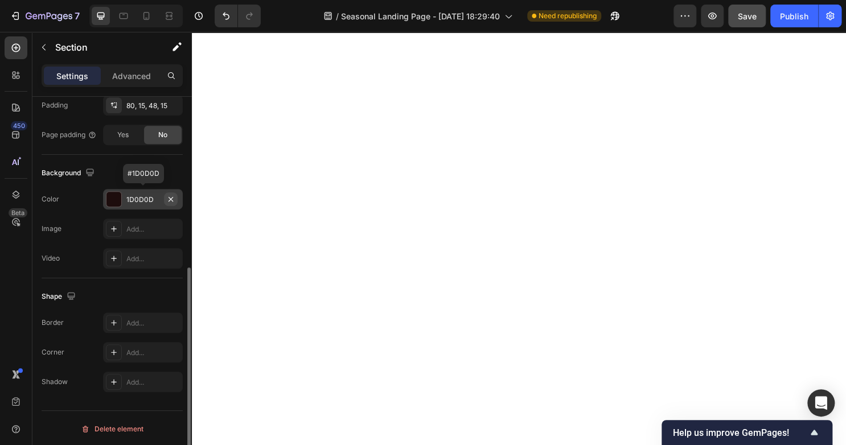
click at [168, 196] on icon "button" at bounding box center [170, 199] width 9 height 9
click at [113, 200] on icon at bounding box center [113, 199] width 9 height 9
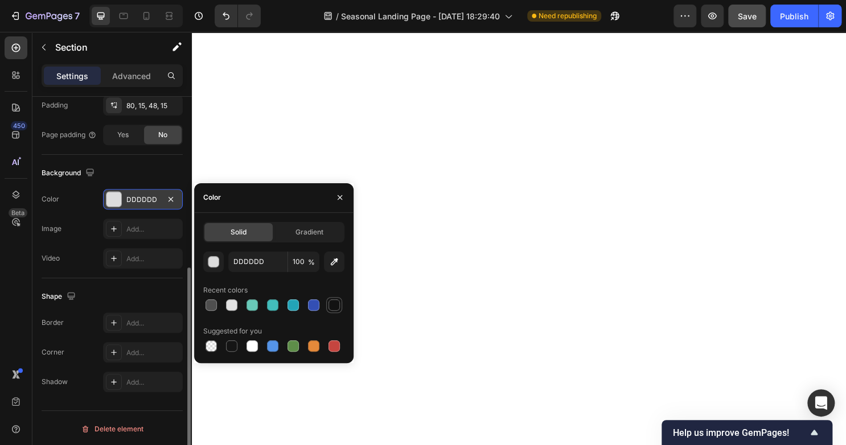
click at [333, 302] on div at bounding box center [333, 304] width 11 height 11
type input "121212"
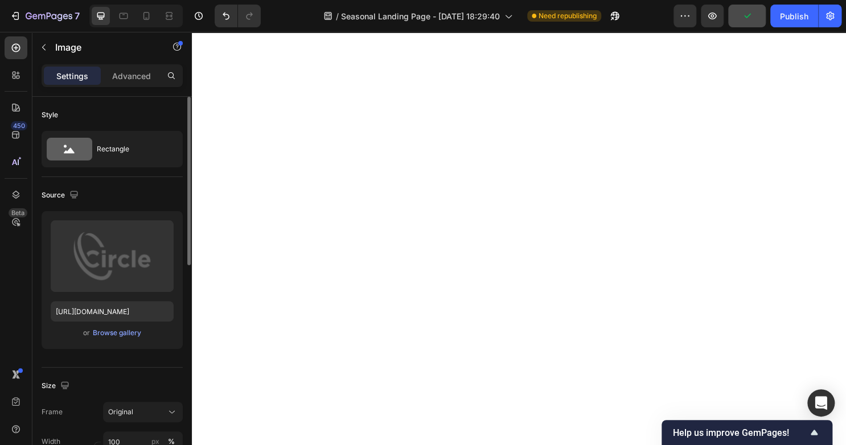
scroll to position [2381, 0]
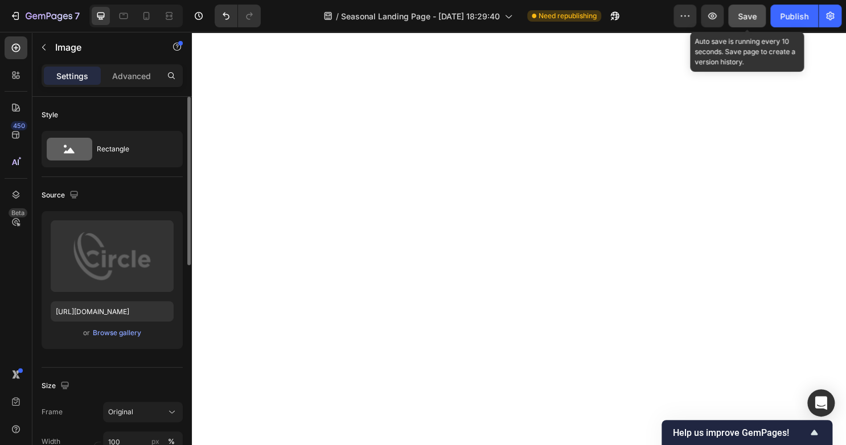
click at [746, 20] on span "Save" at bounding box center [747, 16] width 19 height 10
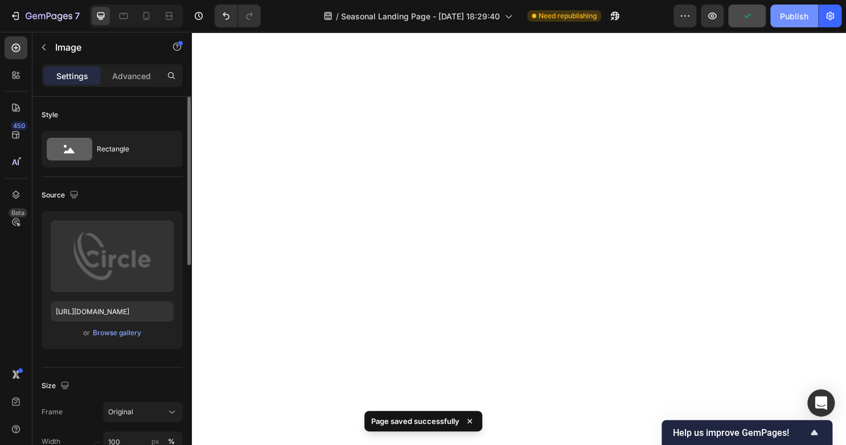
click at [786, 18] on div "Publish" at bounding box center [794, 16] width 28 height 12
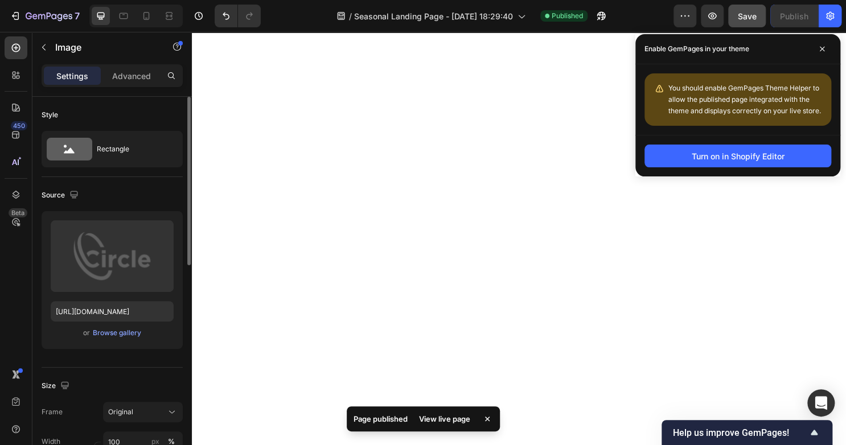
scroll to position [993, 0]
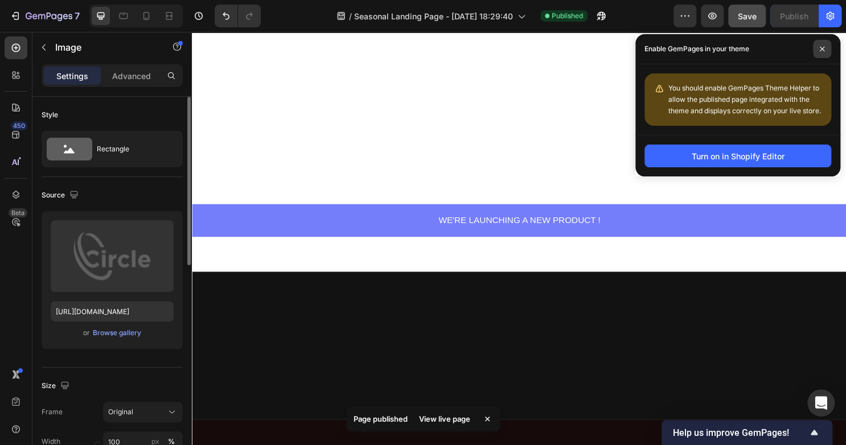
click at [820, 44] on span at bounding box center [822, 49] width 18 height 18
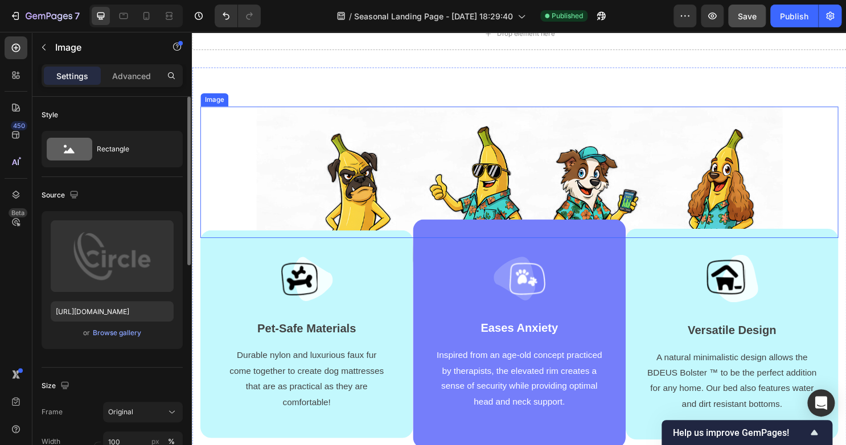
scroll to position [0, 0]
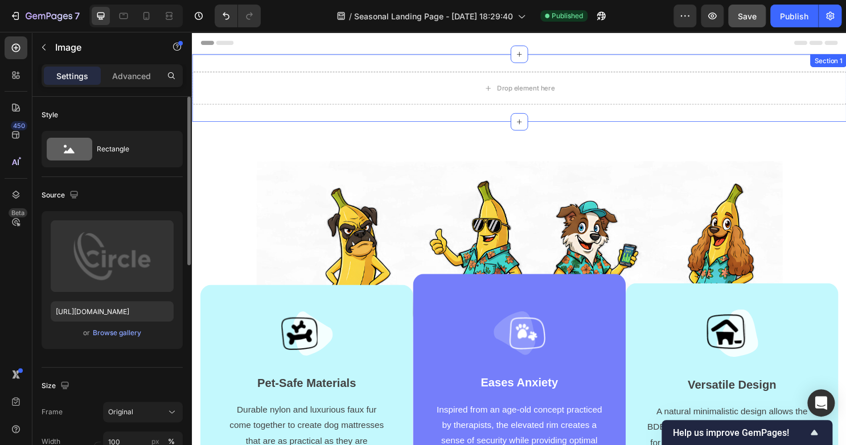
click at [582, 124] on div "Drop element here Section 1" at bounding box center [533, 90] width 683 height 71
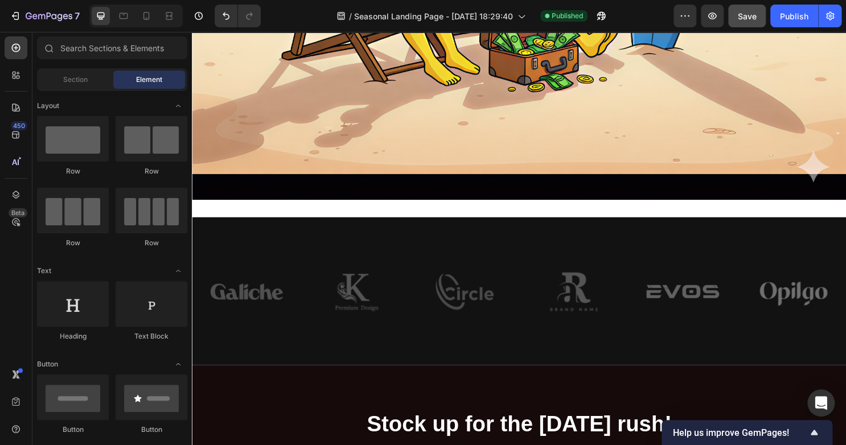
scroll to position [1706, 0]
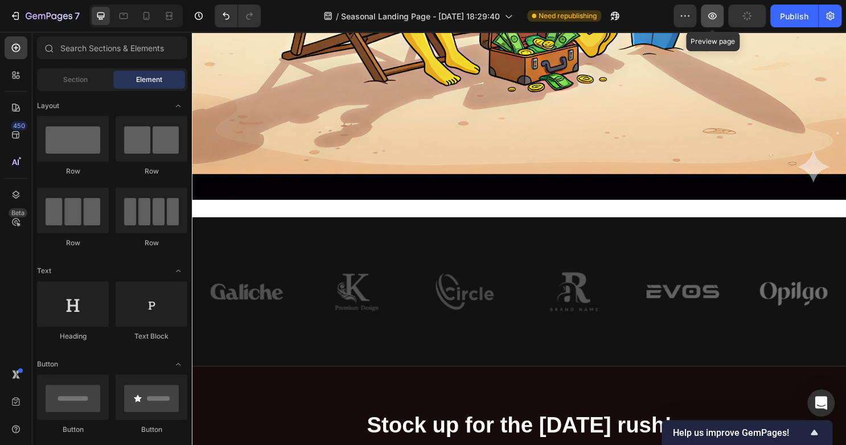
click at [703, 16] on button "button" at bounding box center [712, 16] width 23 height 23
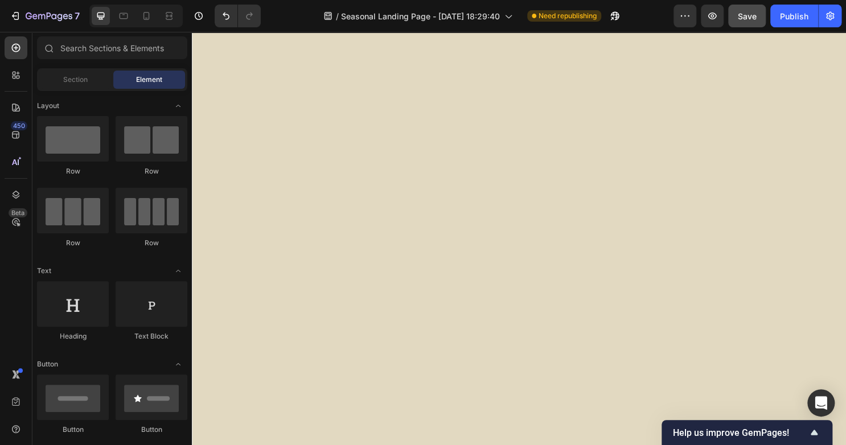
scroll to position [4659, 0]
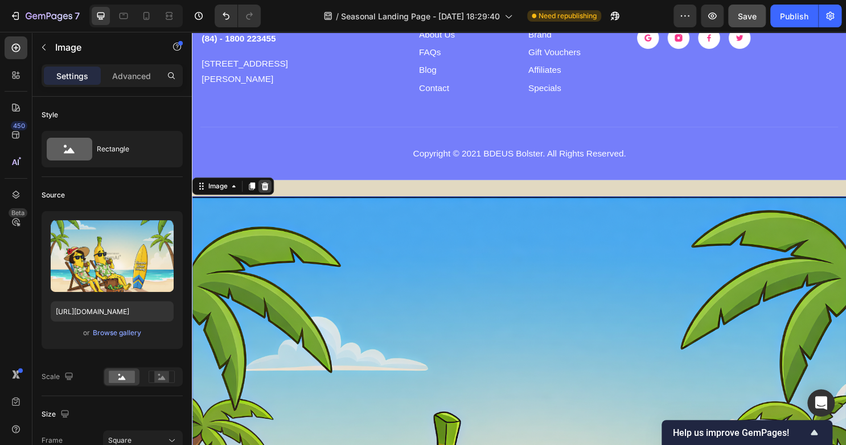
click at [265, 191] on icon at bounding box center [267, 192] width 7 height 8
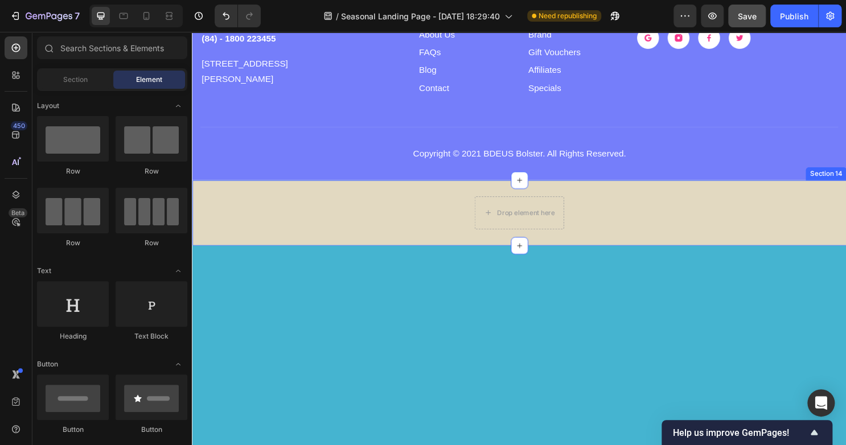
click at [303, 212] on div "Drop element here Row" at bounding box center [533, 221] width 683 height 34
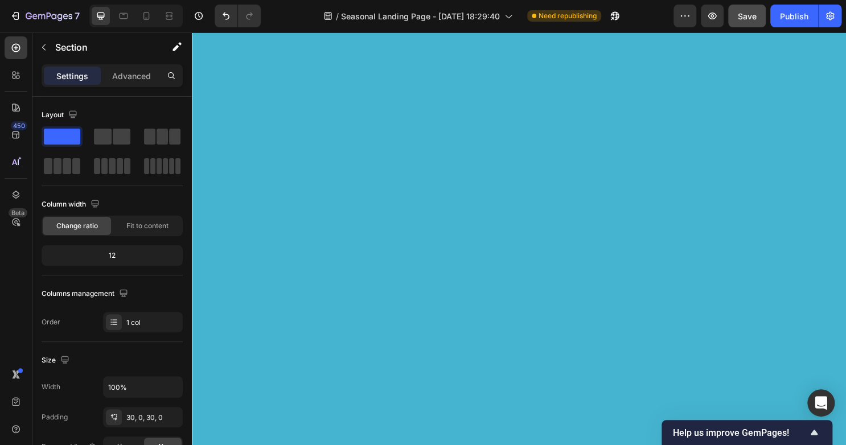
scroll to position [4620, 0]
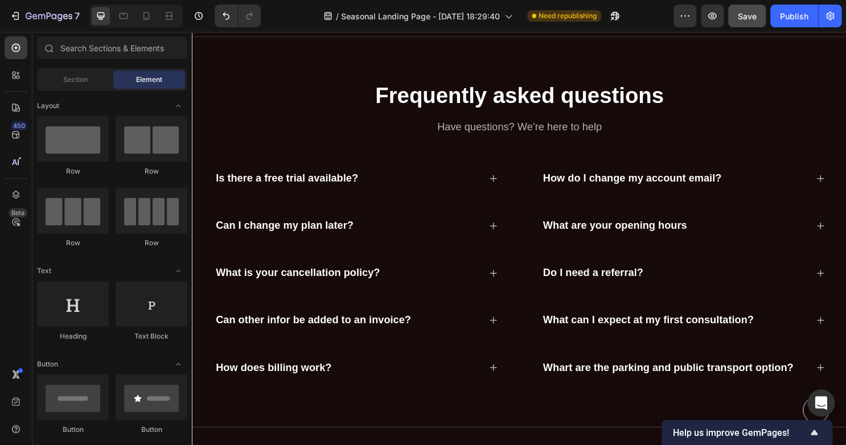
scroll to position [2516, 0]
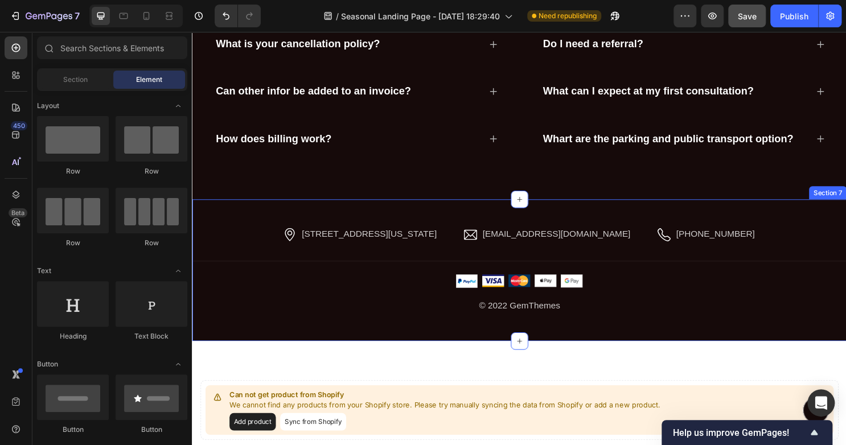
click at [677, 339] on div "Image 2118 Thornridge Cir, Connecticut 35624 Text block Row Image hello.gempage…" at bounding box center [533, 280] width 683 height 147
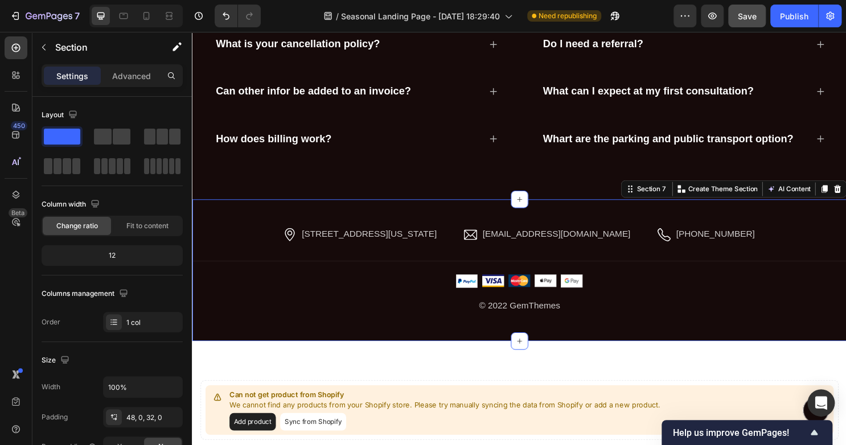
click at [845, 202] on div "Section 7 You can create reusable sections Create Theme Section AI Content Writ…" at bounding box center [757, 196] width 236 height 18
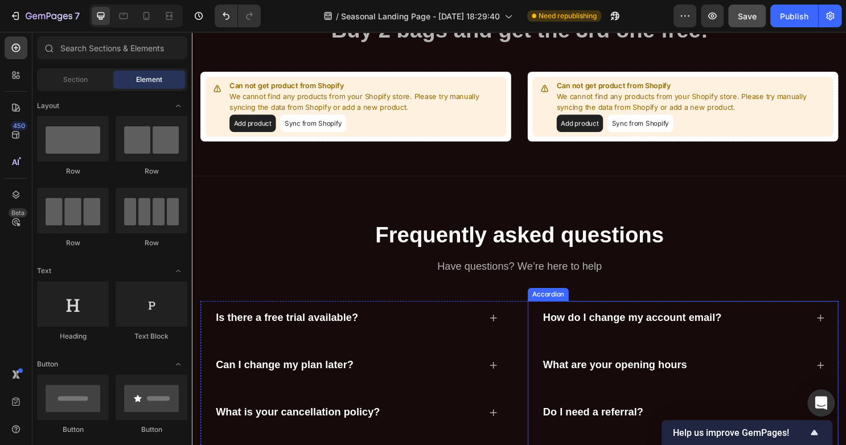
scroll to position [2131, 0]
click at [845, 183] on div "Frequently asked questions Heading Have questions? We’re here to help Text bloc…" at bounding box center [533, 387] width 683 height 409
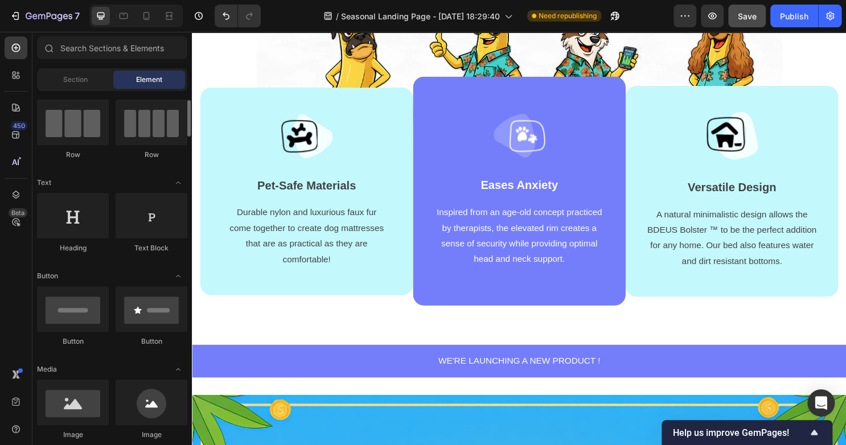
scroll to position [0, 0]
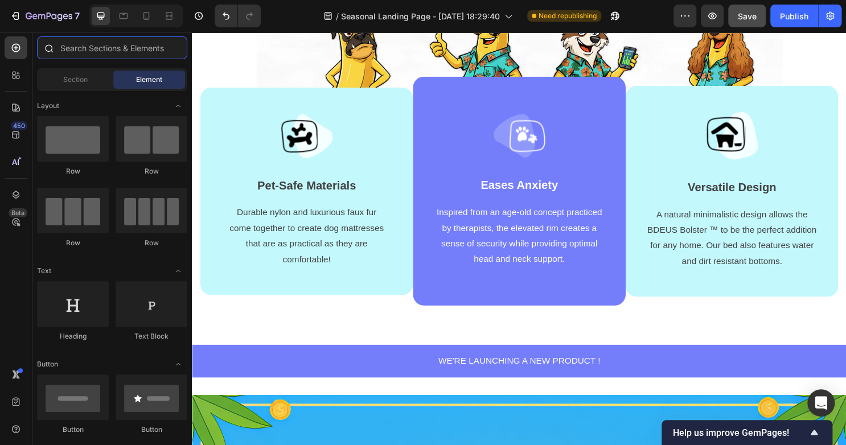
click at [89, 51] on input "text" at bounding box center [112, 47] width 150 height 23
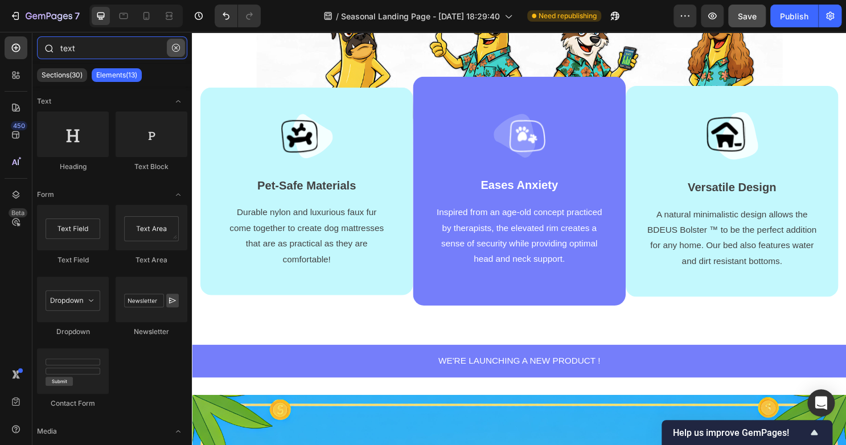
type input "text"
click at [172, 44] on icon "button" at bounding box center [176, 48] width 8 height 8
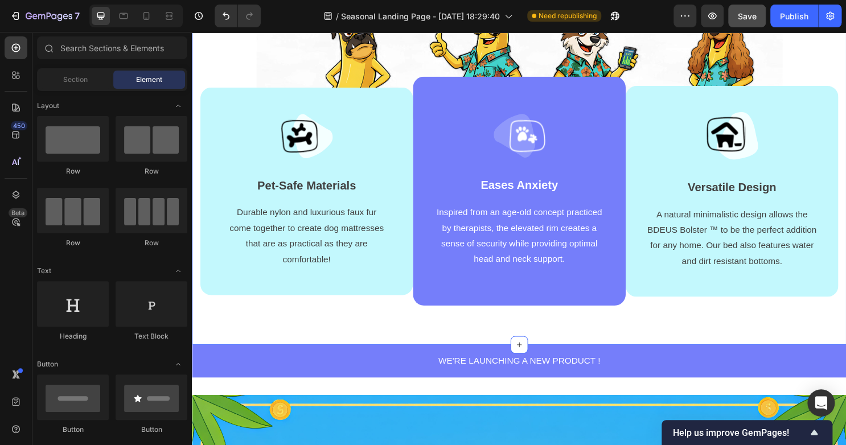
click at [271, 332] on div "Image Image Pet-Safe Materials Text block Durable nylon and luxurious faux fur …" at bounding box center [533, 139] width 683 height 439
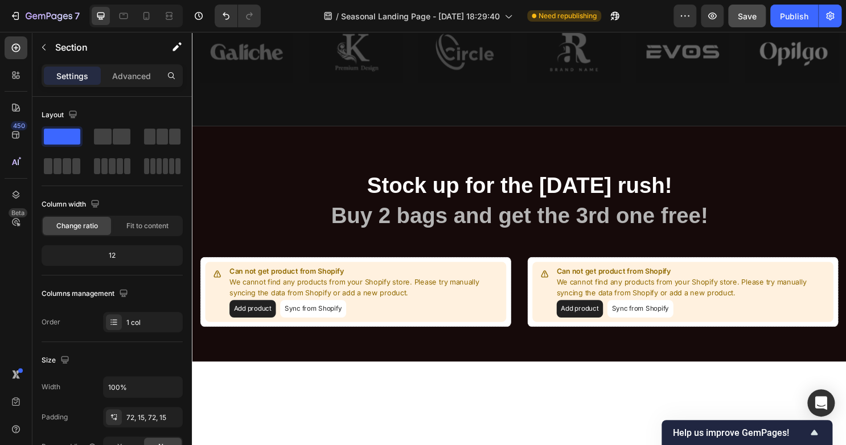
scroll to position [1826, 0]
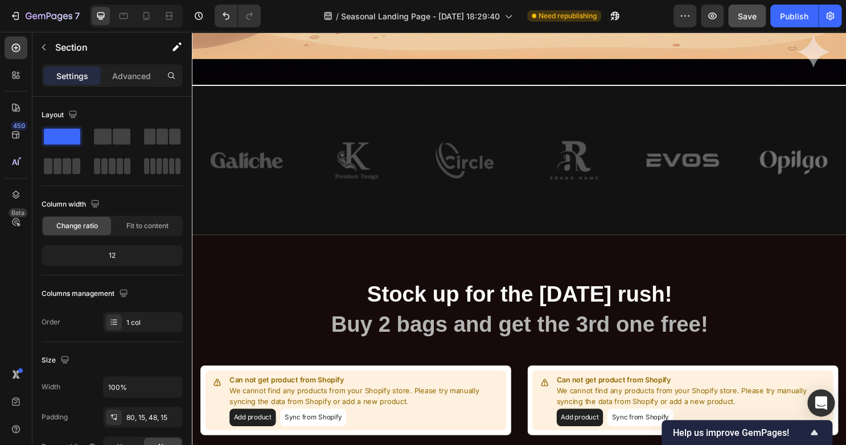
click at [519, 232] on div "Image Image Row Image Image Row Image Image Row Row Section 4" at bounding box center [533, 165] width 683 height 155
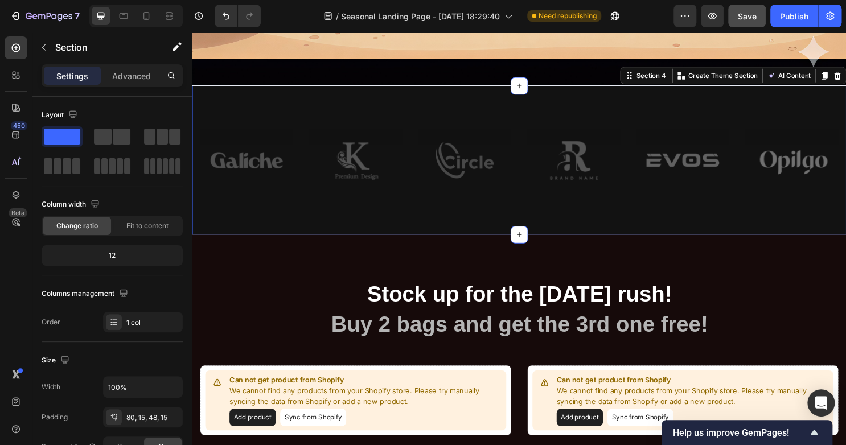
click at [519, 232] on div "Image Image Row Image Image Row Image Image Row Row Section 4 You can create re…" at bounding box center [533, 165] width 683 height 155
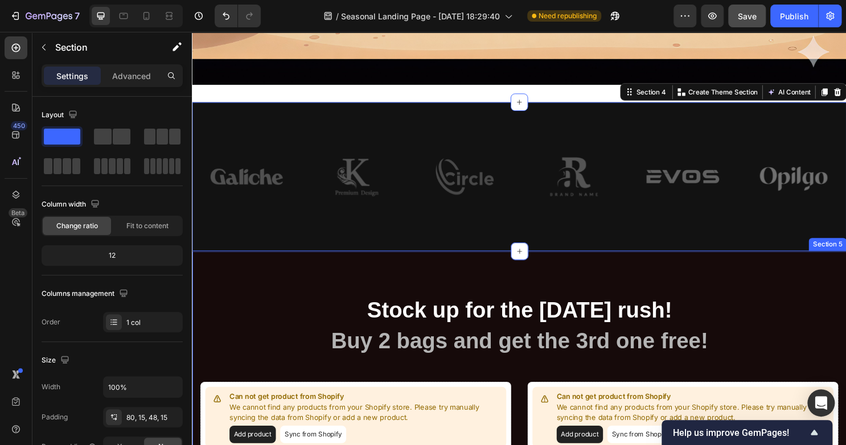
click at [568, 269] on div "Stock up for the Halloween rush! Heading Buy 2 bags and get the 3rd one free! H…" at bounding box center [533, 384] width 683 height 247
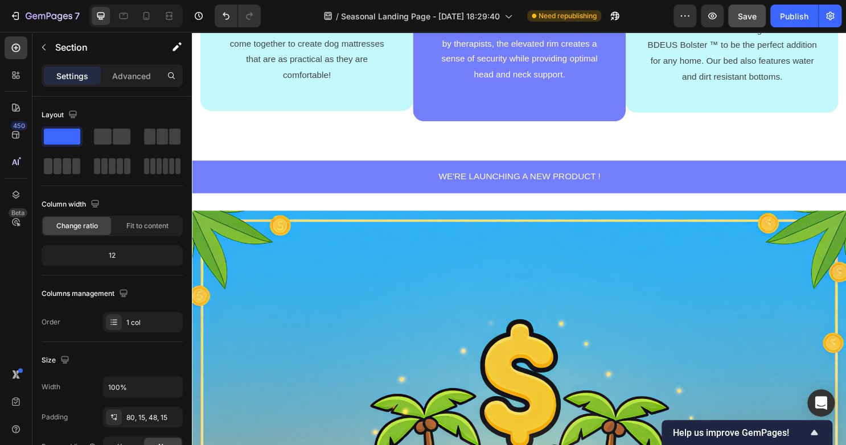
scroll to position [329, 0]
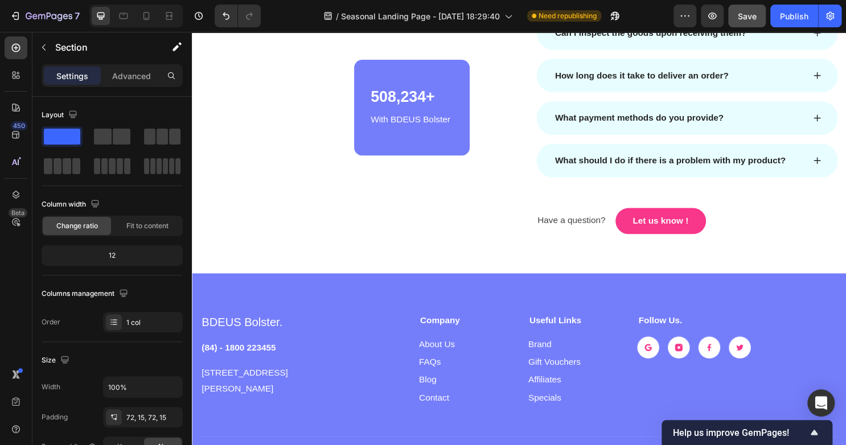
scroll to position [3689, 0]
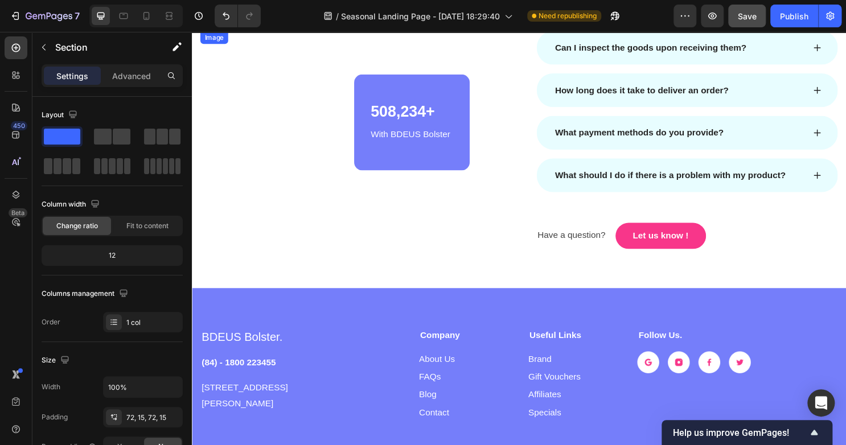
click at [317, 31] on img at bounding box center [357, 31] width 315 height 0
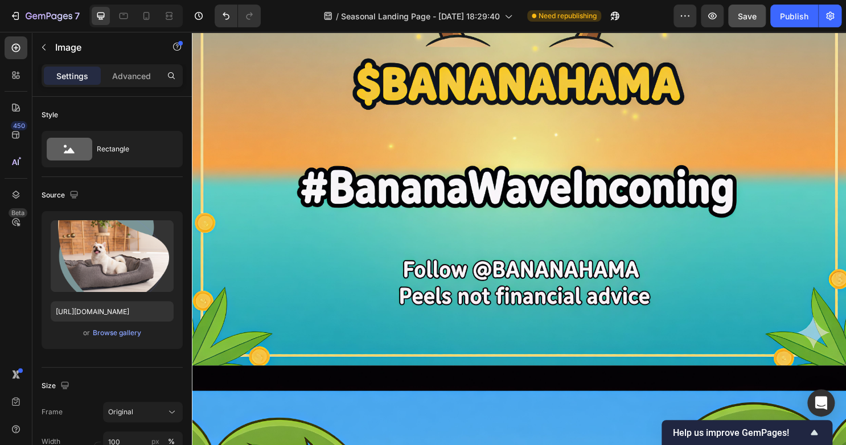
scroll to position [664, 0]
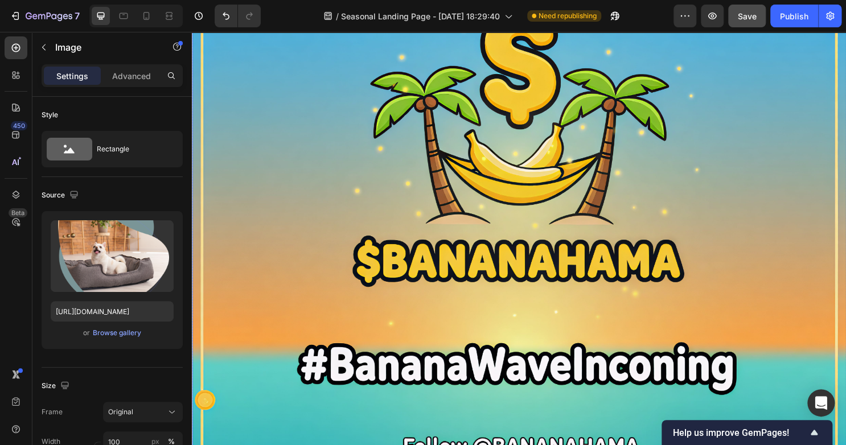
click at [339, 101] on img at bounding box center [533, 223] width 683 height 683
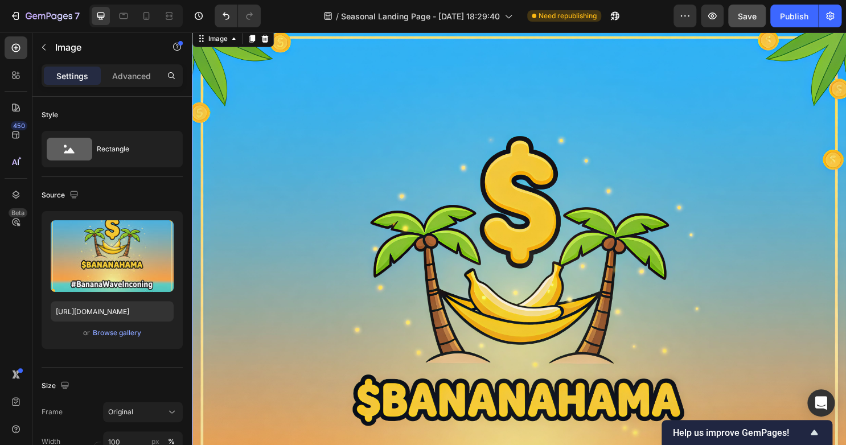
scroll to position [418, 0]
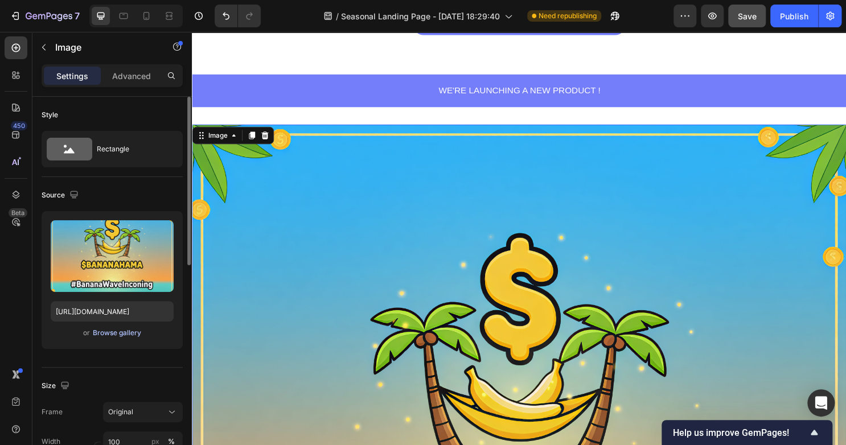
click at [114, 333] on div "Browse gallery" at bounding box center [117, 333] width 48 height 10
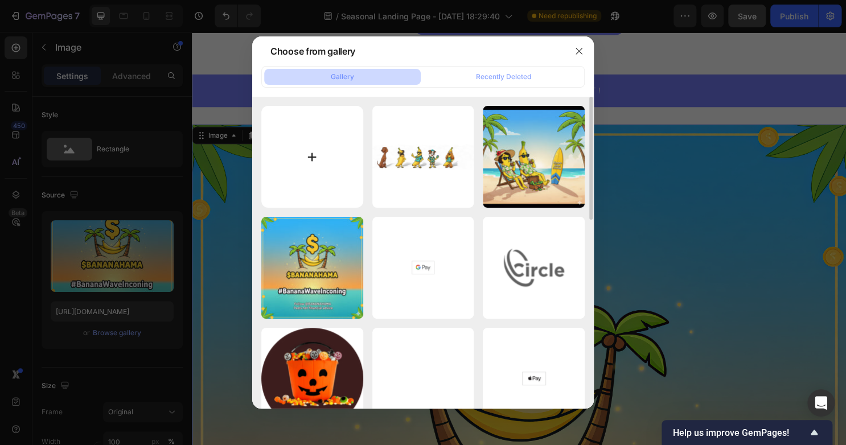
click at [317, 157] on input "file" at bounding box center [312, 157] width 102 height 102
type input "C:\fakepath\white-Photoroom_imgupscaler.ai_General_8K.jpg"
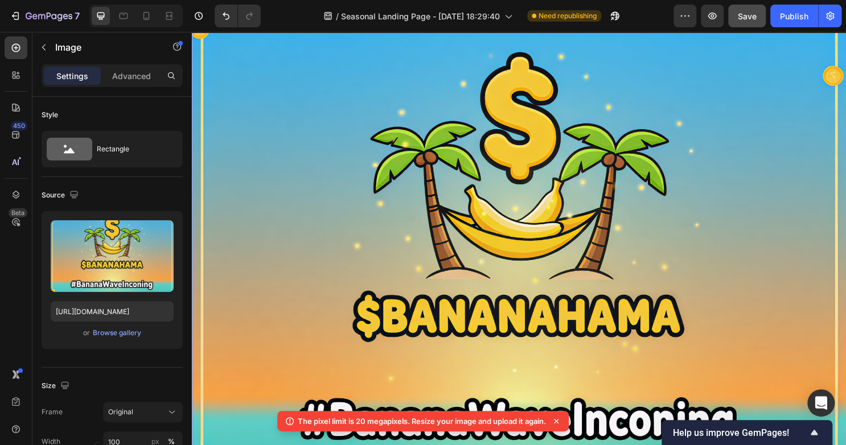
scroll to position [603, 0]
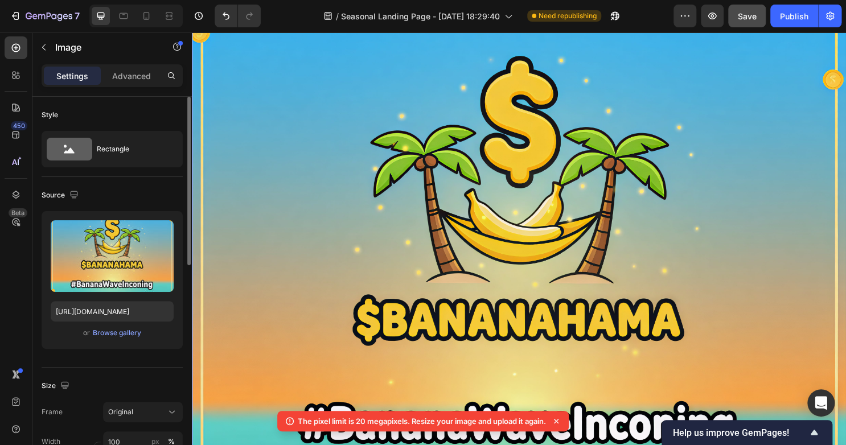
click at [116, 338] on div "or Browse gallery" at bounding box center [112, 333] width 123 height 14
click at [104, 329] on div "Browse gallery" at bounding box center [117, 333] width 48 height 10
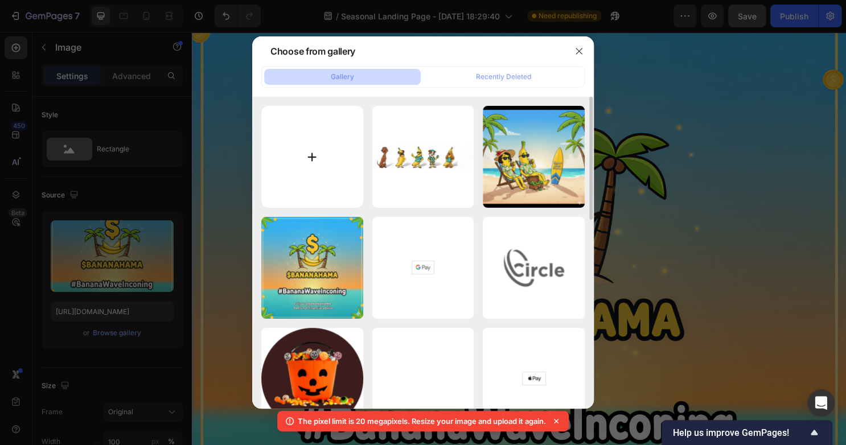
click at [294, 164] on input "file" at bounding box center [312, 157] width 102 height 102
type input "C:\fakepath\white-Photoroom_imgupscaler.ai_Enhancer_4K.png"
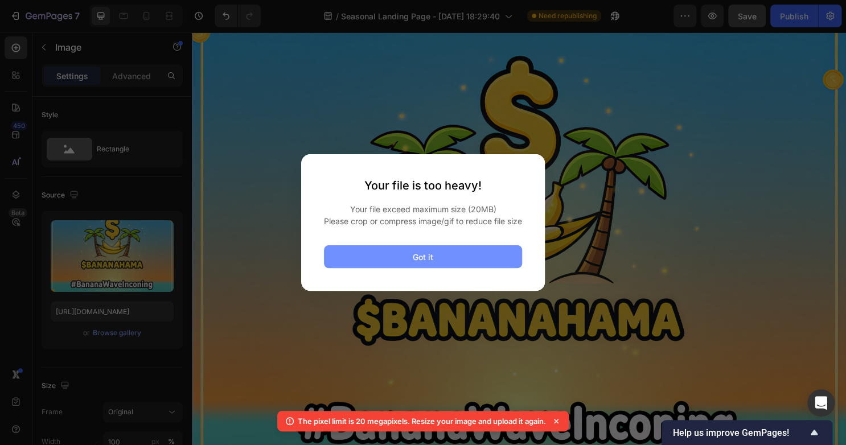
click at [478, 257] on button "Got it" at bounding box center [423, 256] width 198 height 23
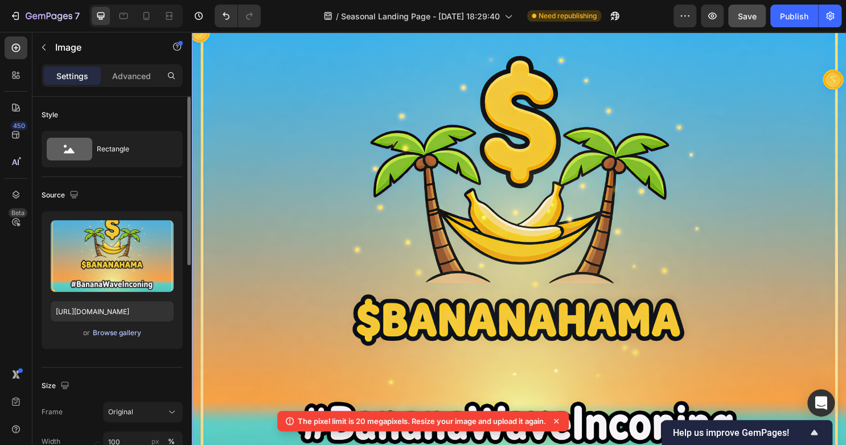
click at [116, 328] on div "Browse gallery" at bounding box center [117, 333] width 48 height 10
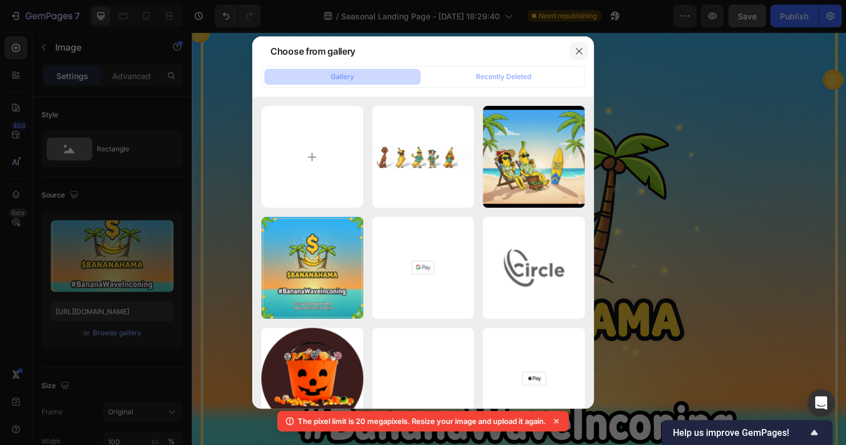
click at [582, 43] on button "button" at bounding box center [579, 51] width 18 height 18
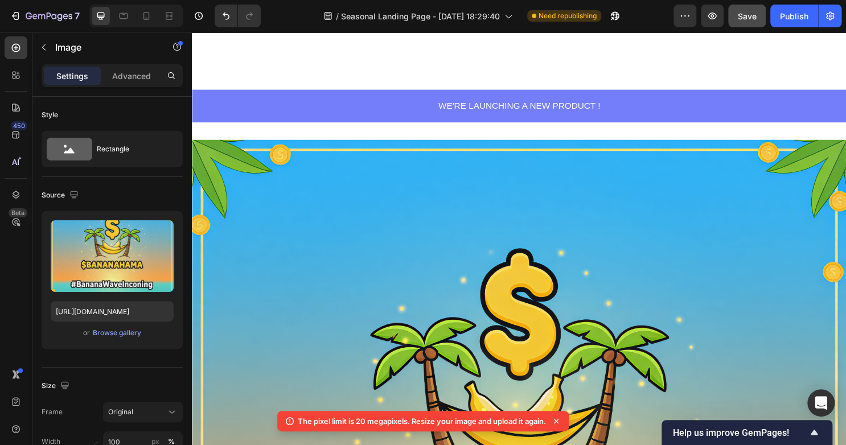
scroll to position [494, 0]
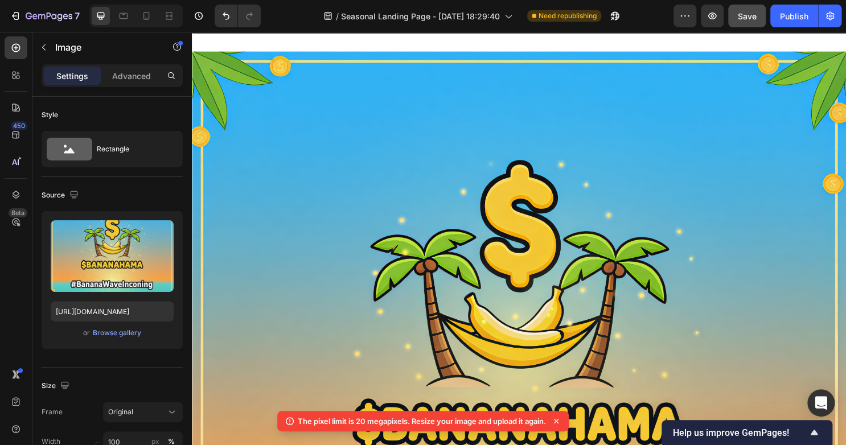
click at [446, 219] on img at bounding box center [533, 393] width 683 height 683
click at [101, 341] on div "Upload Image https://cdn.shopify.com/s/files/1/0912/0386/2712/files/gempages_58…" at bounding box center [112, 280] width 141 height 138
click at [104, 332] on div "Browse gallery" at bounding box center [117, 333] width 48 height 10
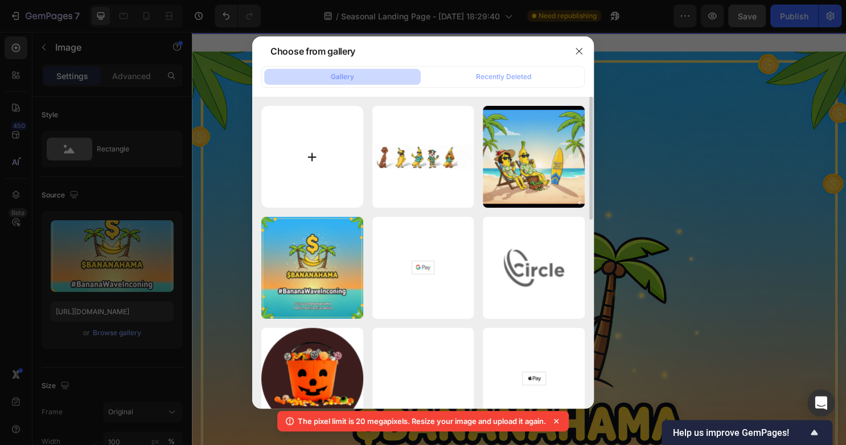
click at [311, 178] on input "file" at bounding box center [312, 157] width 102 height 102
type input "C:\fakepath\white-Photoroom_imgupscaler.ai_General_8K.jpg"
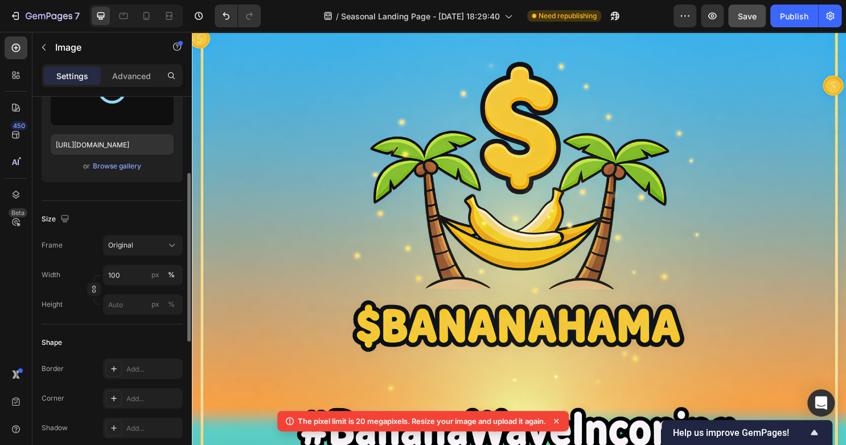
scroll to position [168, 0]
drag, startPoint x: 108, startPoint y: 272, endPoint x: 85, endPoint y: 215, distance: 61.1
click at [85, 215] on div "Size" at bounding box center [112, 218] width 141 height 18
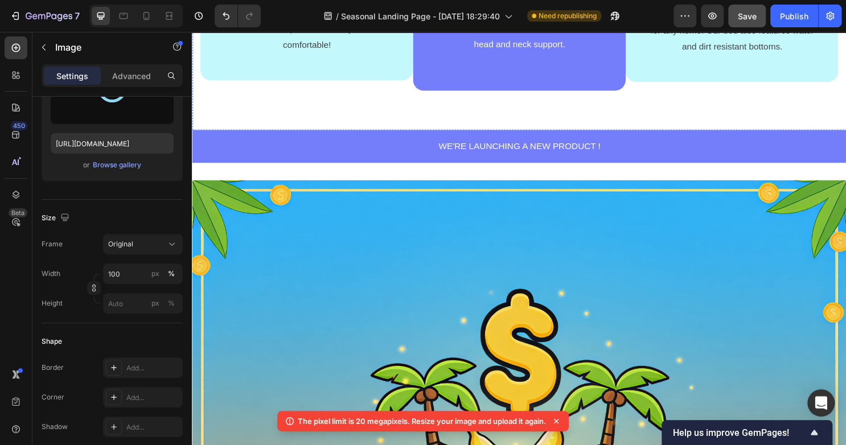
scroll to position [360, 0]
click at [108, 164] on div "Browse gallery" at bounding box center [117, 165] width 48 height 10
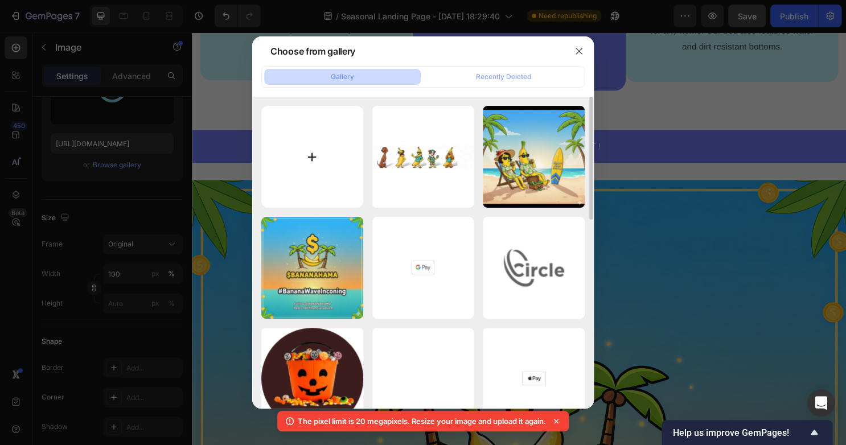
click at [312, 146] on input "file" at bounding box center [312, 157] width 102 height 102
type input "C:\fakepath\white-Photoroom (1).jpg"
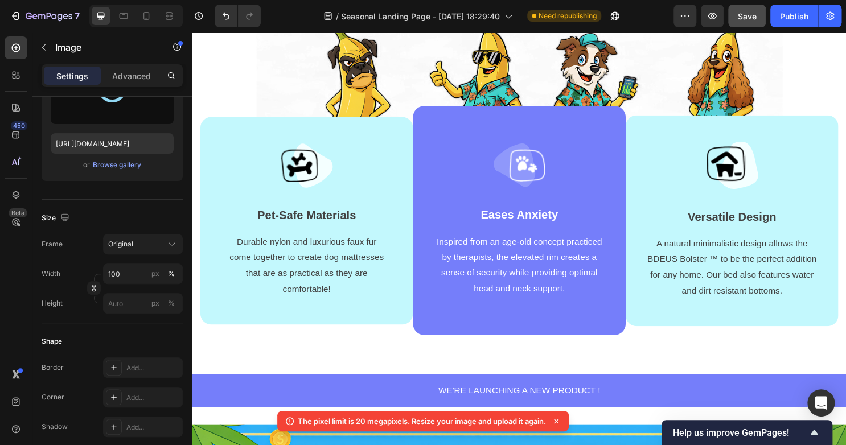
scroll to position [311, 0]
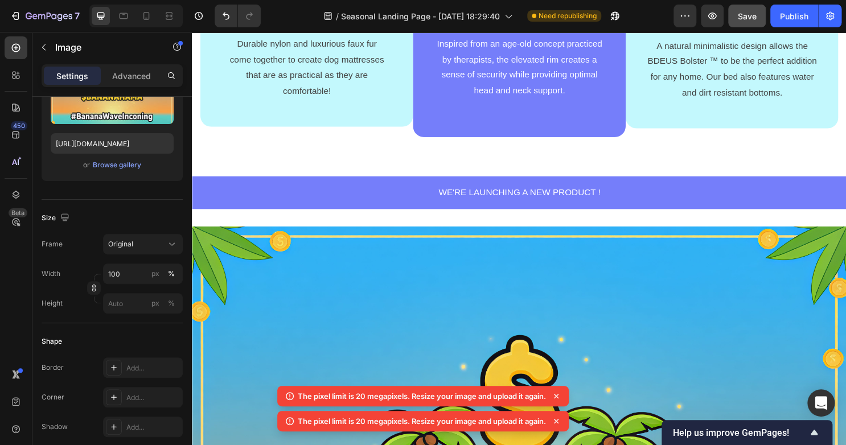
click at [554, 392] on icon at bounding box center [556, 396] width 11 height 11
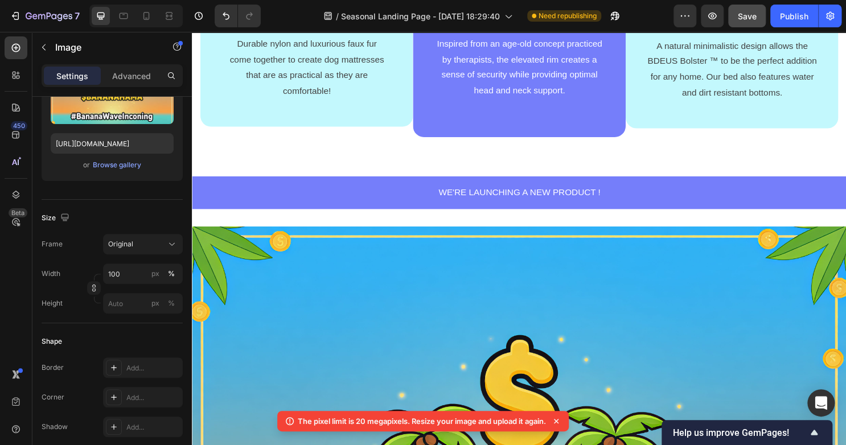
type input "https://cdn.shopify.com/s/files/1/0912/0386/2712/files/gempages_586249764203397…"
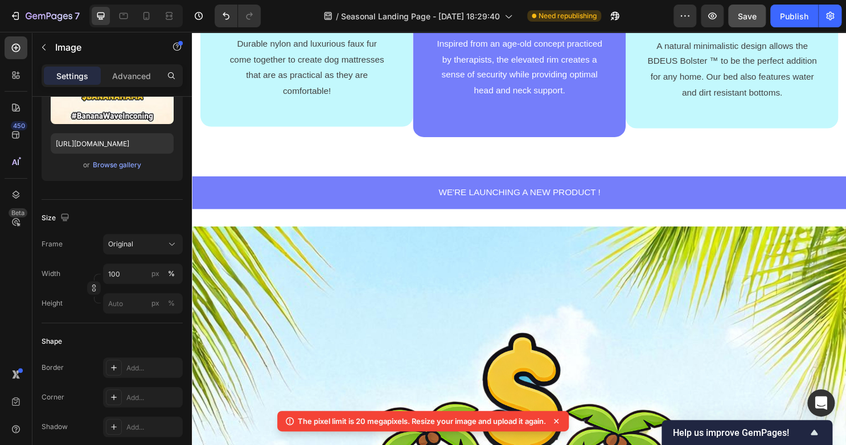
click at [556, 421] on icon at bounding box center [556, 421] width 11 height 11
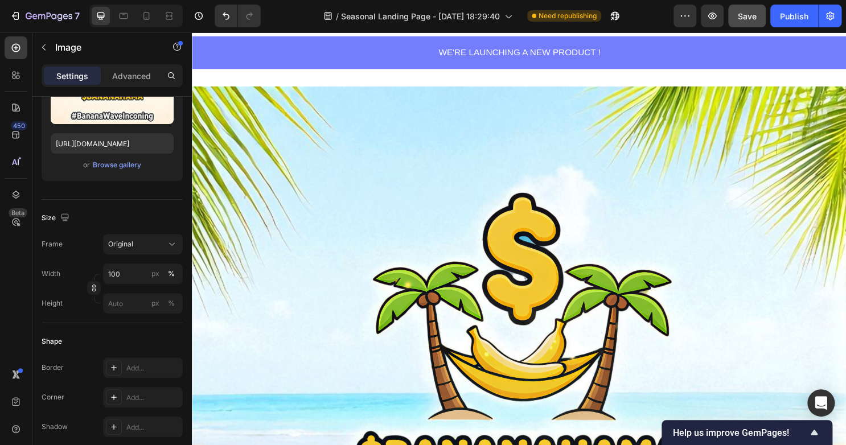
scroll to position [584, 0]
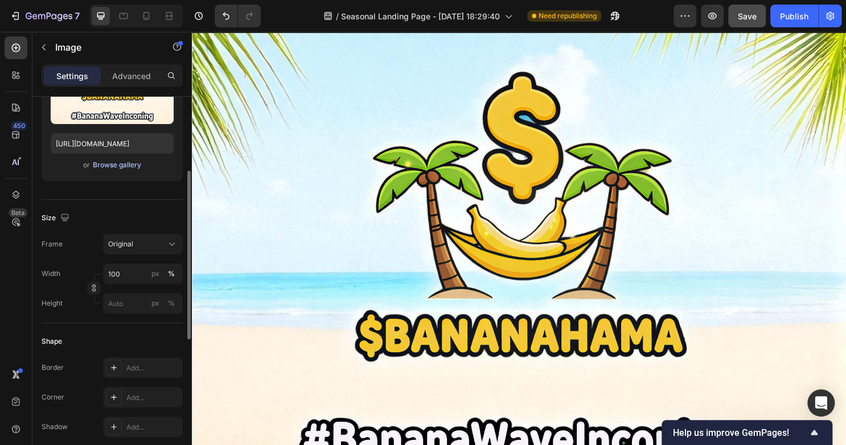
click at [102, 162] on div "Browse gallery" at bounding box center [117, 165] width 48 height 10
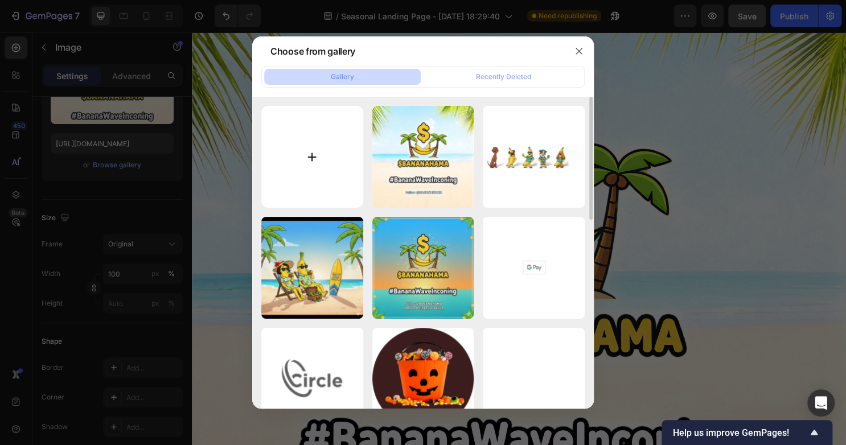
click at [301, 150] on input "file" at bounding box center [312, 157] width 102 height 102
type input "C:\fakepath\white-Photoroom (1)_imgupscaler.ai_Enhancer_4K (1).png"
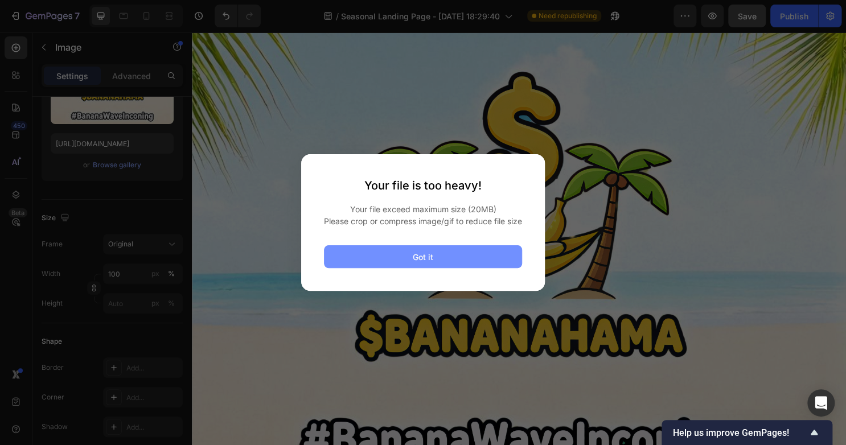
click at [404, 253] on button "Got it" at bounding box center [423, 256] width 198 height 23
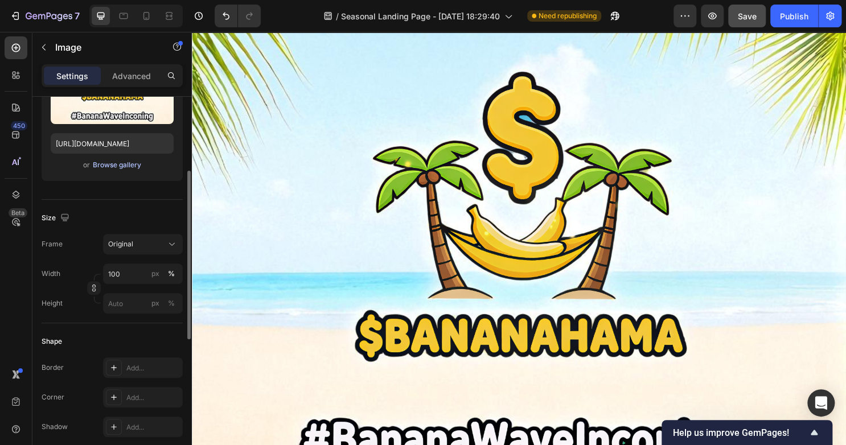
click at [112, 162] on div "Browse gallery" at bounding box center [117, 165] width 48 height 10
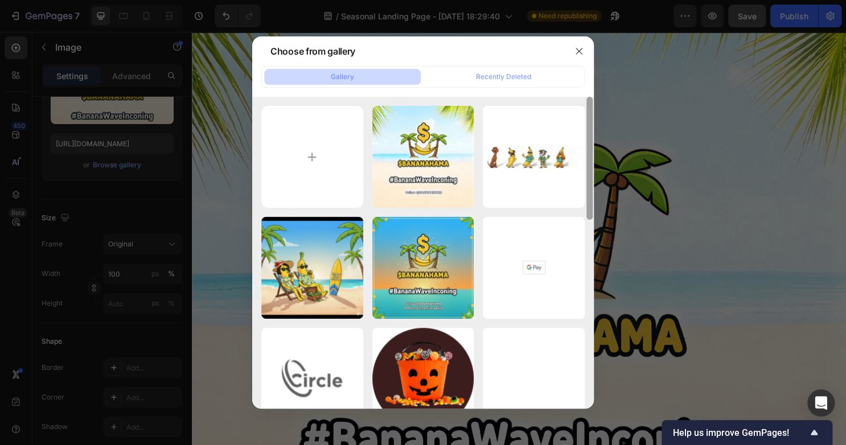
scroll to position [311, 0]
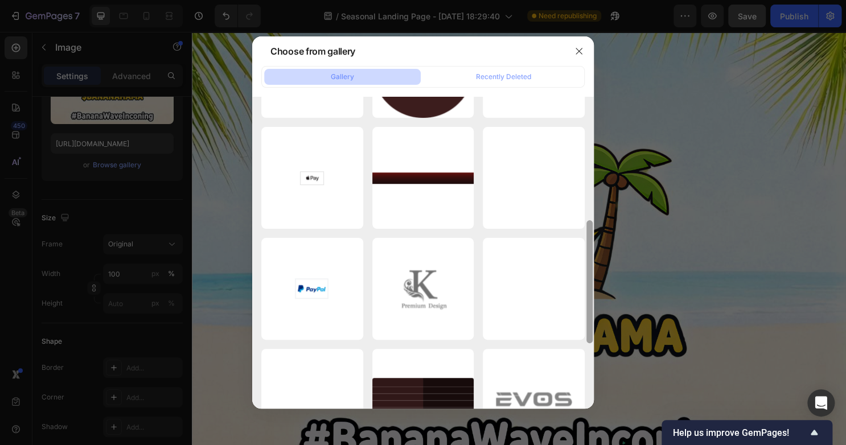
click at [585, 152] on div at bounding box center [589, 252] width 9 height 311
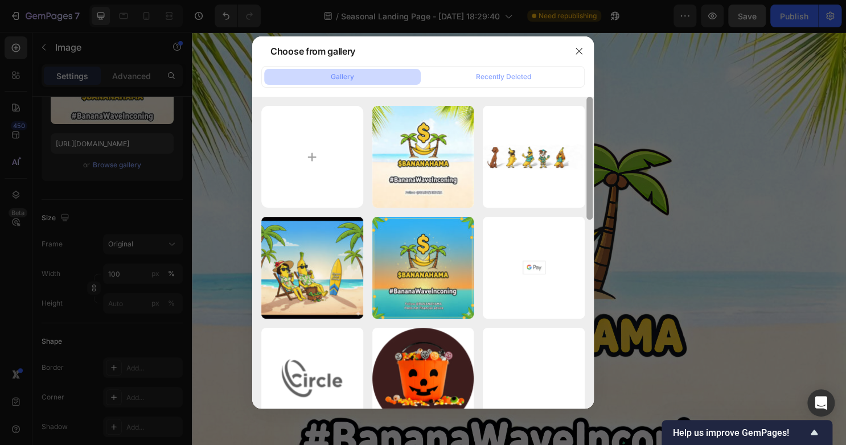
click at [585, 155] on div at bounding box center [589, 252] width 9 height 311
click at [693, 197] on div at bounding box center [423, 222] width 846 height 445
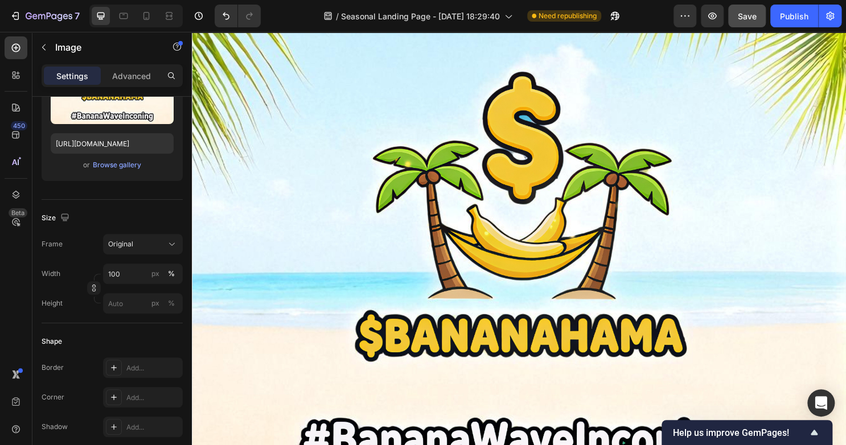
scroll to position [446, 0]
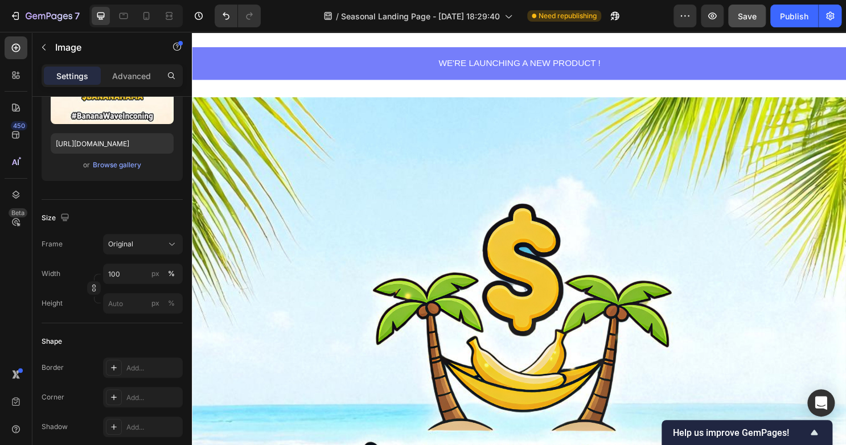
click at [662, 181] on img at bounding box center [533, 441] width 683 height 683
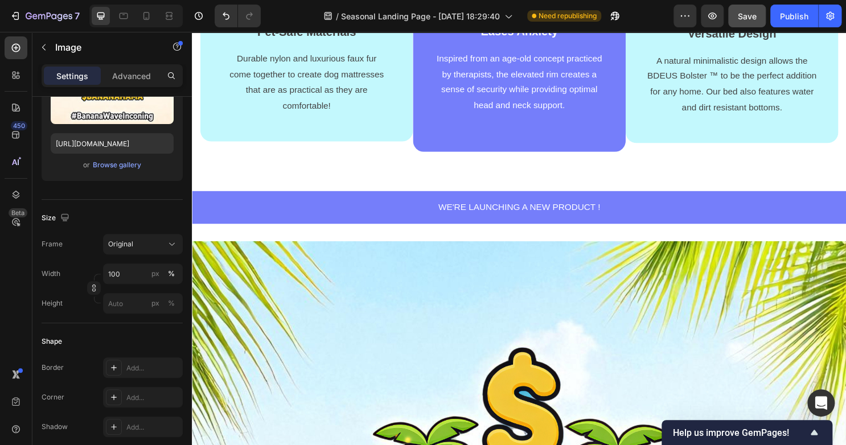
scroll to position [307, 0]
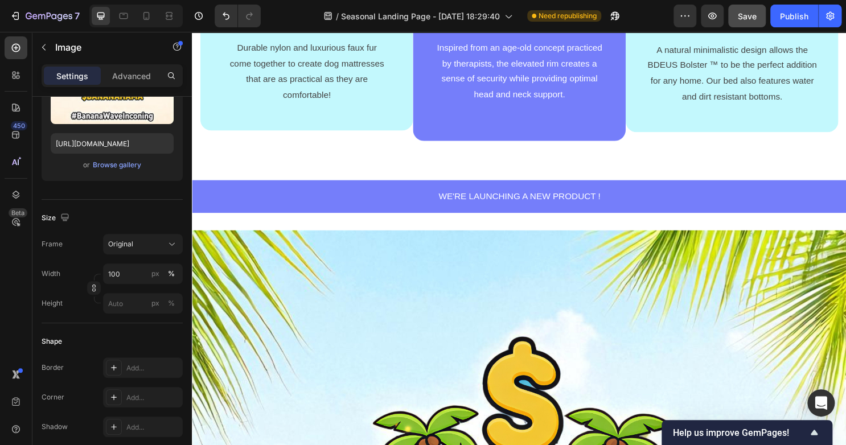
drag, startPoint x: 412, startPoint y: 406, endPoint x: 432, endPoint y: 346, distance: 63.5
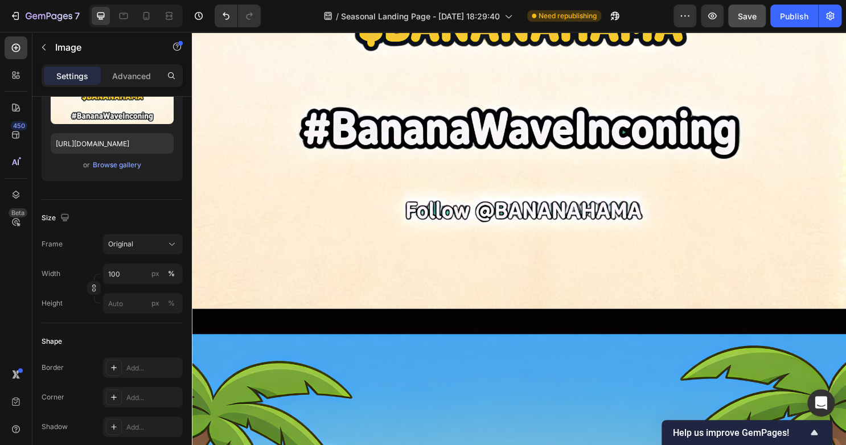
scroll to position [1088, 0]
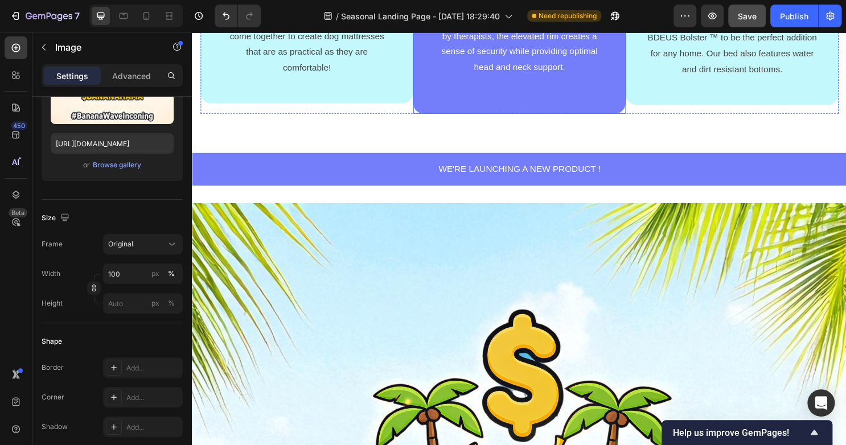
scroll to position [602, 0]
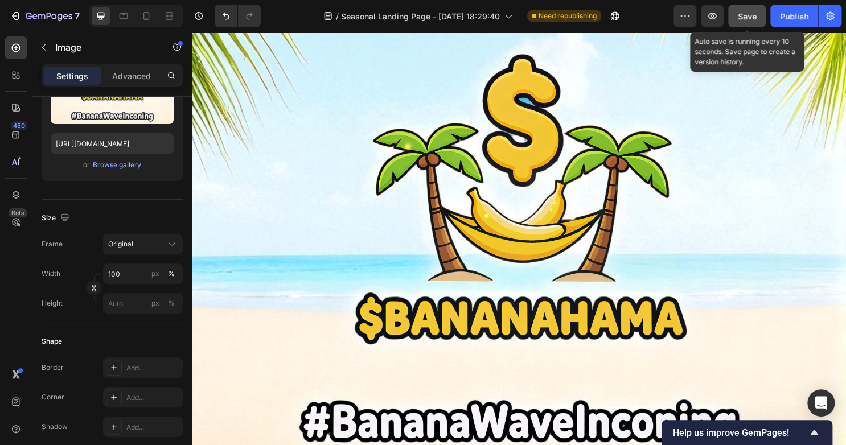
click at [745, 23] on button "Save" at bounding box center [747, 16] width 38 height 23
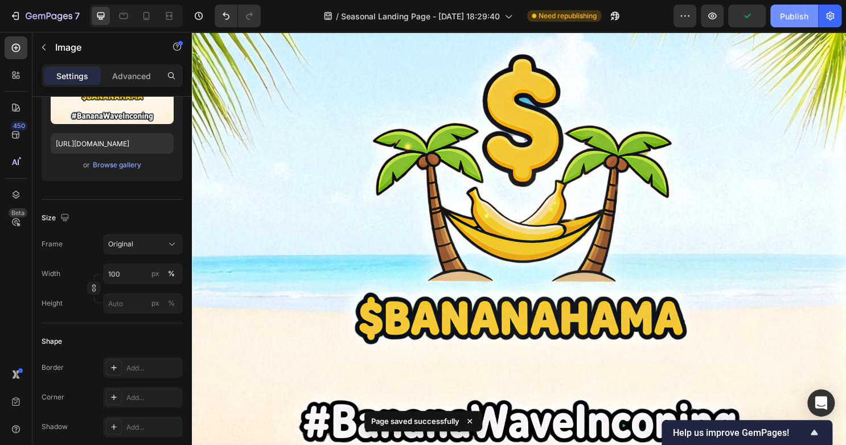
click at [791, 18] on div "Publish" at bounding box center [794, 16] width 28 height 12
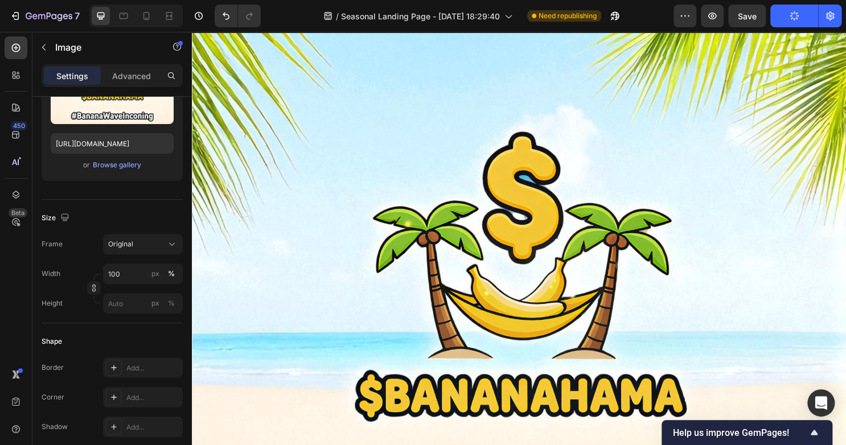
scroll to position [0, 0]
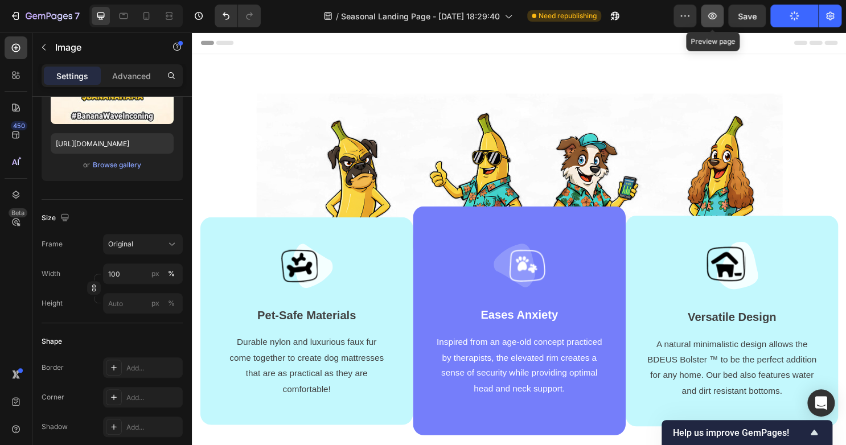
click at [706, 10] on button "button" at bounding box center [712, 16] width 23 height 23
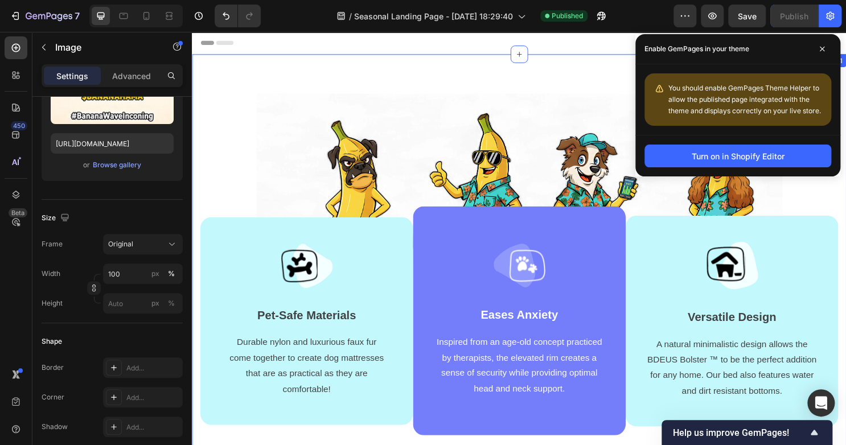
click at [274, 76] on div "Image Image Pet-Safe Materials Text block Durable nylon and luxurious faux fur …" at bounding box center [533, 274] width 683 height 439
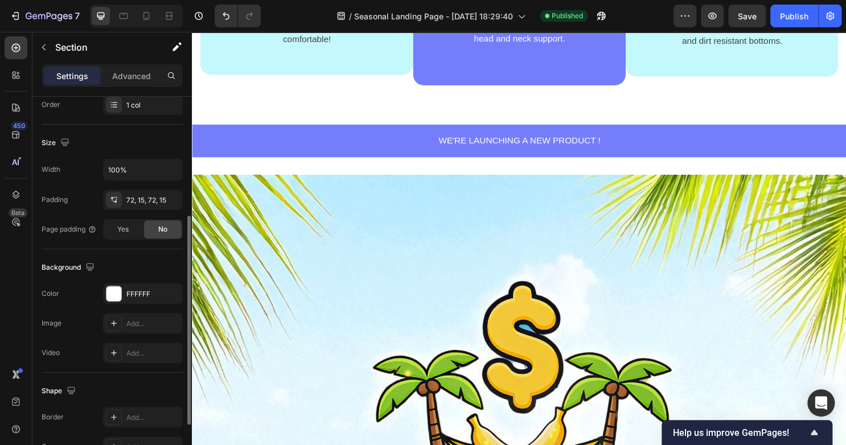
scroll to position [229, 0]
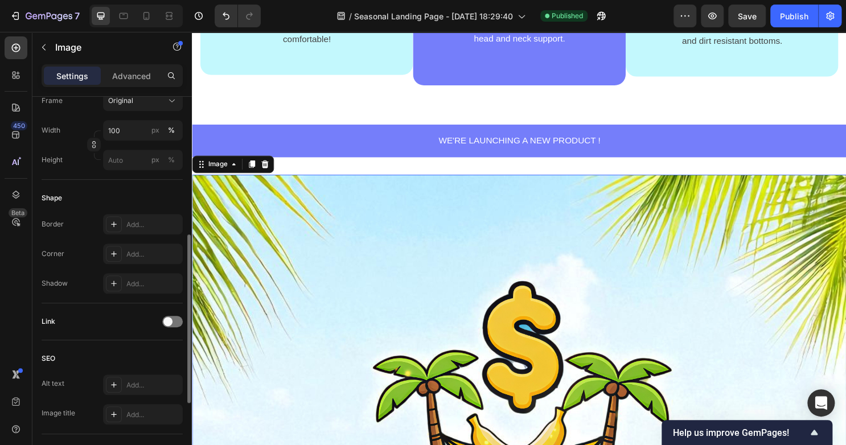
scroll to position [309, 0]
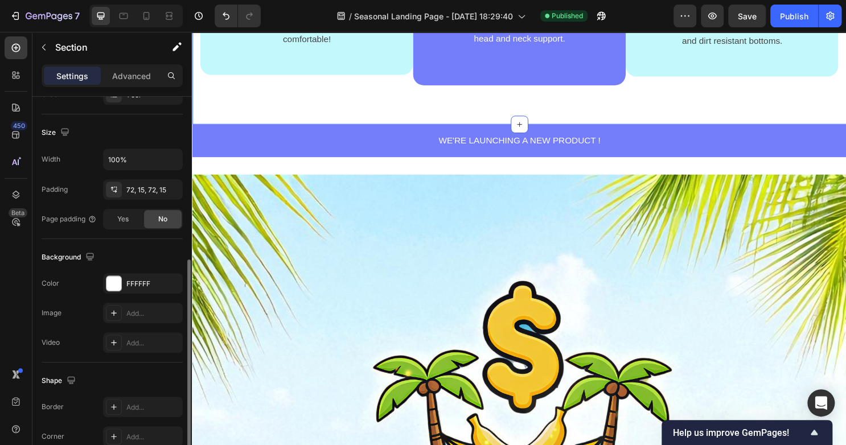
scroll to position [313, 0]
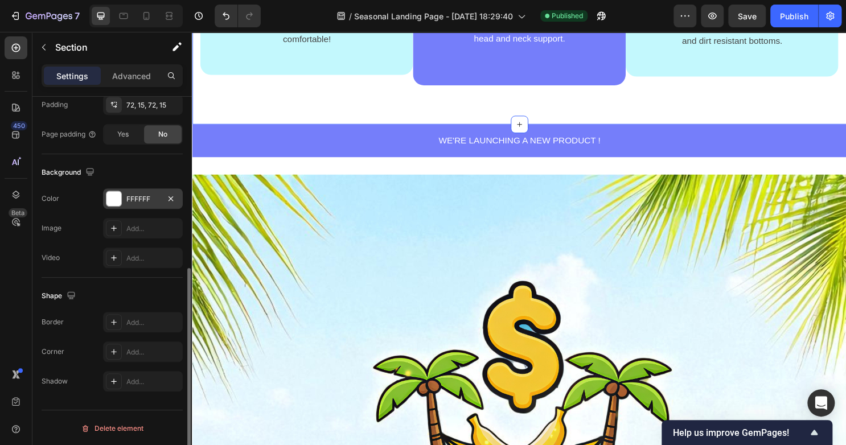
click at [113, 206] on div "FFFFFF" at bounding box center [143, 198] width 80 height 20
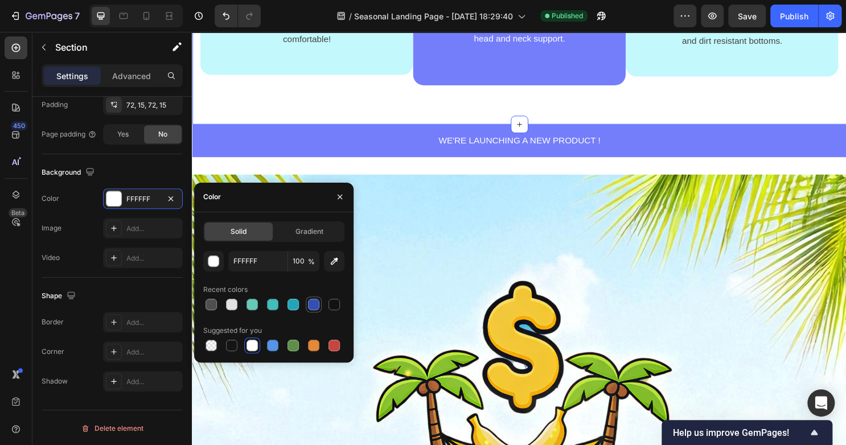
click at [310, 307] on div at bounding box center [313, 304] width 11 height 11
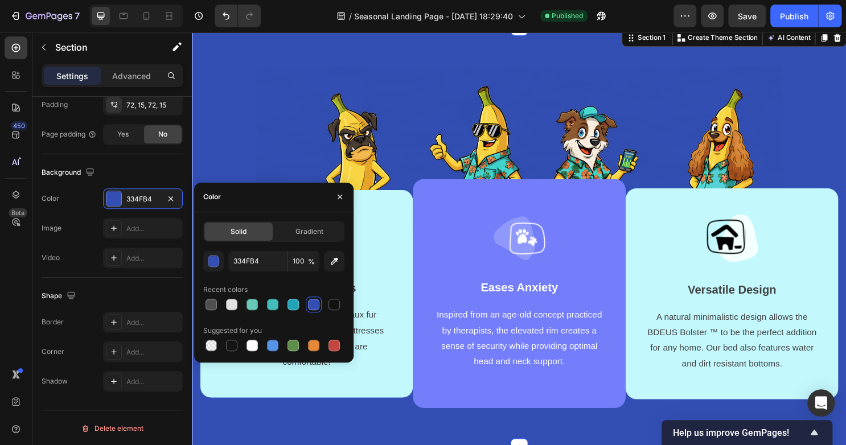
scroll to position [0, 0]
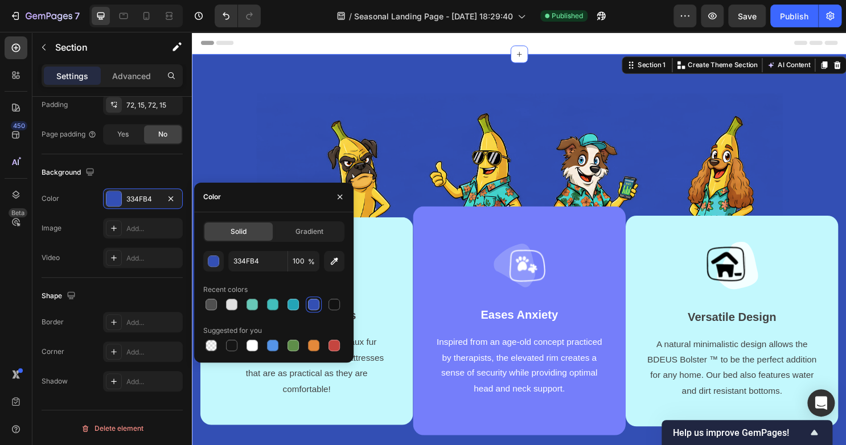
click at [285, 308] on div at bounding box center [273, 305] width 141 height 16
click at [301, 302] on div at bounding box center [273, 305] width 141 height 16
click at [294, 306] on div at bounding box center [292, 304] width 11 height 11
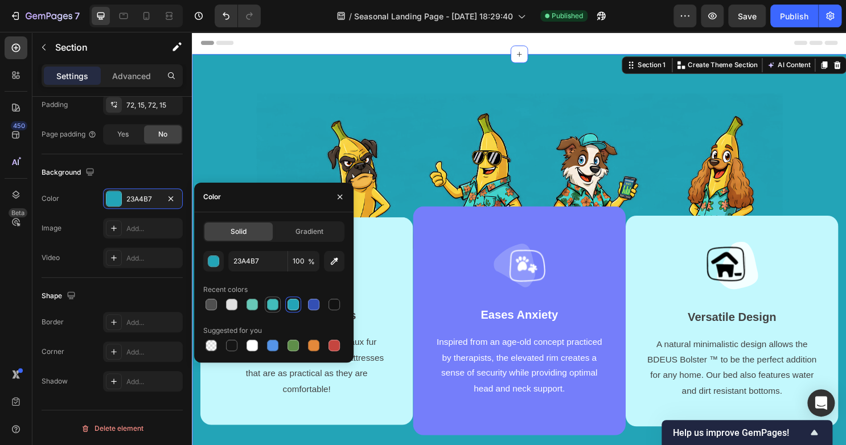
click at [268, 308] on div at bounding box center [272, 304] width 11 height 11
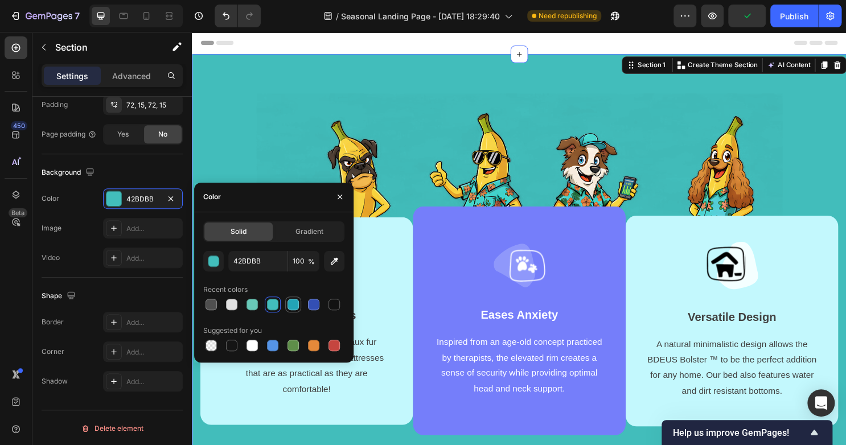
click at [286, 307] on div at bounding box center [293, 305] width 14 height 14
type input "23A4B7"
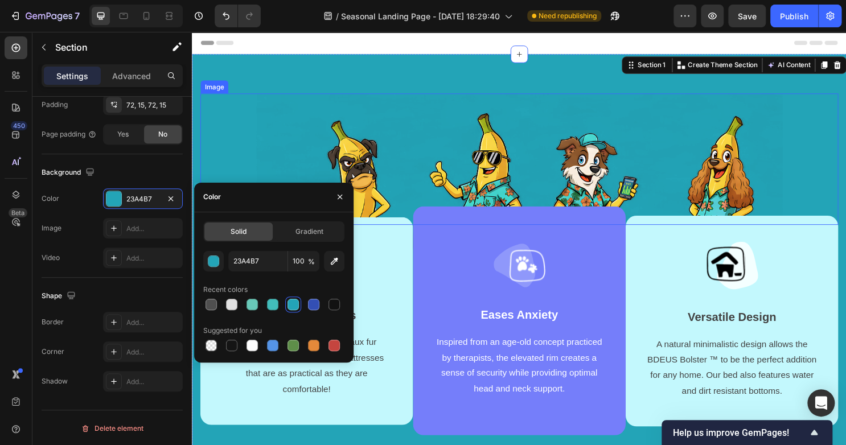
click at [264, 160] on img at bounding box center [533, 195] width 549 height 199
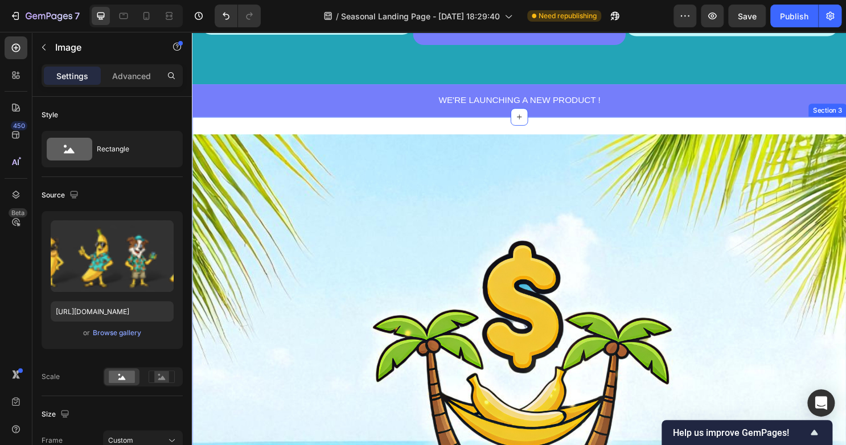
scroll to position [392, 0]
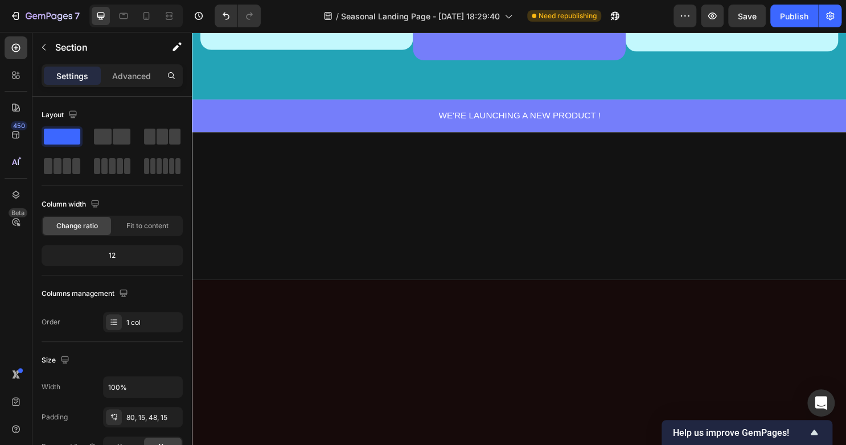
click at [658, 240] on div at bounding box center [533, 214] width 683 height 154
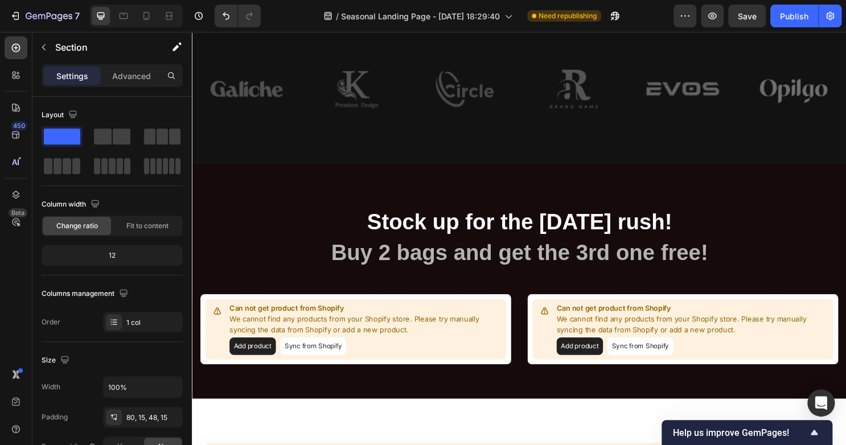
scroll to position [426, 0]
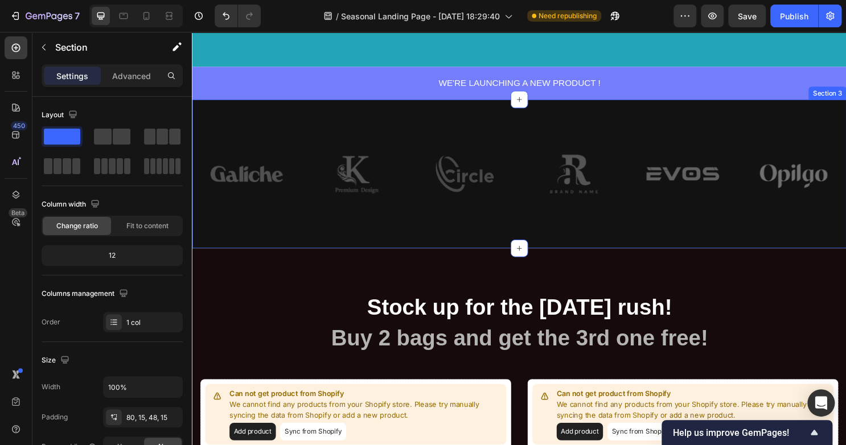
click at [439, 131] on div "Image Image Row Image Image Row Image Image Row Row Section 3" at bounding box center [533, 179] width 683 height 155
click at [381, 239] on div "Image Image Row Image Image Row Image Image Row Row Section 3" at bounding box center [533, 179] width 683 height 155
click at [235, 116] on div "Image Image Row Image Image Row Image Image Row Row Section 3" at bounding box center [533, 179] width 683 height 155
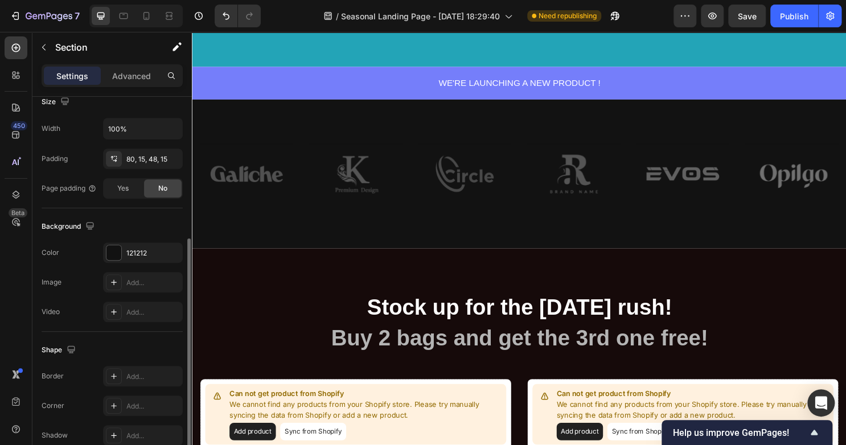
scroll to position [258, 0]
click at [114, 246] on div at bounding box center [113, 253] width 15 height 15
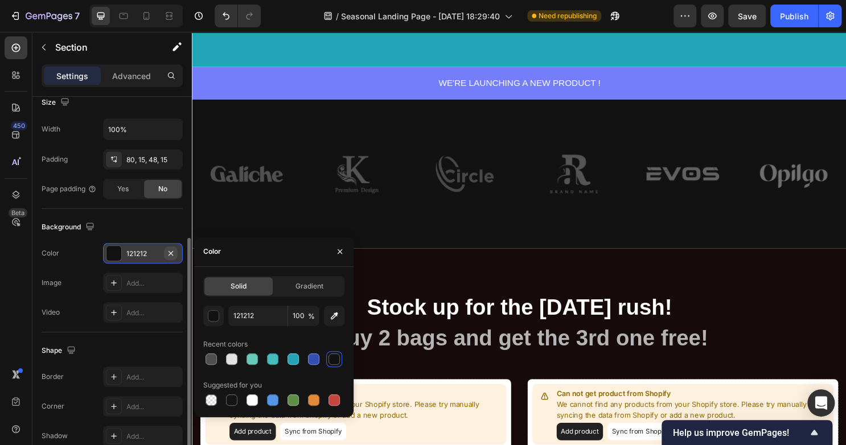
click at [172, 255] on icon "button" at bounding box center [170, 253] width 9 height 9
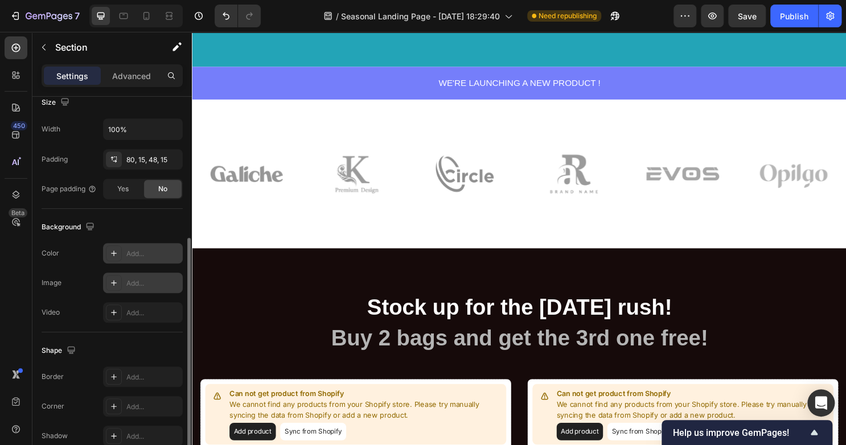
click at [113, 282] on icon at bounding box center [113, 282] width 9 height 9
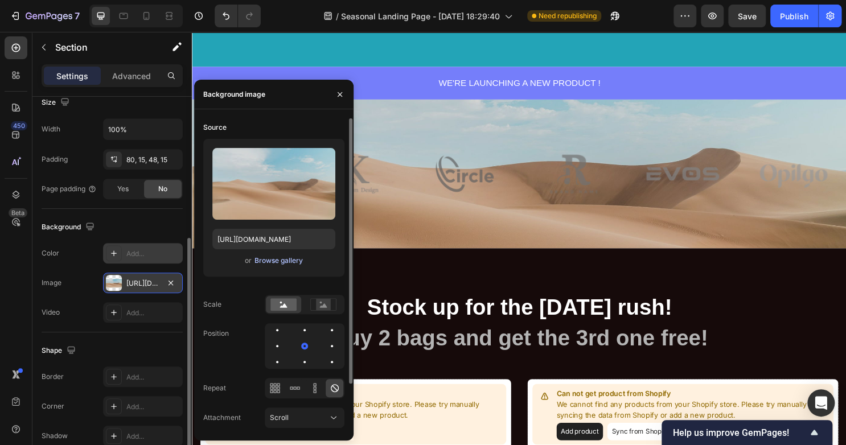
click at [276, 264] on div "Browse gallery" at bounding box center [278, 261] width 48 height 10
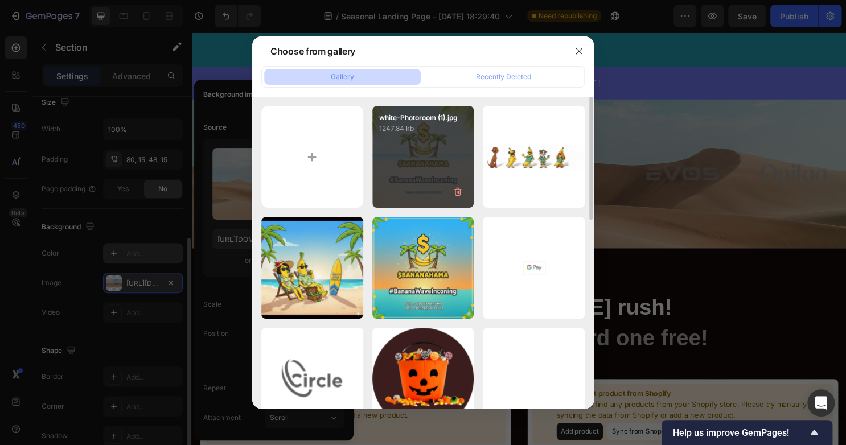
click at [423, 174] on div "white-Photoroom (1).jpg 1247.84 kb" at bounding box center [423, 157] width 102 height 102
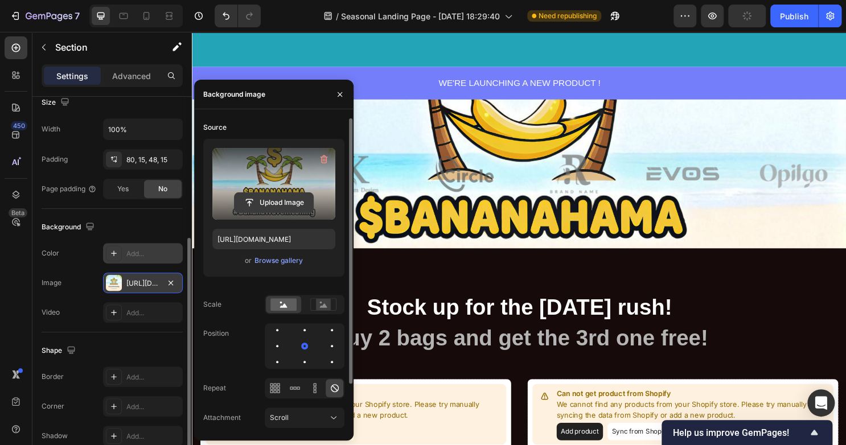
click at [266, 202] on input "file" at bounding box center [274, 202] width 79 height 19
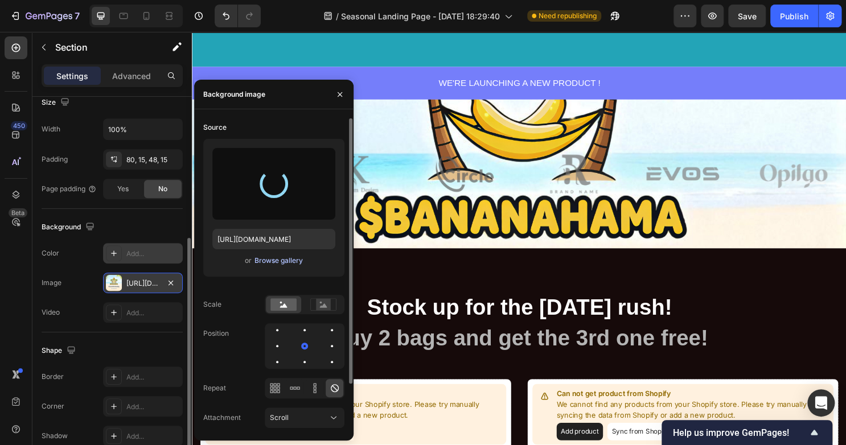
click at [270, 260] on div "Browse gallery" at bounding box center [278, 261] width 48 height 10
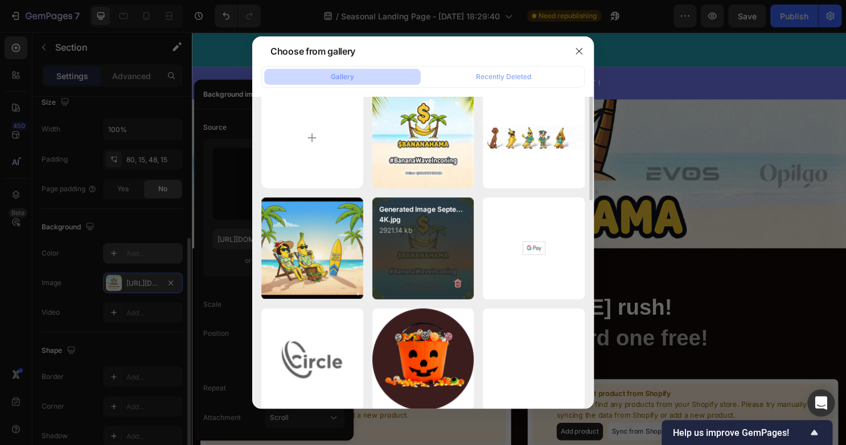
scroll to position [0, 0]
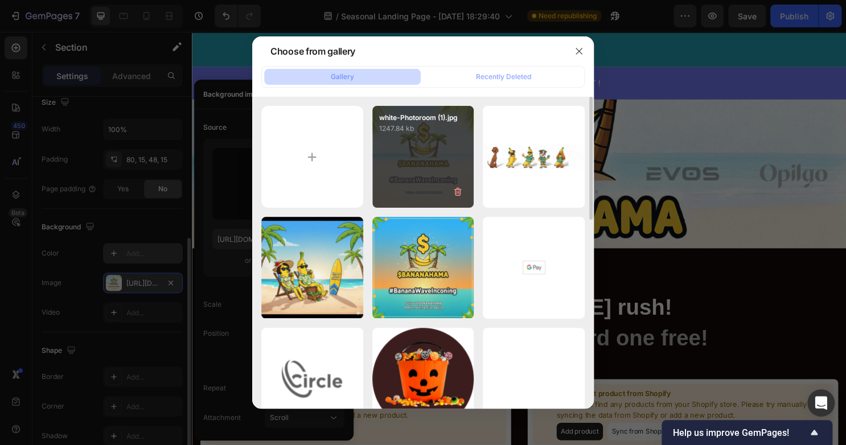
type input "[URL][DOMAIN_NAME]"
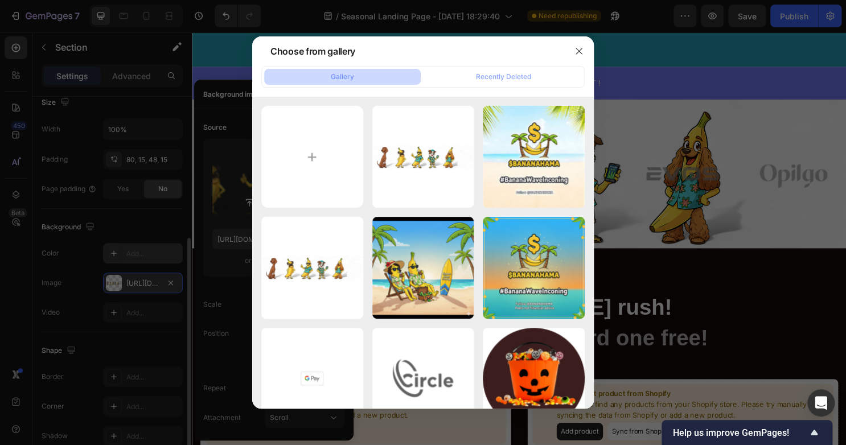
click at [362, 68] on div "Gallery Recently Deleted" at bounding box center [422, 77] width 323 height 22
click at [362, 75] on button "Gallery" at bounding box center [342, 77] width 157 height 16
click at [352, 140] on input "file" at bounding box center [312, 157] width 102 height 102
click at [580, 52] on icon "button" at bounding box center [578, 51] width 9 height 9
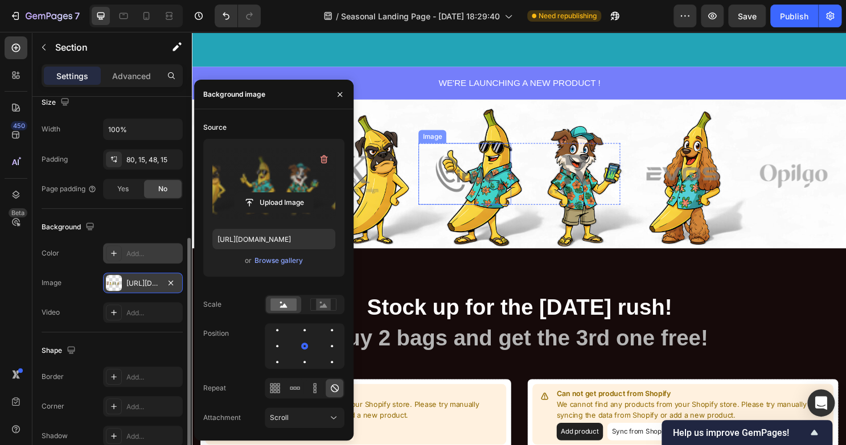
scroll to position [389, 0]
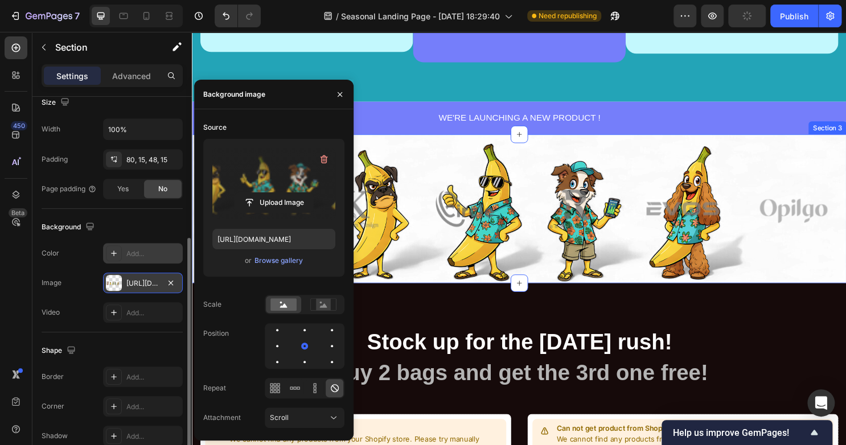
click at [498, 151] on div "Image Image Row Image Image Row Image Image Row Row Section 3" at bounding box center [533, 216] width 683 height 155
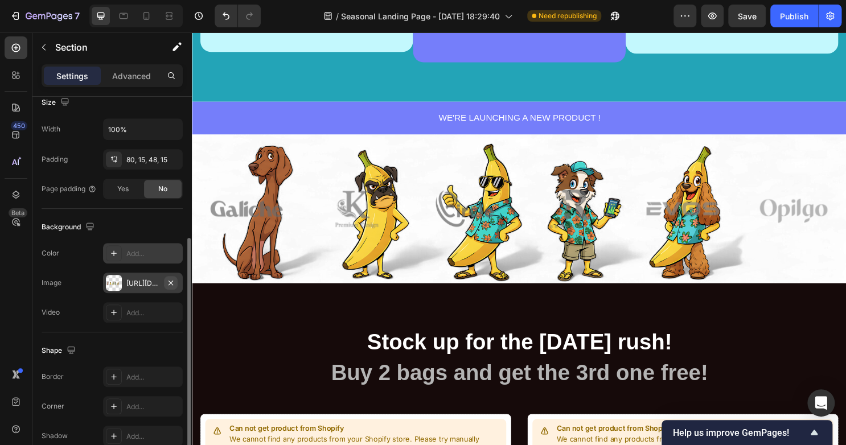
click at [169, 284] on icon "button" at bounding box center [170, 282] width 9 height 9
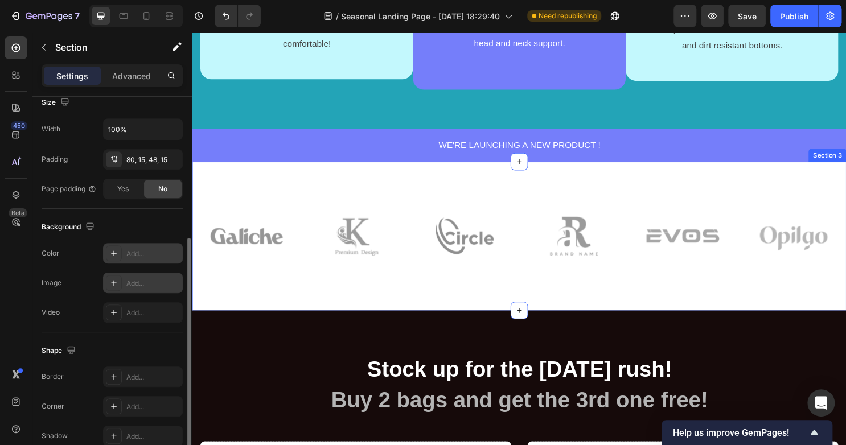
scroll to position [362, 0]
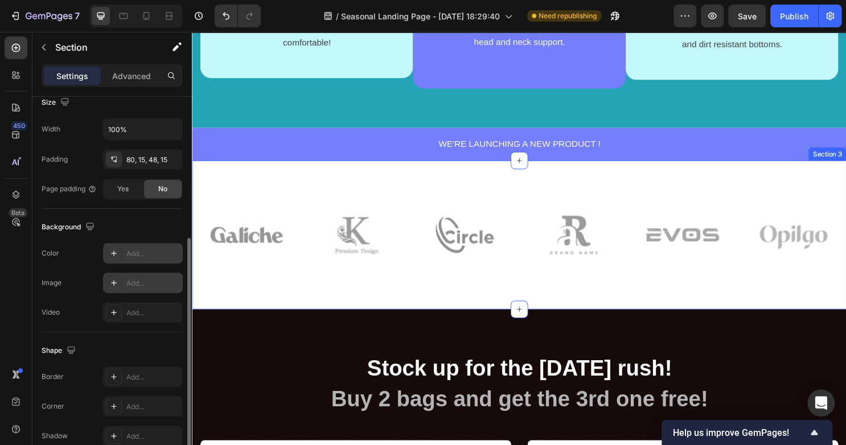
click at [284, 291] on div "Image Image Row Image Image Row Image Image Row Row" at bounding box center [533, 253] width 666 height 83
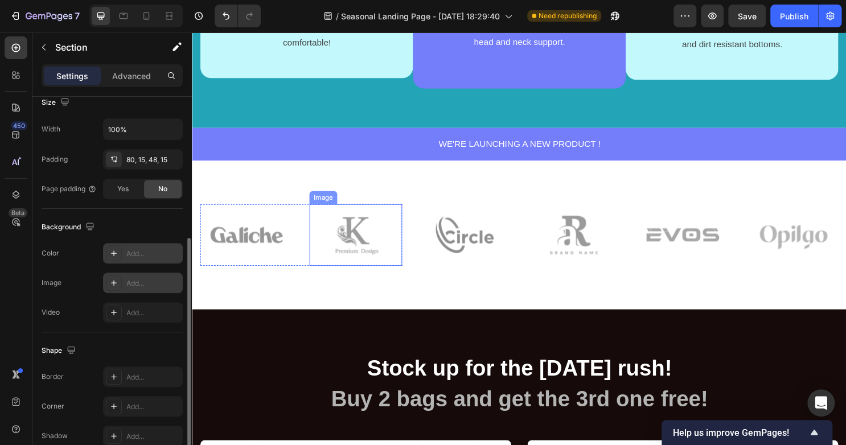
click at [398, 253] on img at bounding box center [362, 244] width 97 height 64
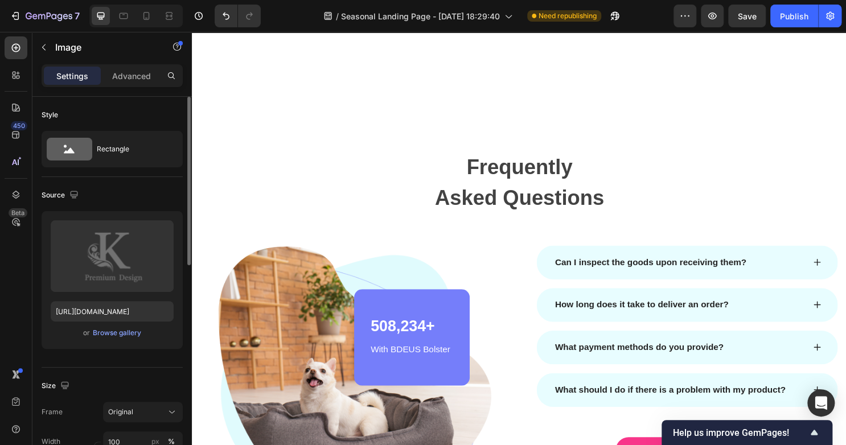
scroll to position [2605, 0]
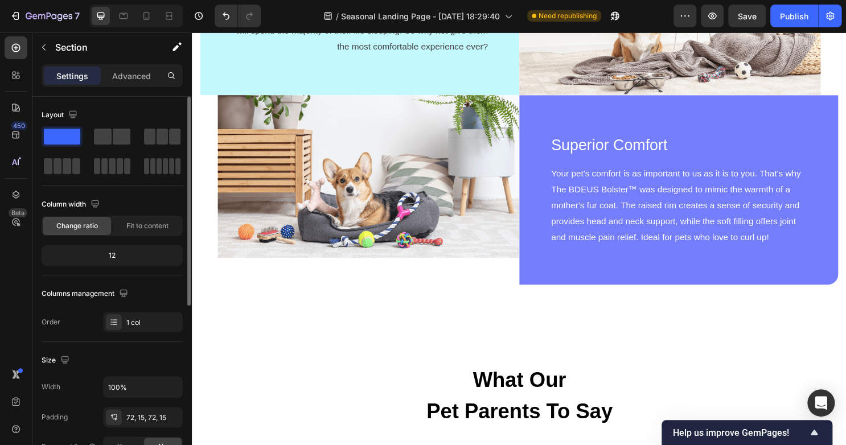
scroll to position [1219, 0]
